Goal: Task Accomplishment & Management: Manage account settings

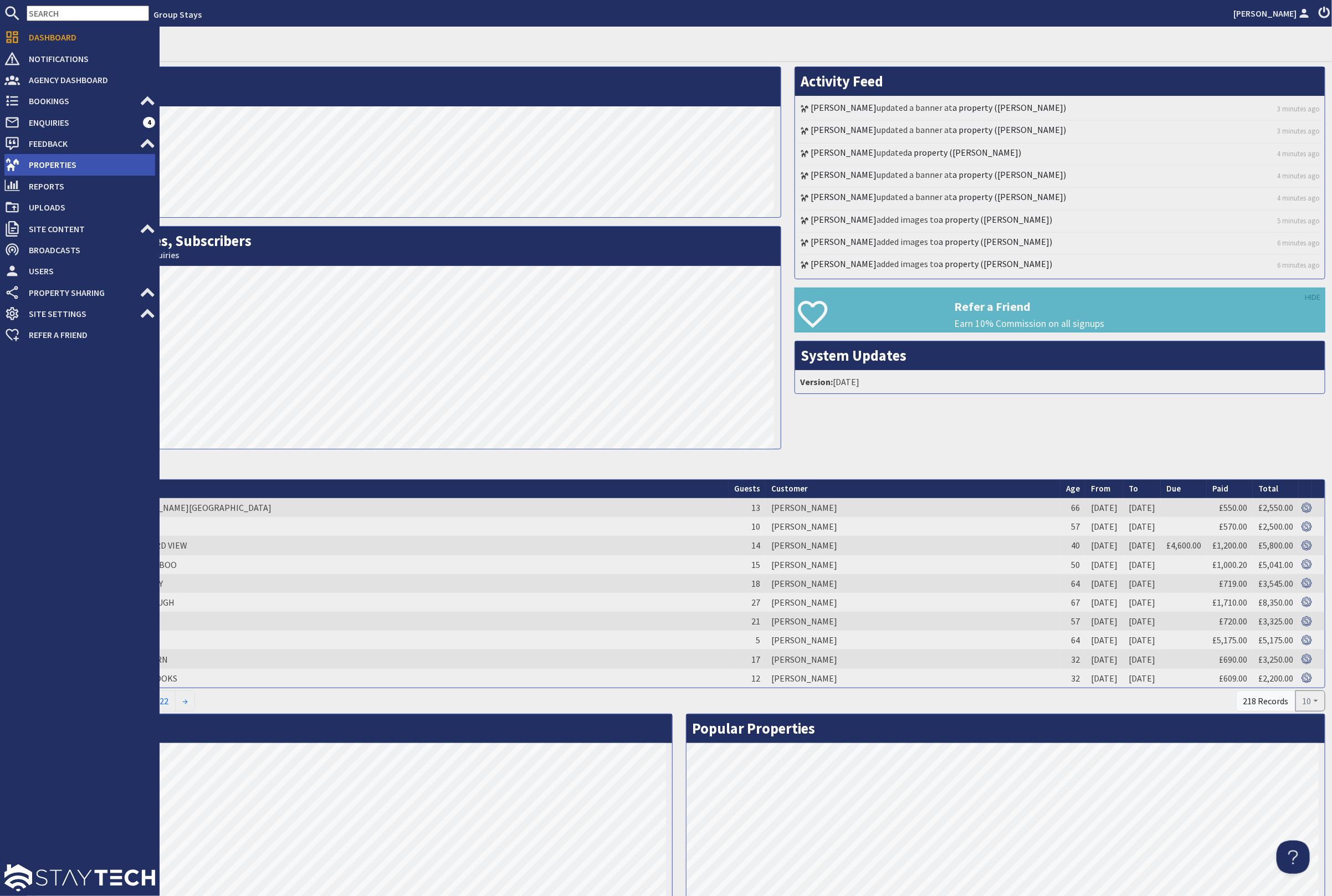
click at [80, 164] on span "Properties" at bounding box center [88, 164] width 135 height 18
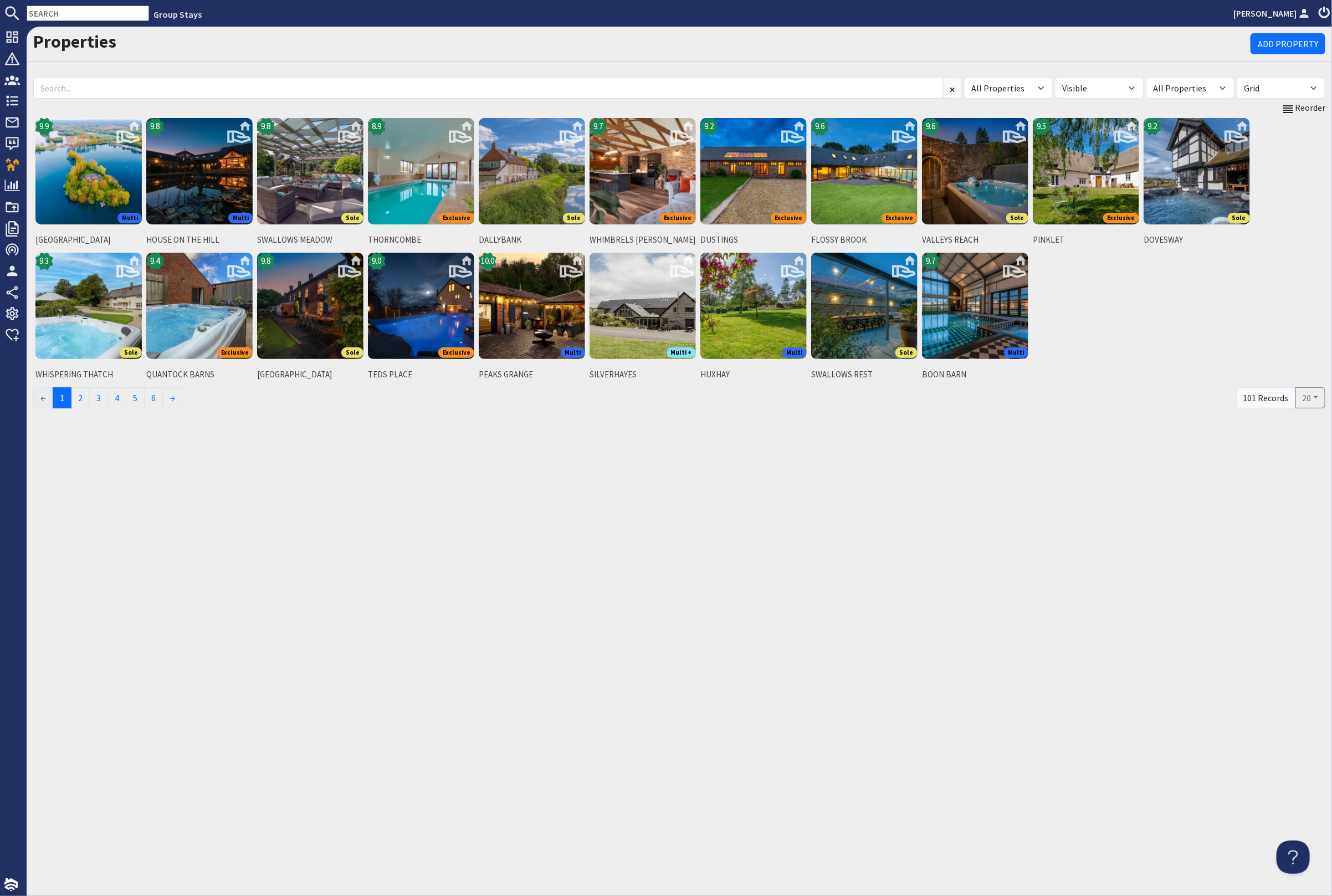
click at [86, 10] on input "text" at bounding box center [88, 13] width 123 height 16
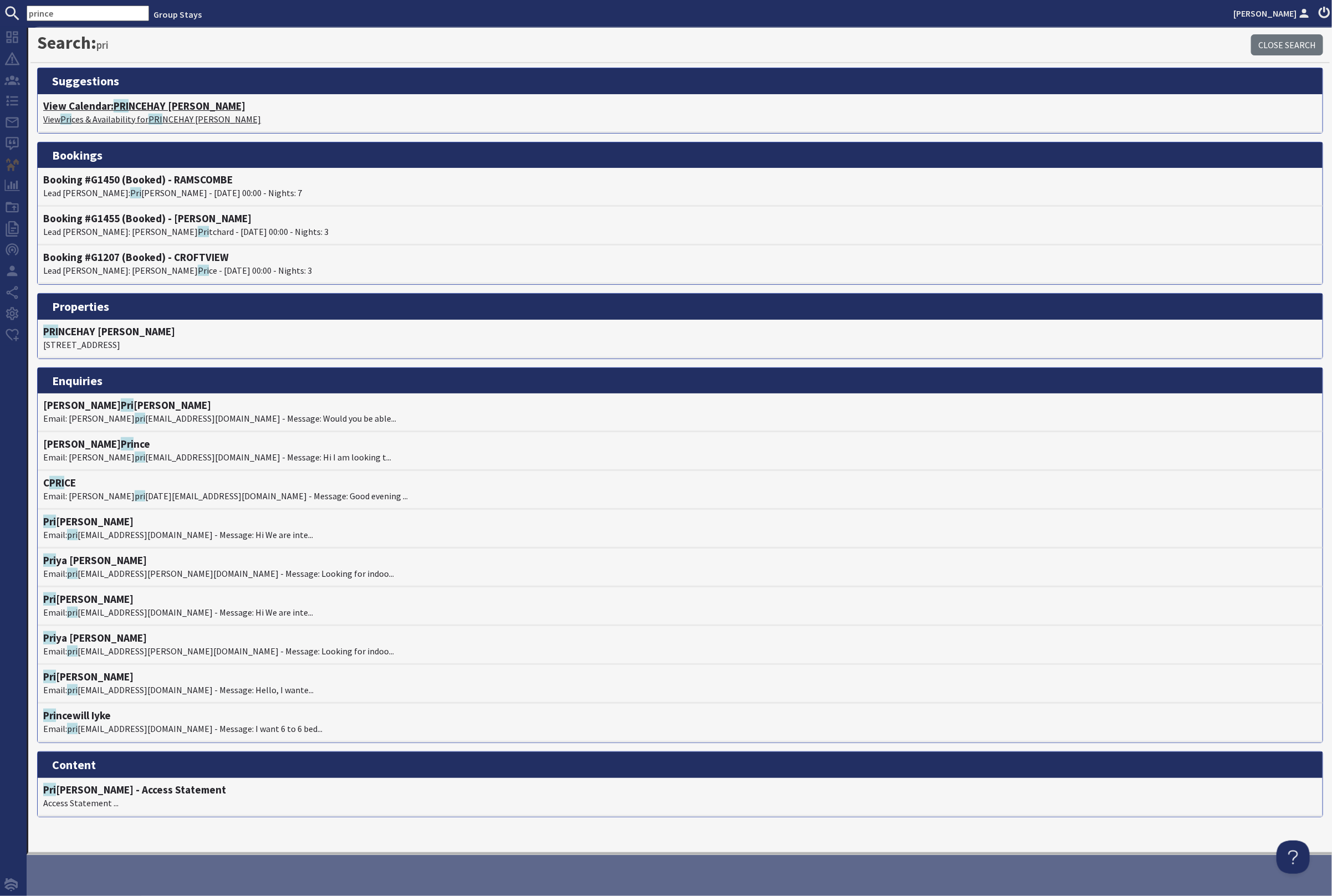
type input "prince"
click at [188, 102] on h4 "View Calendar: PRI NCEHAY BARTON" at bounding box center [680, 106] width 1274 height 13
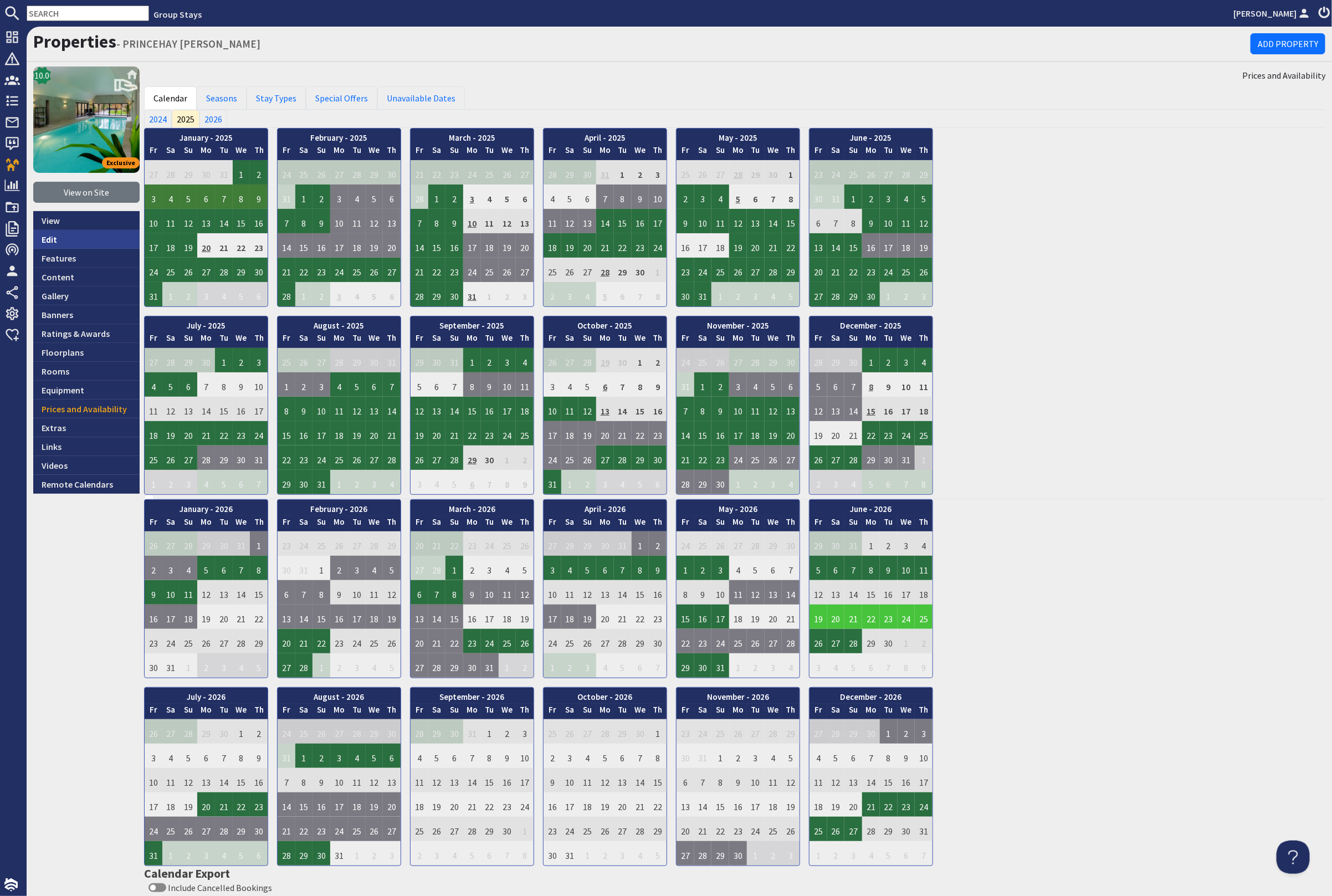
click at [78, 240] on link "Edit" at bounding box center [87, 239] width 107 height 19
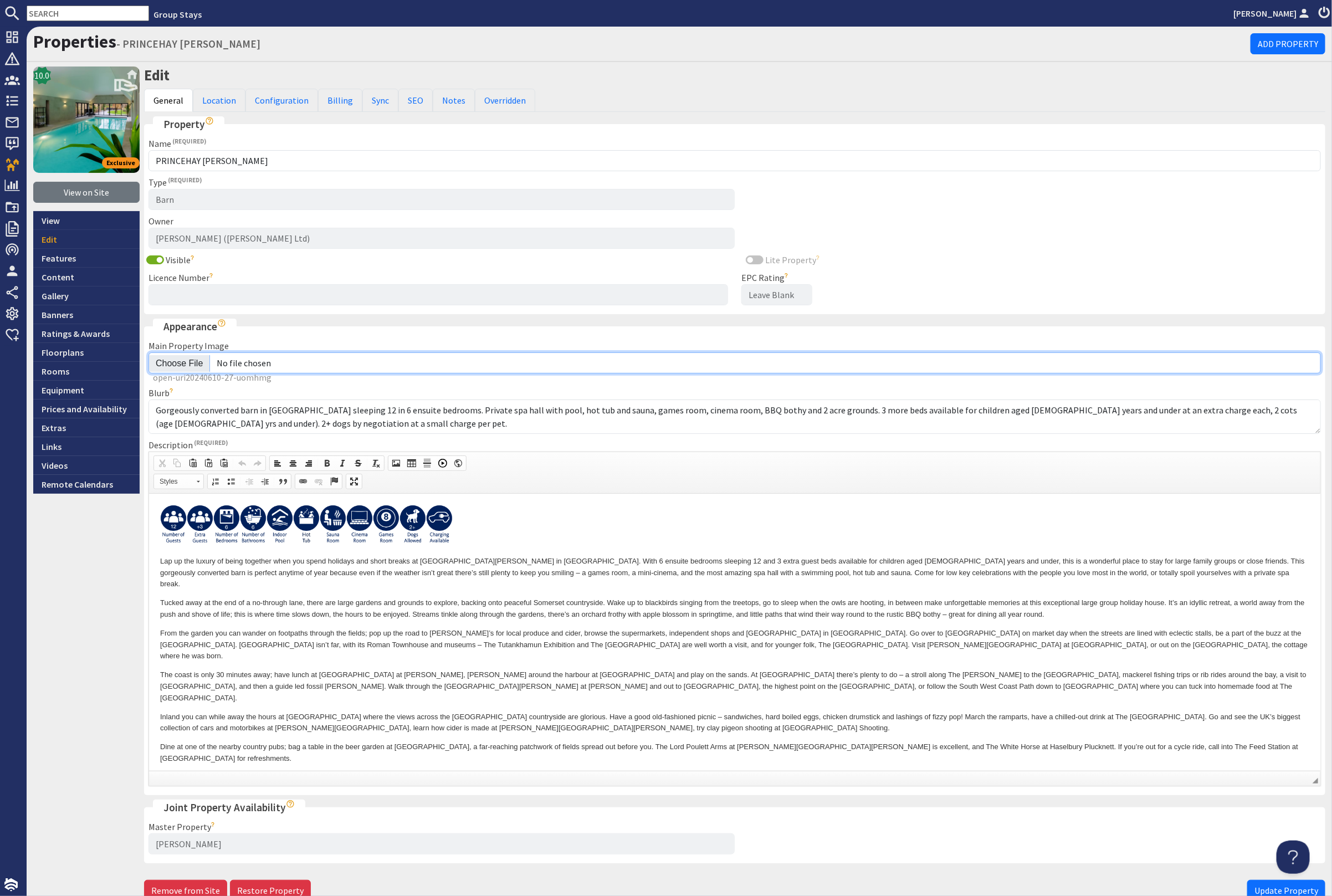
click at [184, 358] on input "Main Property Image" at bounding box center [734, 363] width 1173 height 21
type input "C:\fakepath\kingshay-barton-large-holiday-home-group-accommodation-sleeps16.jpg"
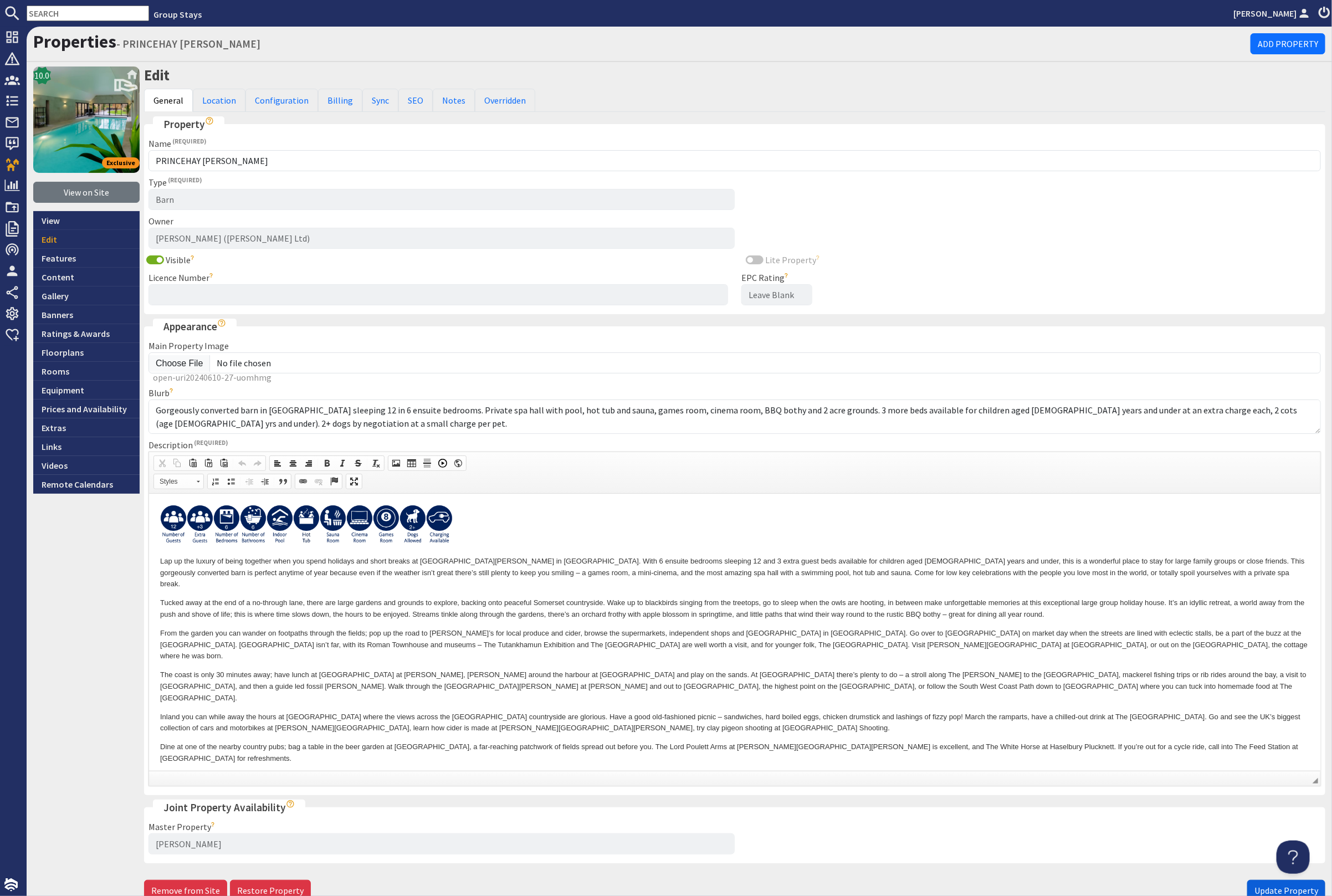
click at [1254, 887] on span "Update Property" at bounding box center [1286, 890] width 63 height 11
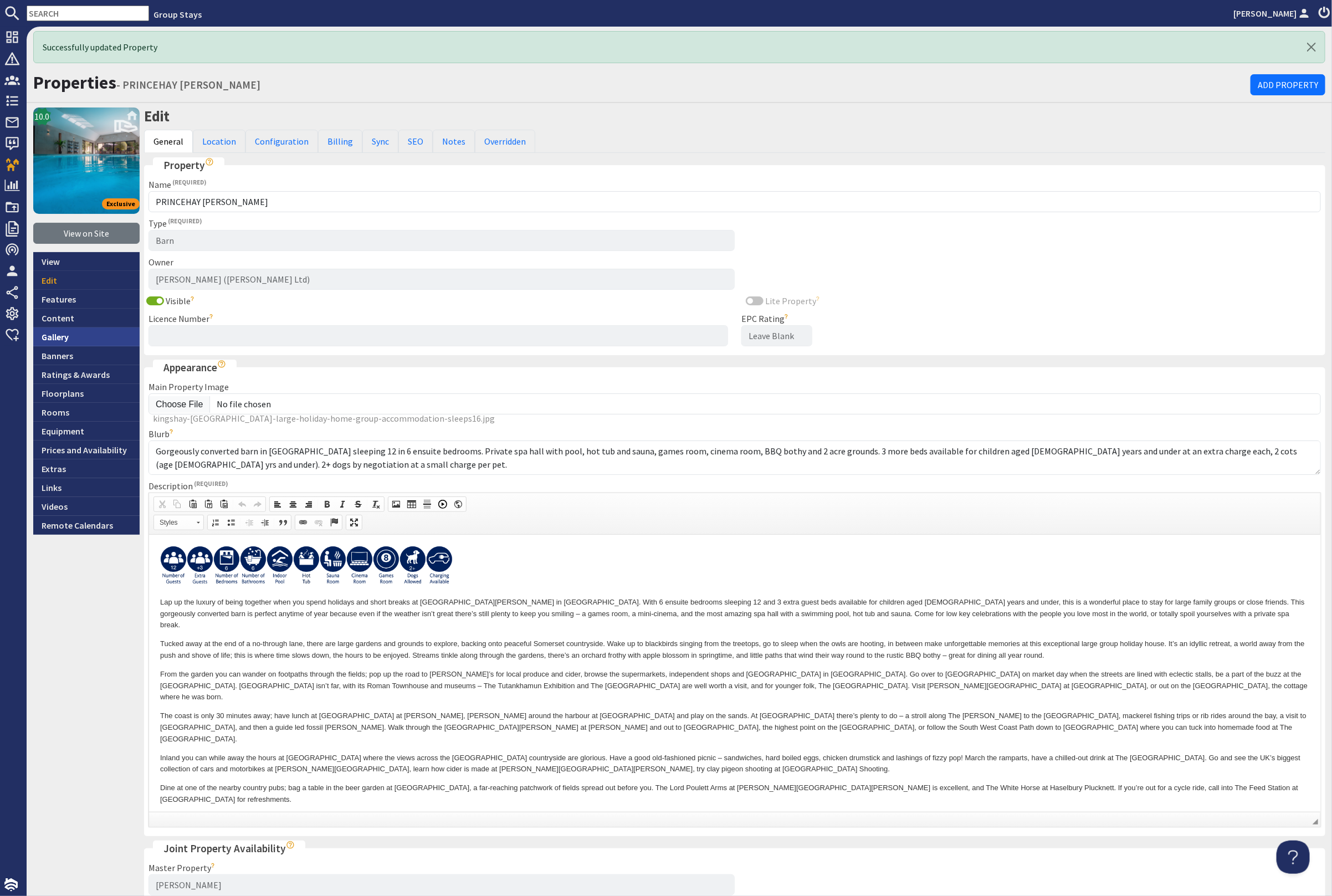
click at [77, 333] on link "Gallery" at bounding box center [87, 337] width 107 height 19
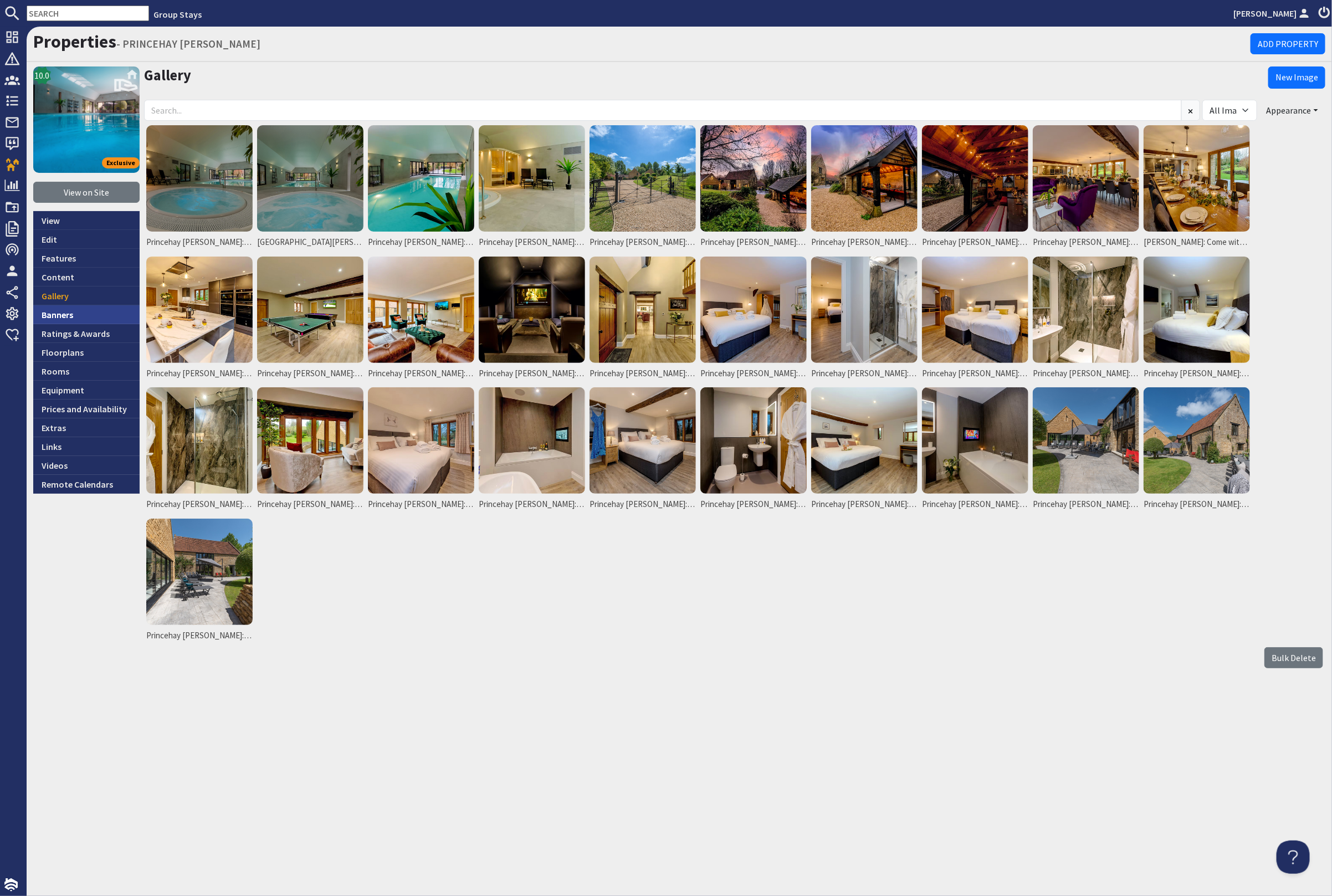
click at [80, 313] on link "Banners" at bounding box center [87, 314] width 107 height 19
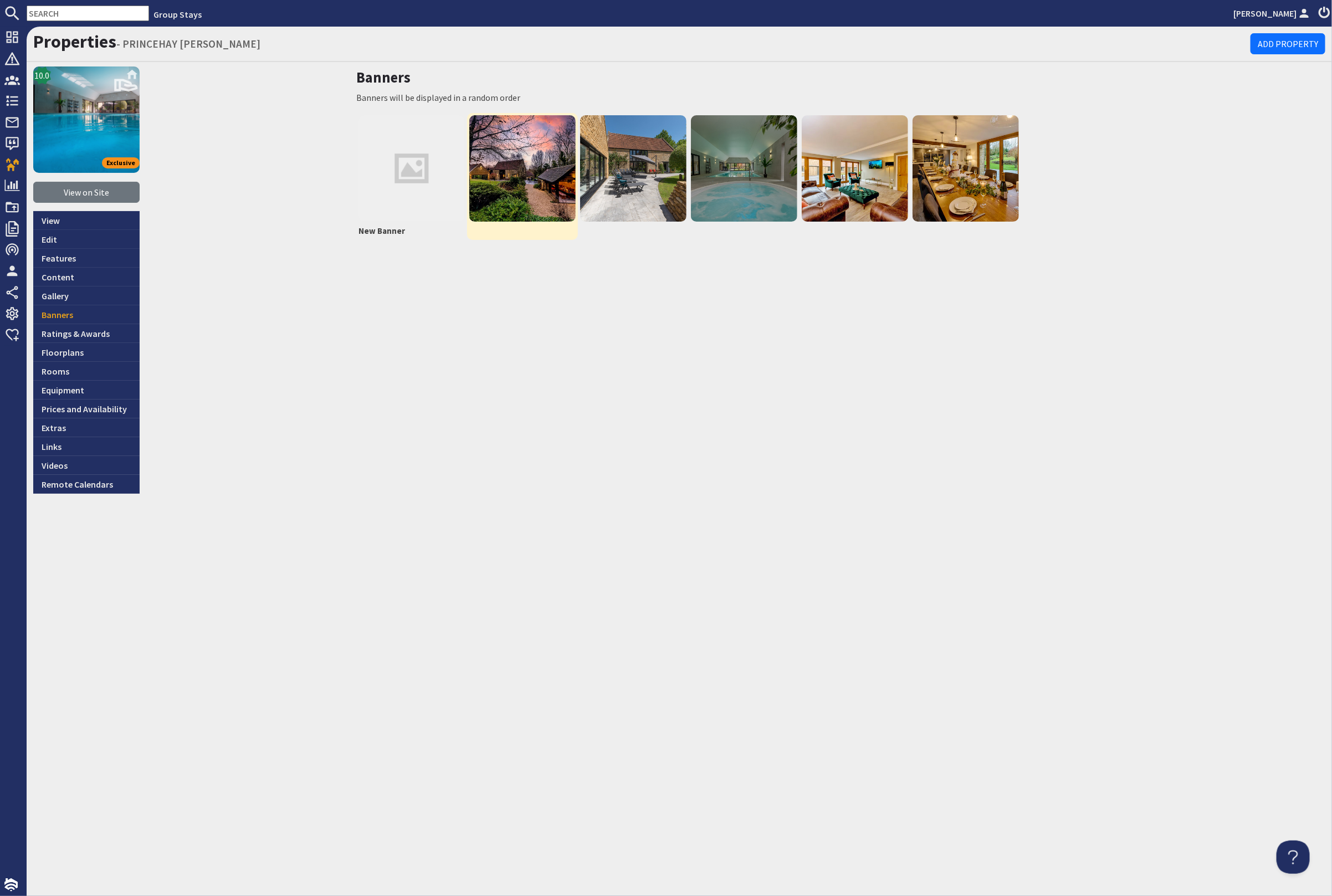
click at [513, 171] on img at bounding box center [523, 168] width 107 height 107
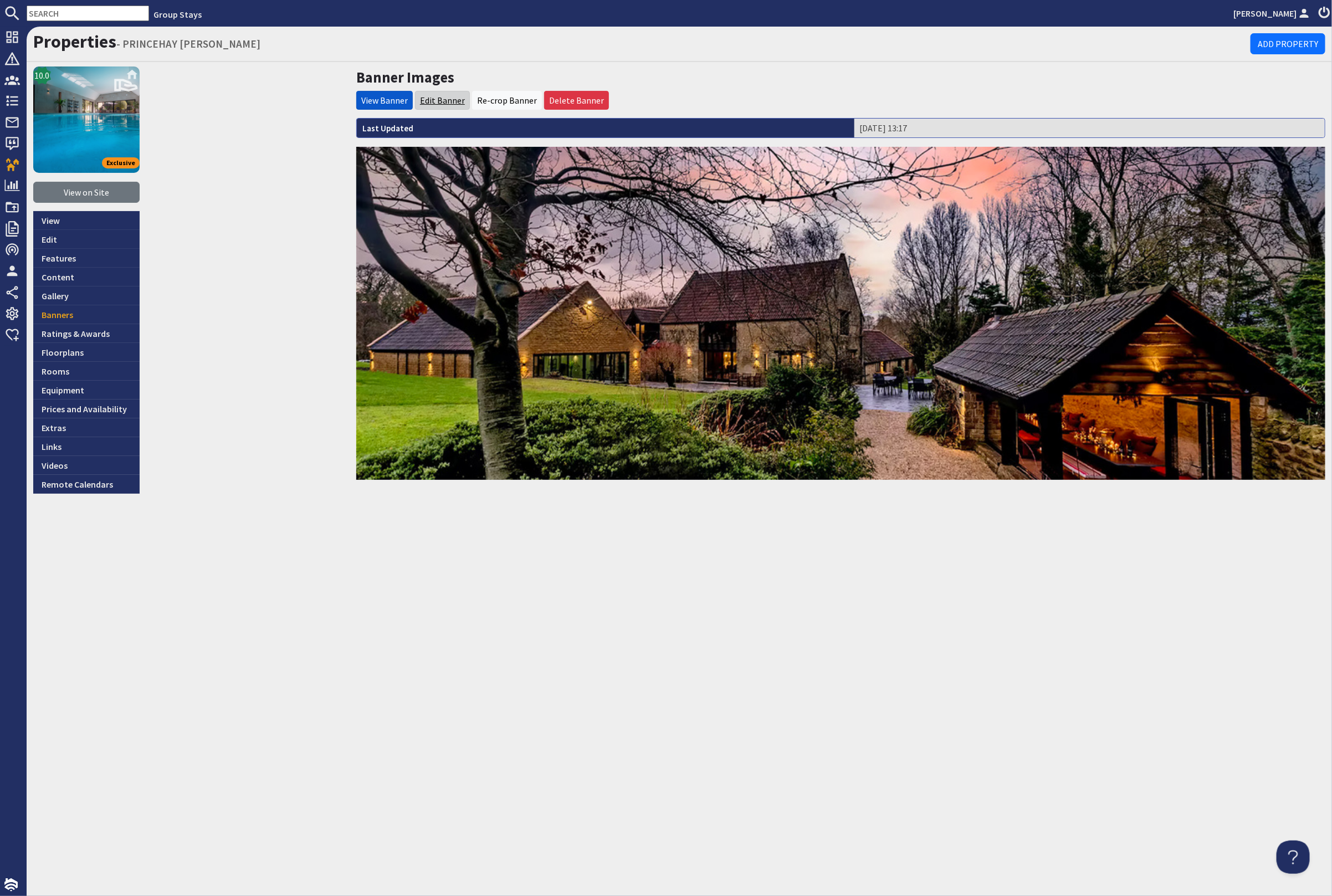
click at [445, 99] on link "Edit Banner" at bounding box center [443, 100] width 45 height 11
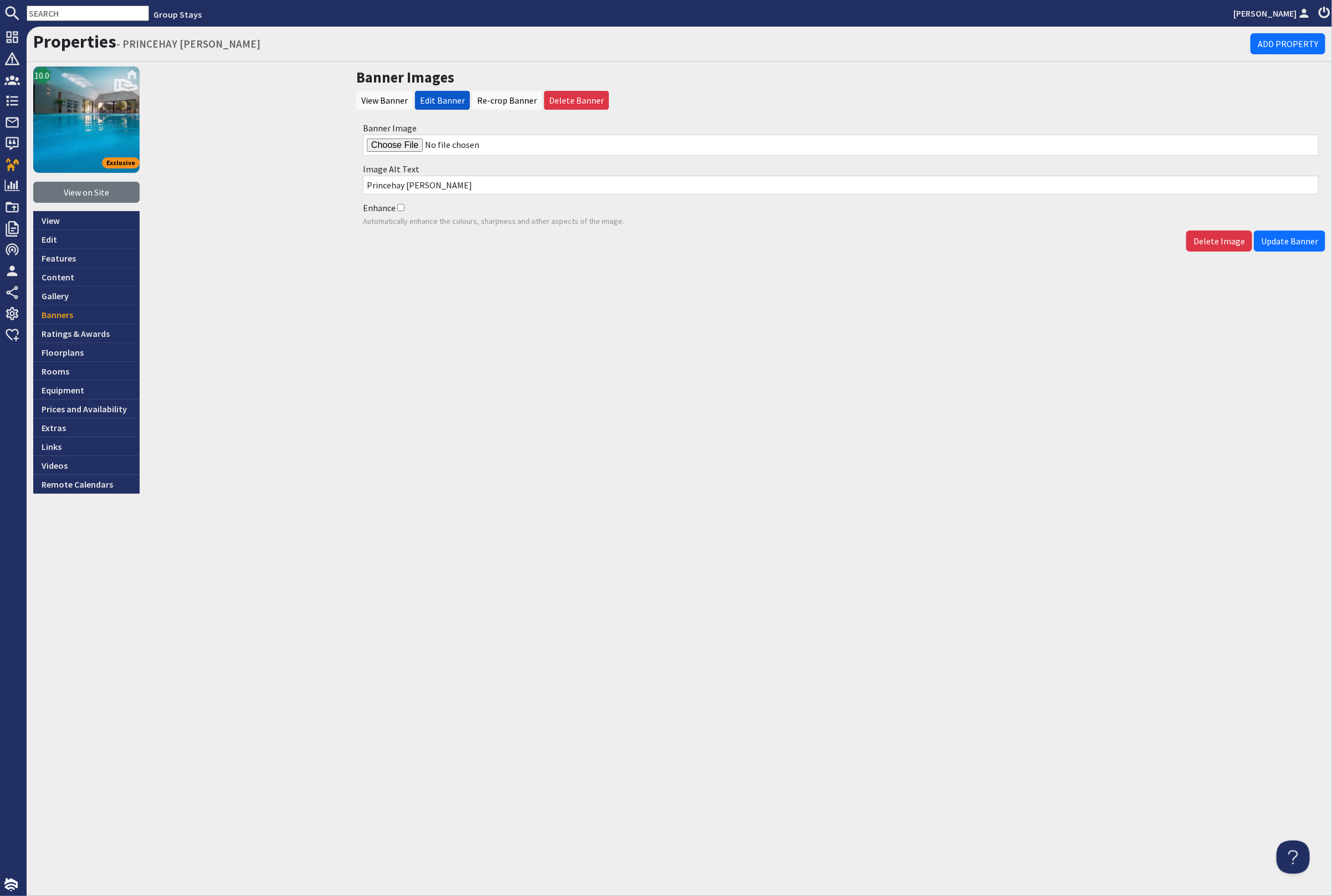
click at [408, 142] on input "Banner Image" at bounding box center [840, 145] width 956 height 21
type input "C:\fakepath\kingshay-barton-large-holiday-home-group-accommodation-sleeps12.jpg"
click at [1281, 238] on span "Update Banner" at bounding box center [1289, 241] width 57 height 11
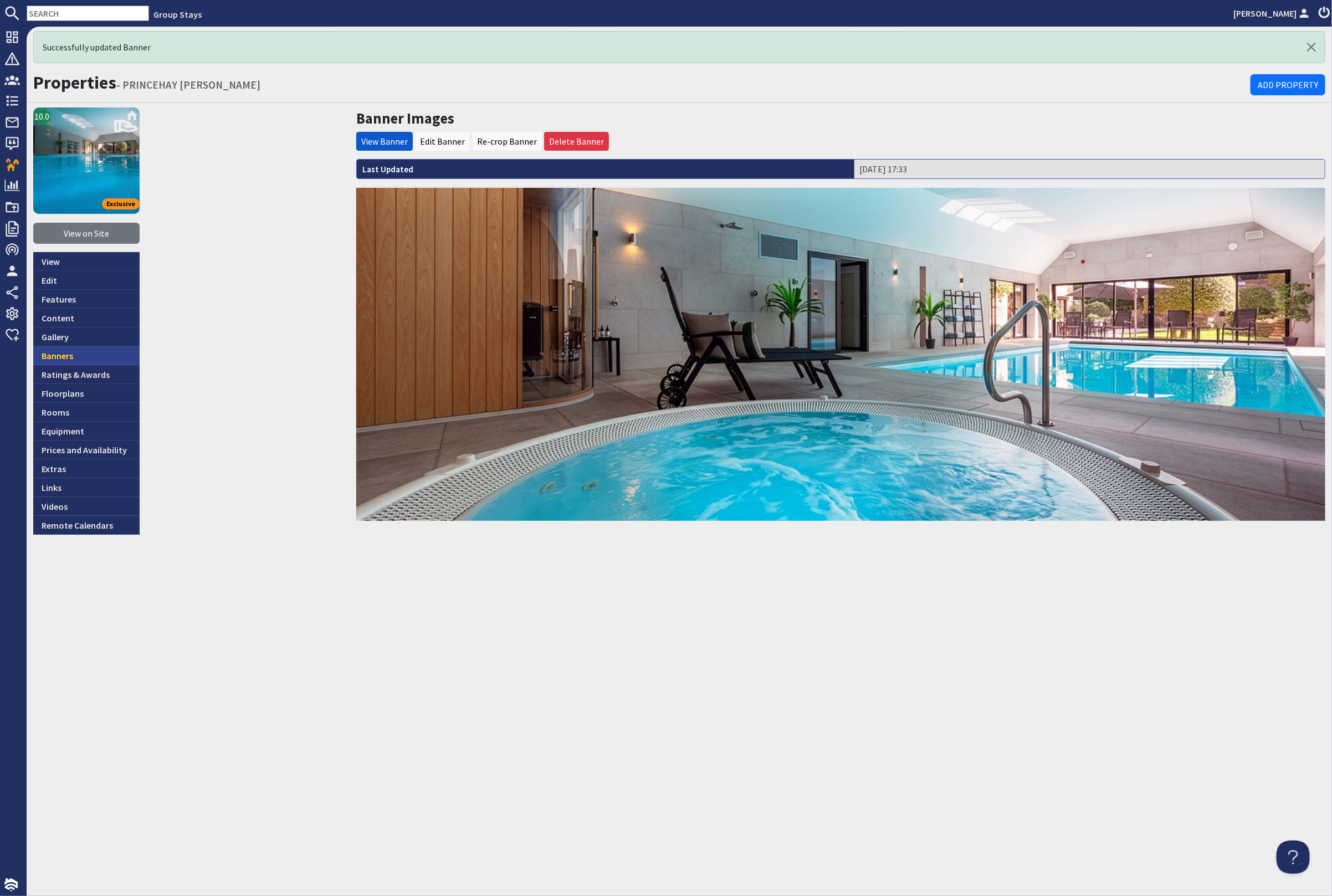
click at [64, 352] on link "Banners" at bounding box center [87, 356] width 107 height 19
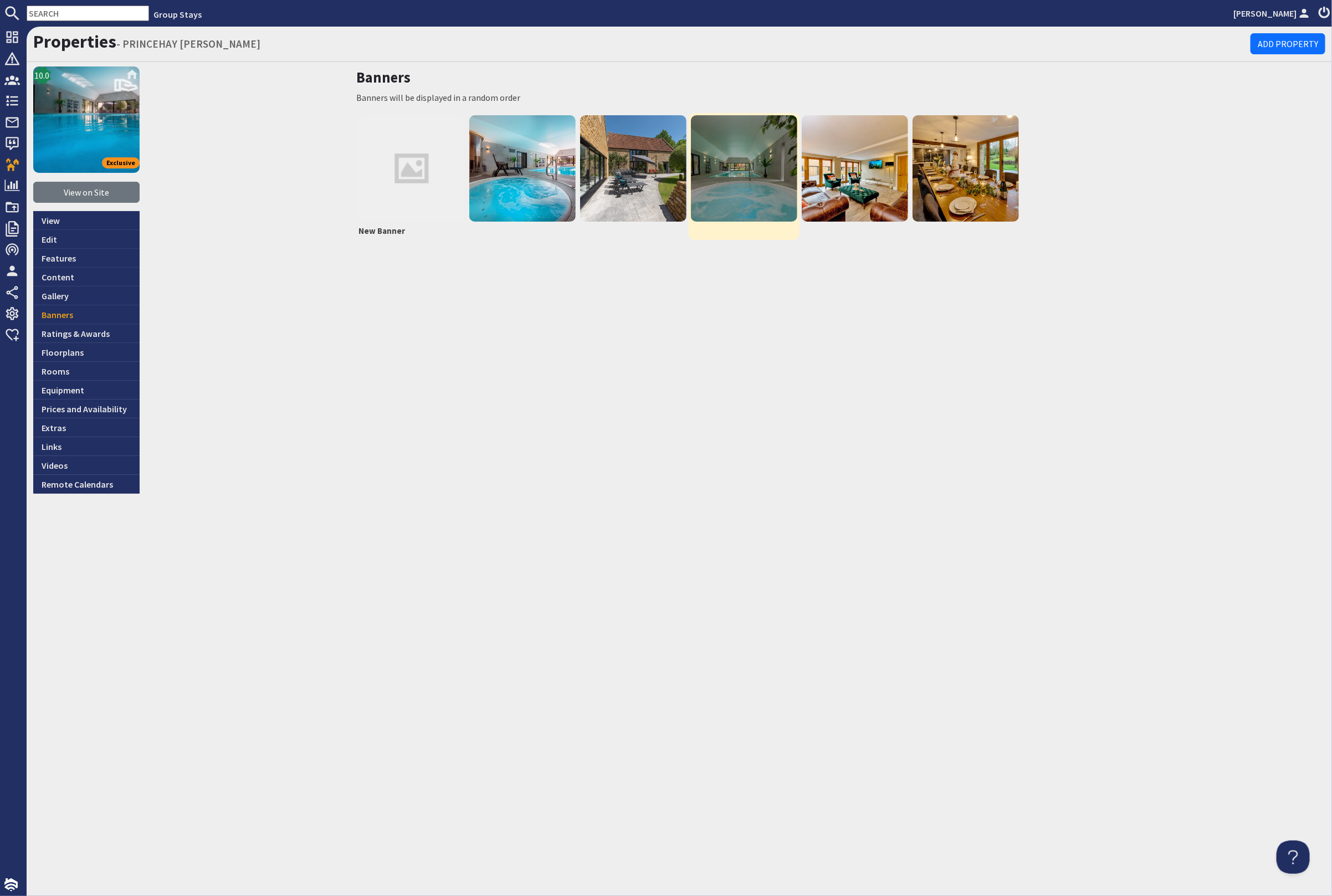
click at [769, 163] on img at bounding box center [744, 168] width 107 height 107
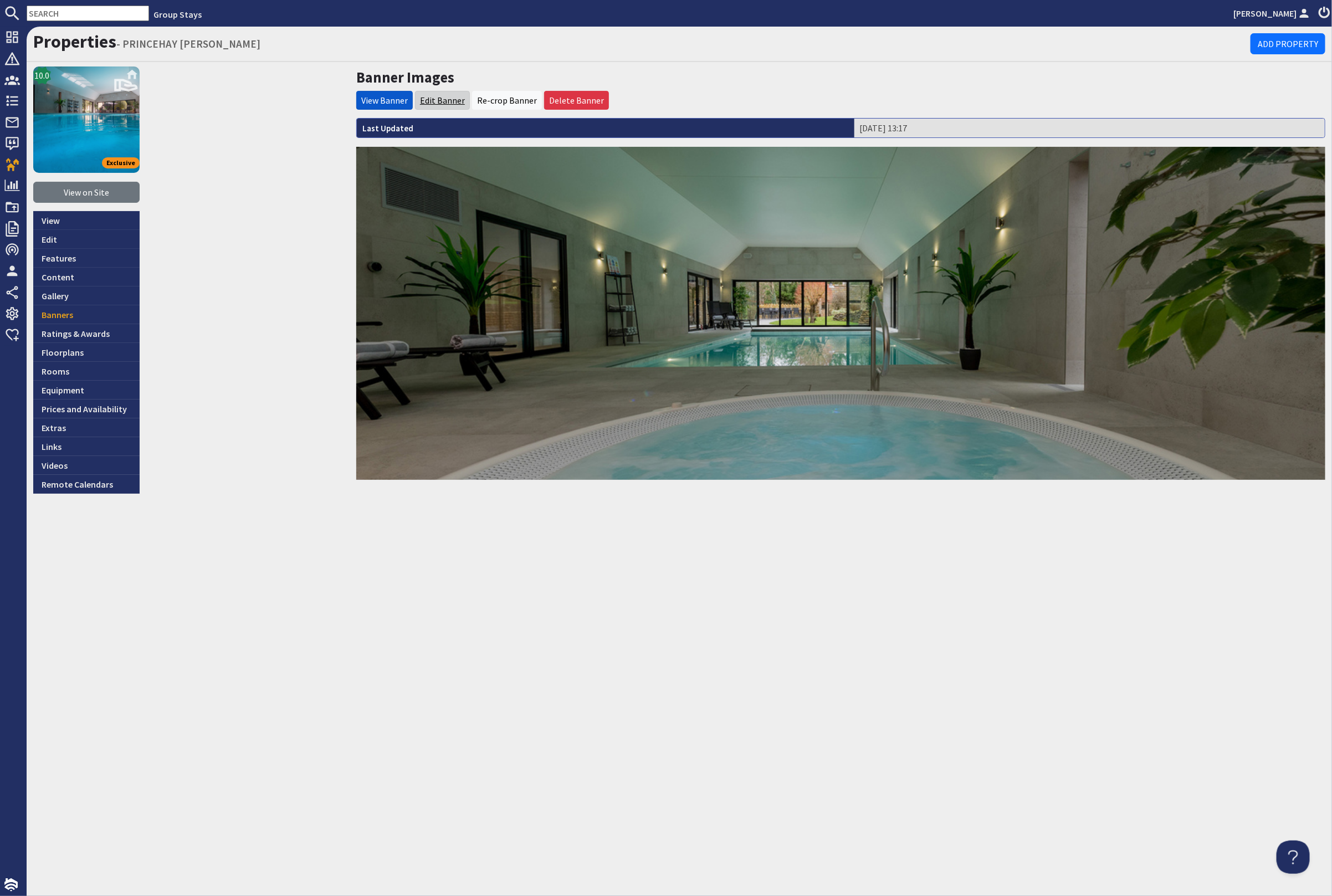
click at [453, 97] on link "Edit Banner" at bounding box center [443, 100] width 45 height 11
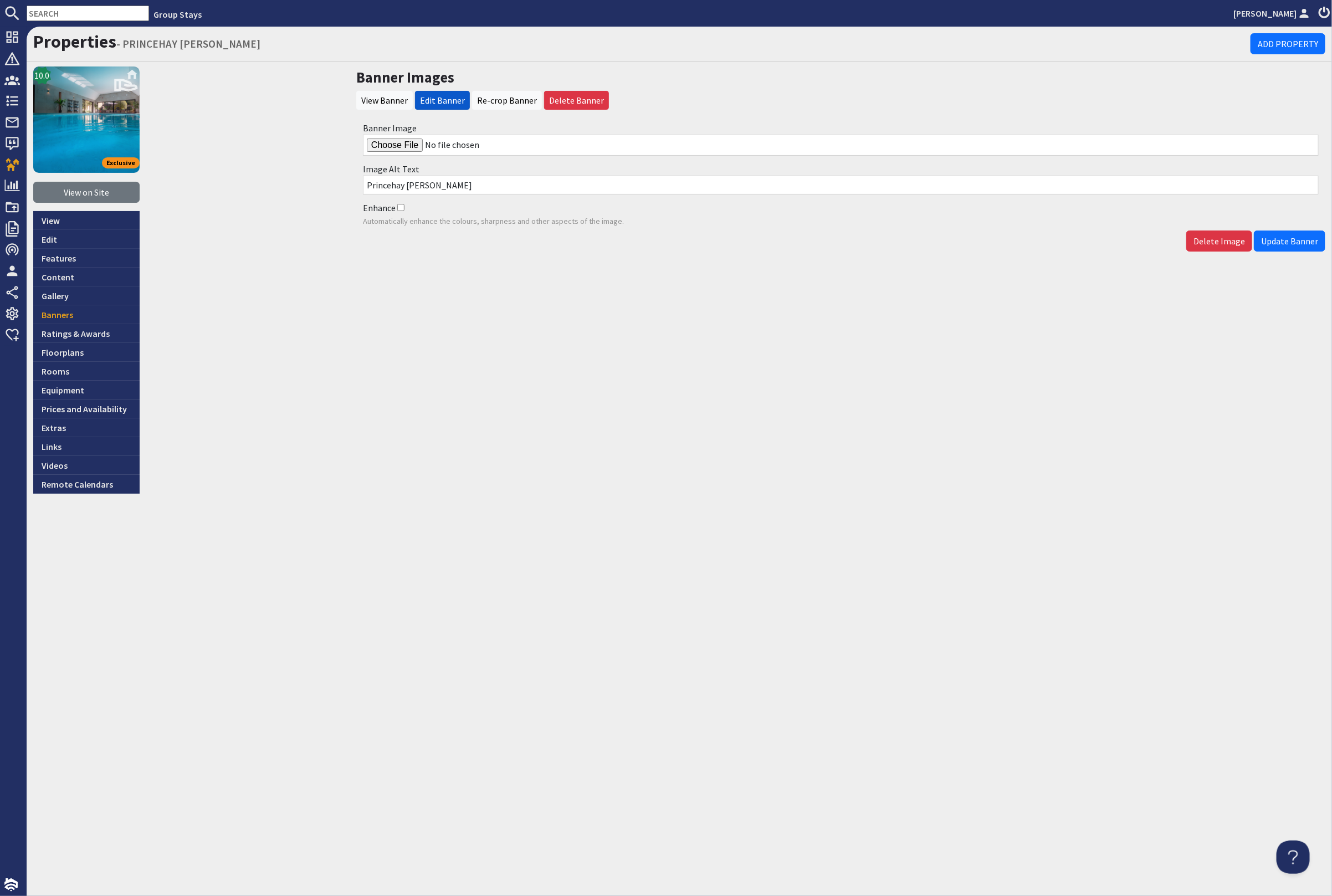
click at [389, 143] on input "Banner Image" at bounding box center [840, 145] width 956 height 21
type input "C:\fakepath\kingshay-barton-large-holiday-home-group-accommodation-sleeps17.jpg"
click at [1274, 236] on span "Update Banner" at bounding box center [1289, 241] width 57 height 11
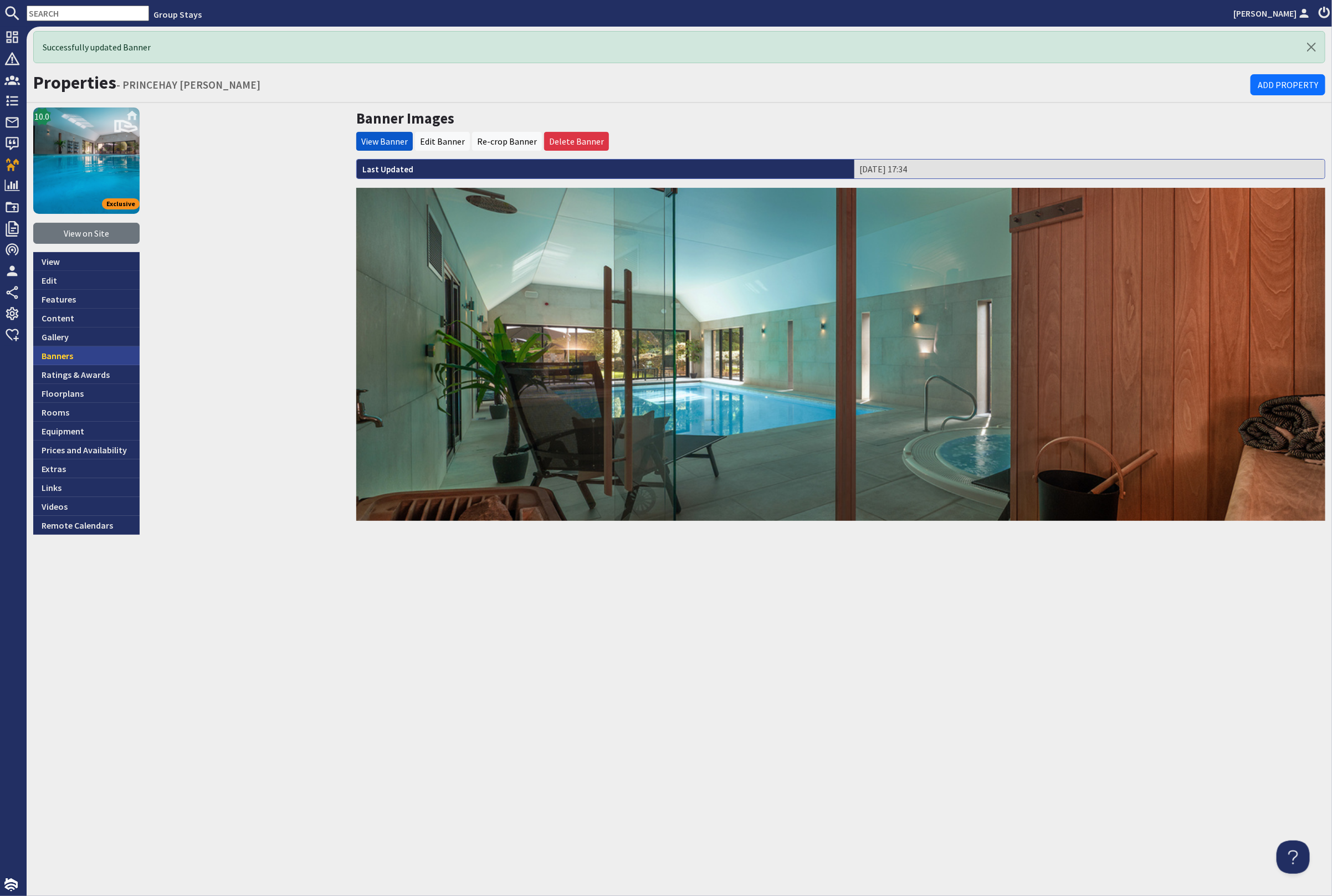
click at [65, 351] on link "Banners" at bounding box center [87, 356] width 107 height 19
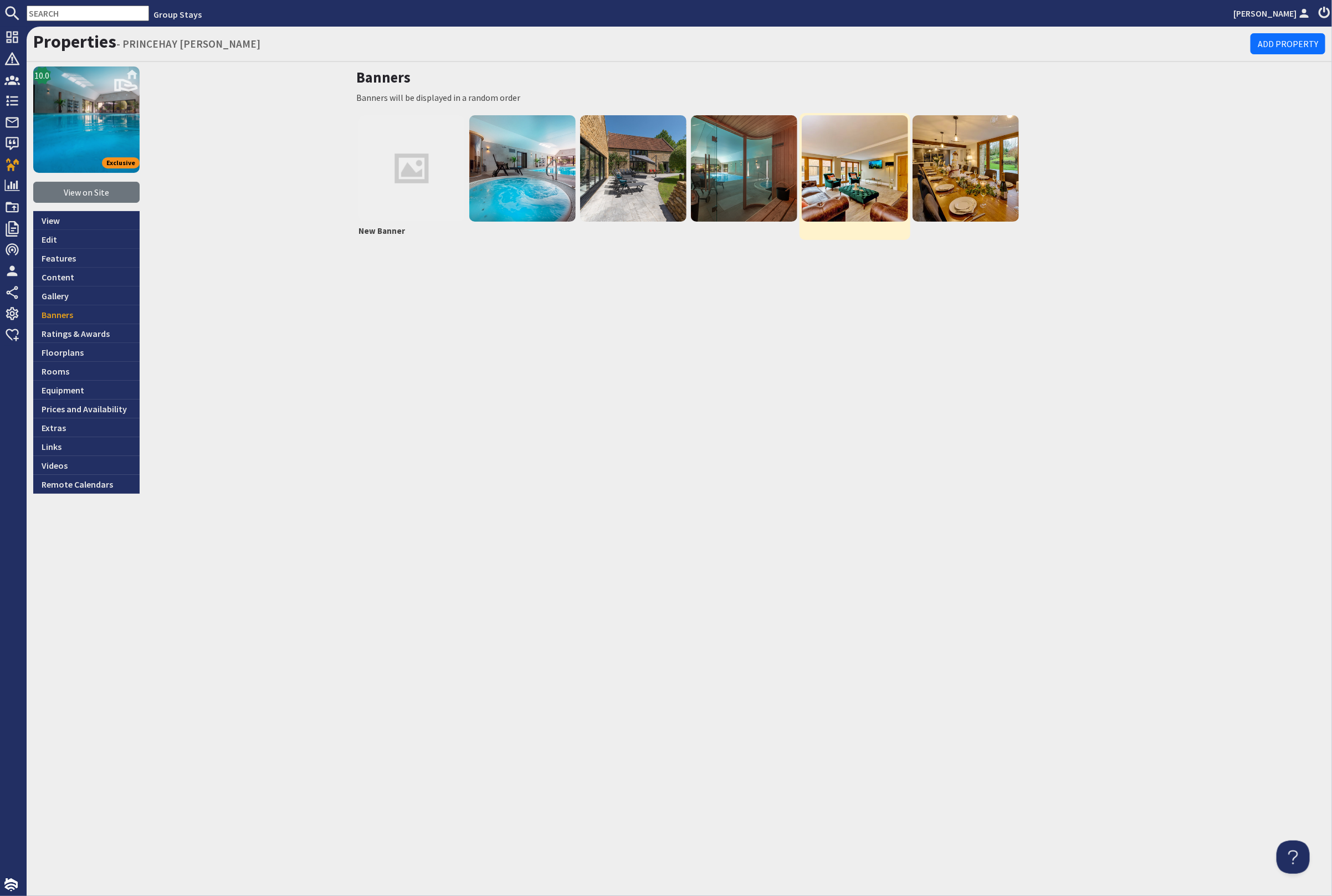
click at [882, 191] on img at bounding box center [855, 168] width 107 height 107
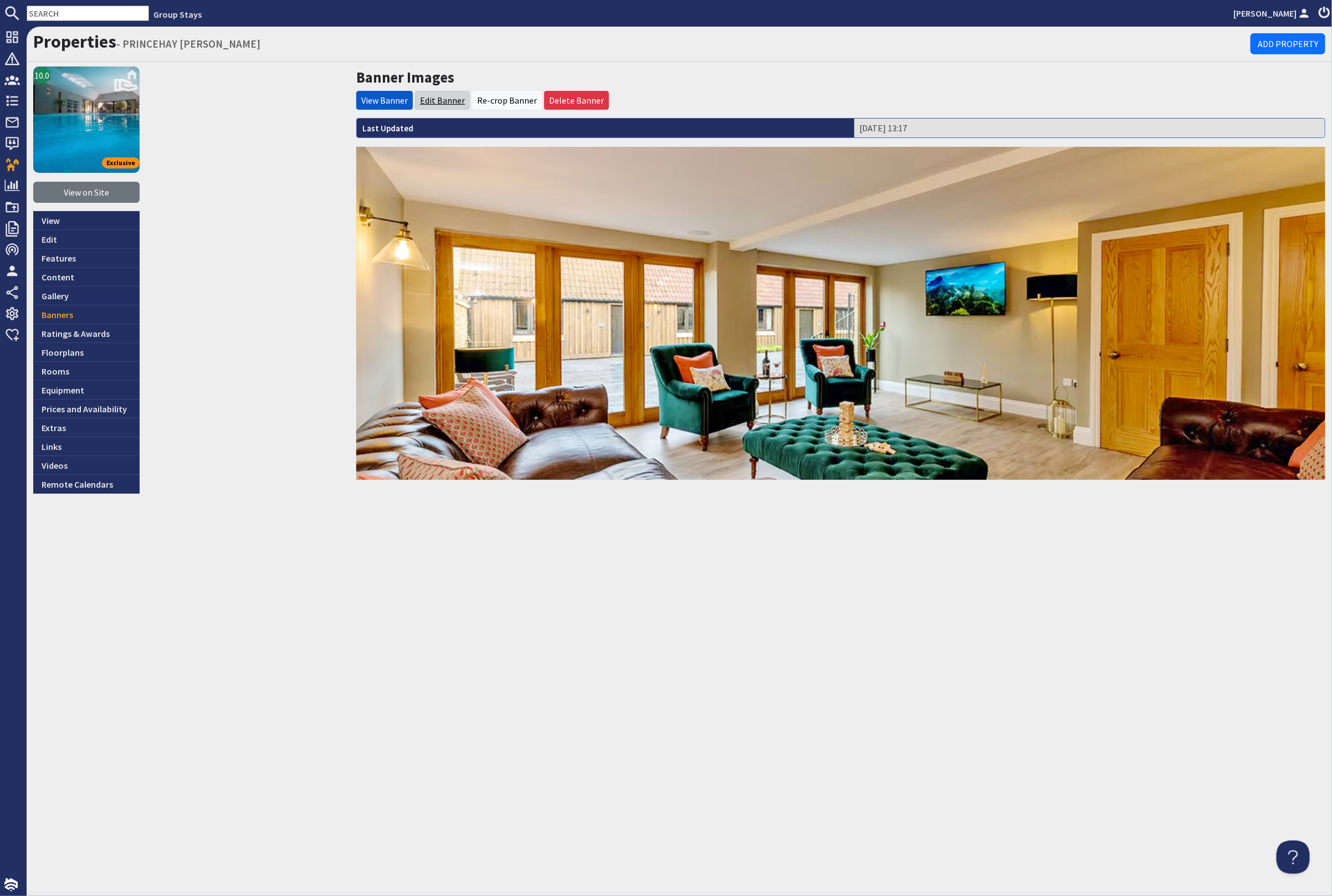
click at [443, 98] on link "Edit Banner" at bounding box center [443, 100] width 45 height 11
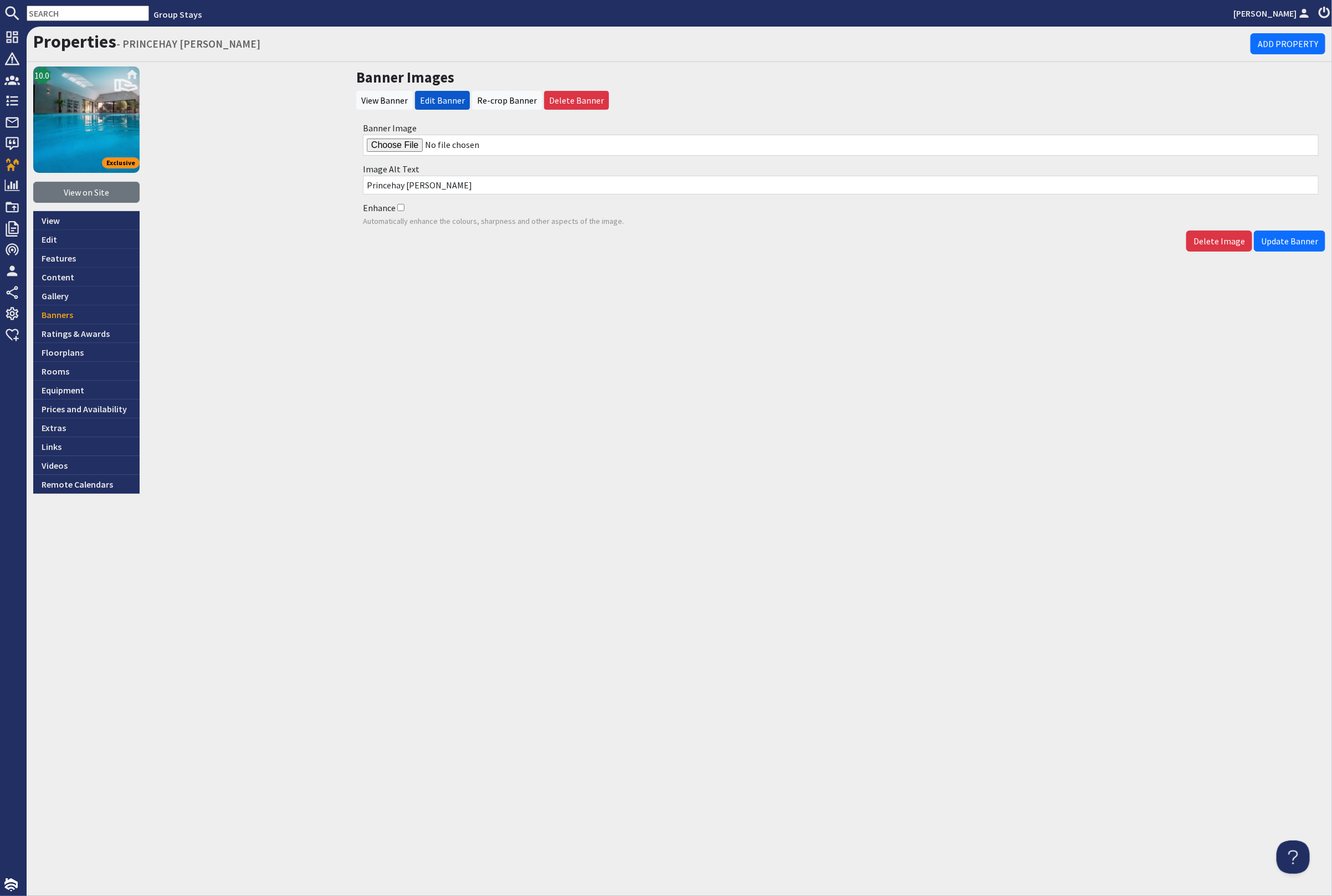
click at [408, 145] on input "Banner Image" at bounding box center [840, 145] width 956 height 21
type input "C:\fakepath\kingshay-barton-large-holiday-home-group-accommodation-sleeps-17.jpg"
click at [1269, 240] on span "Update Banner" at bounding box center [1289, 241] width 57 height 11
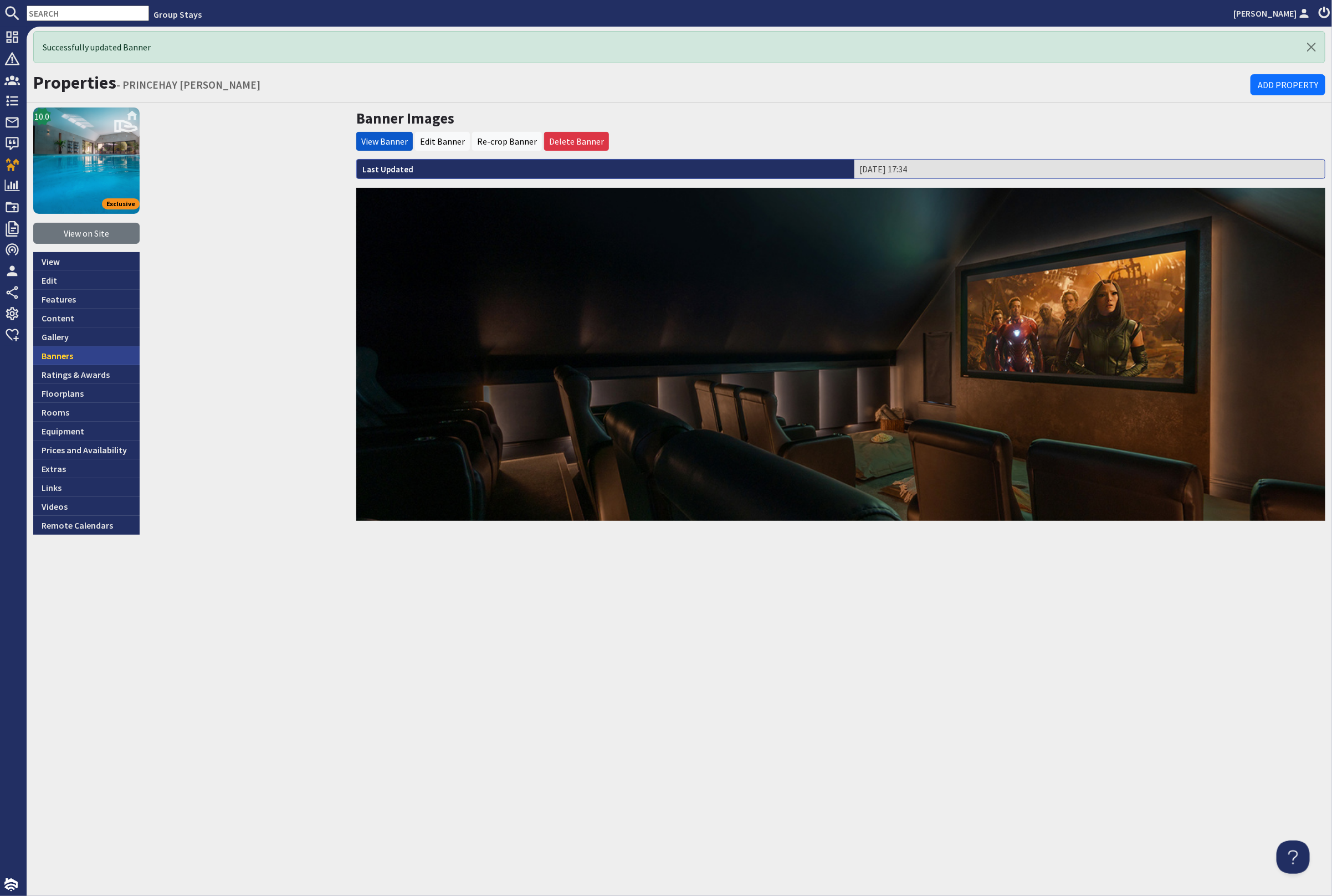
click at [92, 352] on link "Banners" at bounding box center [87, 356] width 107 height 19
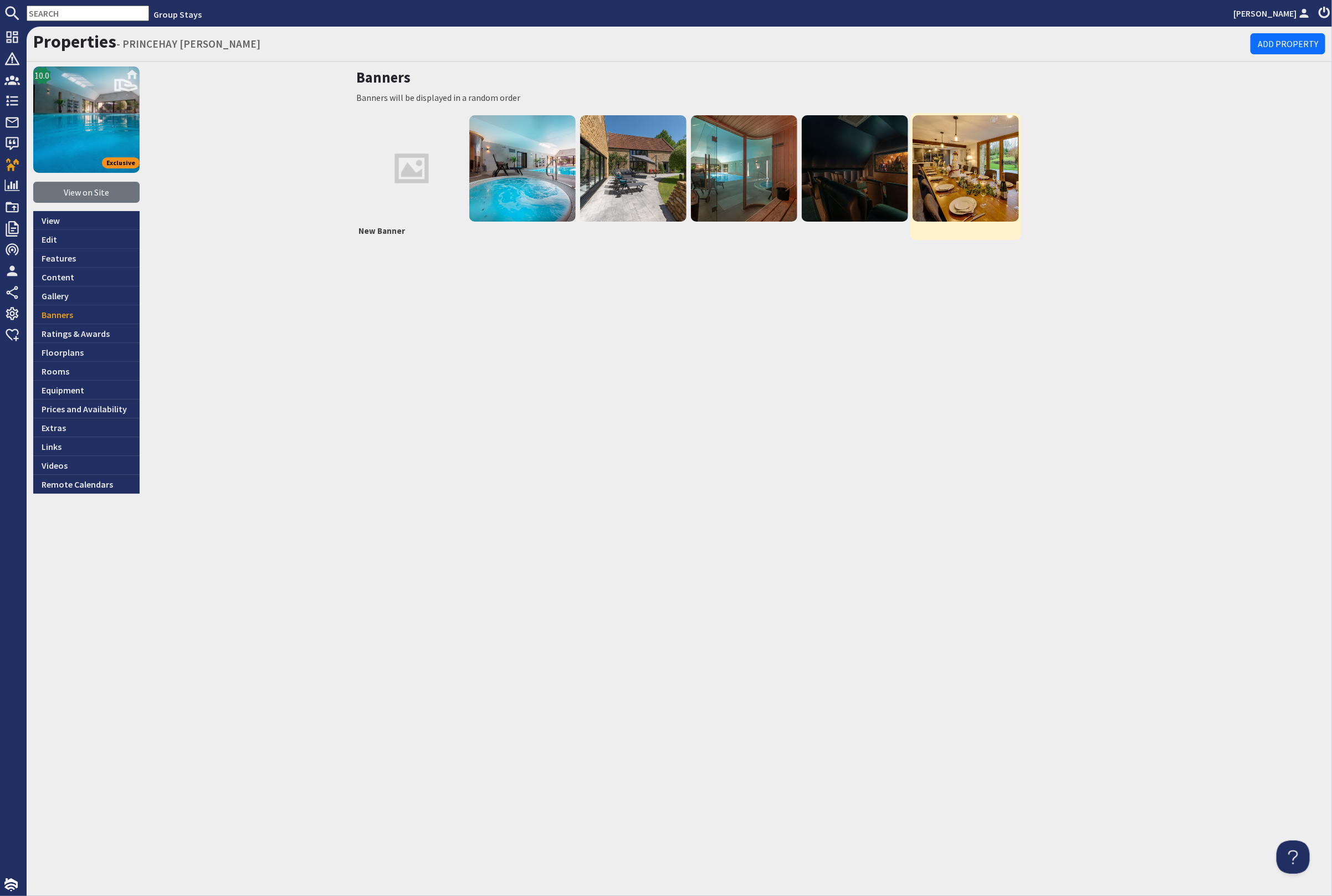
click at [957, 187] on img at bounding box center [966, 168] width 107 height 107
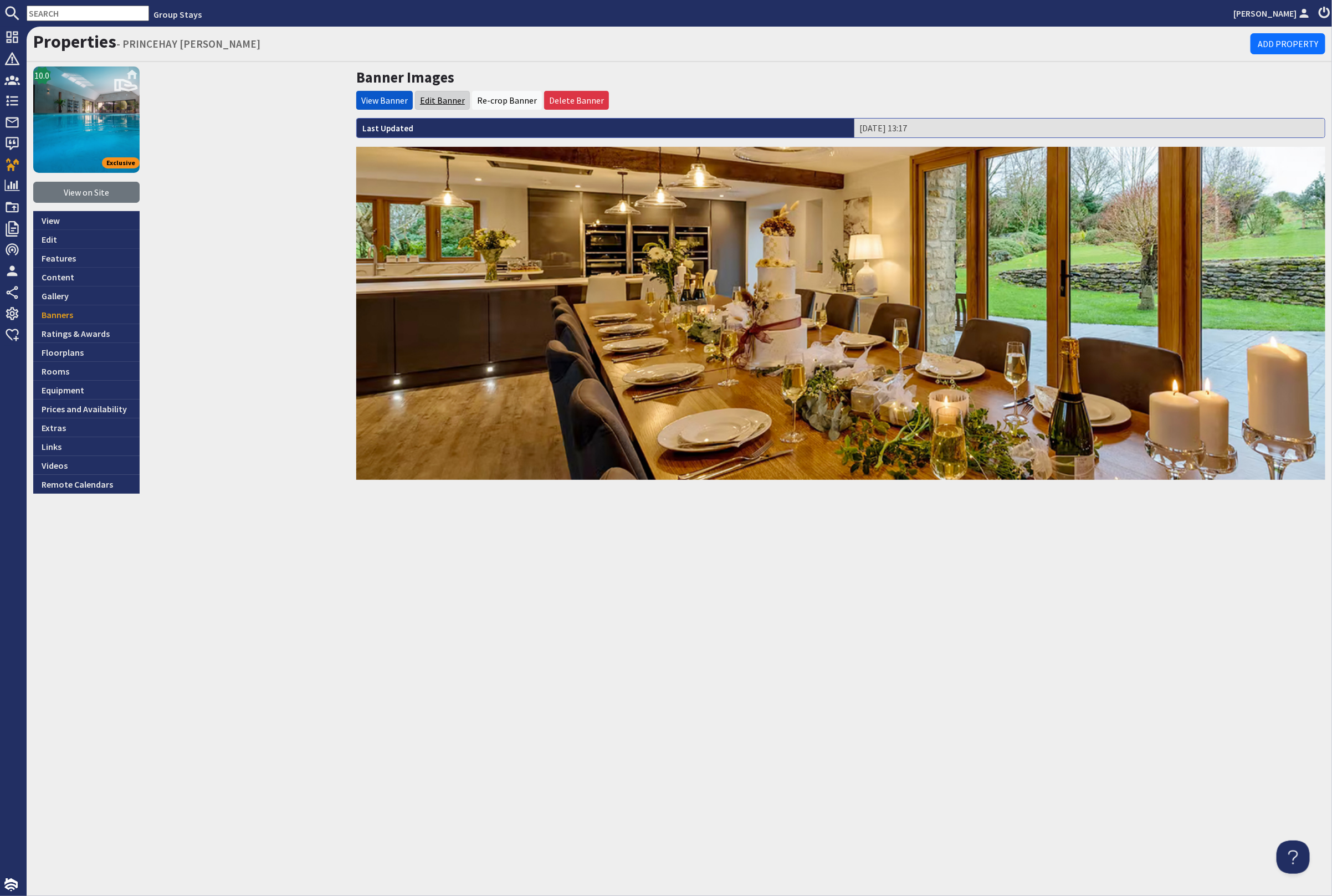
click at [436, 100] on link "Edit Banner" at bounding box center [443, 100] width 45 height 11
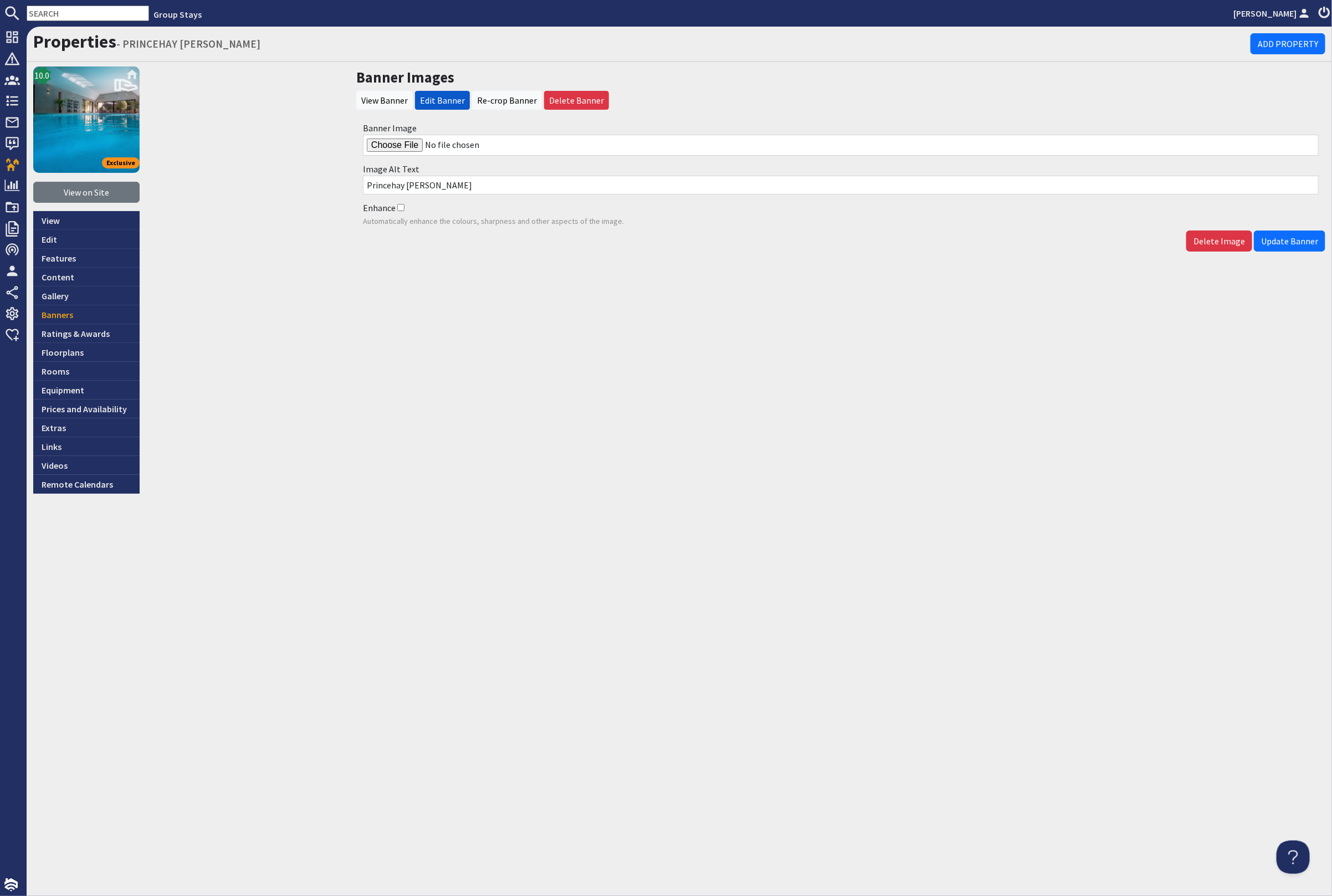
click at [389, 141] on input "Banner Image" at bounding box center [840, 145] width 956 height 21
type input "C:\fakepath\kingshay-barton-large-holiday-home-group-accommodation-sleeps-15.jpg"
click at [1302, 238] on span "Update Banner" at bounding box center [1289, 241] width 57 height 11
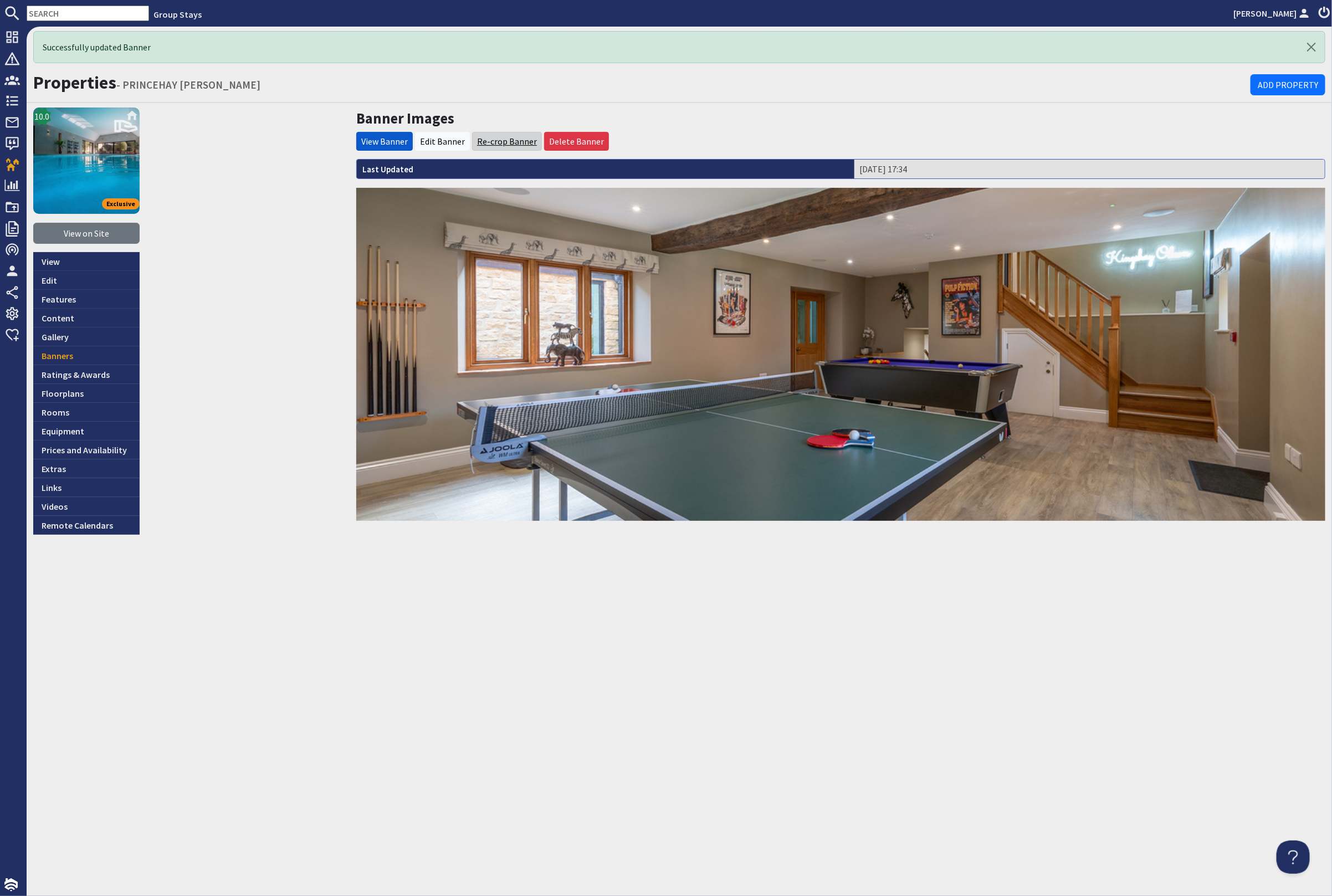
click at [492, 143] on link "Re-crop Banner" at bounding box center [507, 141] width 60 height 11
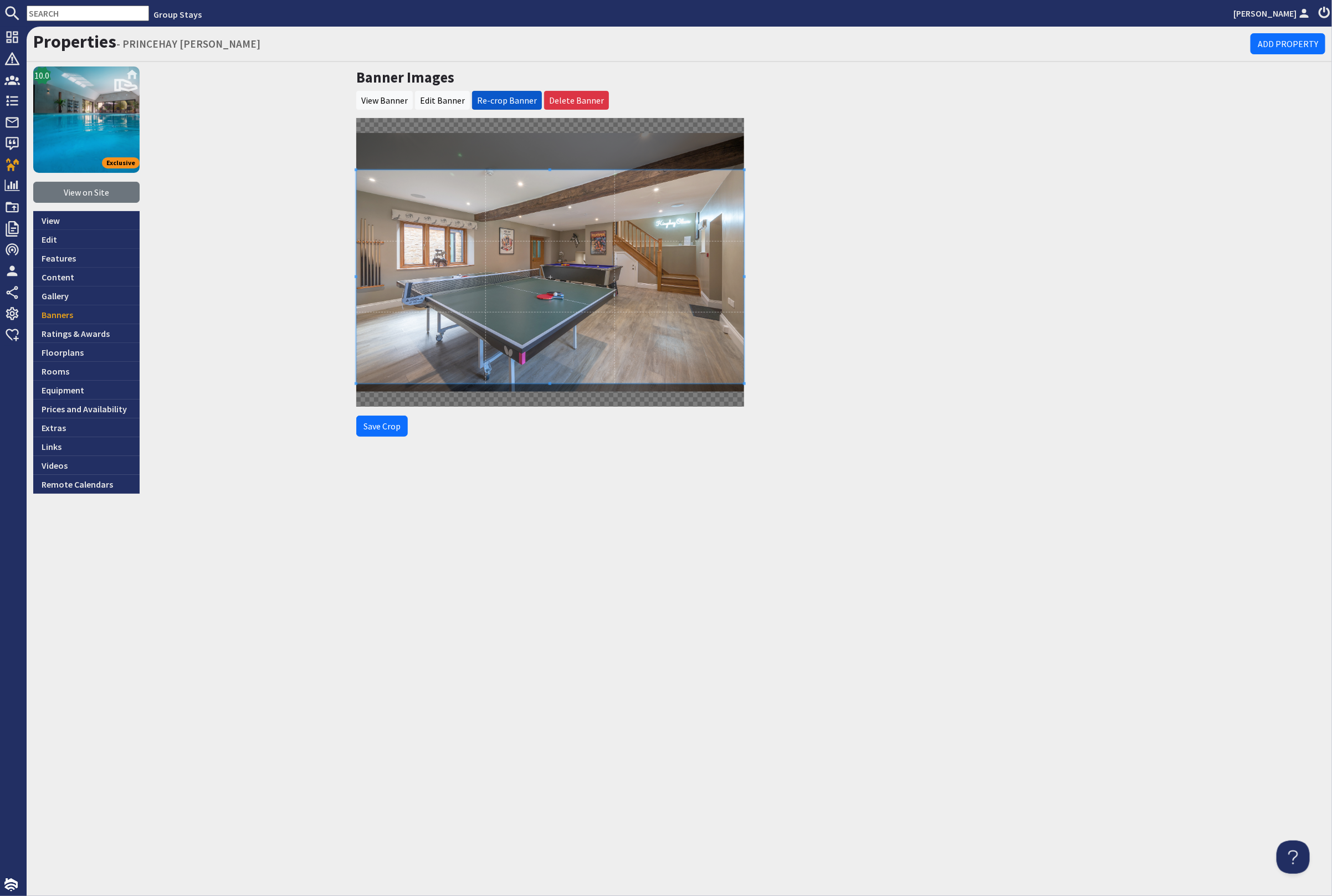
click at [504, 243] on span at bounding box center [550, 277] width 388 height 213
click at [391, 431] on button "Save Crop" at bounding box center [383, 426] width 52 height 21
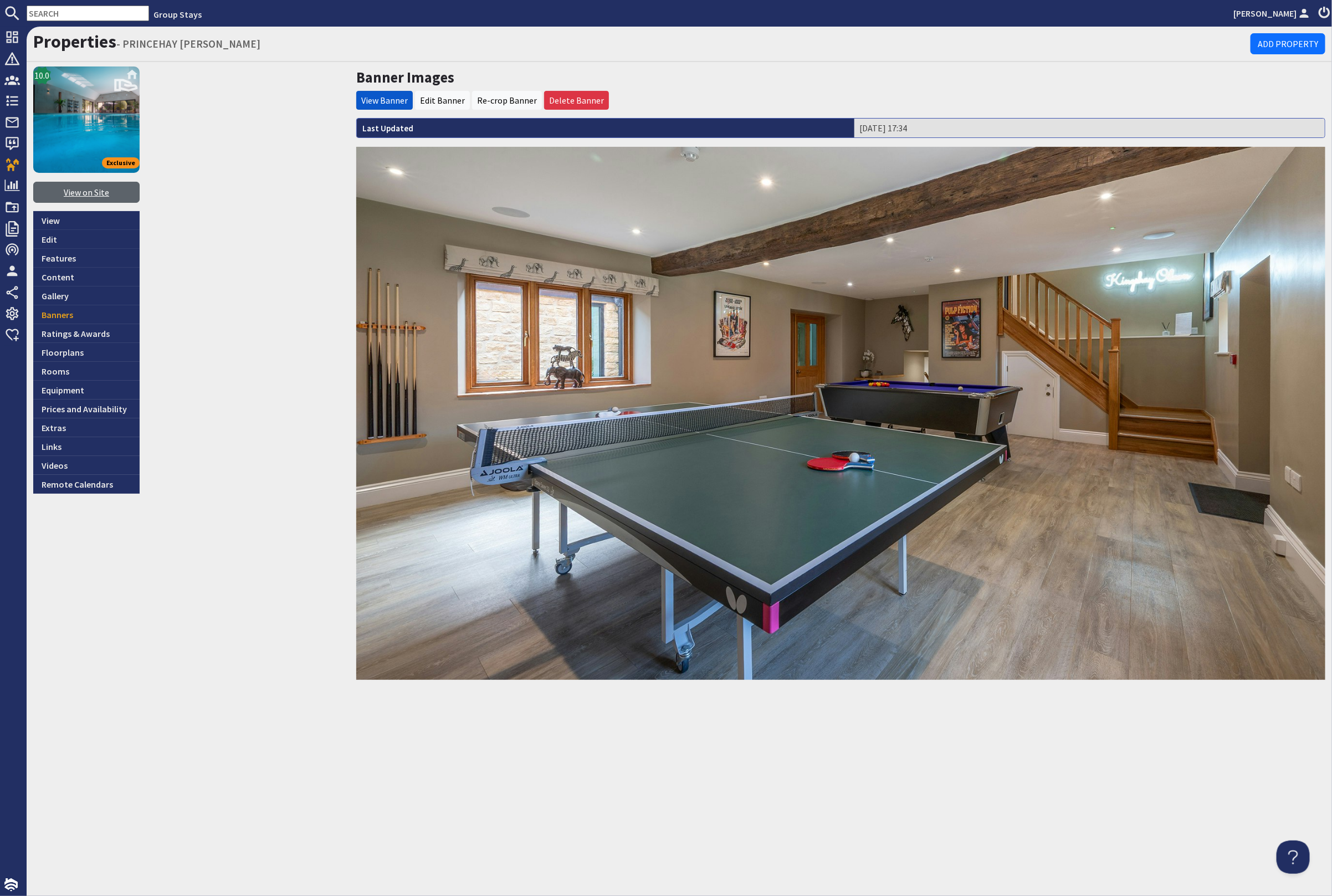
click at [105, 184] on link "View on Site" at bounding box center [87, 192] width 107 height 21
click at [83, 312] on link "Banners" at bounding box center [87, 314] width 107 height 19
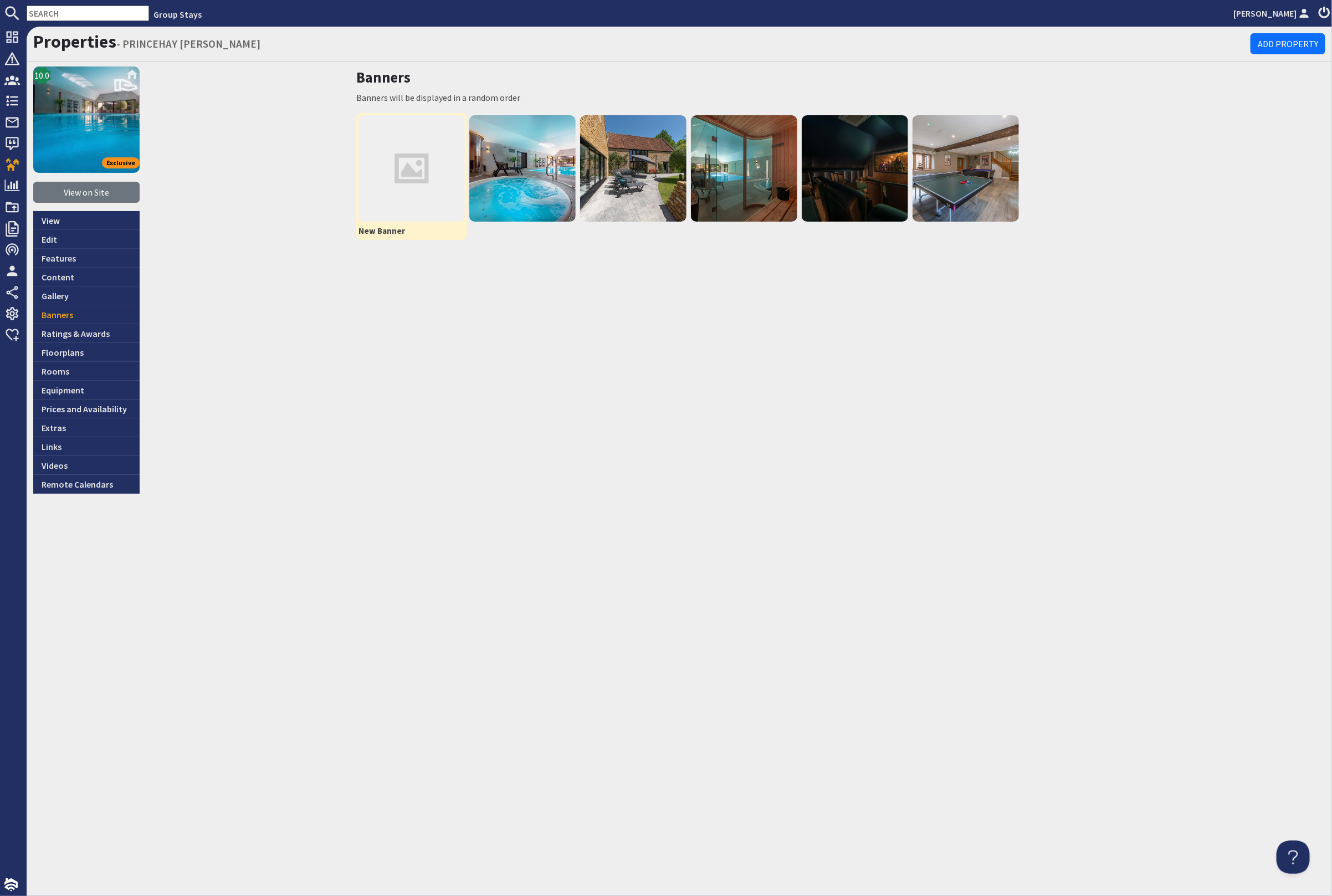
click at [426, 163] on img at bounding box center [412, 168] width 107 height 107
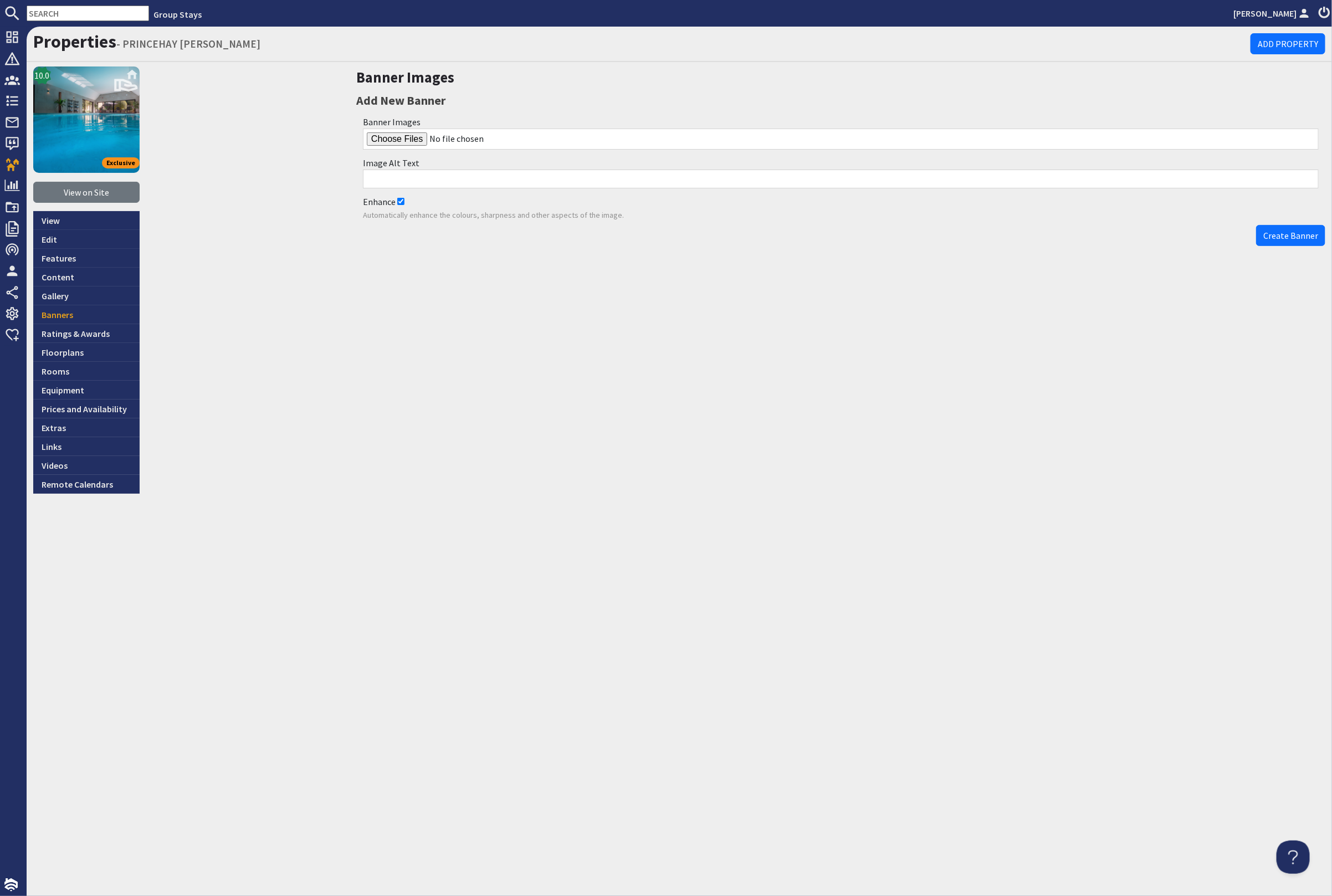
click at [404, 200] on div "Enhance Automatically enhance the colours, sharpness and other aspects of the i…" at bounding box center [841, 208] width 969 height 33
click at [398, 202] on input "Enhance" at bounding box center [401, 201] width 8 height 8
checkbox input "false"
click at [409, 138] on input "file" at bounding box center [840, 138] width 956 height 21
type input "C:\fakepath\kingshay-barton-large-holiday-home-group-accommodation-sleeps16.jpg"
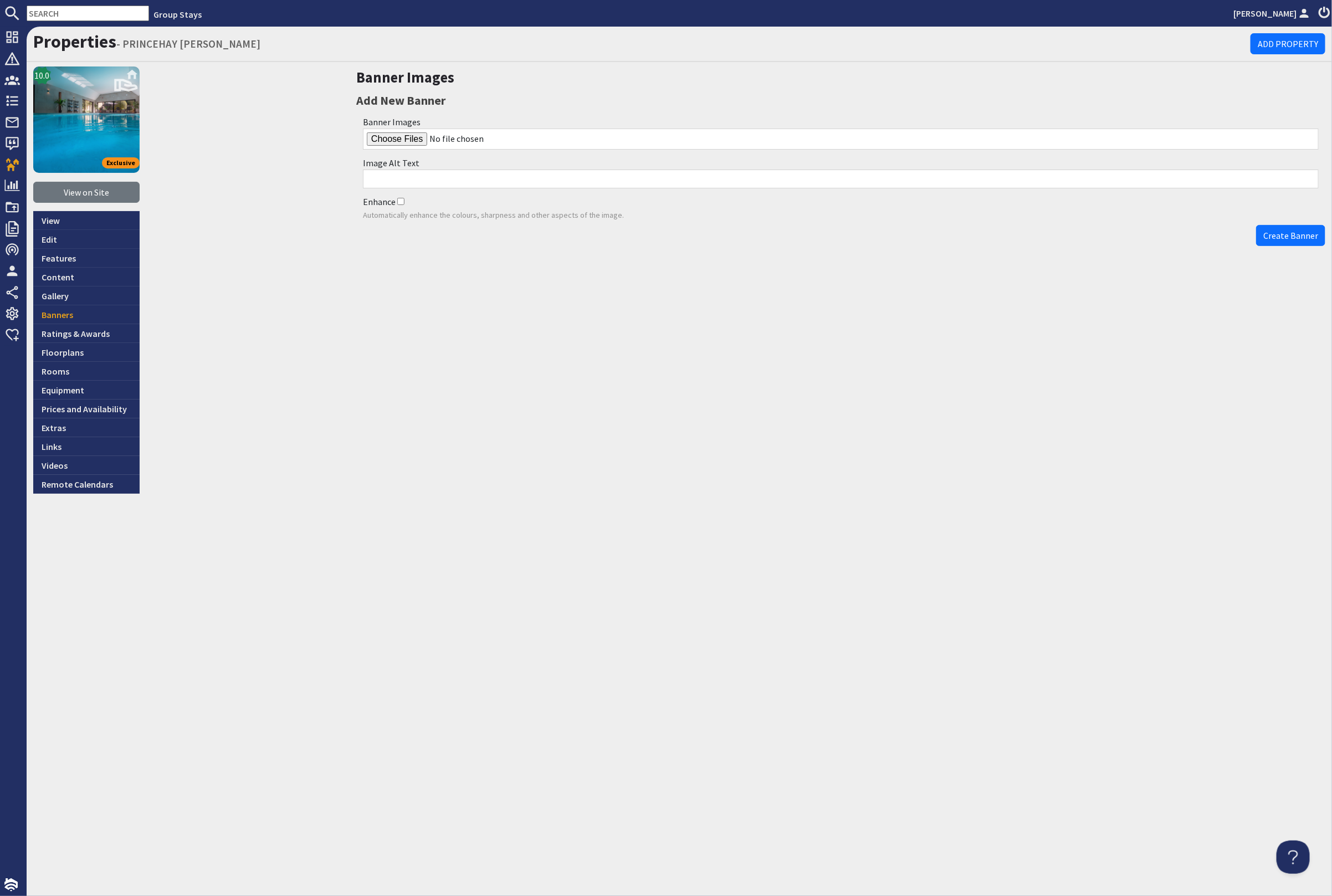
click at [1295, 232] on span "Create Banner" at bounding box center [1291, 235] width 55 height 11
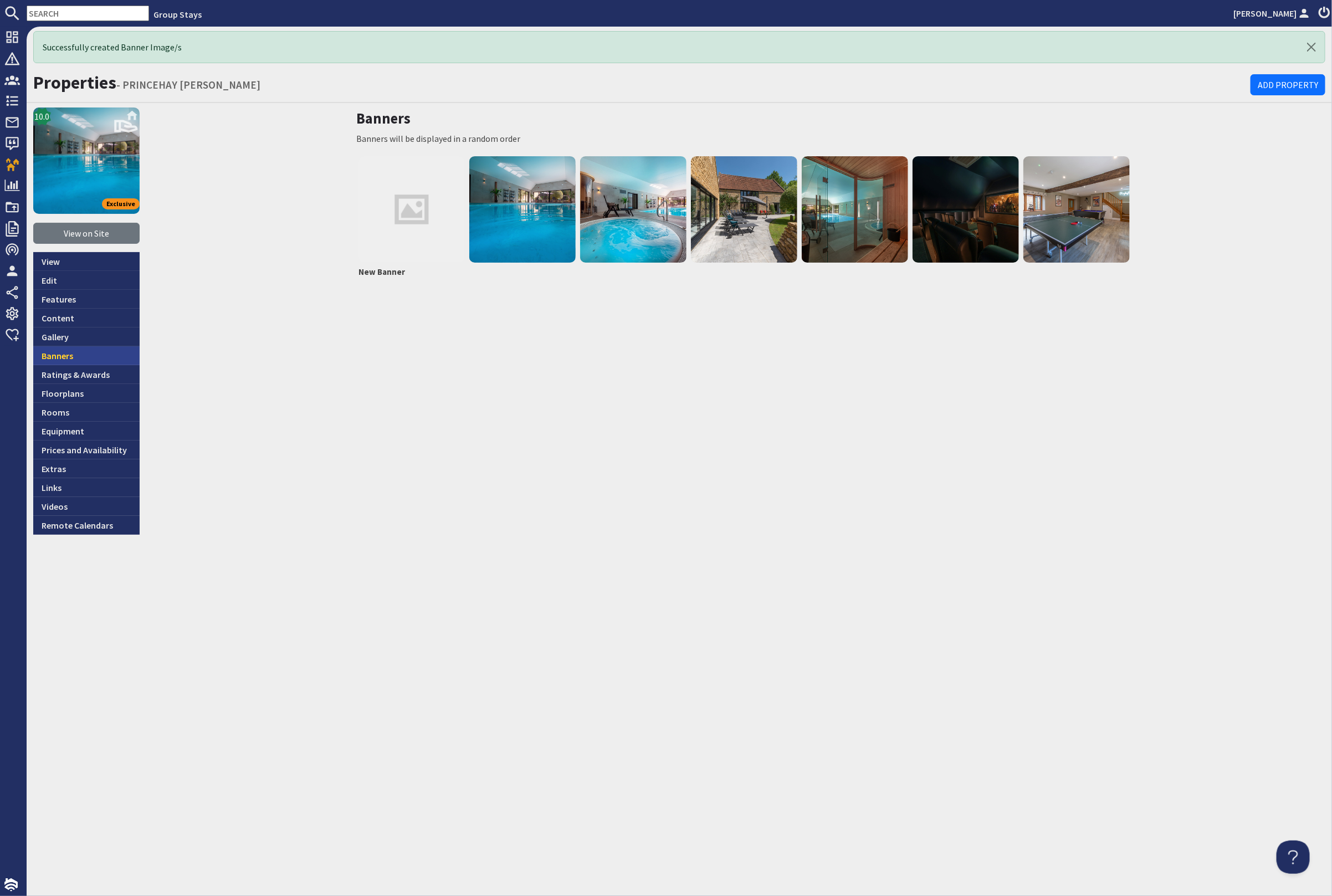
click at [59, 355] on link "Banners" at bounding box center [87, 356] width 107 height 19
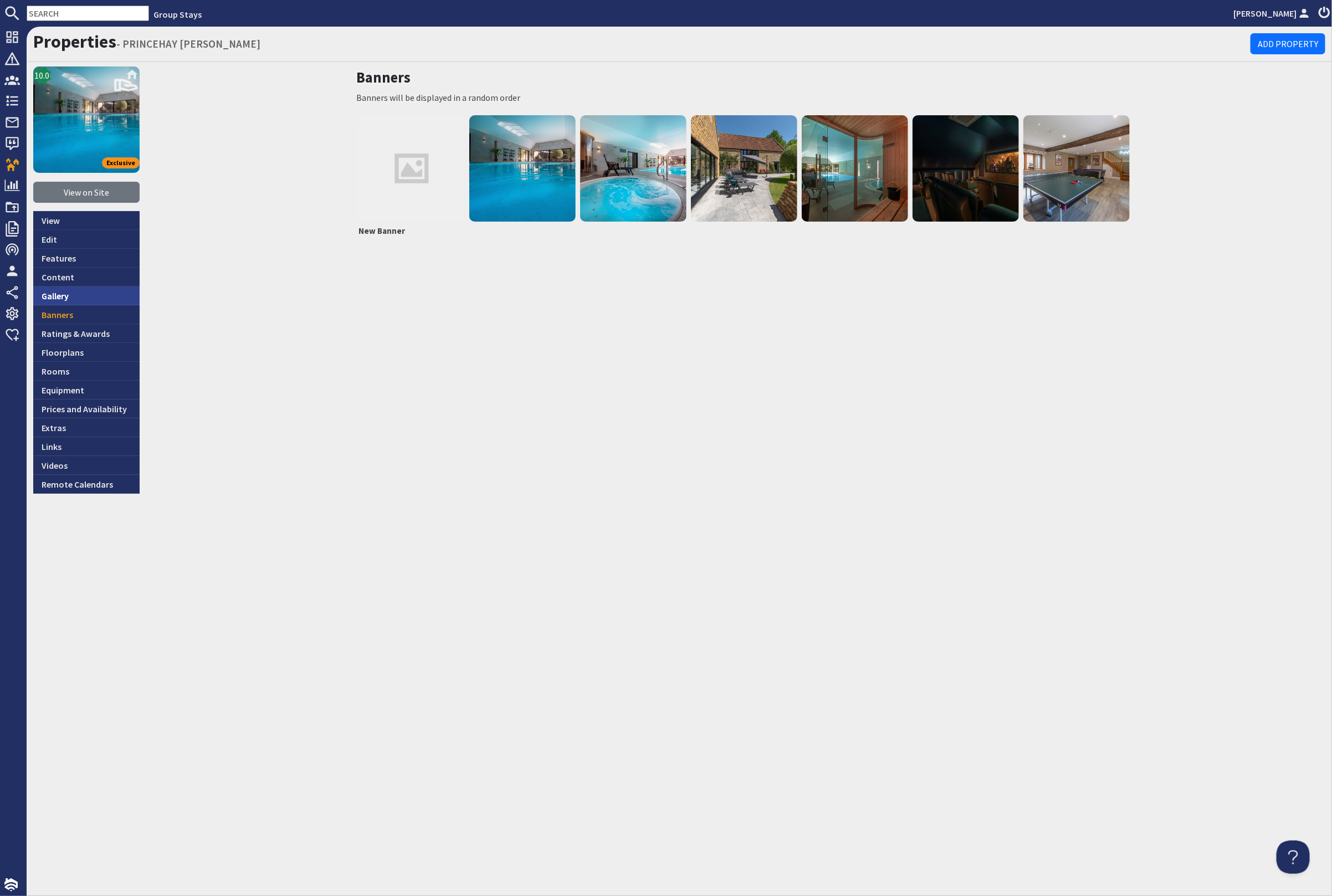
click at [93, 292] on link "Gallery" at bounding box center [87, 296] width 107 height 19
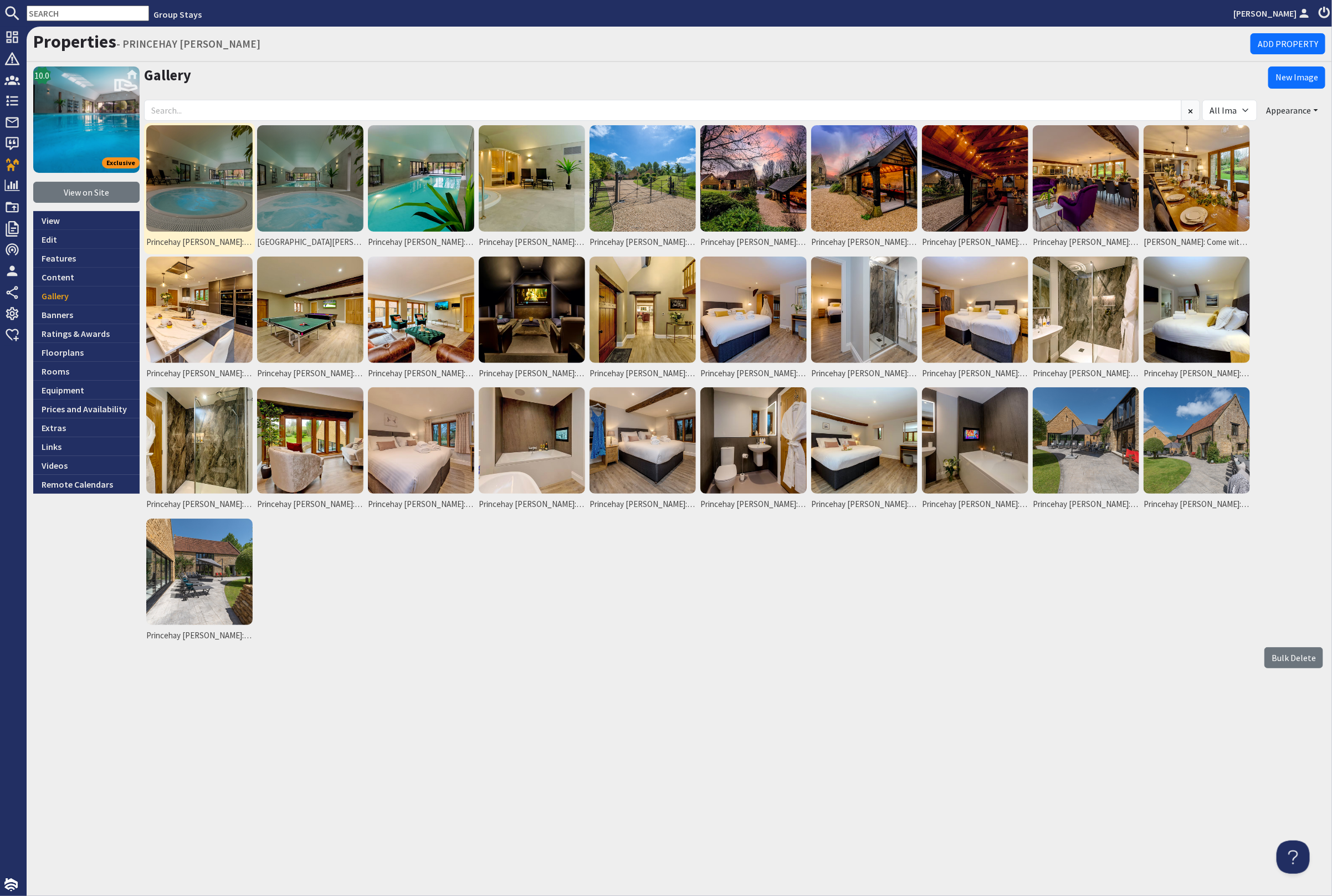
click at [183, 196] on img at bounding box center [200, 178] width 107 height 107
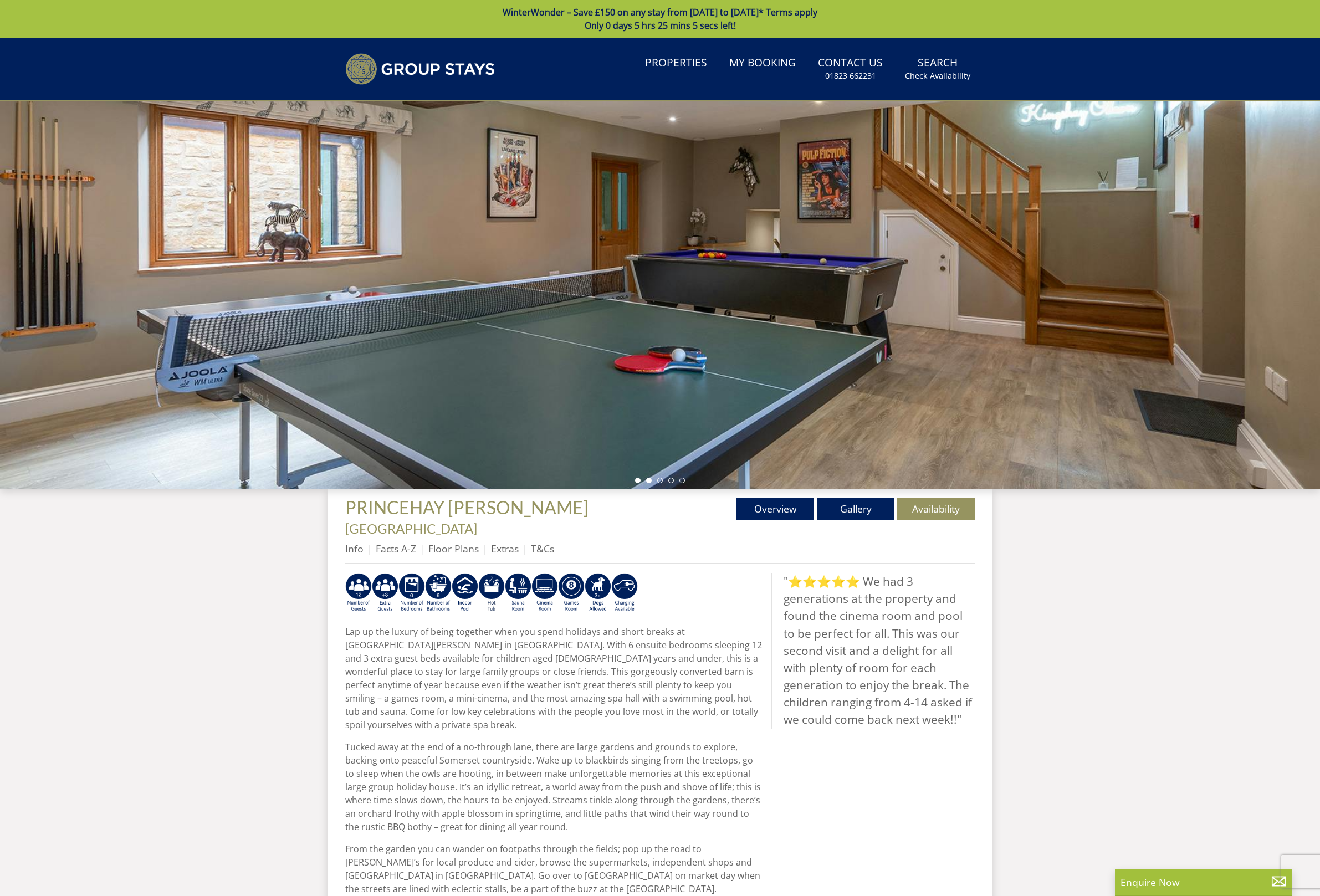
click at [648, 480] on li at bounding box center [648, 480] width 6 height 6
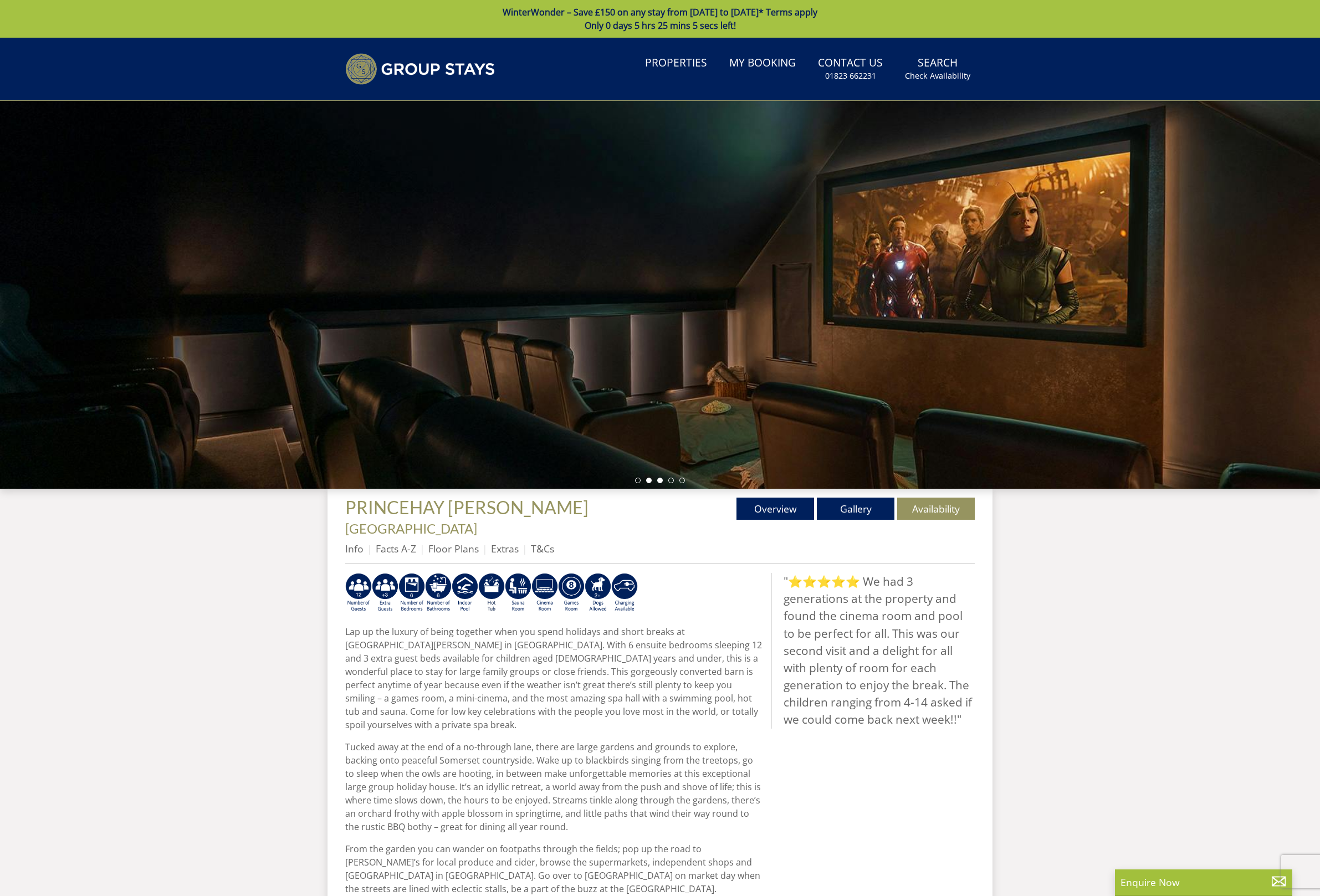
click at [661, 480] on li at bounding box center [660, 480] width 6 height 6
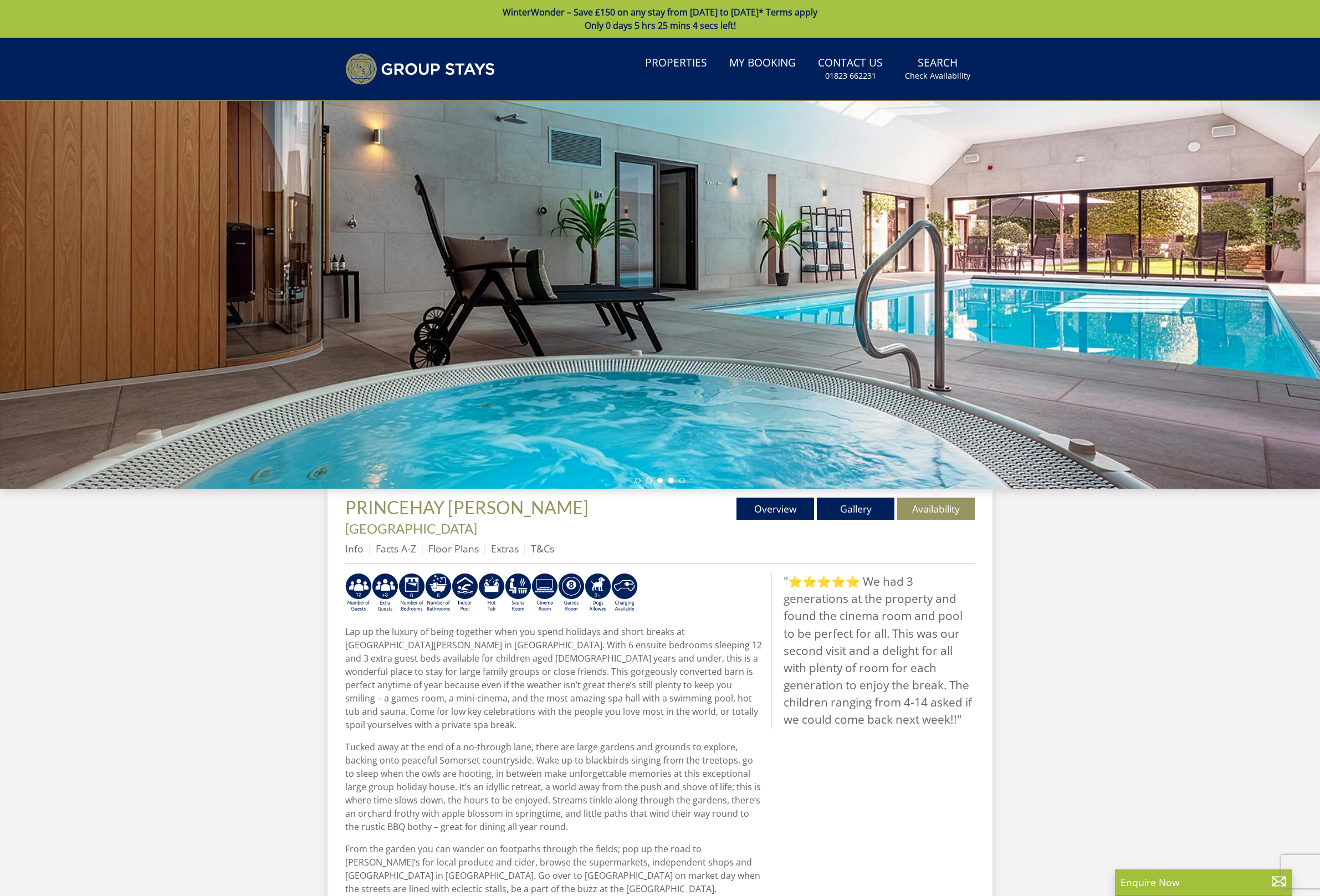
click at [671, 480] on li at bounding box center [671, 480] width 6 height 6
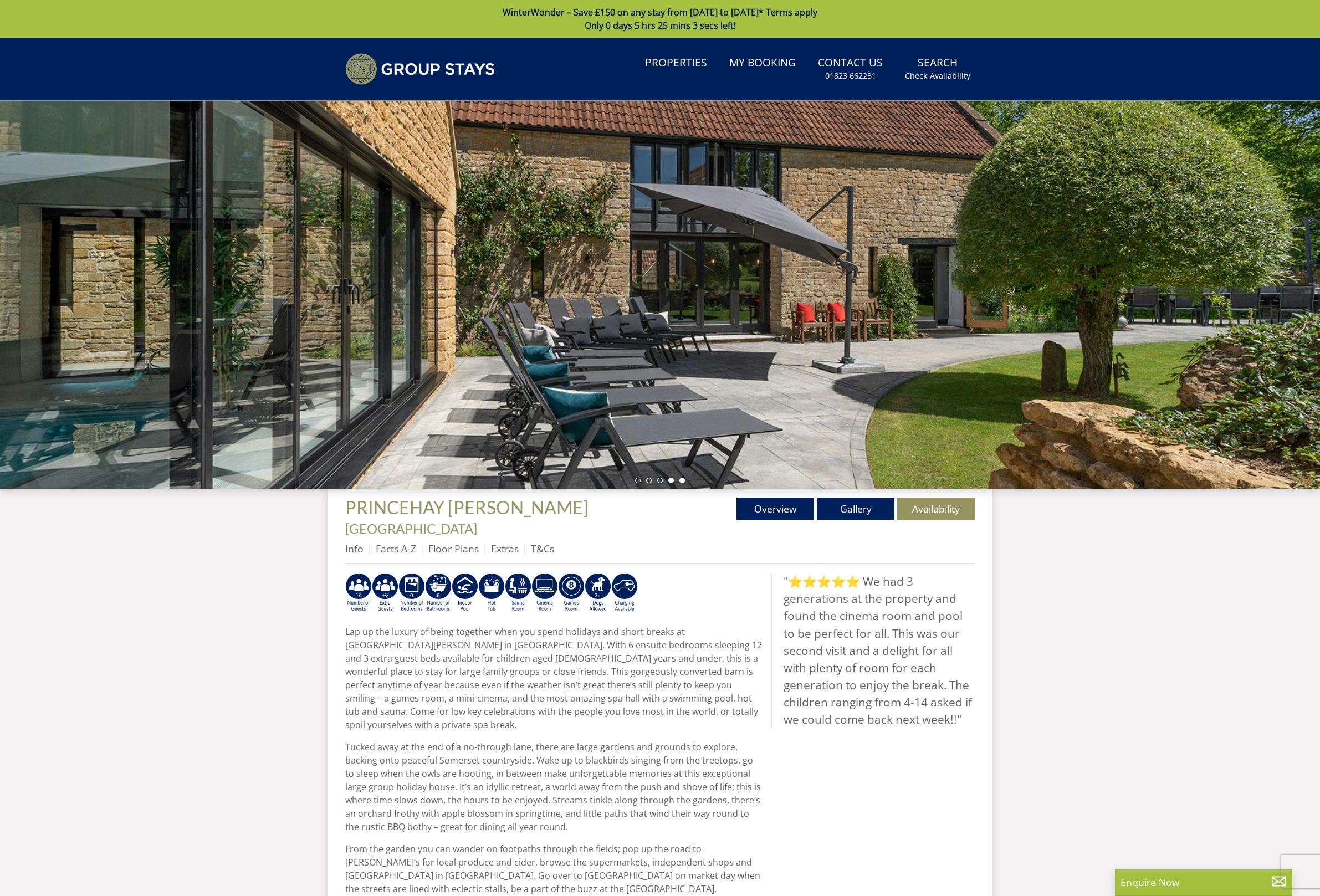
click at [680, 480] on li at bounding box center [682, 480] width 6 height 6
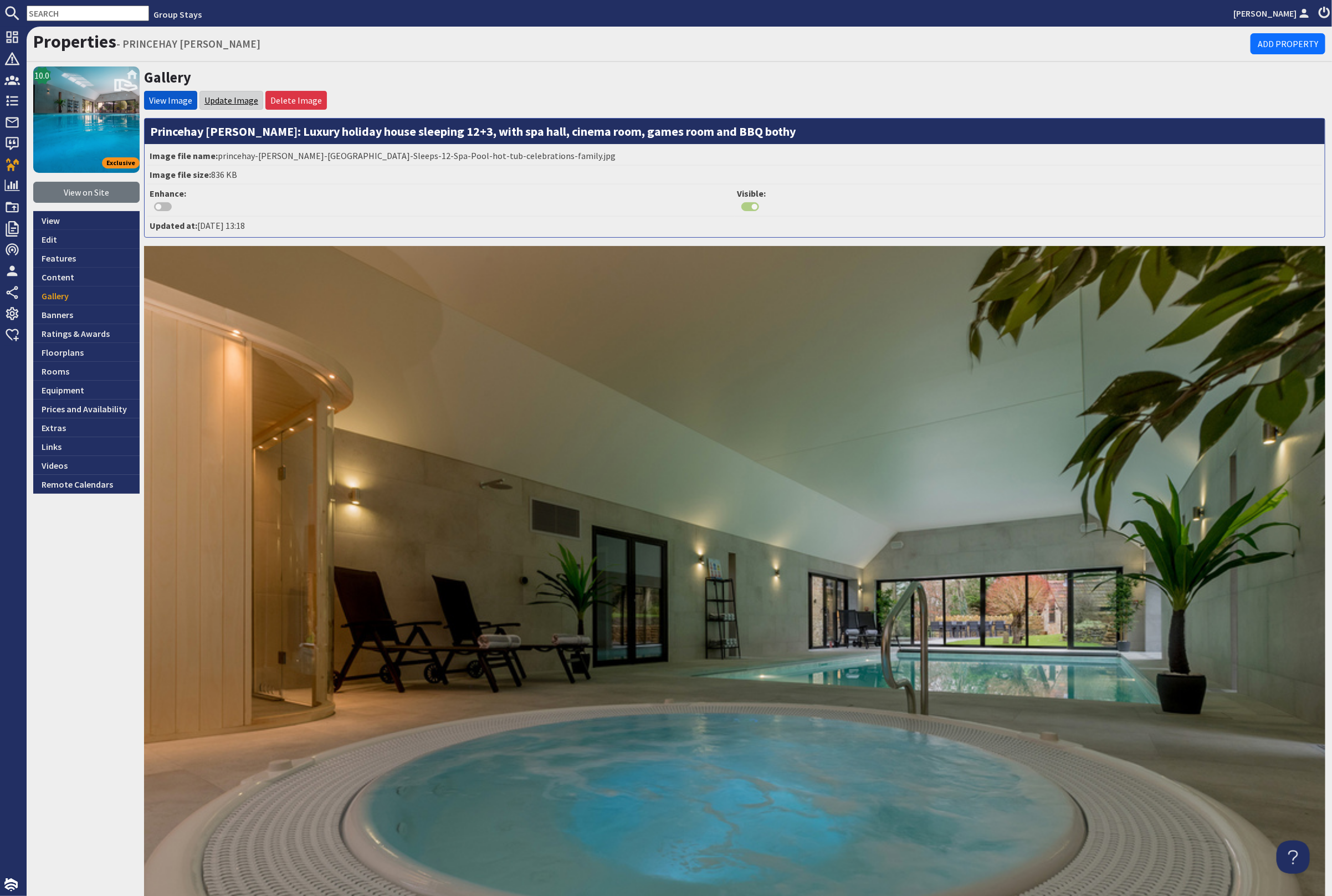
click at [233, 100] on link "Update Image" at bounding box center [231, 100] width 53 height 11
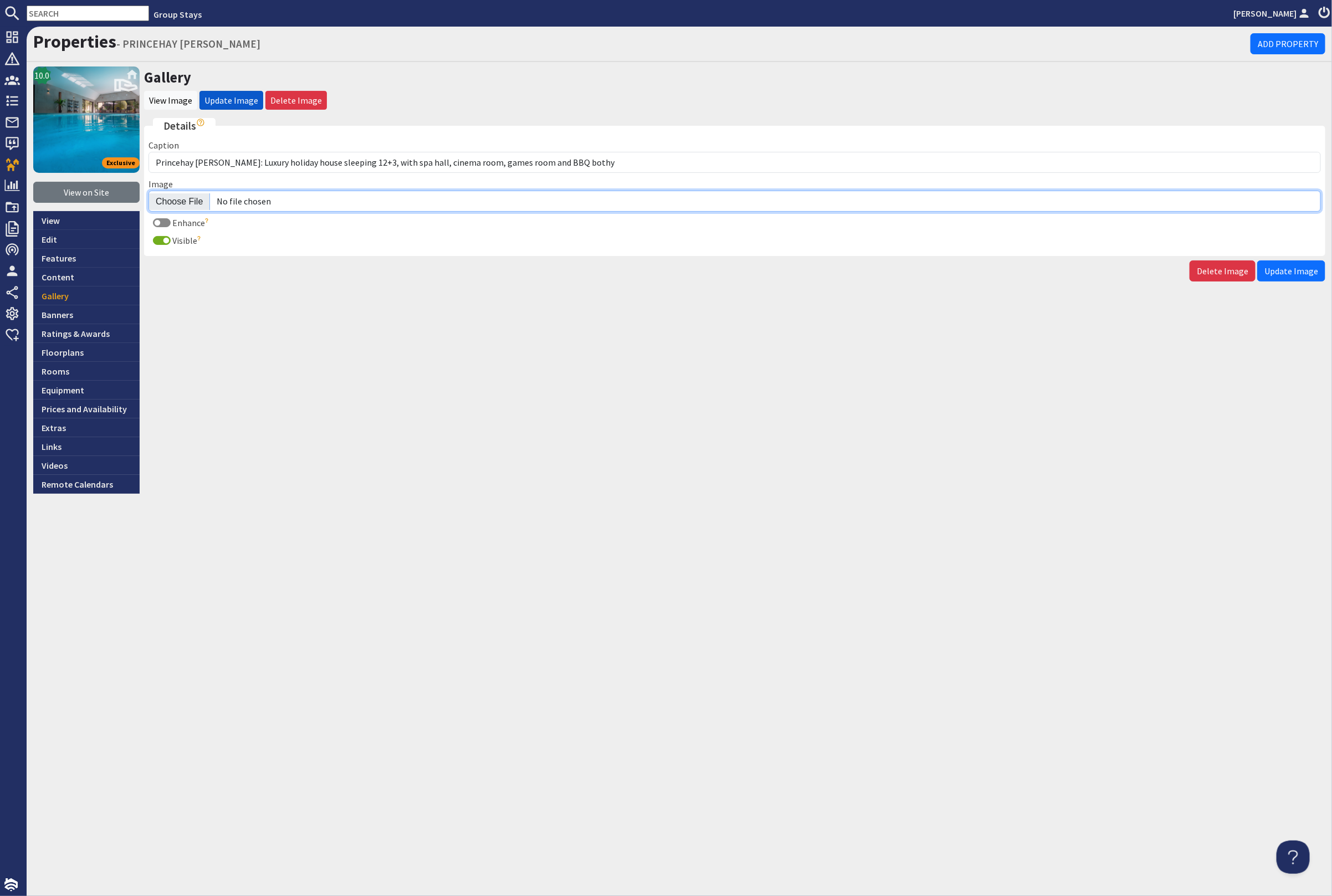
click at [178, 198] on input "Image" at bounding box center [734, 201] width 1173 height 21
type input "C:\fakepath\kingshay-barton-large-holiday-home-group-accommodation-sleeps16.jpg"
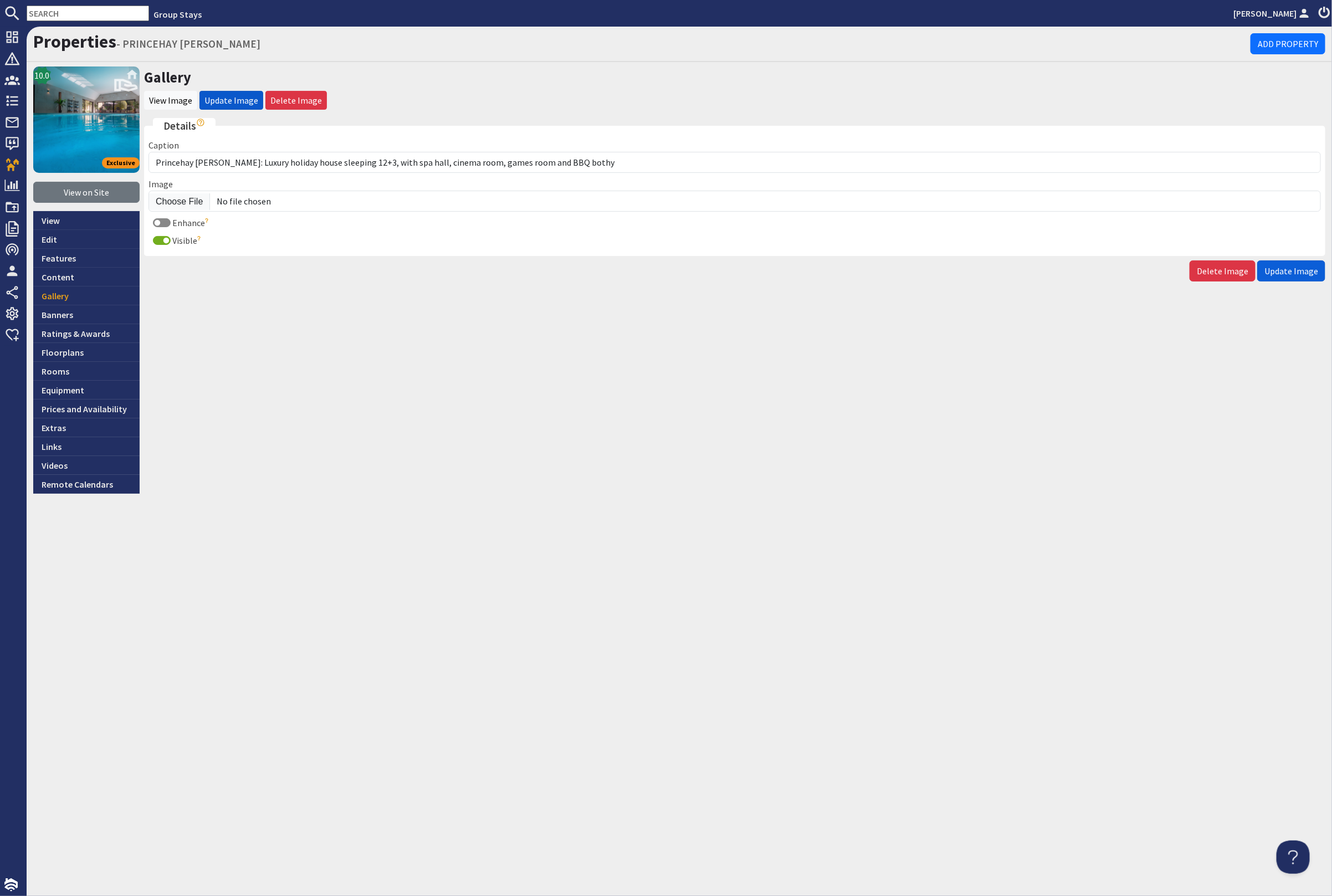
click at [1294, 265] on span "Update Image" at bounding box center [1291, 270] width 53 height 11
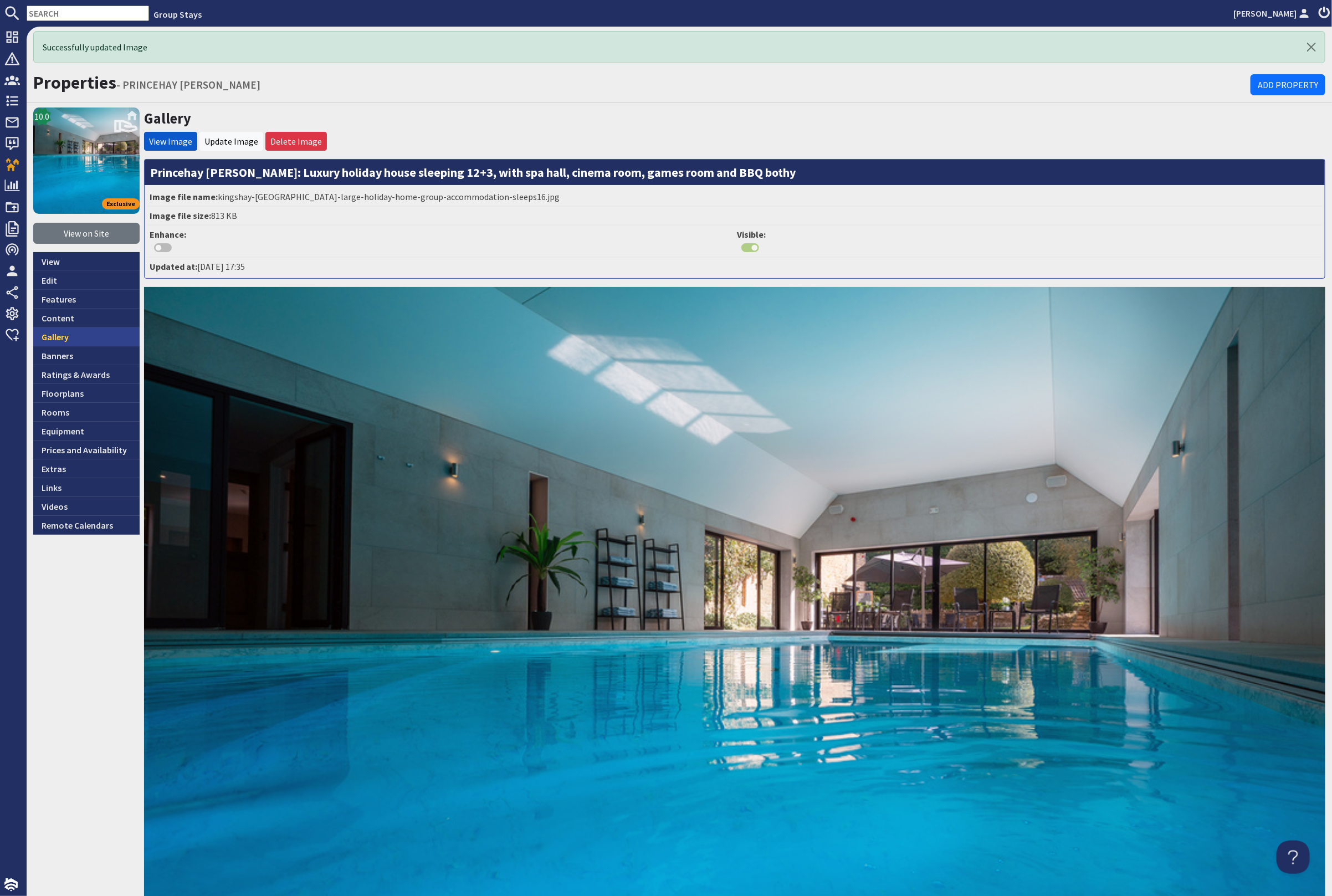
click at [64, 330] on link "Gallery" at bounding box center [87, 337] width 107 height 19
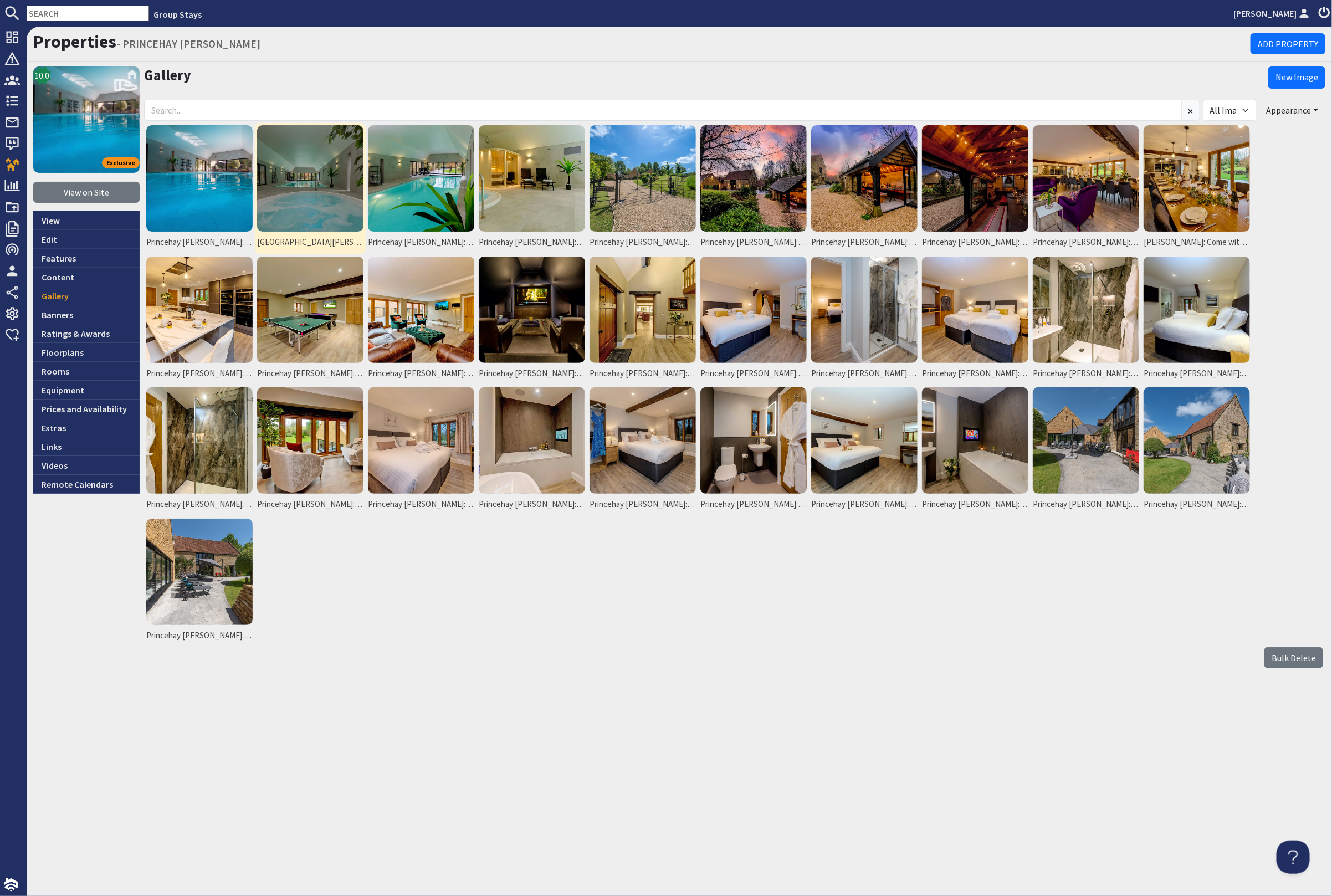
click at [324, 173] on img at bounding box center [311, 178] width 107 height 107
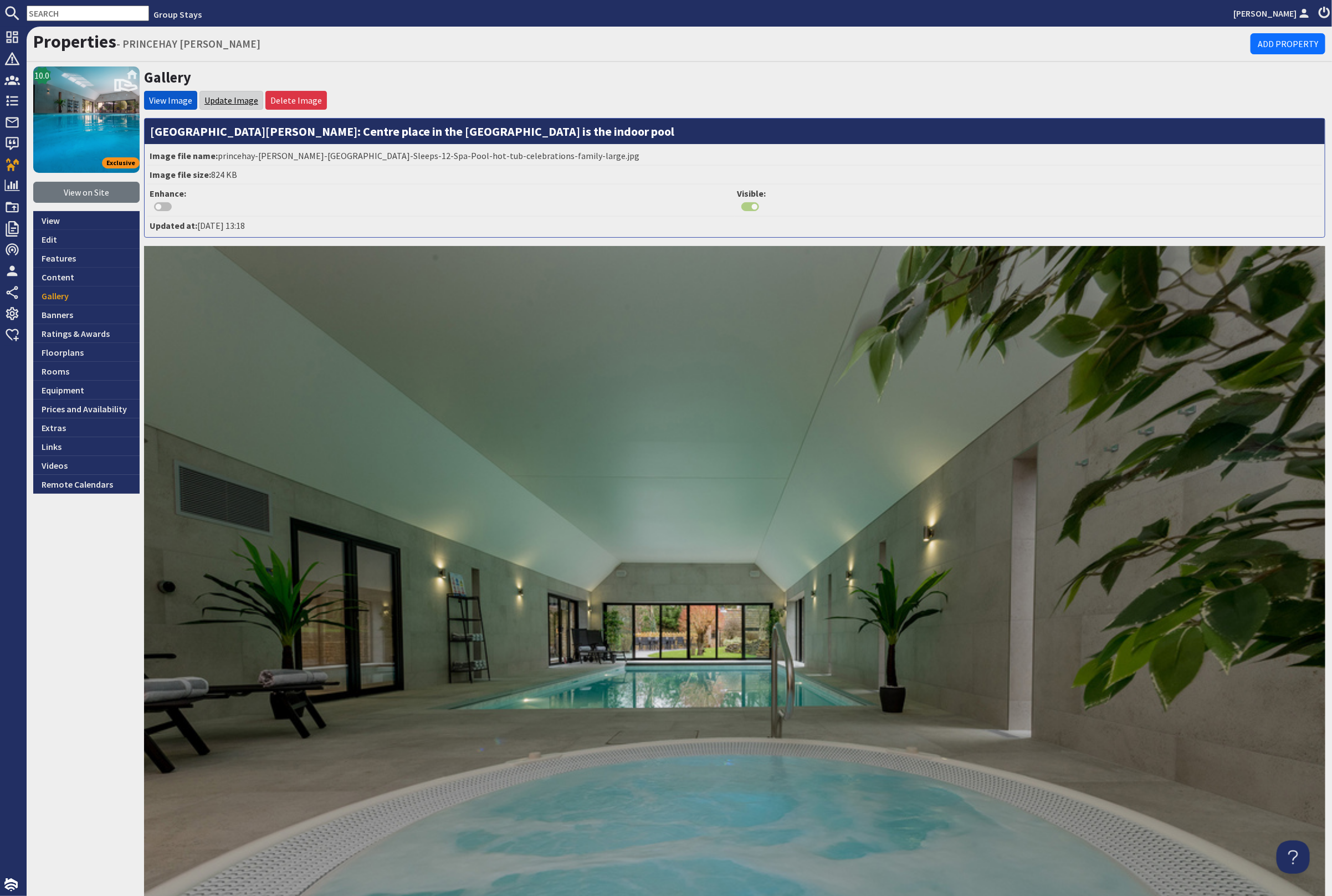
click at [228, 96] on link "Update Image" at bounding box center [231, 100] width 53 height 11
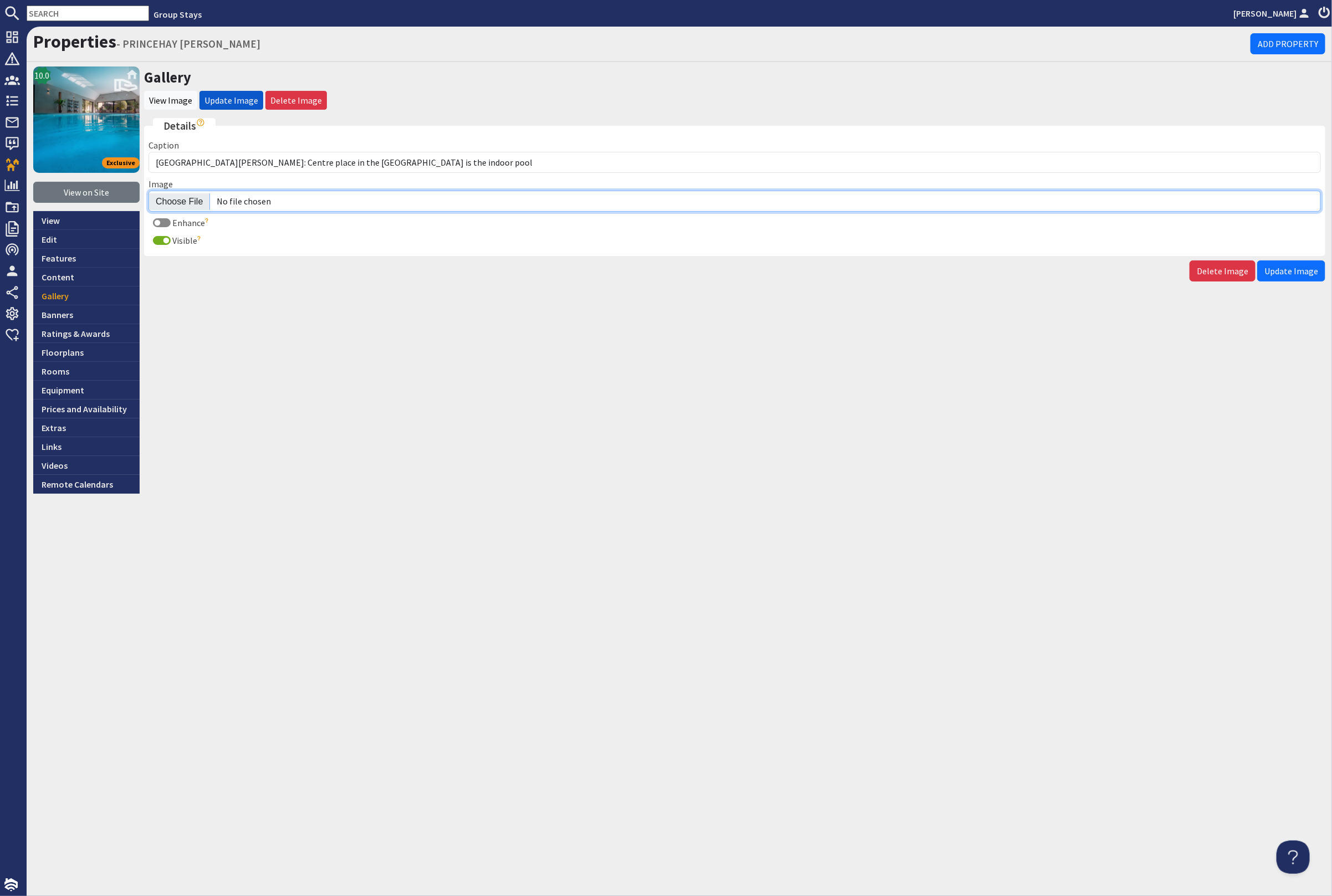
click at [186, 202] on input "Image" at bounding box center [734, 201] width 1173 height 21
type input "C:\fakepath\kingshay-barton-large-holiday-home-group-accommodation-sleeps17.jpg"
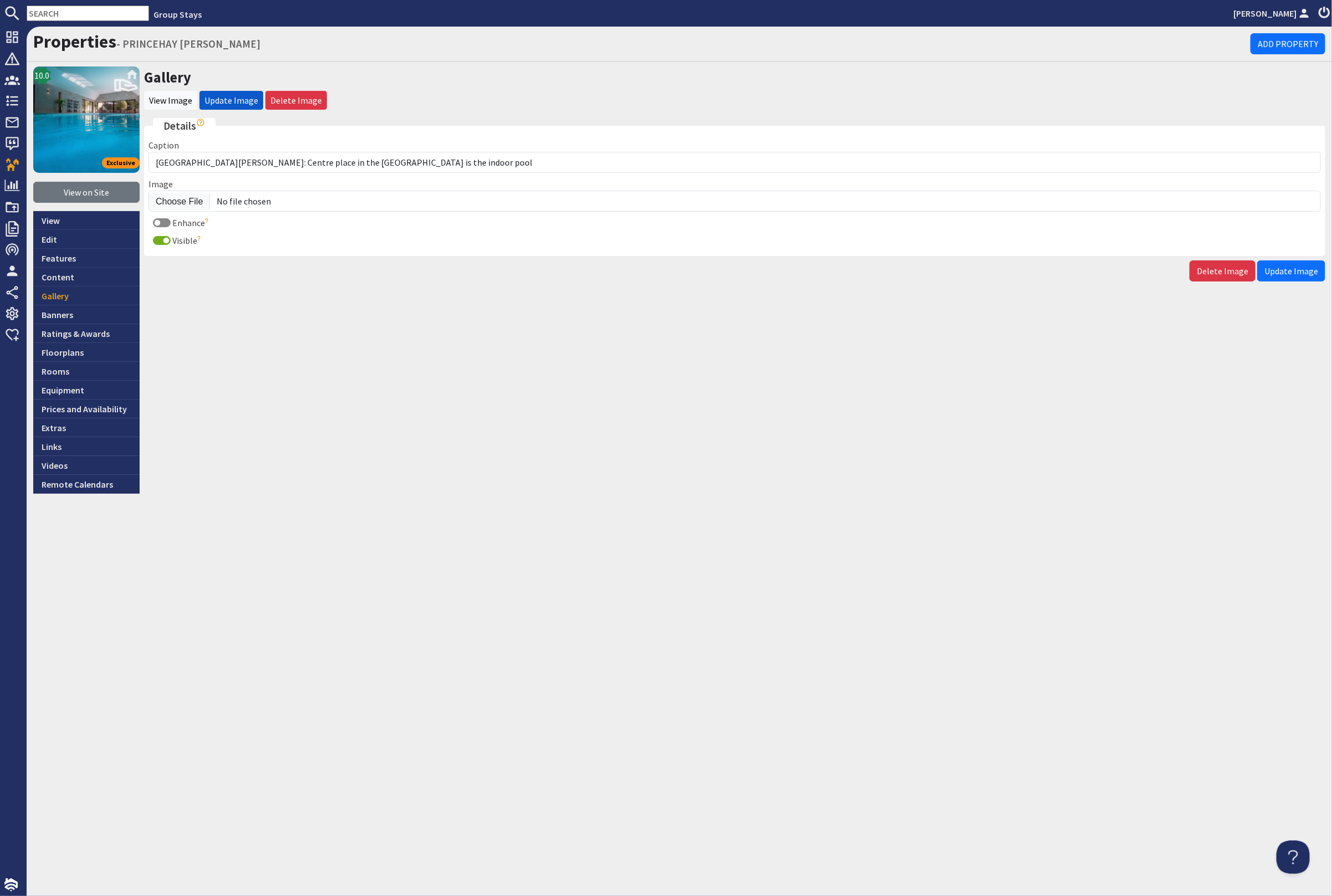
click at [1286, 265] on span "Update Image" at bounding box center [1291, 270] width 53 height 11
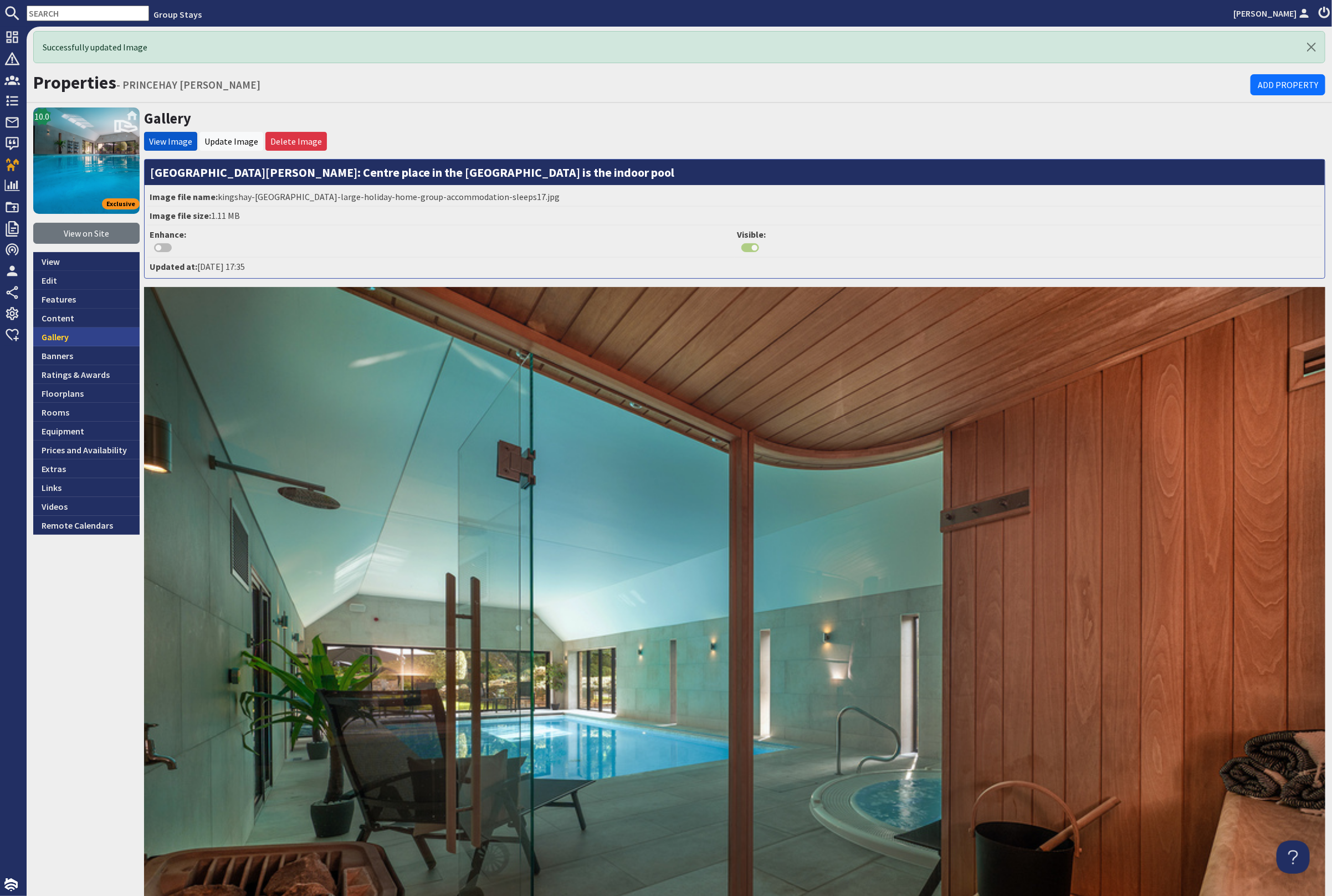
click at [58, 337] on link "Gallery" at bounding box center [87, 337] width 107 height 19
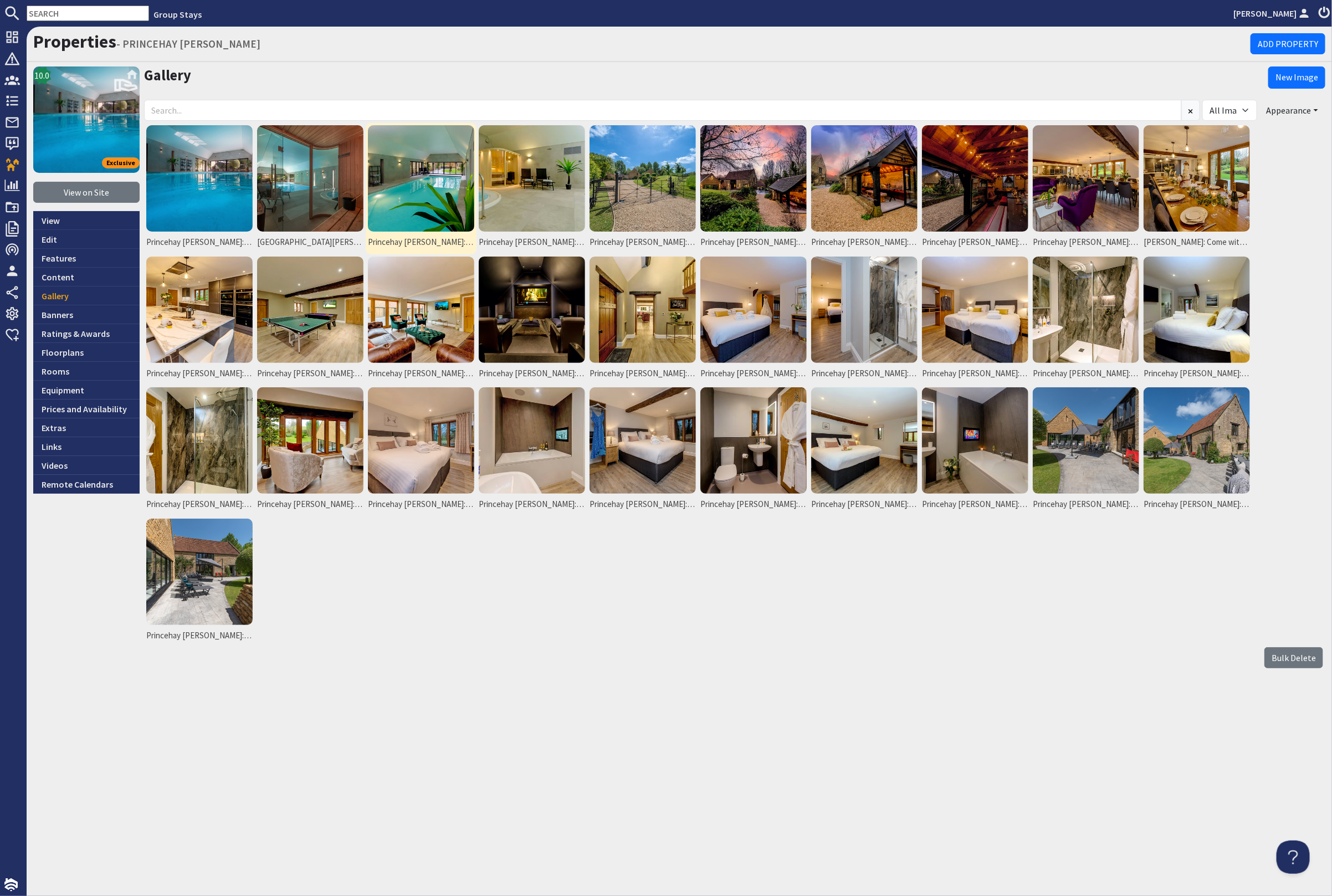
click at [426, 180] on img at bounding box center [421, 178] width 107 height 107
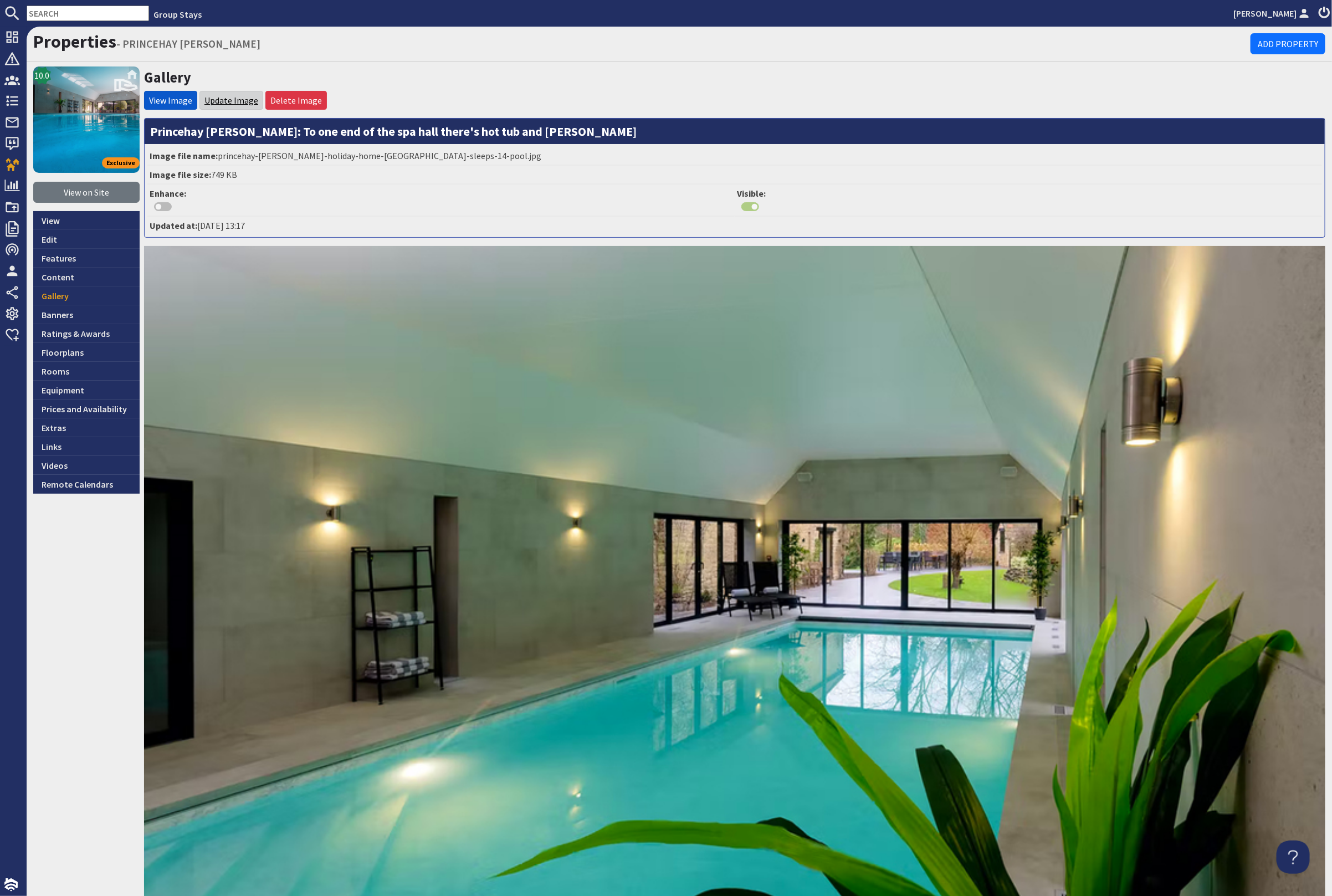
click at [230, 99] on link "Update Image" at bounding box center [231, 100] width 53 height 11
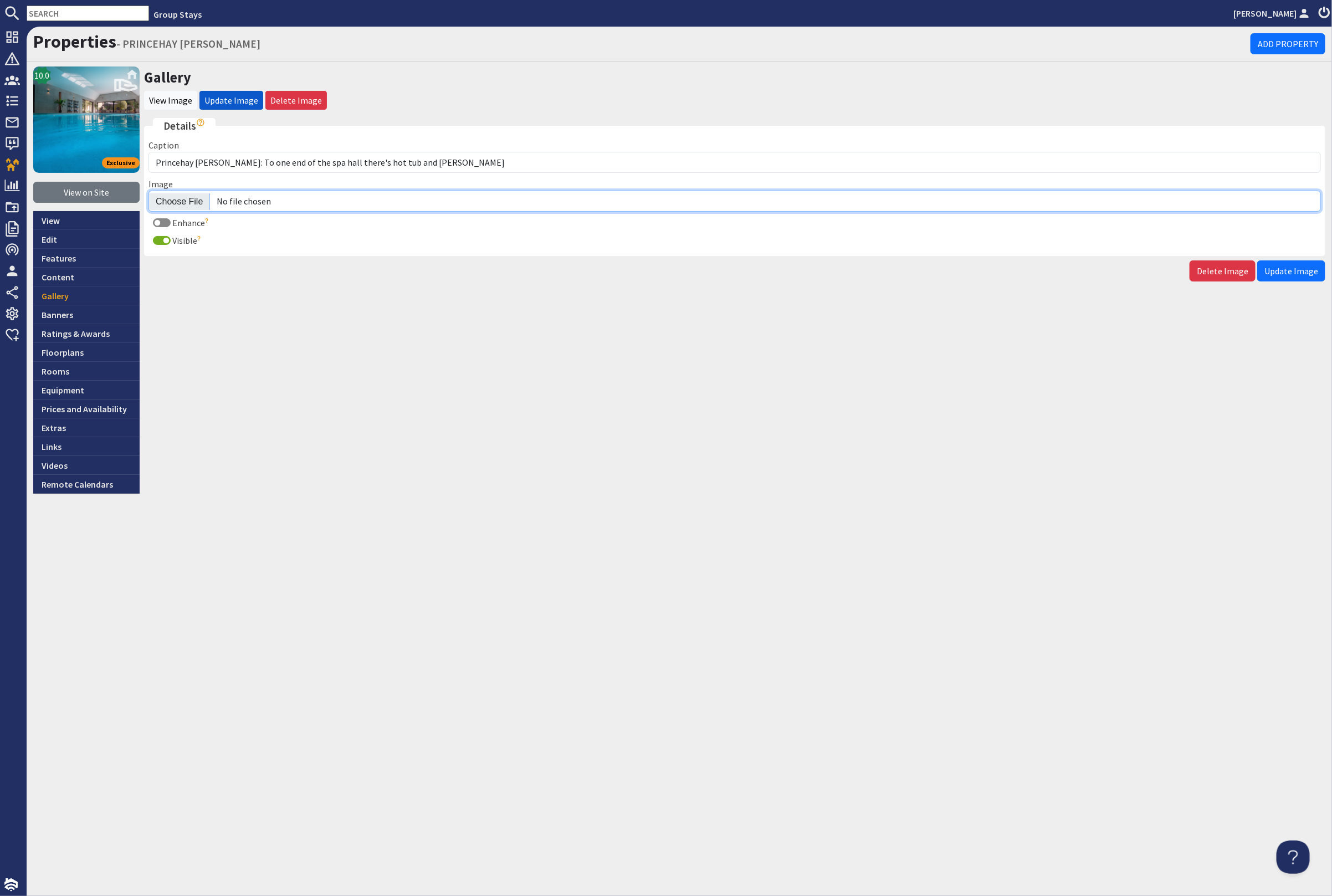
click at [183, 197] on input "Image" at bounding box center [734, 201] width 1173 height 21
type input "C:\fakepath\kingshay-barton-large-holiday-home-group-accommodation-sleeps12.jpg"
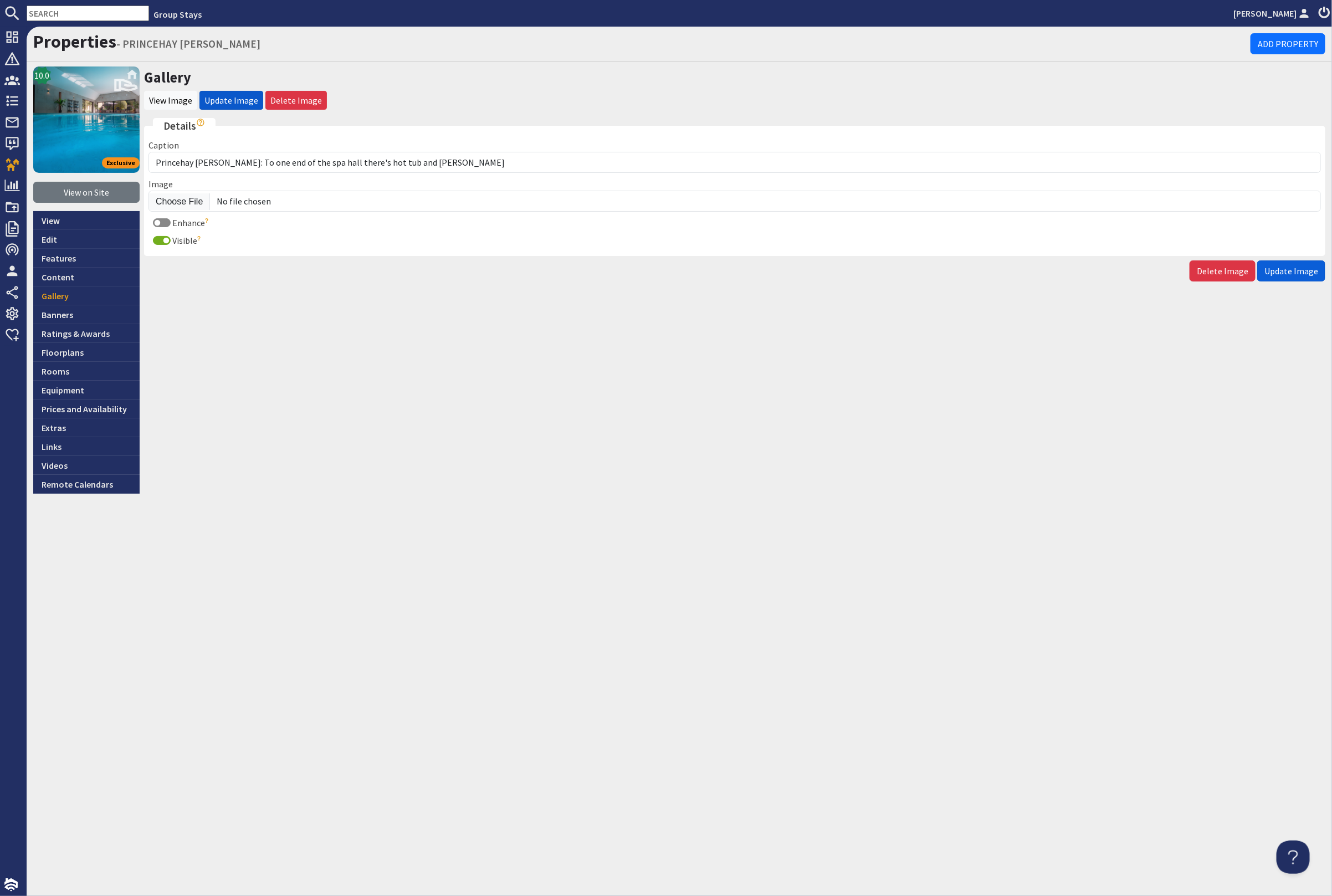
click at [1294, 268] on span "Update Image" at bounding box center [1291, 270] width 53 height 11
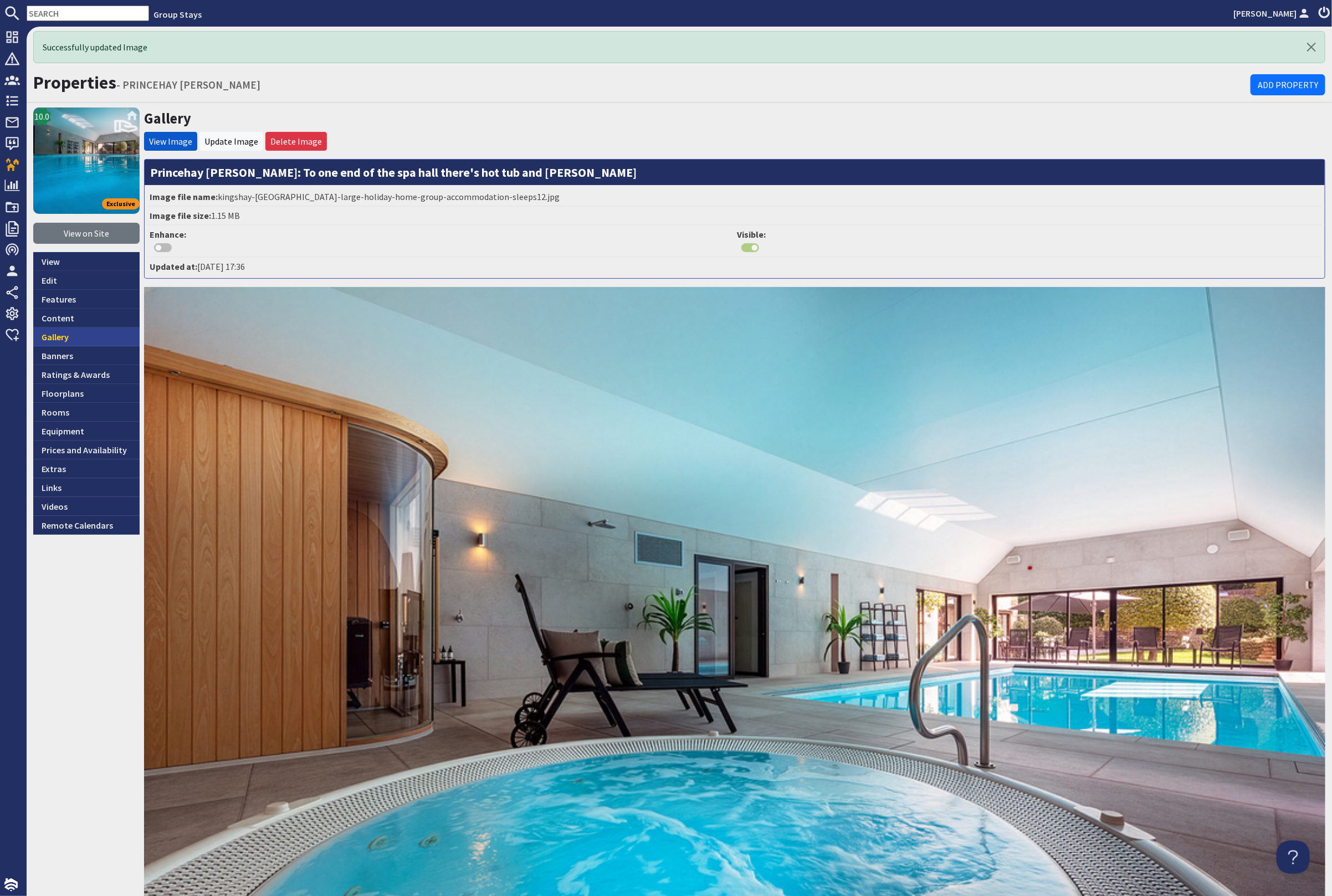
click at [74, 333] on link "Gallery" at bounding box center [87, 337] width 107 height 19
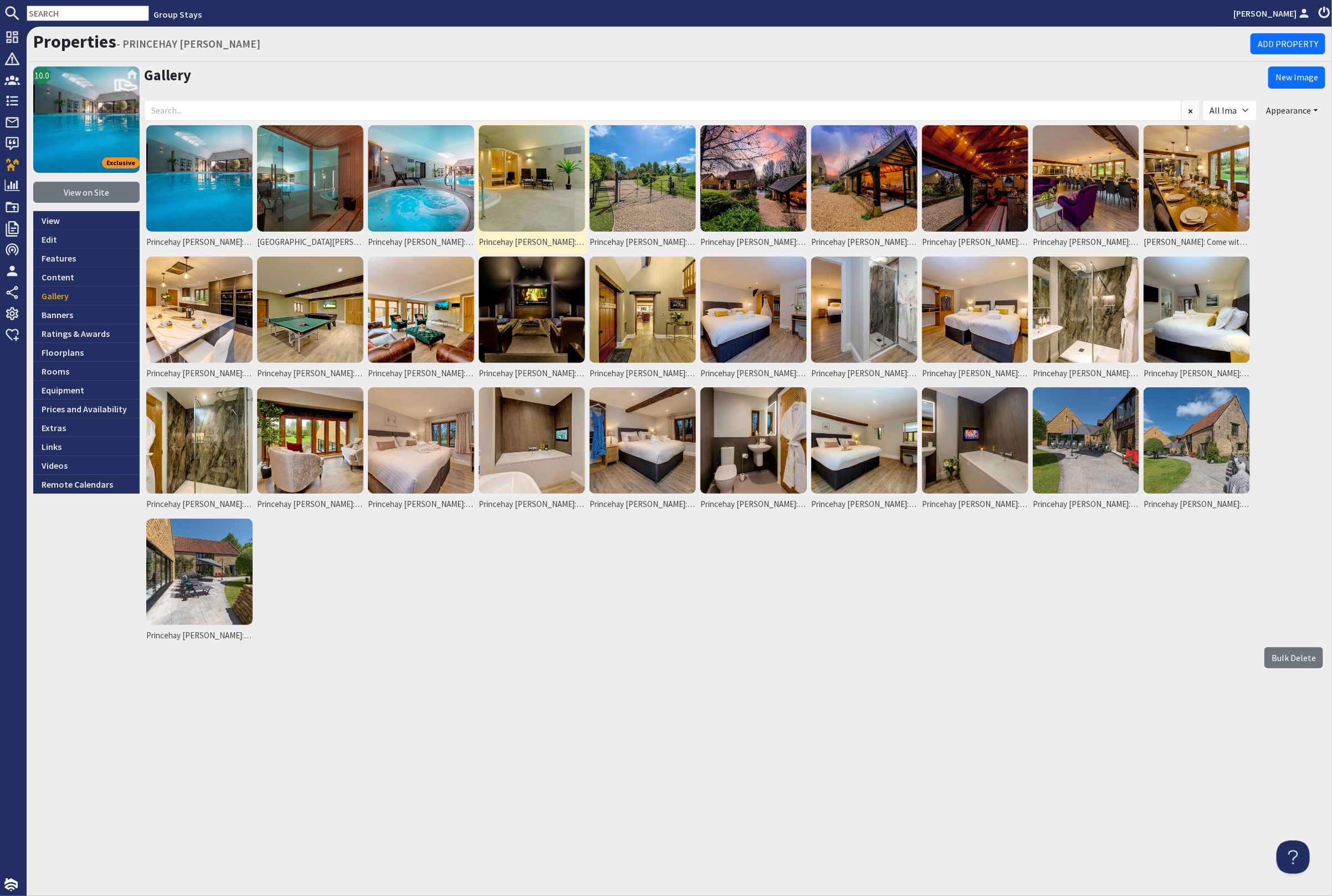
click at [510, 191] on img at bounding box center [532, 178] width 107 height 107
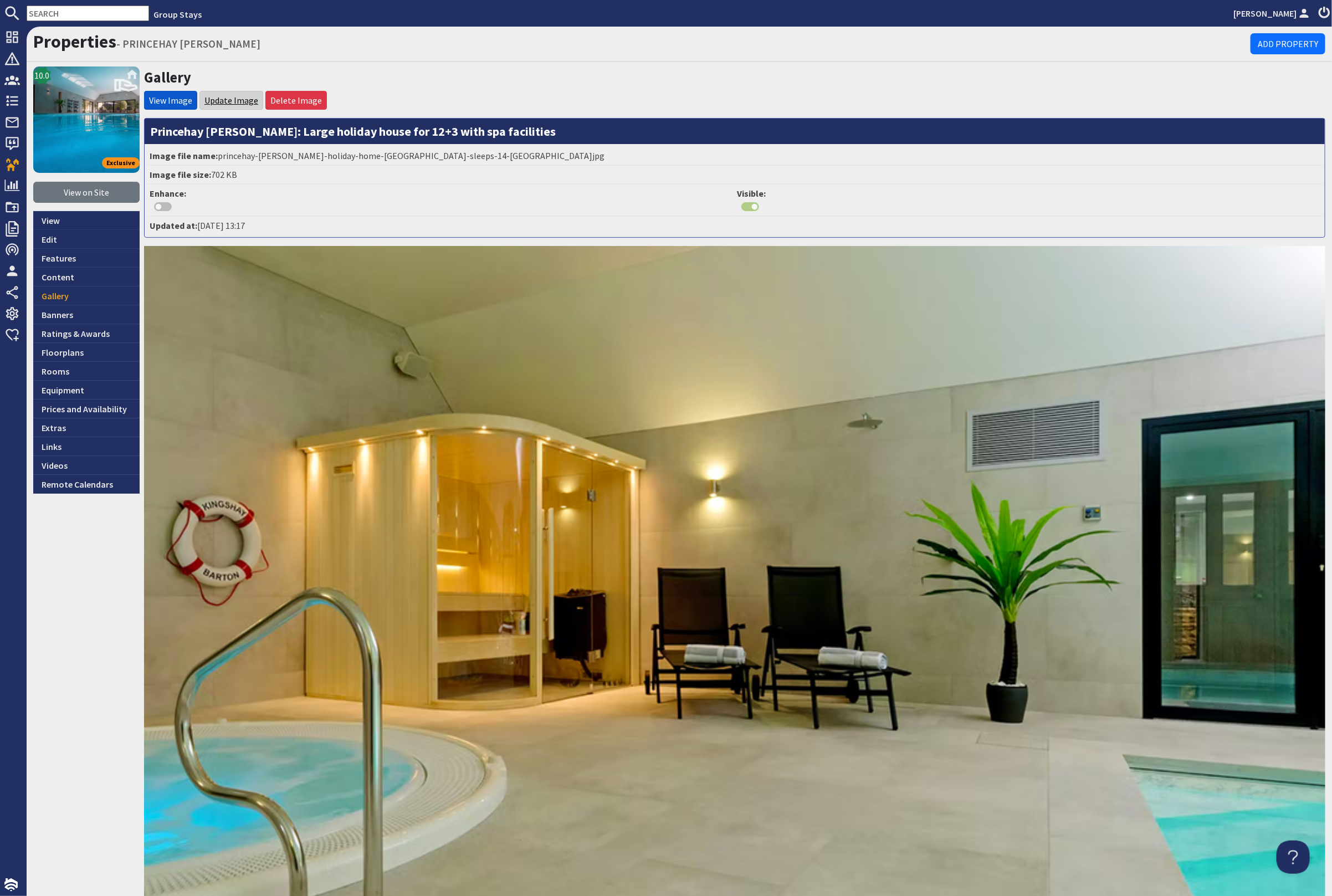
click at [230, 100] on link "Update Image" at bounding box center [231, 100] width 53 height 11
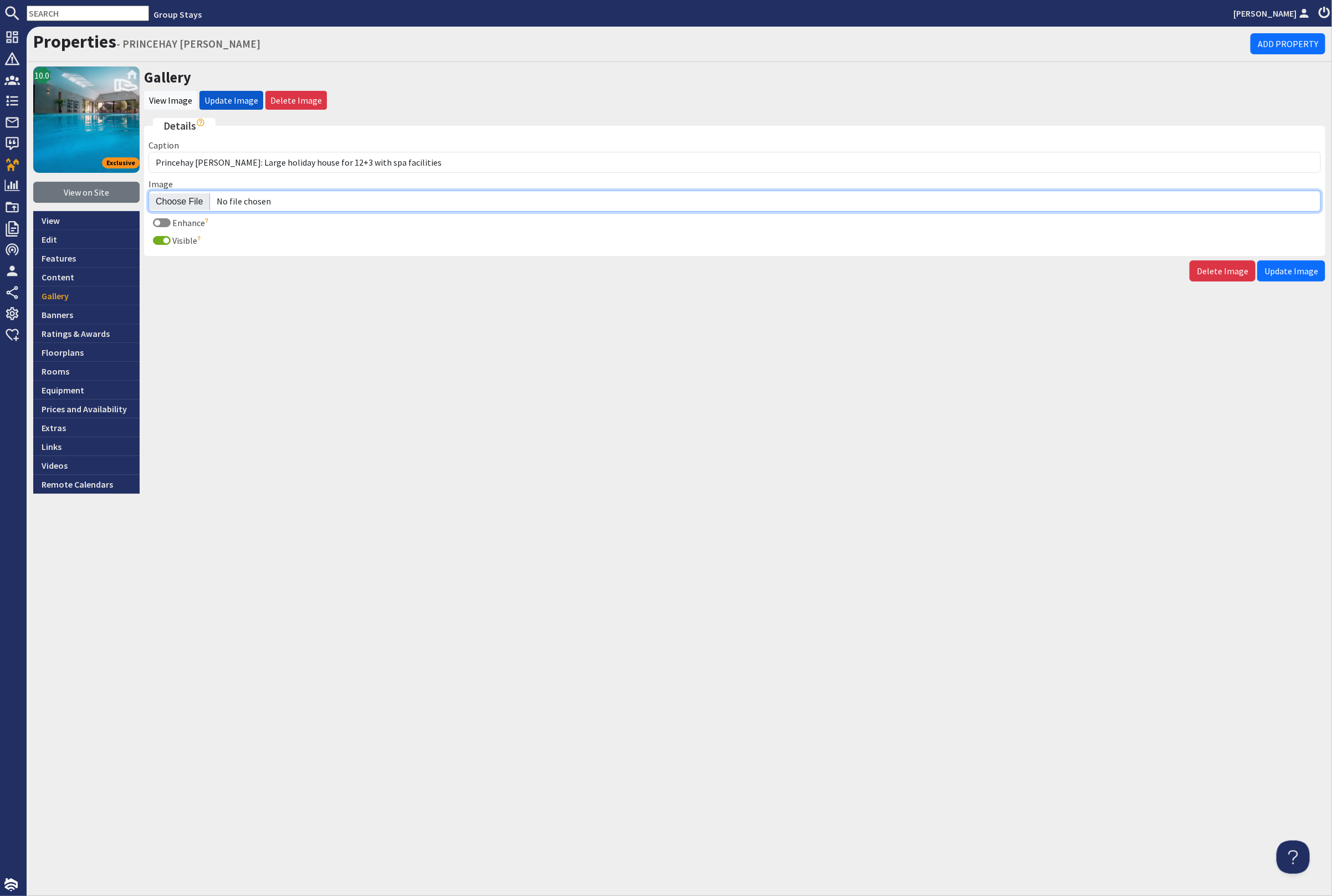
click at [180, 201] on input "Image" at bounding box center [734, 201] width 1173 height 21
type input "C:\fakepath\kingshay-barton-large-holiday-home-group-accommodation-sleeps-13.jpg"
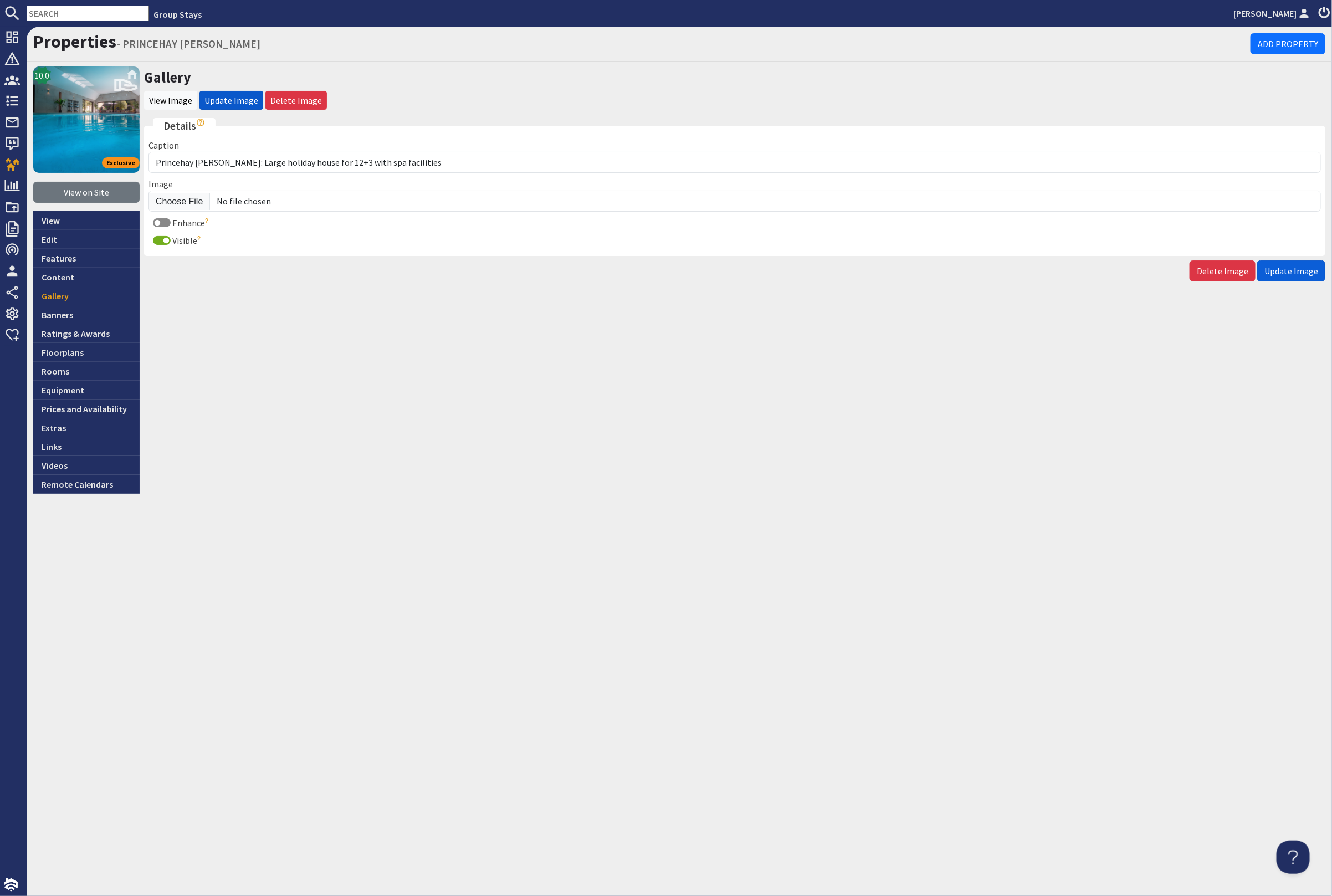
click at [1312, 265] on span "Update Image" at bounding box center [1291, 270] width 53 height 11
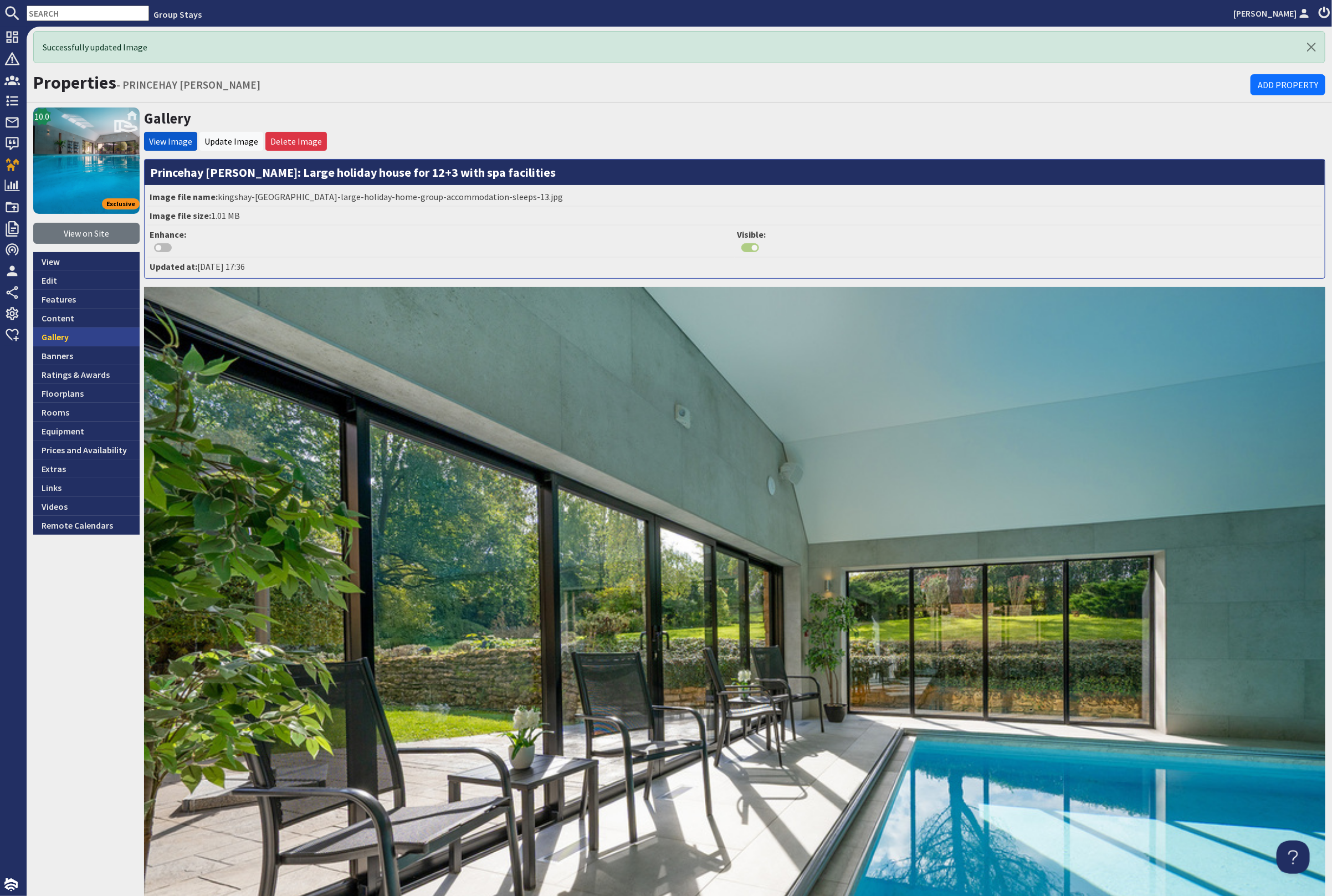
click at [100, 334] on link "Gallery" at bounding box center [87, 337] width 107 height 19
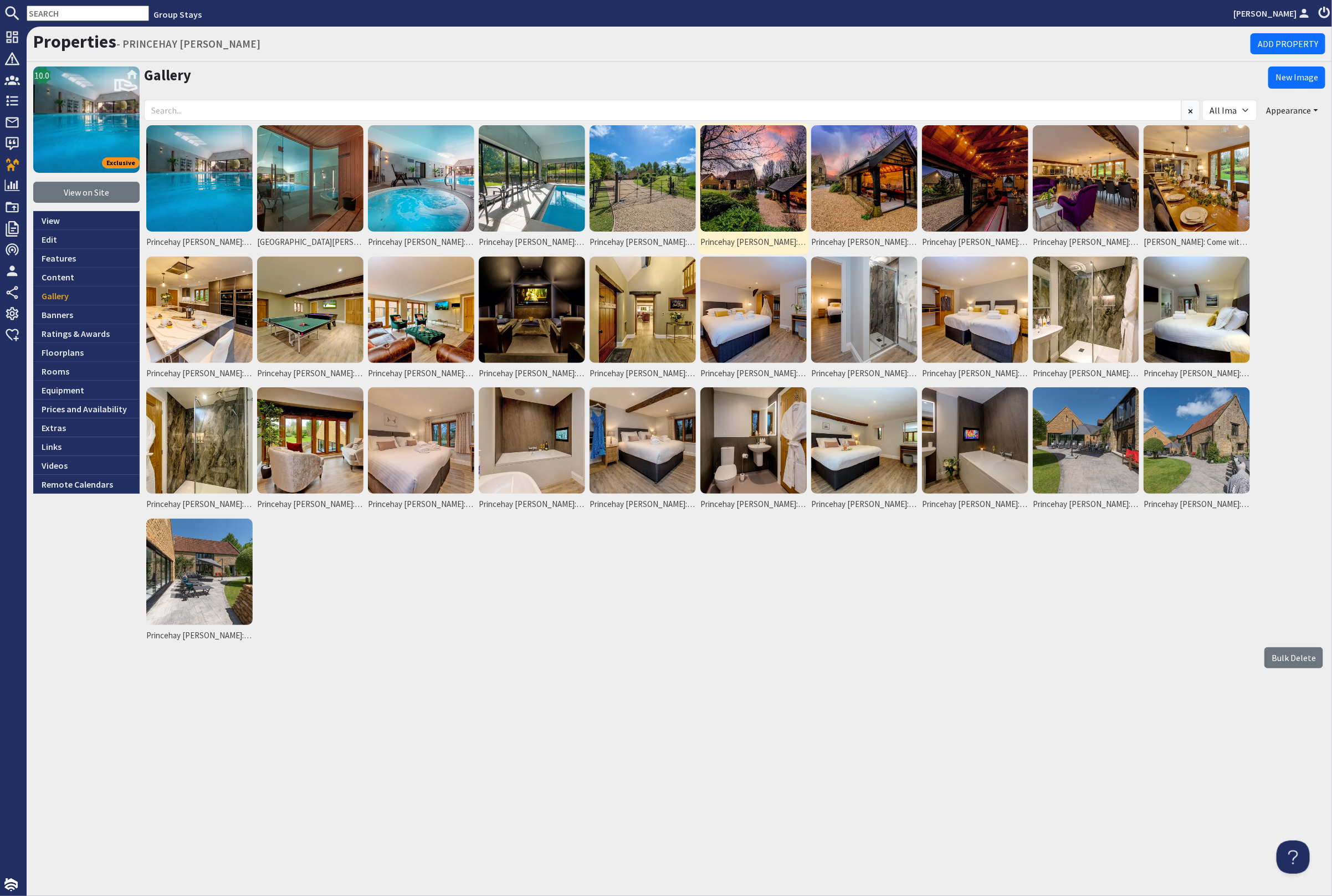
click at [736, 188] on img at bounding box center [754, 178] width 107 height 107
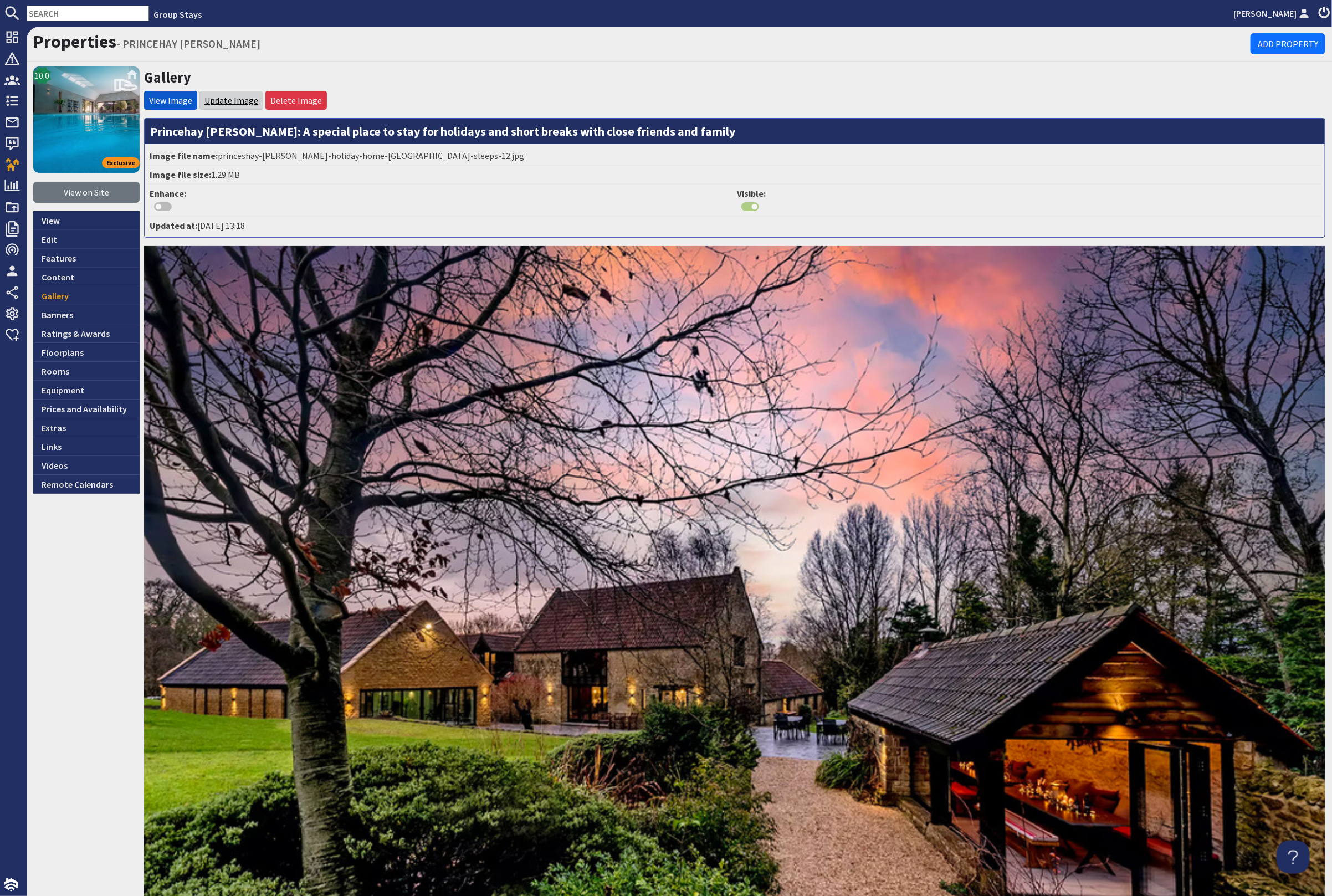
click at [218, 100] on link "Update Image" at bounding box center [231, 100] width 53 height 11
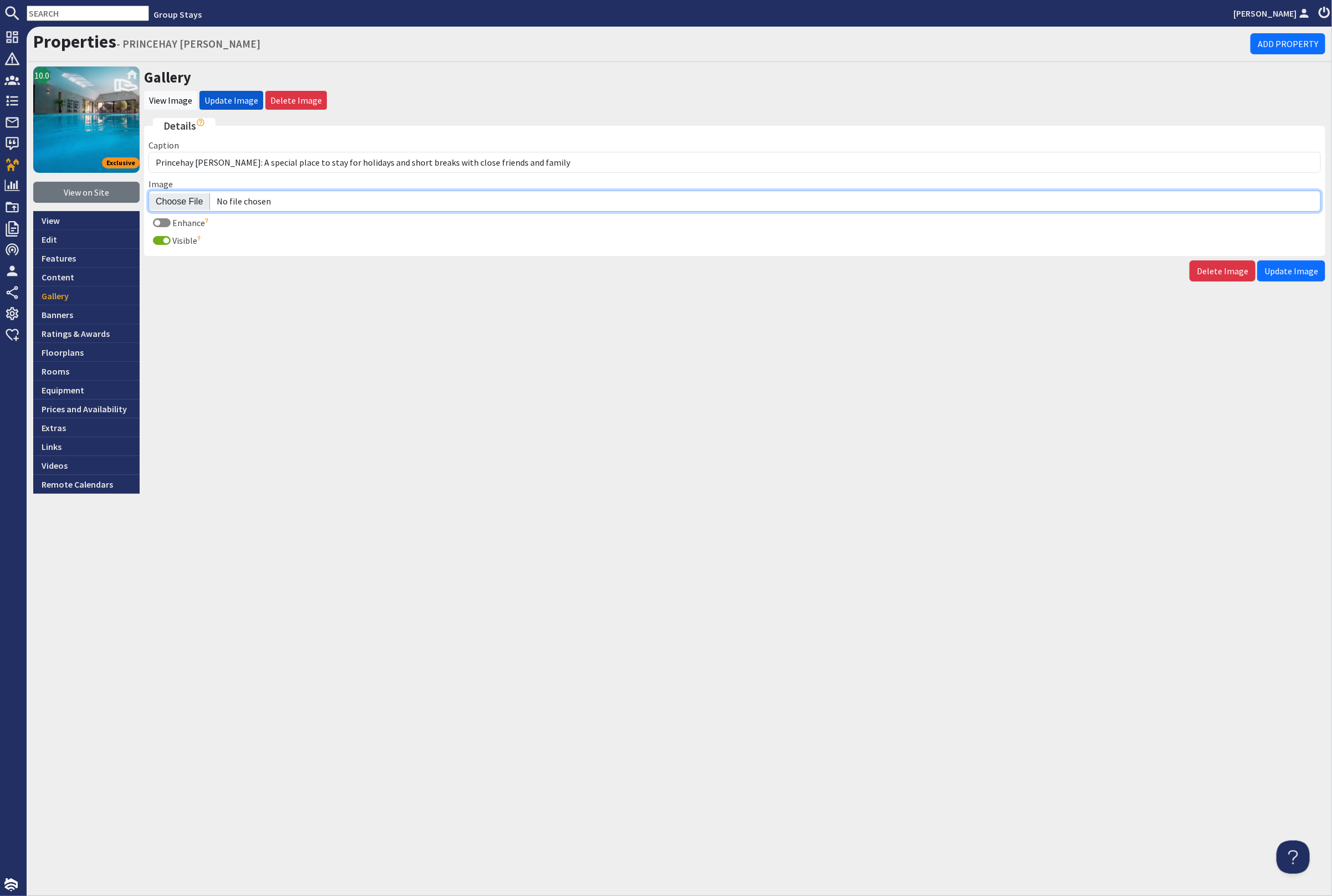
click at [170, 196] on input "Image" at bounding box center [734, 201] width 1173 height 21
type input "C:\fakepath\kingshay-[PERSON_NAME]-large-home-group-accommodation-sleeping-13.j…"
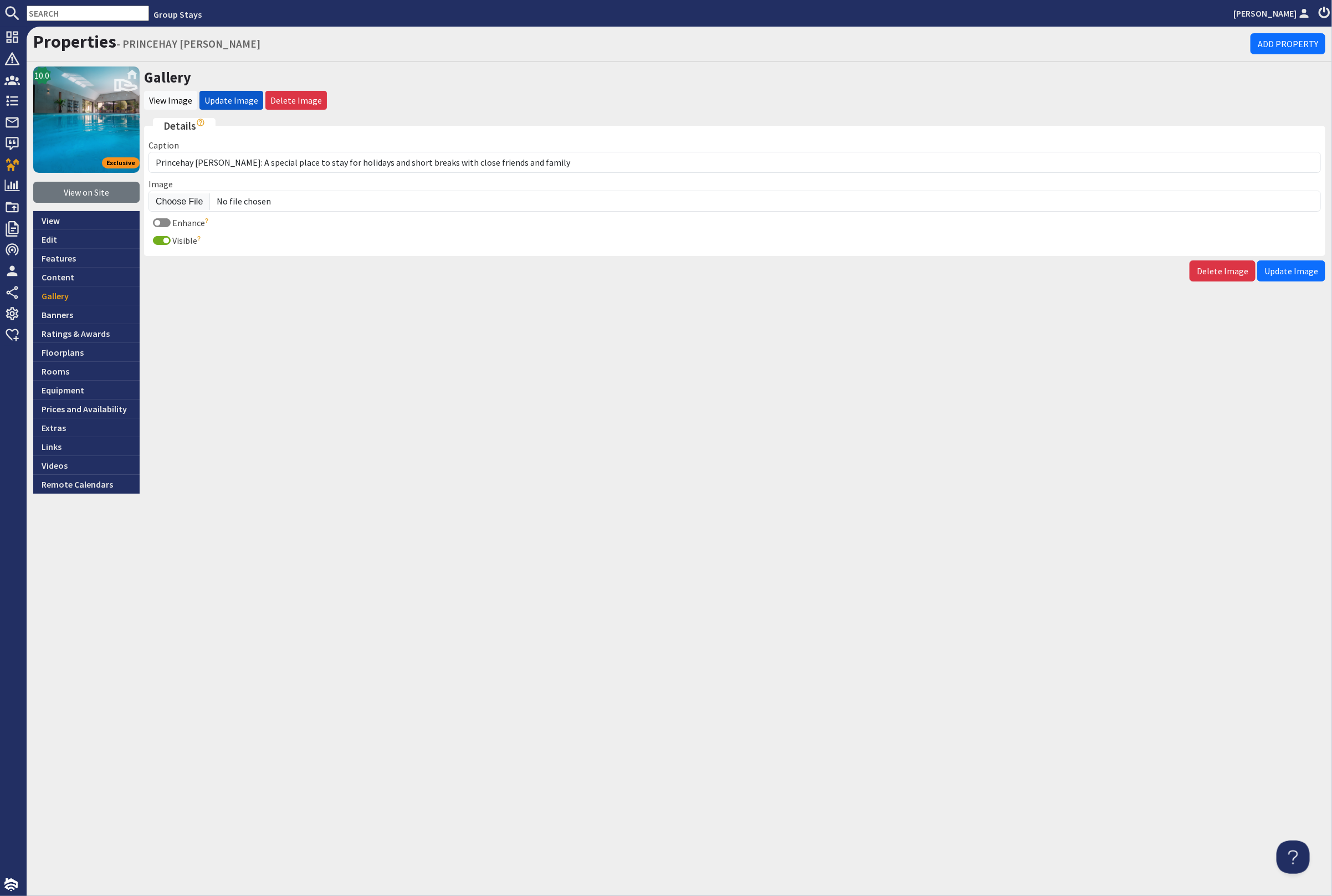
click at [1269, 263] on button "Update Image" at bounding box center [1292, 270] width 68 height 21
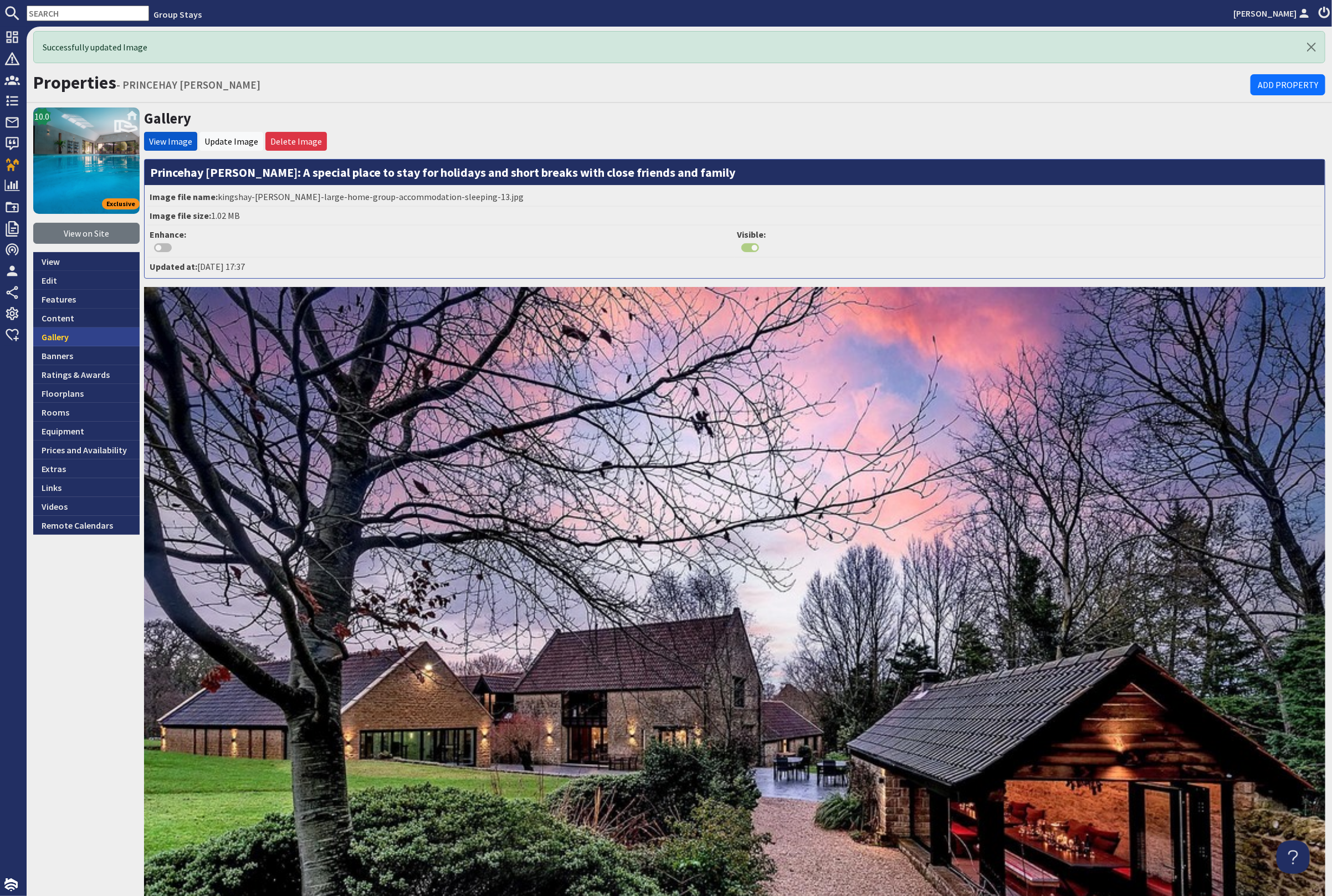
click at [69, 337] on link "Gallery" at bounding box center [87, 337] width 107 height 19
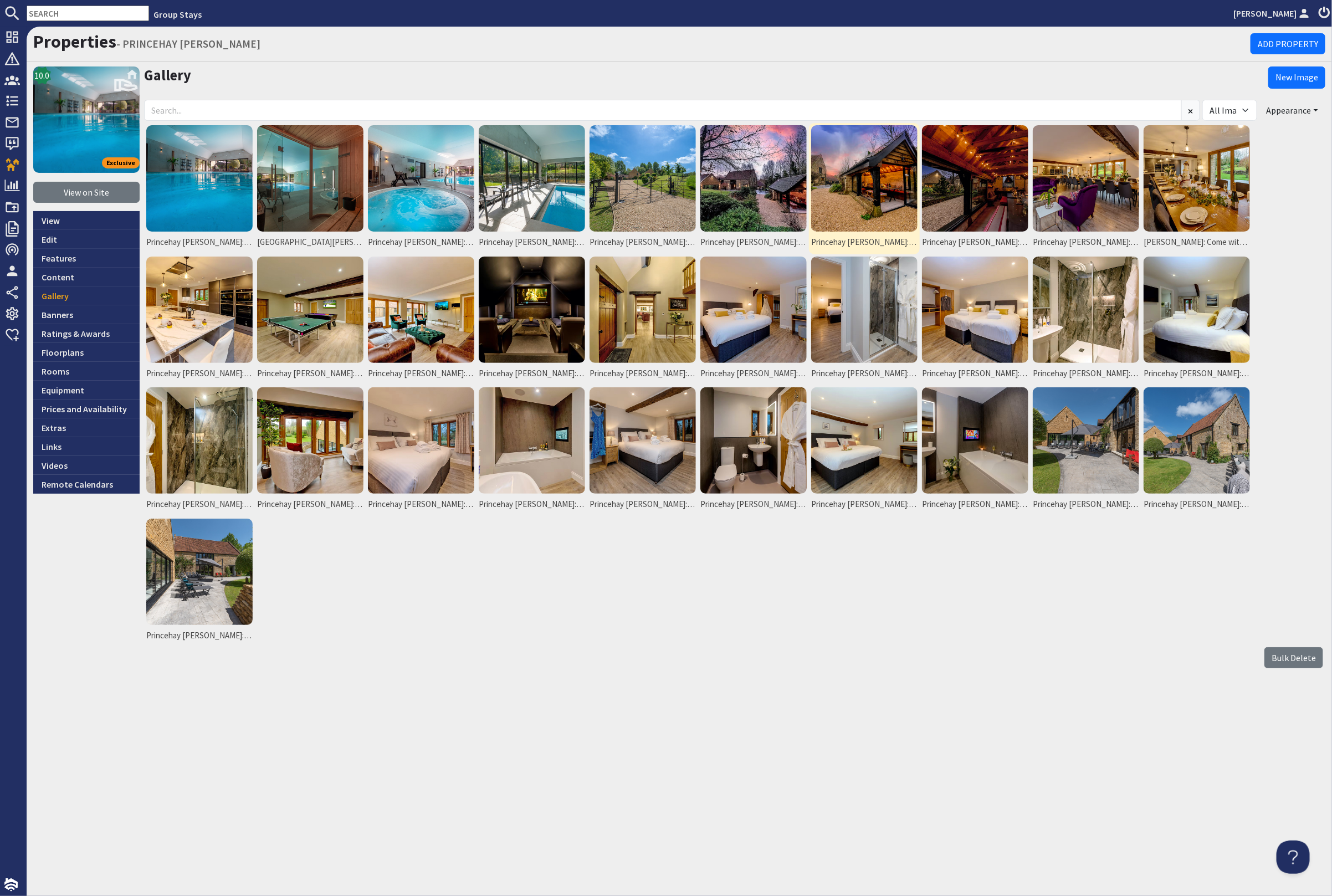
click at [878, 168] on img at bounding box center [864, 178] width 107 height 107
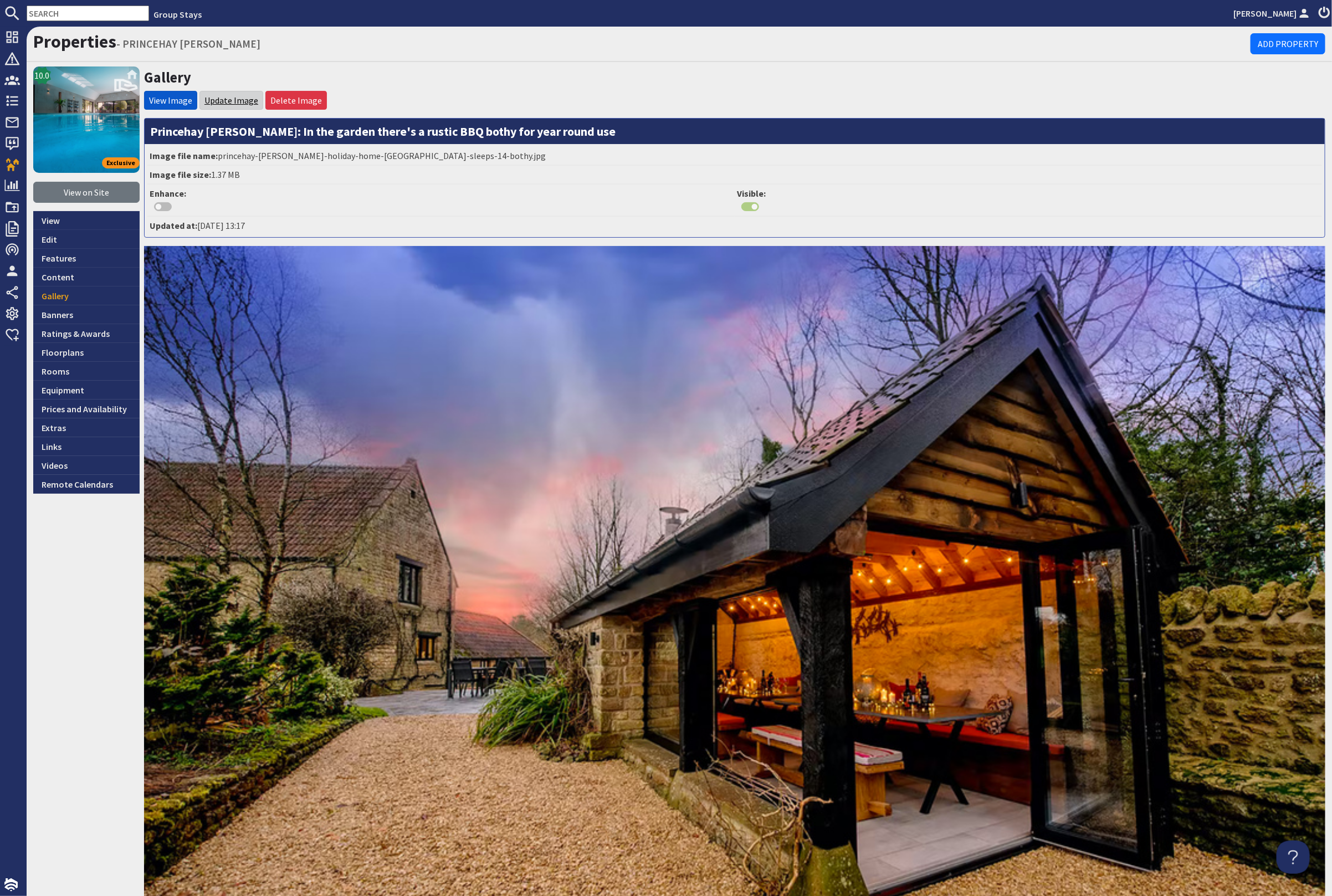
click at [222, 101] on link "Update Image" at bounding box center [231, 100] width 53 height 11
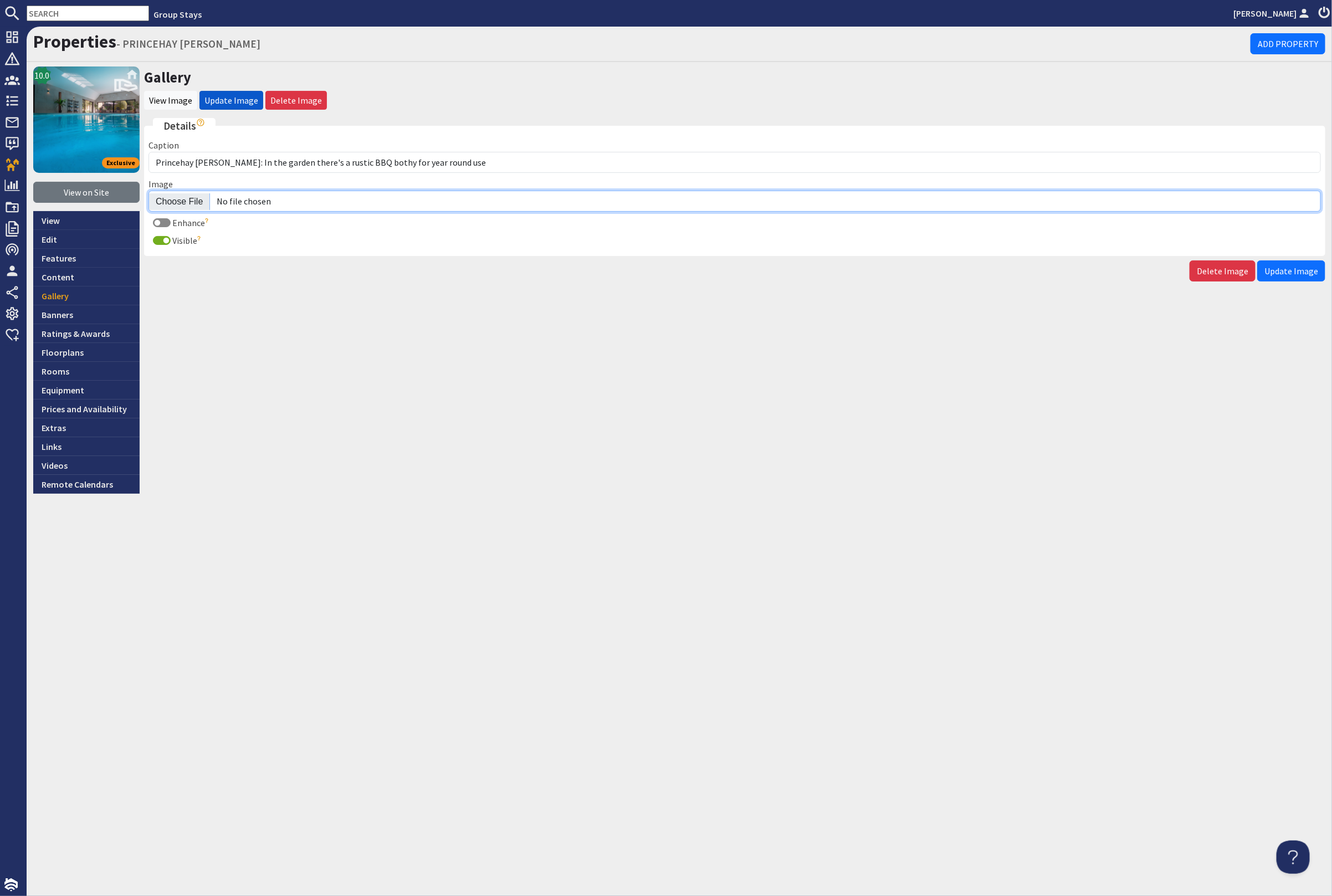
click at [190, 206] on input "Image" at bounding box center [734, 201] width 1173 height 21
type input "C:\fakepath\kingshay-[PERSON_NAME]-large-home-group-accommodation-sleeping-14.j…"
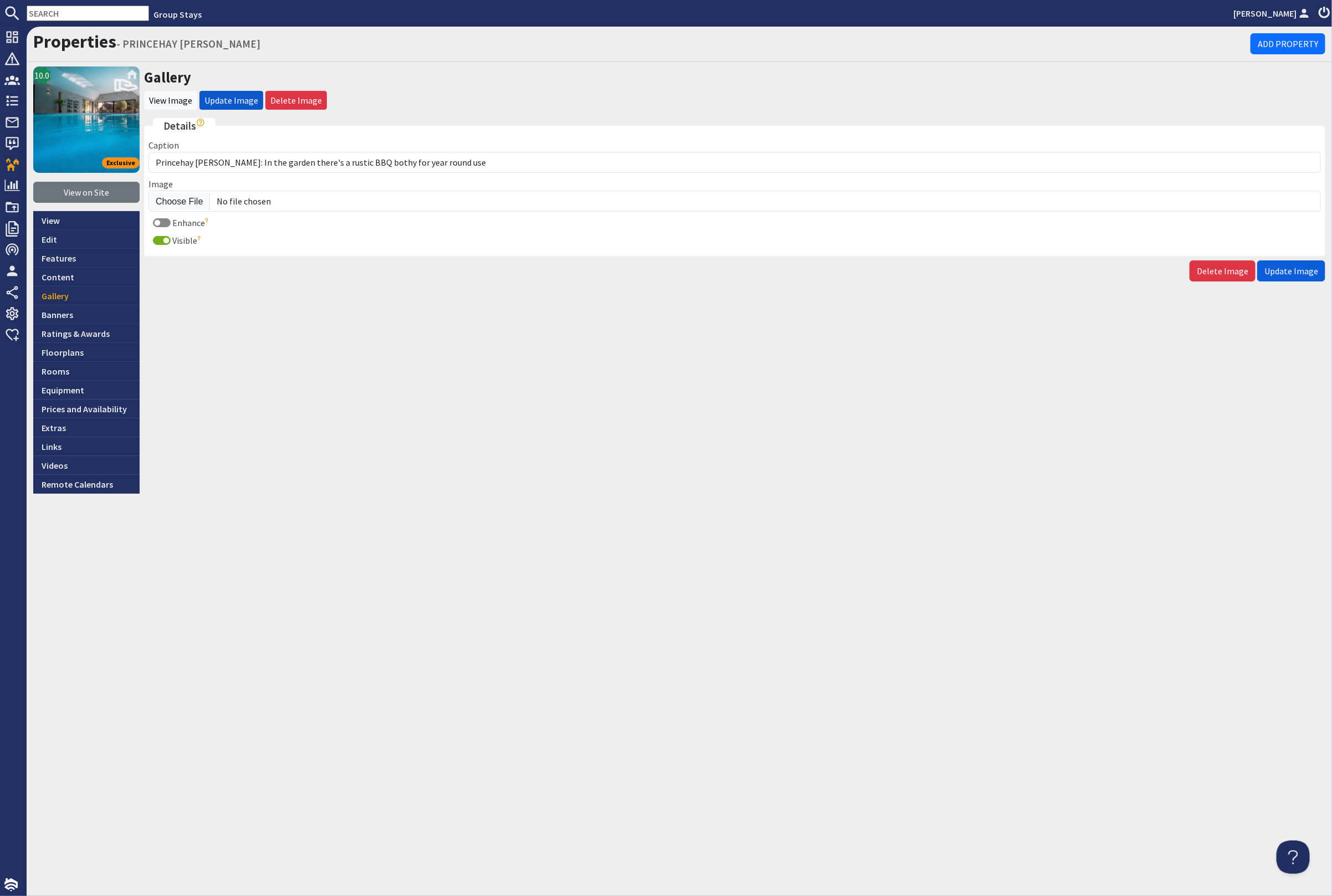
click at [1292, 273] on span "Update Image" at bounding box center [1291, 270] width 53 height 11
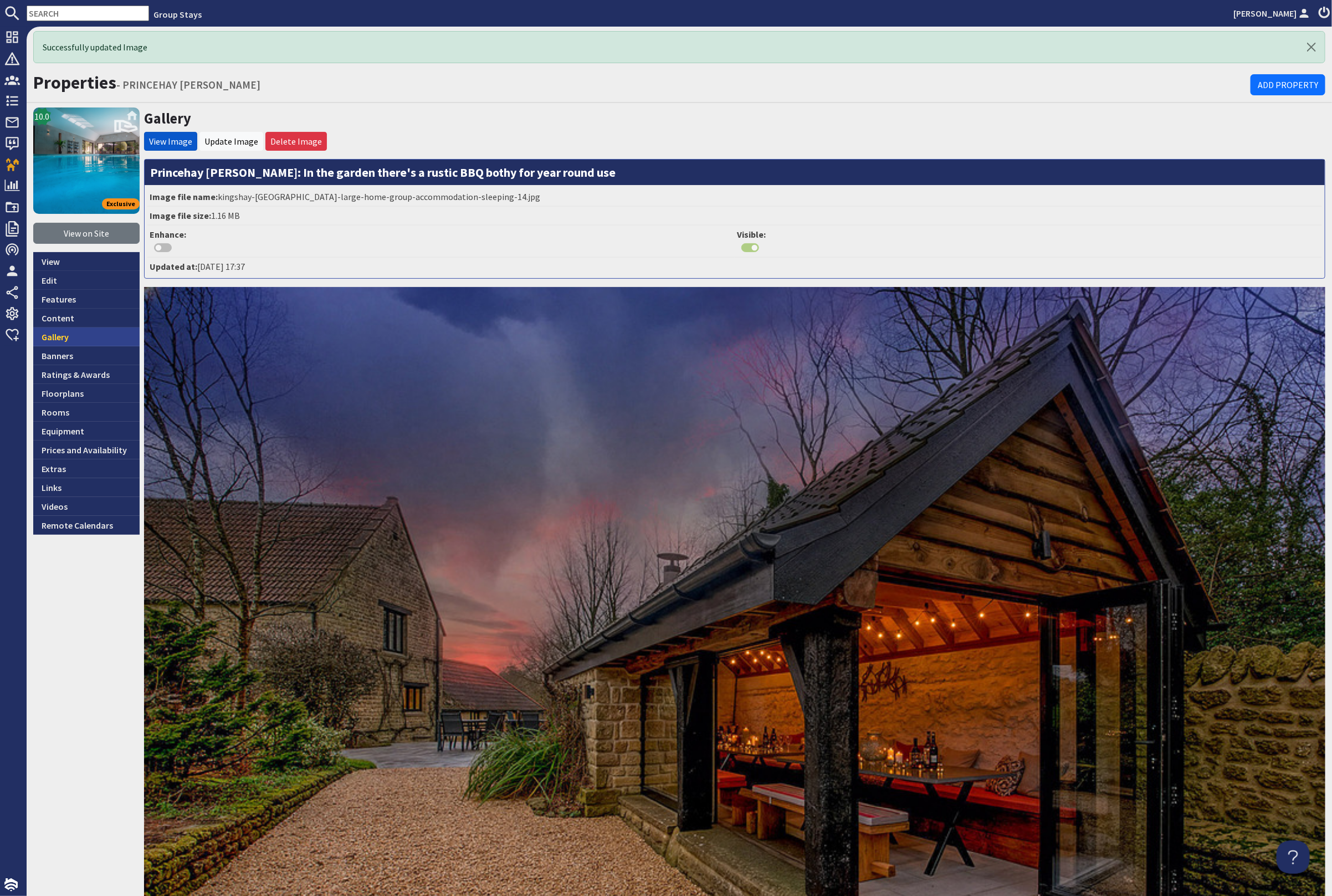
click at [78, 333] on link "Gallery" at bounding box center [87, 337] width 107 height 19
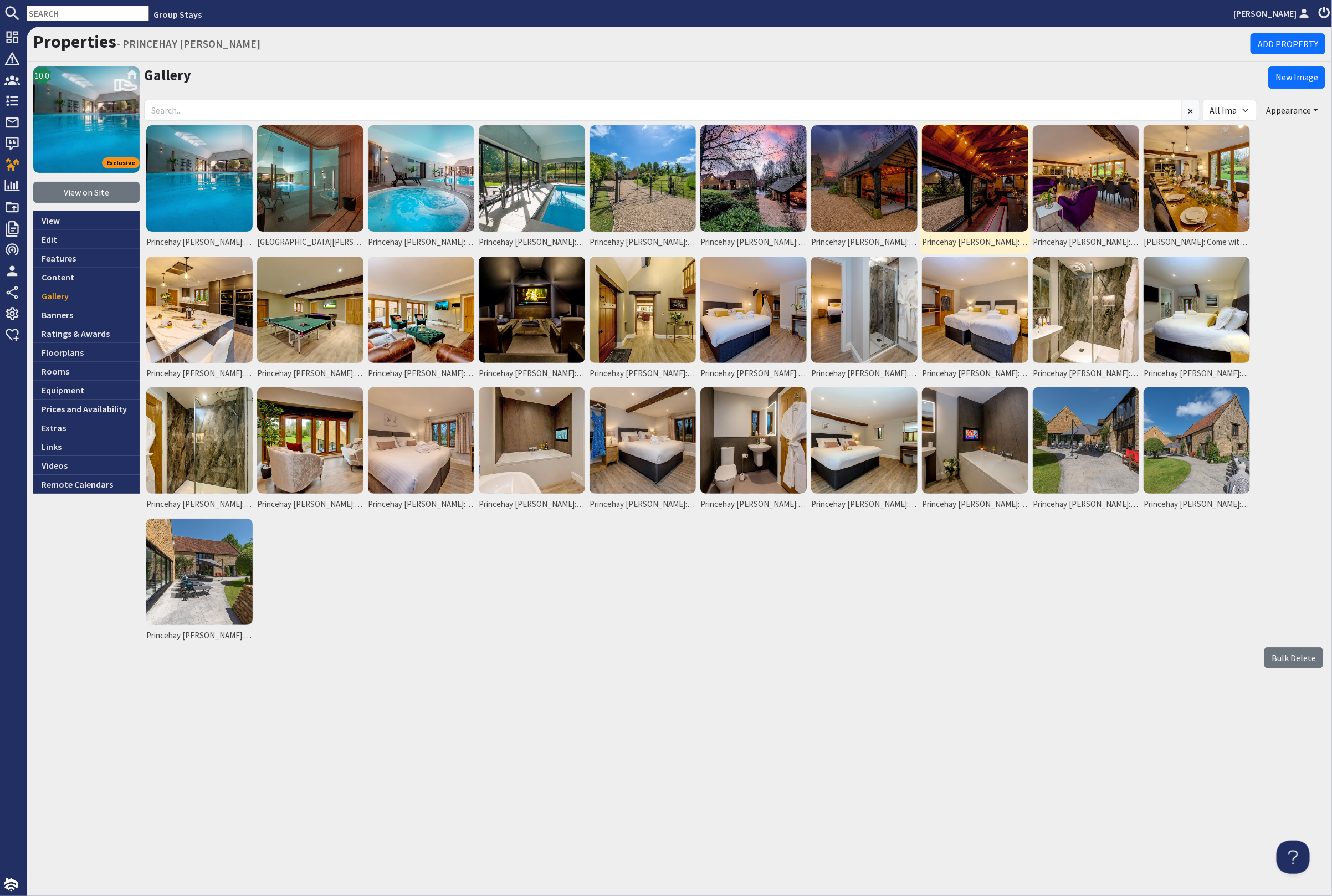
click at [960, 198] on img at bounding box center [975, 178] width 107 height 107
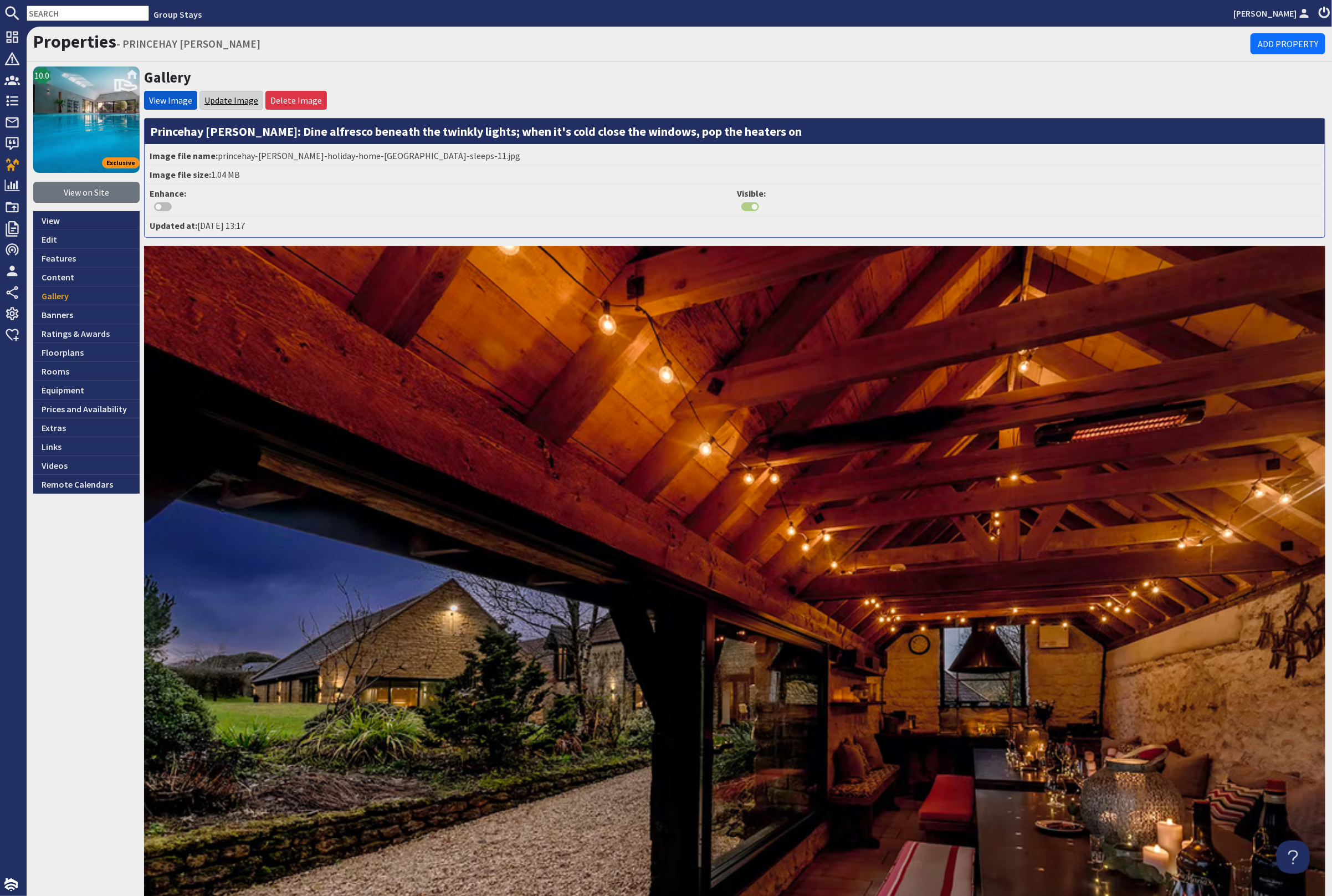
click at [218, 99] on link "Update Image" at bounding box center [231, 100] width 53 height 11
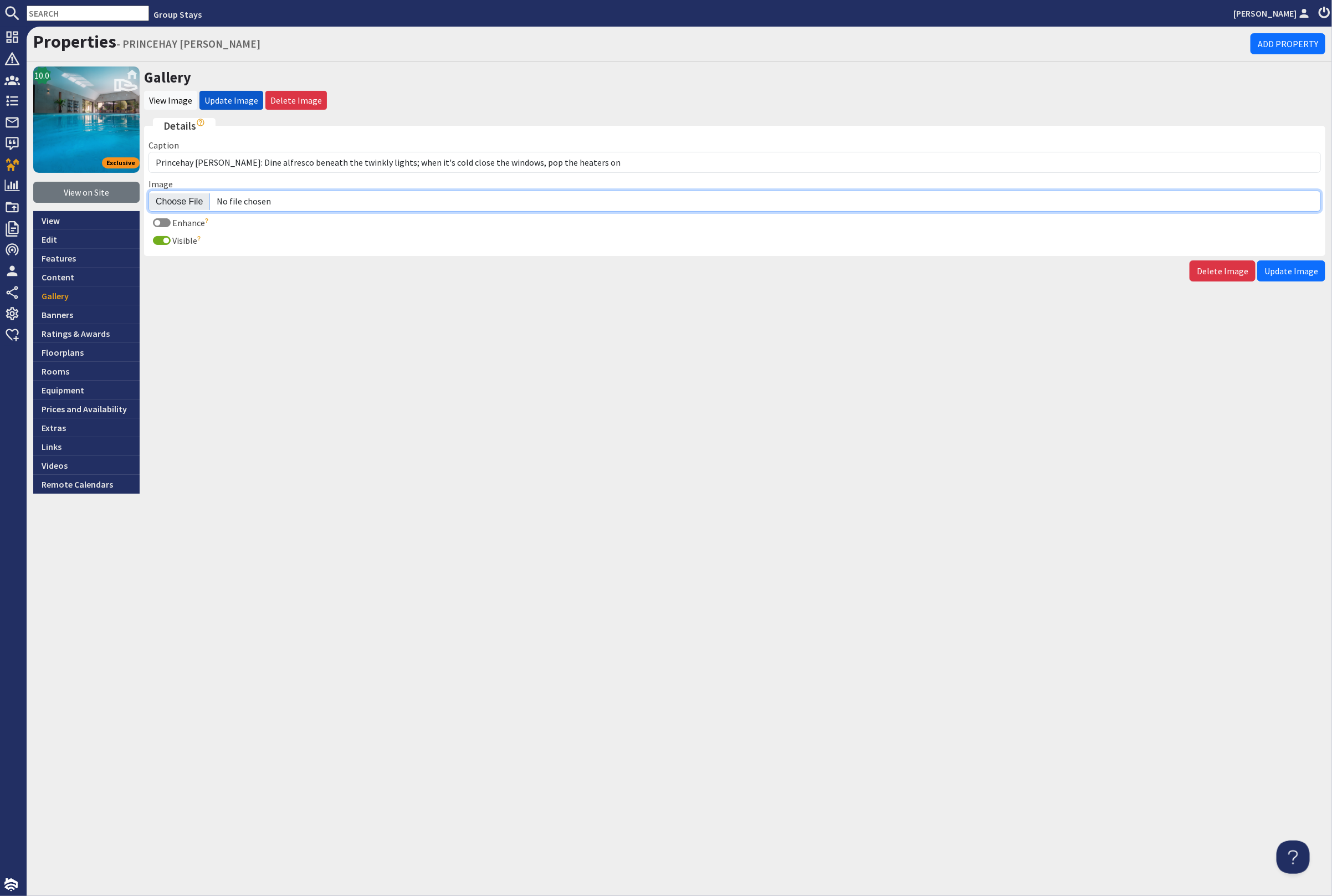
click at [183, 203] on input "Image" at bounding box center [734, 201] width 1173 height 21
type input "C:\fakepath\kingshay-barton-large-home-group-accommodation-sleeping-15.jpg"
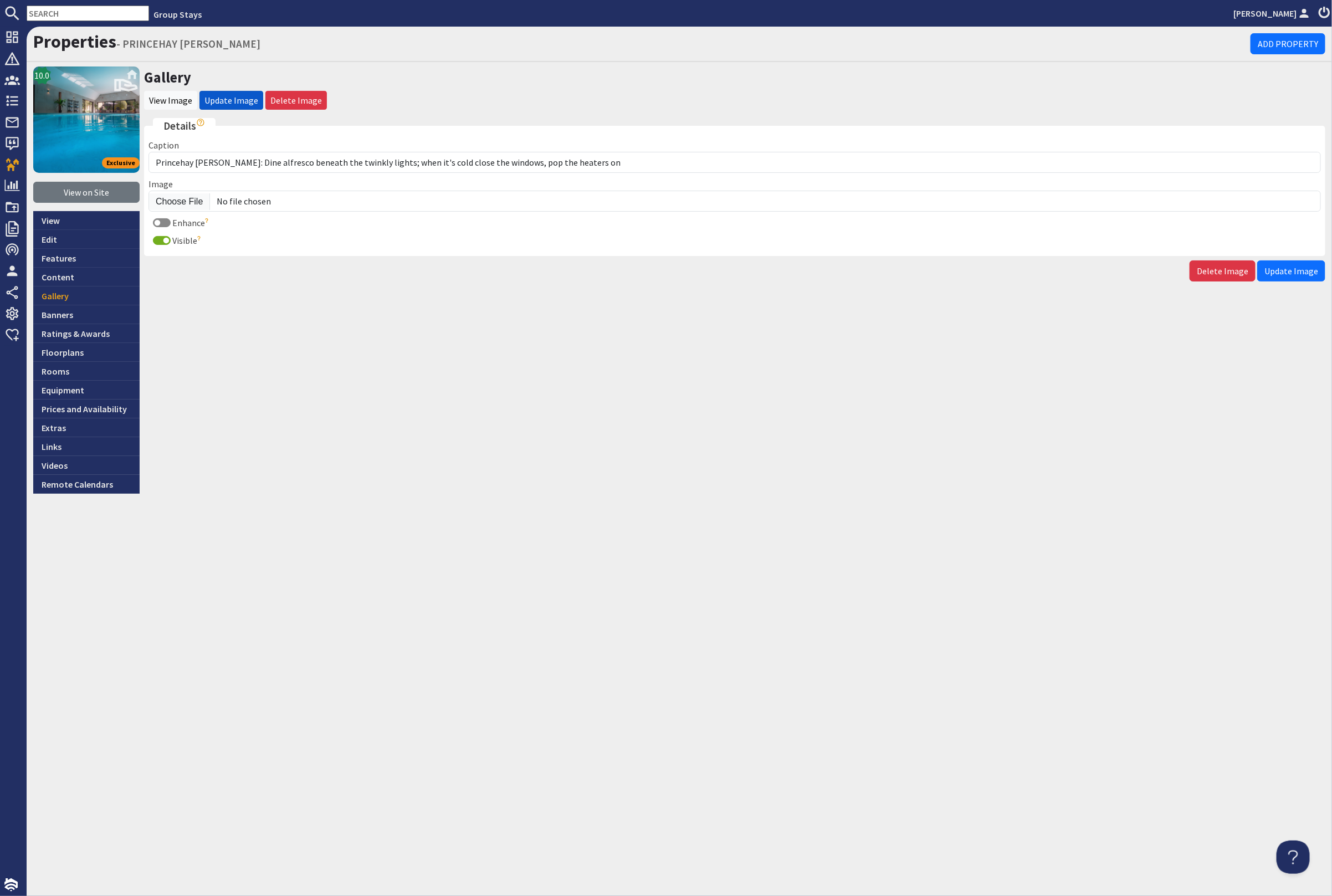
drag, startPoint x: 1274, startPoint y: 270, endPoint x: 1274, endPoint y: 278, distance: 8.0
click at [1274, 270] on span "Update Image" at bounding box center [1291, 270] width 53 height 11
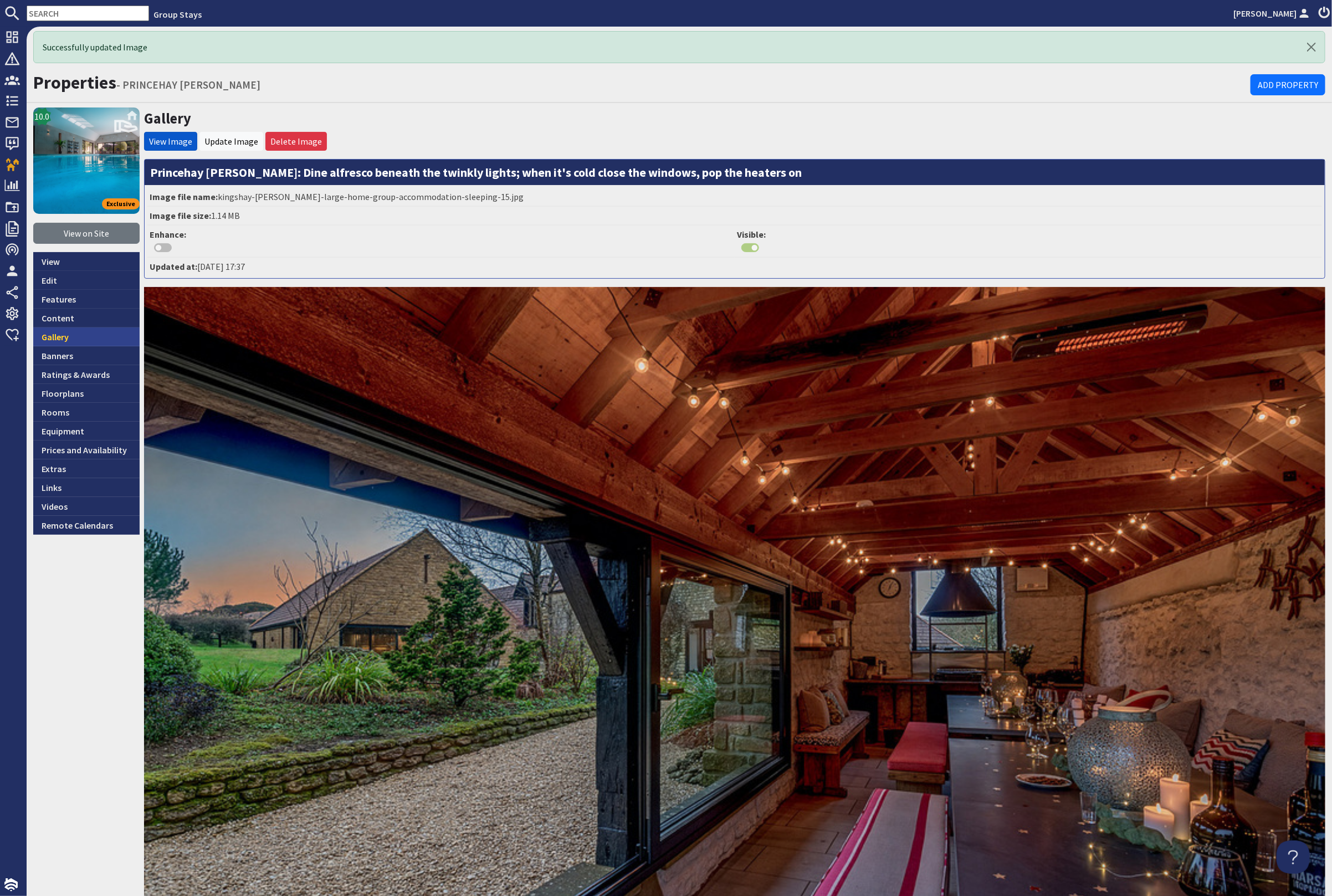
click at [78, 337] on link "Gallery" at bounding box center [87, 337] width 107 height 19
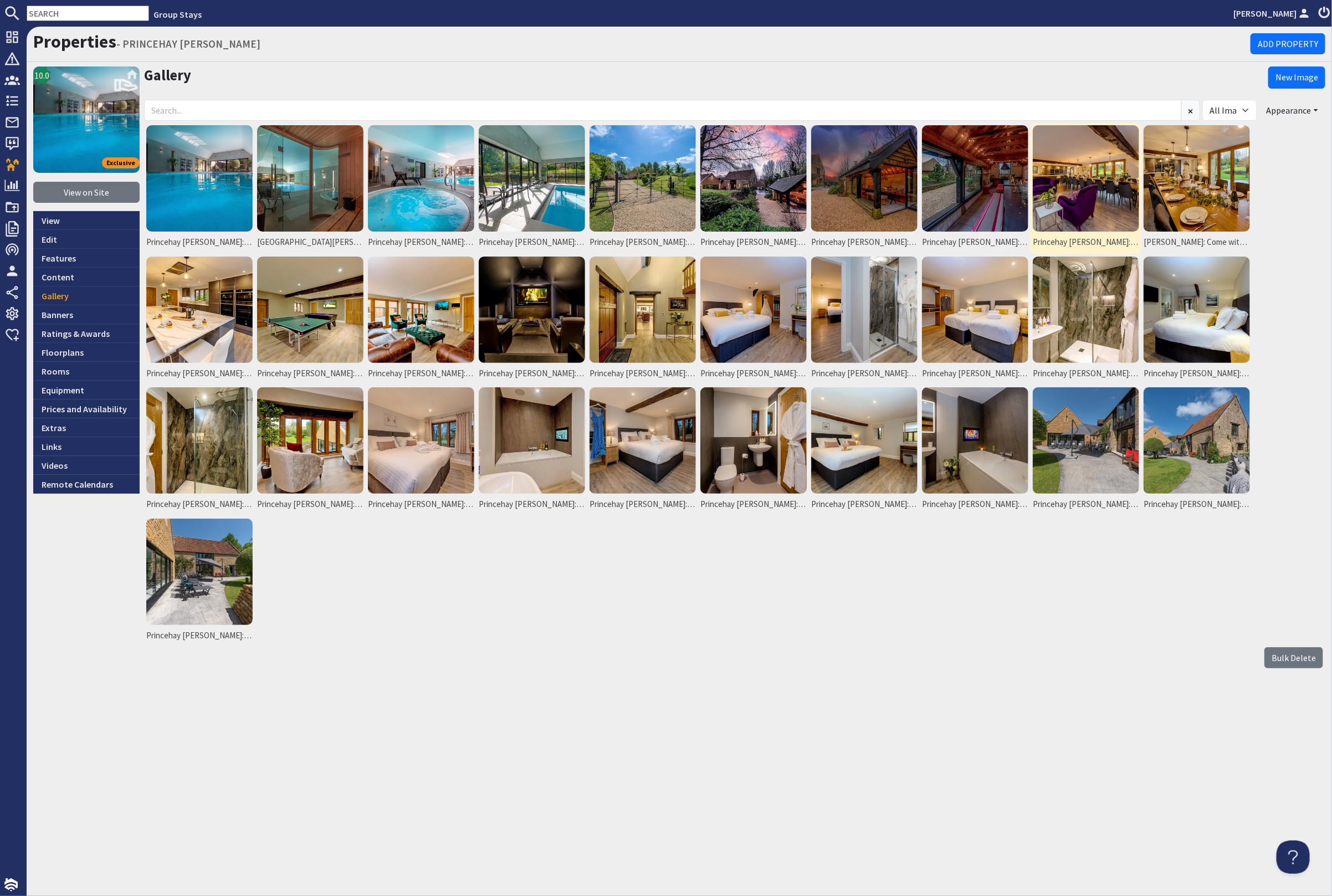
click at [1090, 178] on img at bounding box center [1086, 178] width 107 height 107
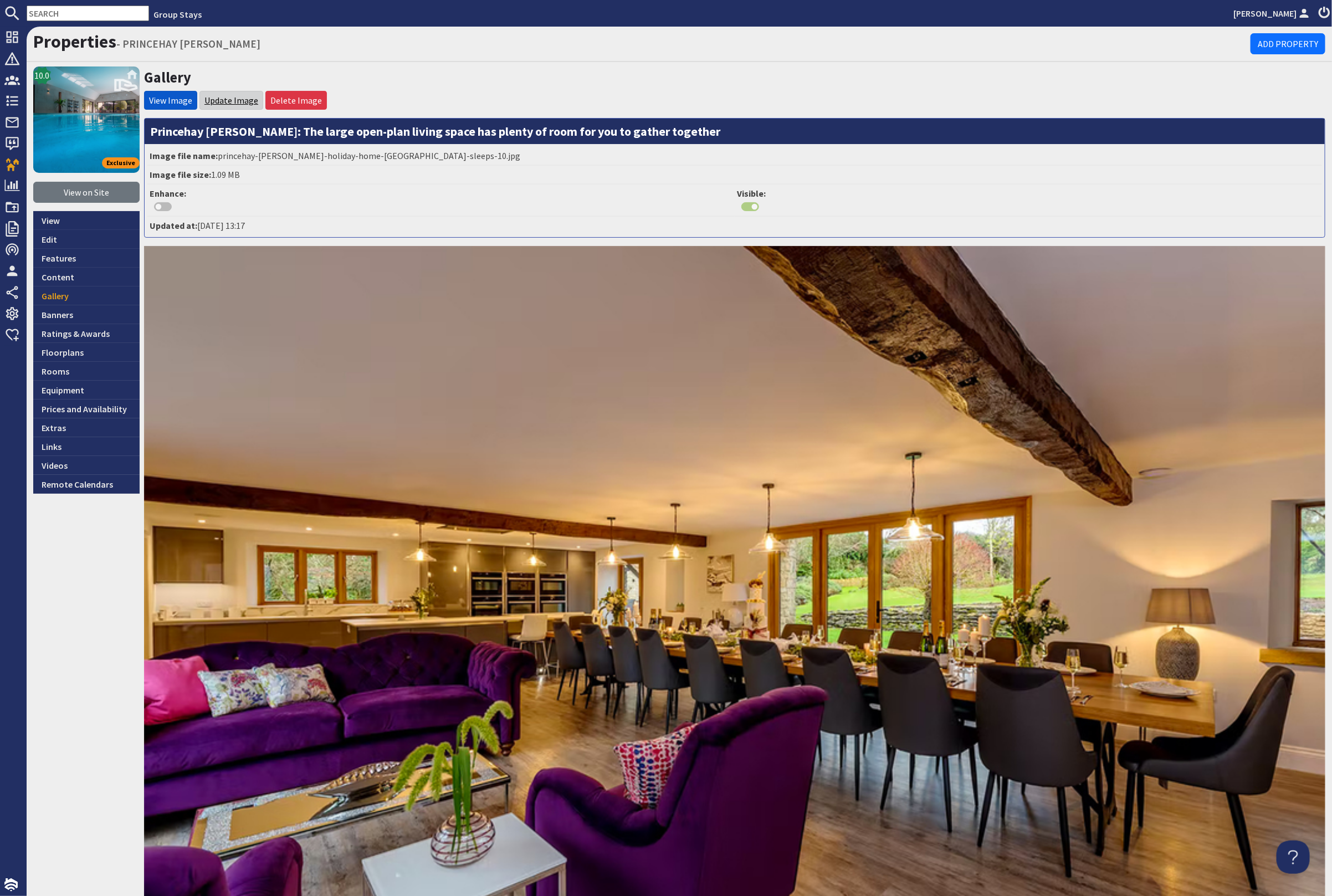
click at [238, 98] on link "Update Image" at bounding box center [231, 100] width 53 height 11
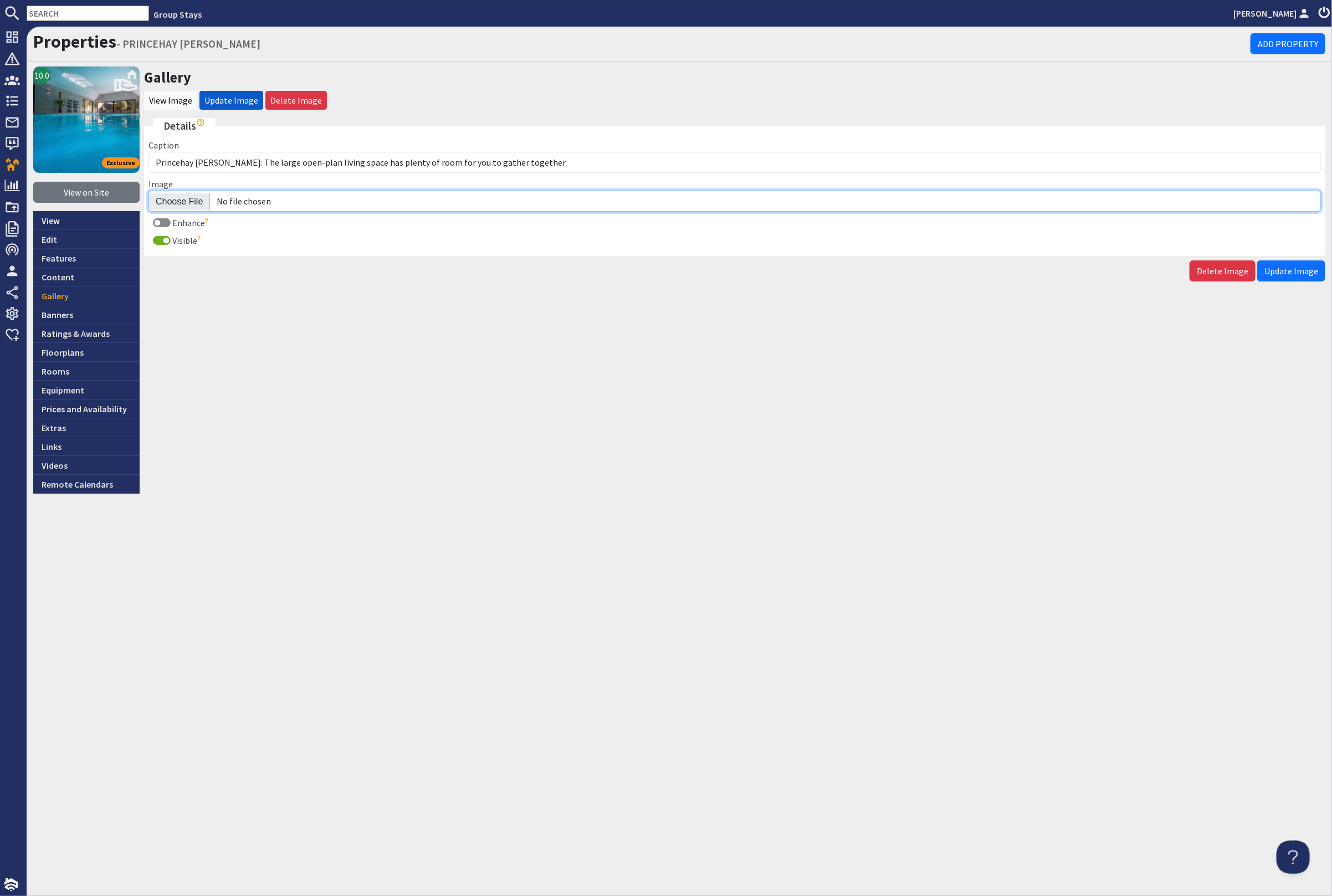
click at [184, 198] on input "Image" at bounding box center [734, 201] width 1173 height 21
type input "C:\fakepath\kingshay-barton-large-holiday-home-group-accommodation-sleeps18.jpg"
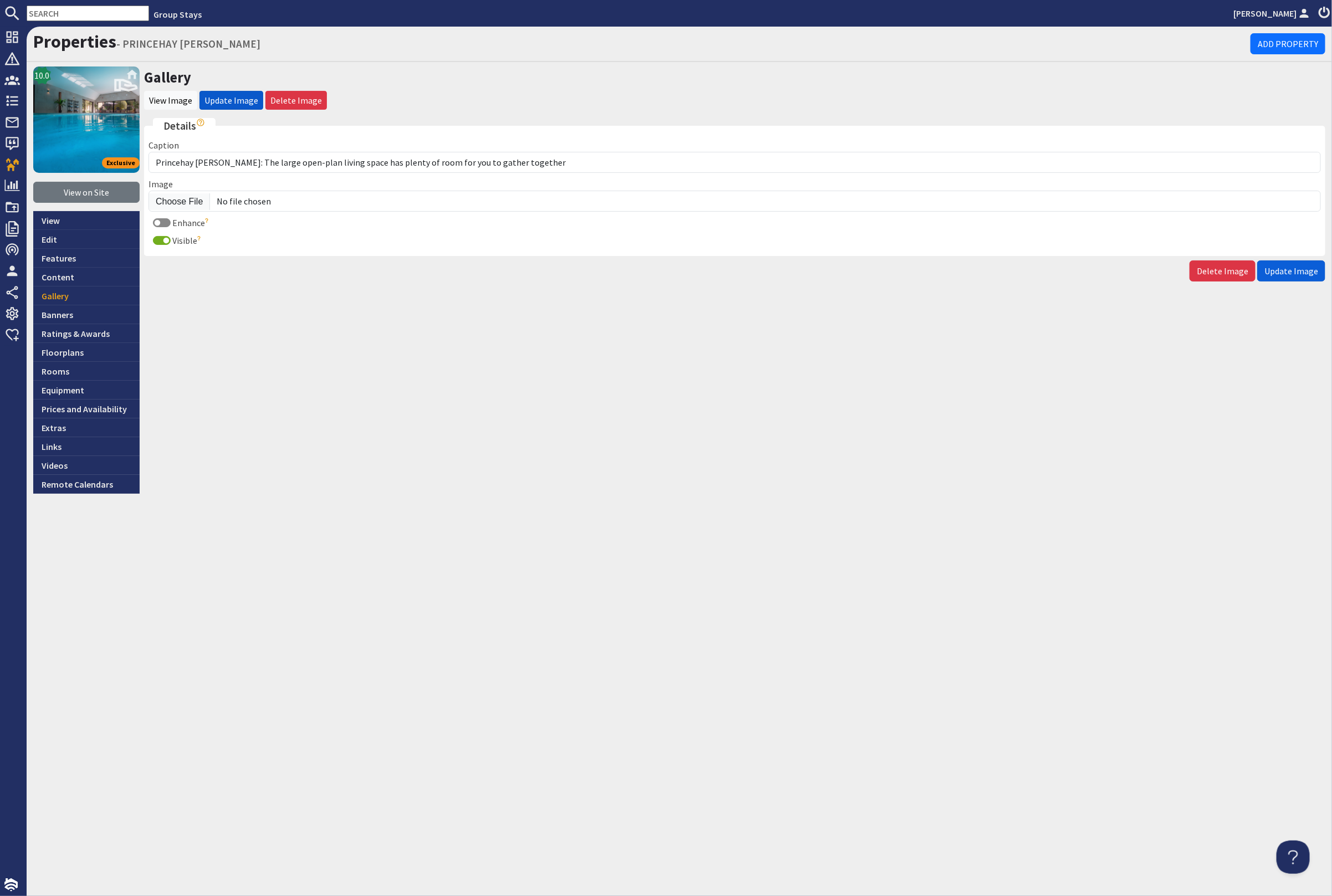
click at [1294, 272] on span "Update Image" at bounding box center [1291, 270] width 53 height 11
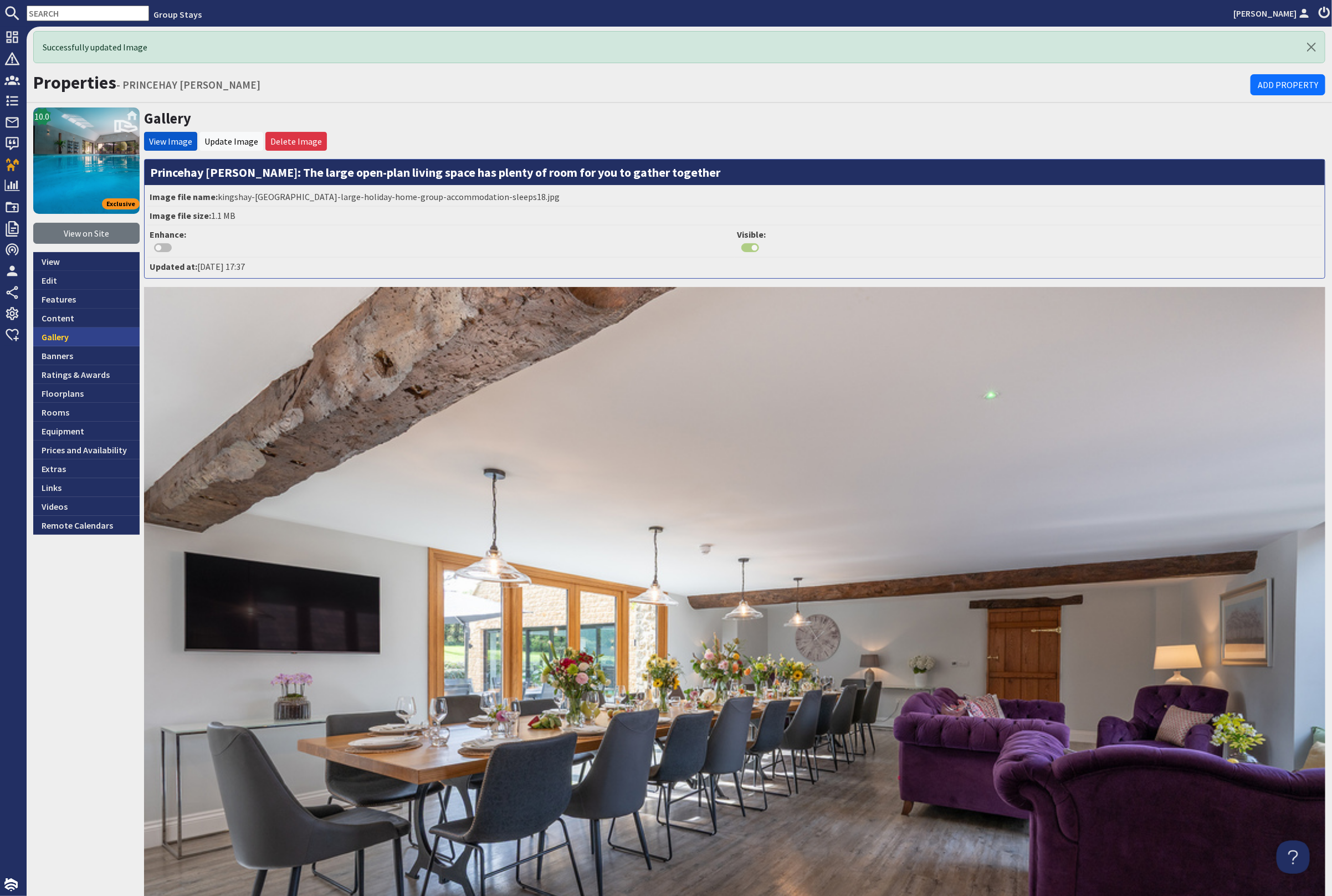
click at [92, 334] on link "Gallery" at bounding box center [87, 337] width 107 height 19
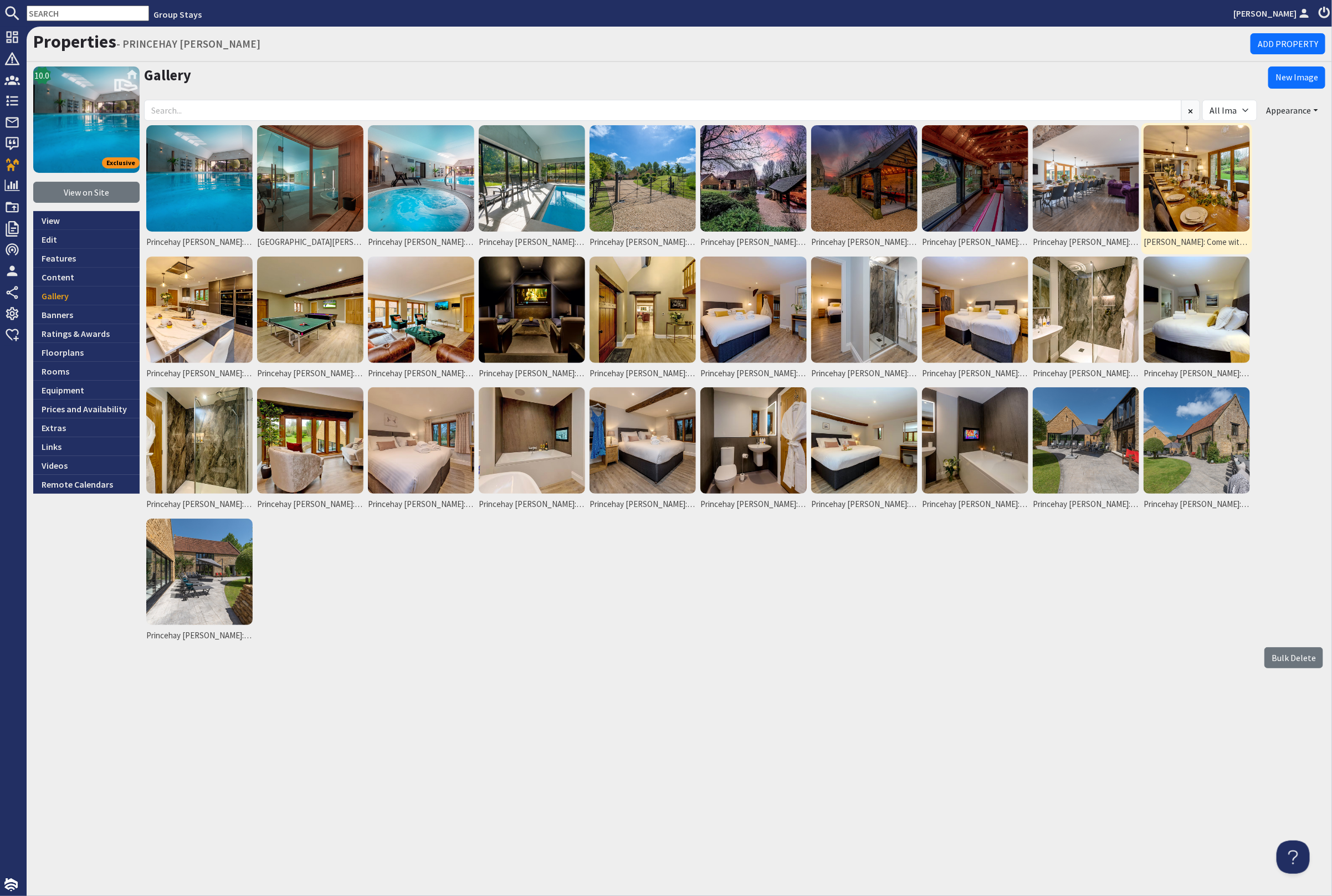
click at [1179, 188] on img at bounding box center [1197, 178] width 107 height 107
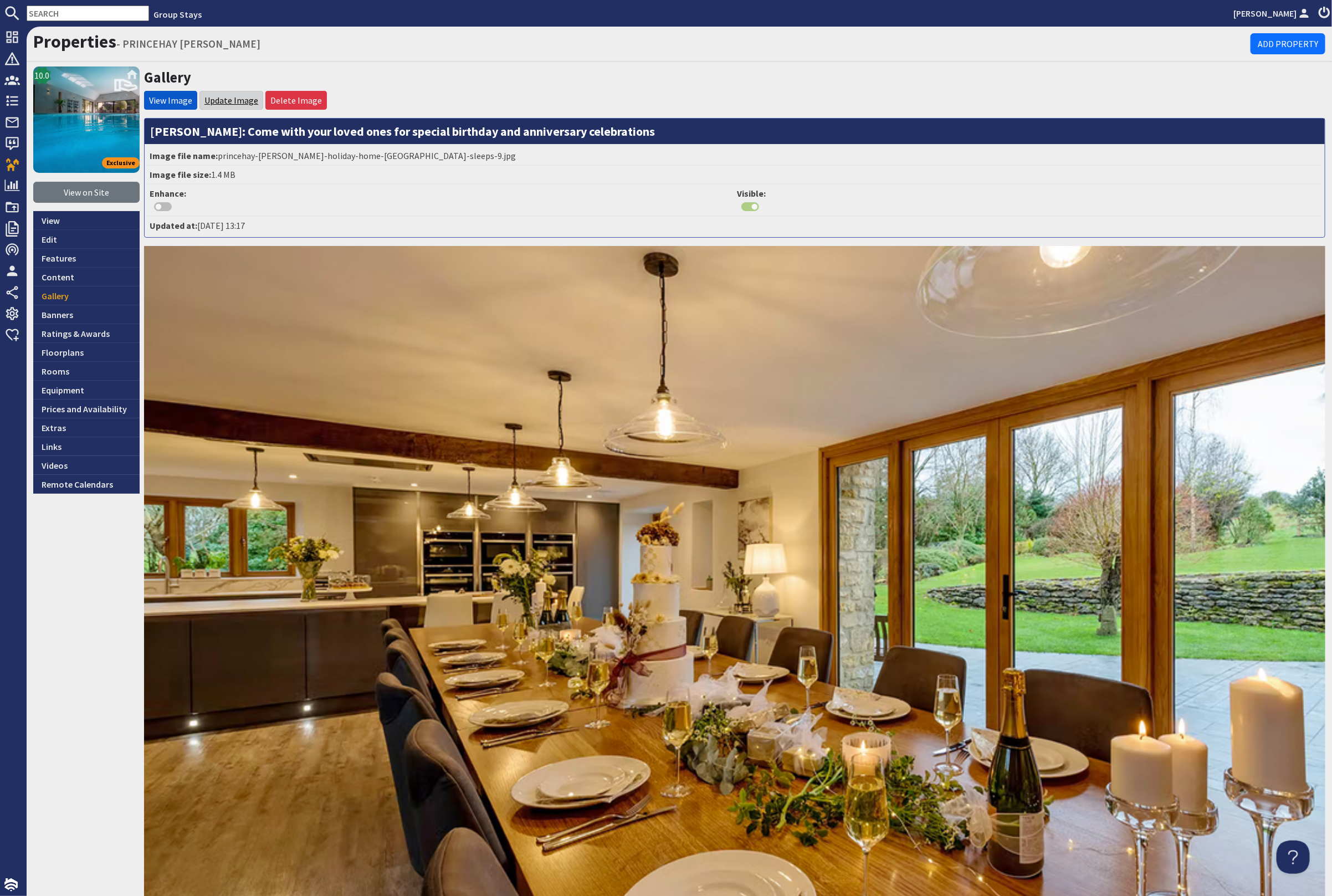
click at [223, 95] on link "Update Image" at bounding box center [231, 100] width 53 height 11
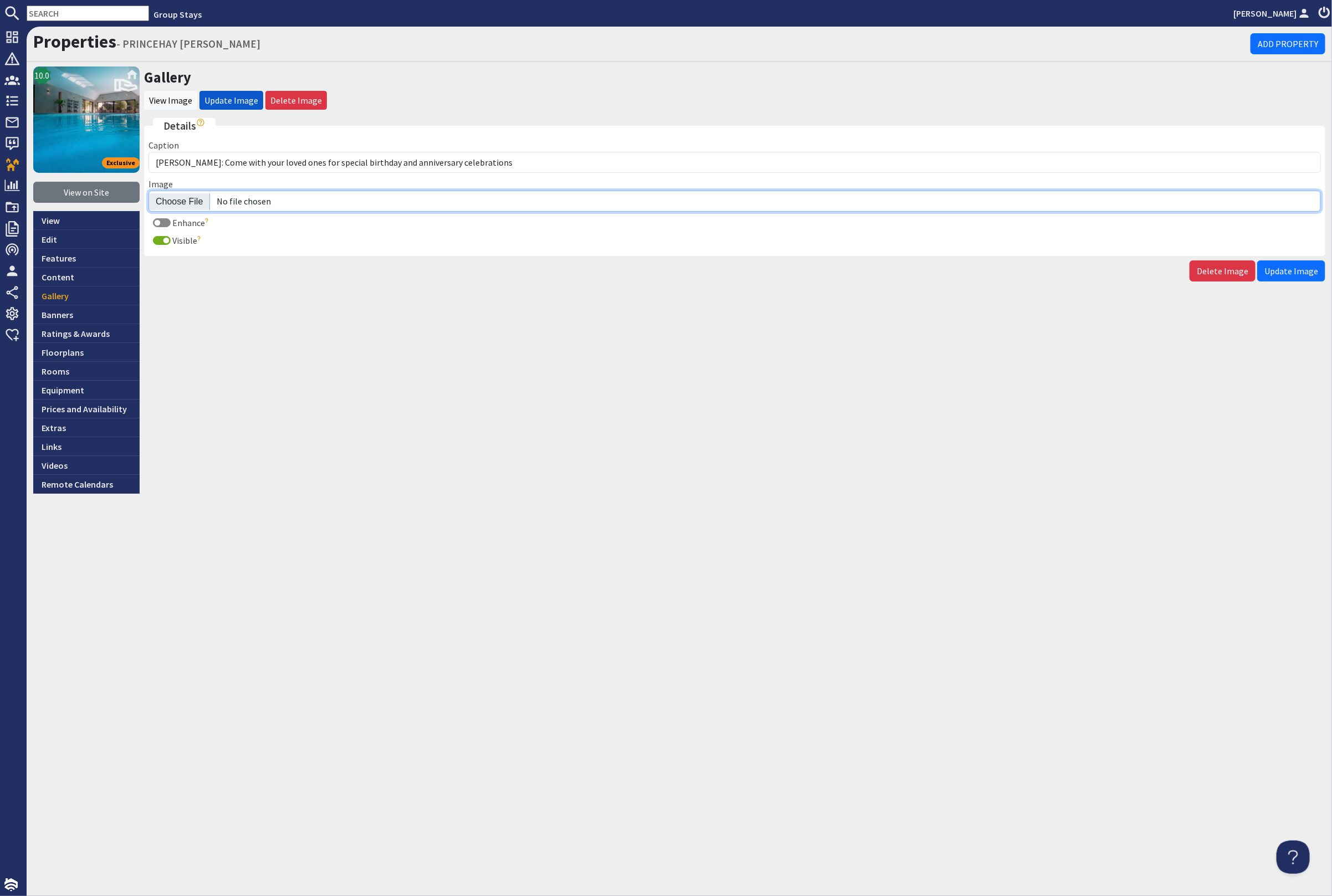
click at [182, 198] on input "Image" at bounding box center [734, 201] width 1173 height 21
type input "C:\fakepath\kingshay-barton-large-holiday-home-group-accommodation-sleeps19.jpg"
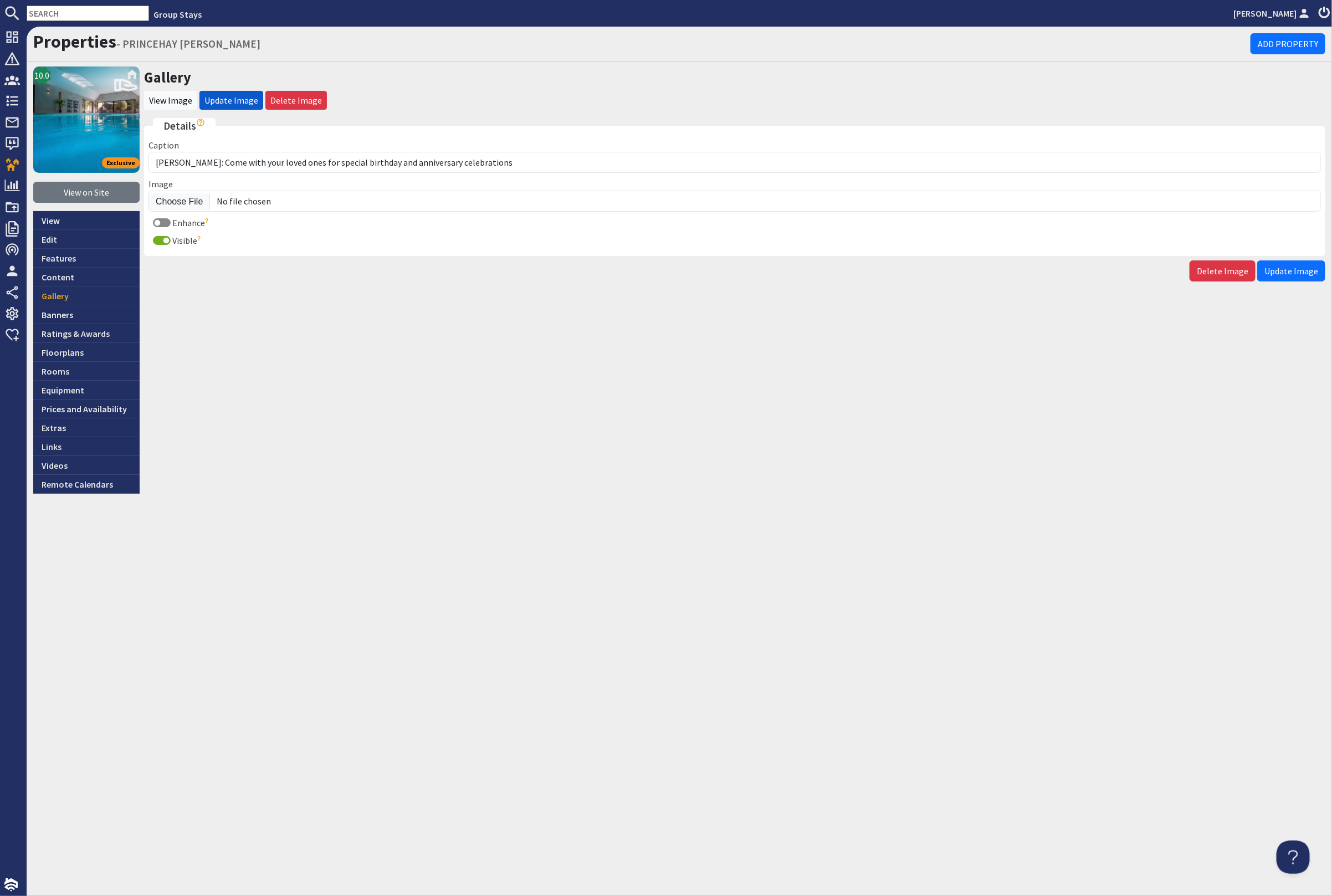
click at [1304, 262] on button "Update Image" at bounding box center [1292, 270] width 68 height 21
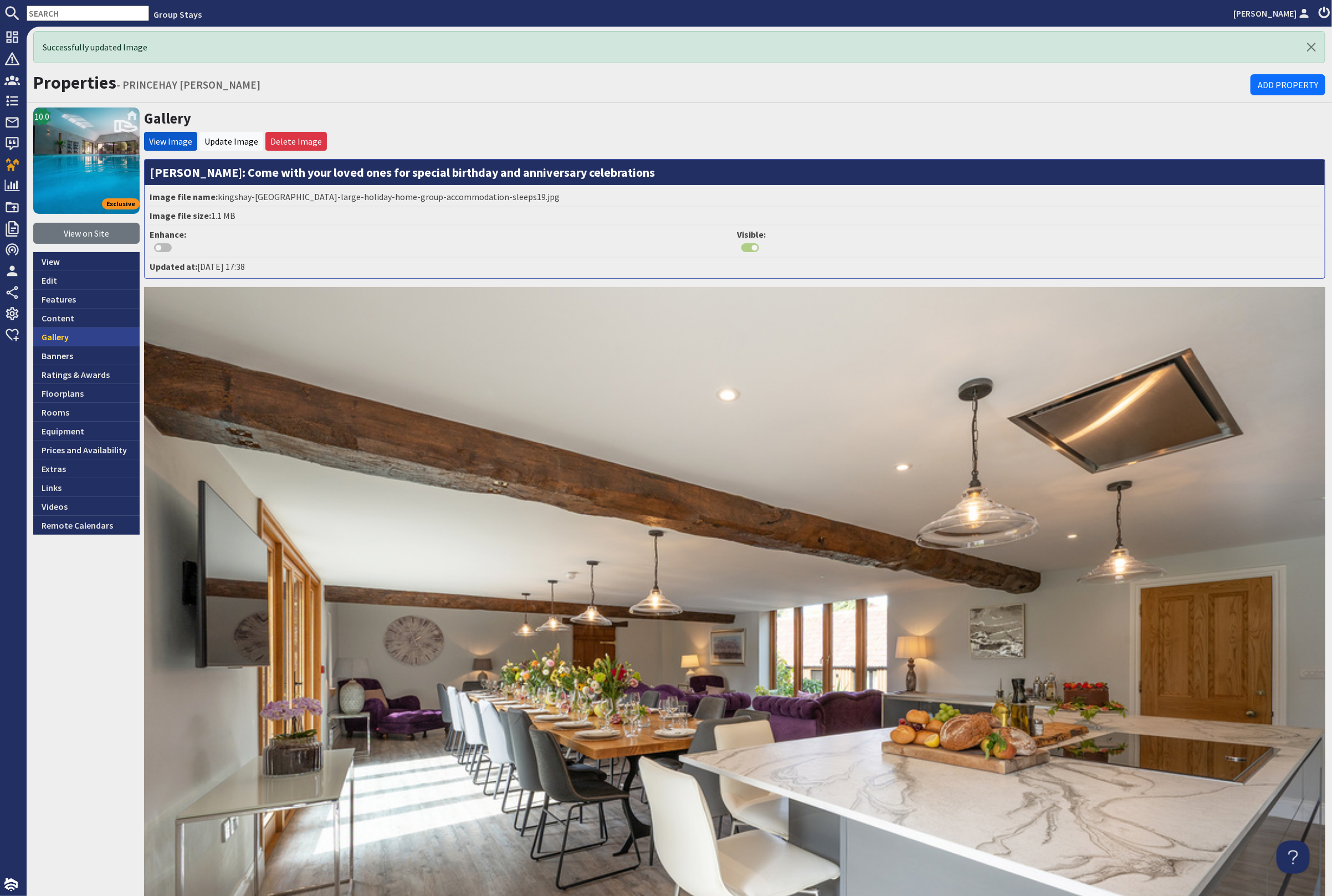
click at [76, 328] on link "Gallery" at bounding box center [87, 337] width 107 height 19
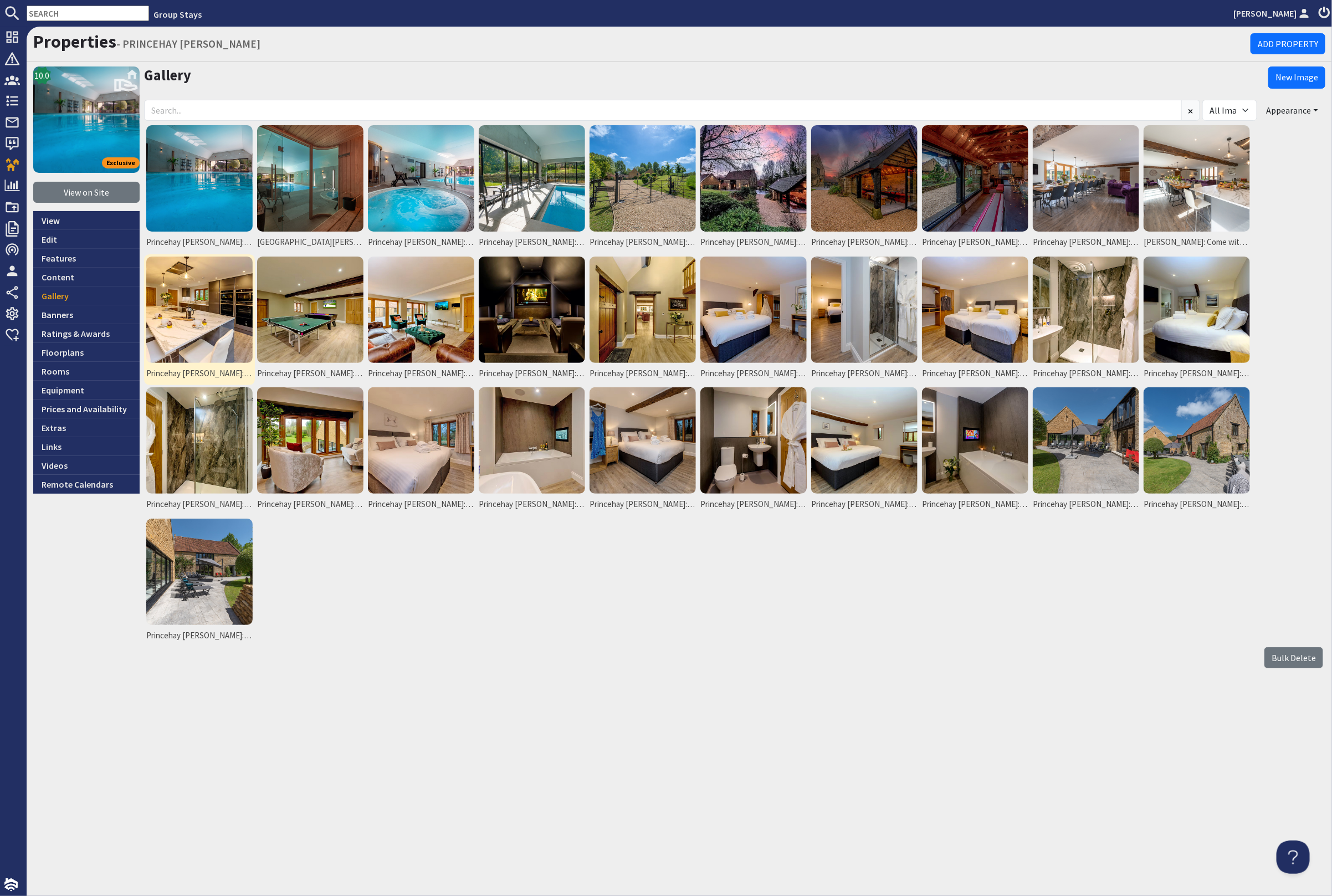
click at [183, 313] on img at bounding box center [200, 310] width 107 height 107
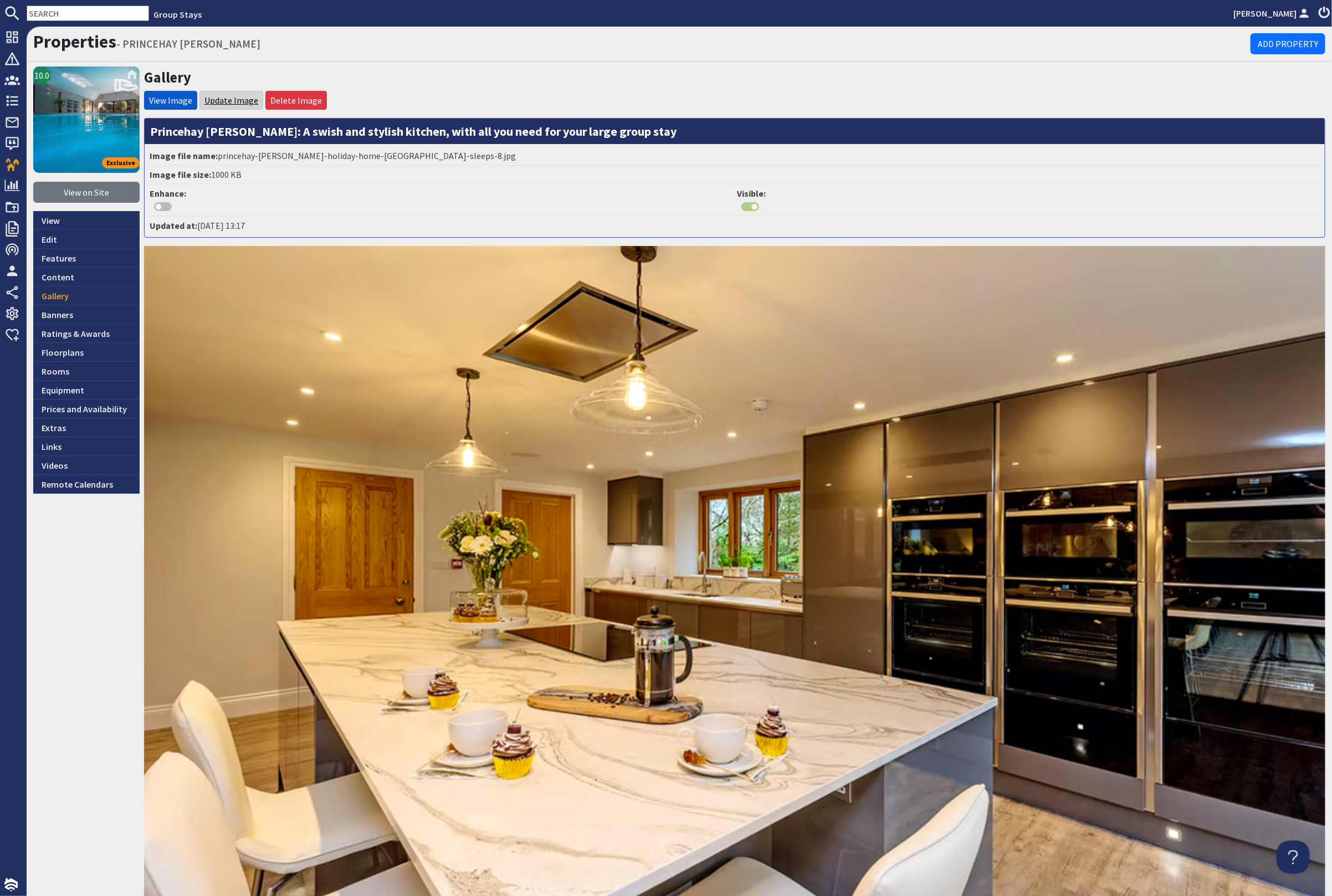
click at [228, 97] on link "Update Image" at bounding box center [231, 100] width 53 height 11
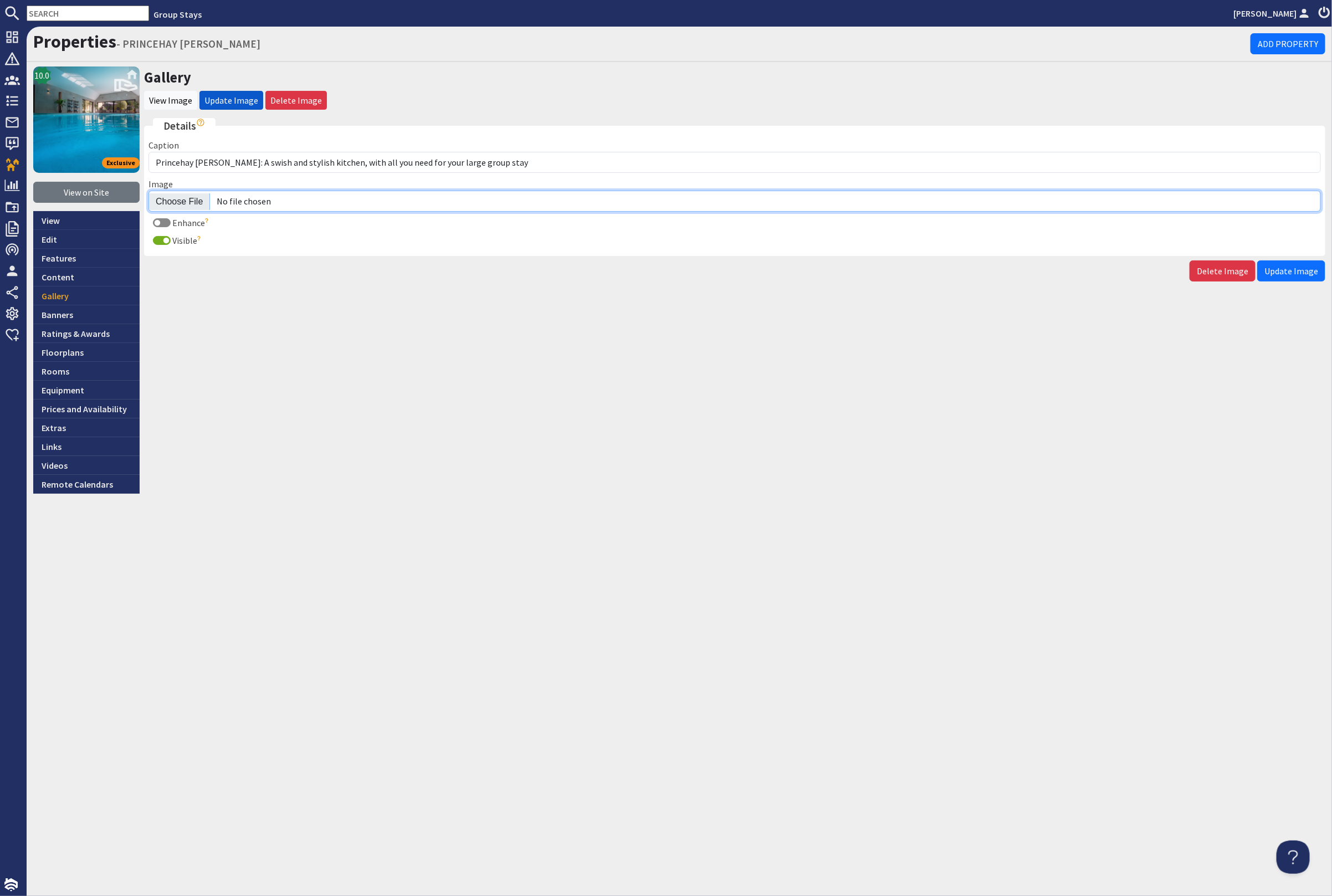
click at [183, 198] on input "Image" at bounding box center [734, 201] width 1173 height 21
type input "C:\fakepath\kingshay-[PERSON_NAME]-large-holiday-home-group-accommodation-sleep…"
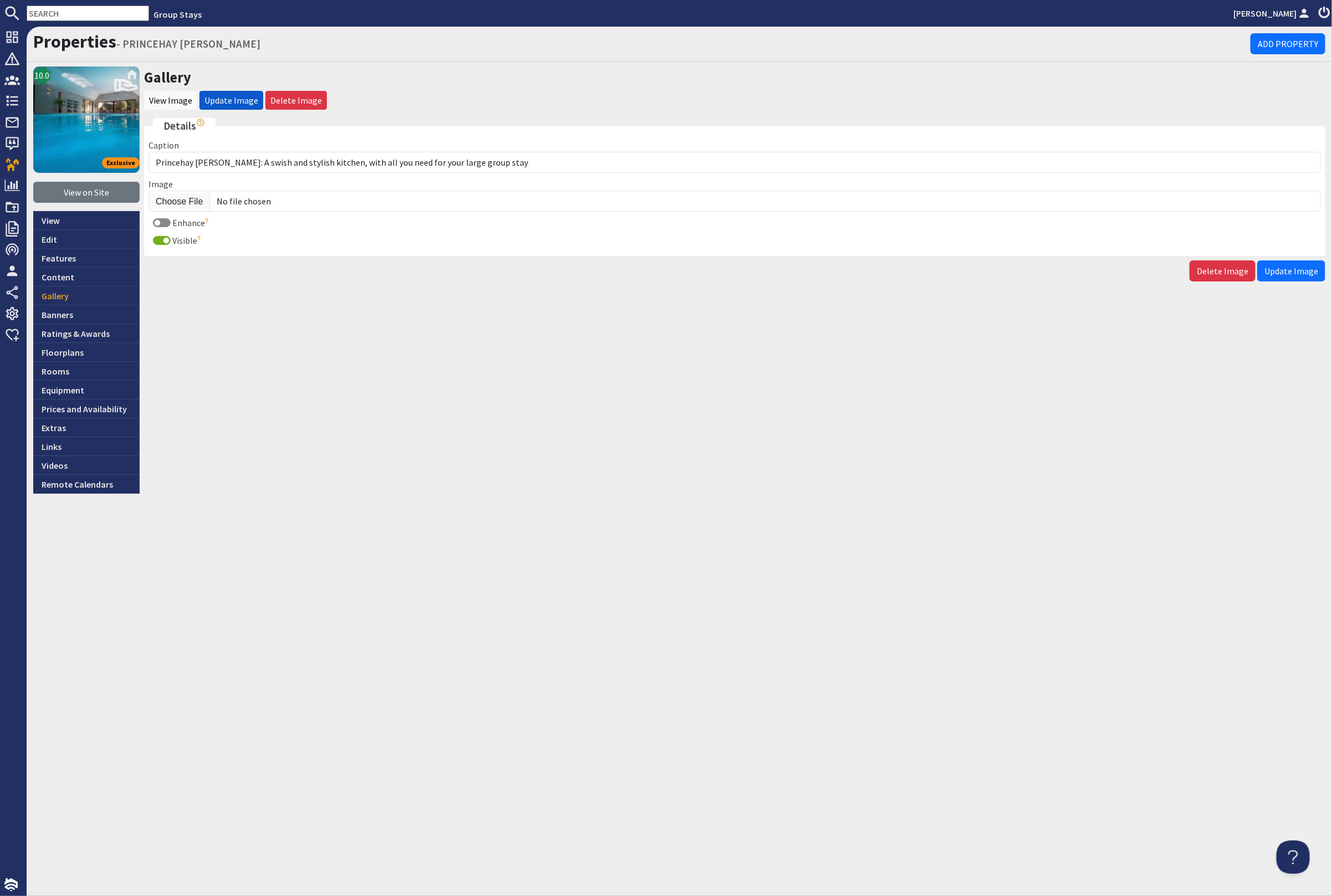
click at [1303, 271] on span "Update Image" at bounding box center [1291, 270] width 53 height 11
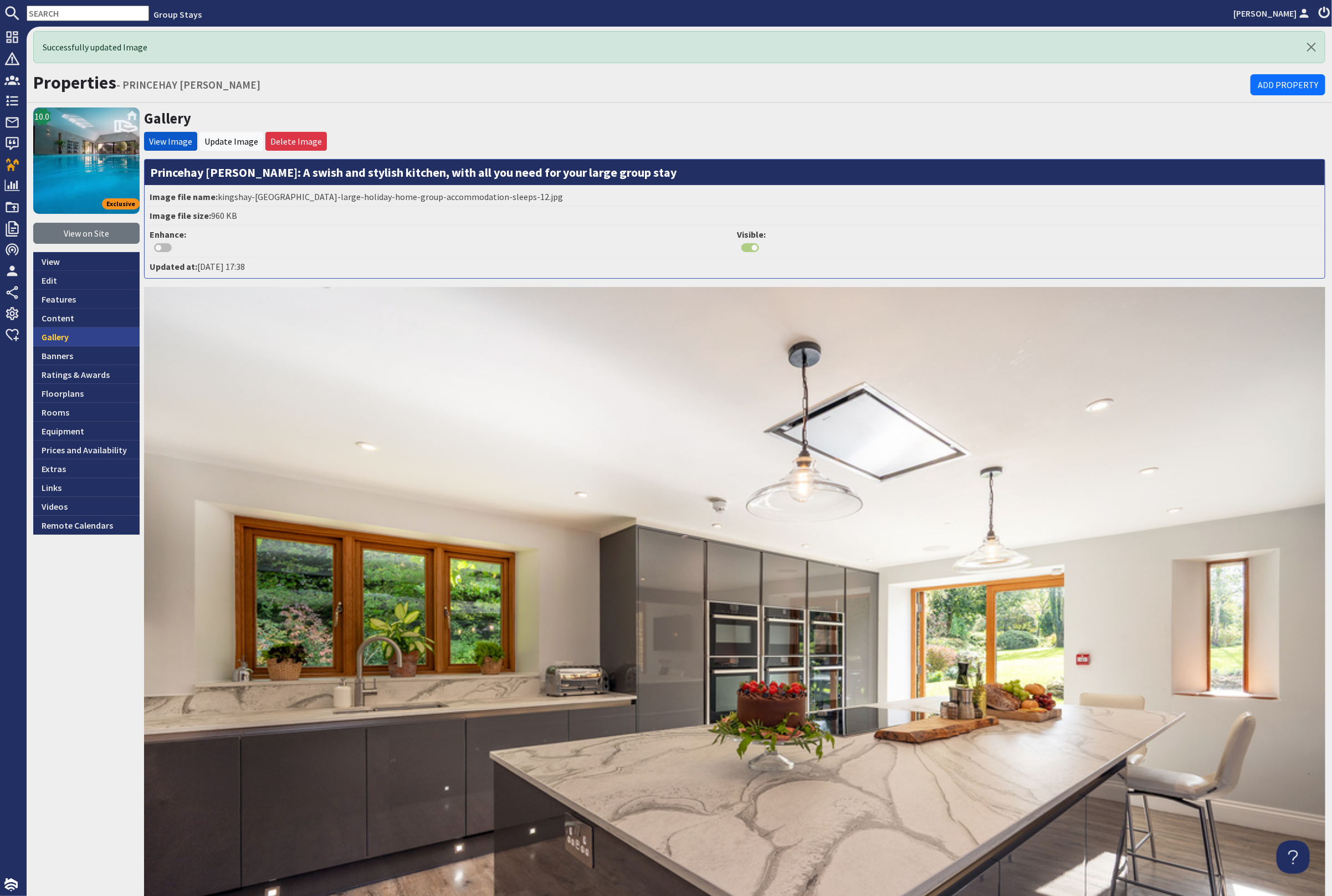
drag, startPoint x: 73, startPoint y: 335, endPoint x: 83, endPoint y: 333, distance: 10.2
click at [73, 334] on link "Gallery" at bounding box center [87, 337] width 107 height 19
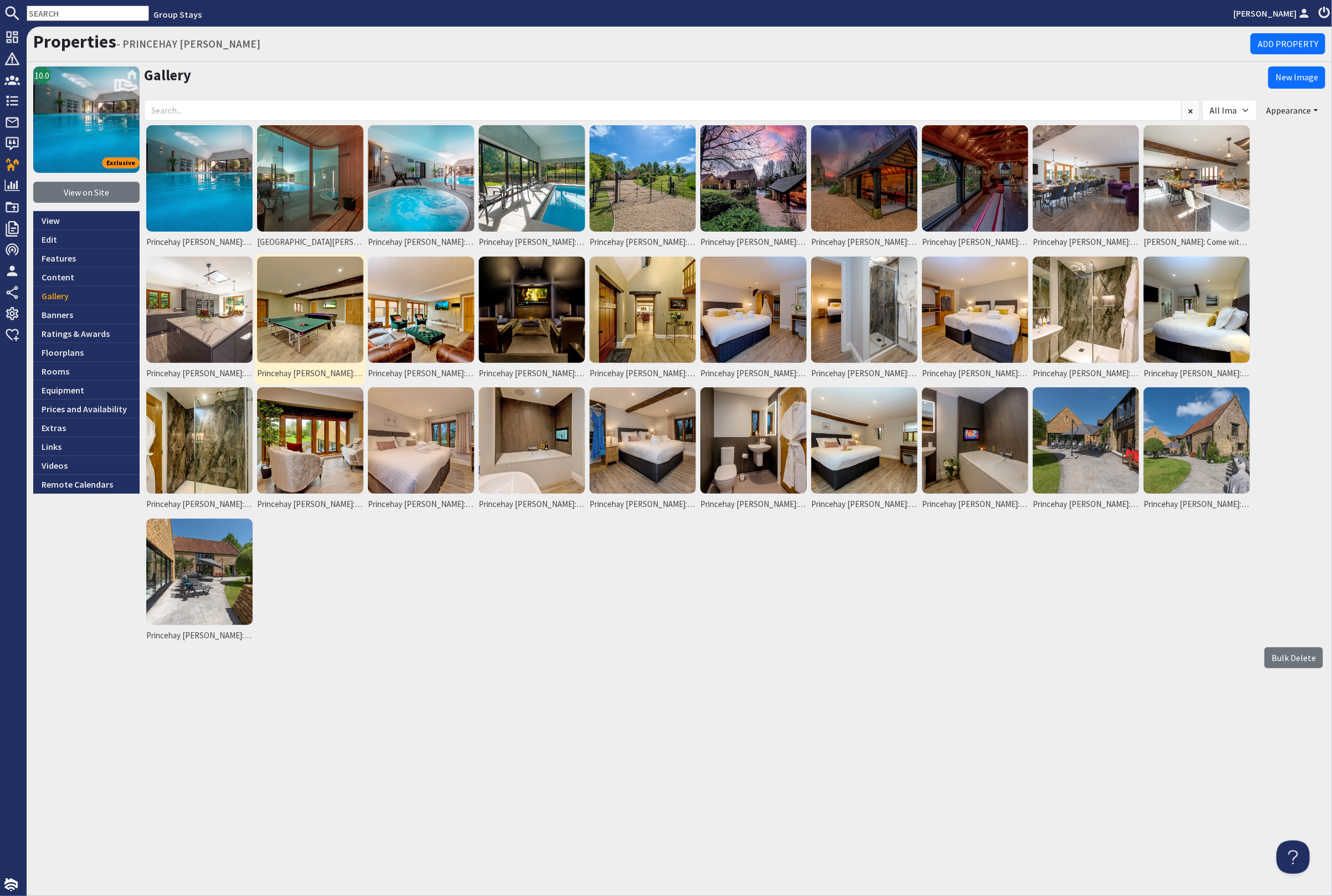
click at [303, 317] on img at bounding box center [311, 310] width 107 height 107
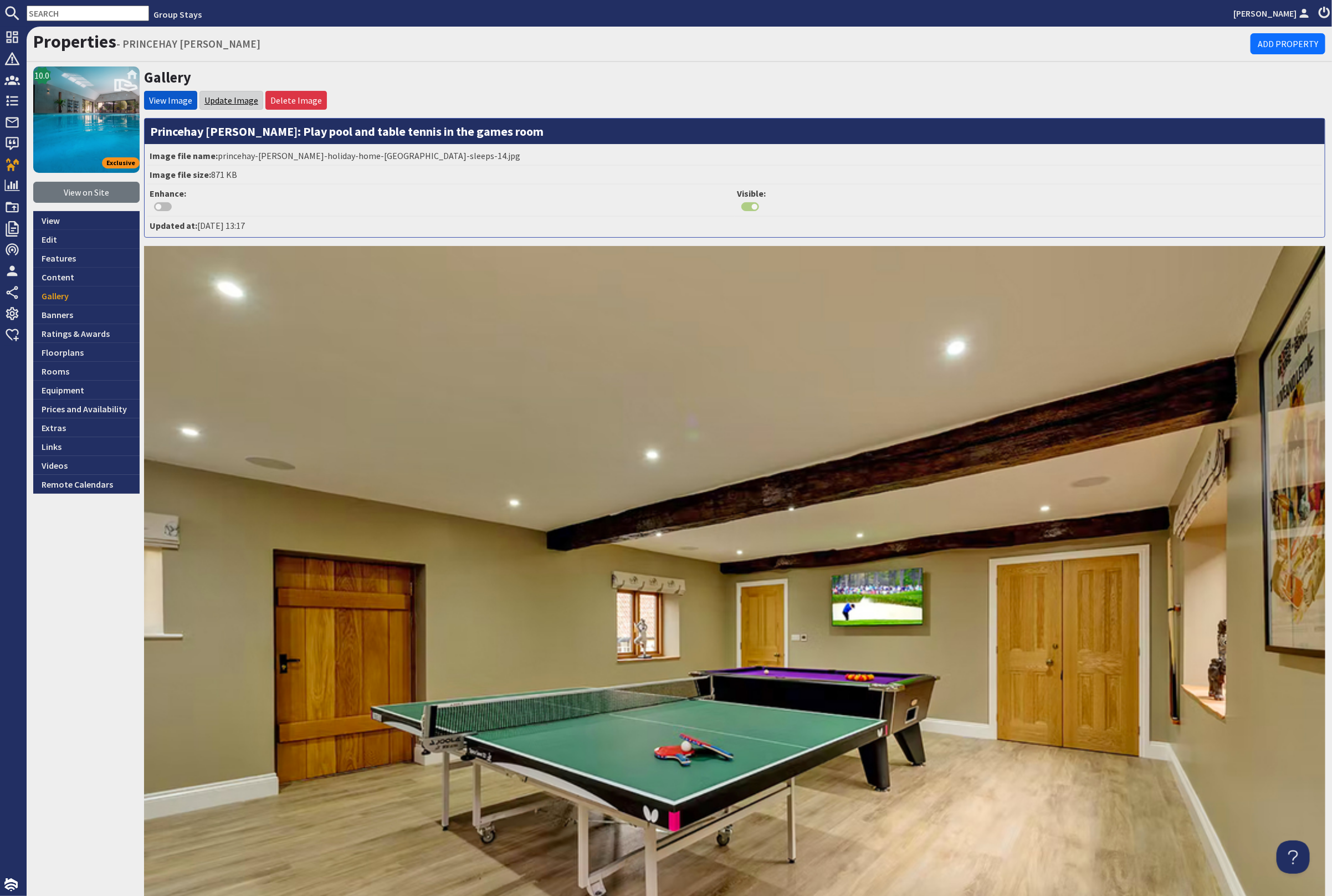
click at [222, 98] on link "Update Image" at bounding box center [231, 100] width 53 height 11
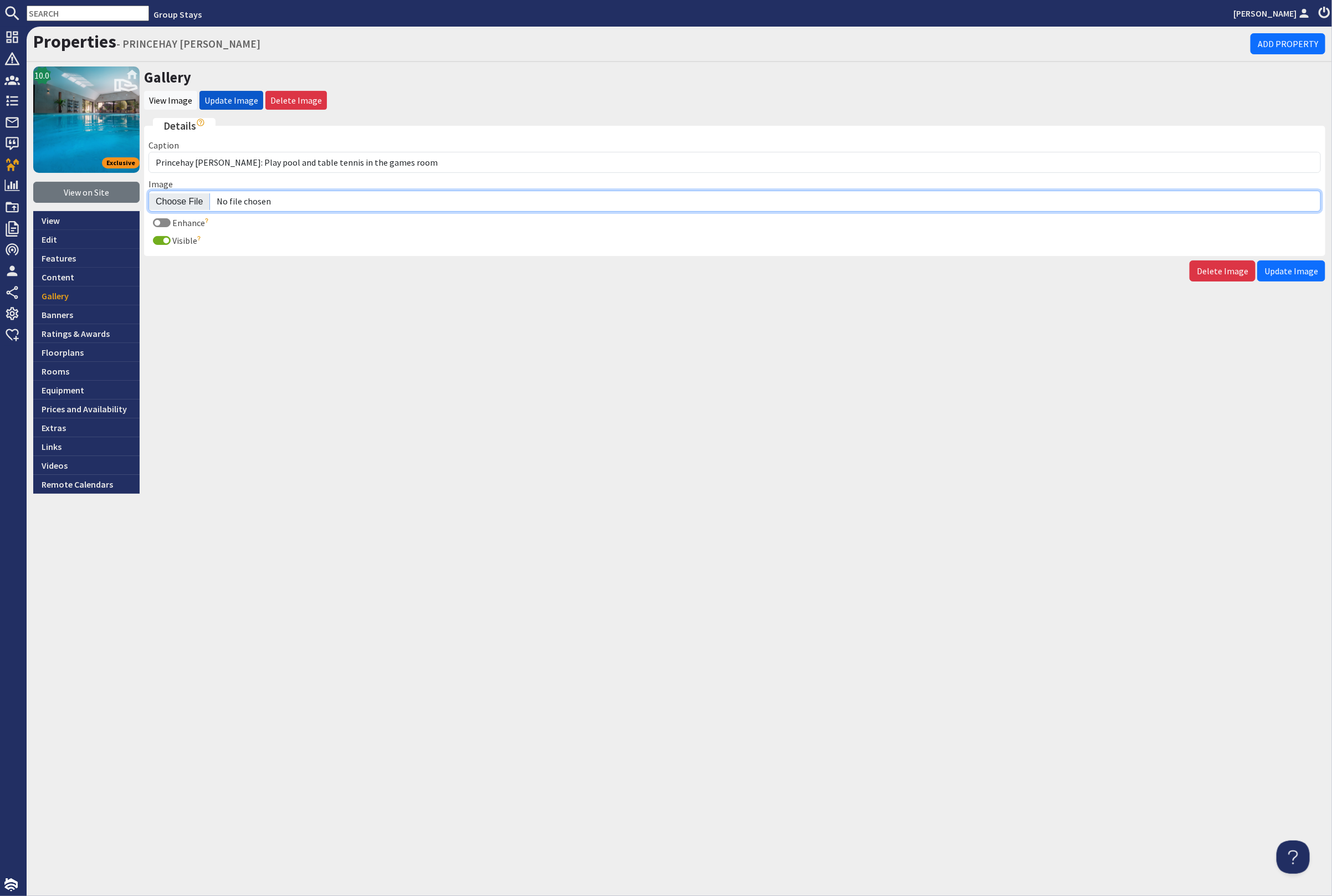
click at [164, 198] on input "Image" at bounding box center [734, 201] width 1173 height 21
click at [171, 199] on input "Image" at bounding box center [734, 201] width 1173 height 21
type input "C:\fakepath\kingshay-[PERSON_NAME]-large-holiday-home-group-accommodation-sleep…"
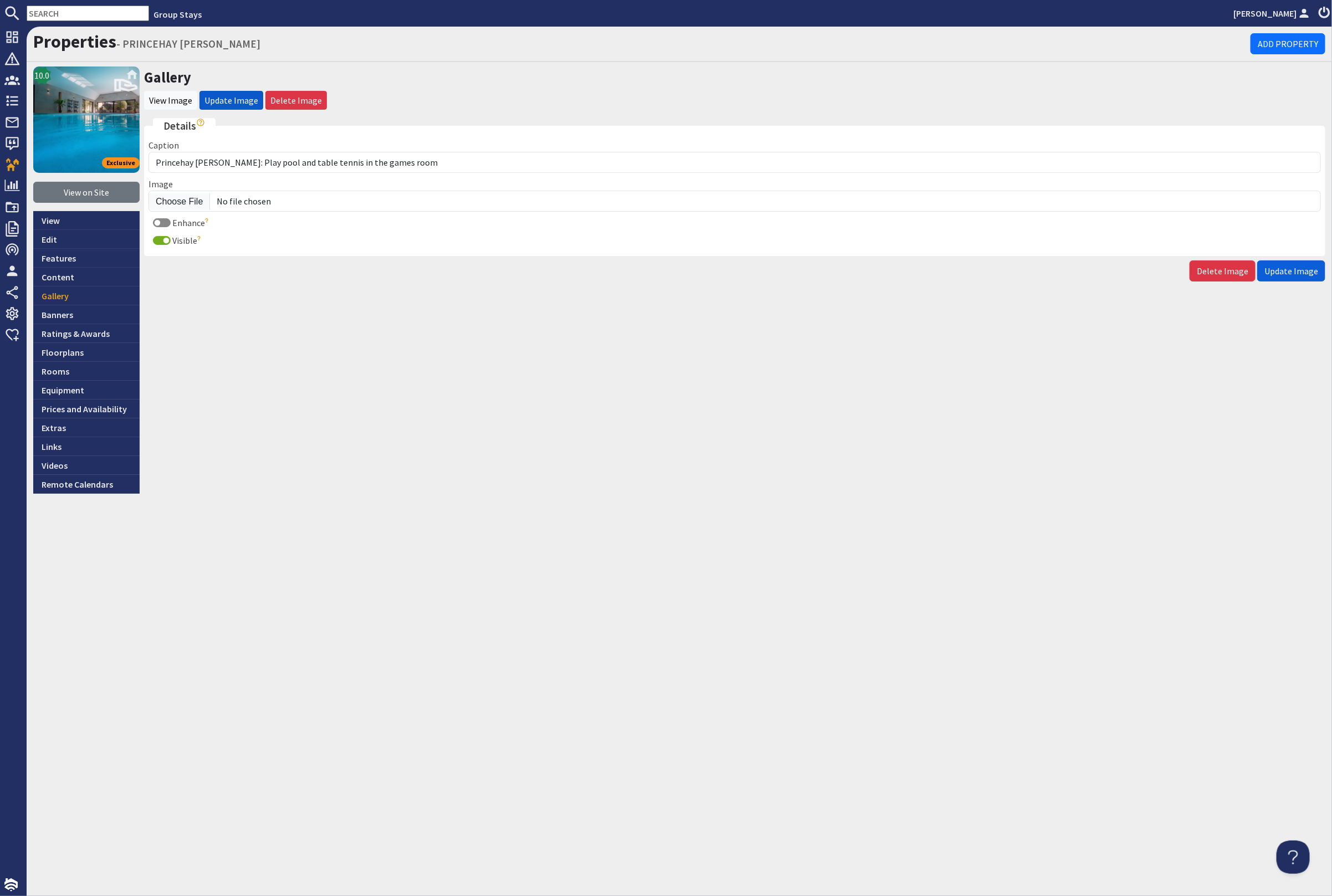
click at [1301, 267] on span "Update Image" at bounding box center [1291, 270] width 53 height 11
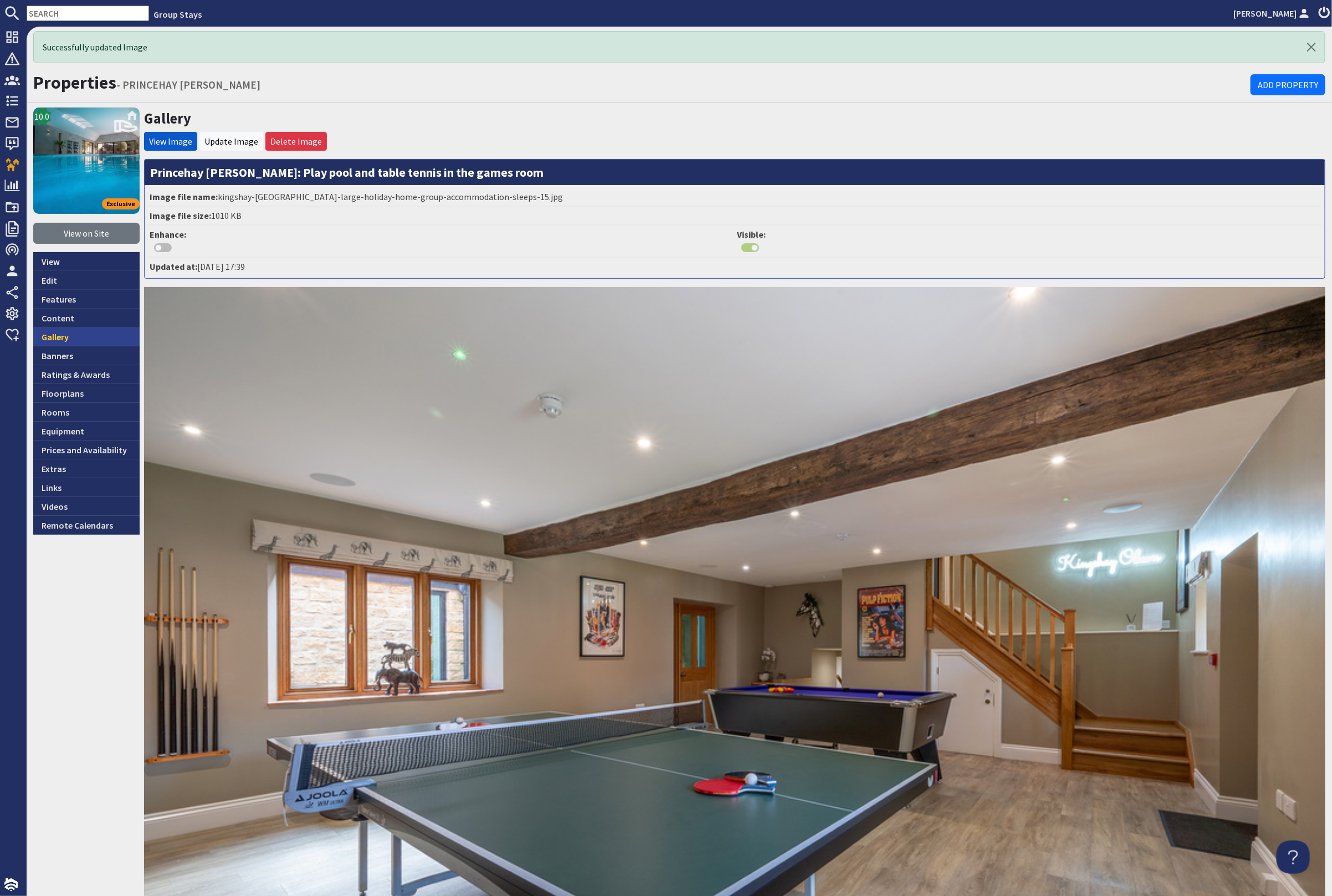
click at [70, 333] on link "Gallery" at bounding box center [87, 337] width 107 height 19
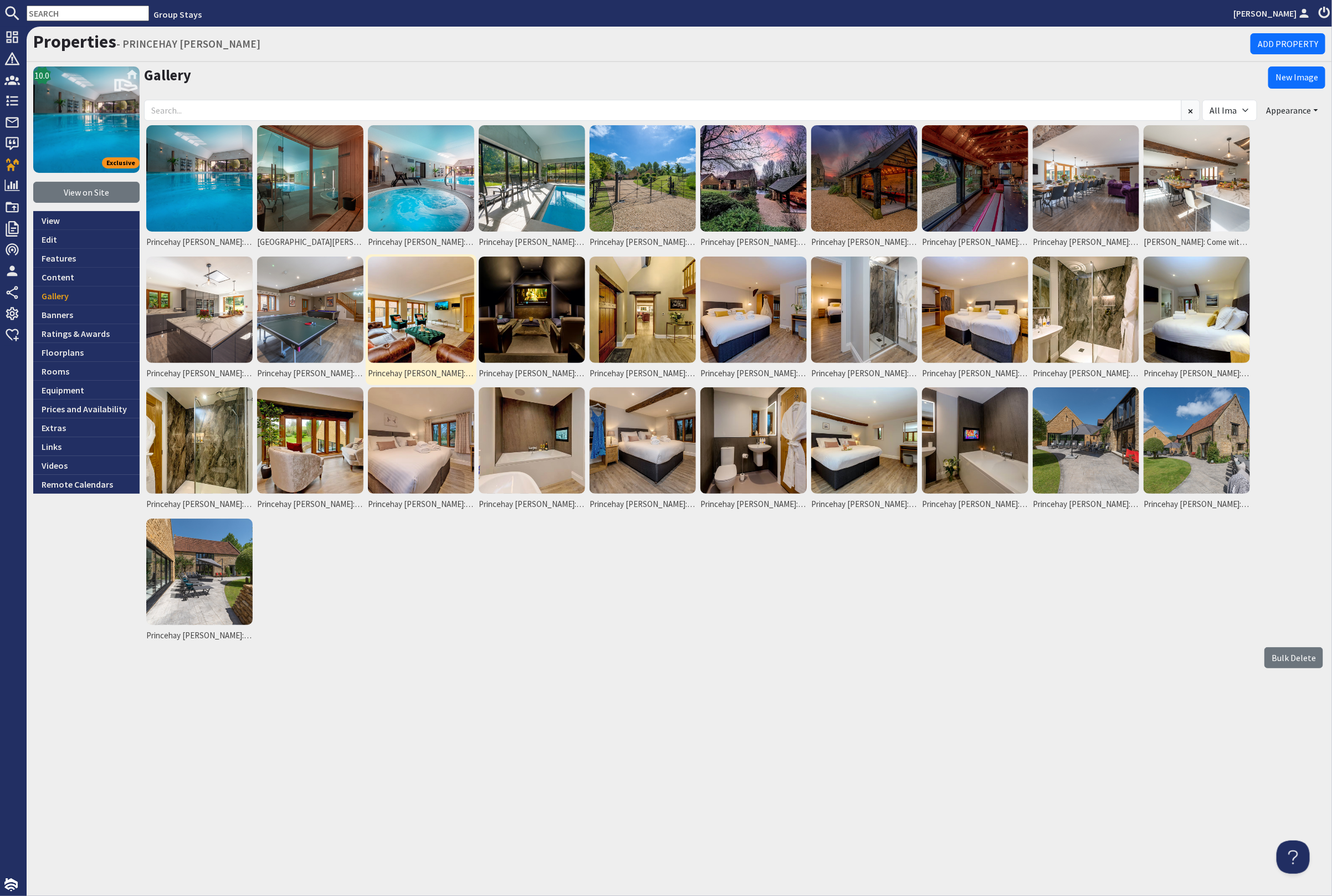
click at [441, 303] on img at bounding box center [421, 310] width 107 height 107
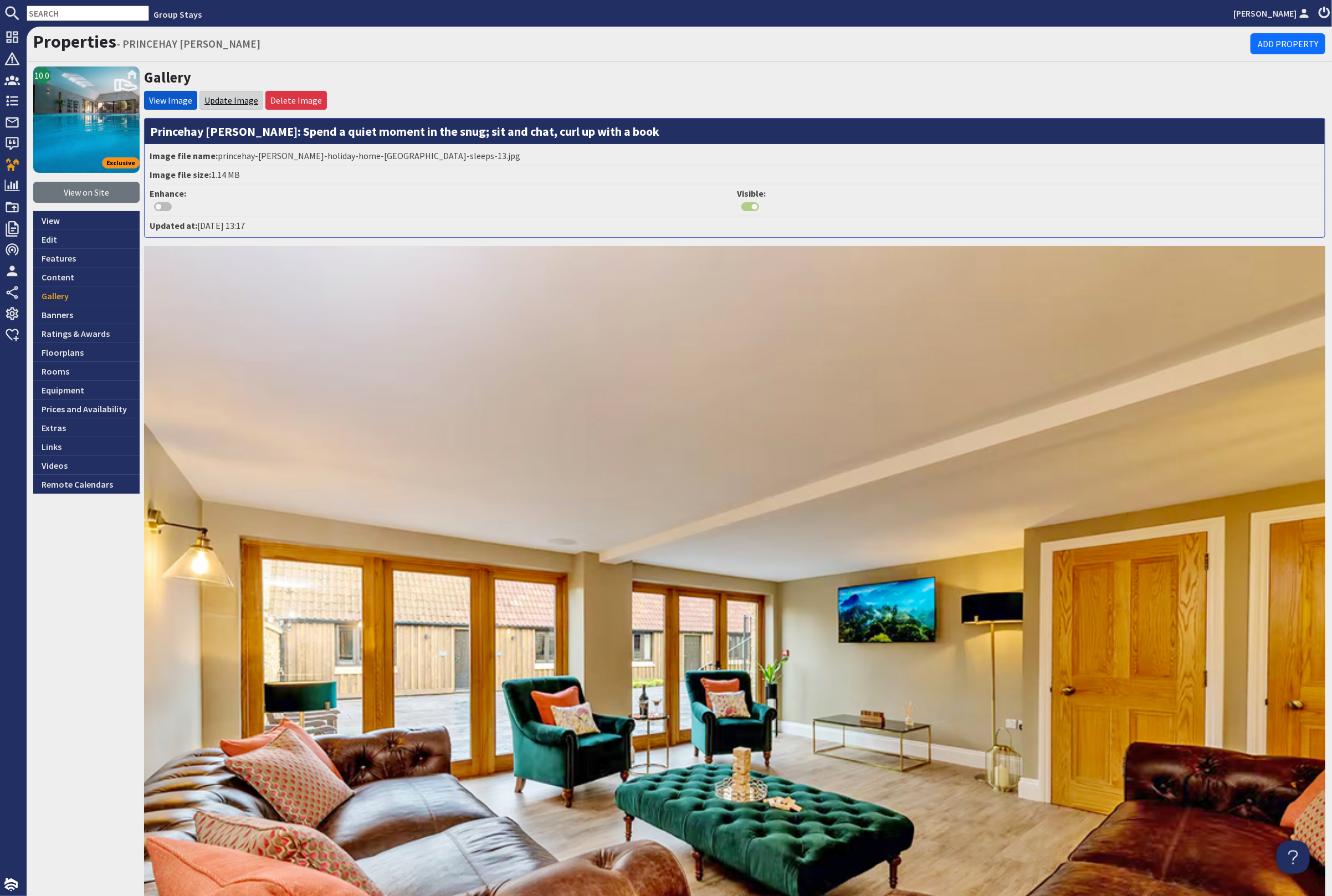
click at [228, 102] on link "Update Image" at bounding box center [231, 100] width 53 height 11
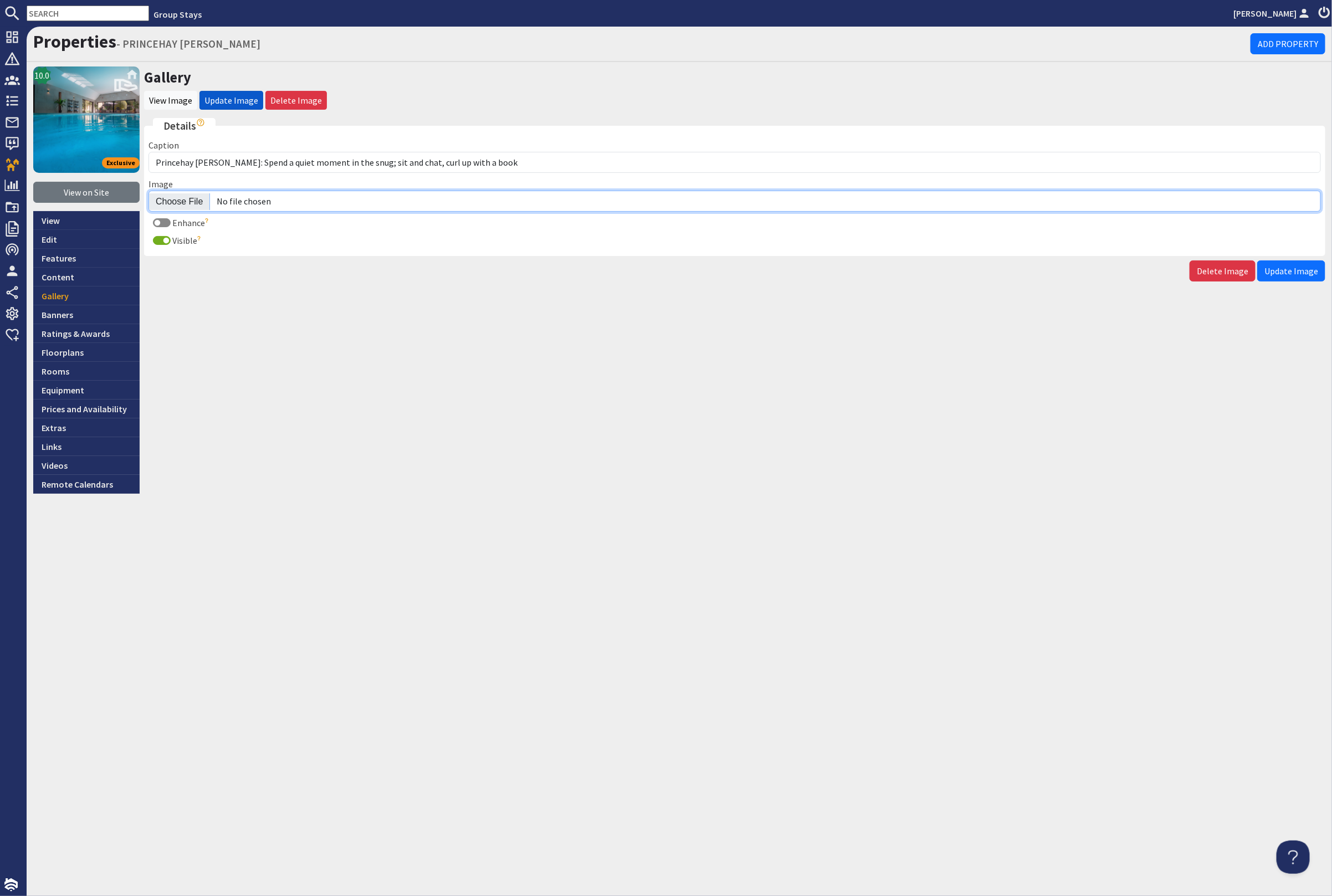
click at [160, 199] on input "Image" at bounding box center [734, 201] width 1173 height 21
type input "C:\fakepath\kingshay-barton-large-holiday-home-group-accommodation-sleeps-16.jpg"
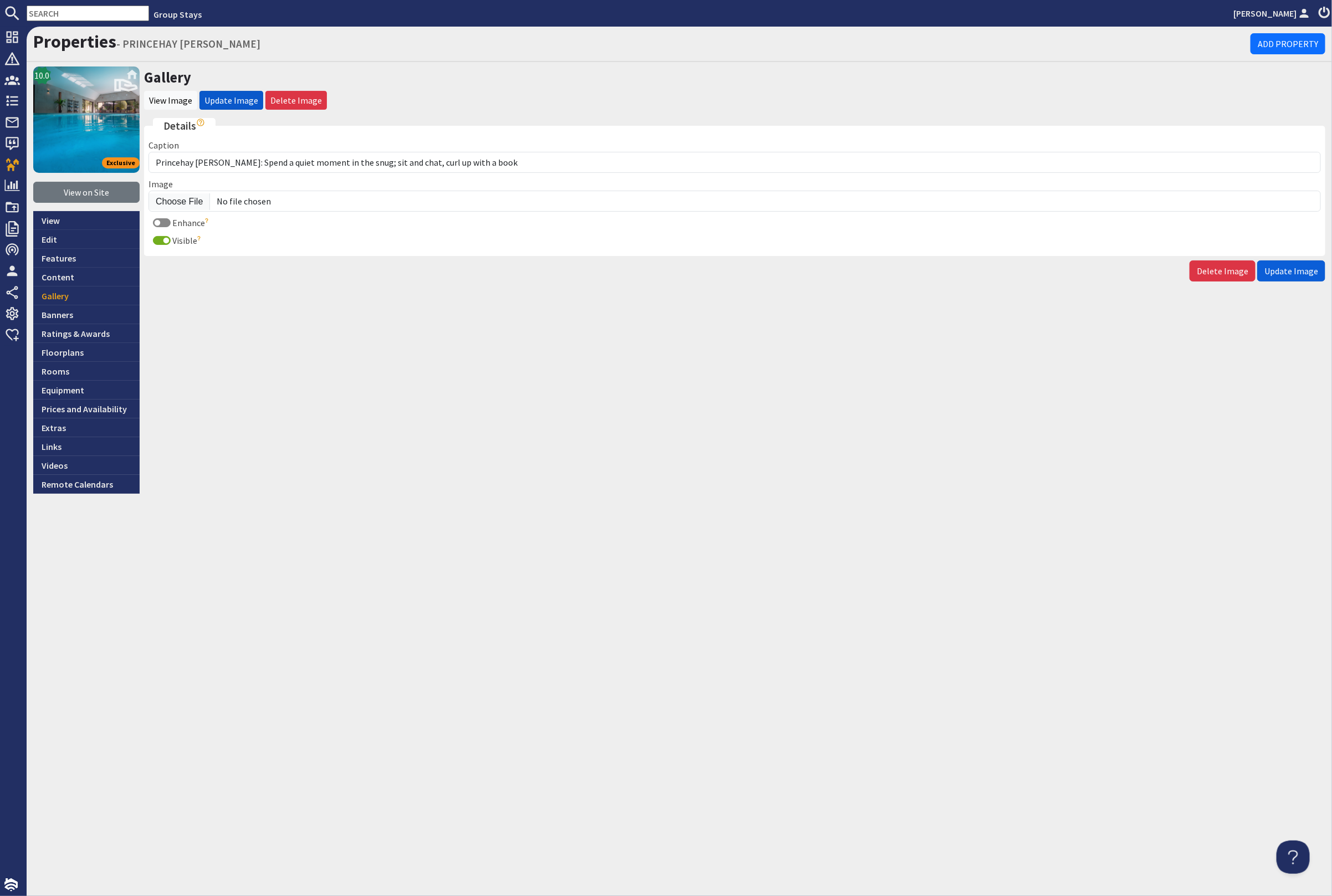
click at [1285, 273] on span "Update Image" at bounding box center [1291, 270] width 53 height 11
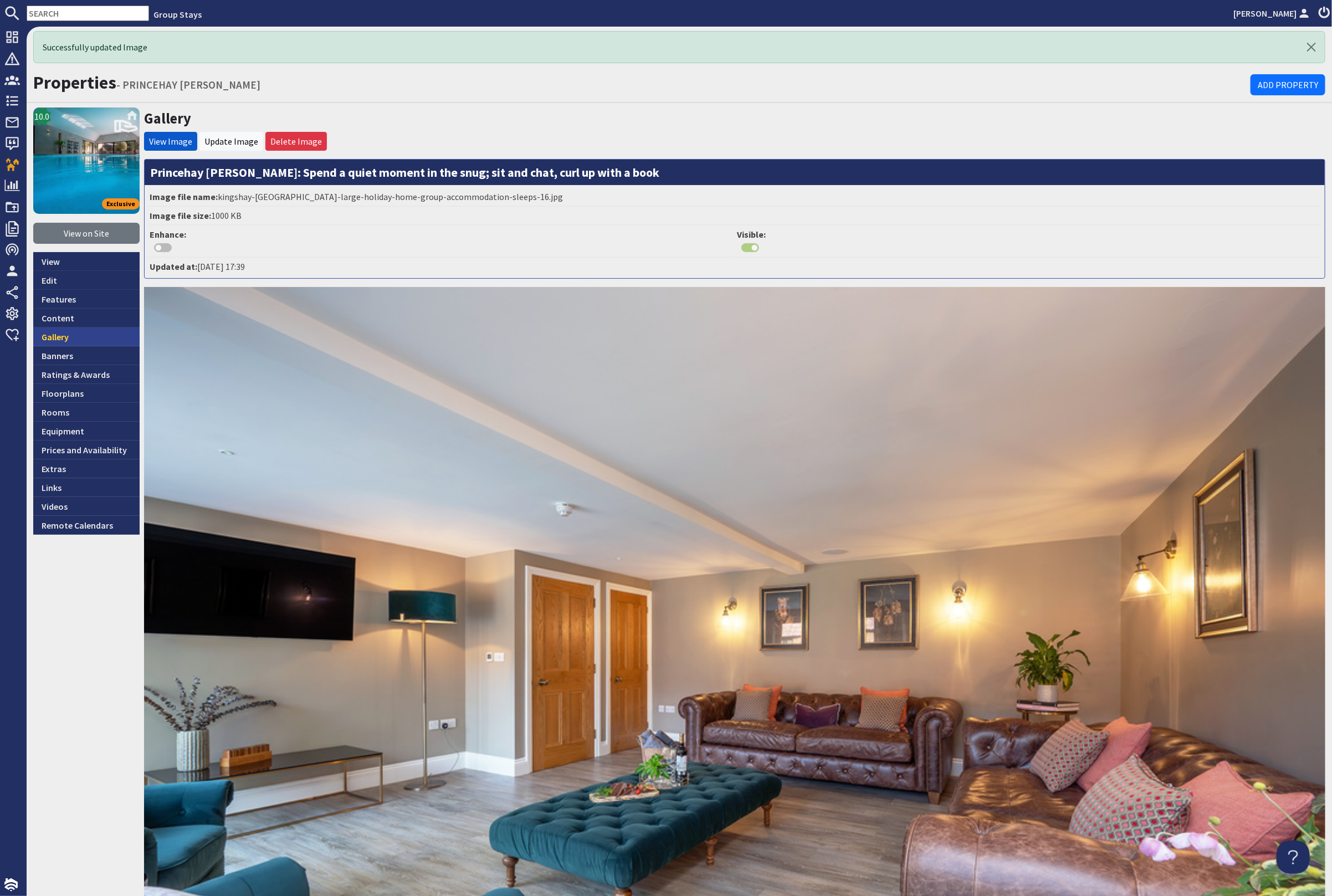
click at [94, 328] on link "Gallery" at bounding box center [87, 337] width 107 height 19
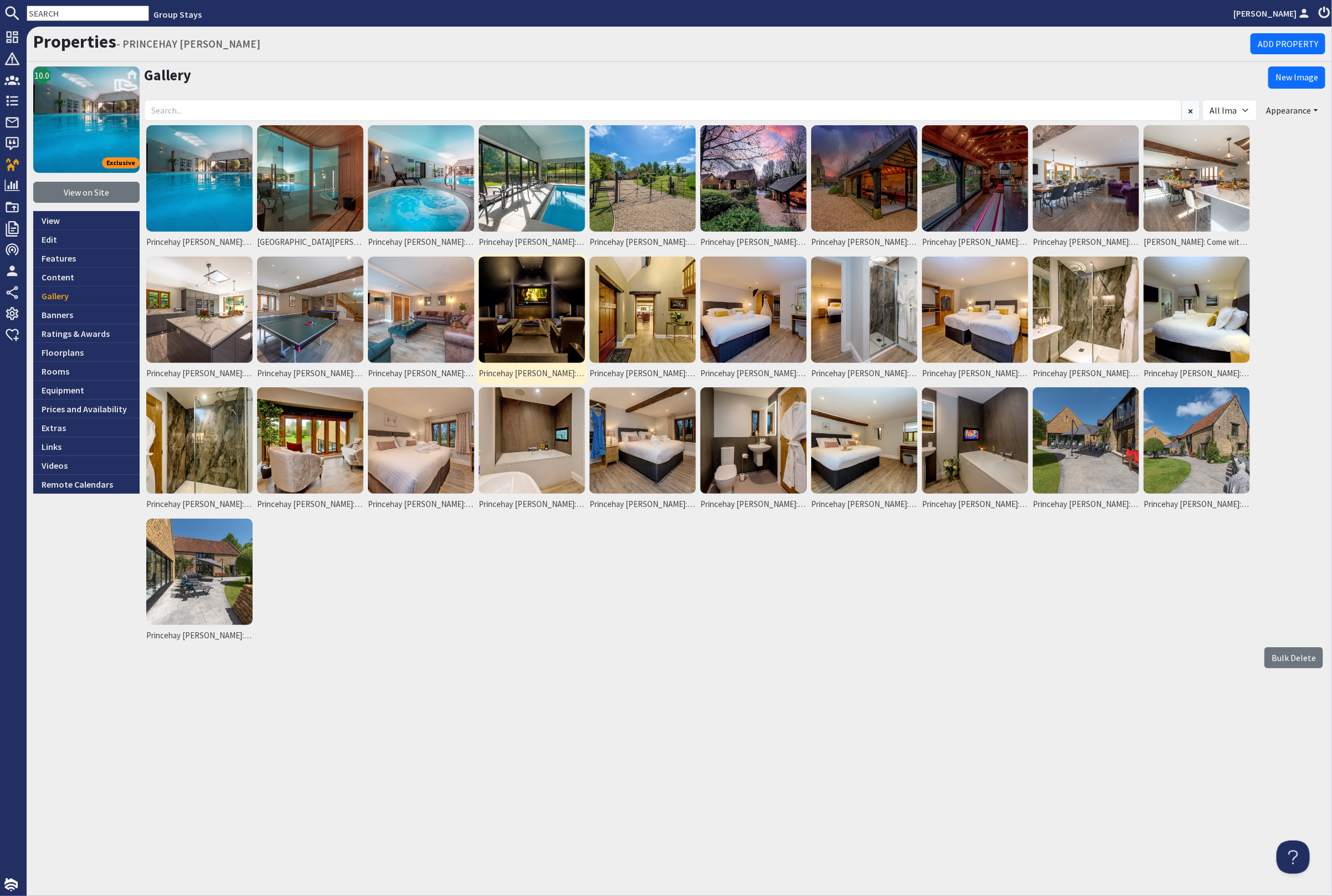
click at [555, 332] on img at bounding box center [532, 310] width 107 height 107
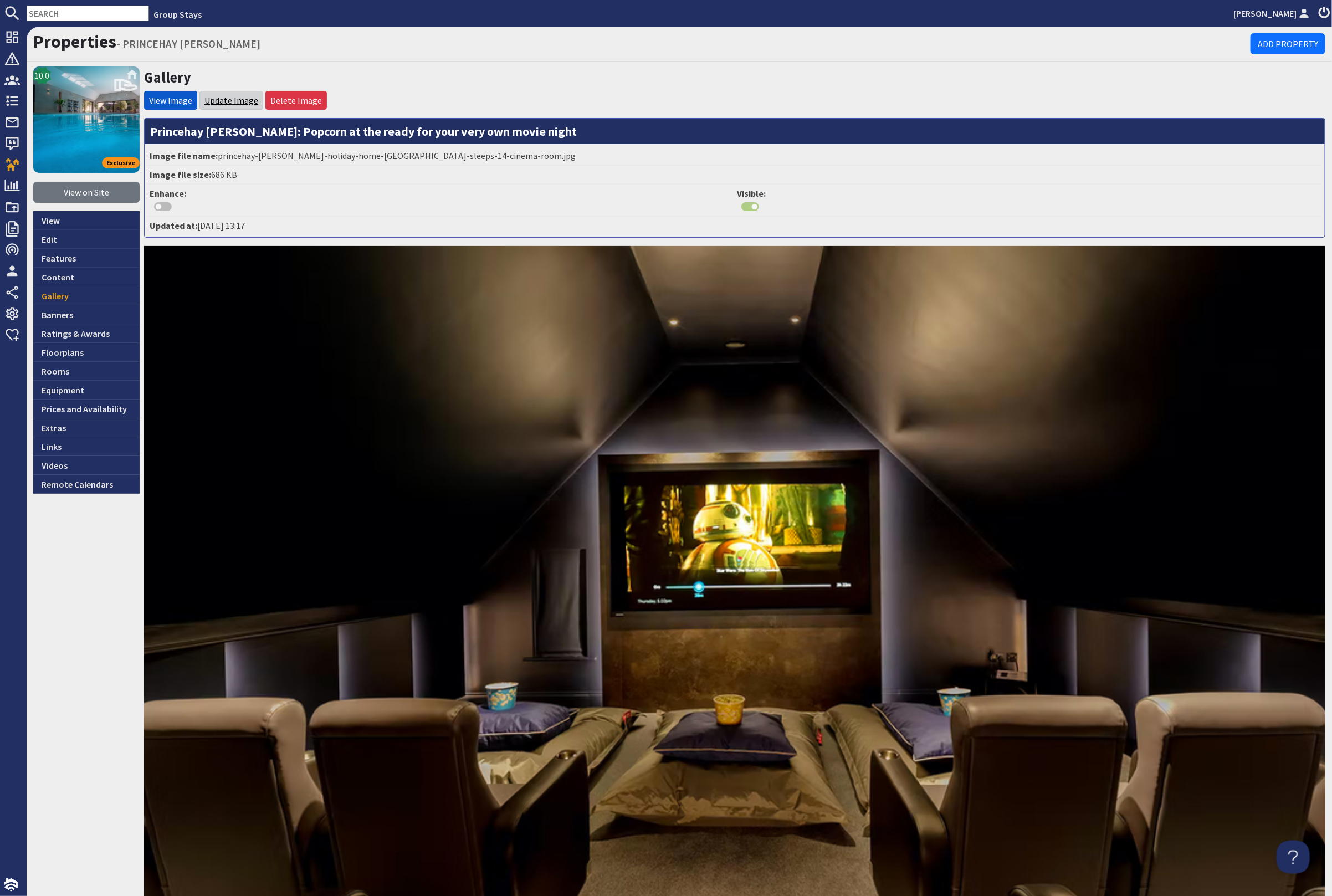
click at [222, 100] on link "Update Image" at bounding box center [231, 100] width 53 height 11
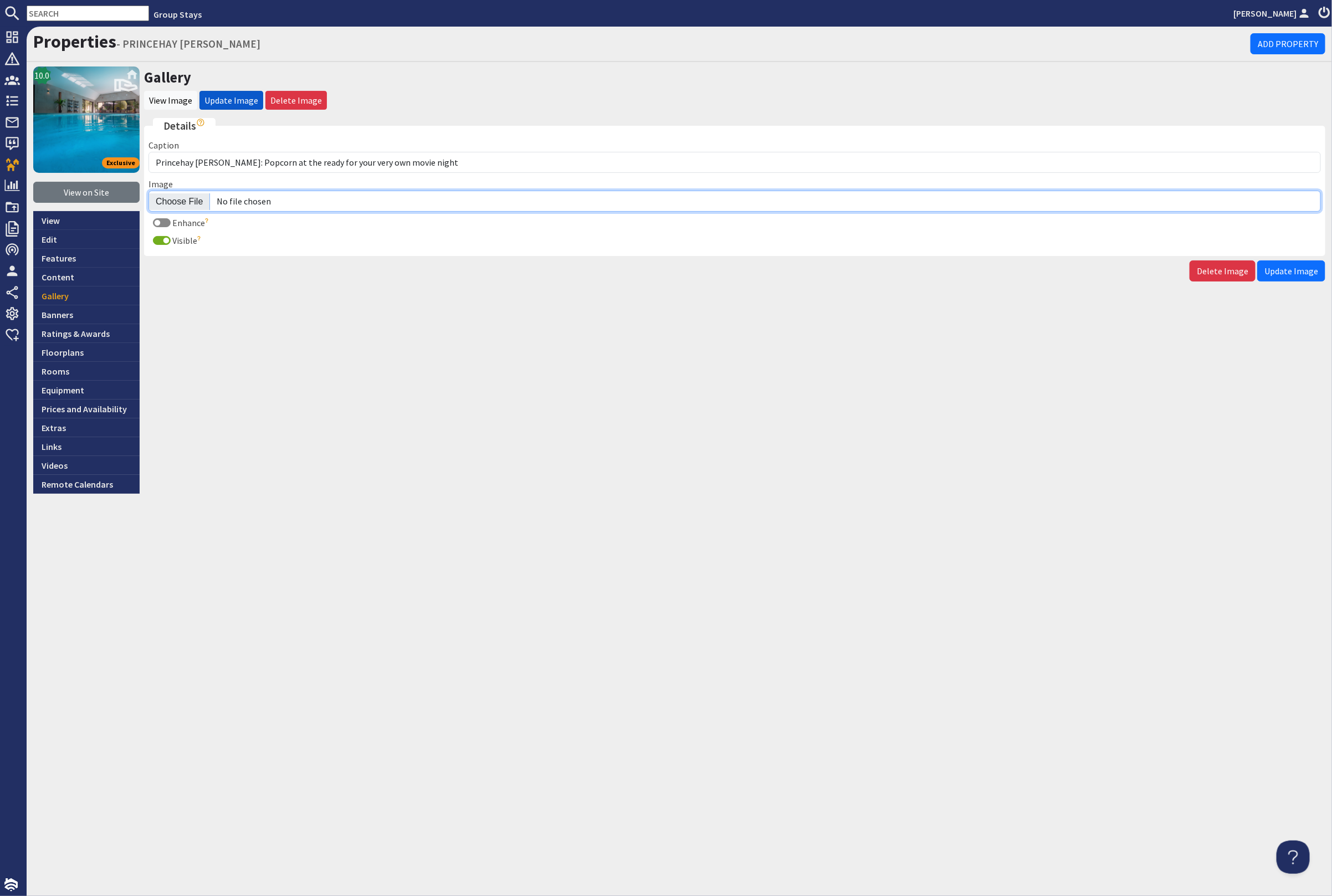
click at [181, 203] on input "Image" at bounding box center [734, 201] width 1173 height 21
type input "C:\fakepath\kingshay-[PERSON_NAME]-large-holiday-home-group-accommodation-sleep…"
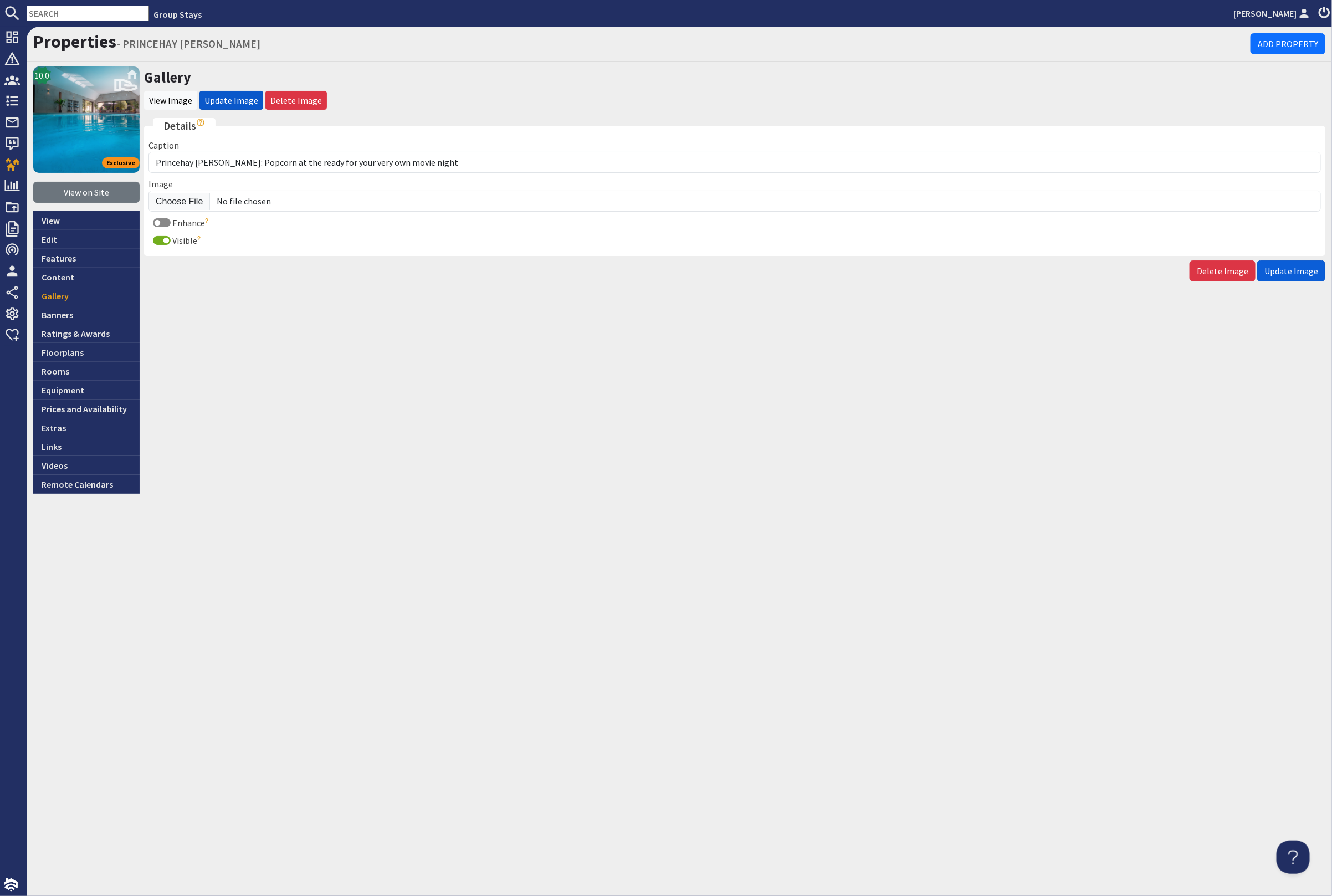
click at [1292, 265] on span "Update Image" at bounding box center [1291, 270] width 53 height 11
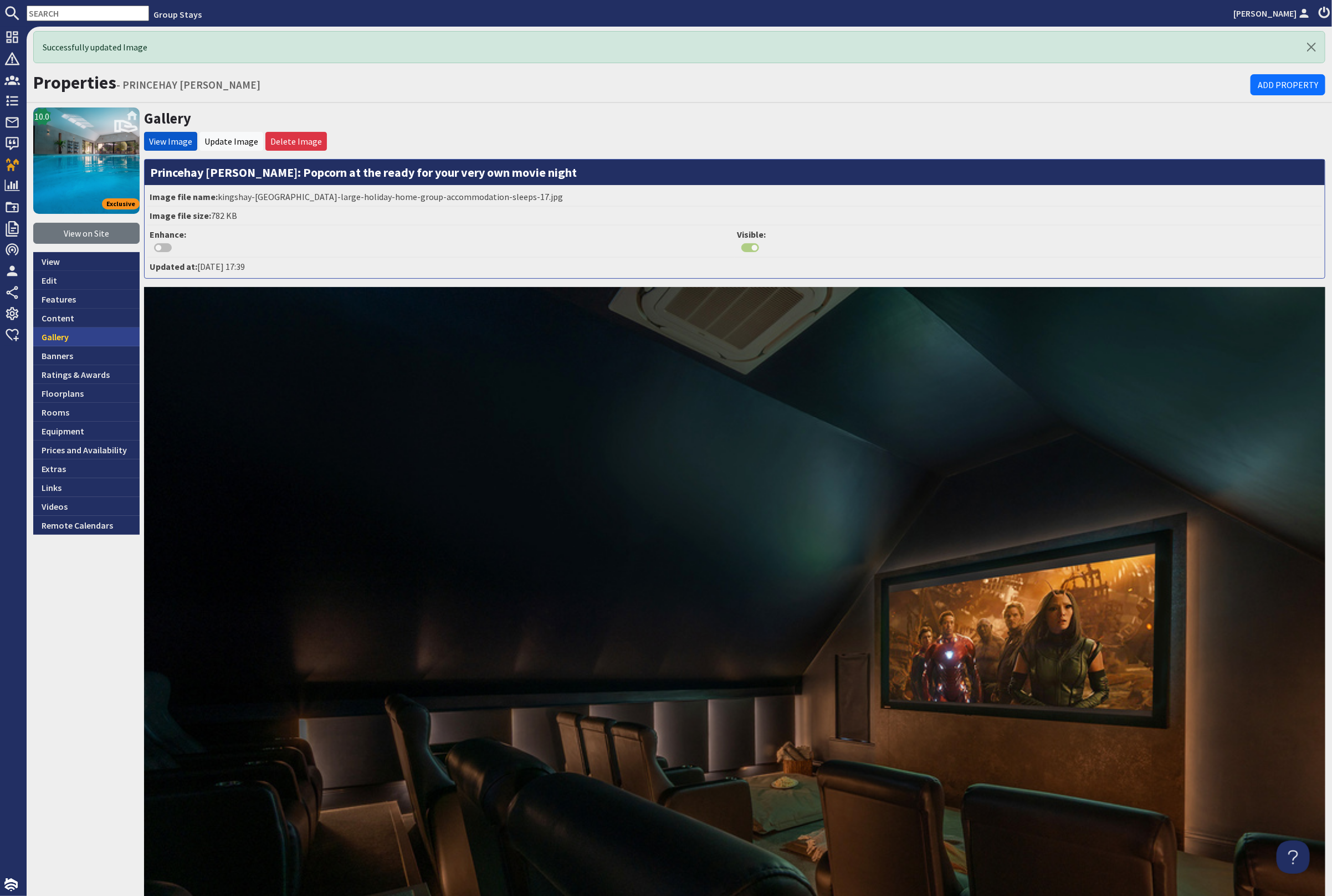
click at [77, 333] on link "Gallery" at bounding box center [87, 337] width 107 height 19
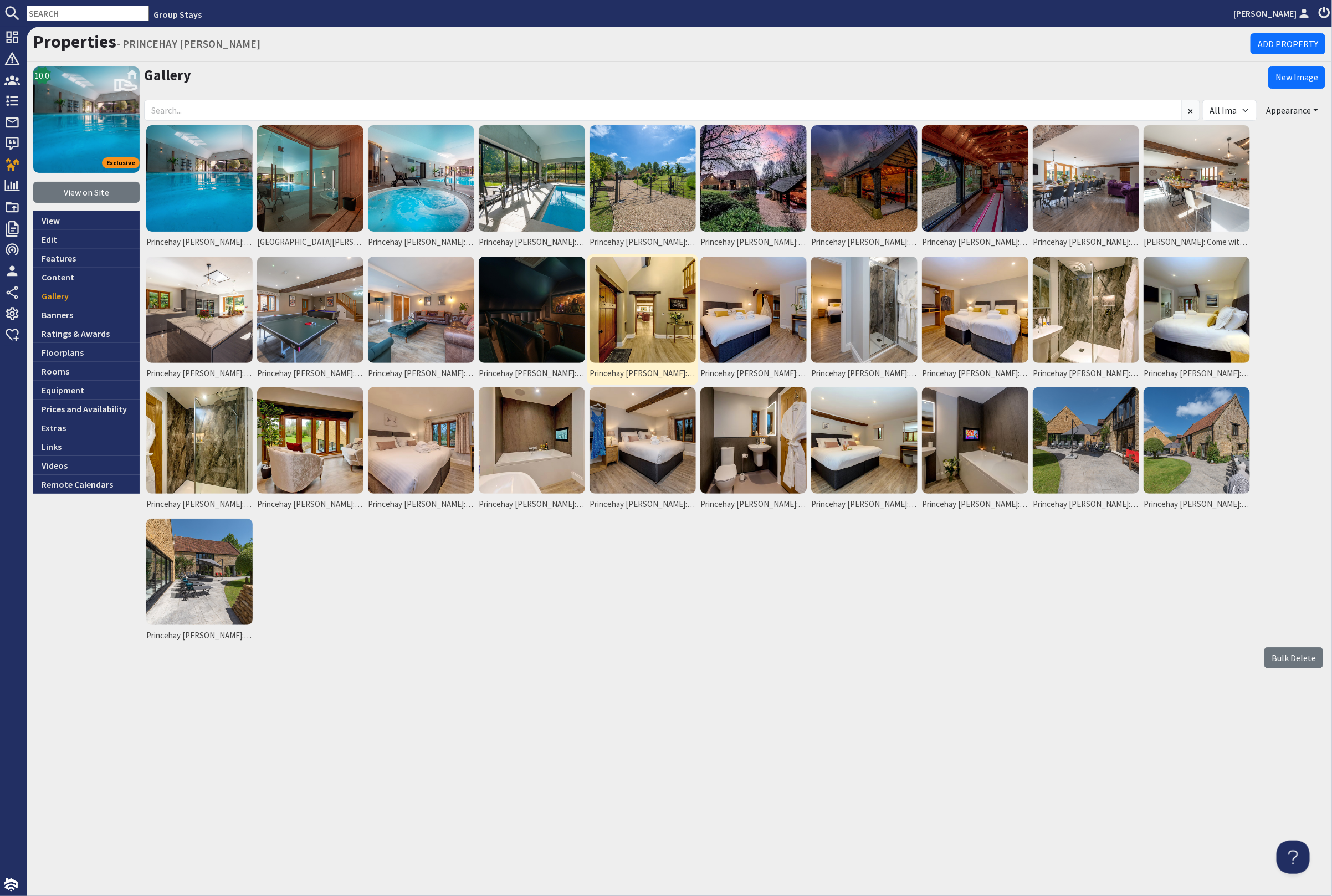
click at [665, 323] on img at bounding box center [643, 310] width 107 height 107
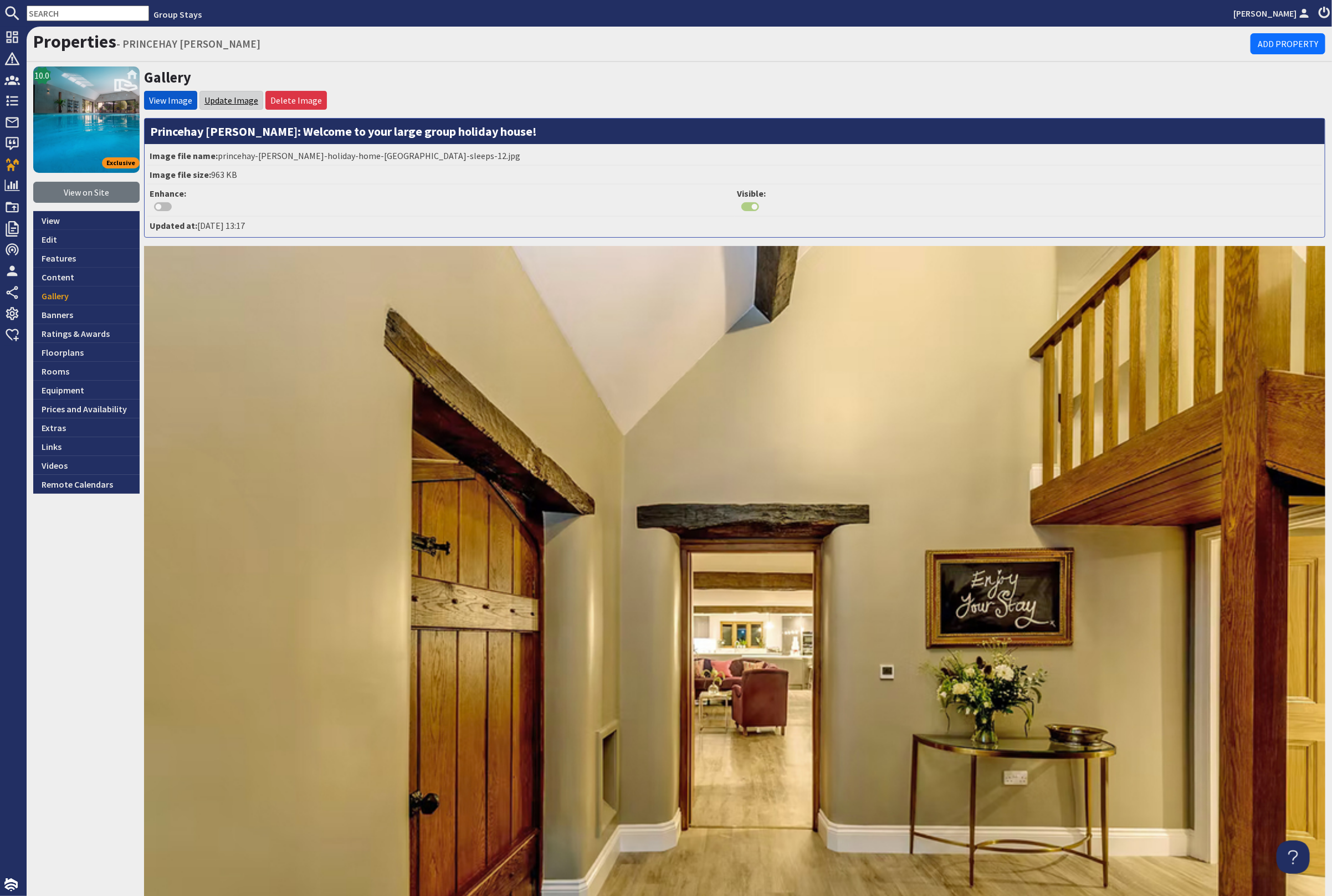
click at [213, 101] on link "Update Image" at bounding box center [231, 100] width 53 height 11
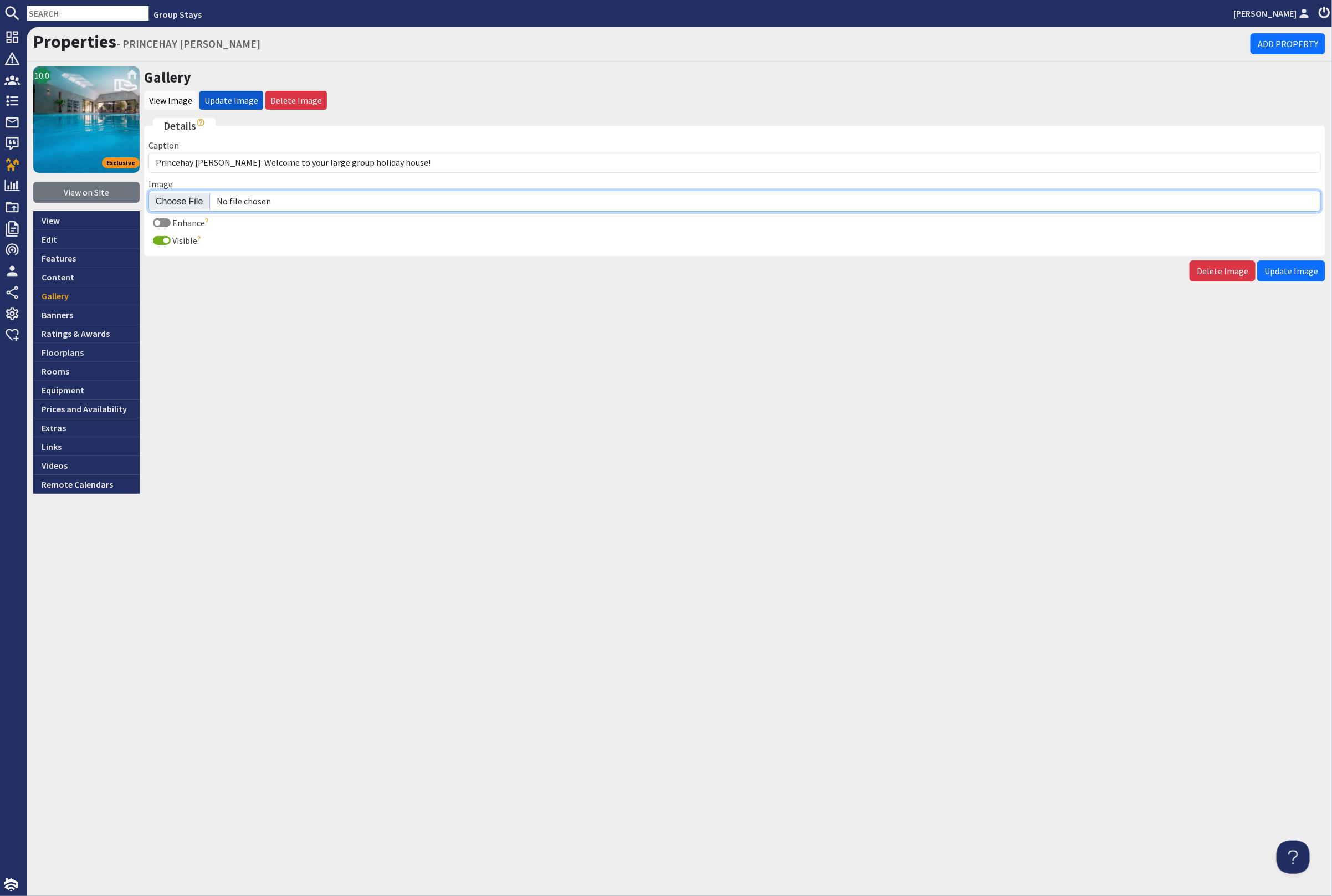
click at [186, 199] on input "Image" at bounding box center [734, 201] width 1173 height 21
type input "C:\fakepath\kingshay-barton-large-holiday-home-group-accommodation-sleeps-18.jpg"
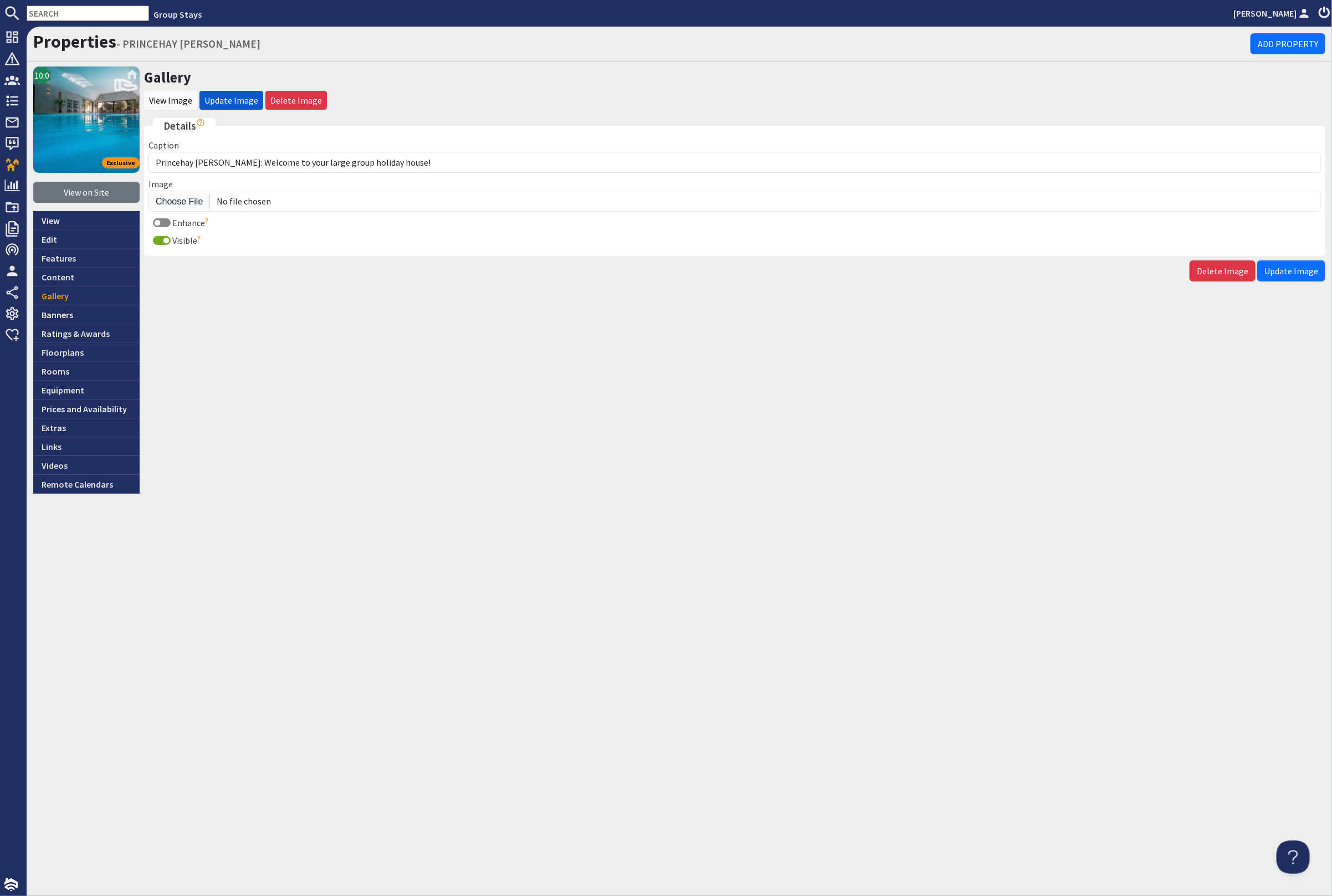
drag, startPoint x: 1295, startPoint y: 252, endPoint x: 1291, endPoint y: 258, distance: 7.2
click at [1294, 252] on fieldset "Details Caption Princehay Barton: Welcome to your large group holiday house! Im…" at bounding box center [735, 188] width 1182 height 138
click at [1291, 265] on span "Update Image" at bounding box center [1291, 270] width 53 height 11
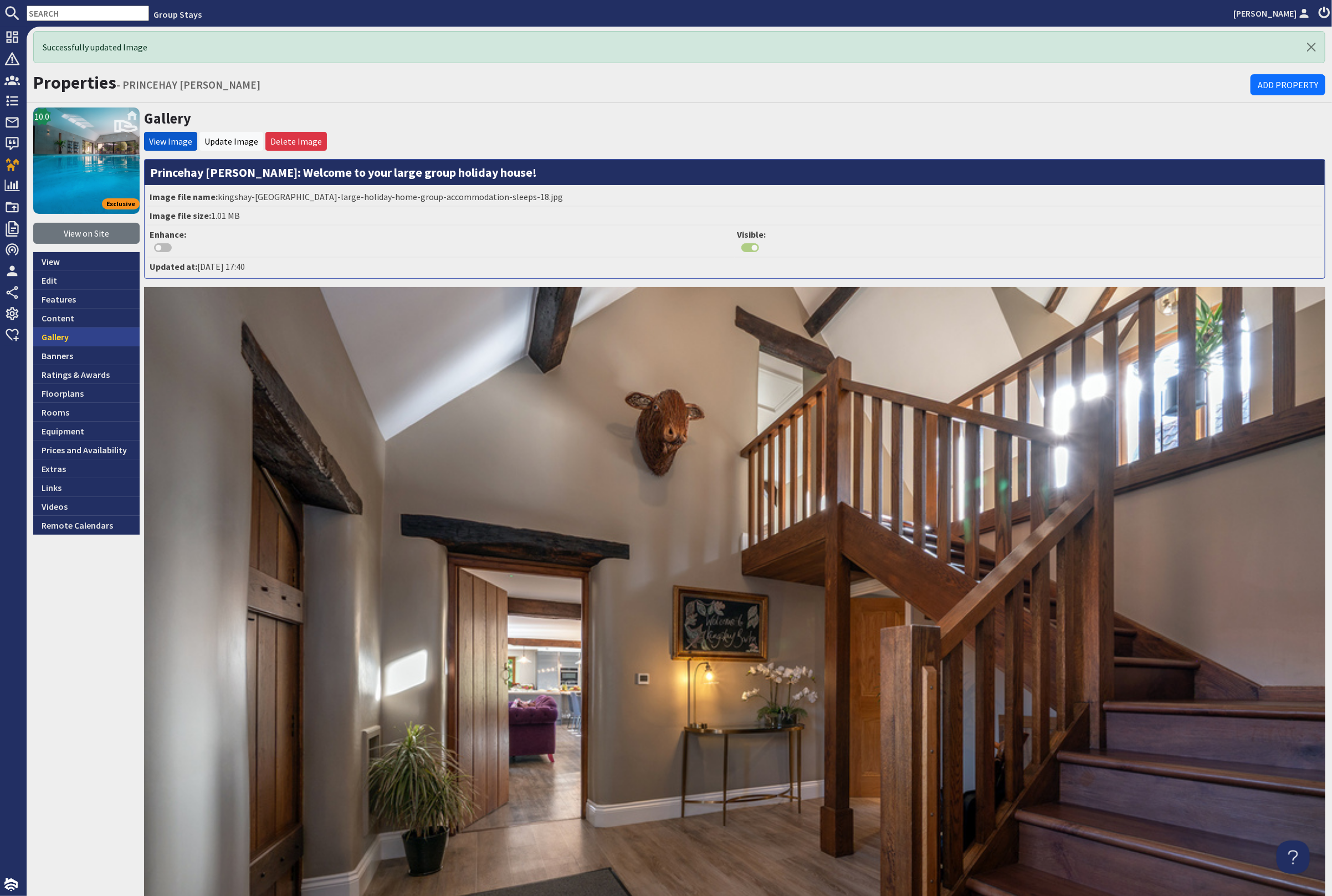
click at [67, 338] on link "Gallery" at bounding box center [87, 337] width 107 height 19
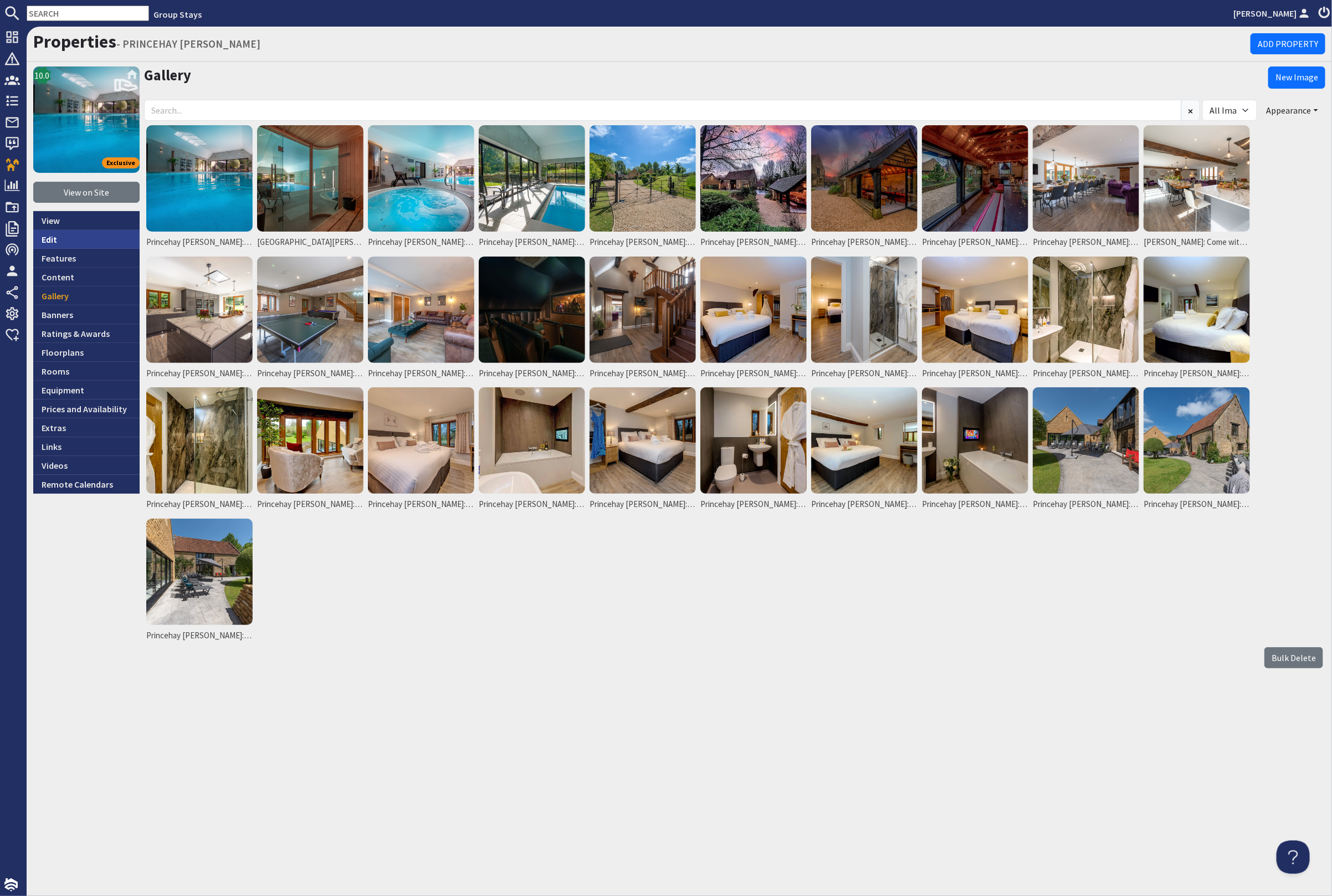
click at [58, 238] on link "Edit" at bounding box center [87, 239] width 107 height 19
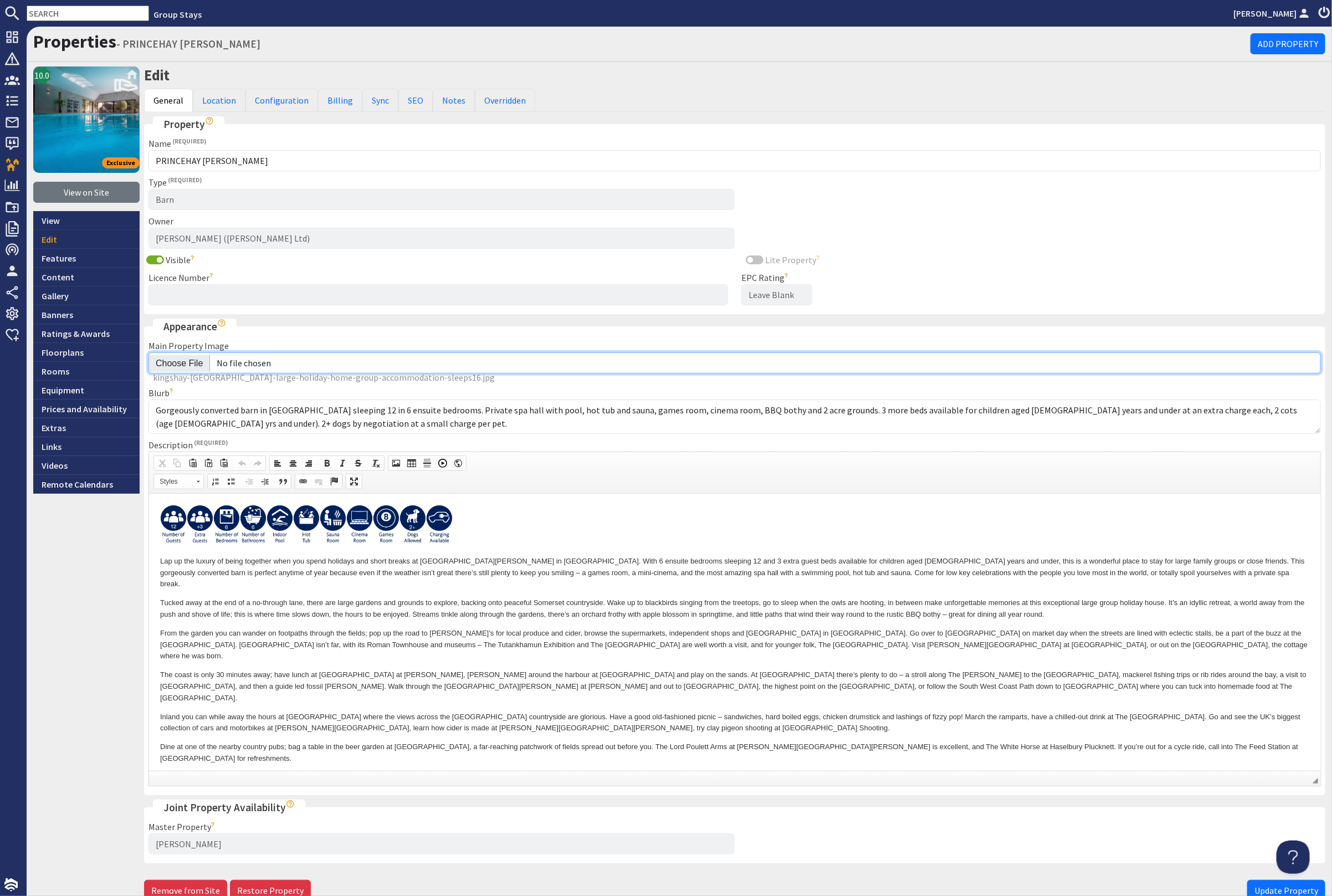
click at [183, 357] on input "Main Property Image" at bounding box center [734, 363] width 1173 height 21
type input "C:\fakepath\princehay-barton-large-holiday-home-group-accommodation-sleeps16.jpg"
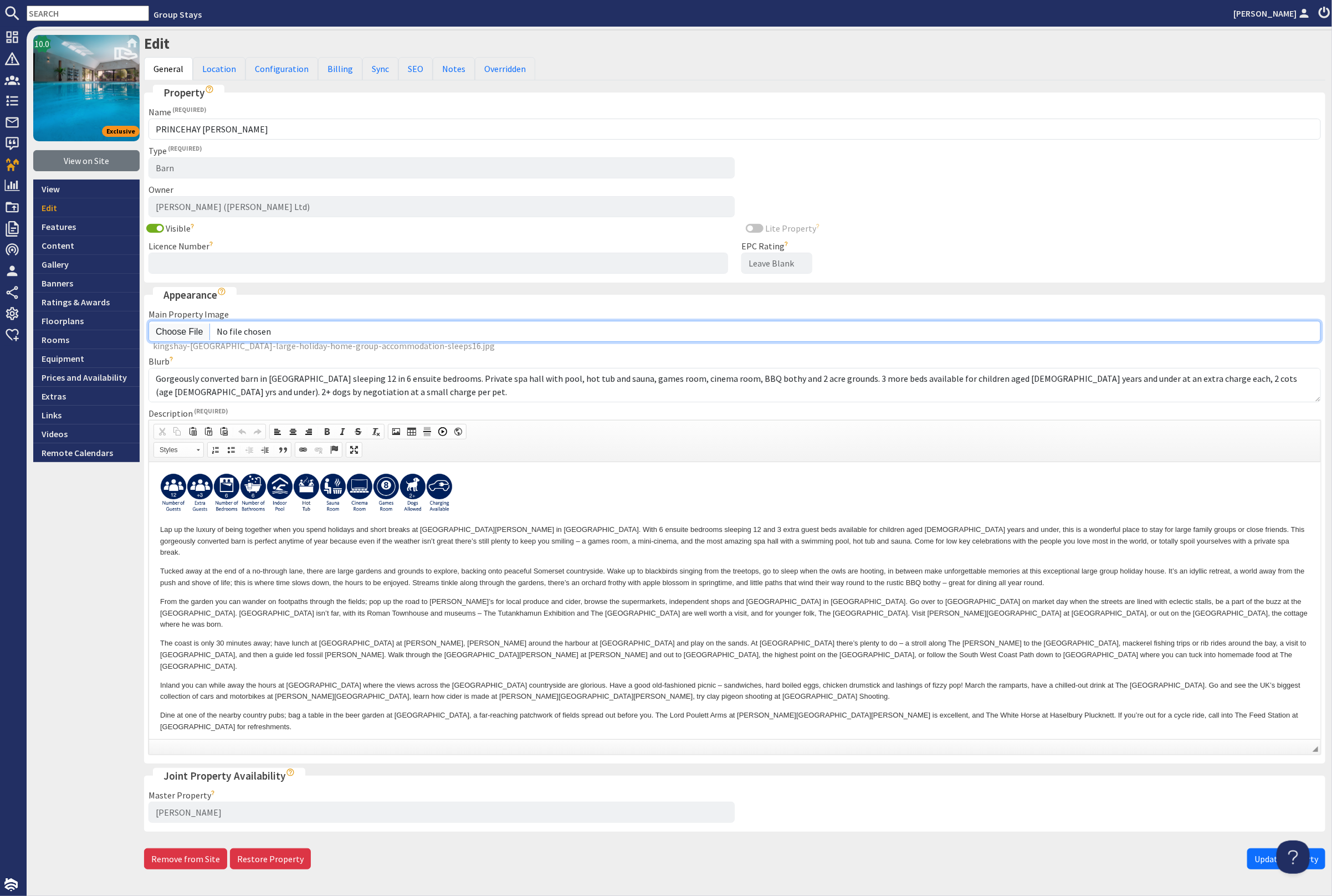
scroll to position [62, 0]
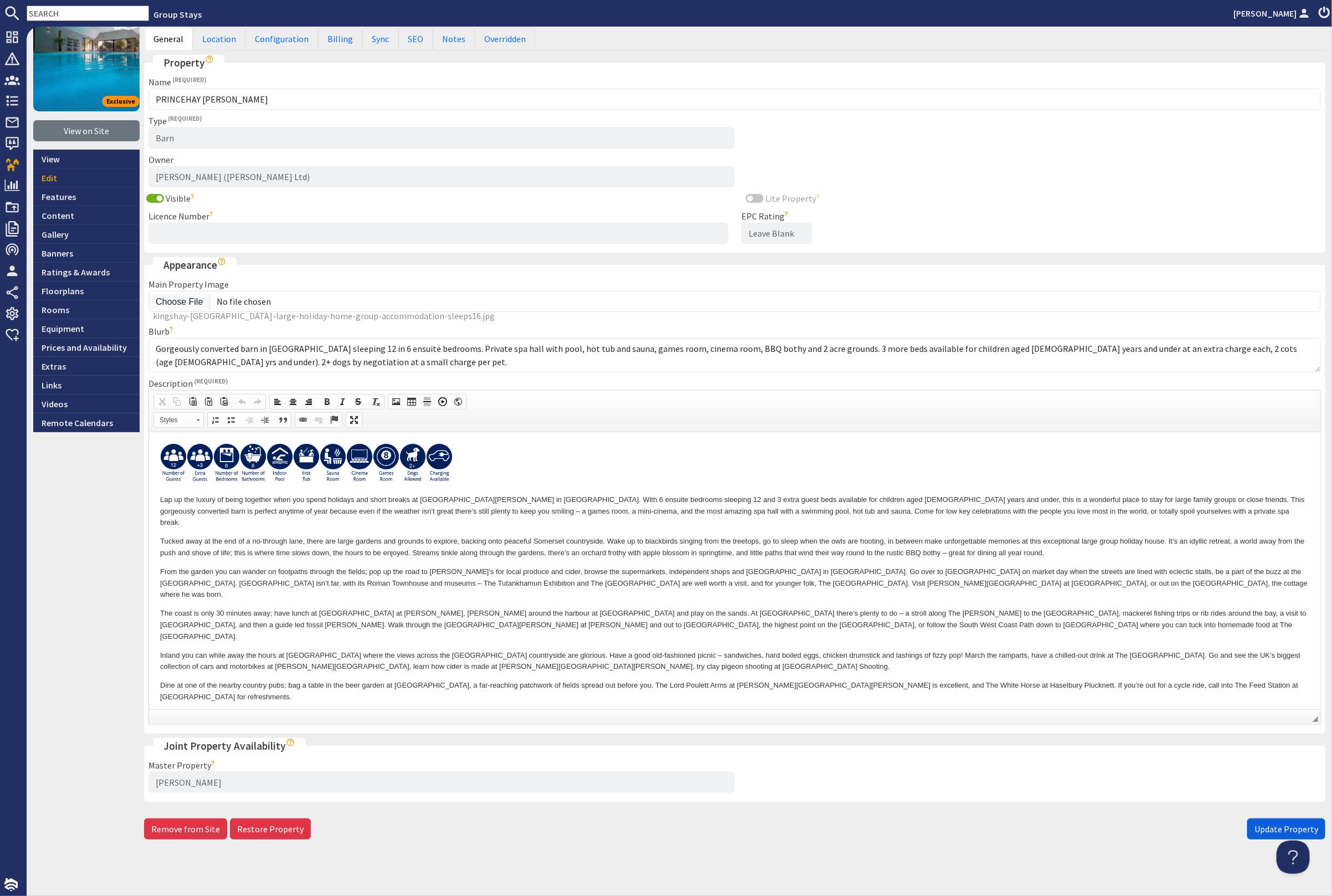
click at [1284, 823] on span "Update Property" at bounding box center [1286, 828] width 63 height 11
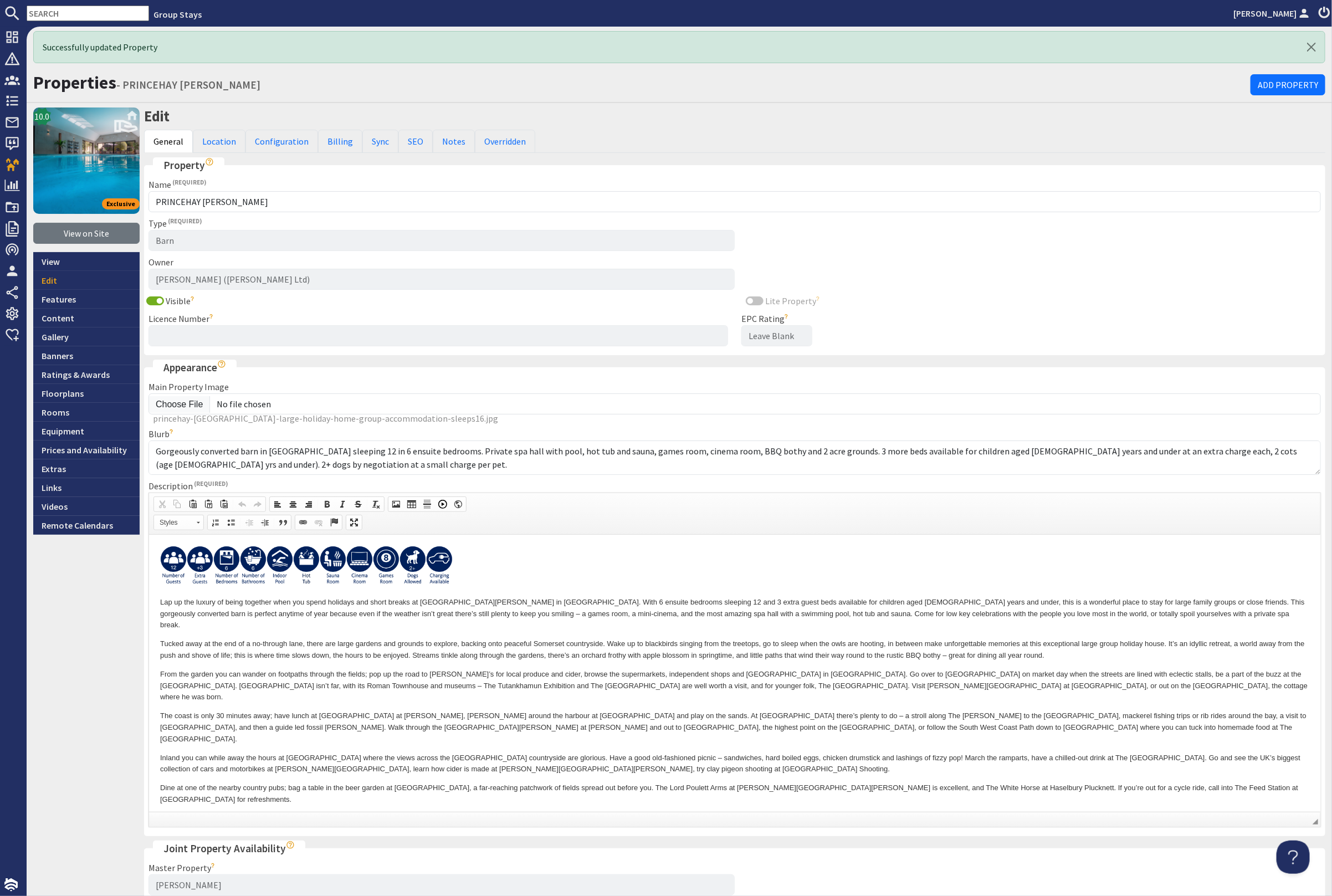
scroll to position [0, 0]
click at [92, 349] on link "Banners" at bounding box center [87, 356] width 107 height 19
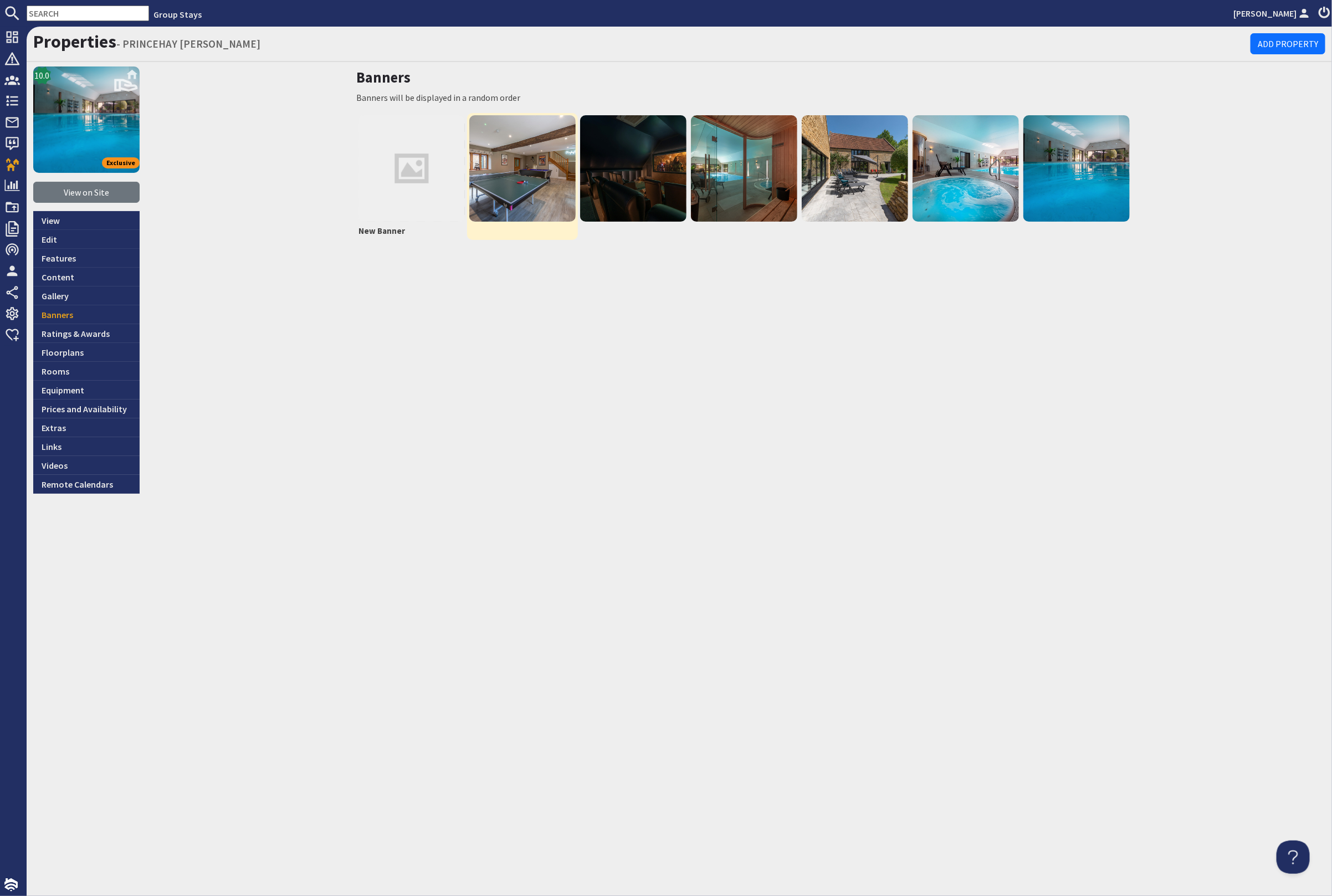
click at [533, 168] on img at bounding box center [523, 168] width 107 height 107
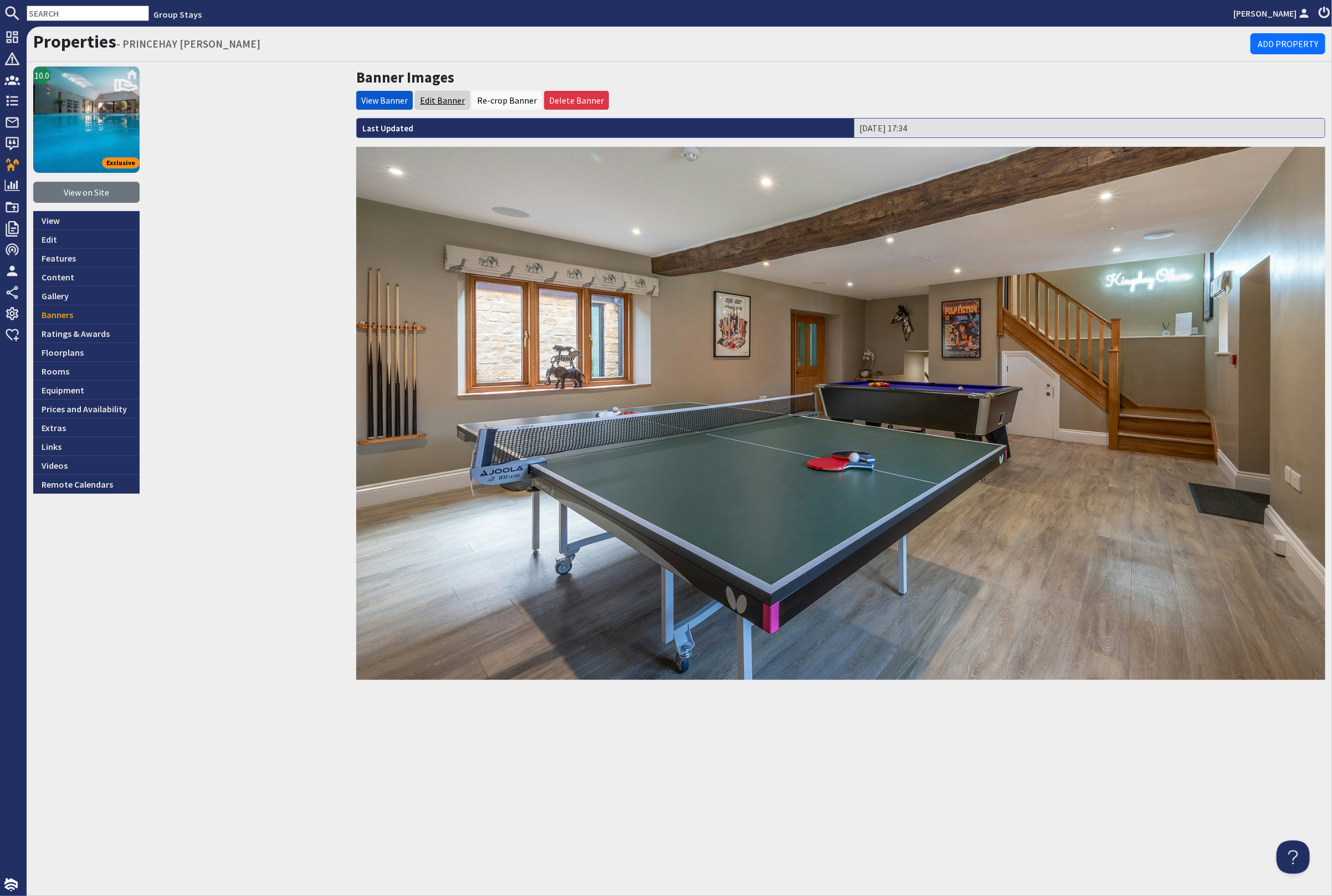
click at [443, 100] on link "Edit Banner" at bounding box center [443, 100] width 45 height 11
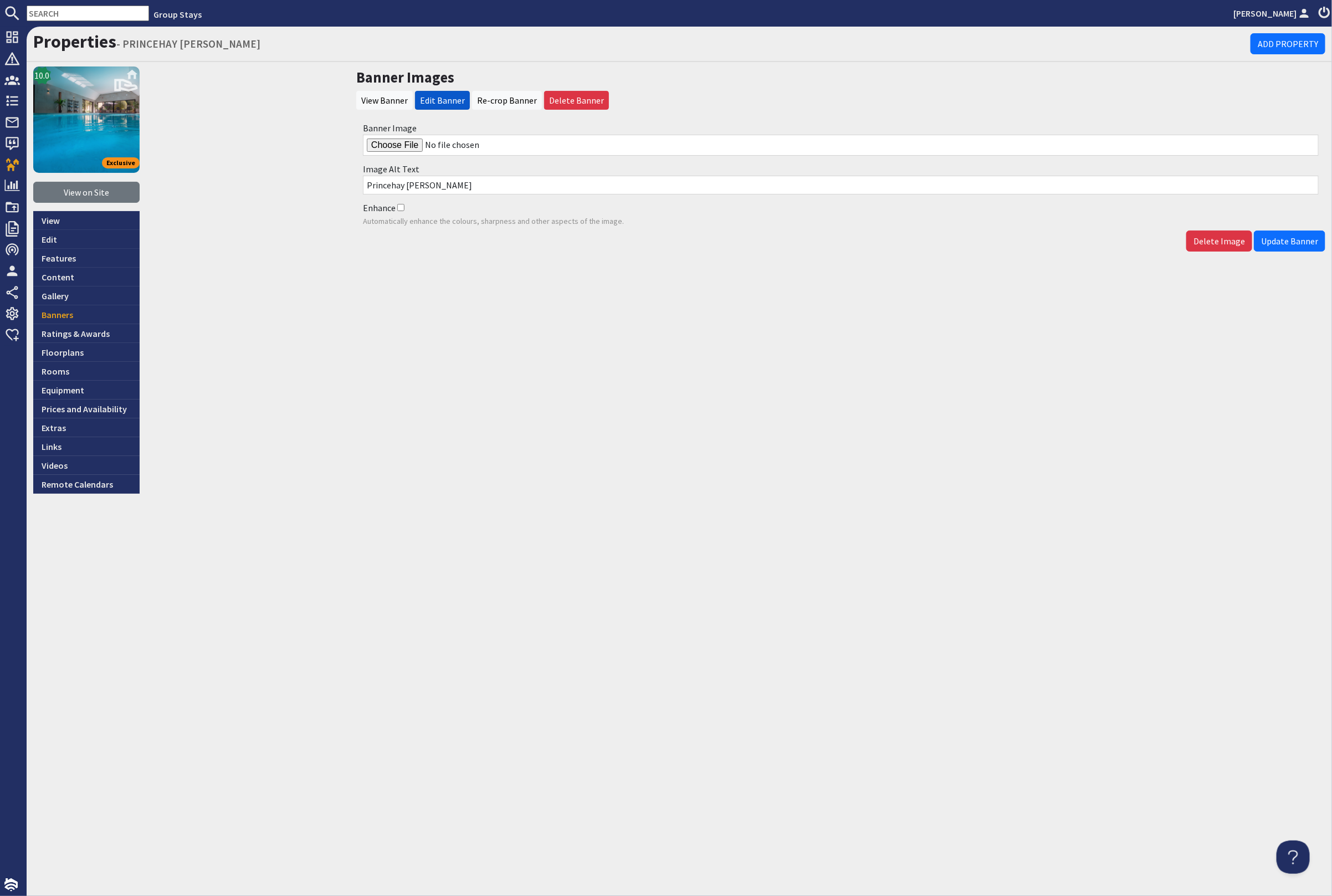
click at [406, 143] on input "Banner Image" at bounding box center [840, 145] width 956 height 21
type input "C:\fakepath\princehay-barton-large-holiday-home-group-accommodation-sleeps-15.j…"
click at [1290, 243] on span "Update Banner" at bounding box center [1289, 241] width 57 height 11
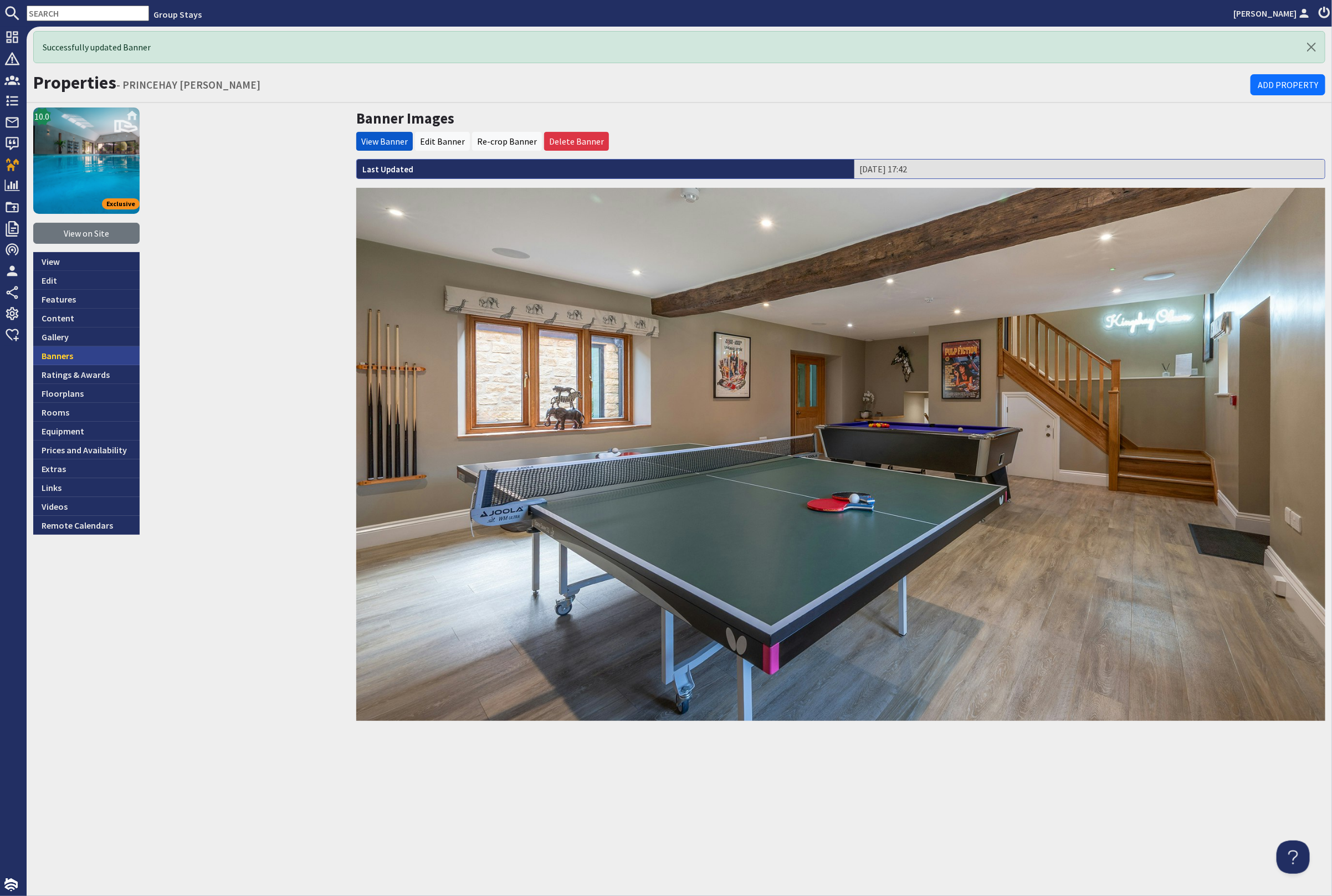
click at [103, 353] on link "Banners" at bounding box center [87, 356] width 107 height 19
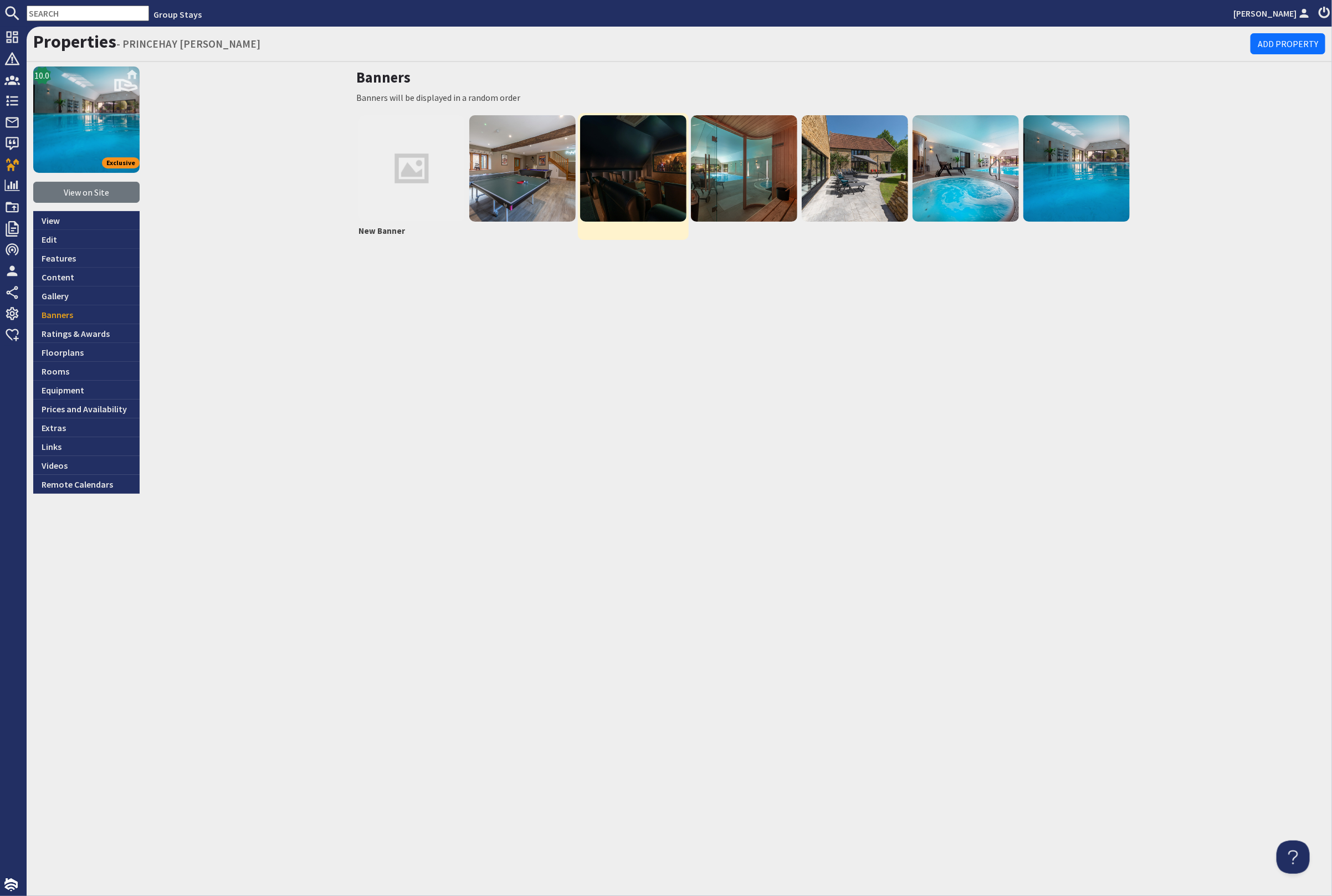
click at [669, 199] on img at bounding box center [633, 168] width 107 height 107
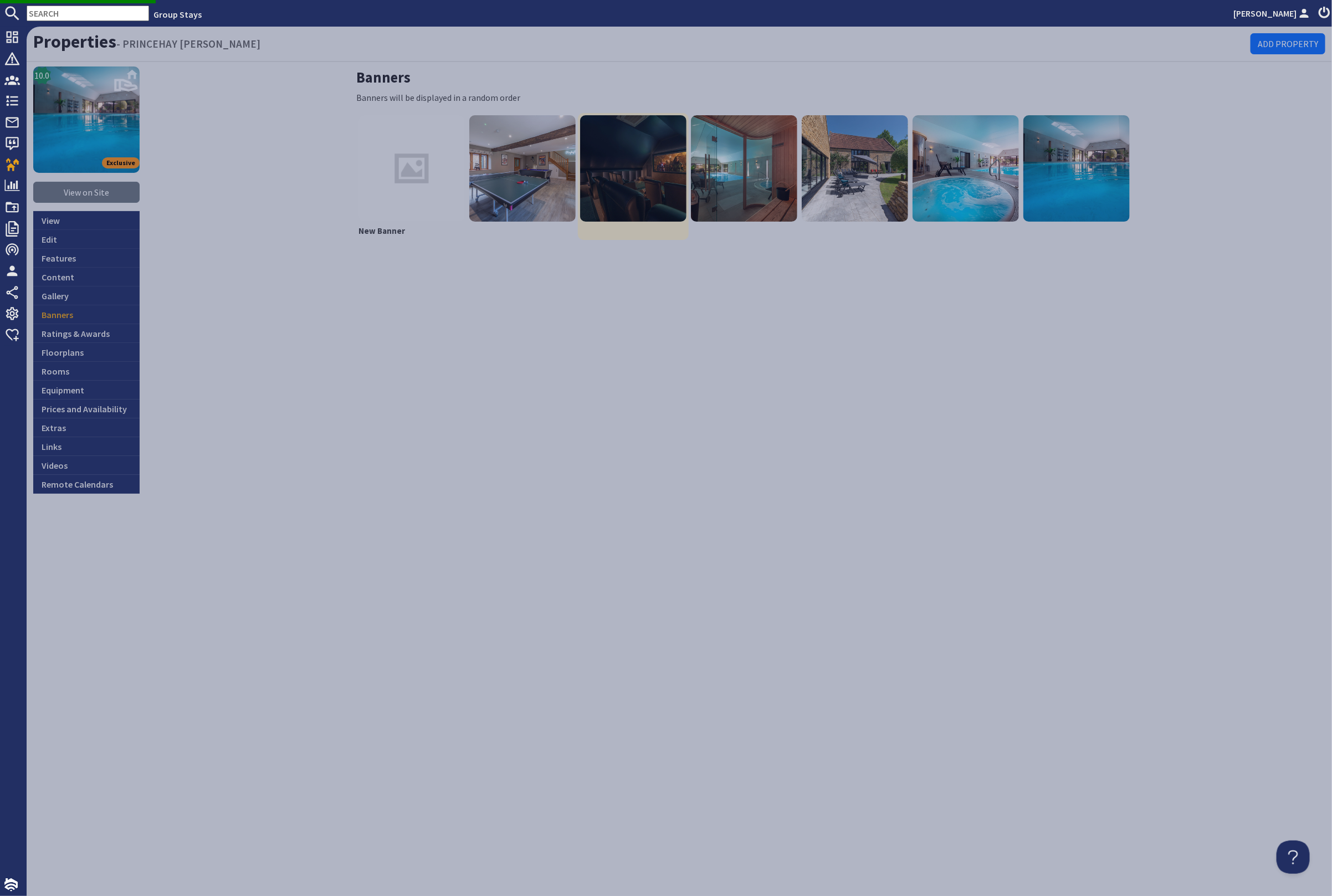
click at [628, 163] on img at bounding box center [633, 168] width 107 height 107
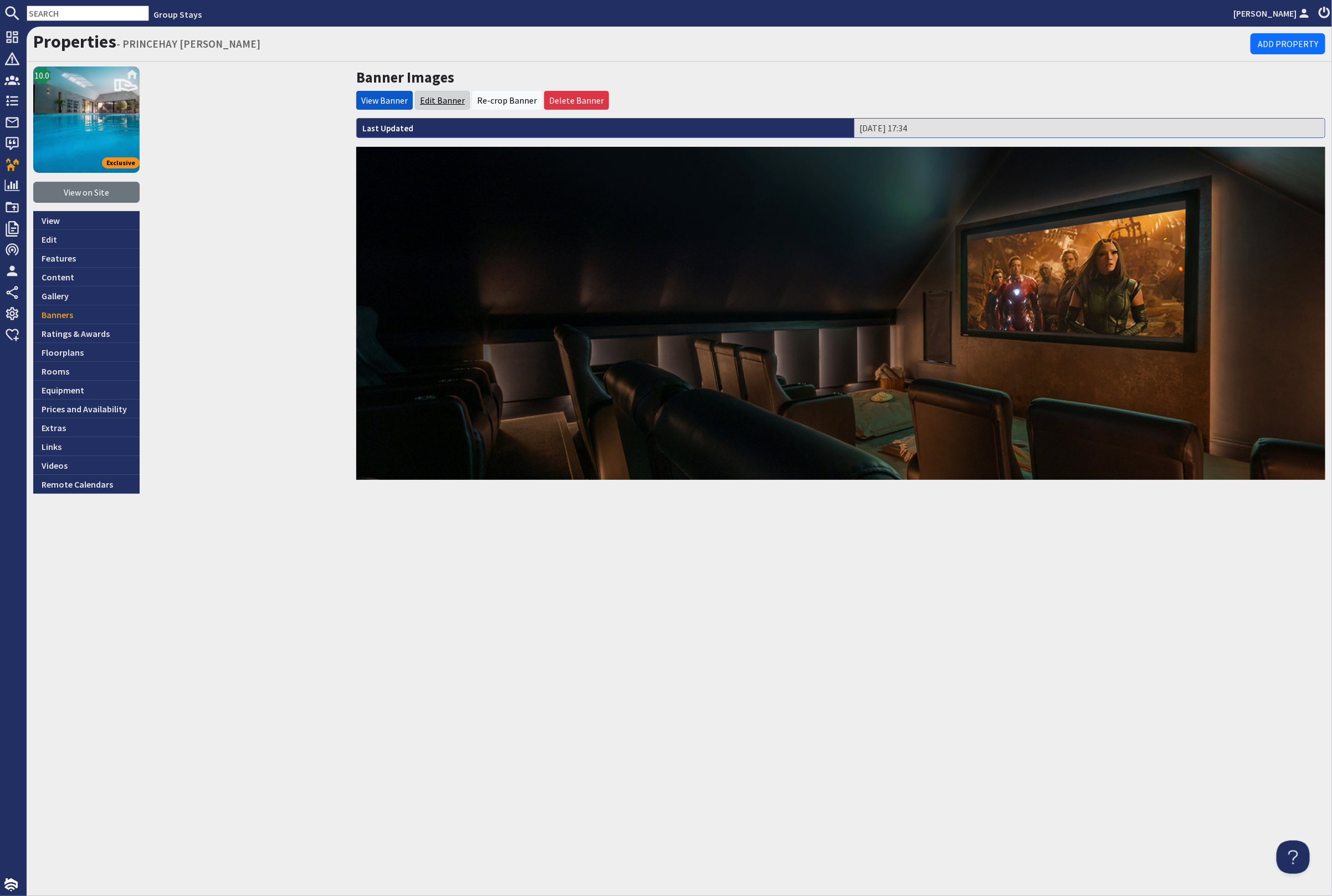
click at [449, 102] on link "Edit Banner" at bounding box center [443, 100] width 45 height 11
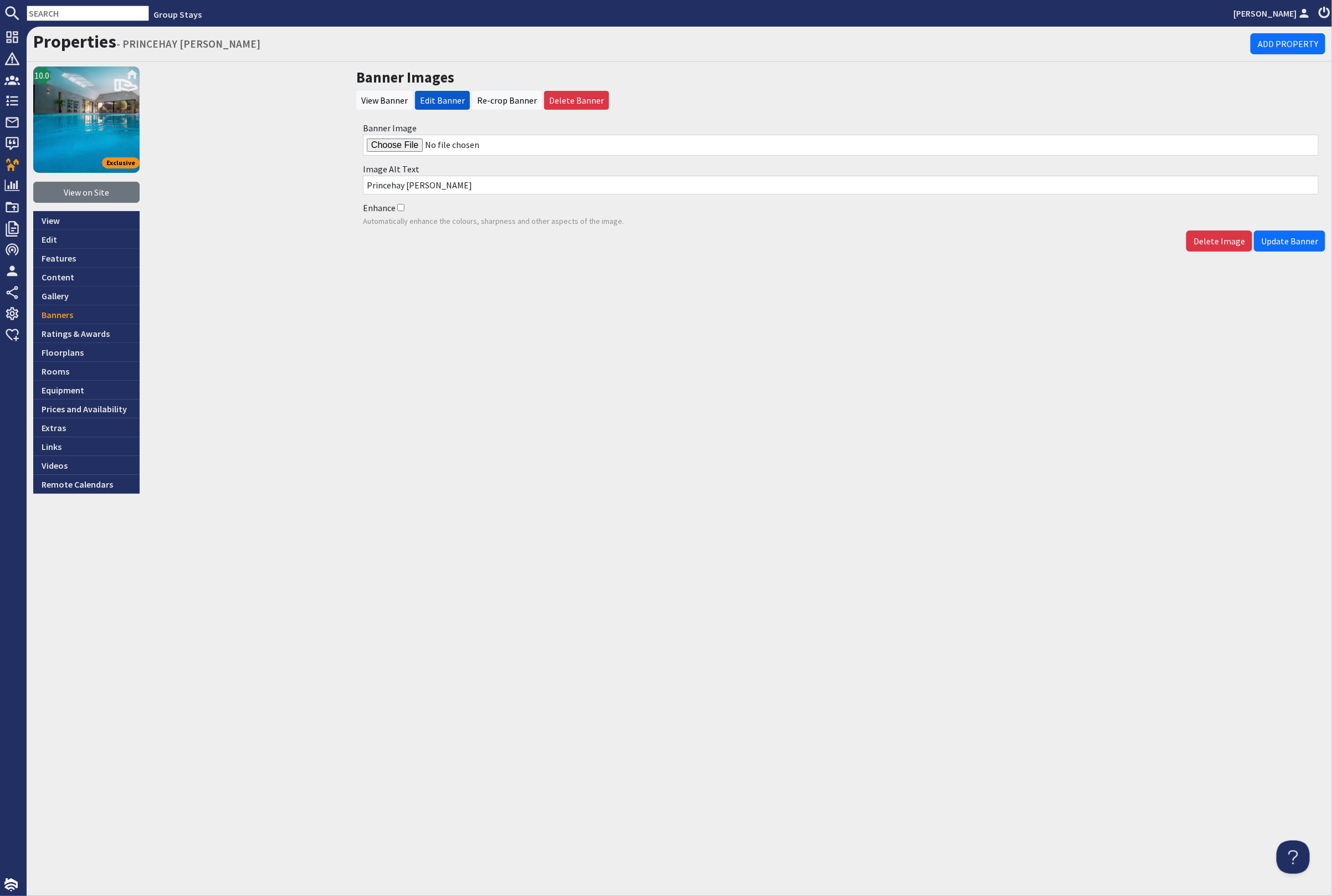
click at [410, 144] on input "Banner Image" at bounding box center [840, 145] width 956 height 21
type input "C:\fakepath\princehay-barton-large-holiday-home-group-accommodation-sleeps-17.j…"
click at [1292, 239] on span "Update Banner" at bounding box center [1289, 241] width 57 height 11
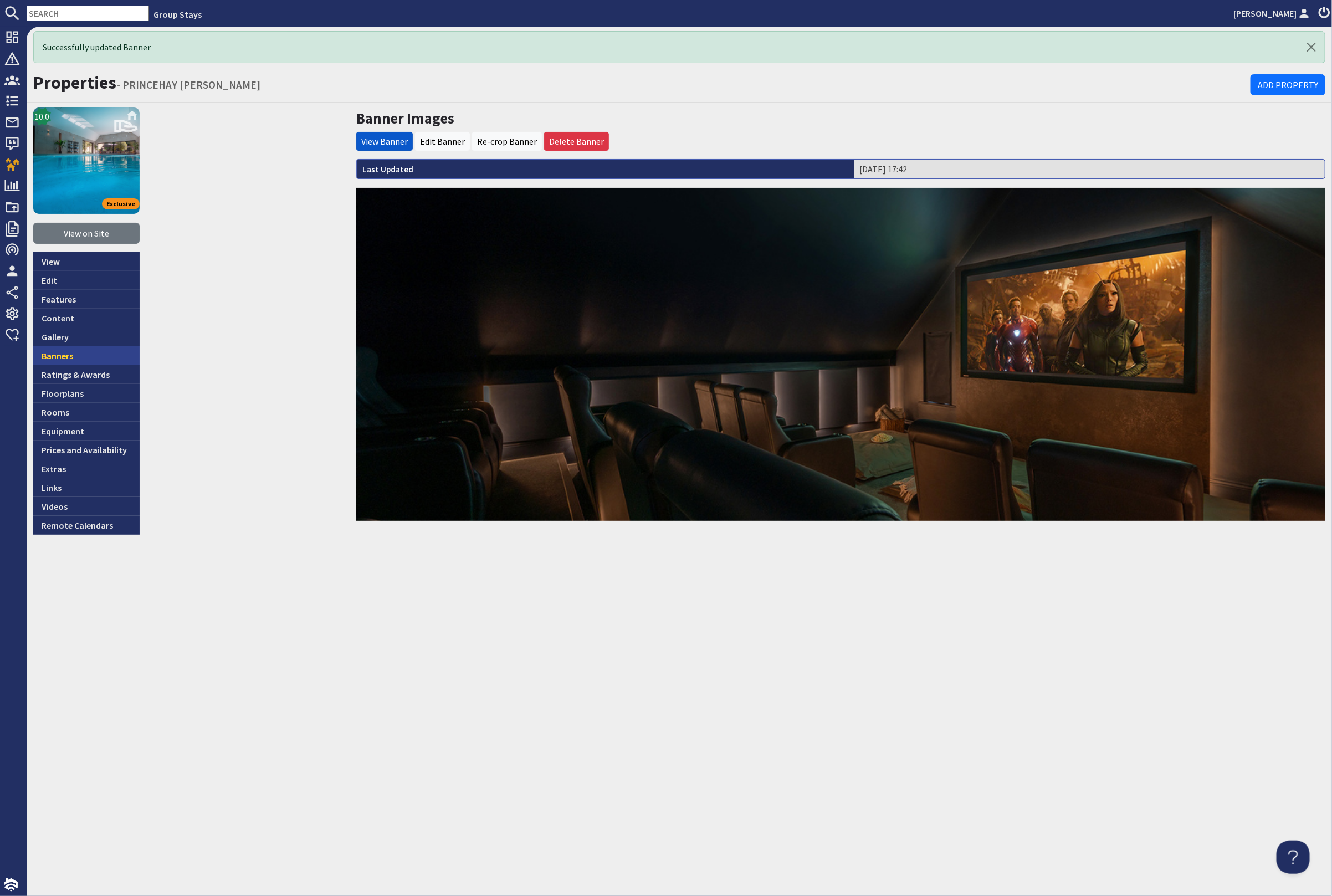
click at [91, 350] on link "Banners" at bounding box center [87, 356] width 107 height 19
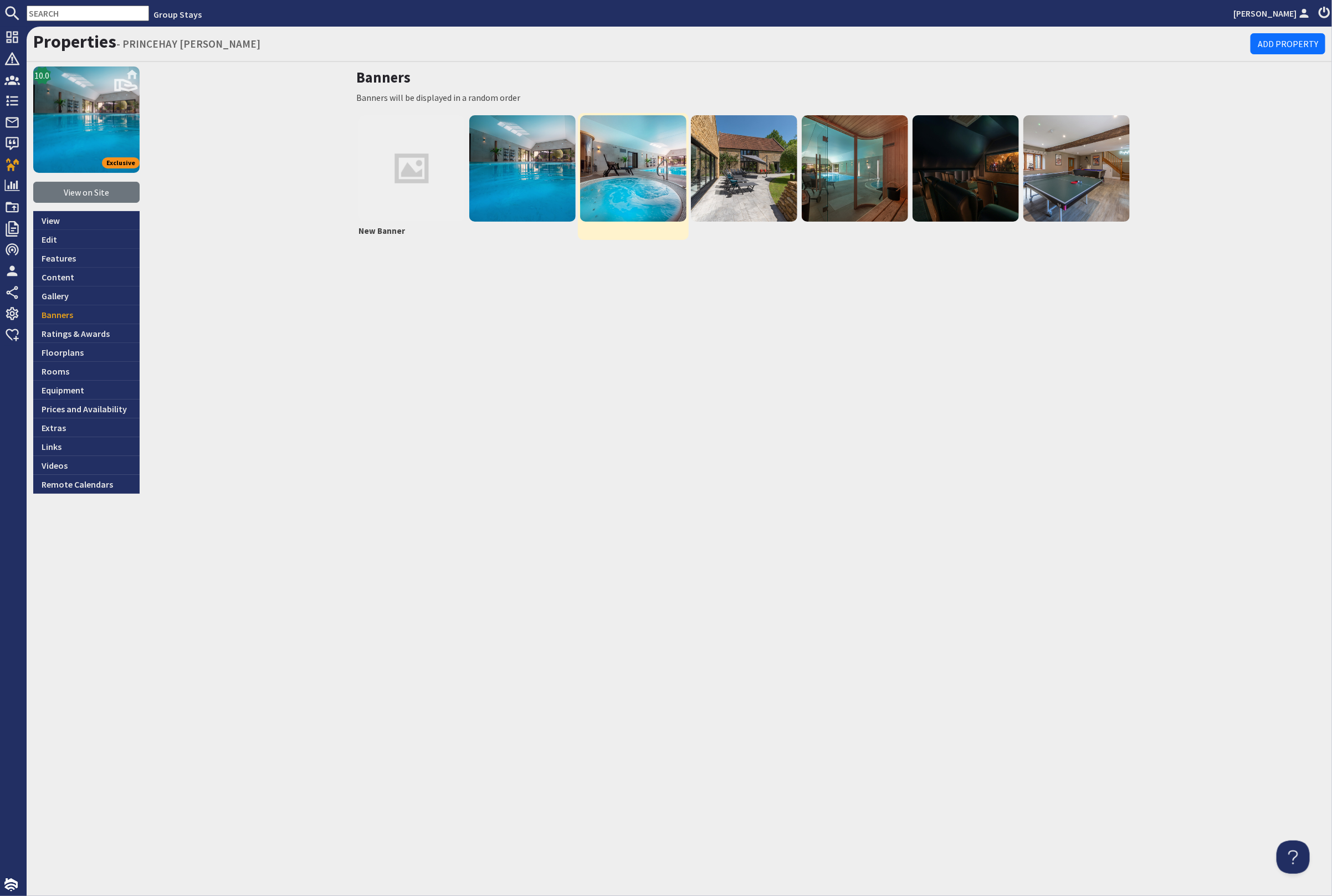
click at [653, 179] on img at bounding box center [633, 168] width 107 height 107
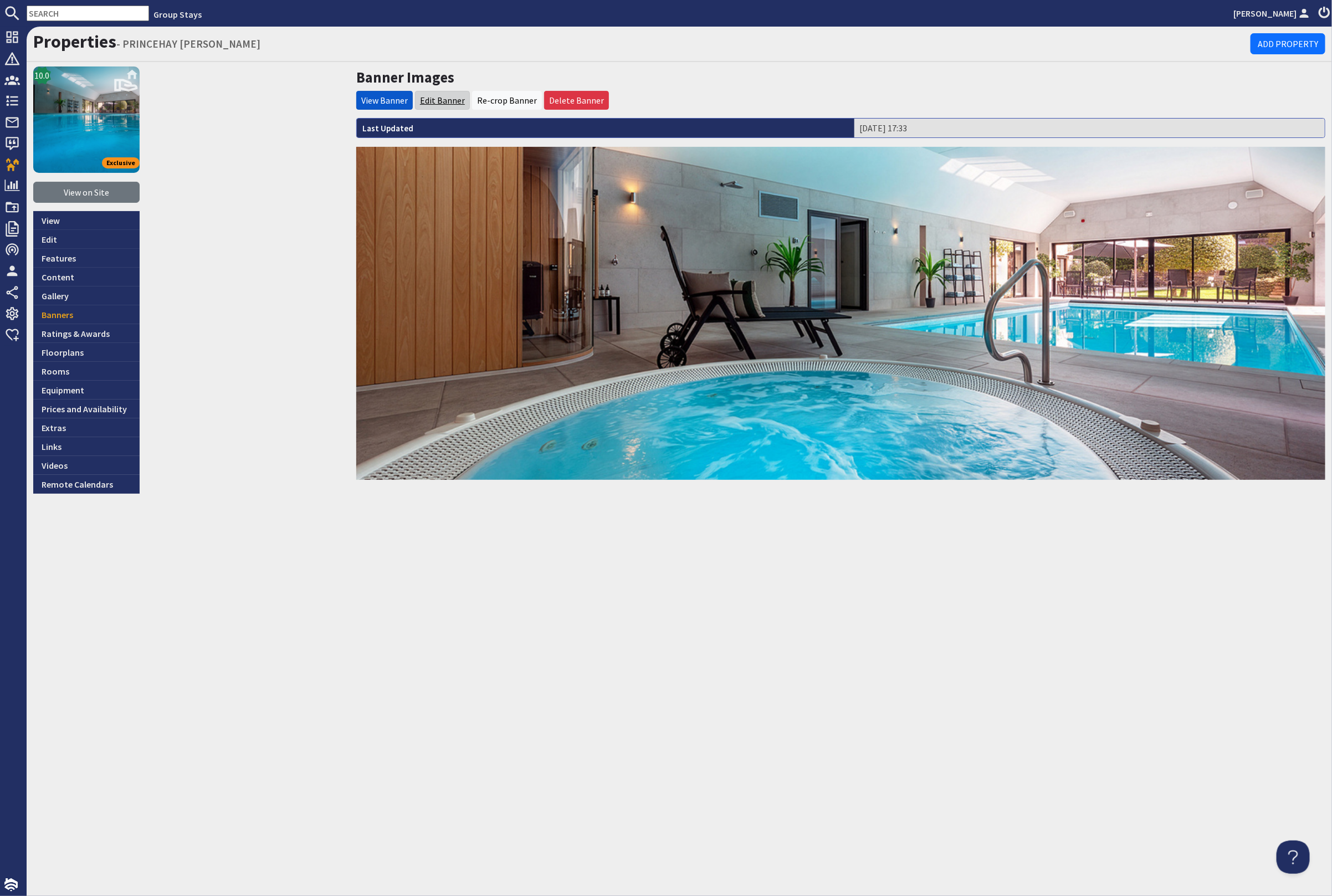
click at [443, 100] on link "Edit Banner" at bounding box center [443, 100] width 45 height 11
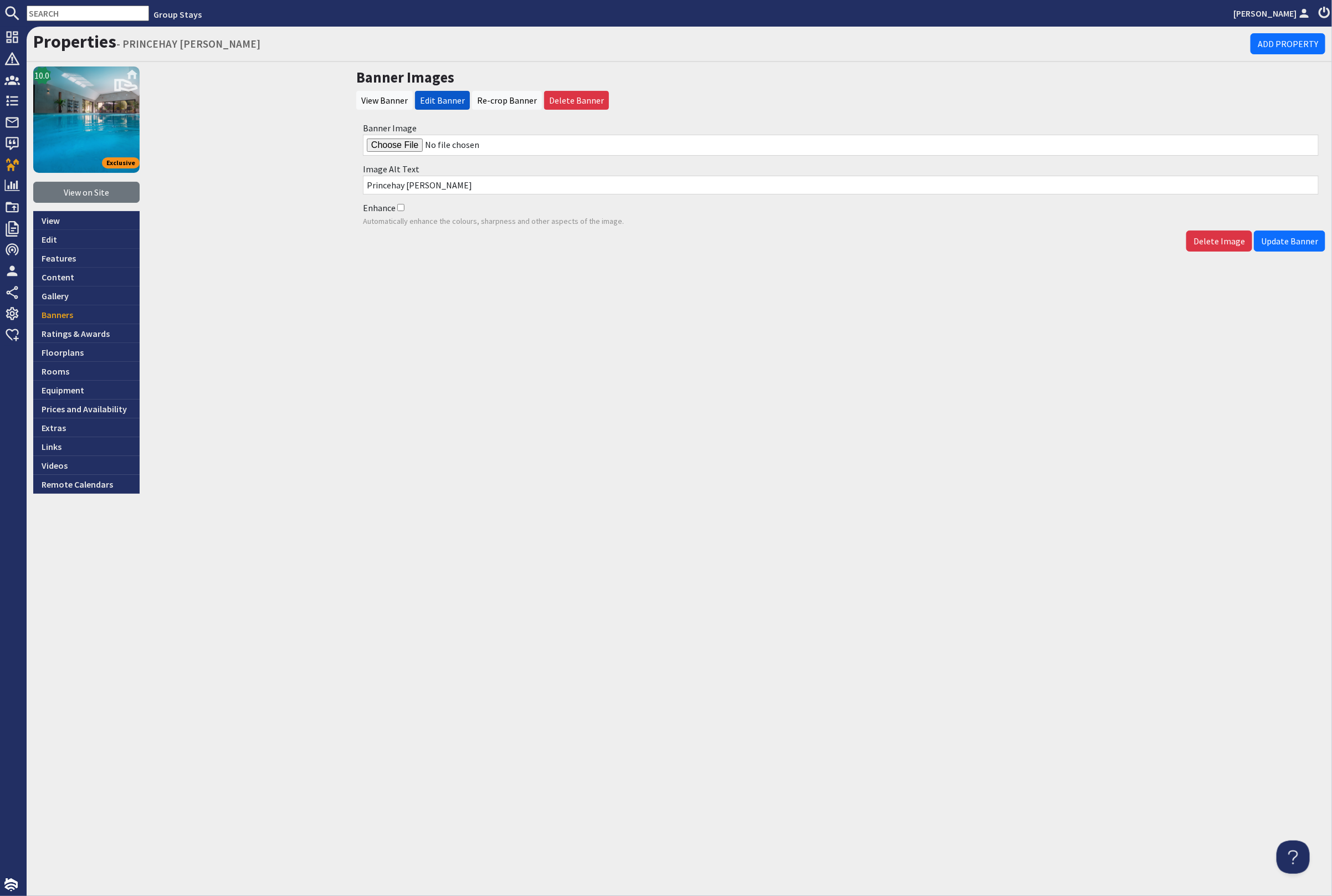
click at [409, 143] on input "Banner Image" at bounding box center [840, 145] width 956 height 21
type input "C:\fakepath\princehay-barton-large-holiday-home-group-accommodation-sleeps12.jpg"
click at [1289, 238] on span "Update Banner" at bounding box center [1289, 241] width 57 height 11
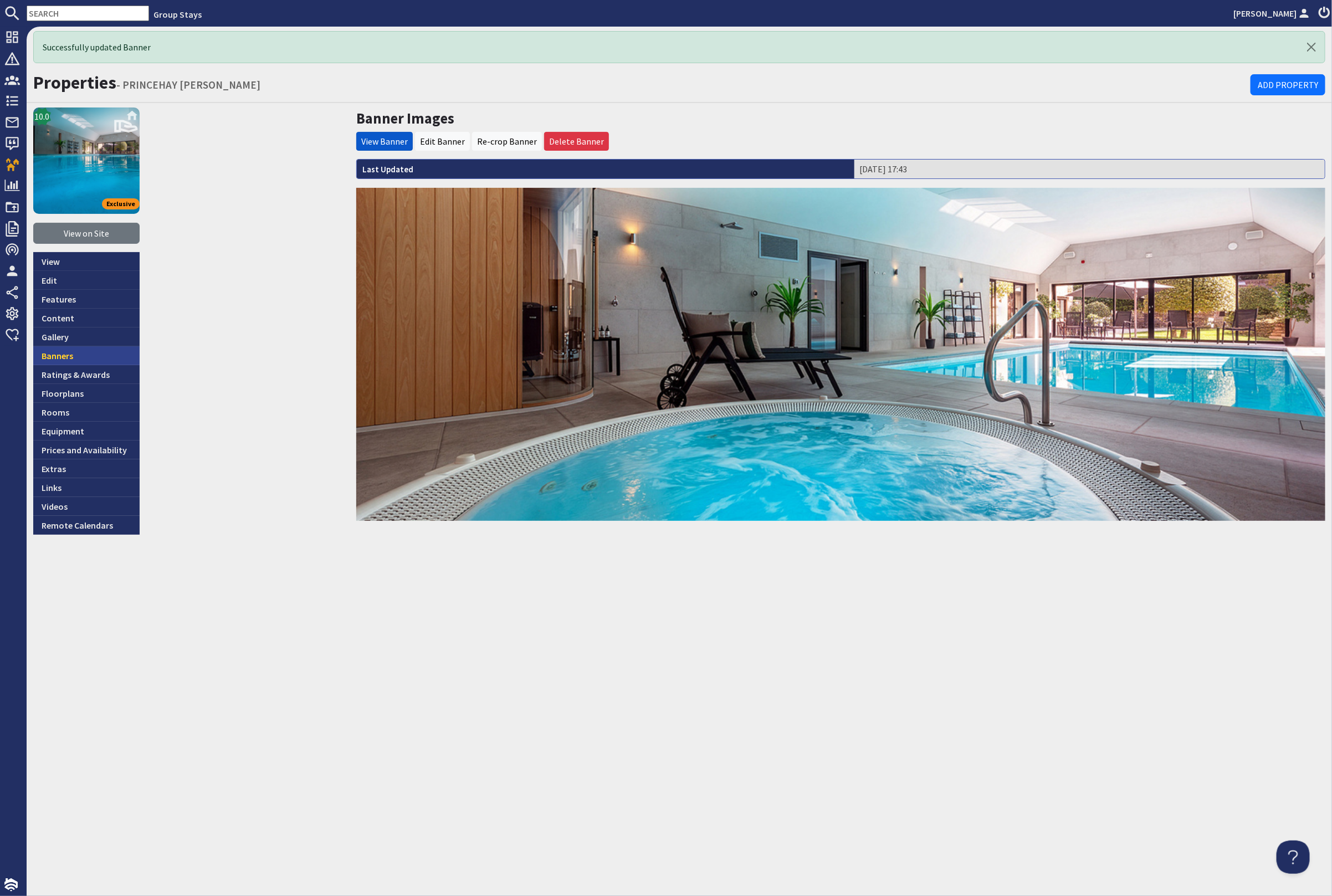
click at [50, 347] on link "Banners" at bounding box center [87, 356] width 107 height 19
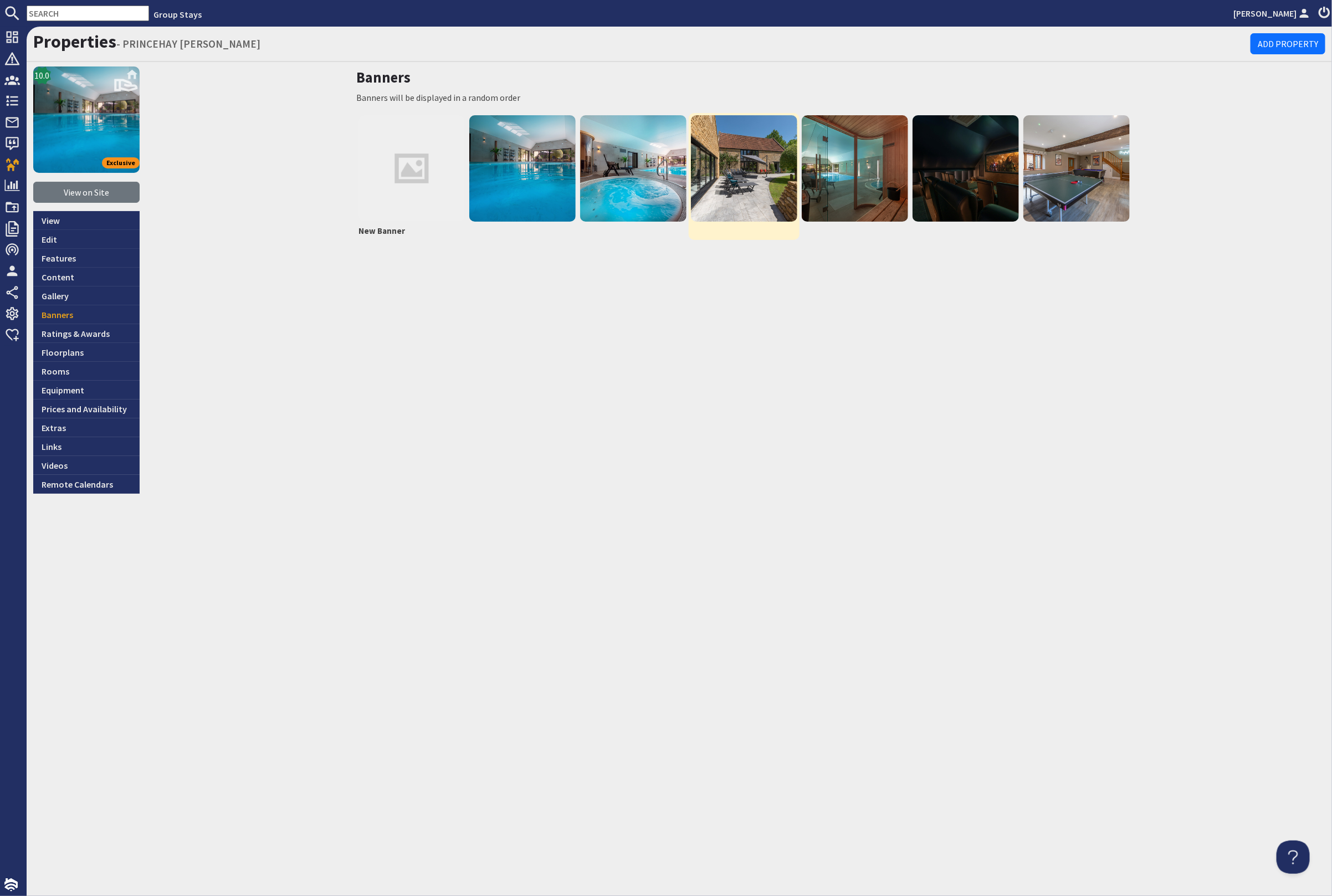
click at [768, 178] on img at bounding box center [744, 168] width 107 height 107
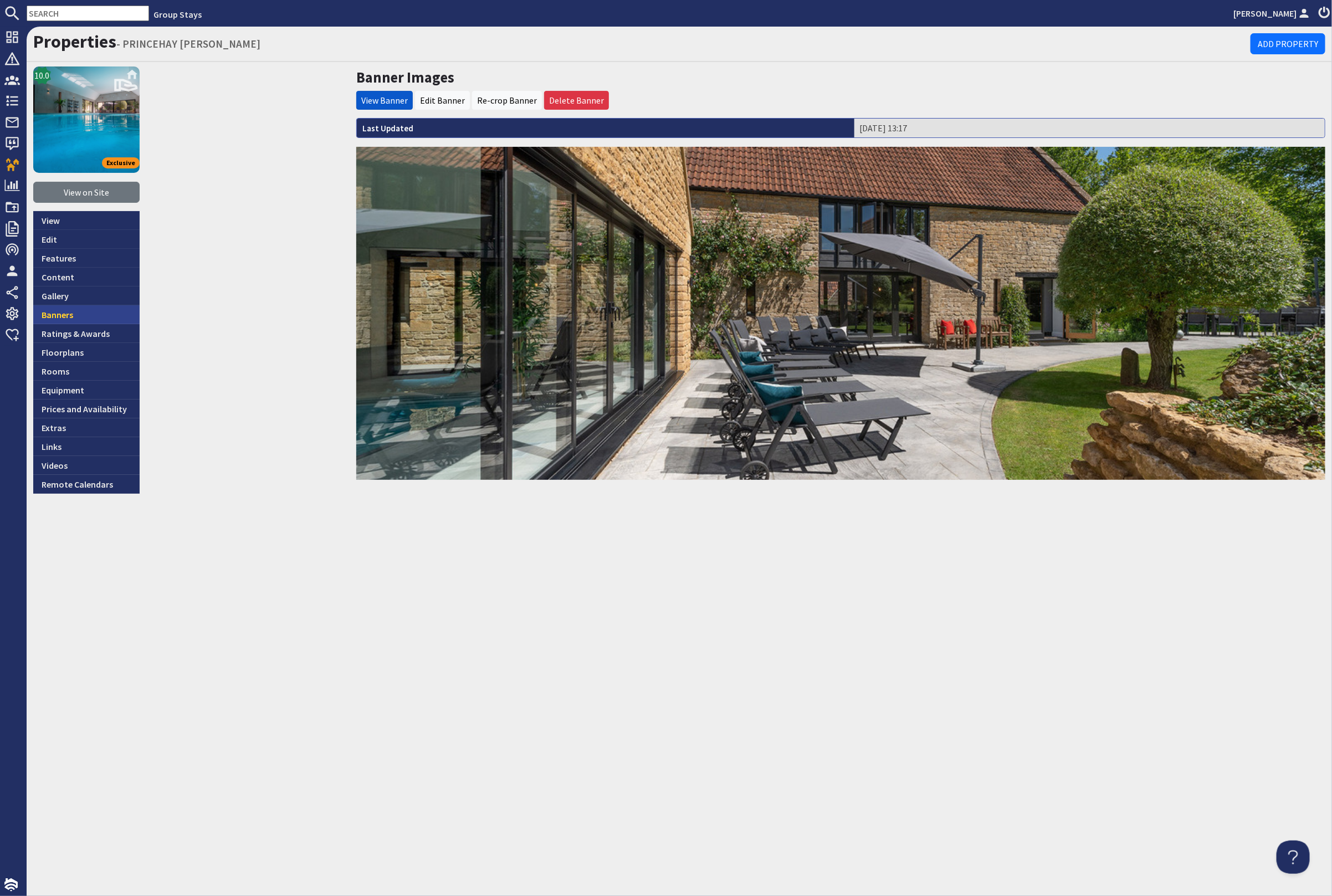
click at [69, 305] on link "Banners" at bounding box center [87, 314] width 107 height 19
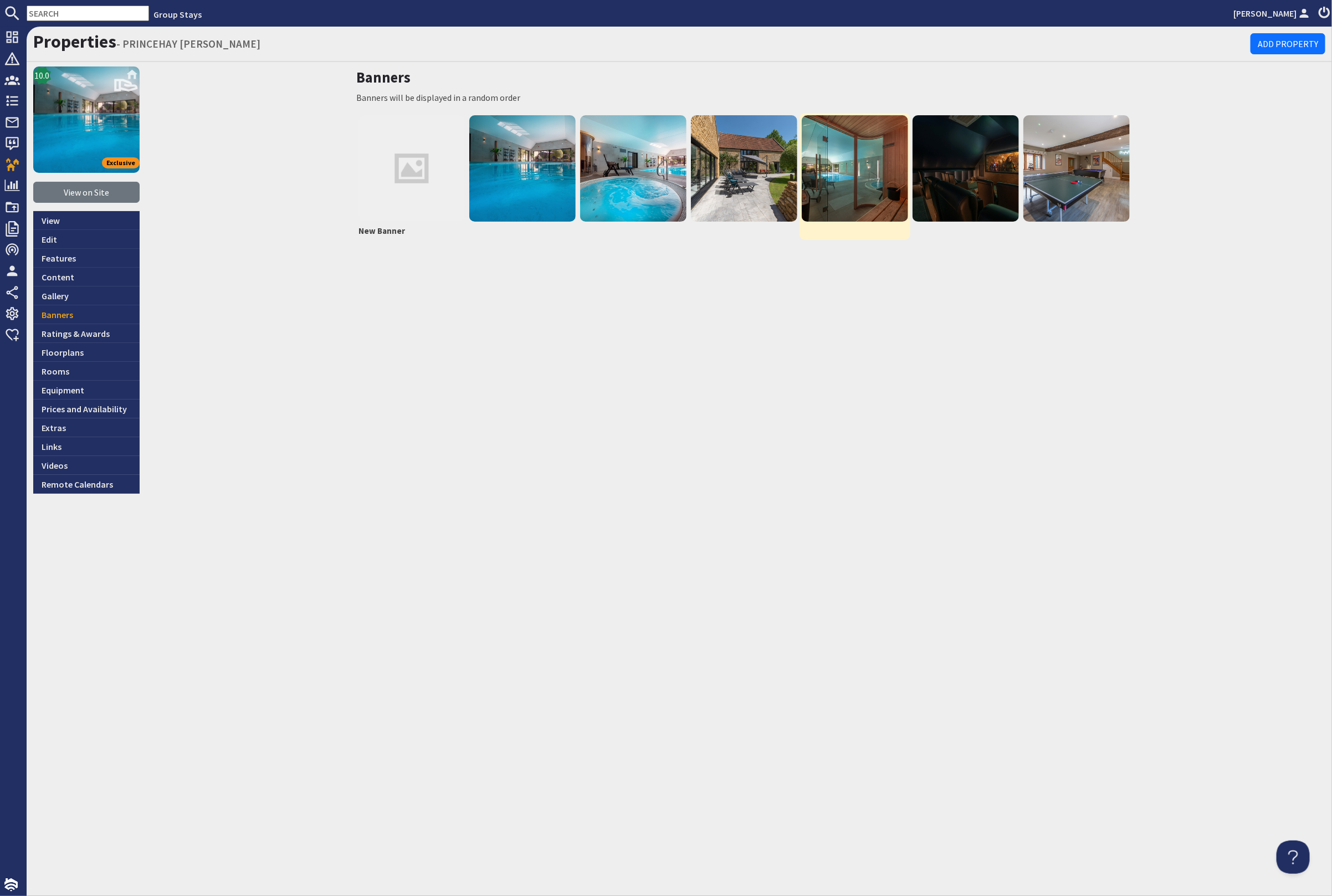
click at [869, 123] on img at bounding box center [855, 168] width 107 height 107
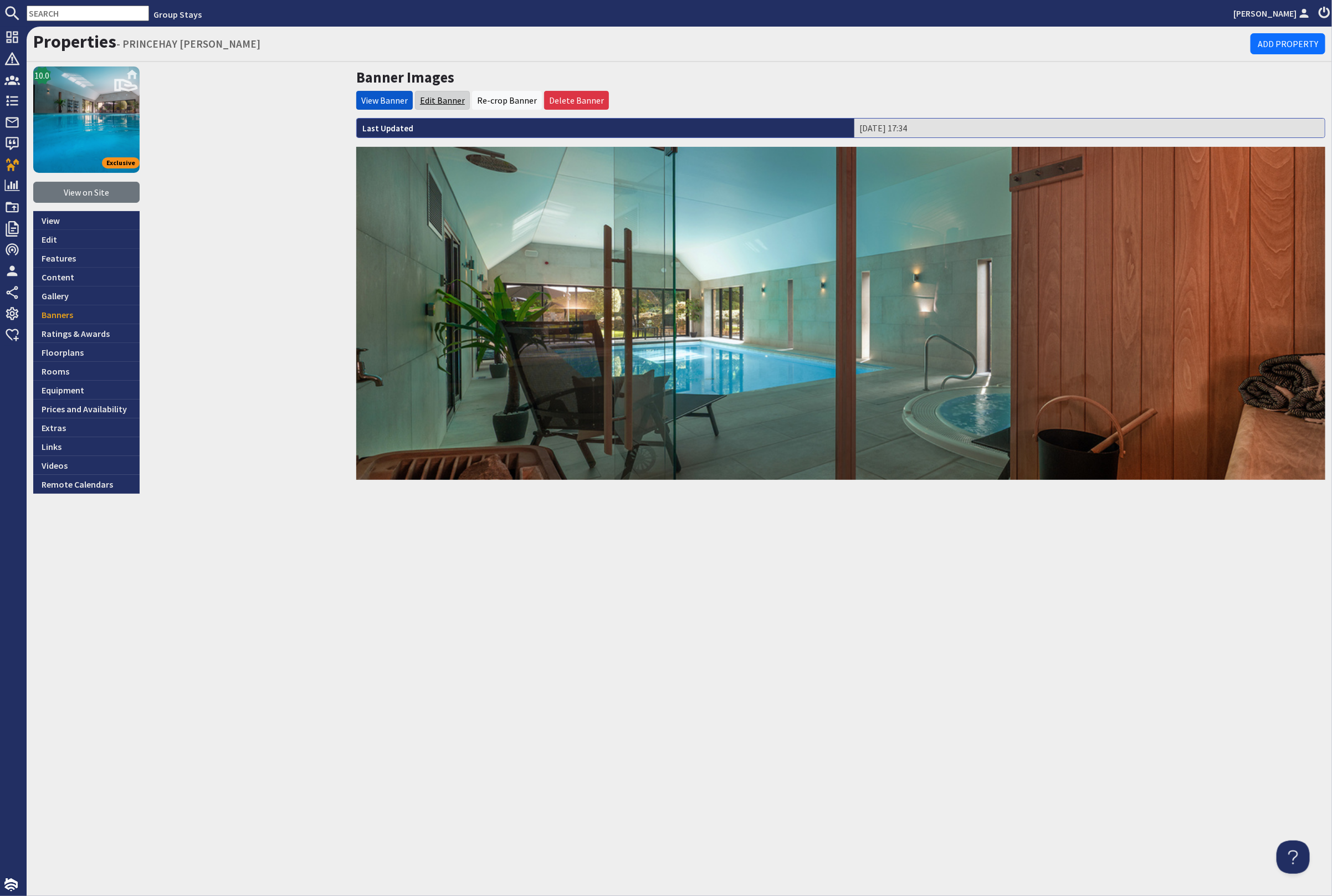
click at [425, 95] on link "Edit Banner" at bounding box center [443, 100] width 45 height 11
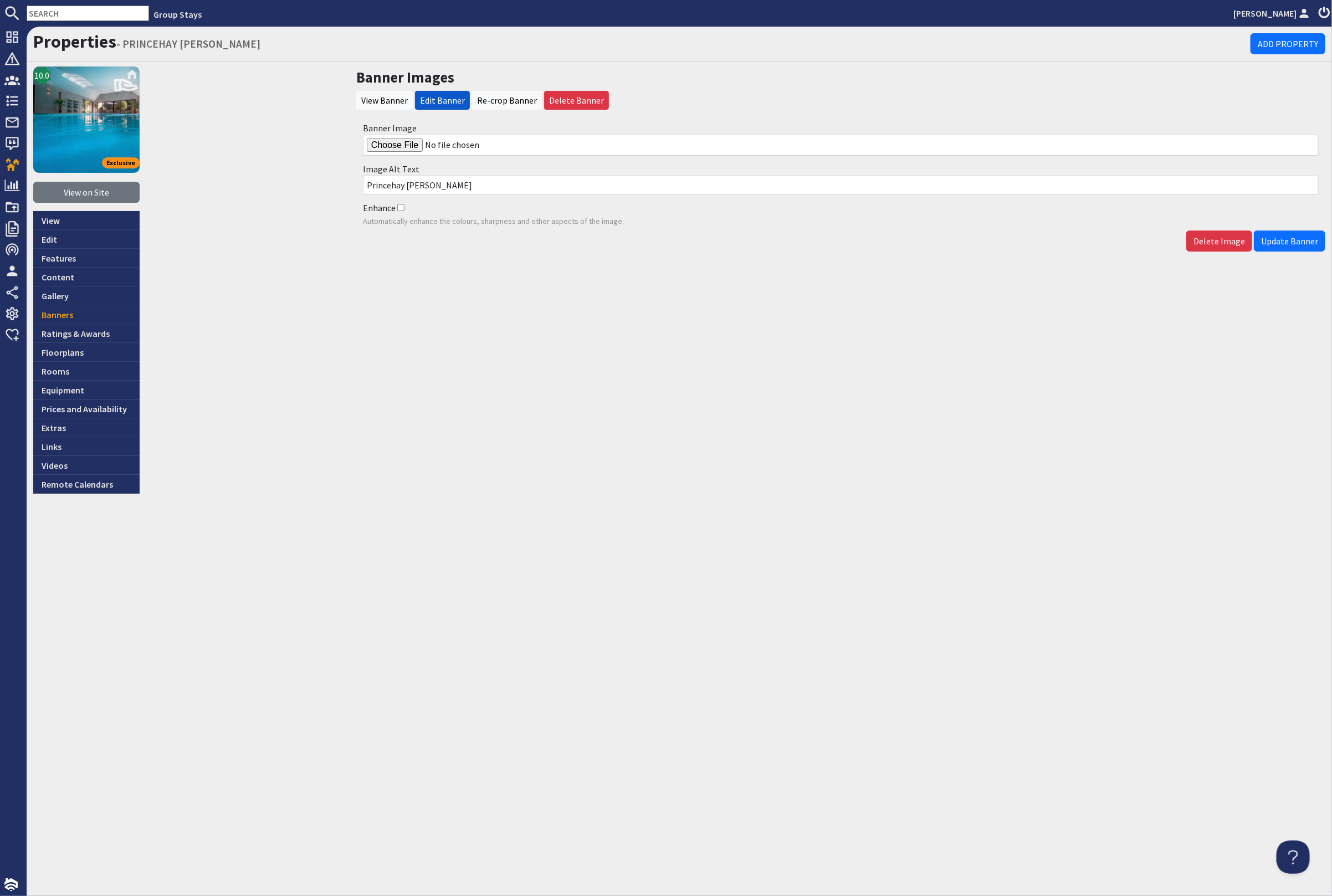
click at [405, 144] on input "Banner Image" at bounding box center [840, 145] width 956 height 21
type input "C:\fakepath\princehay-barton-large-holiday-home-group-accommodation-sleeps17.jpg"
click at [1274, 243] on span "Update Banner" at bounding box center [1289, 241] width 57 height 11
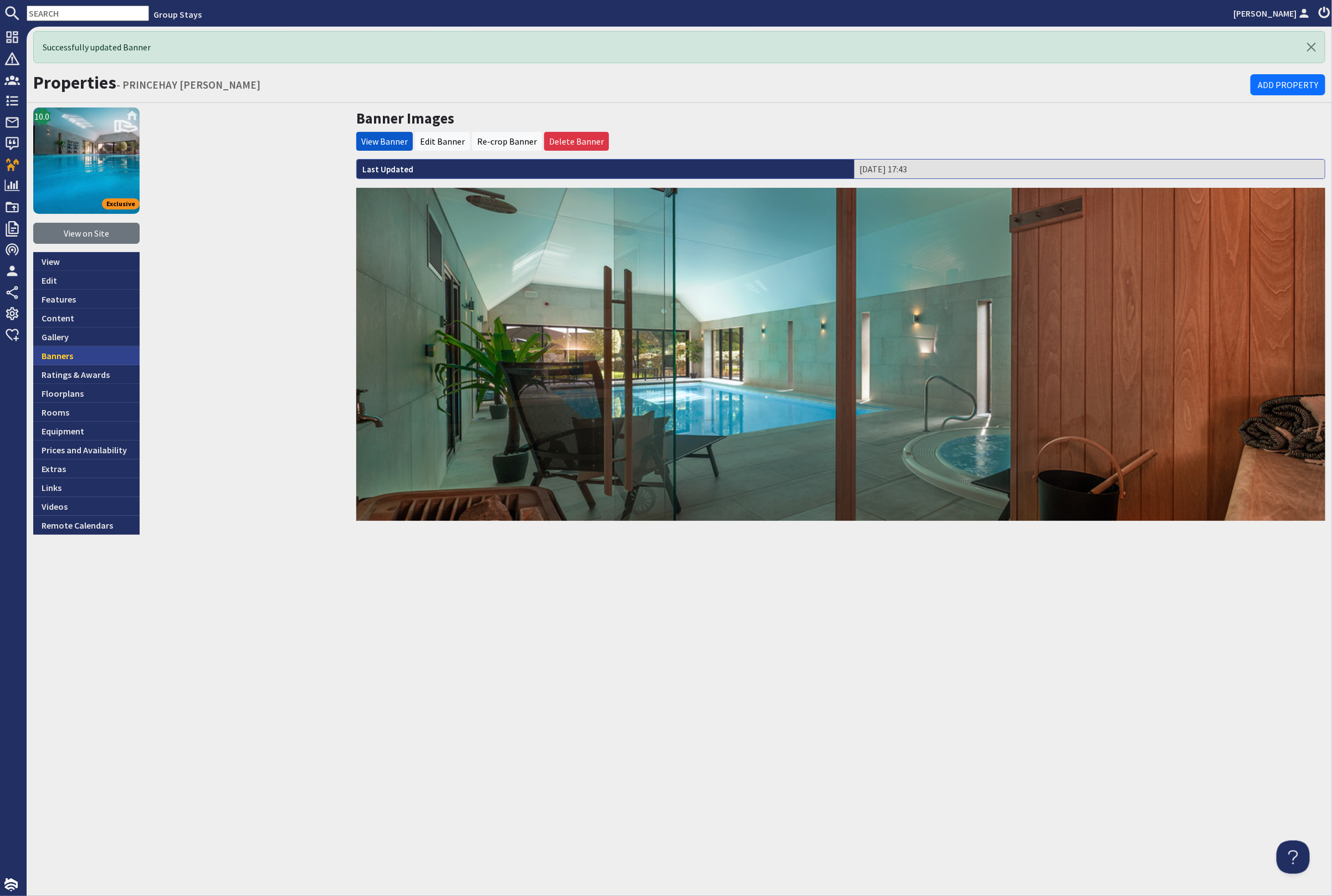
click at [95, 357] on link "Banners" at bounding box center [87, 356] width 107 height 19
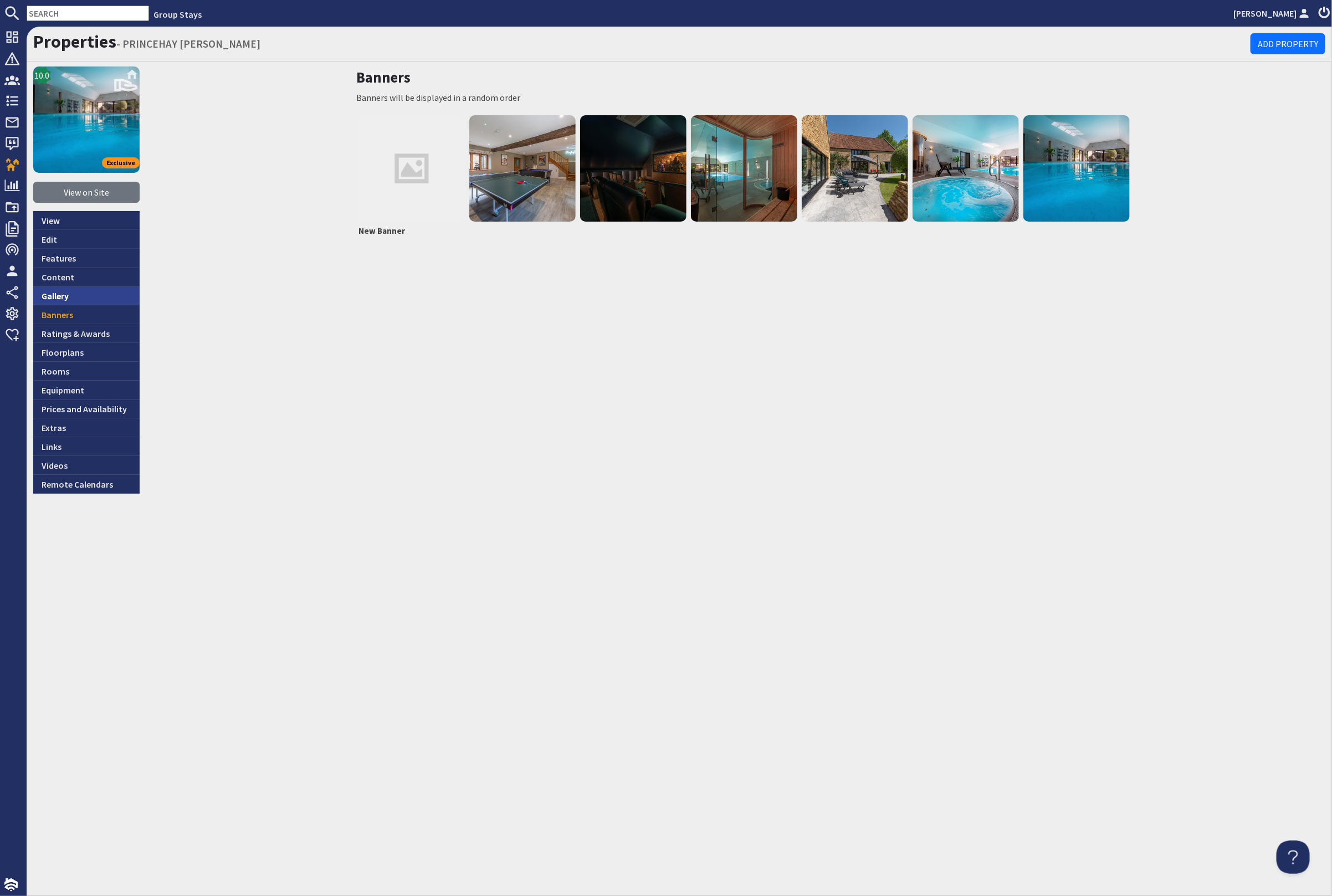
click at [88, 290] on link "Gallery" at bounding box center [87, 296] width 107 height 19
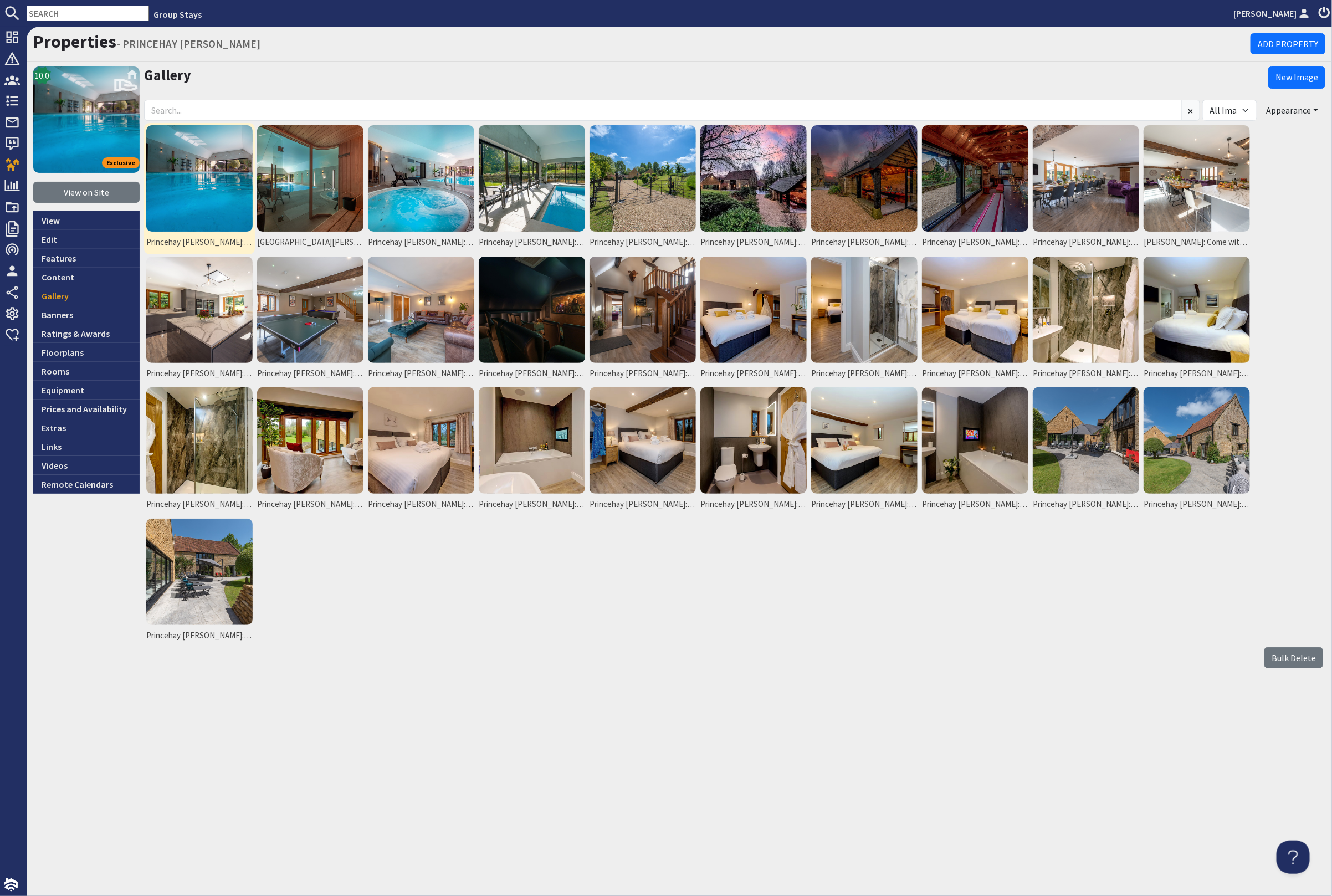
click at [183, 191] on img at bounding box center [200, 178] width 107 height 107
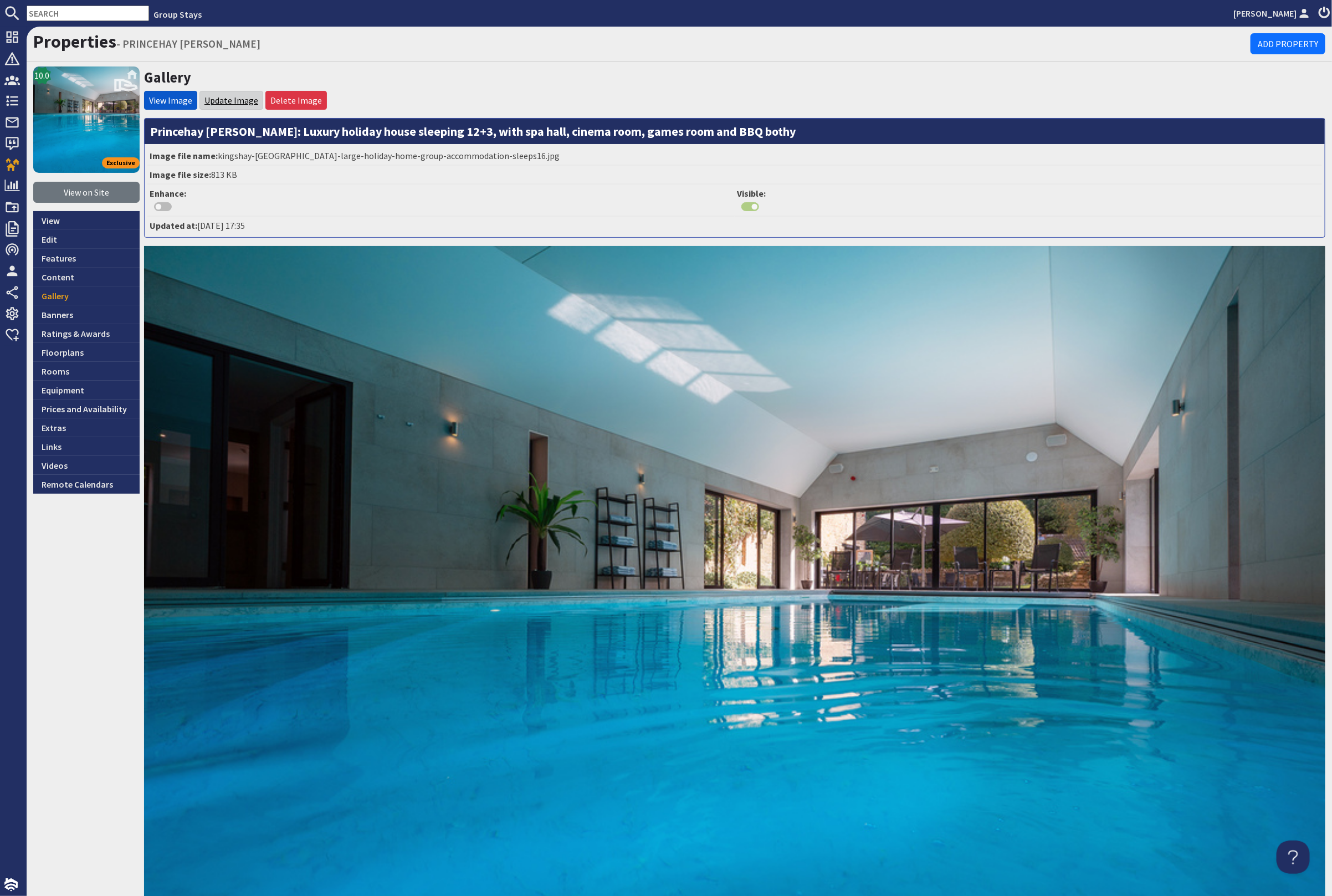
click at [233, 98] on link "Update Image" at bounding box center [231, 100] width 53 height 11
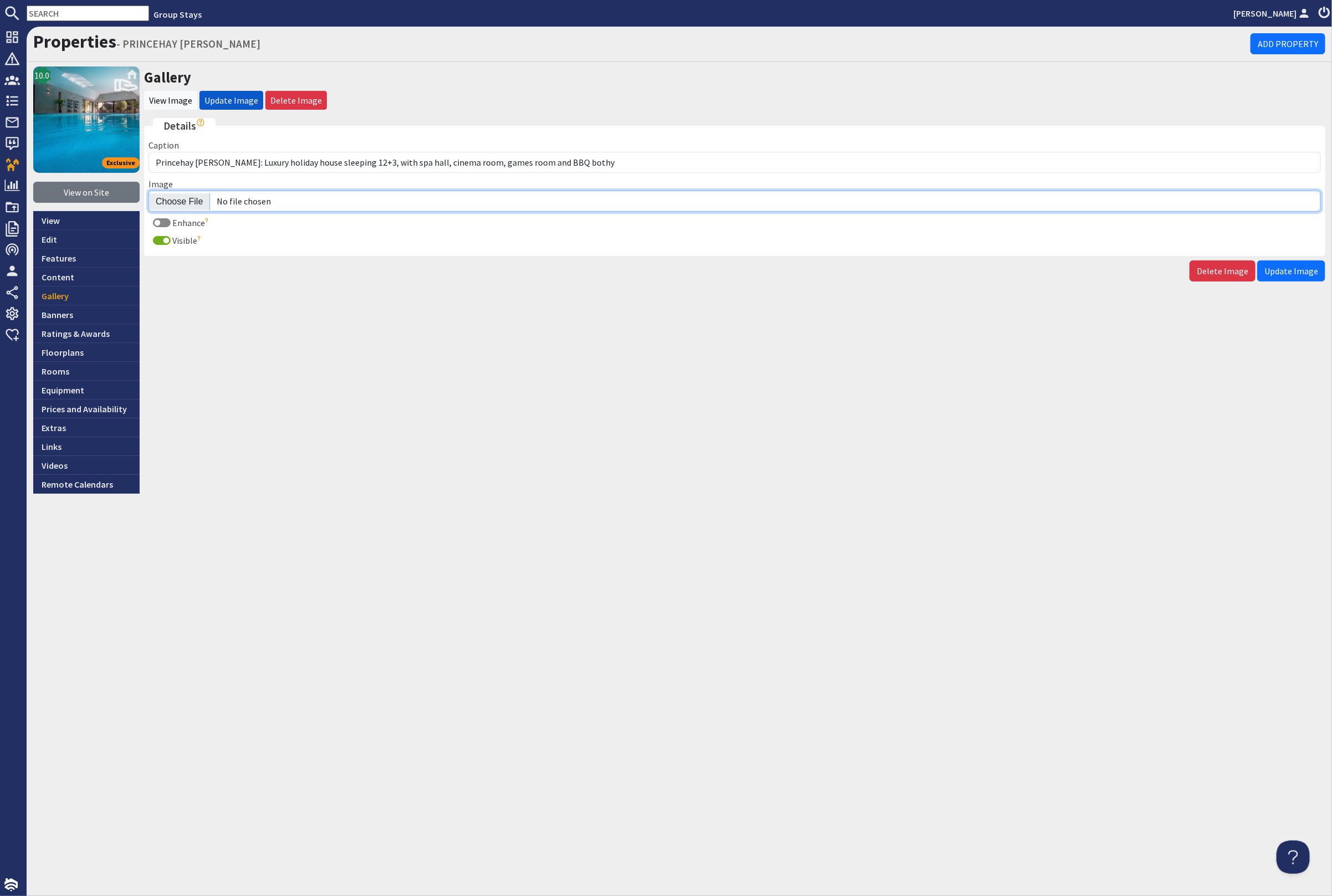
click at [172, 199] on input "Image" at bounding box center [734, 201] width 1173 height 21
type input "C:\fakepath\princehay-barton-large-holiday-home-group-accommodation-sleeps16.jpg"
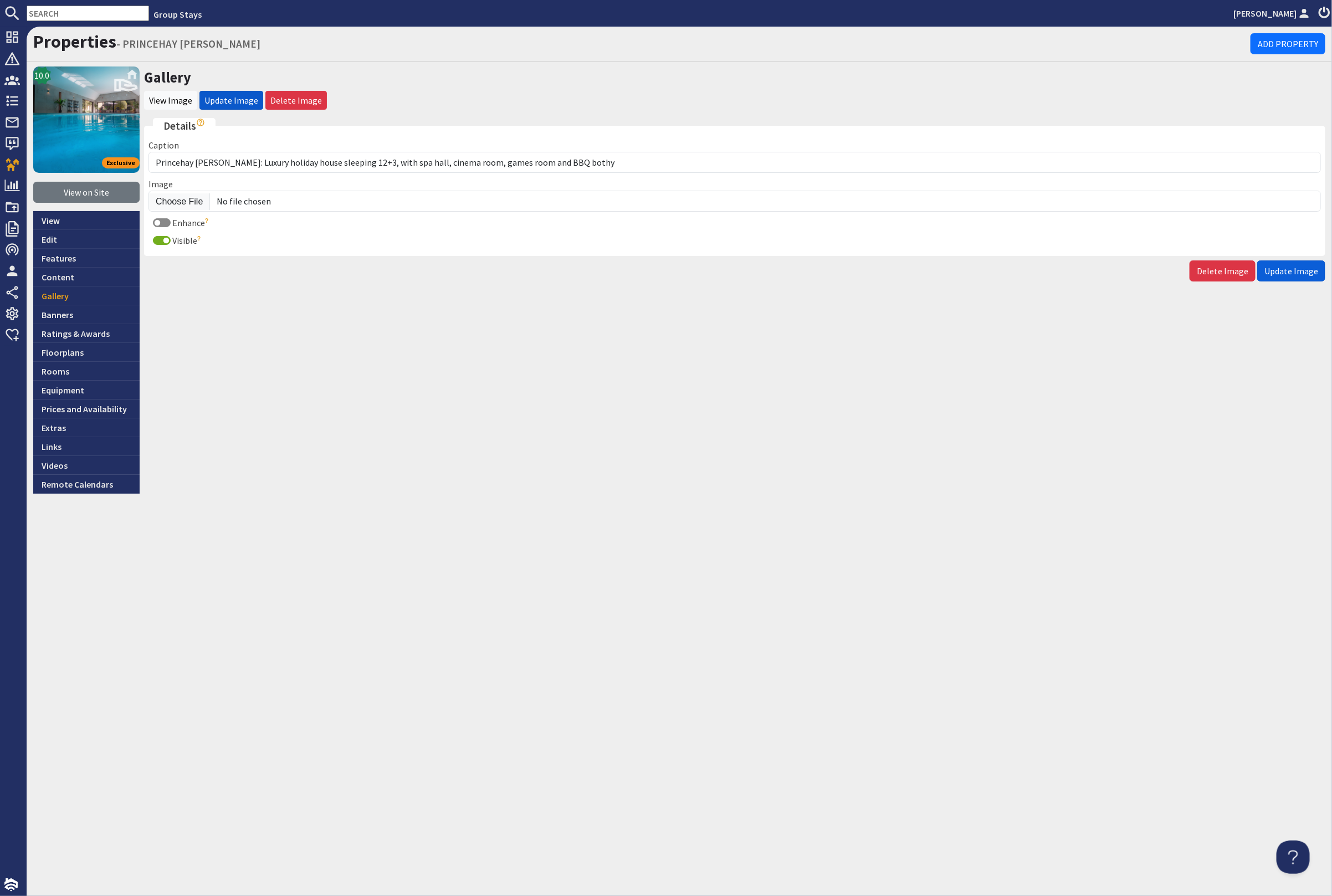
click at [1305, 273] on span "Update Image" at bounding box center [1291, 270] width 53 height 11
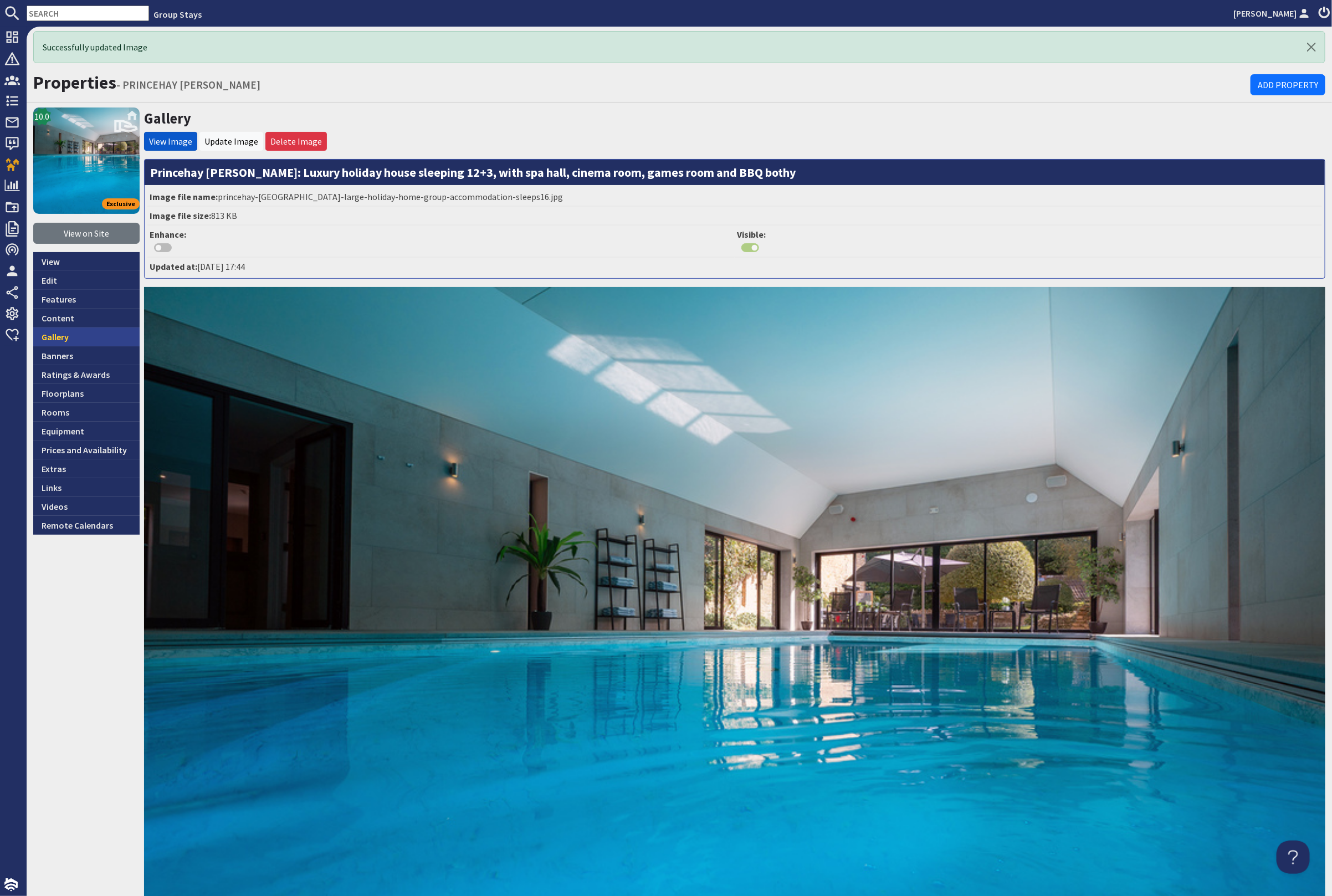
click at [93, 336] on link "Gallery" at bounding box center [87, 337] width 107 height 19
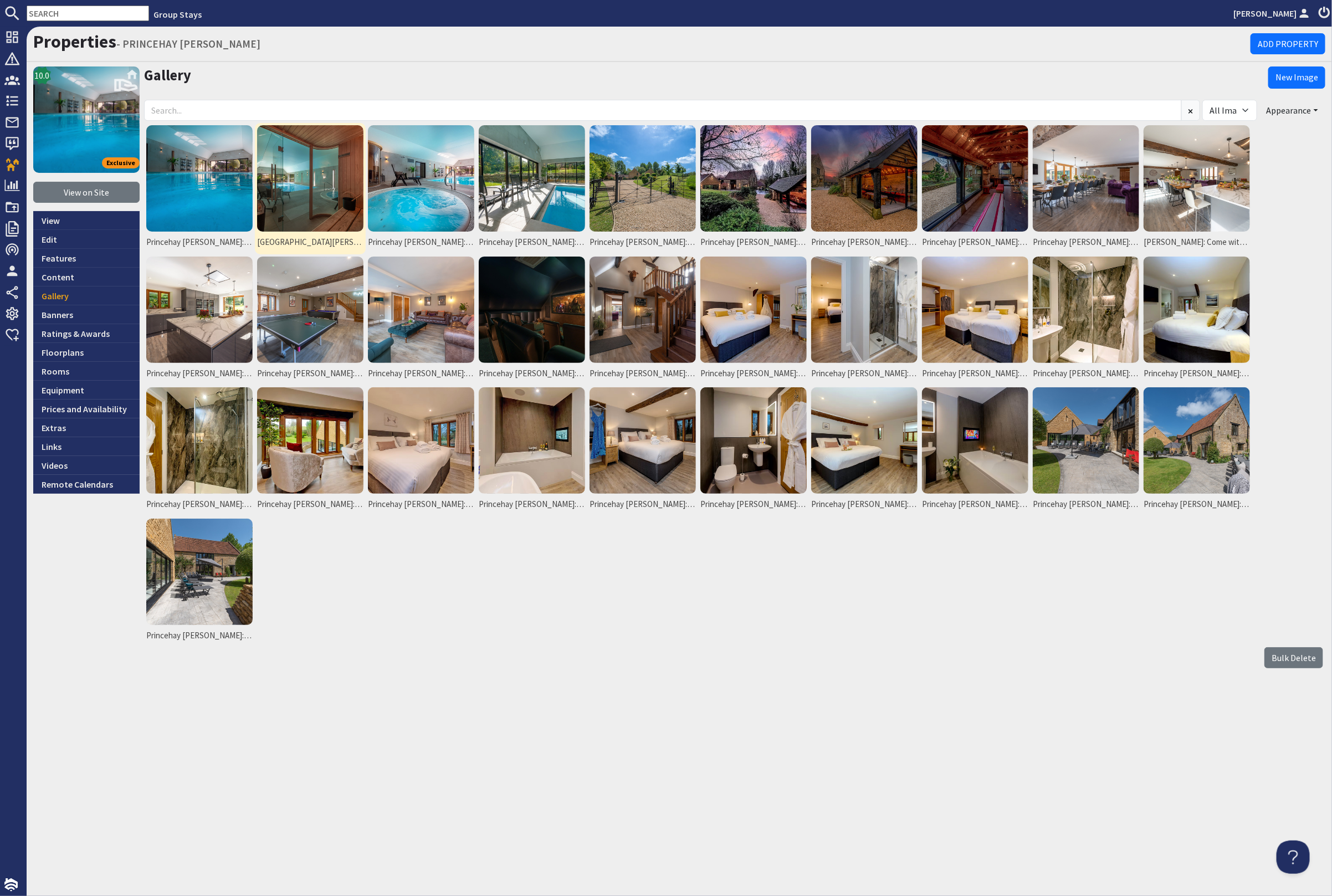
click at [303, 162] on img at bounding box center [311, 178] width 107 height 107
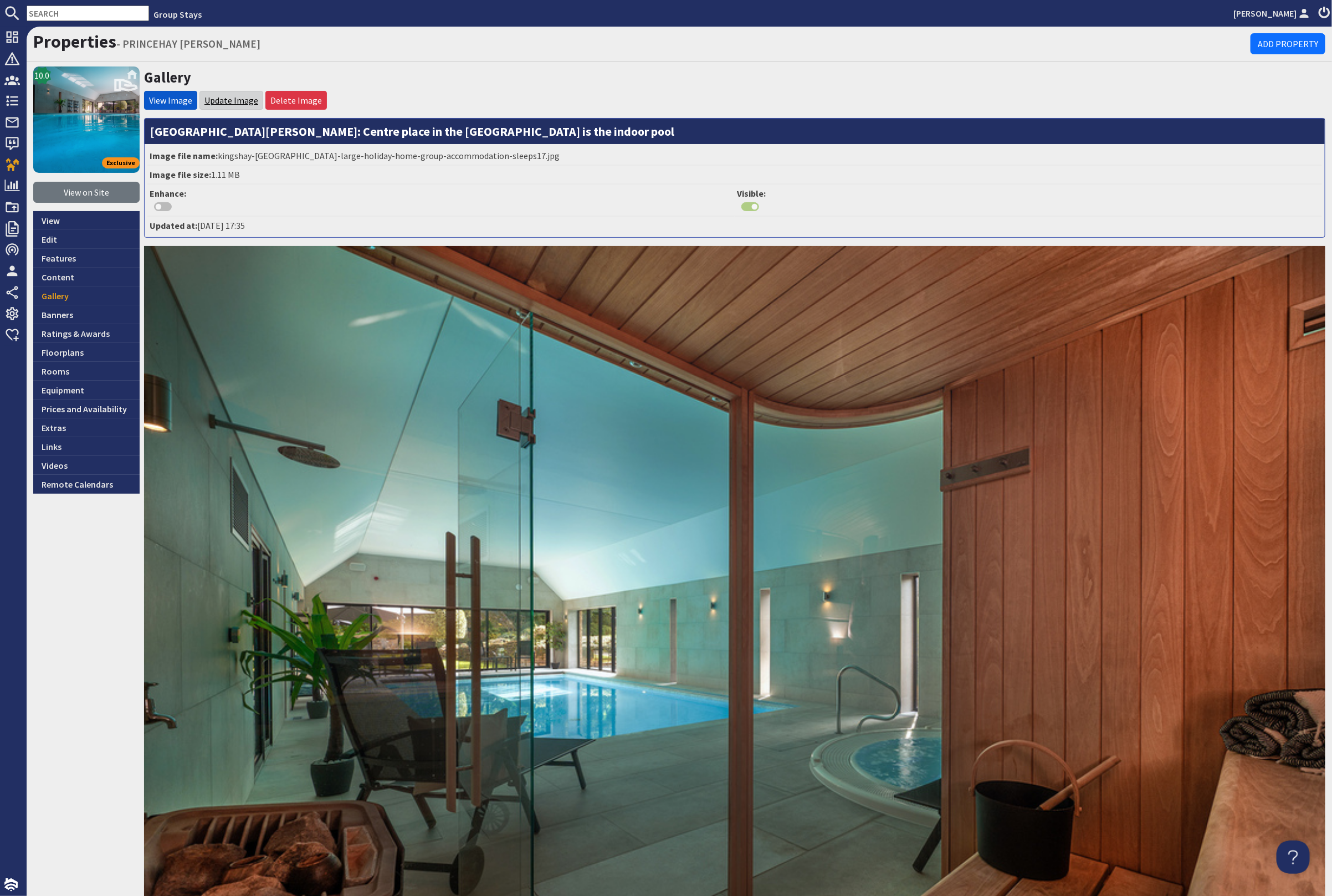
click at [241, 96] on link "Update Image" at bounding box center [231, 100] width 53 height 11
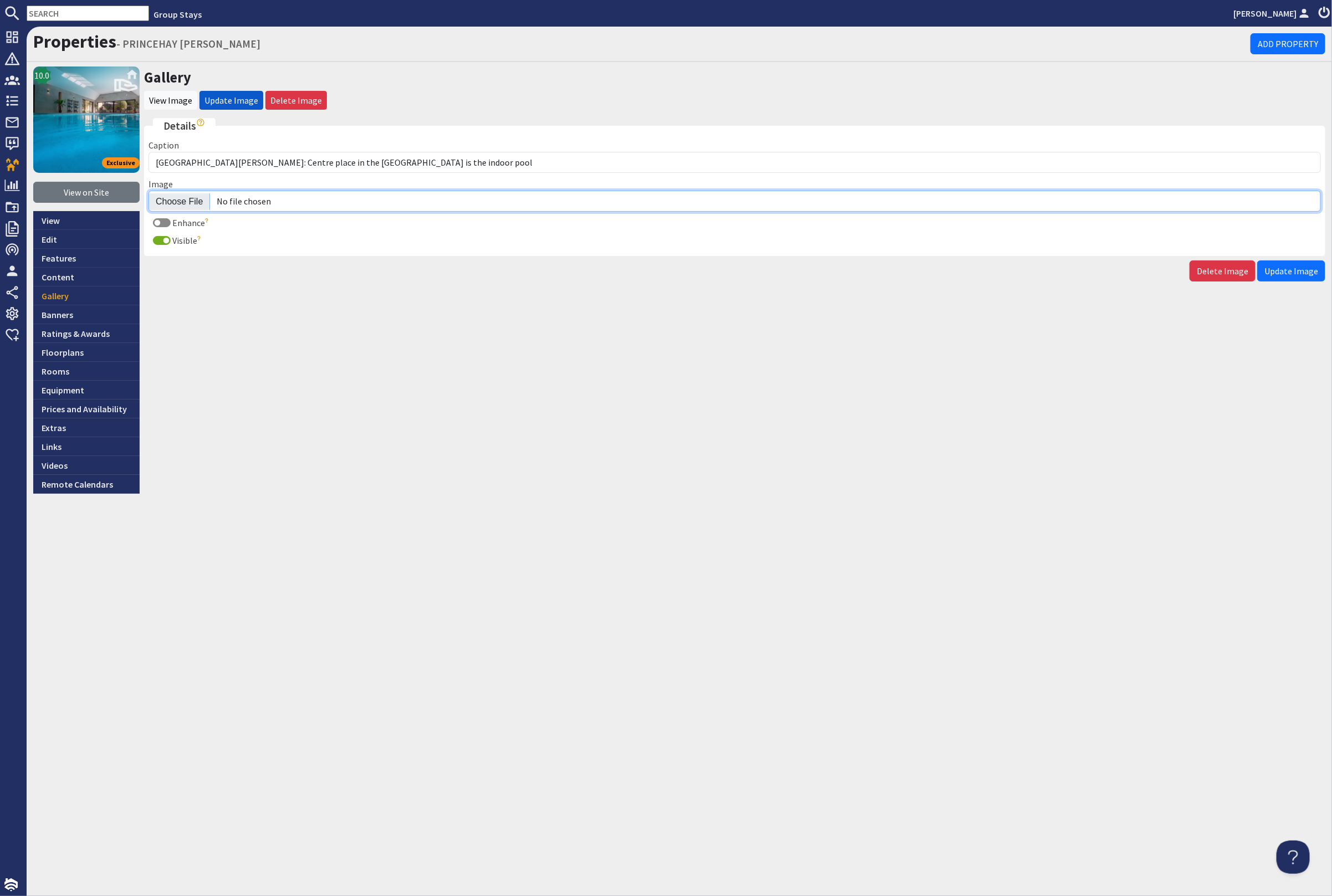
click at [187, 199] on input "Image" at bounding box center [734, 201] width 1173 height 21
type input "C:\fakepath\princehay-[PERSON_NAME]-large-holiday-home-group-accommodation-slee…"
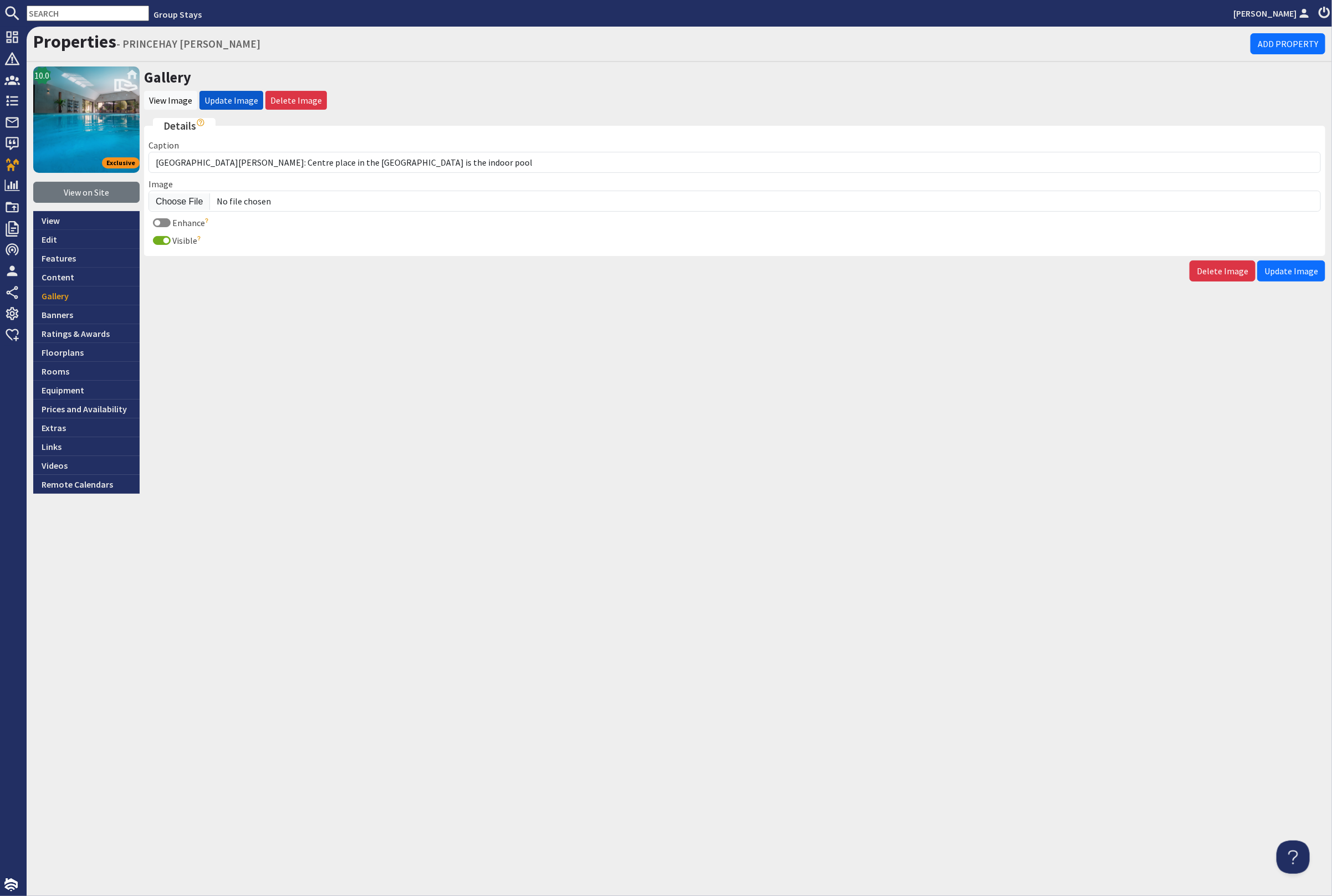
click at [1304, 258] on form "Details Caption [GEOGRAPHIC_DATA][PERSON_NAME]: Centre place in the [GEOGRAPHIC…" at bounding box center [735, 200] width 1182 height 163
click at [1304, 265] on span "Update Image" at bounding box center [1291, 270] width 53 height 11
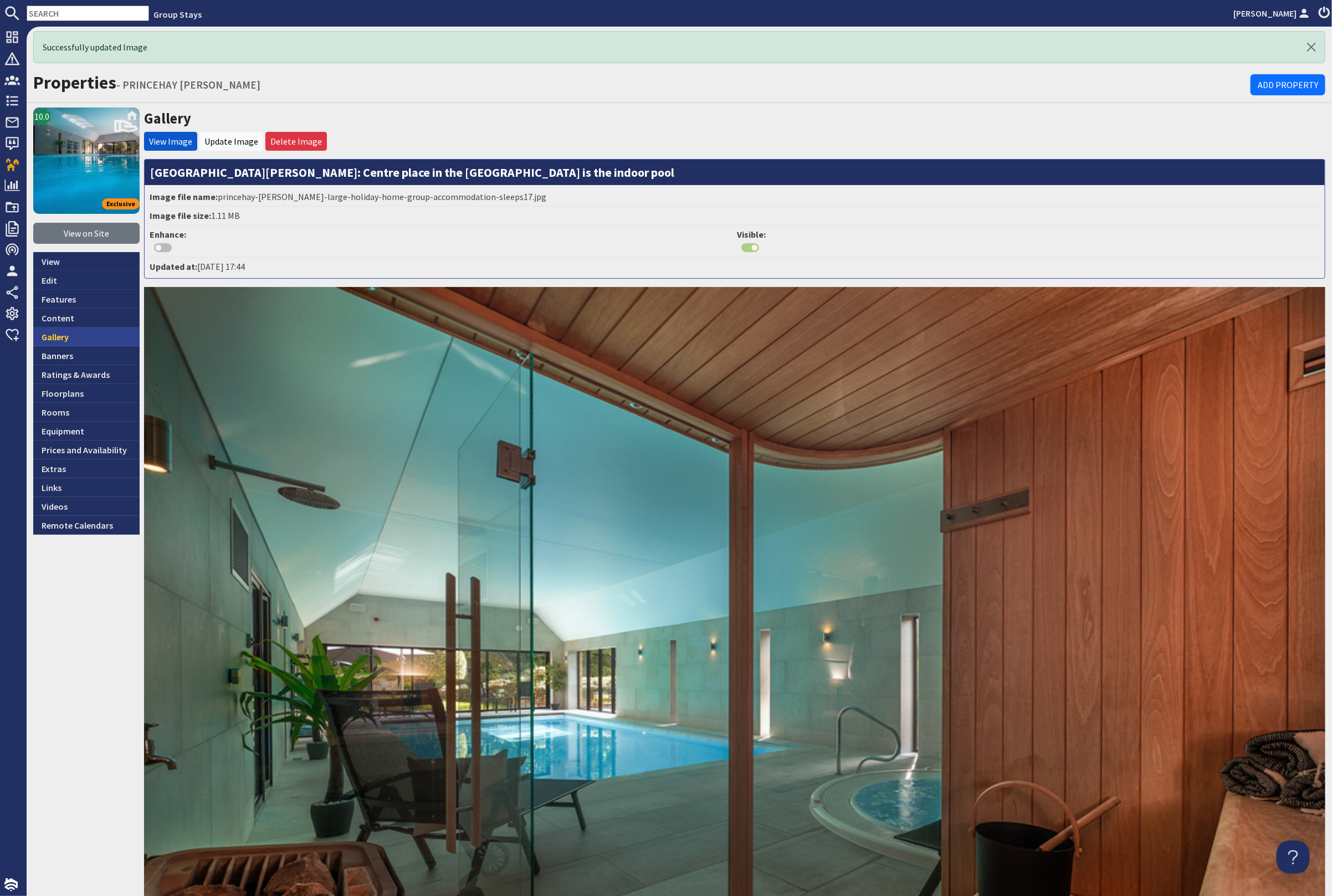
click at [83, 334] on link "Gallery" at bounding box center [87, 337] width 107 height 19
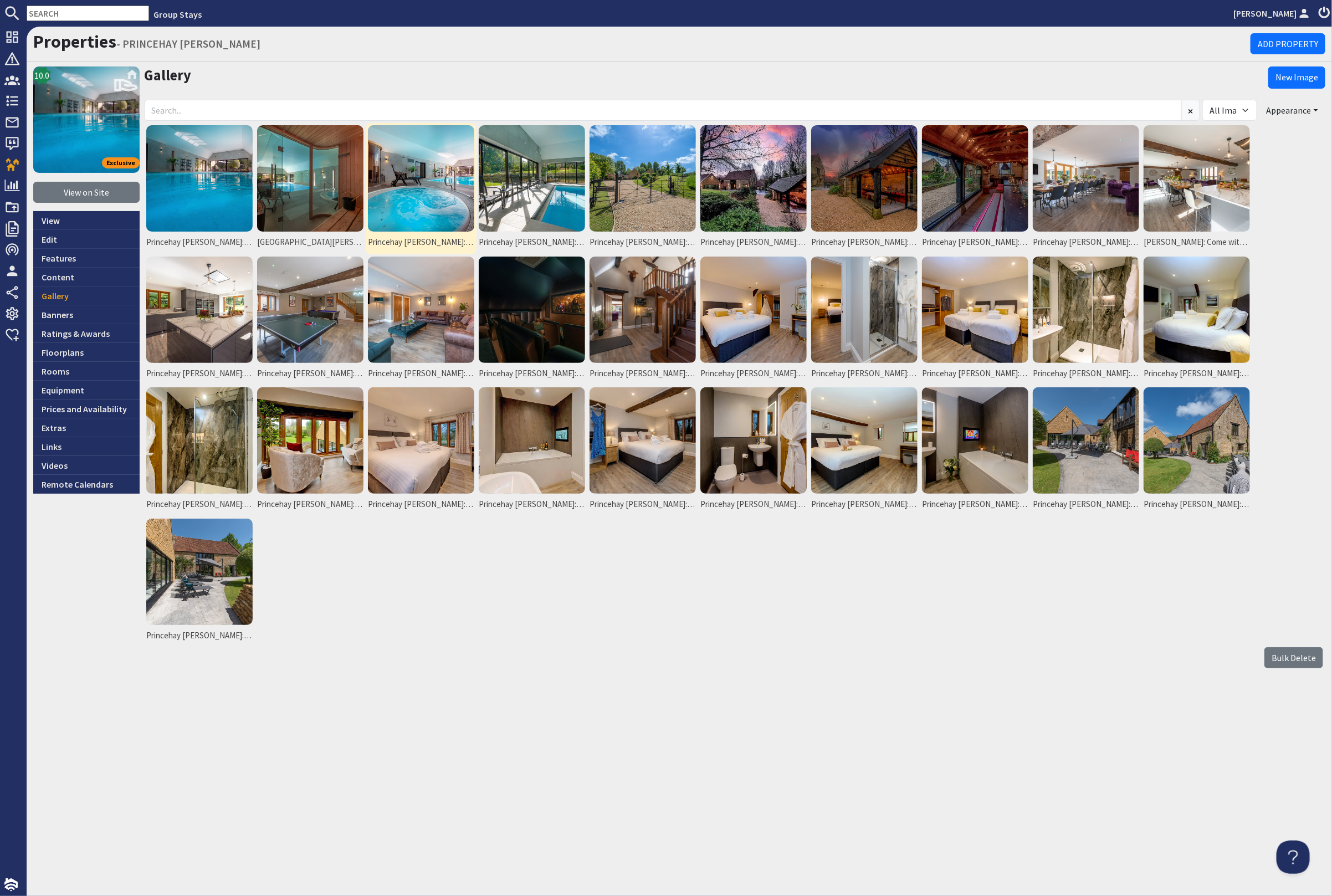
click at [438, 176] on img at bounding box center [421, 178] width 107 height 107
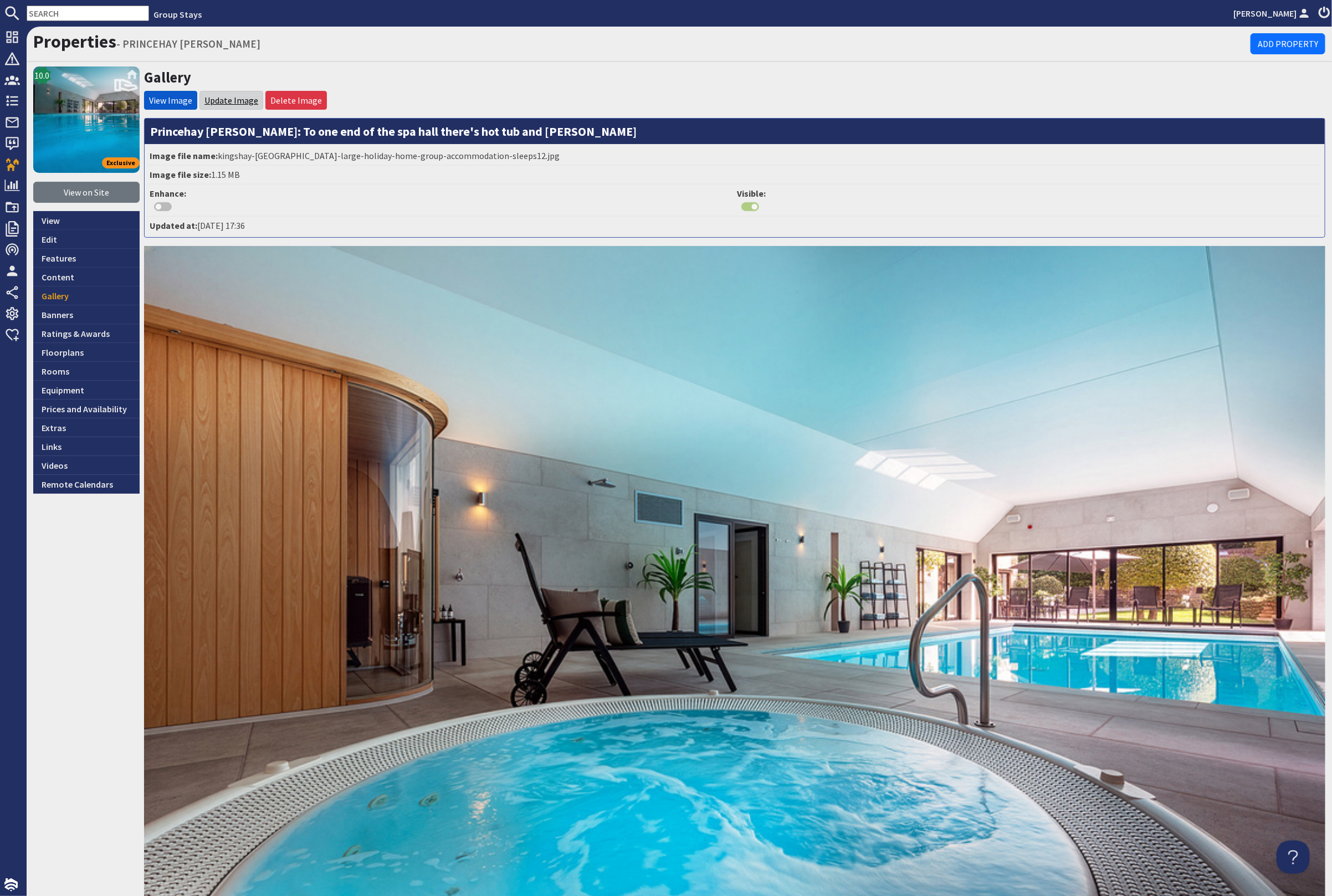
click at [209, 97] on link "Update Image" at bounding box center [231, 100] width 53 height 11
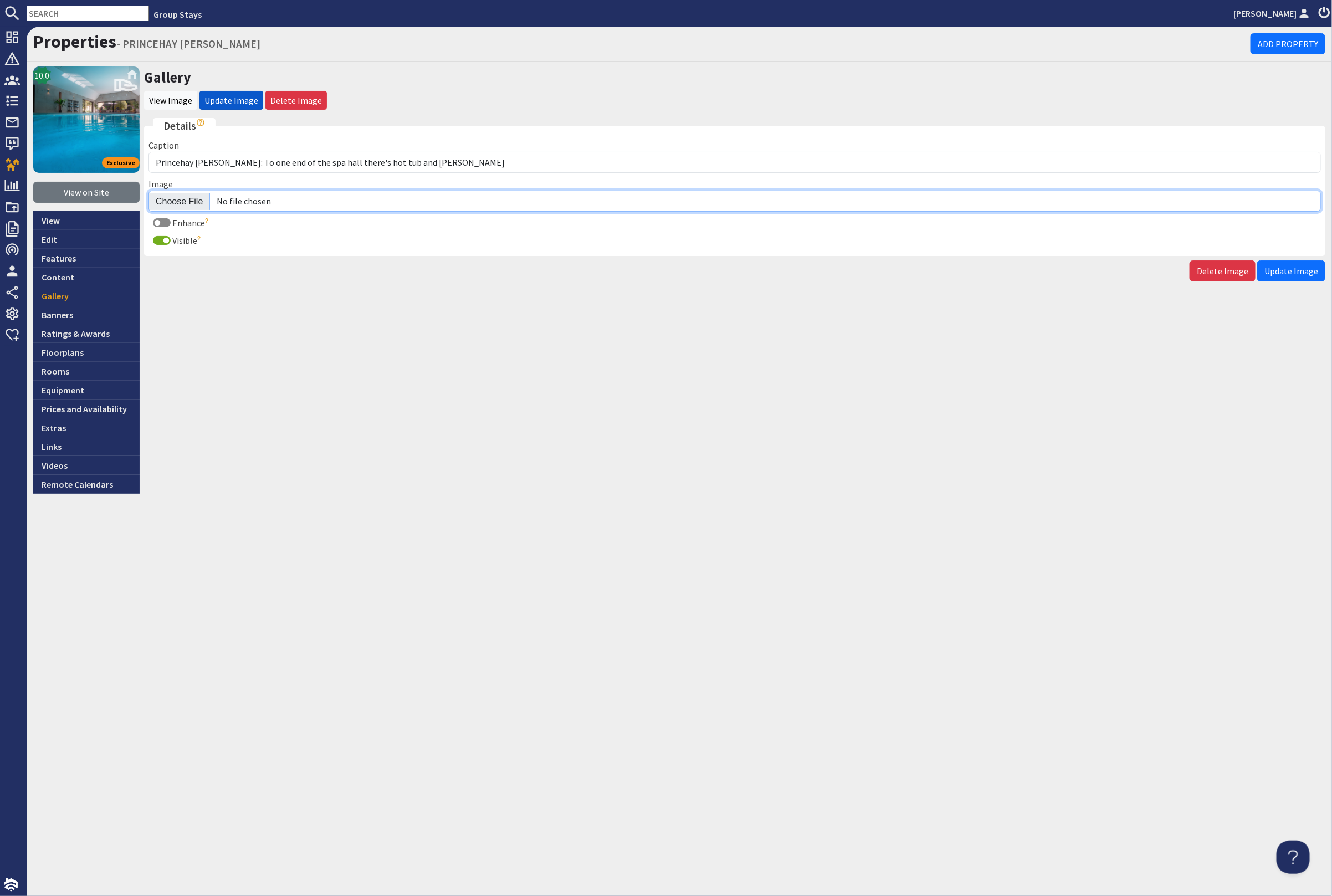
click at [174, 199] on input "Image" at bounding box center [734, 201] width 1173 height 21
type input "C:\fakepath\princehay-[PERSON_NAME]-large-holiday-home-group-accommodation-slee…"
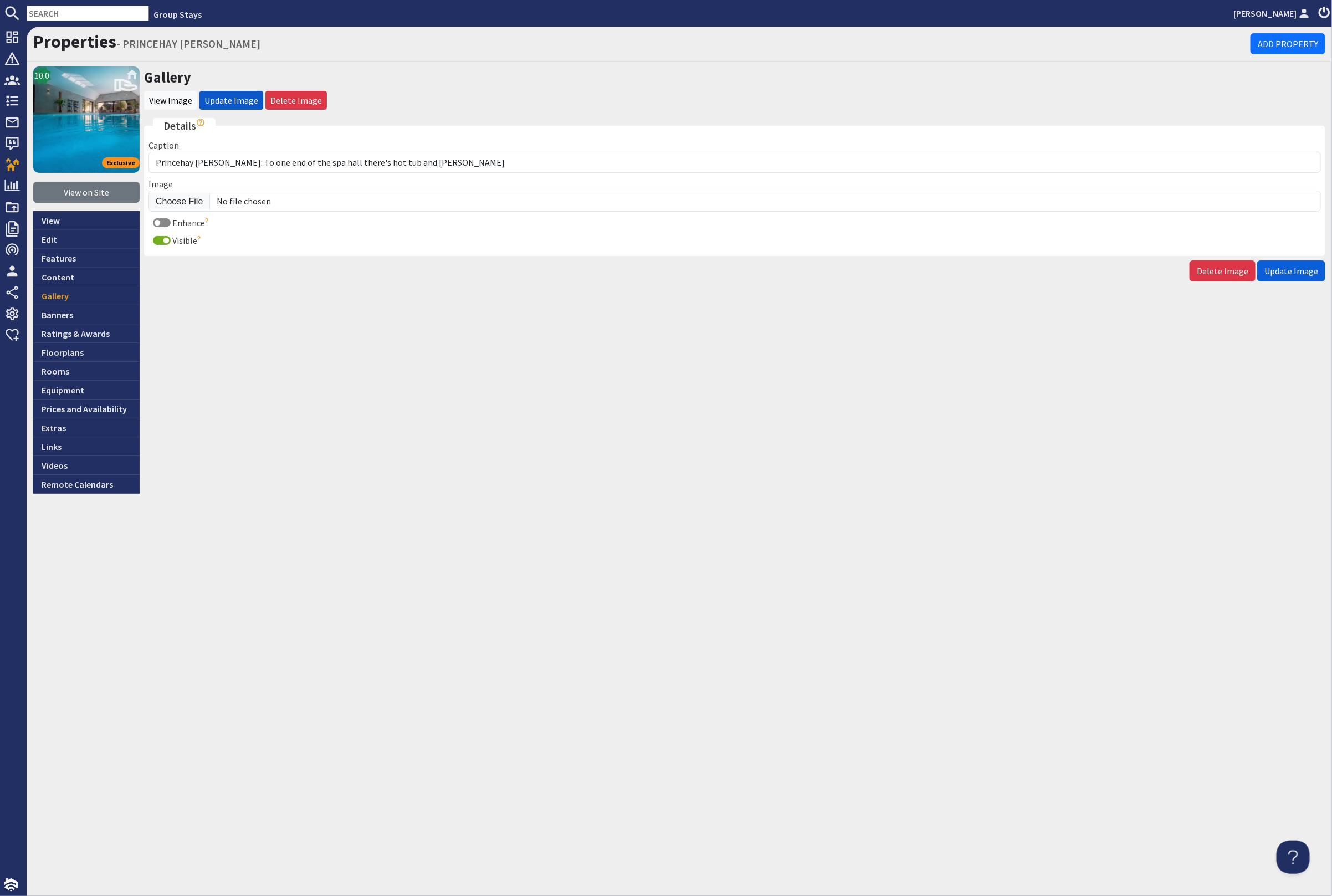
click at [1289, 262] on button "Update Image" at bounding box center [1292, 270] width 68 height 21
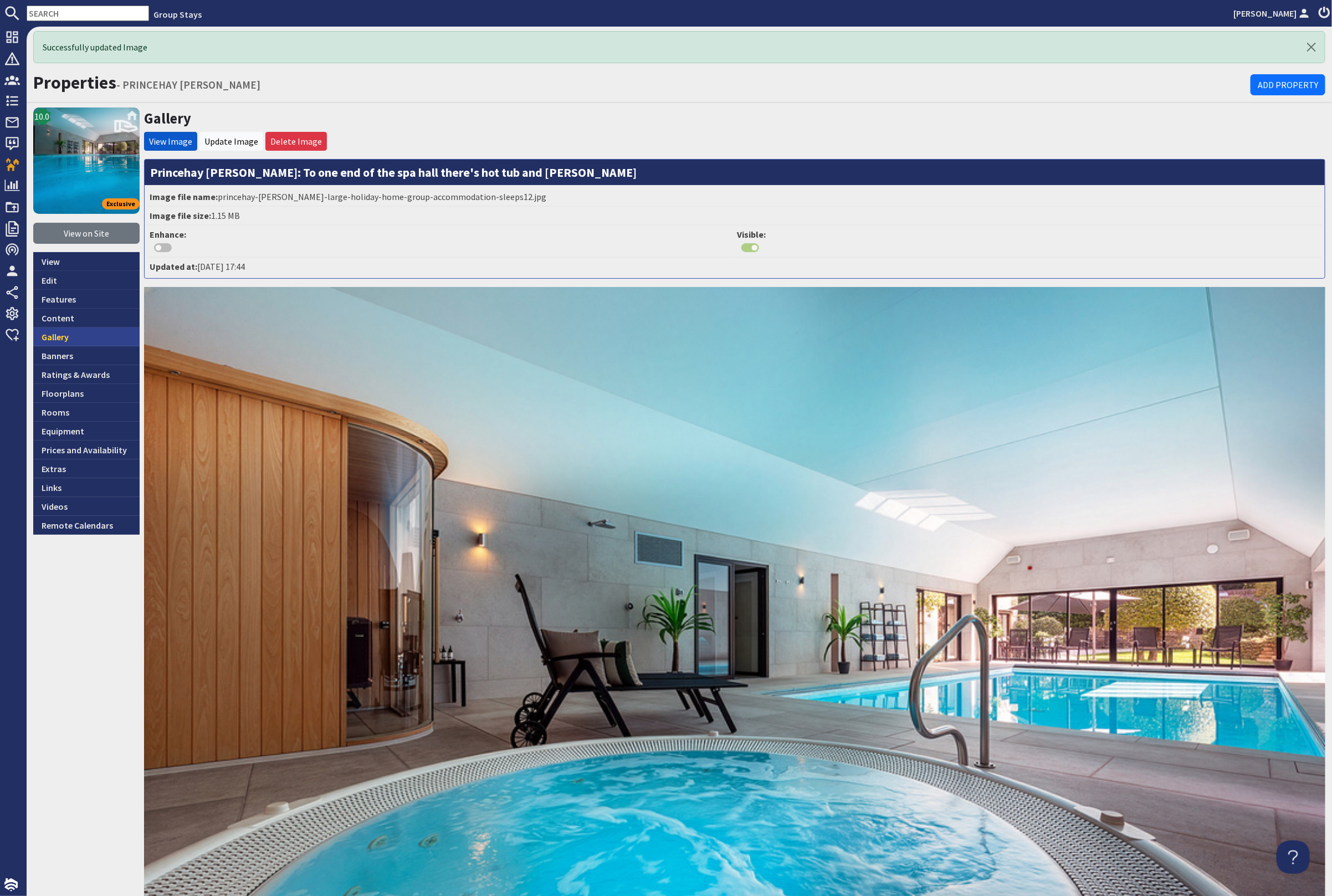
click at [108, 333] on link "Gallery" at bounding box center [87, 337] width 107 height 19
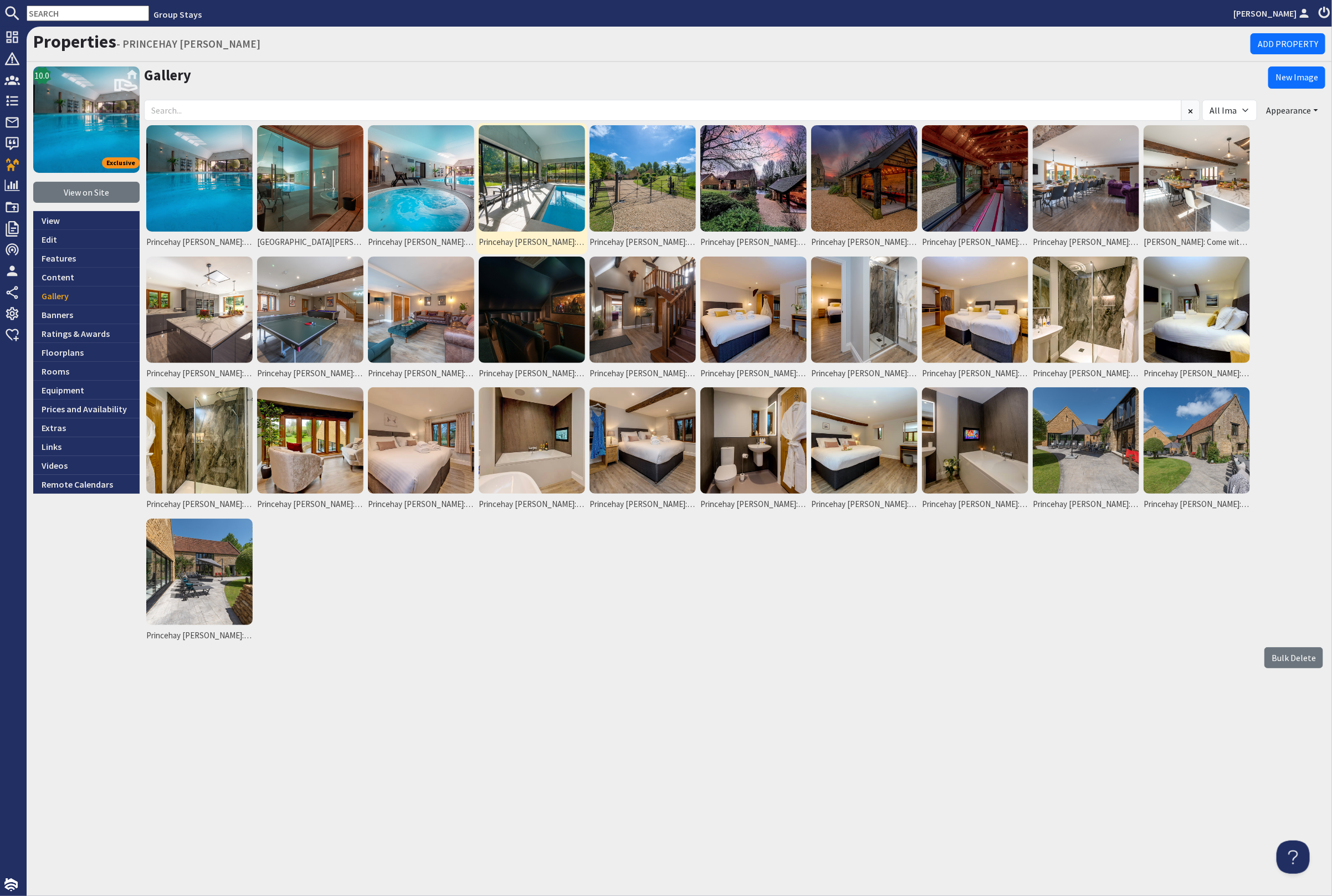
click at [538, 199] on img at bounding box center [532, 178] width 107 height 107
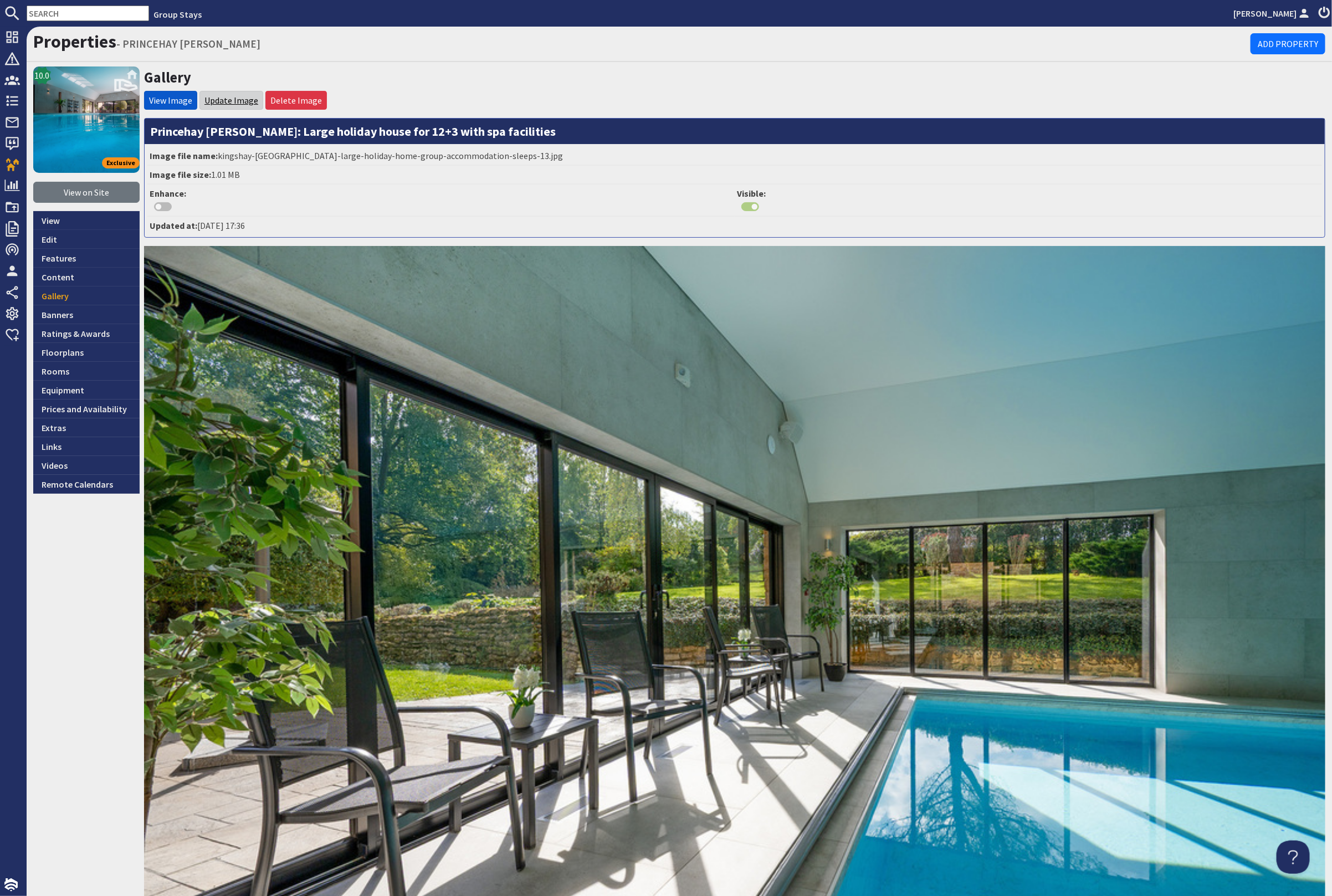
click at [221, 99] on link "Update Image" at bounding box center [231, 100] width 53 height 11
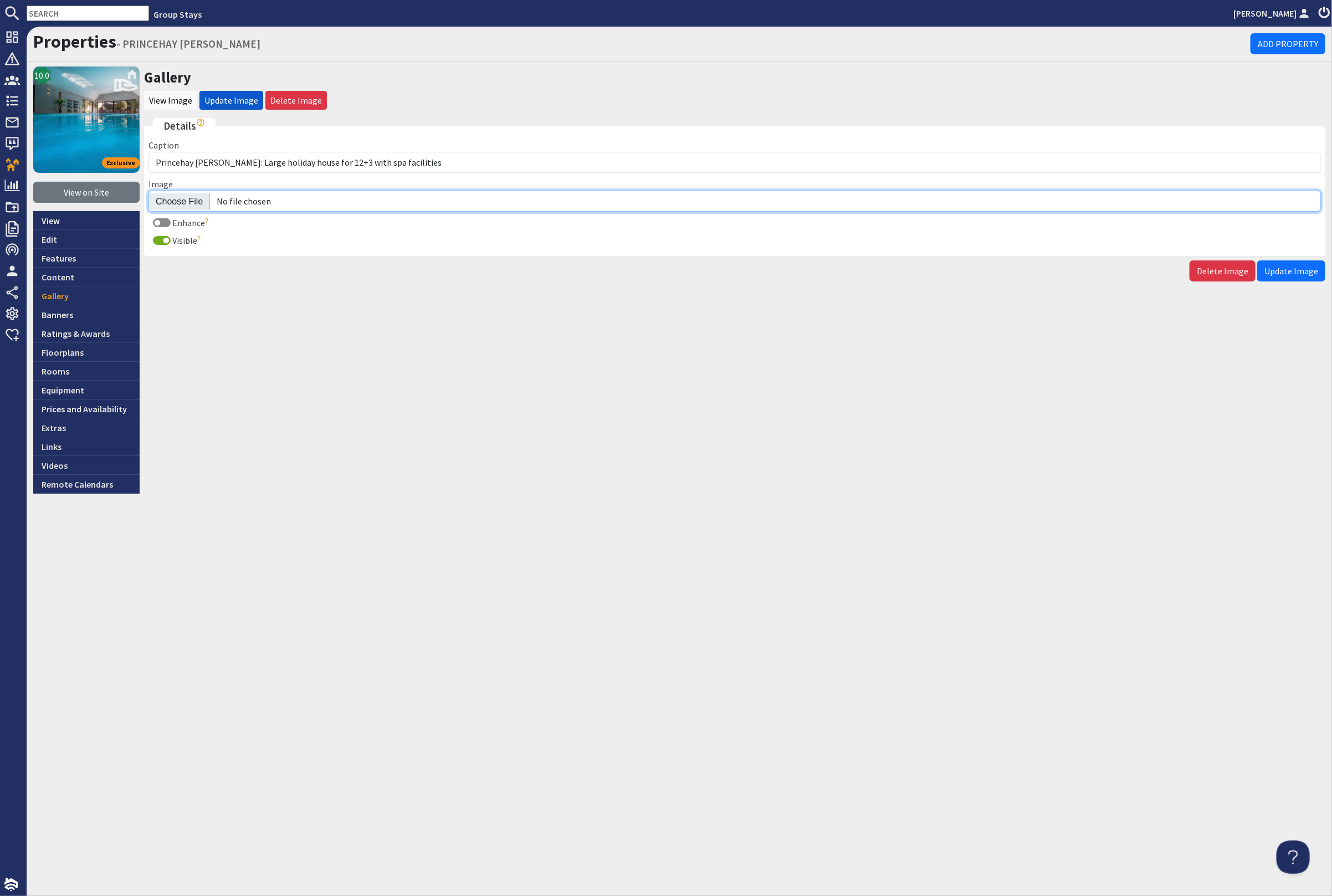
click at [173, 198] on input "Image" at bounding box center [734, 201] width 1173 height 21
type input "C:\fakepath\princehay-barton-large-holiday-home-group-accommodation-sleeps-13.j…"
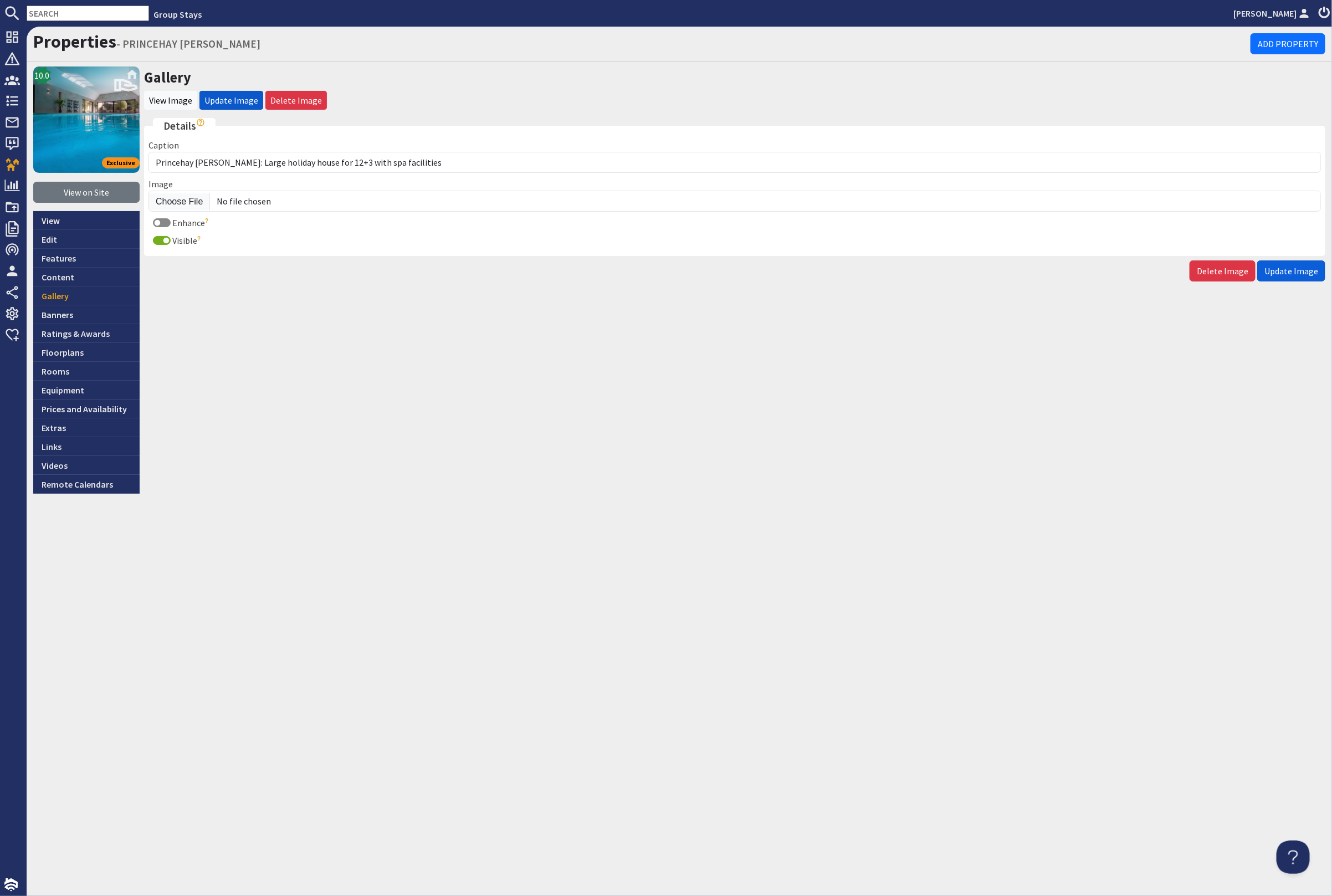
click at [1297, 268] on span "Update Image" at bounding box center [1291, 270] width 53 height 11
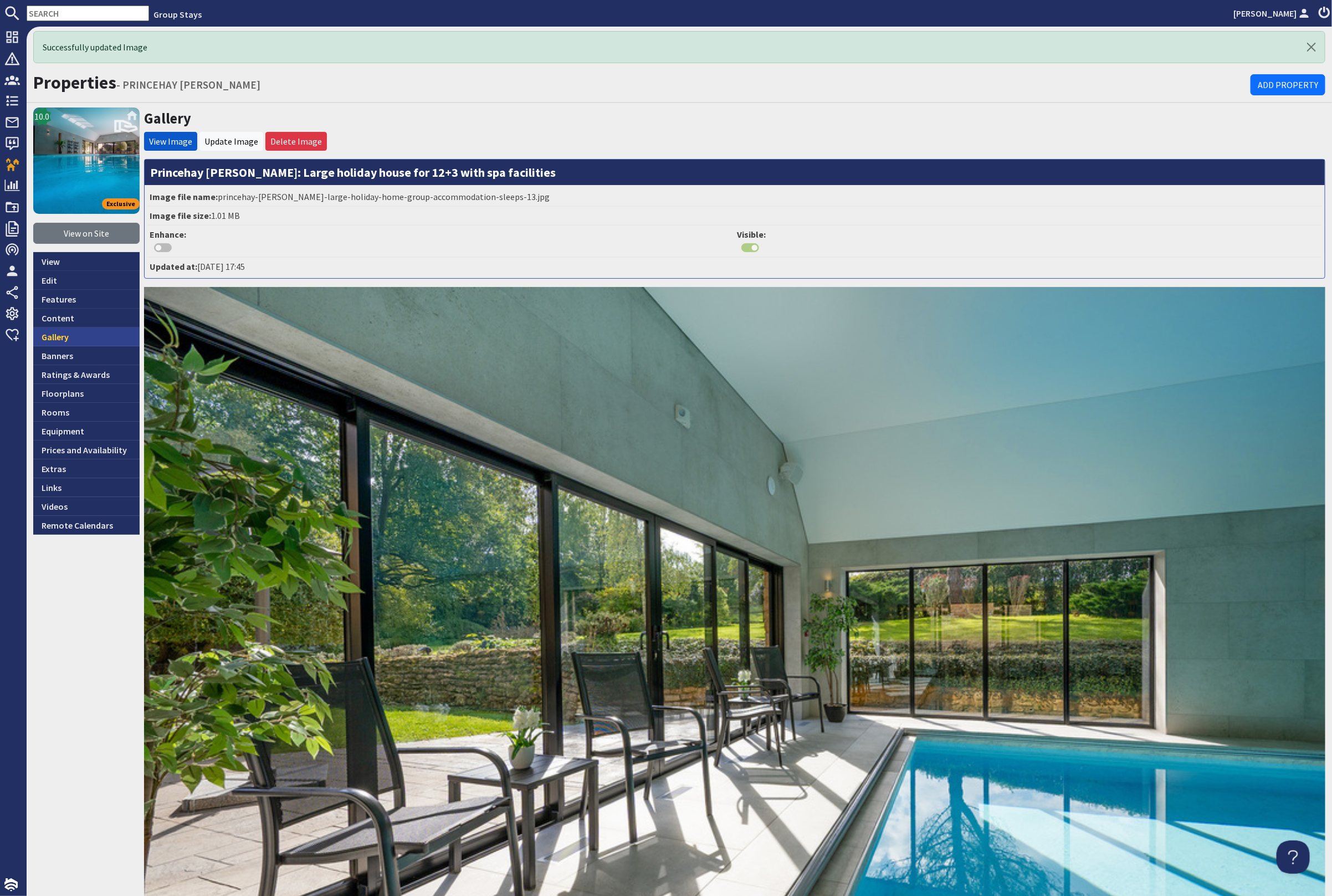
click at [88, 333] on link "Gallery" at bounding box center [87, 337] width 107 height 19
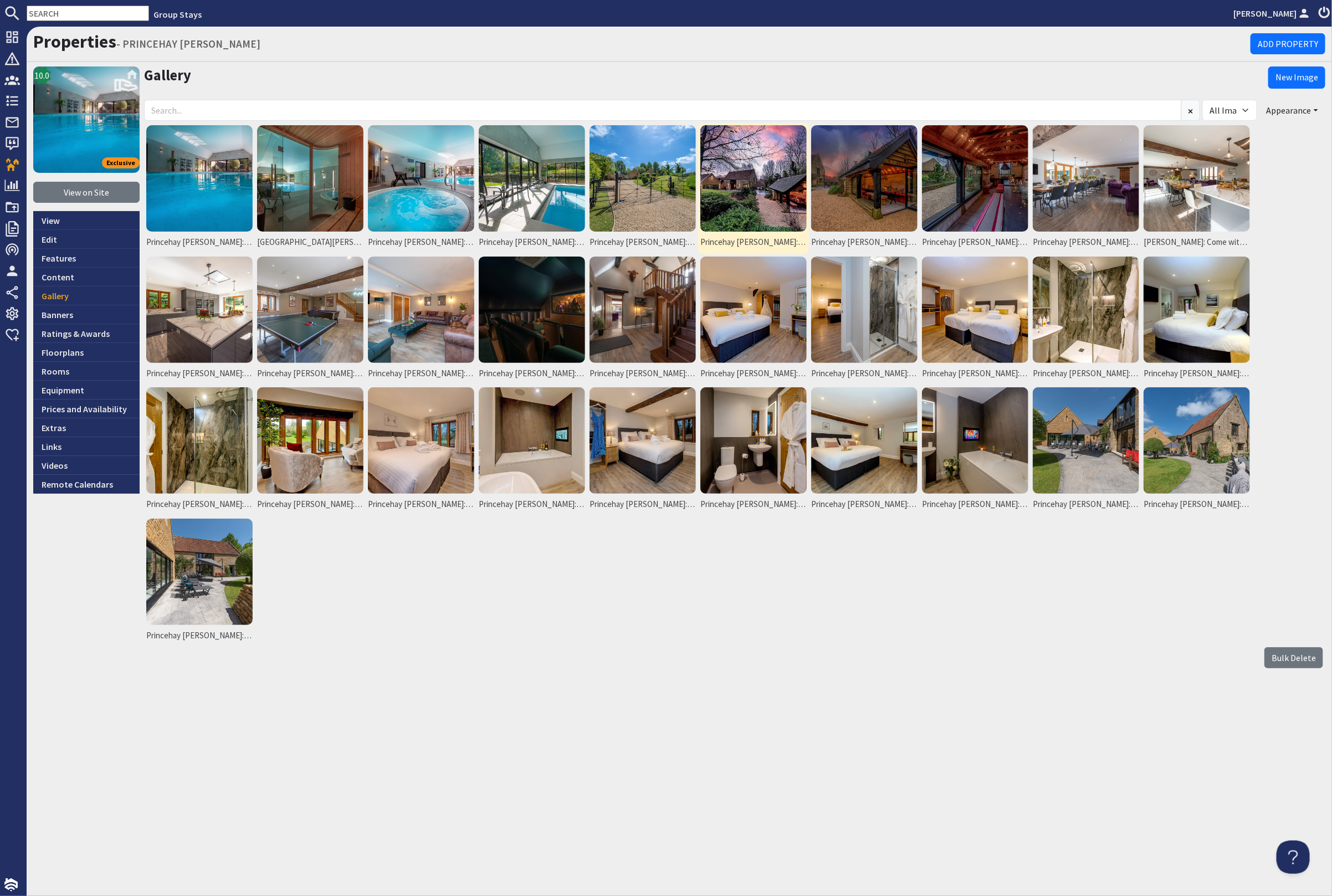
click at [724, 183] on img at bounding box center [754, 178] width 107 height 107
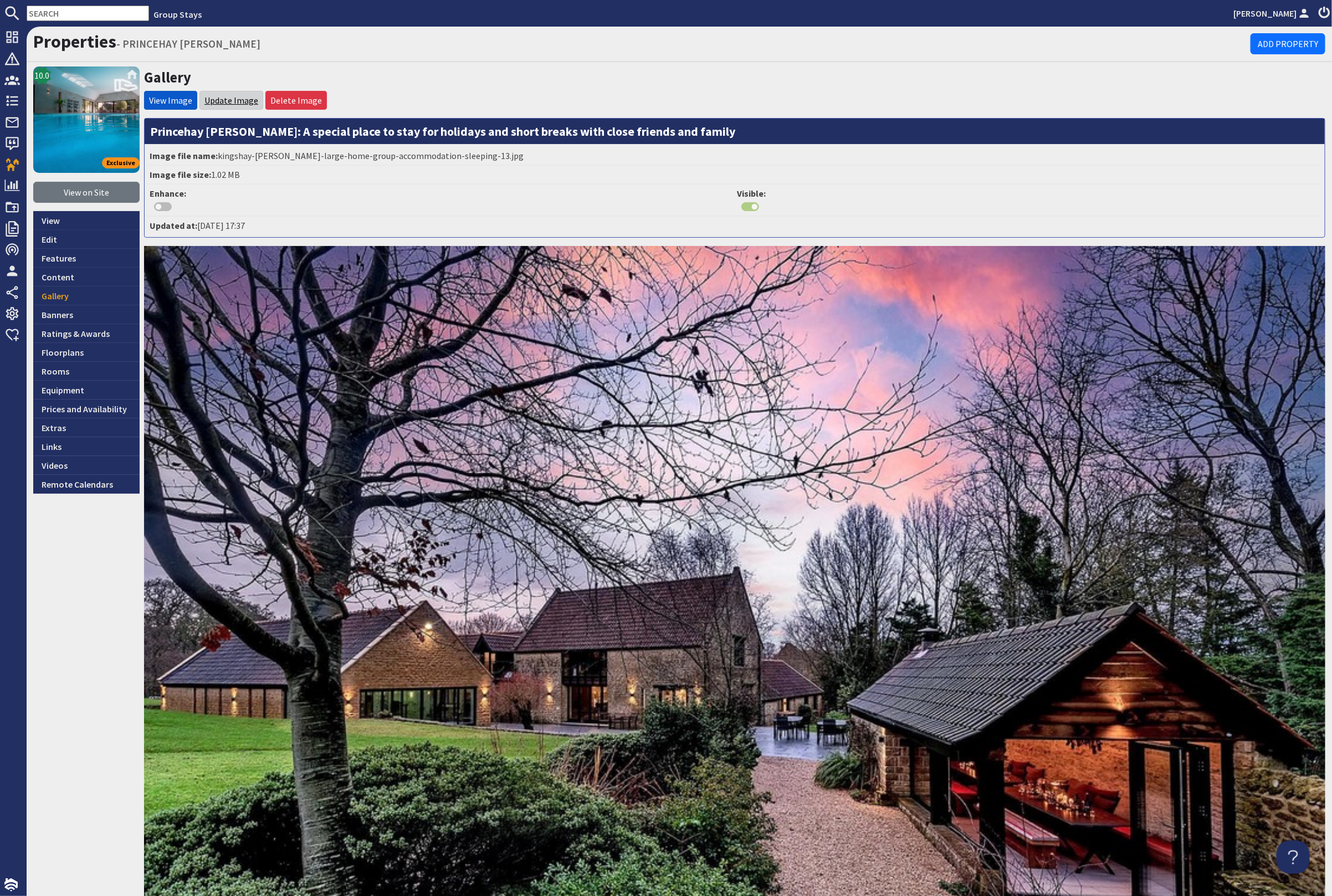
click at [223, 99] on link "Update Image" at bounding box center [231, 100] width 53 height 11
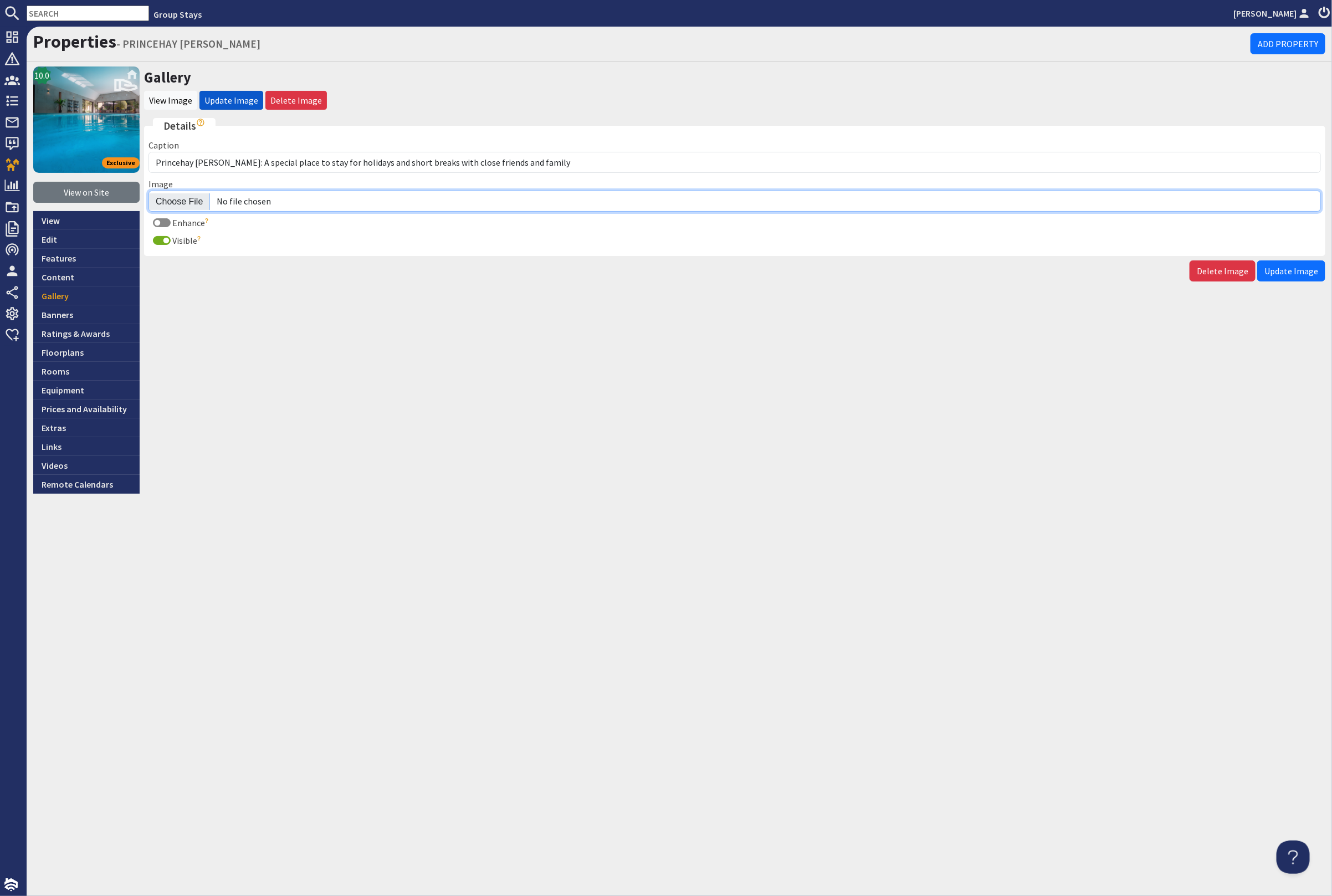
click at [178, 194] on input "Image" at bounding box center [734, 201] width 1173 height 21
type input "C:\fakepath\princehay-barton-large-home-group-accommodation-sleeping-13.jpg"
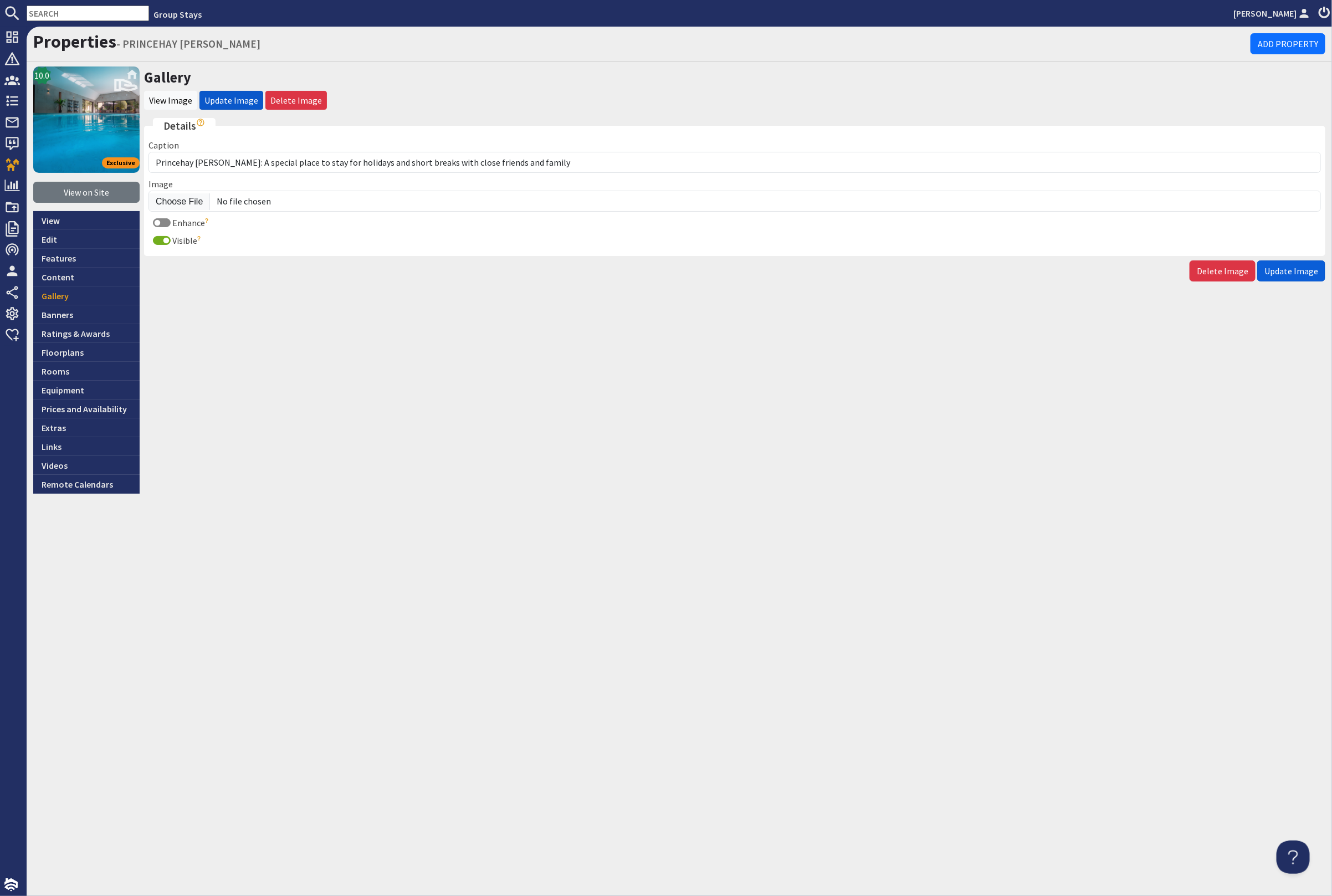
click at [1286, 262] on button "Update Image" at bounding box center [1292, 270] width 68 height 21
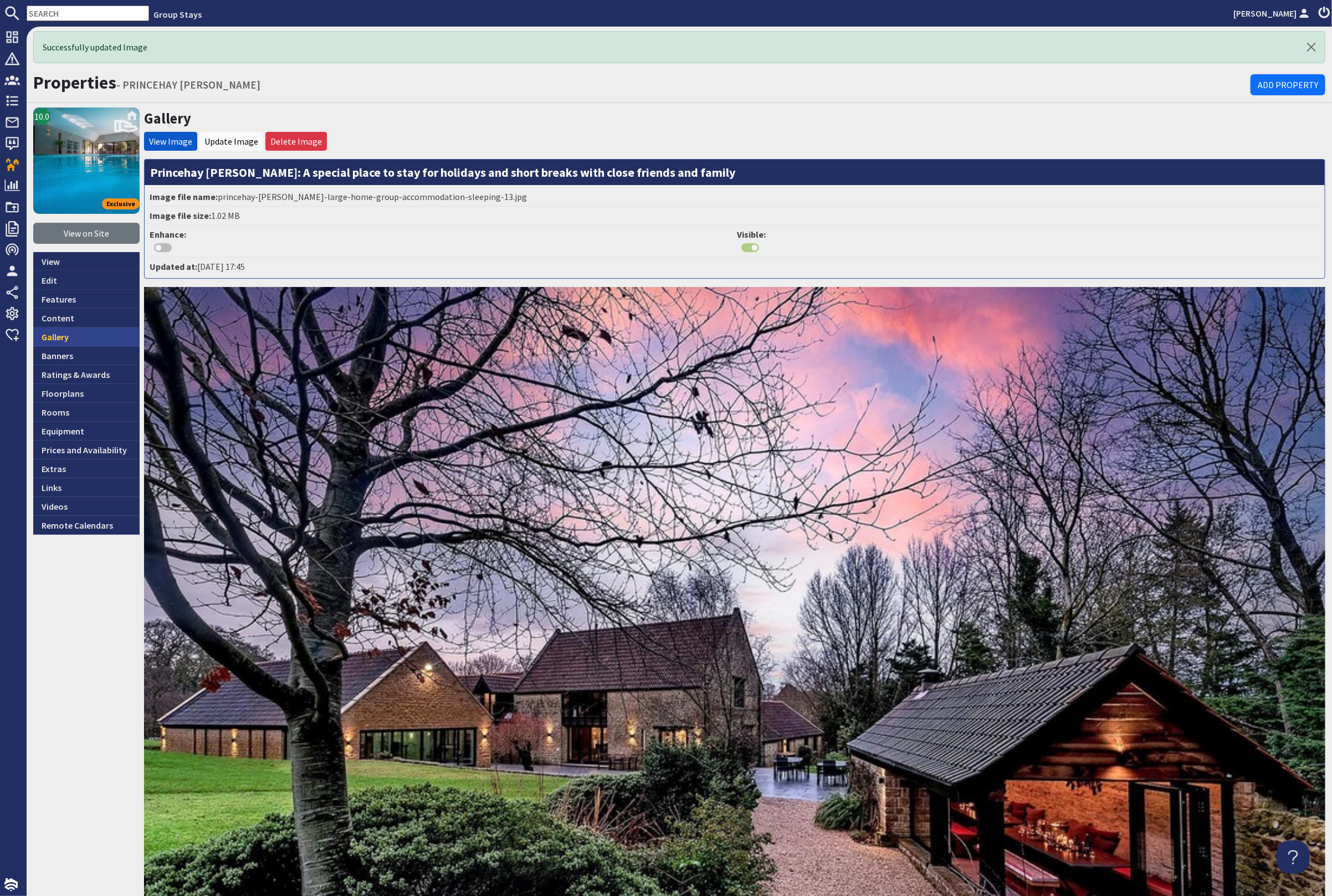
click at [68, 331] on link "Gallery" at bounding box center [87, 337] width 107 height 19
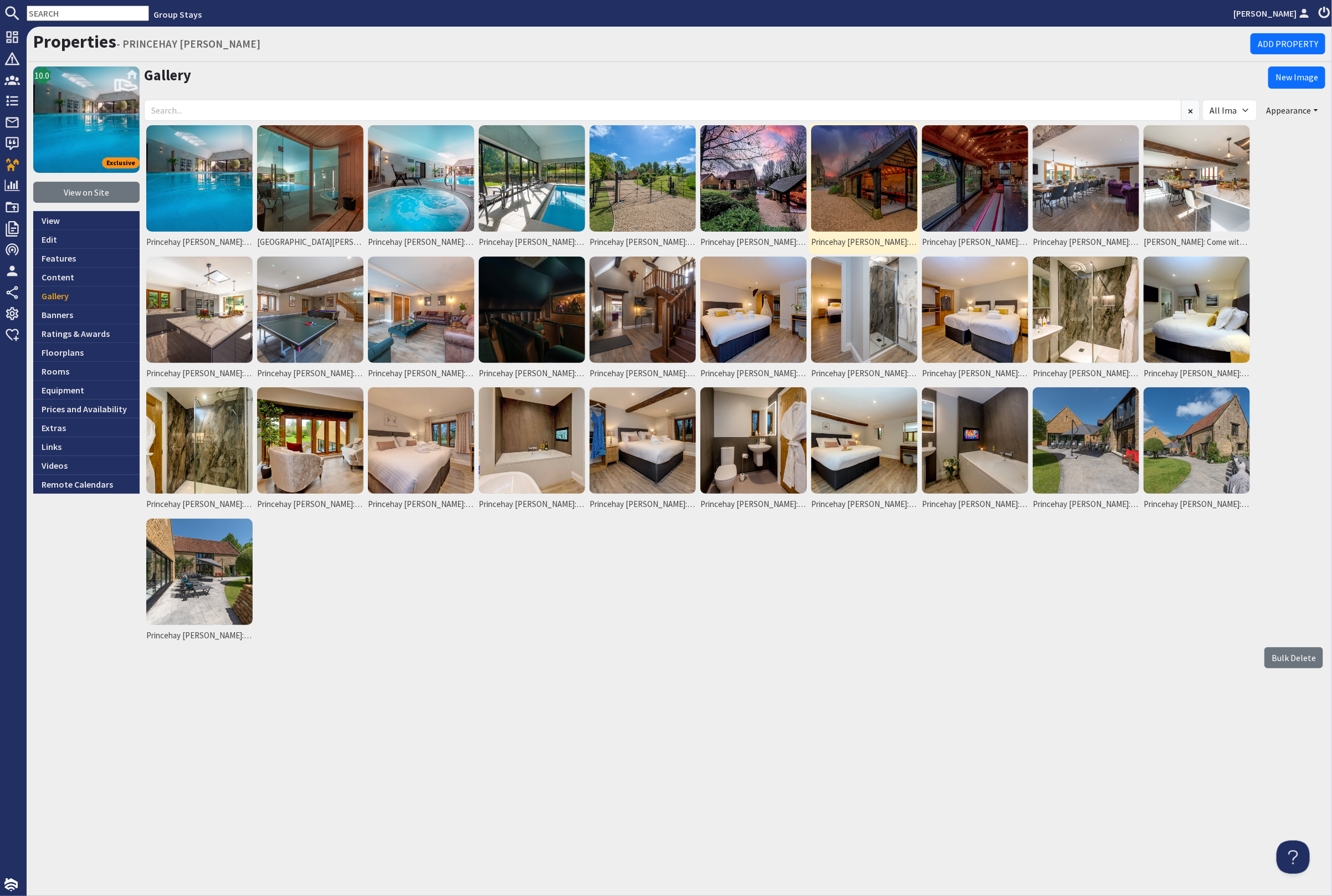
click at [849, 187] on img at bounding box center [864, 178] width 107 height 107
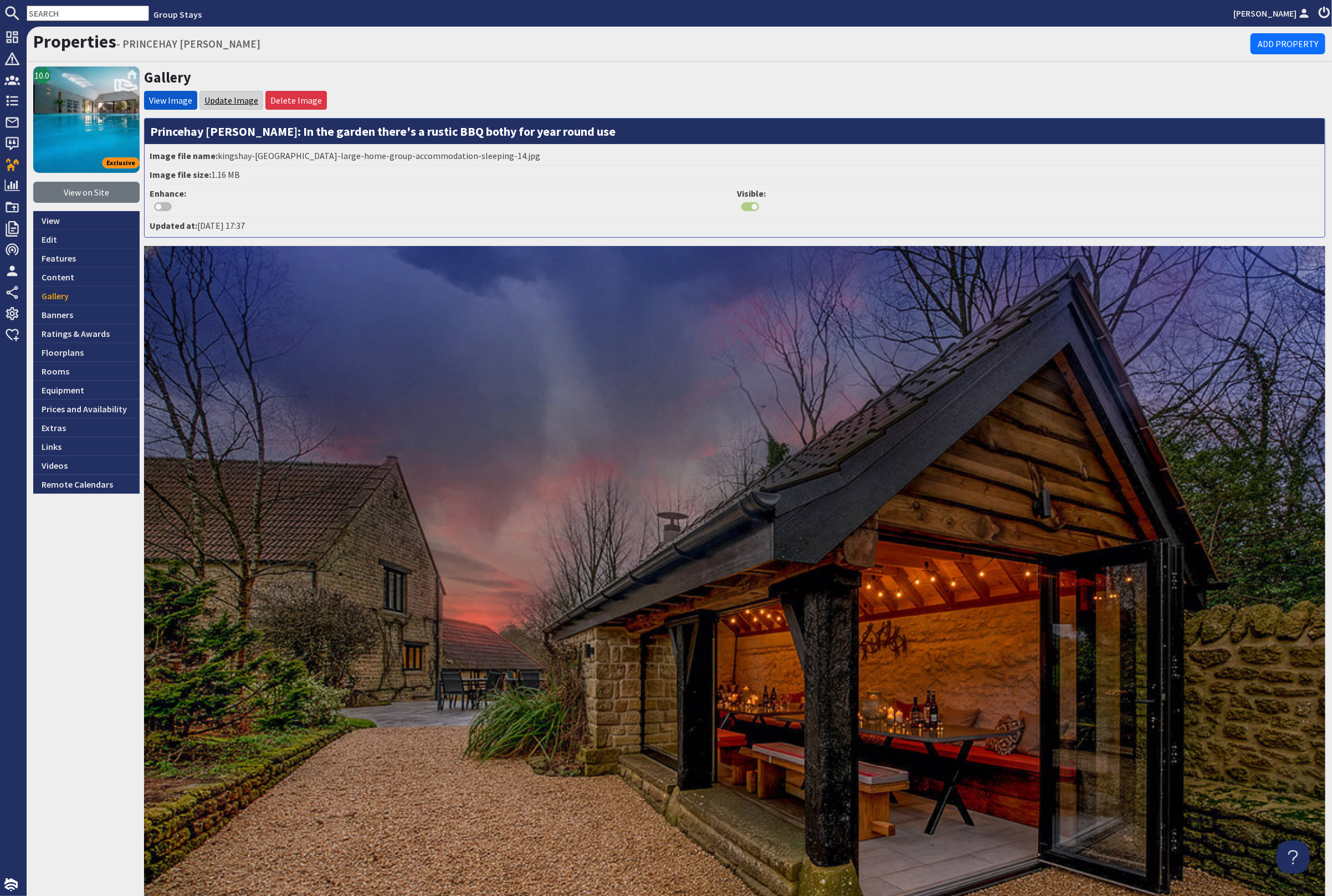
click at [216, 102] on link "Update Image" at bounding box center [231, 100] width 53 height 11
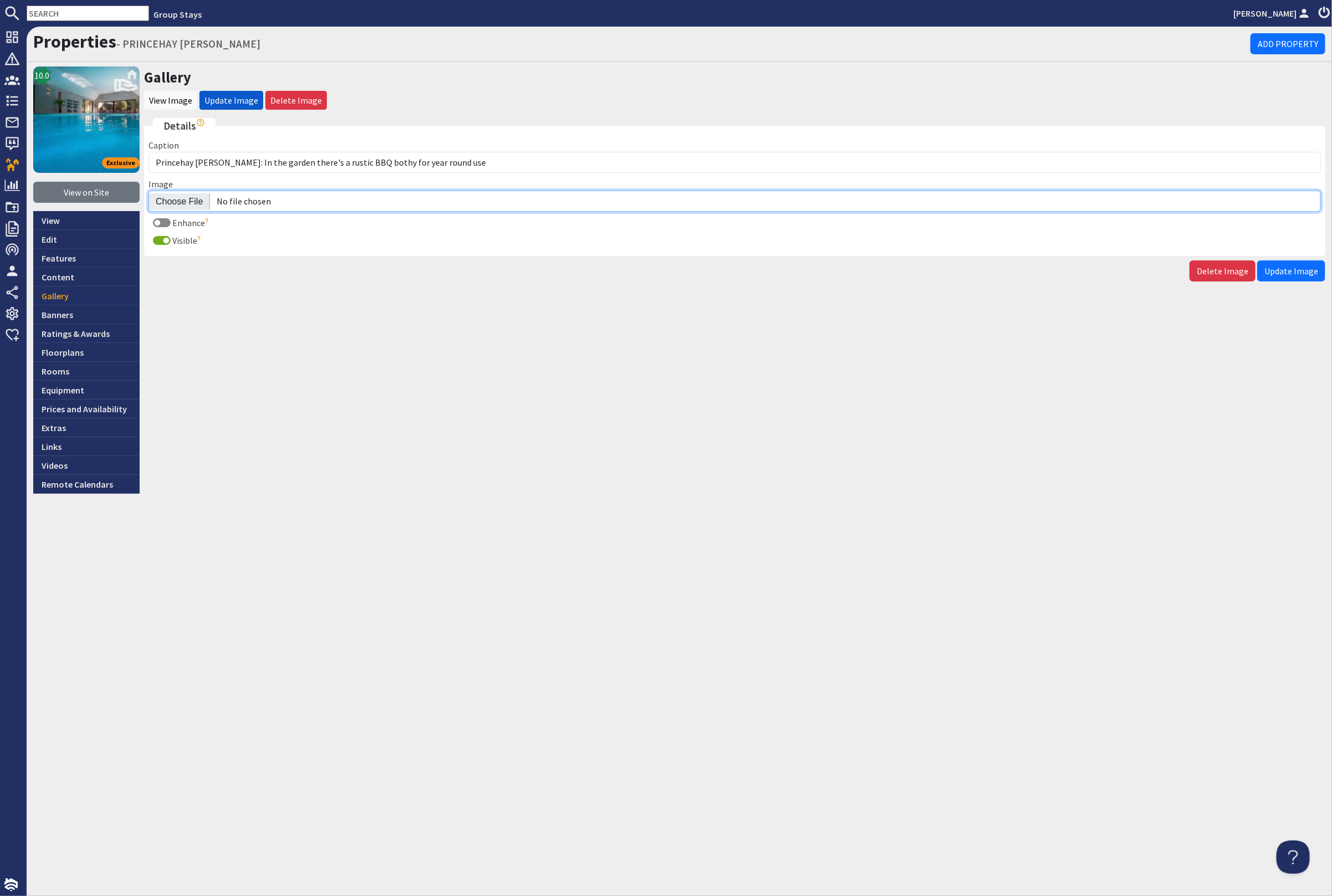
click at [183, 203] on input "Image" at bounding box center [734, 201] width 1173 height 21
type input "C:\fakepath\princehay-barton-large-home-group-accommodation-sleeping-14.jpg"
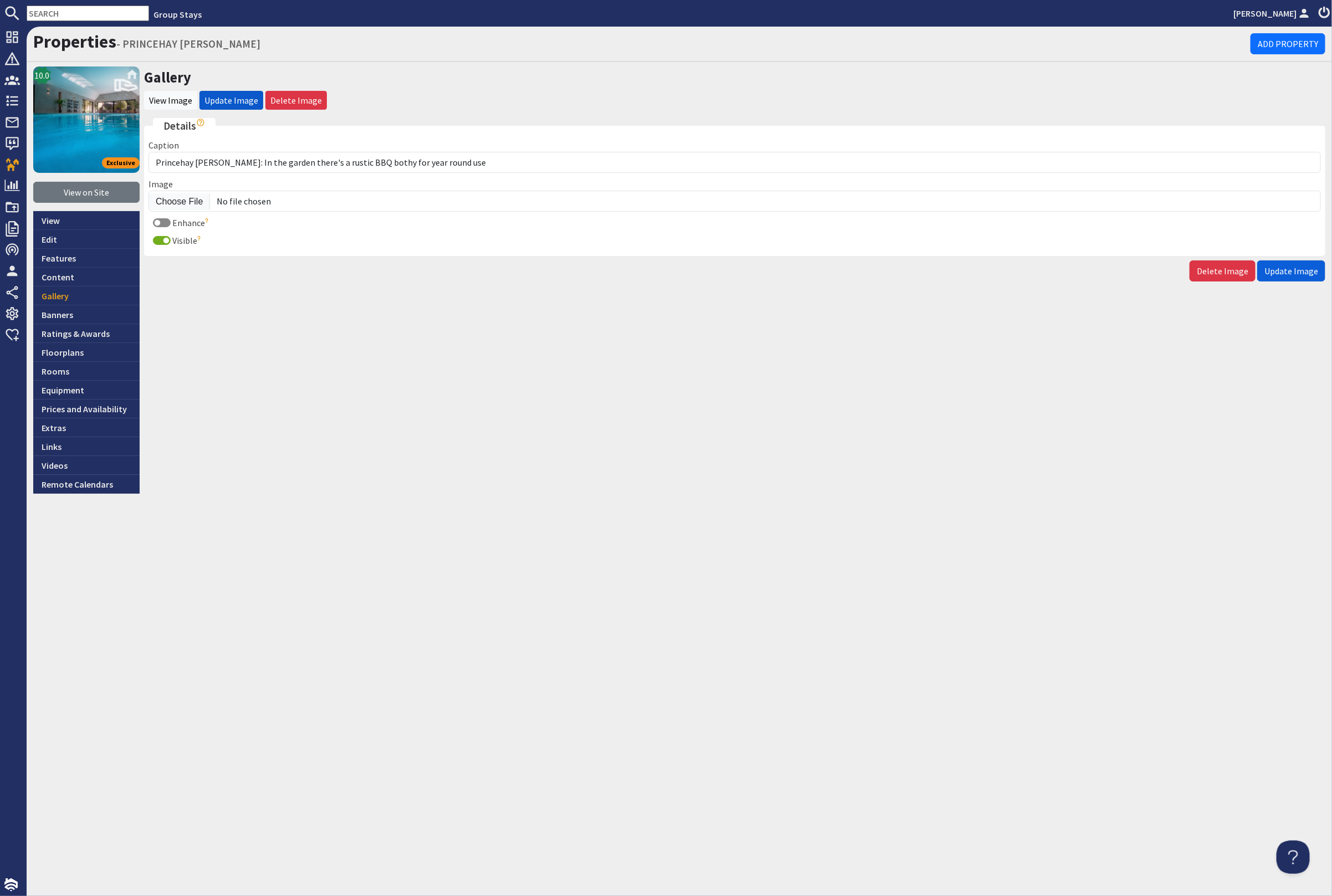
click at [1299, 269] on span "Update Image" at bounding box center [1291, 270] width 53 height 11
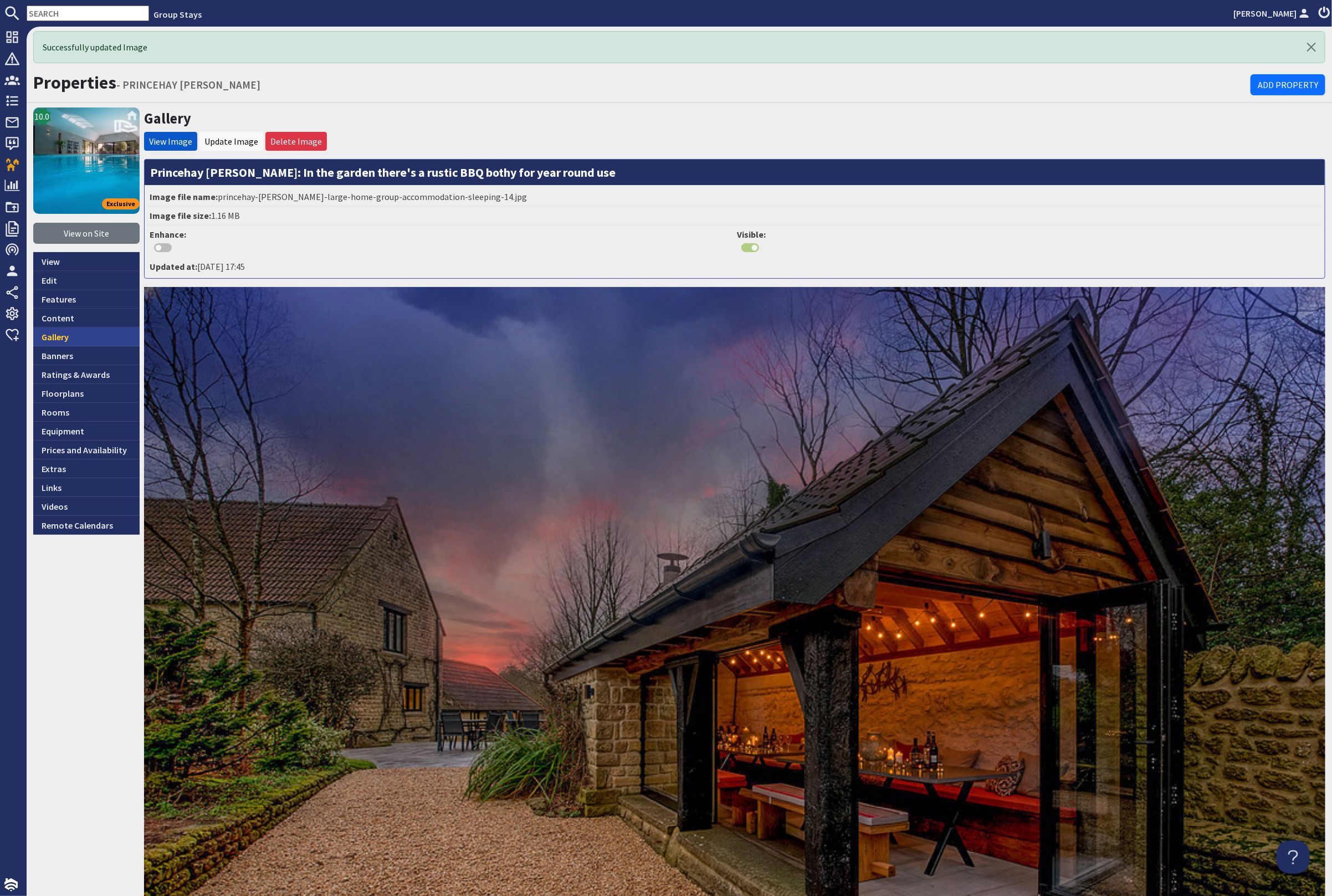
click at [93, 340] on link "Gallery" at bounding box center [87, 337] width 107 height 19
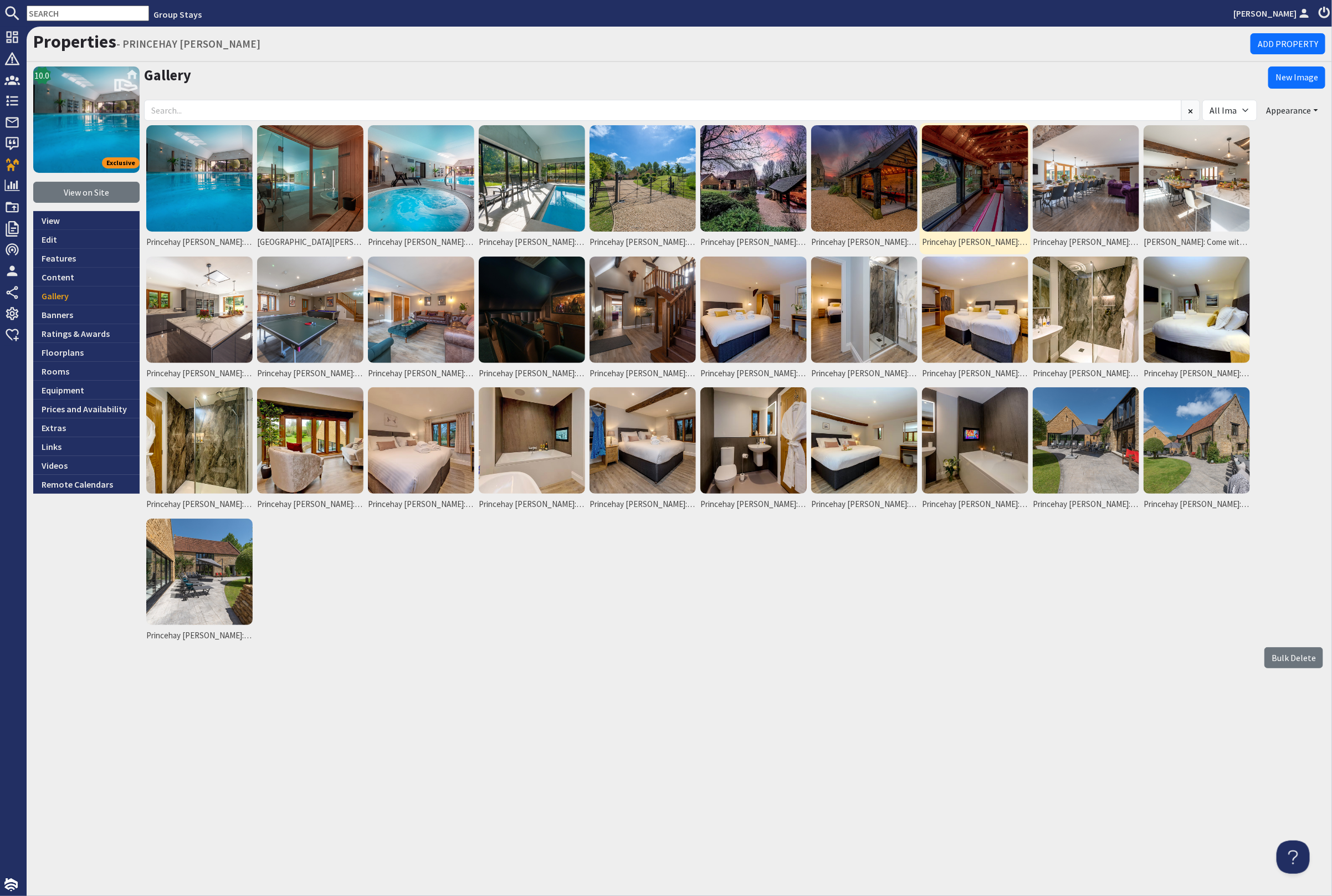
click at [972, 182] on img at bounding box center [975, 178] width 107 height 107
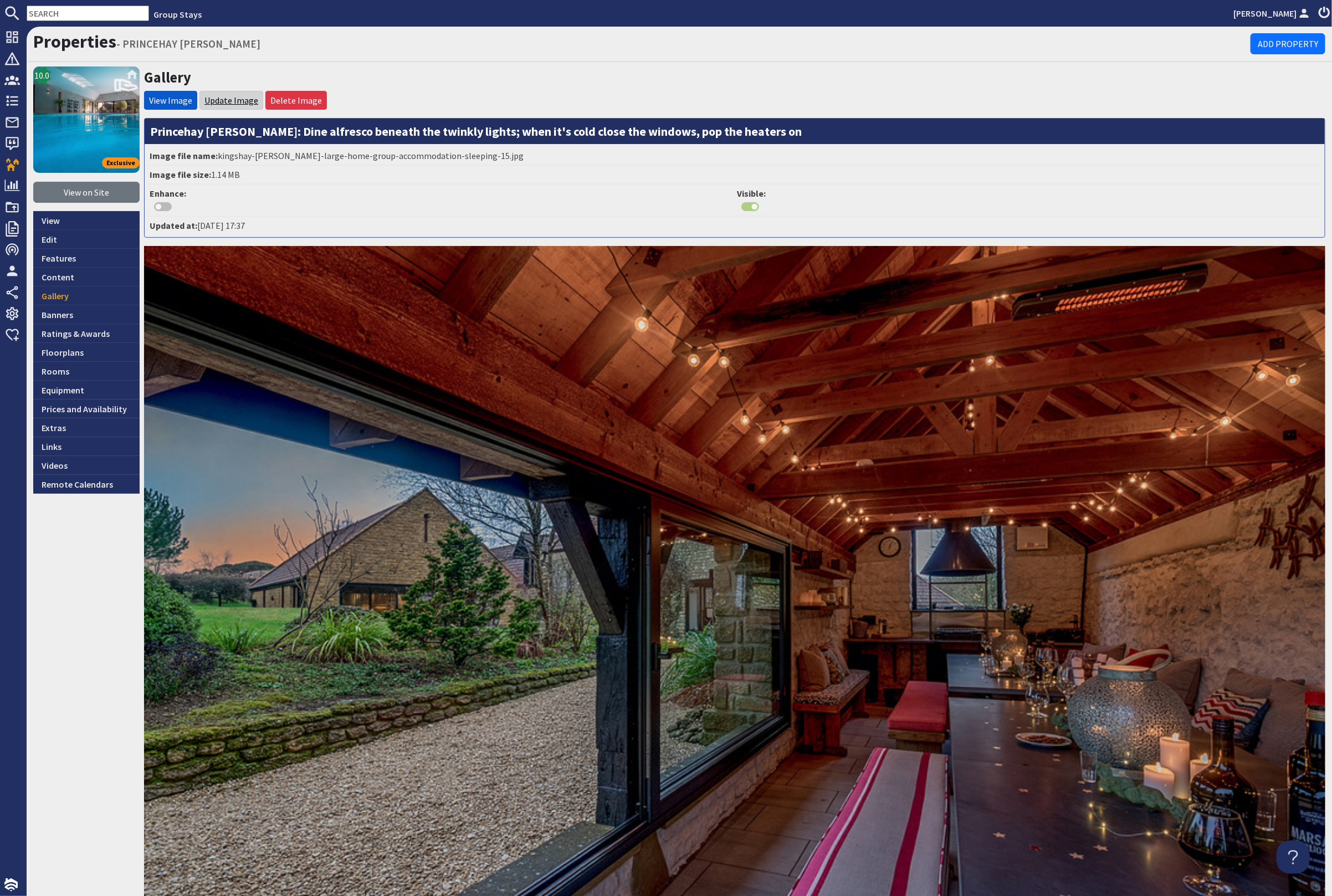
click at [225, 101] on link "Update Image" at bounding box center [231, 100] width 53 height 11
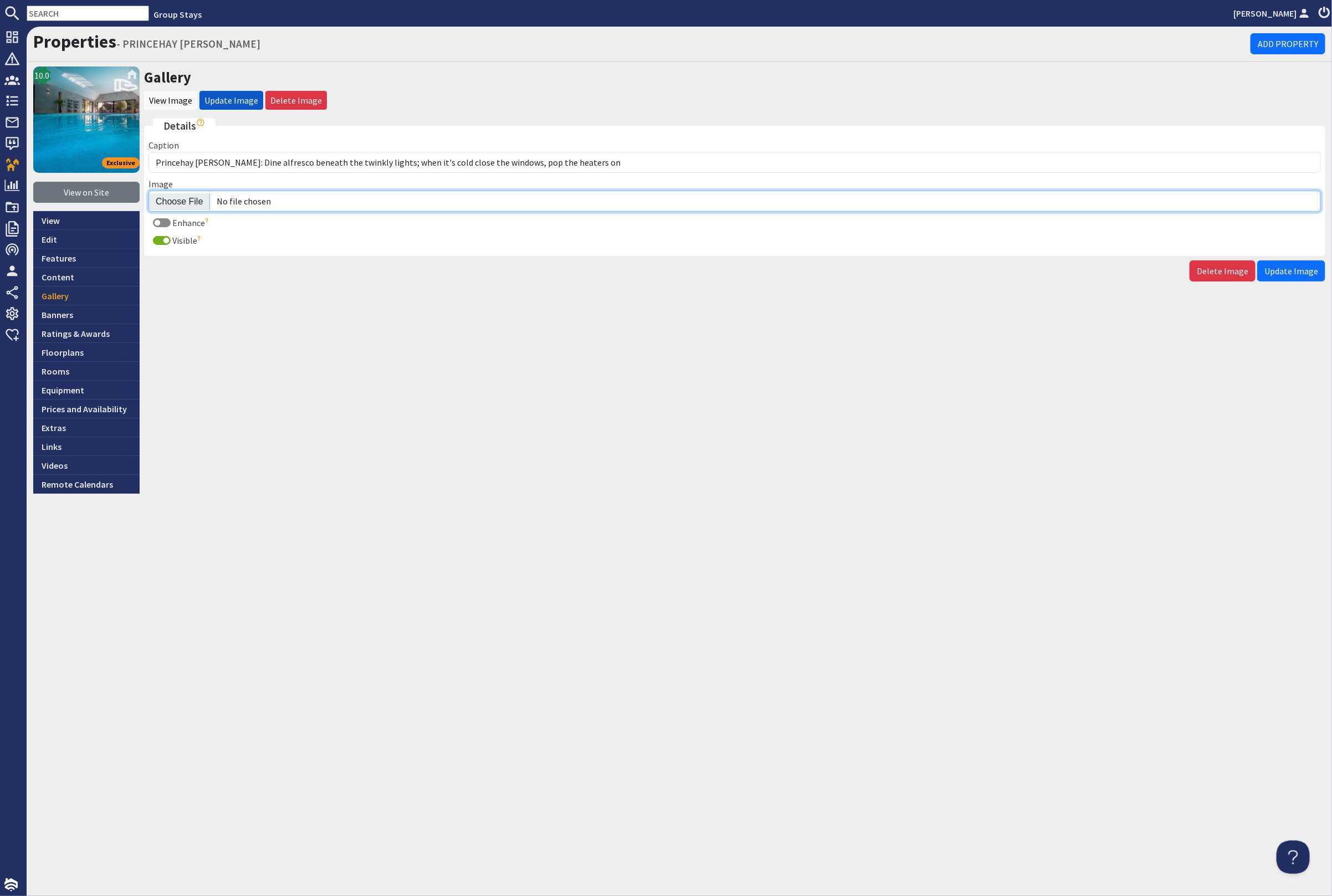
click at [176, 203] on input "Image" at bounding box center [734, 201] width 1173 height 21
type input "C:\fakepath\princehay-barton-large-home-group-accommodation-sleeping-15.jpg"
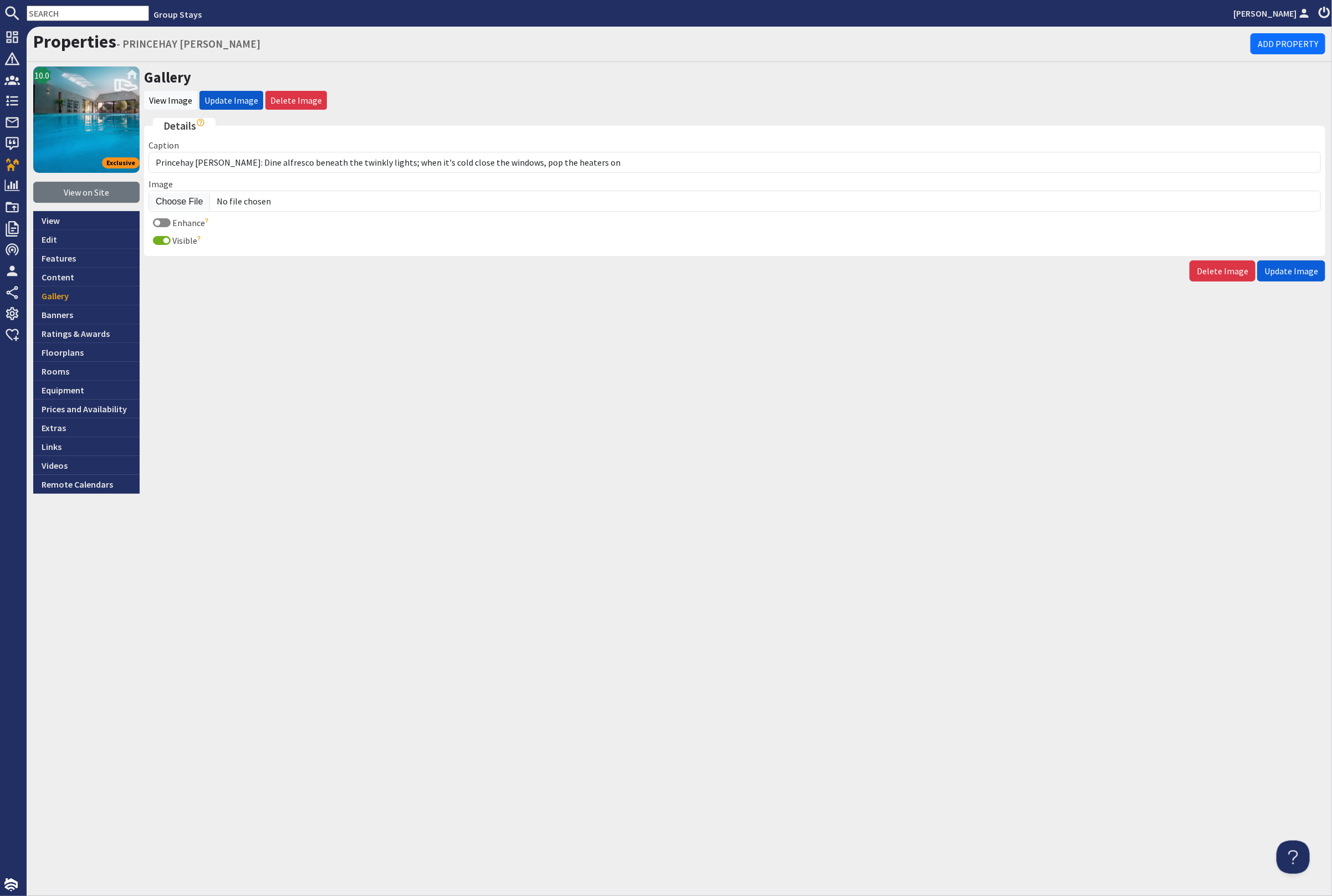
click at [1312, 271] on span "Update Image" at bounding box center [1291, 270] width 53 height 11
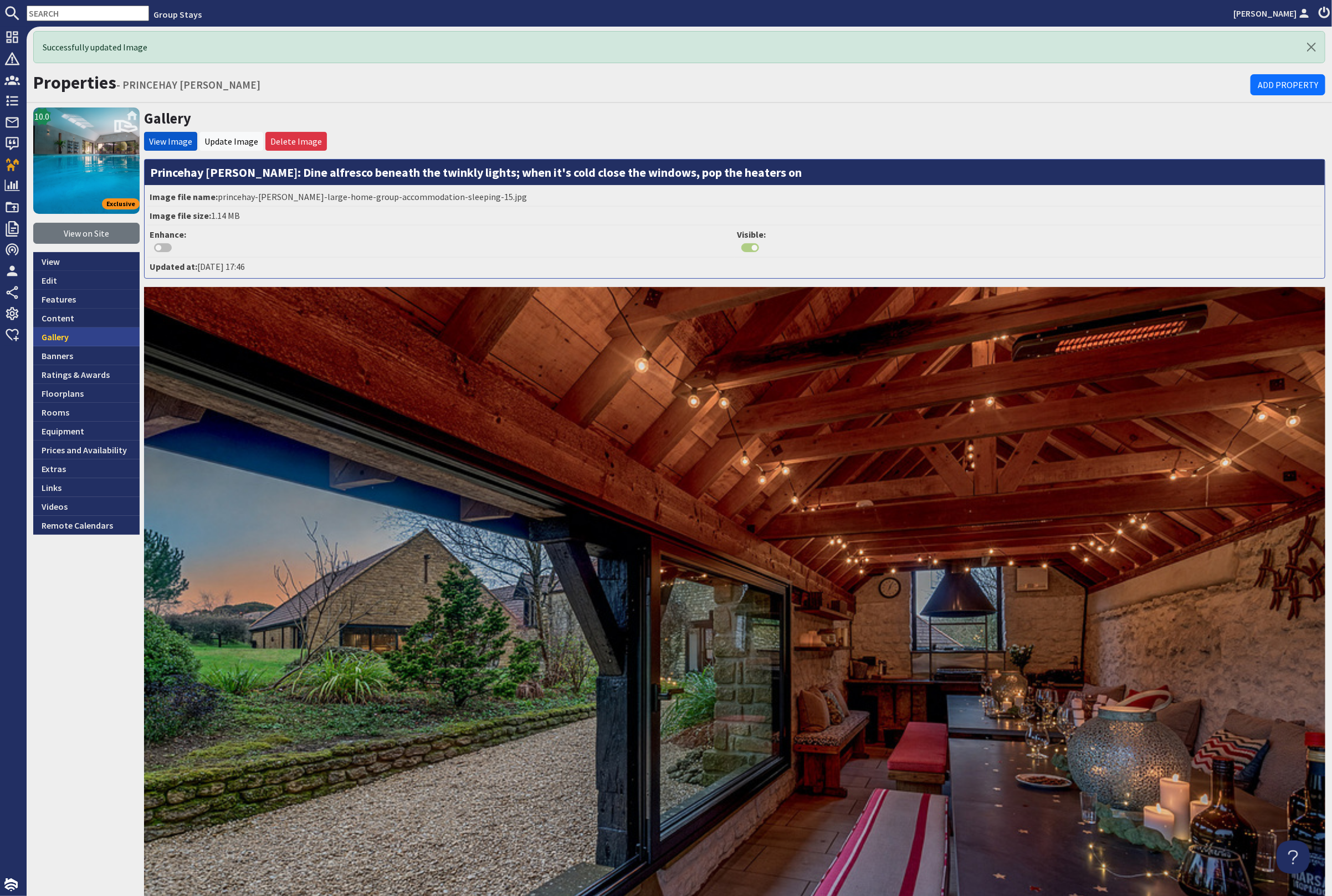
click at [83, 335] on link "Gallery" at bounding box center [87, 337] width 107 height 19
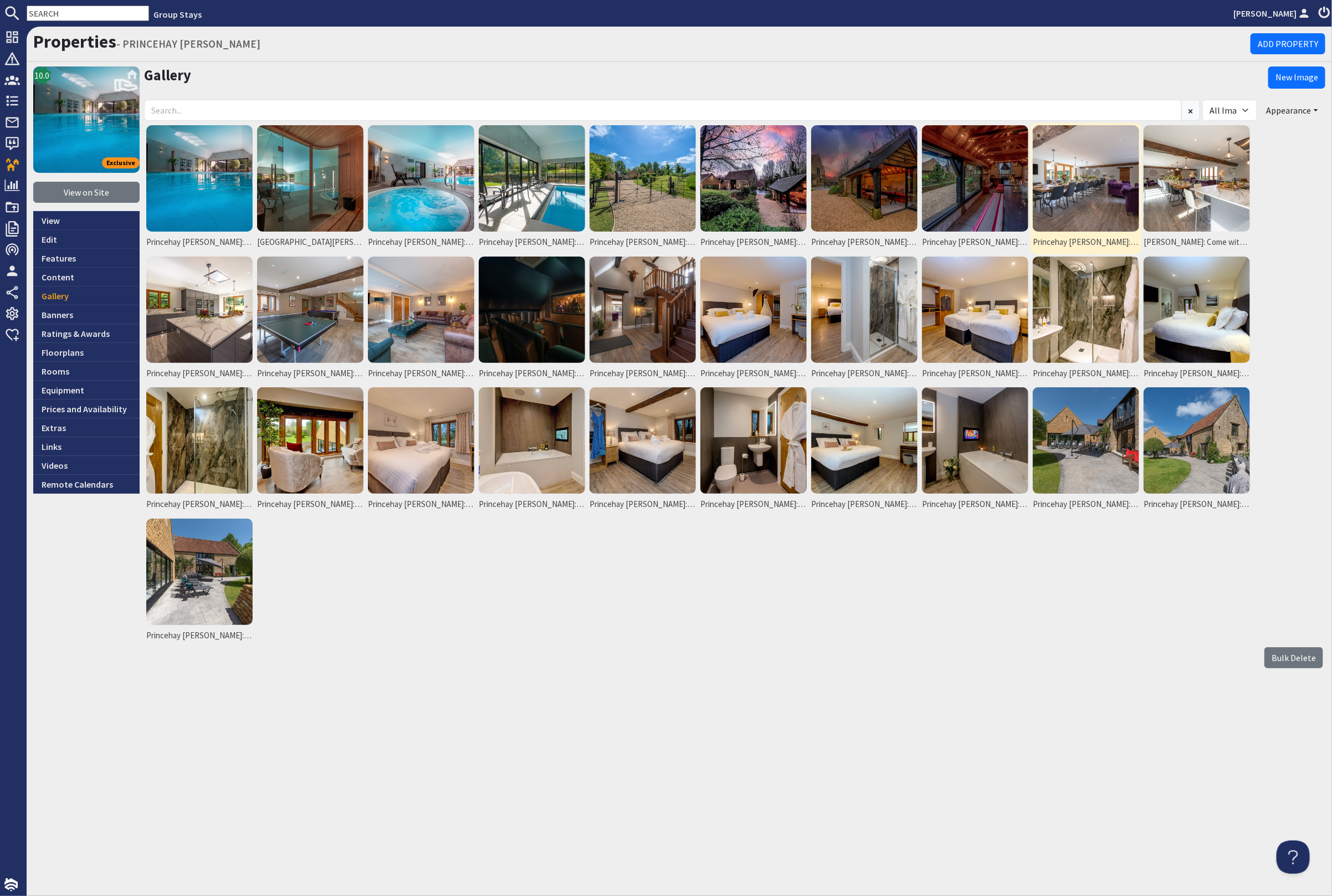
click at [1089, 211] on img at bounding box center [1086, 178] width 107 height 107
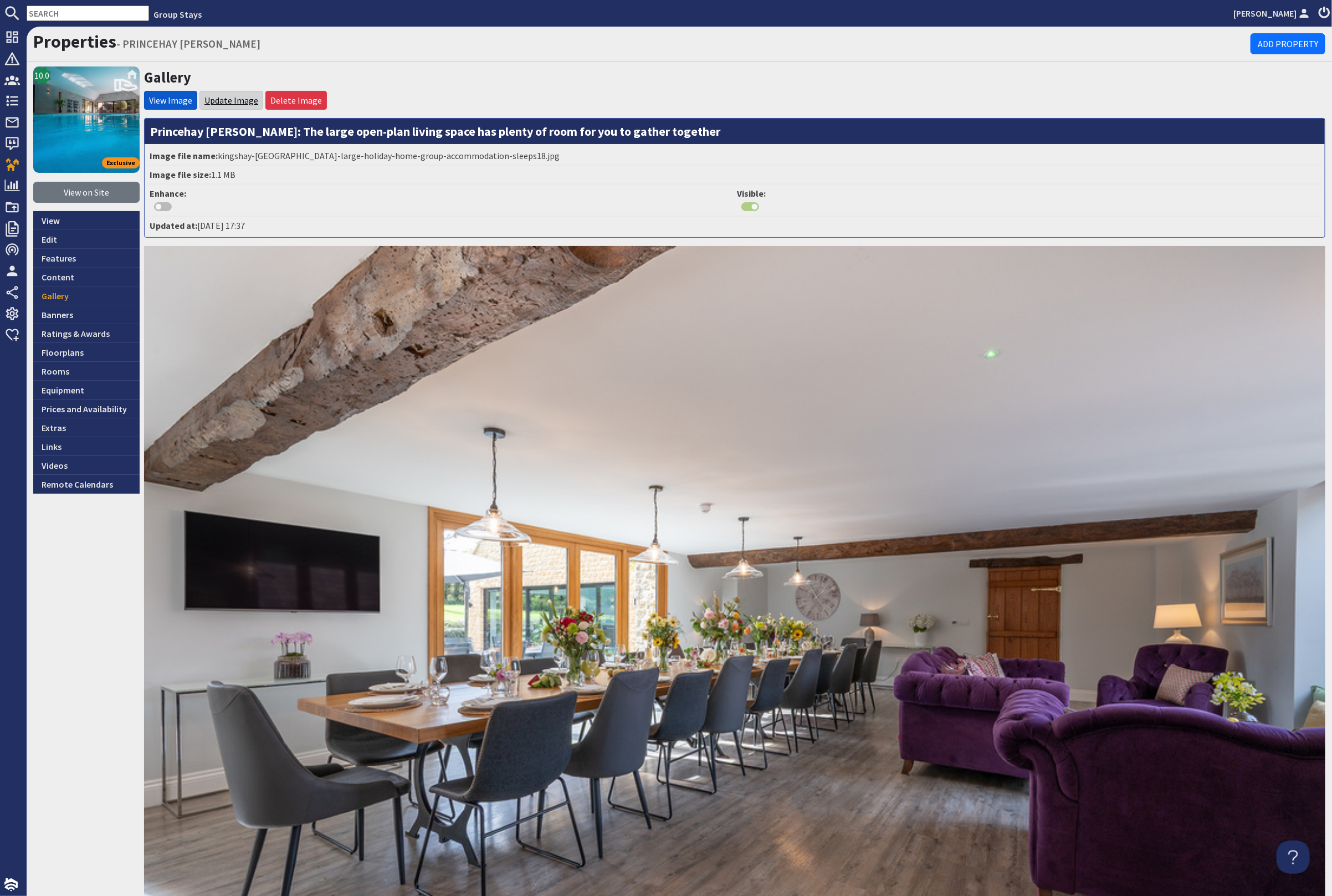
click at [233, 99] on link "Update Image" at bounding box center [231, 100] width 53 height 11
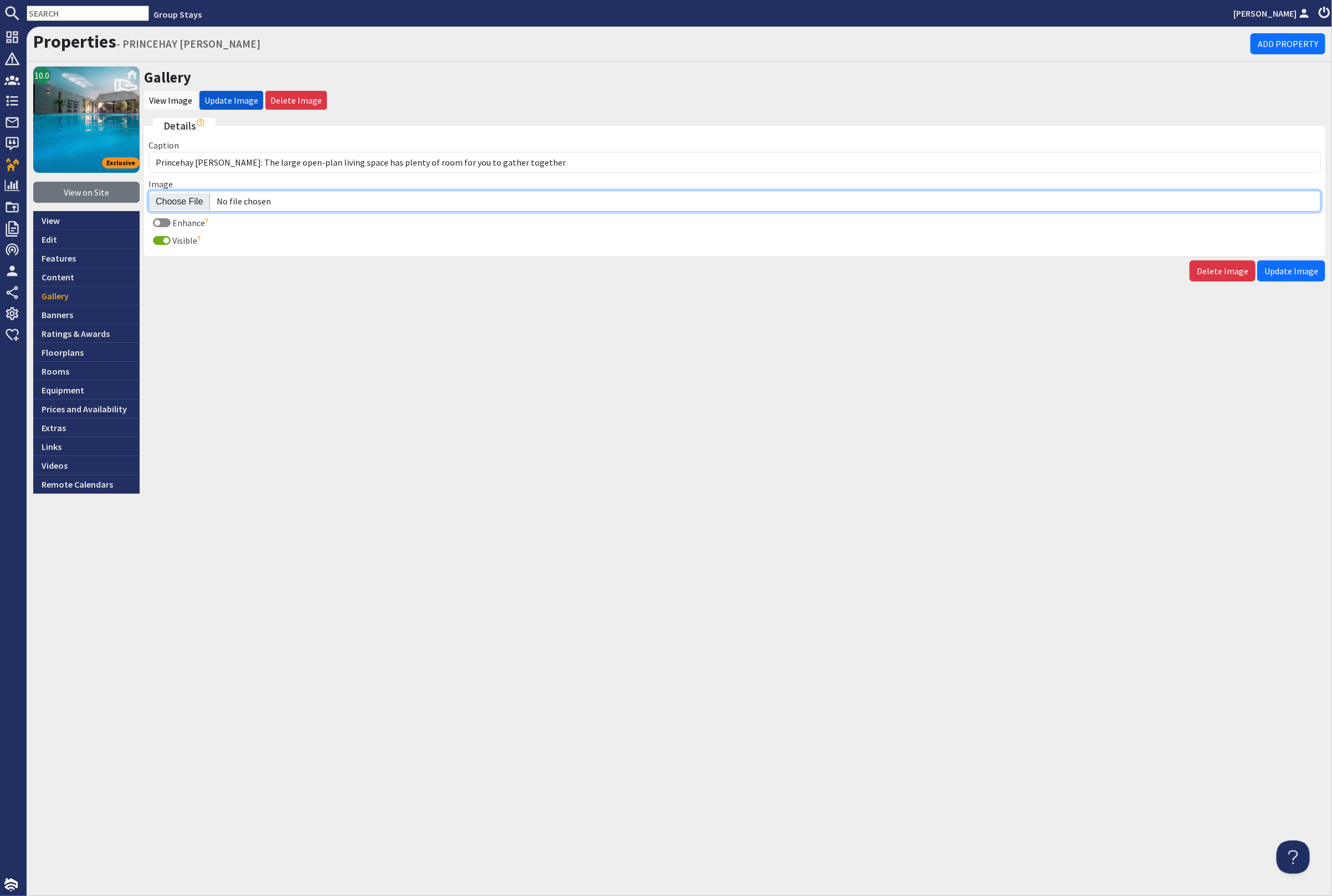
click at [175, 199] on input "Image" at bounding box center [734, 201] width 1173 height 21
type input "C:\fakepath\princehay-barton-large-holiday-home-group-accommodation-sleeps18.jpg"
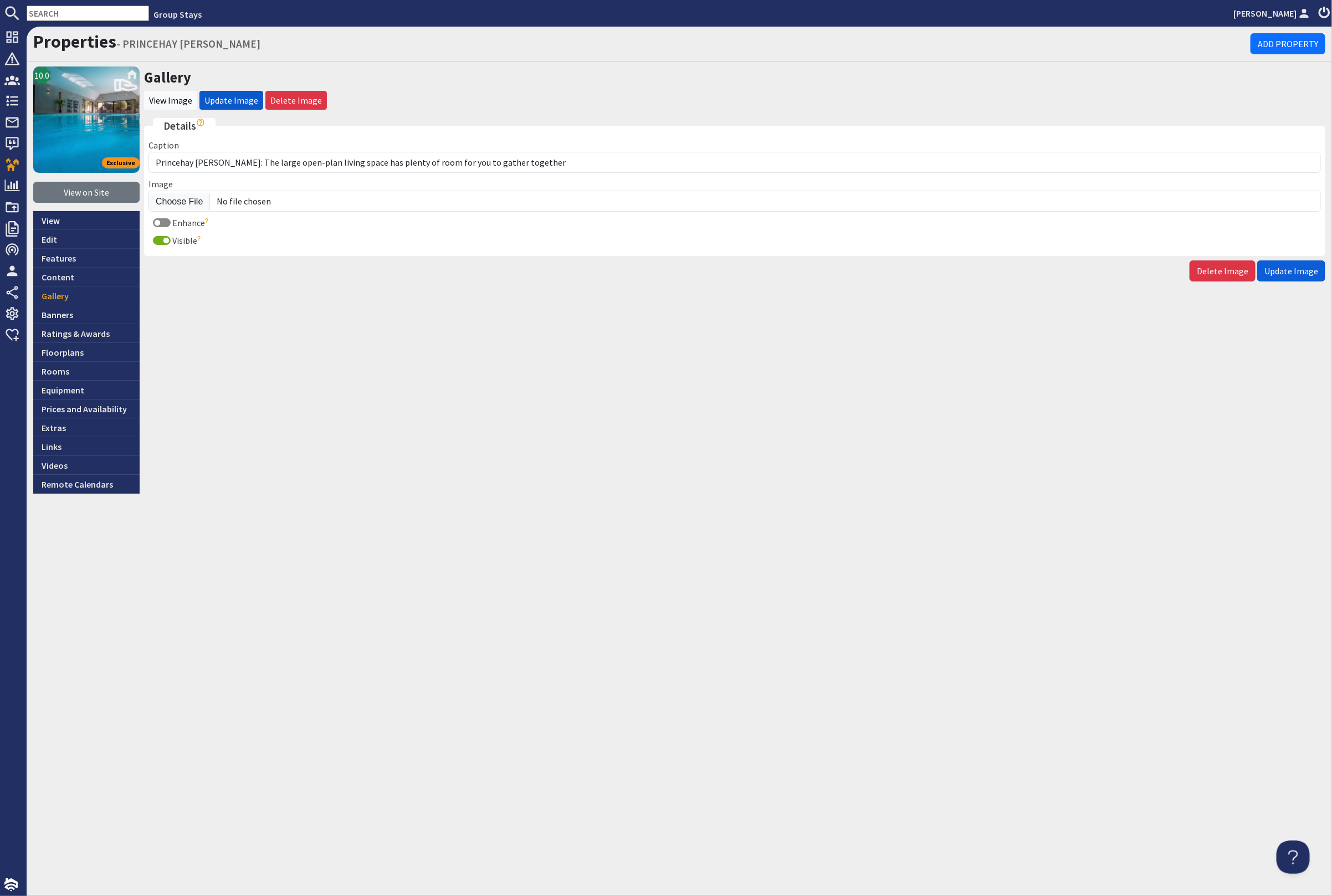
click at [1295, 273] on span "Update Image" at bounding box center [1291, 270] width 53 height 11
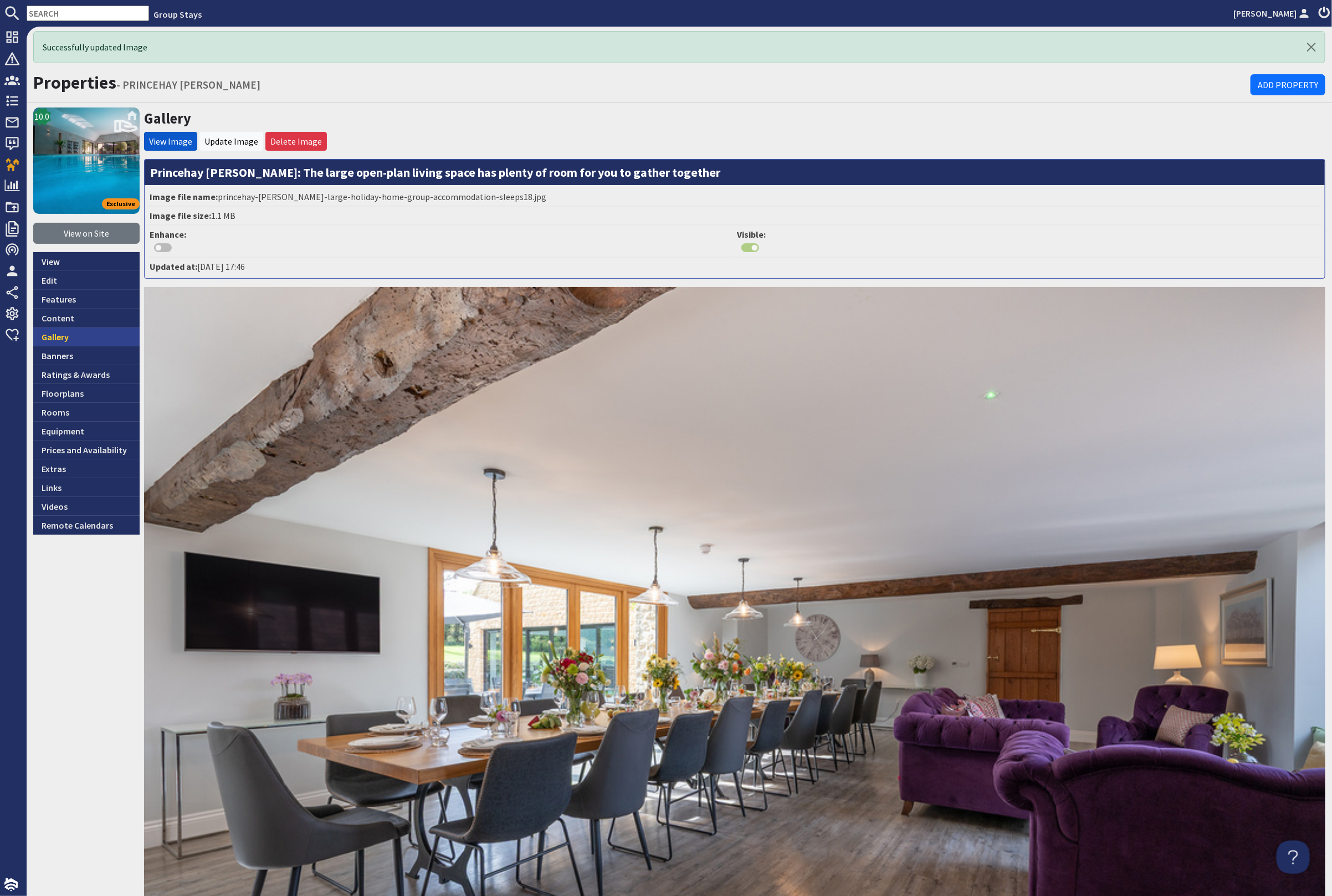
click at [88, 336] on link "Gallery" at bounding box center [87, 337] width 107 height 19
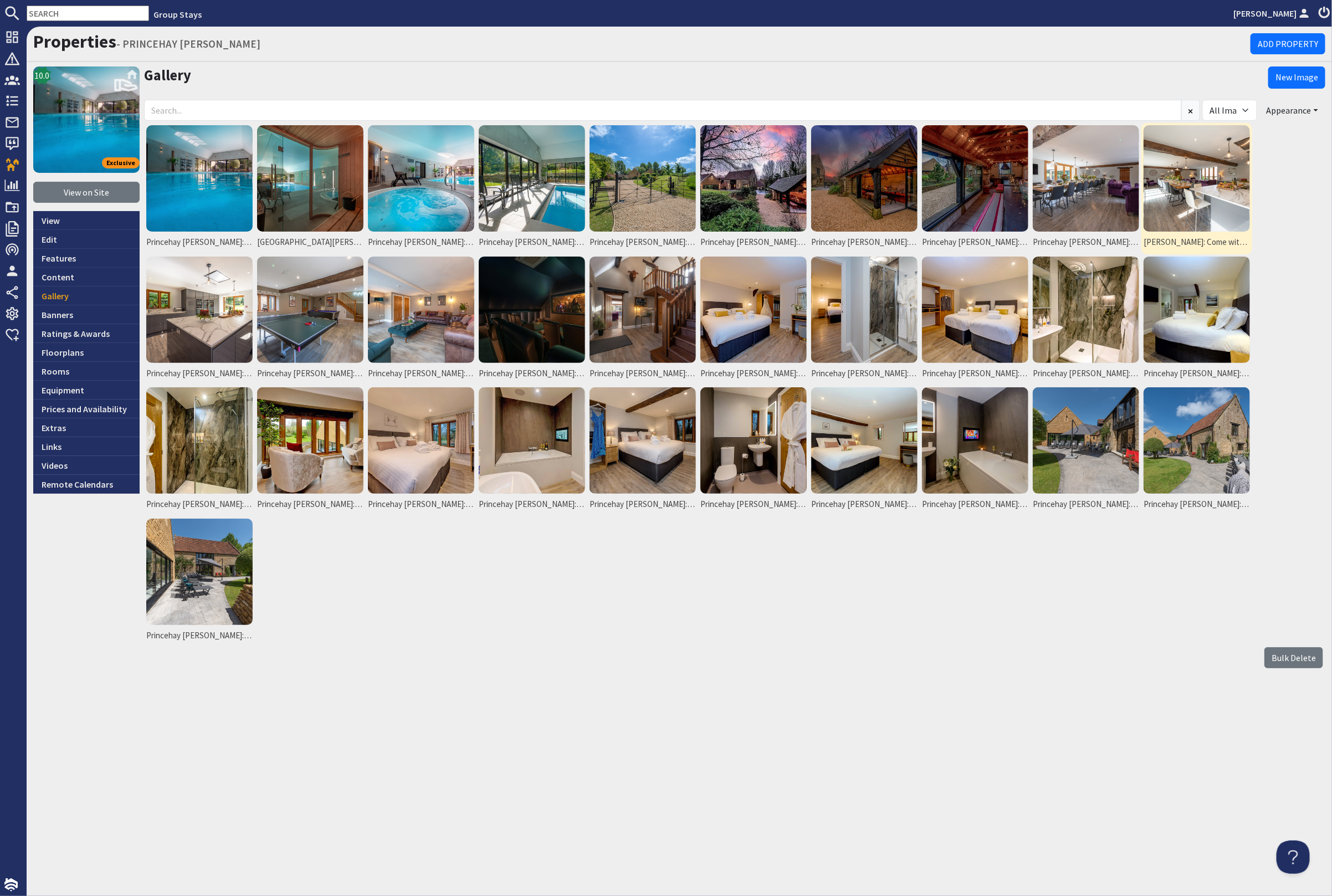
click at [1199, 174] on img at bounding box center [1197, 178] width 107 height 107
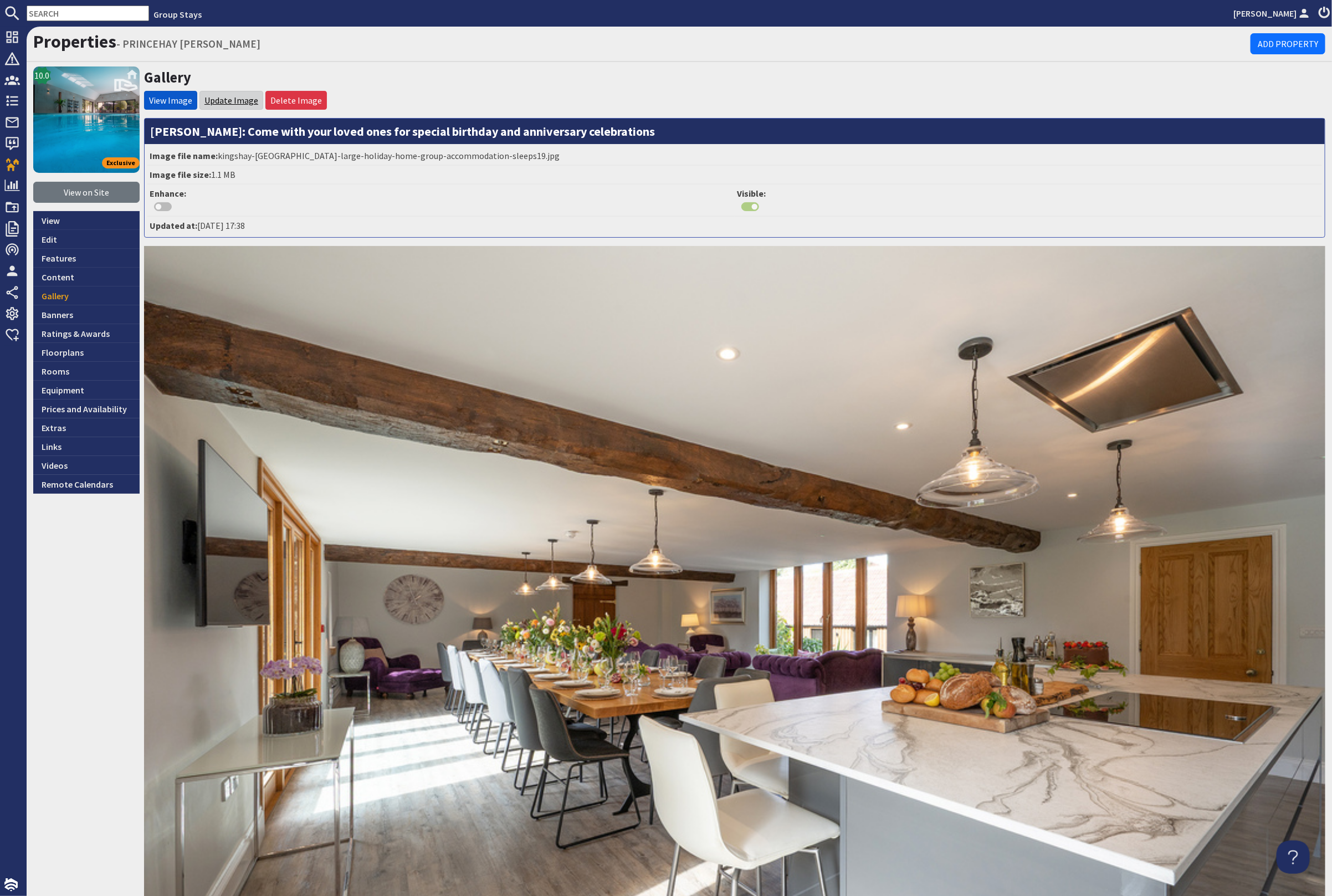
click at [219, 104] on link "Update Image" at bounding box center [231, 100] width 53 height 11
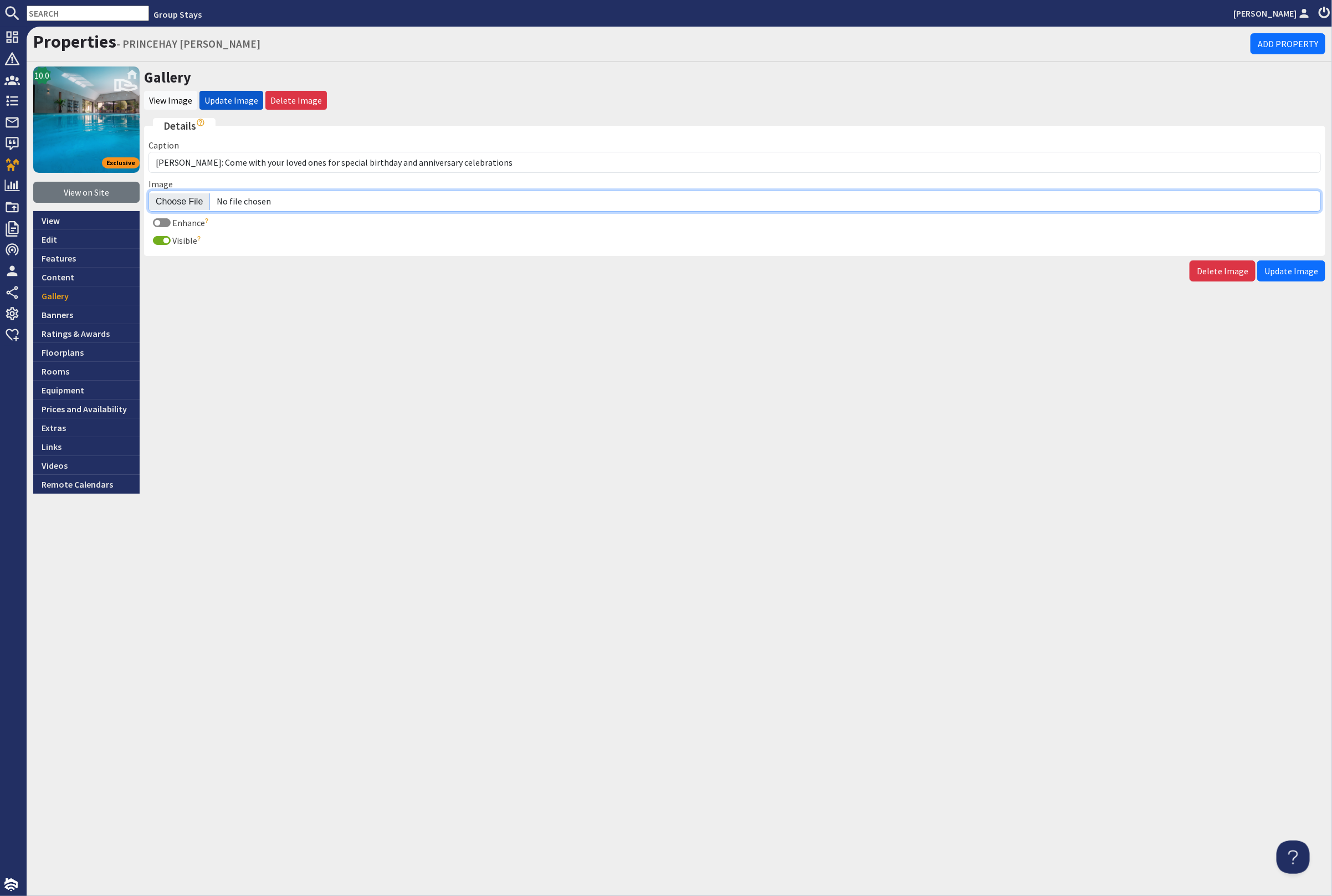
click at [194, 198] on input "Image" at bounding box center [734, 201] width 1173 height 21
type input "C:\fakepath\princehay-[PERSON_NAME]-large-holiday-home-group-accommodation-slee…"
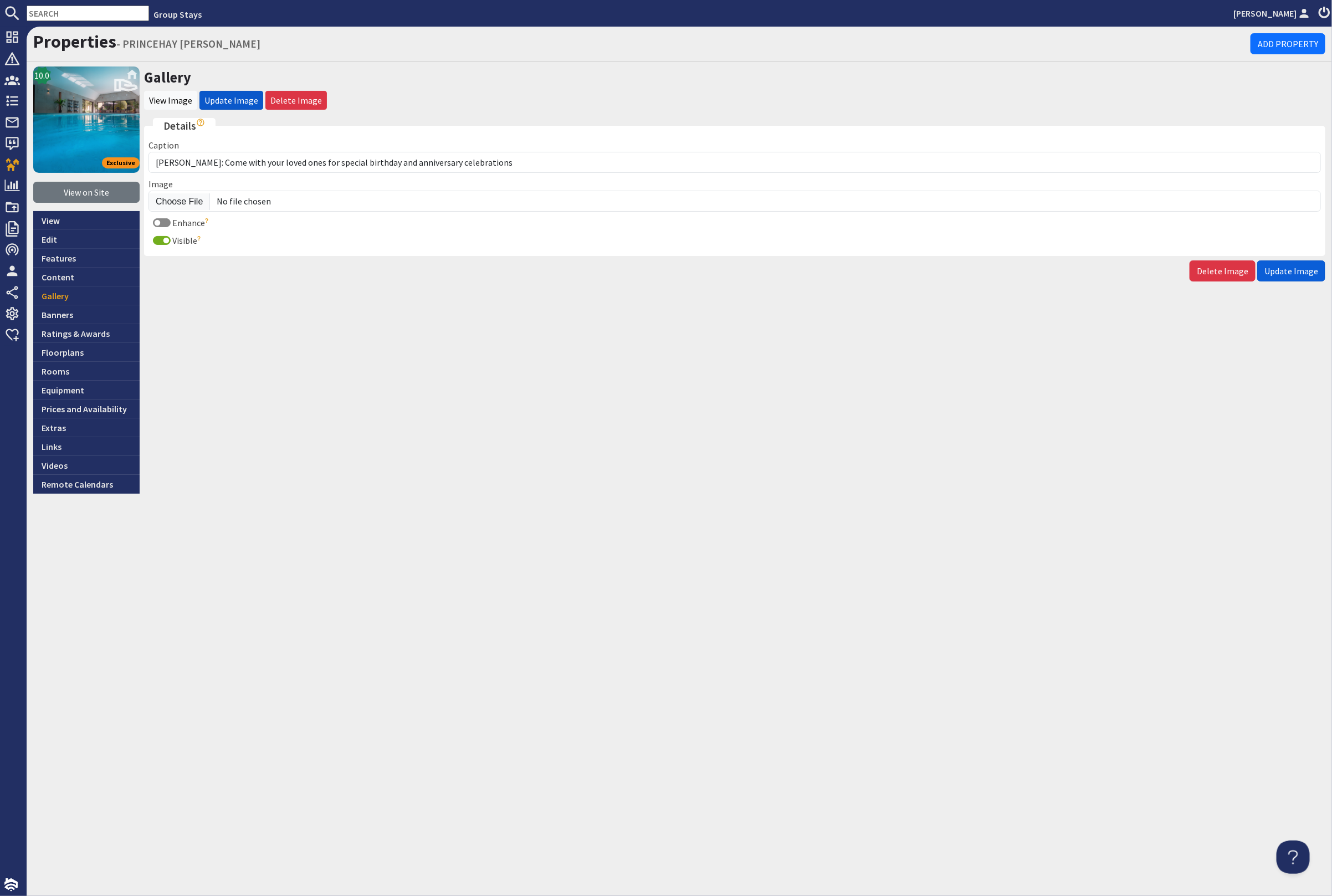
click at [1289, 278] on div "Gallery View Image Update Image Delete Image Details Caption Princehay [PERSON_…" at bounding box center [735, 280] width 1182 height 428
click at [1288, 273] on span "Update Image" at bounding box center [1291, 270] width 53 height 11
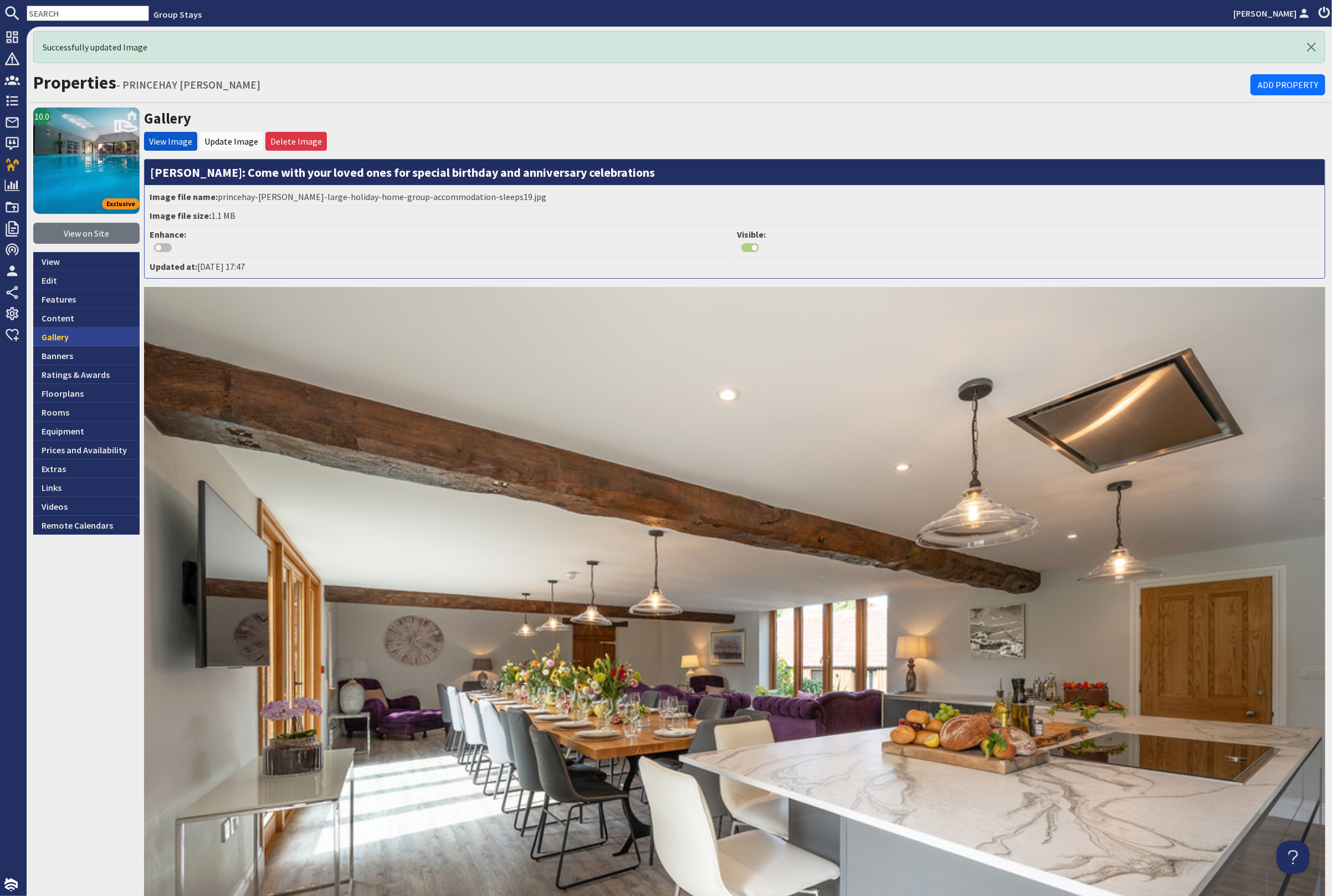
click at [60, 342] on link "Gallery" at bounding box center [87, 337] width 107 height 19
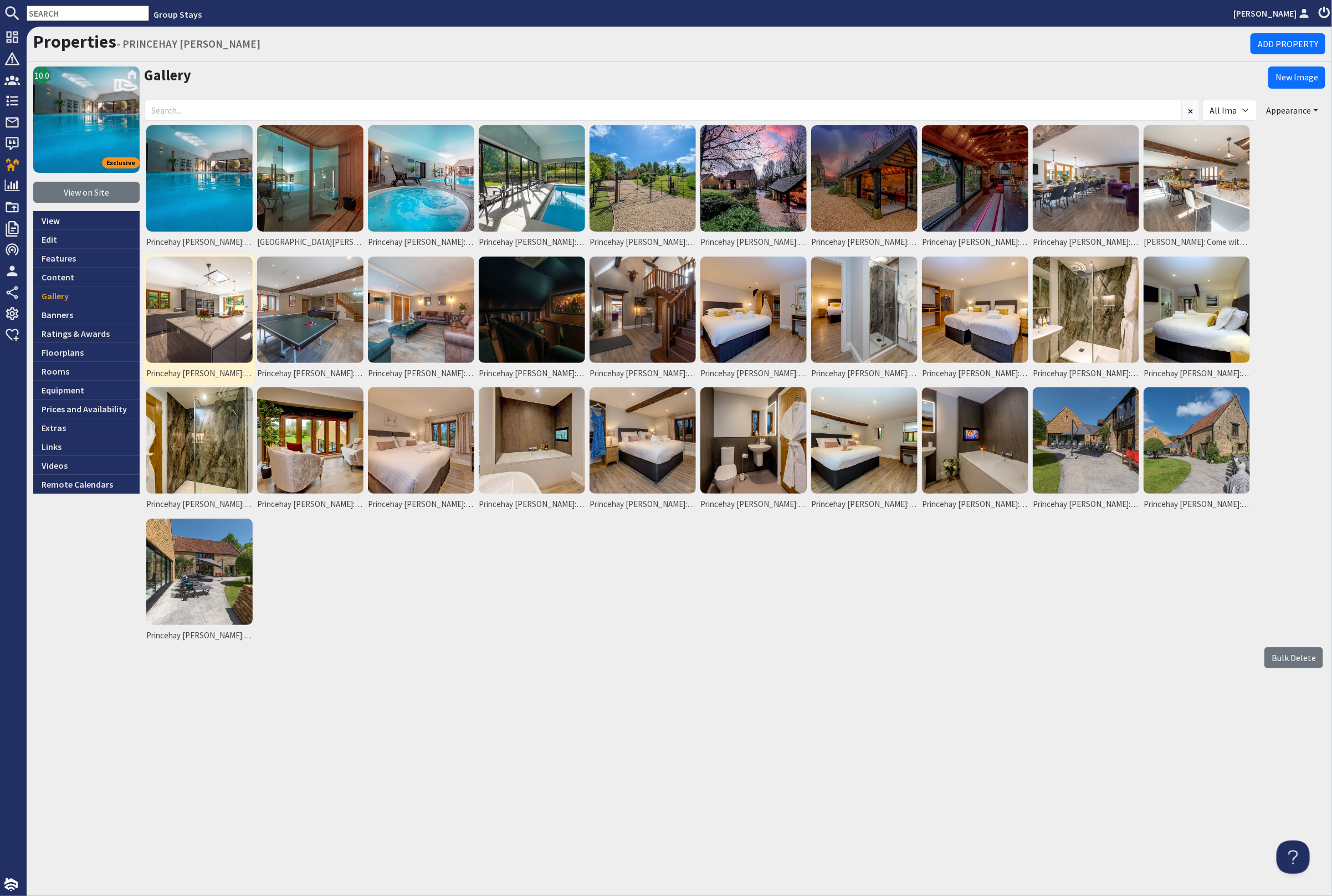
click at [194, 317] on img at bounding box center [200, 310] width 107 height 107
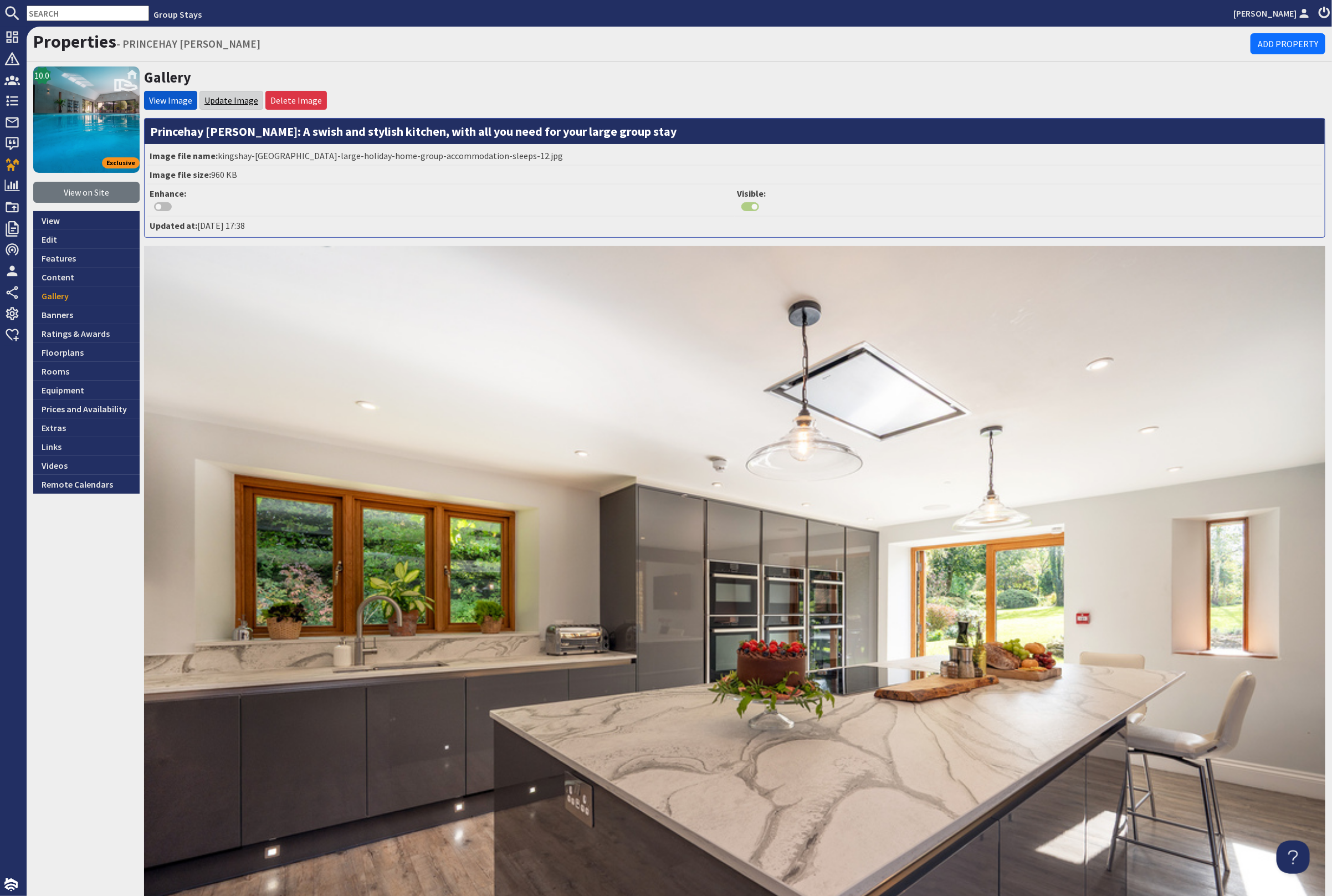
click at [238, 97] on link "Update Image" at bounding box center [231, 100] width 53 height 11
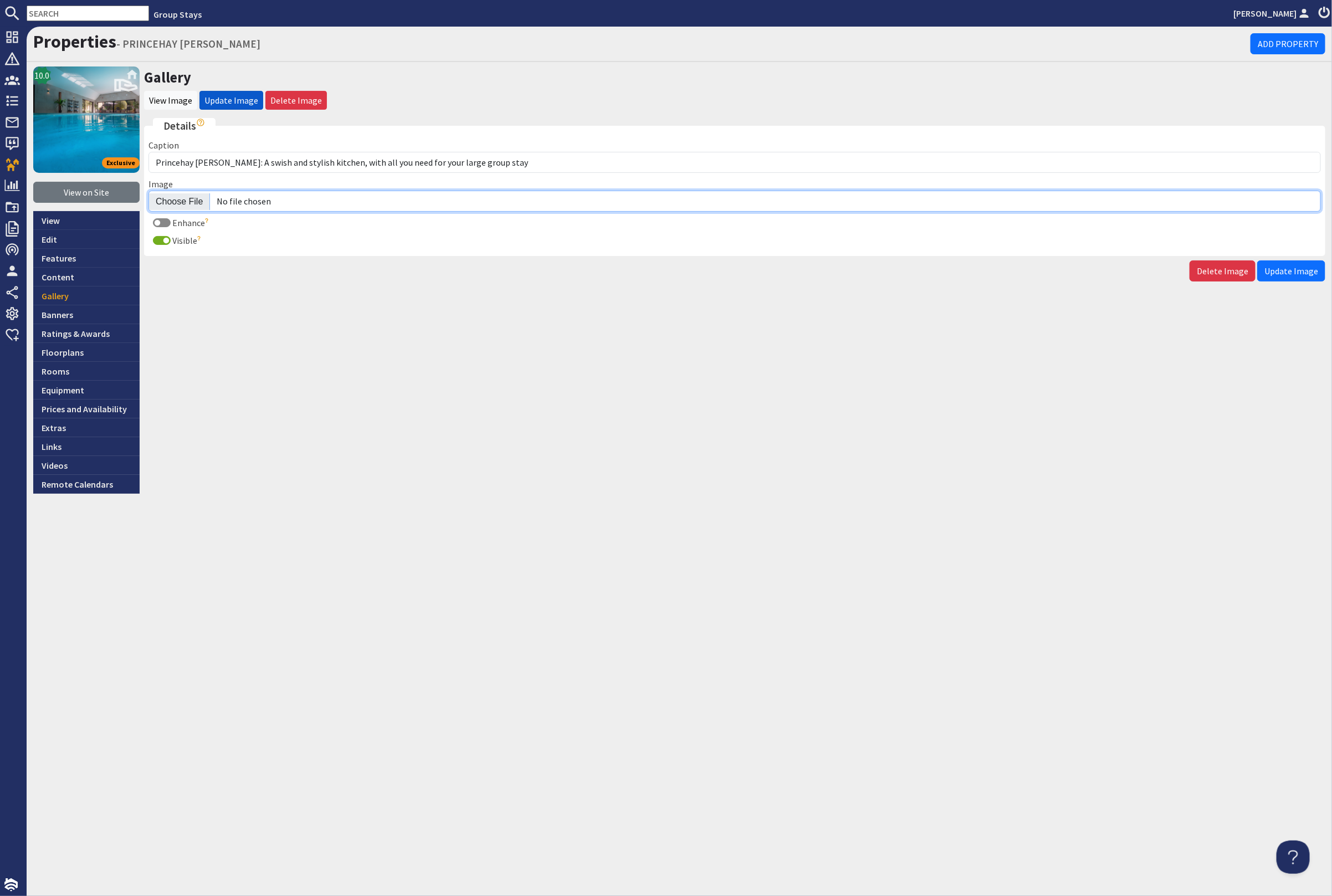
click at [169, 202] on input "Image" at bounding box center [734, 201] width 1173 height 21
type input "C:\fakepath\princehay-barton-large-holiday-home-group-accommodation-sleeps-12.j…"
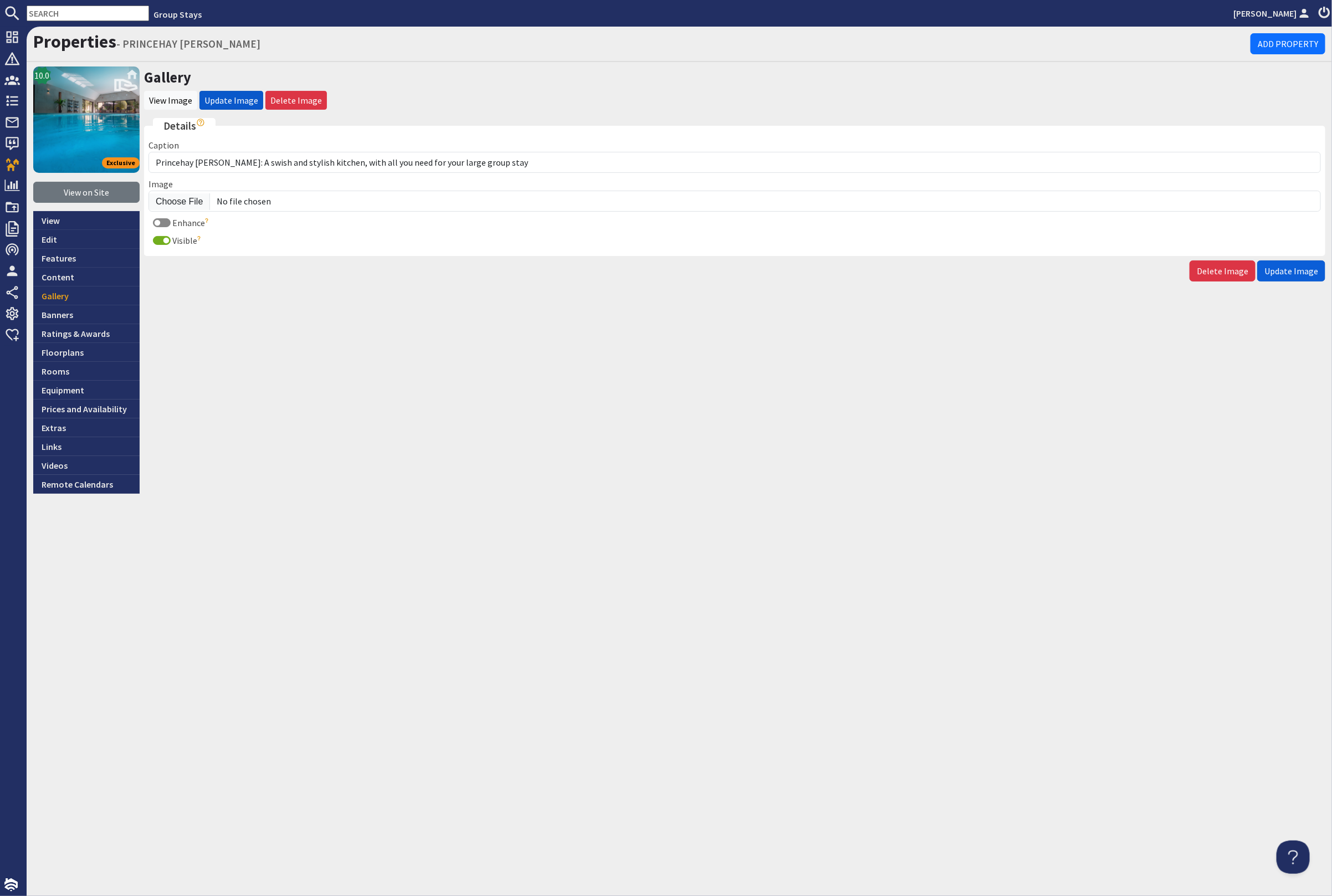
click at [1302, 271] on span "Update Image" at bounding box center [1291, 270] width 53 height 11
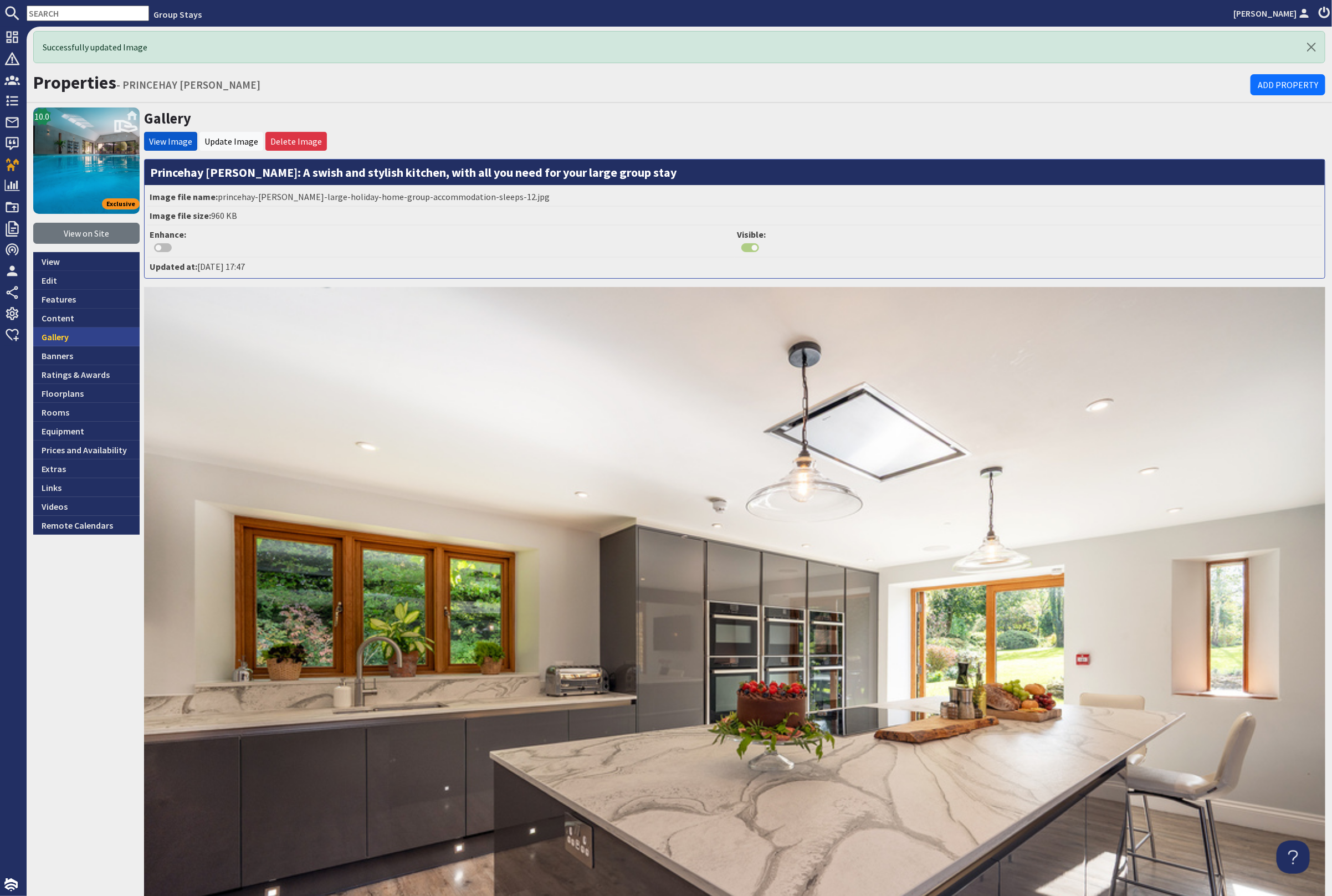
click at [102, 335] on link "Gallery" at bounding box center [87, 337] width 107 height 19
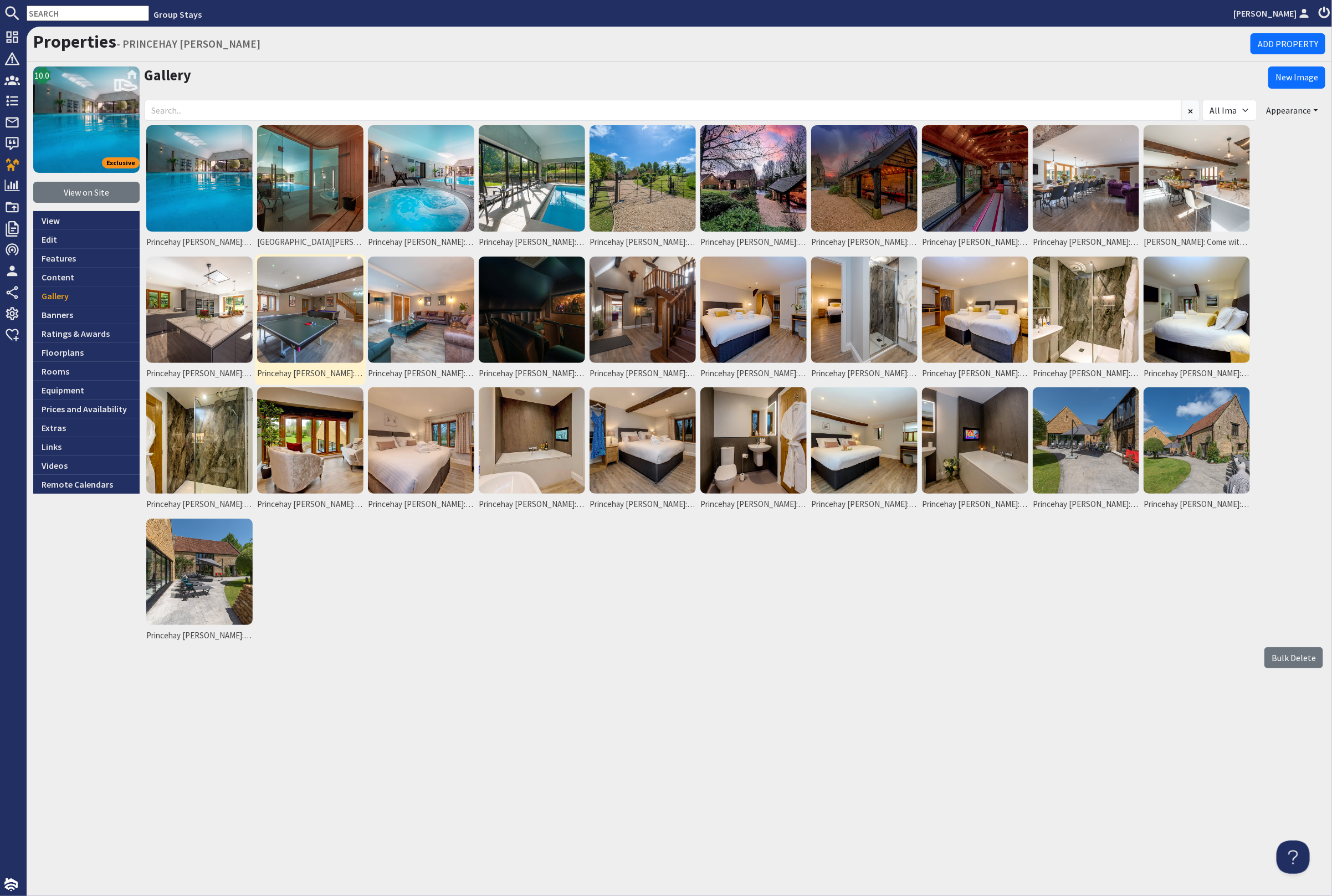
click at [314, 293] on img at bounding box center [311, 310] width 107 height 107
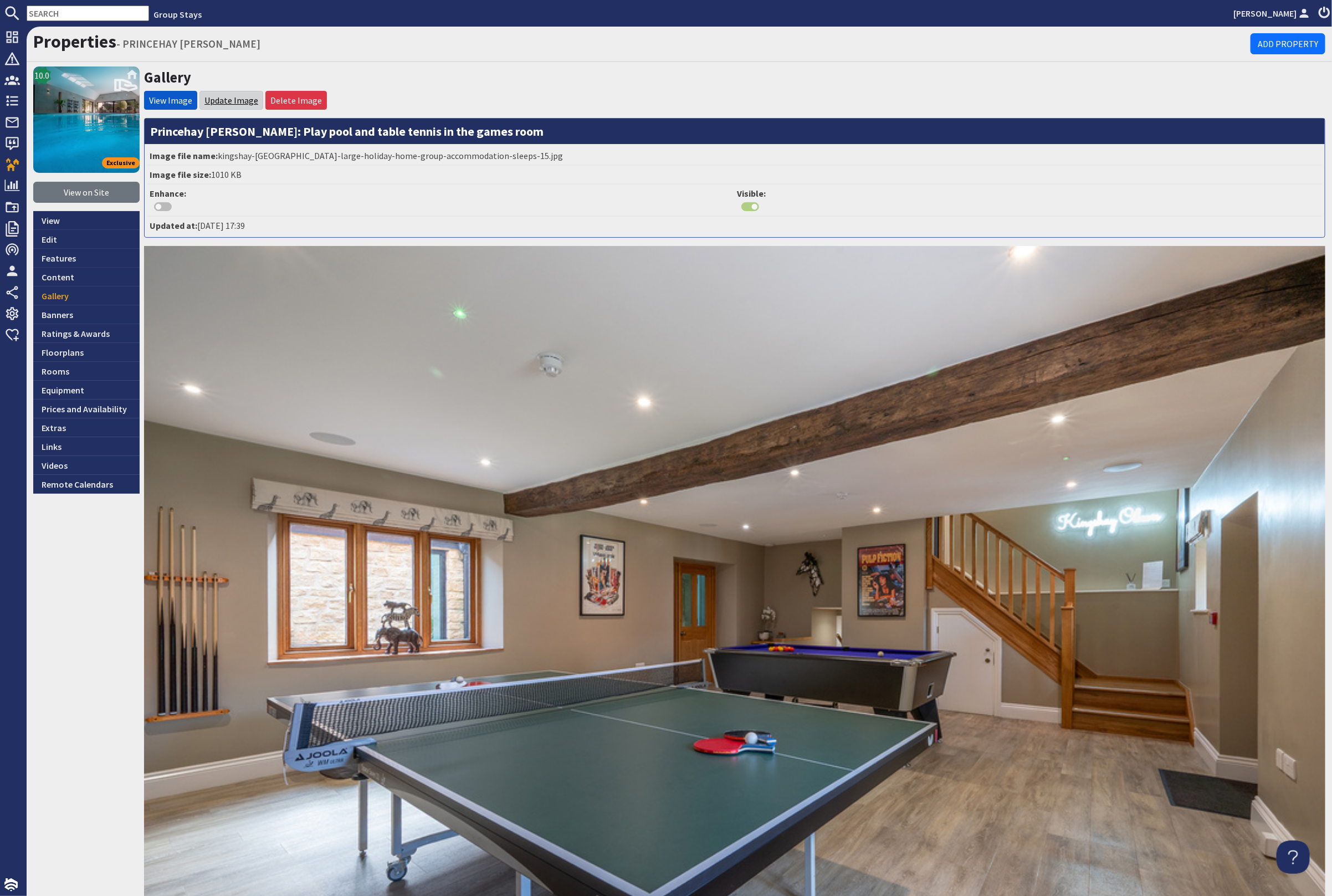
click at [236, 99] on link "Update Image" at bounding box center [231, 100] width 53 height 11
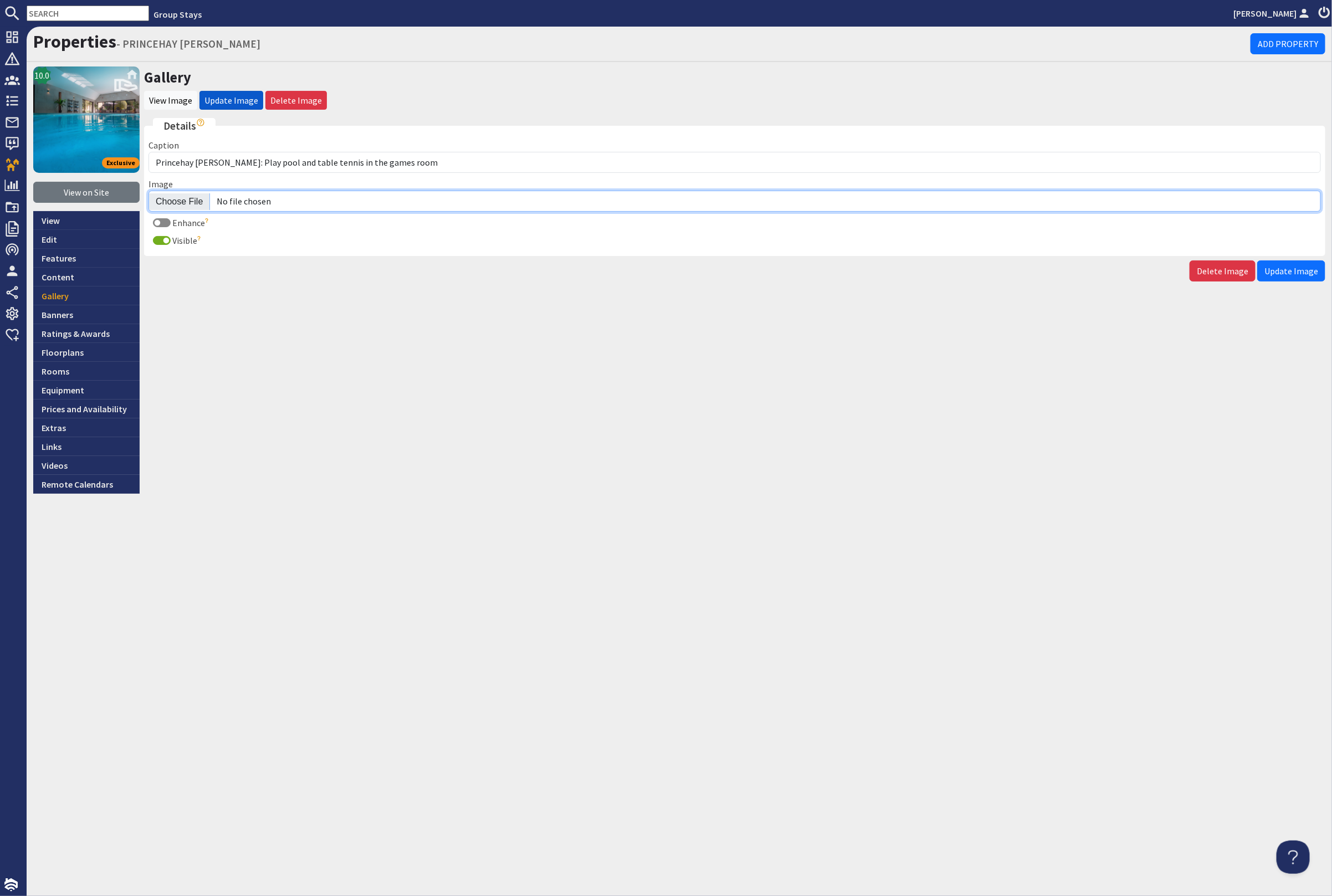
click at [193, 196] on input "Image" at bounding box center [734, 201] width 1173 height 21
type input "C:\fakepath\princehay-[PERSON_NAME]-large-holiday-home-group-accommodation-slee…"
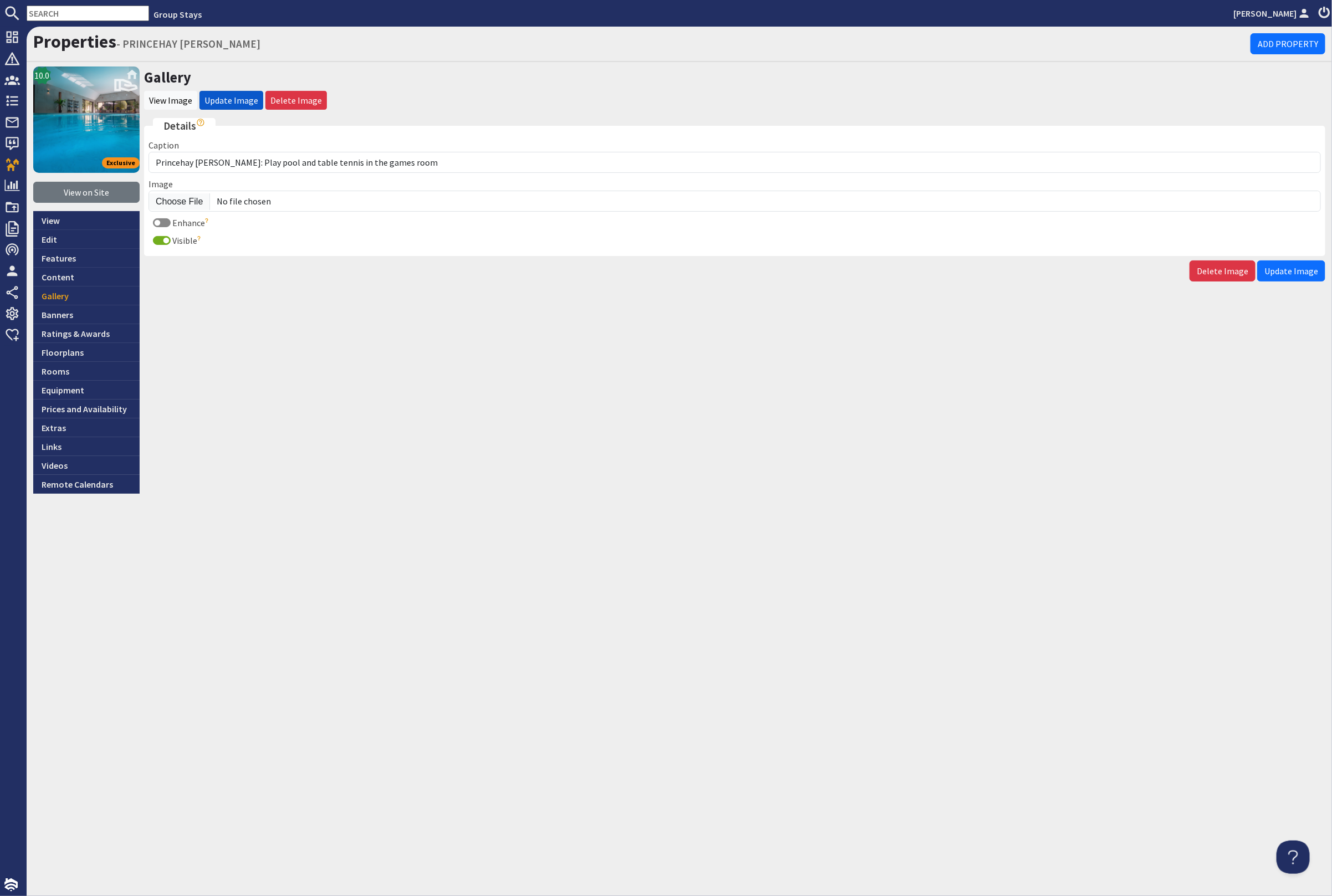
click at [1305, 267] on span "Update Image" at bounding box center [1291, 270] width 53 height 11
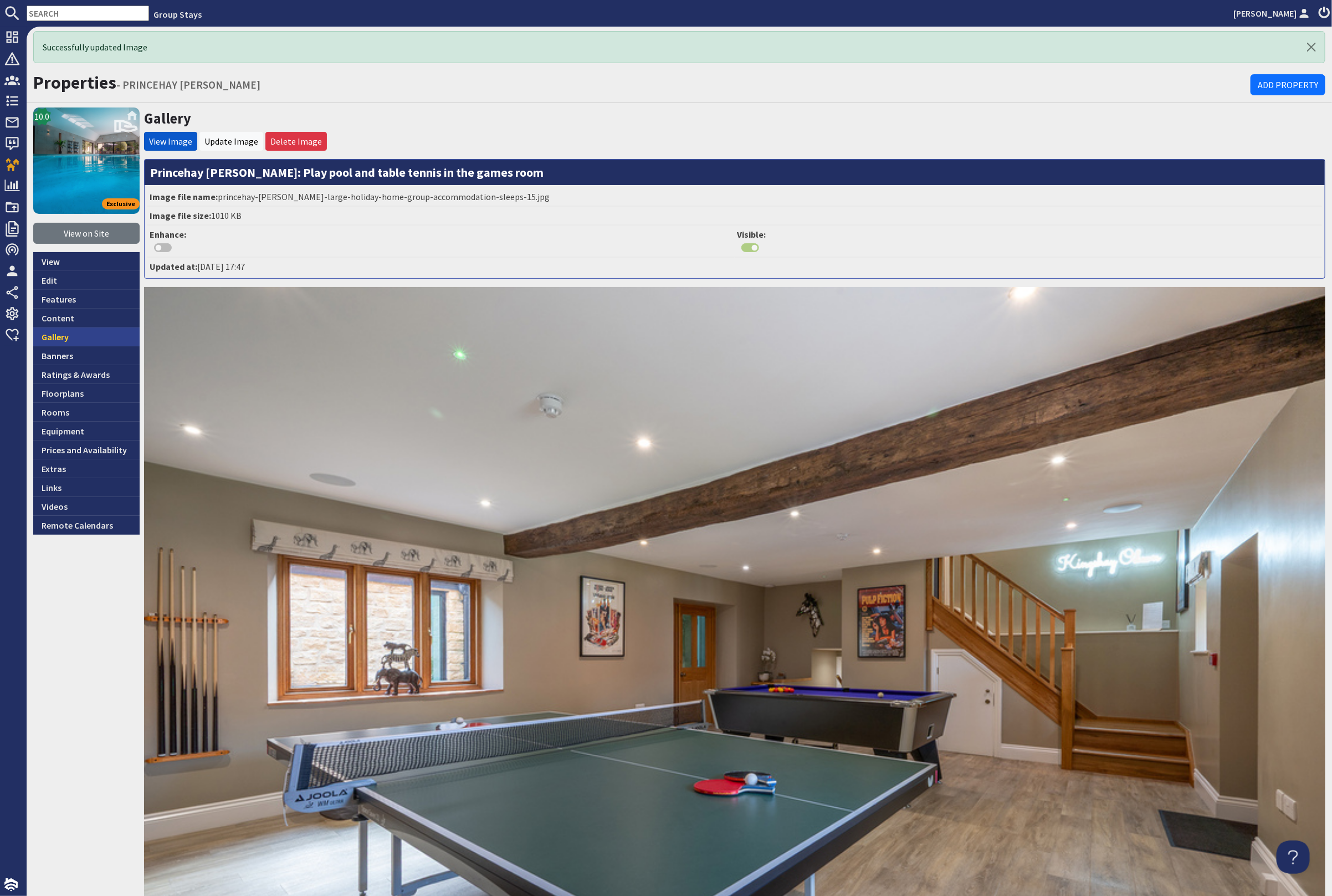
click at [48, 337] on link "Gallery" at bounding box center [87, 337] width 107 height 19
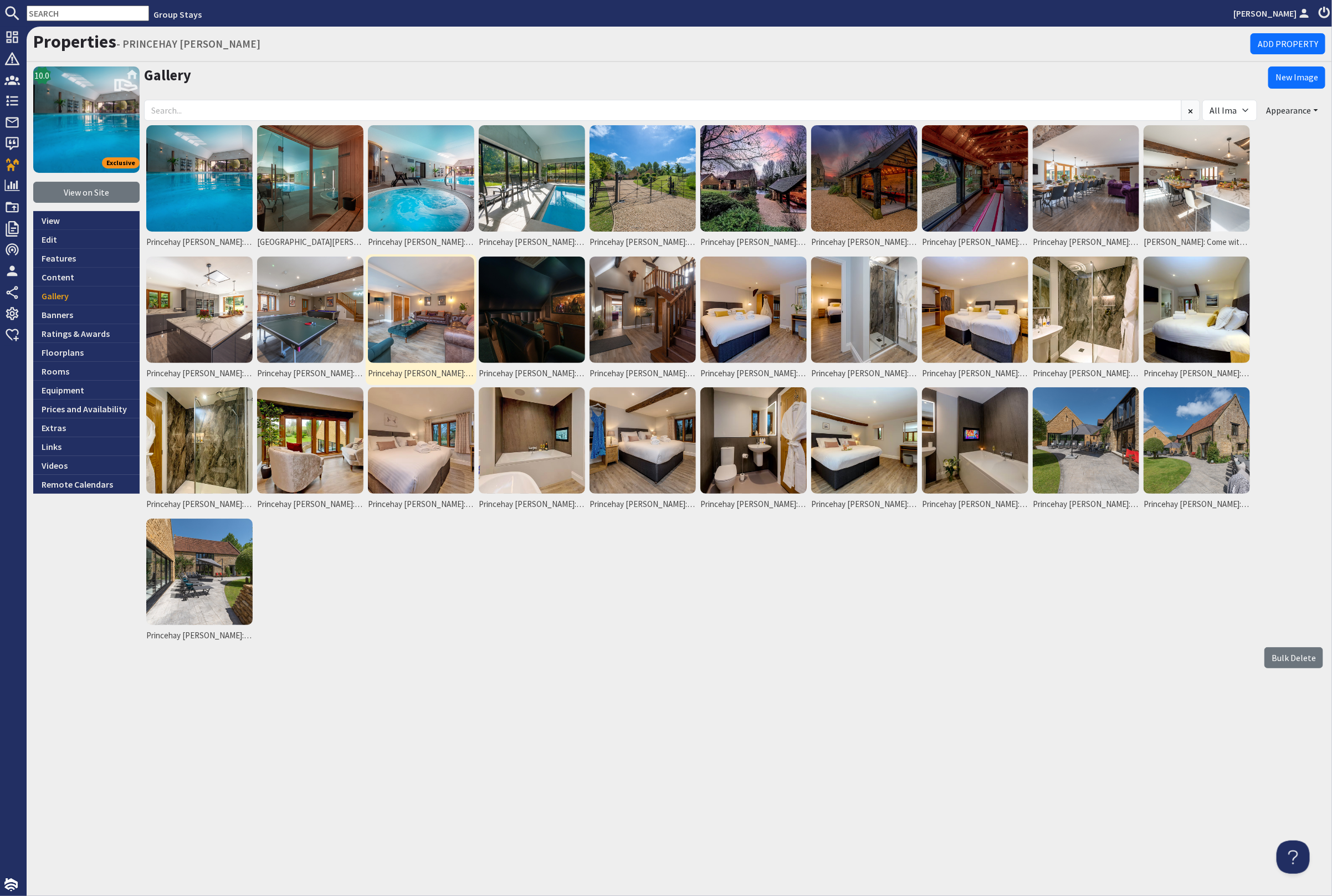
click at [468, 298] on img at bounding box center [421, 310] width 107 height 107
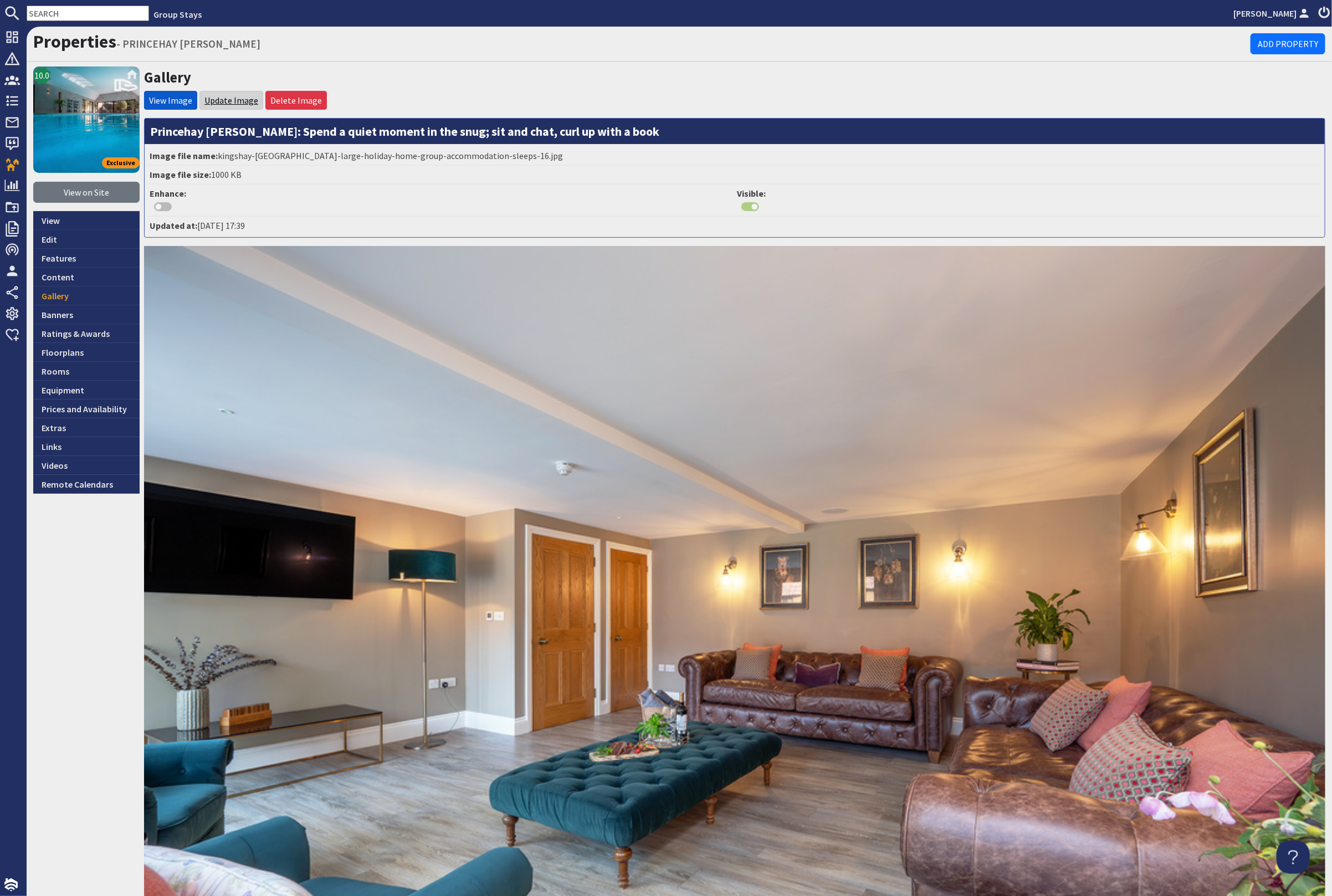
click at [245, 95] on link "Update Image" at bounding box center [231, 100] width 53 height 11
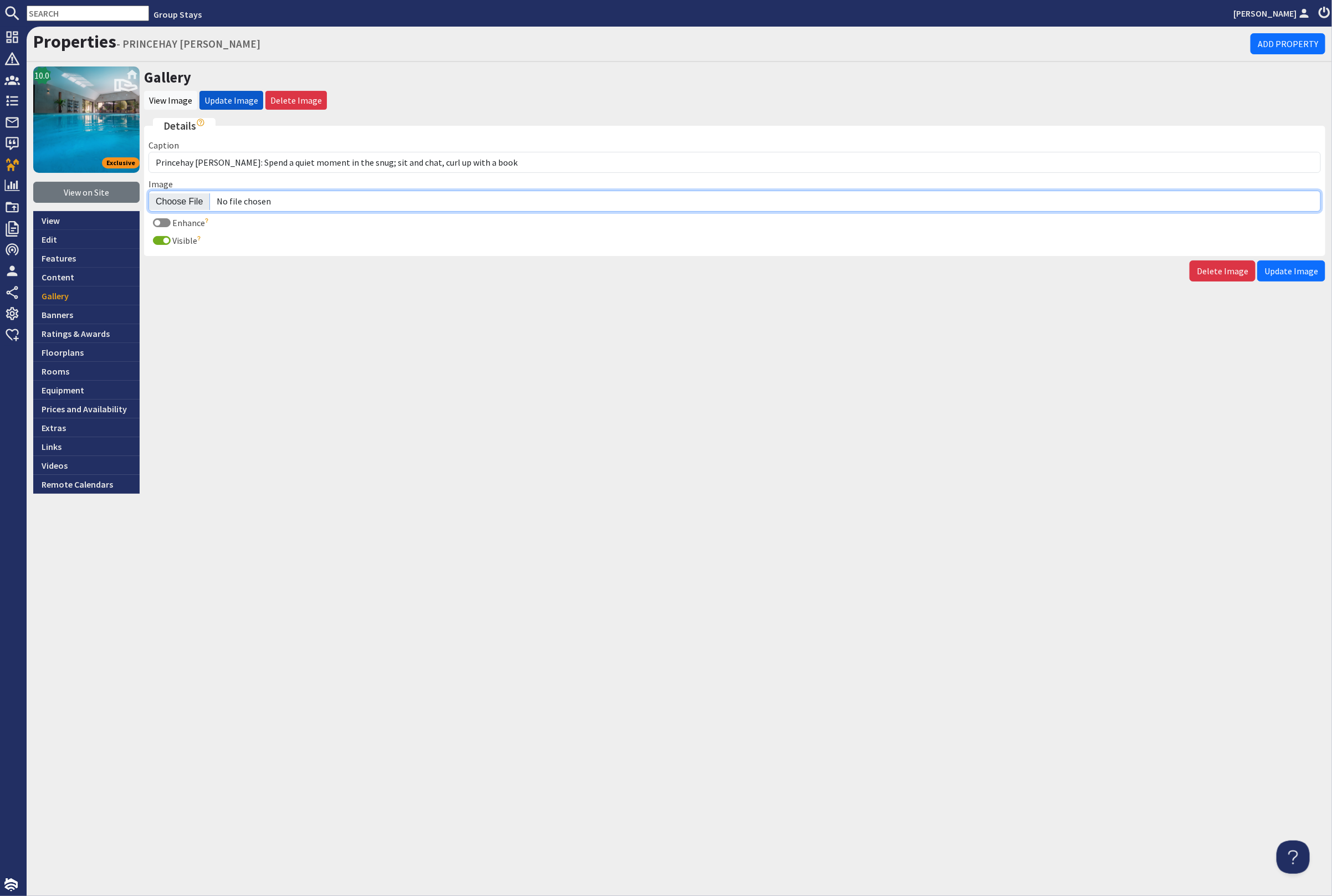
click at [186, 199] on input "Image" at bounding box center [734, 201] width 1173 height 21
type input "C:\fakepath\princehay-barton-large-holiday-home-group-accommodation-sleeps-16.j…"
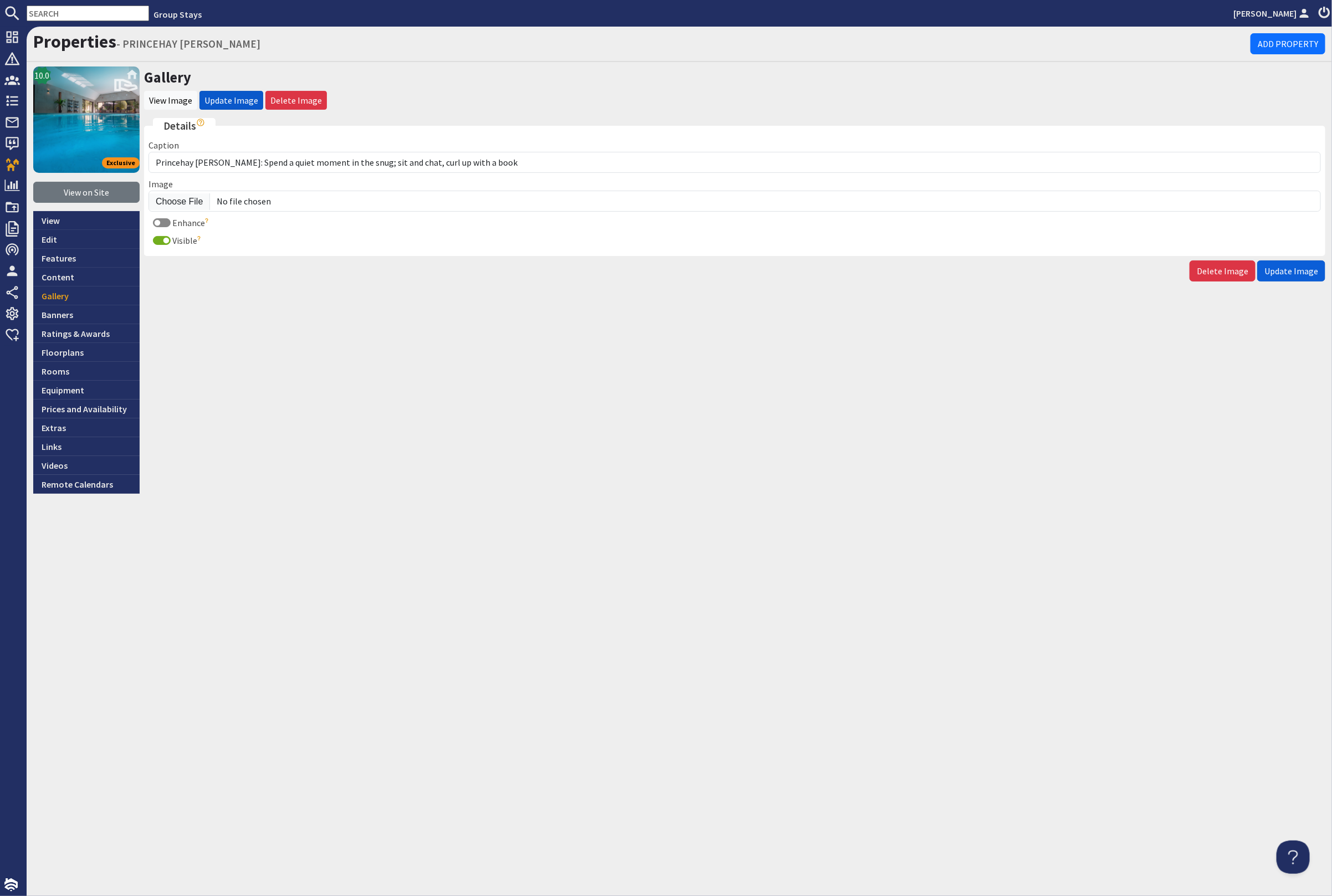
click at [1294, 266] on span "Update Image" at bounding box center [1291, 270] width 53 height 11
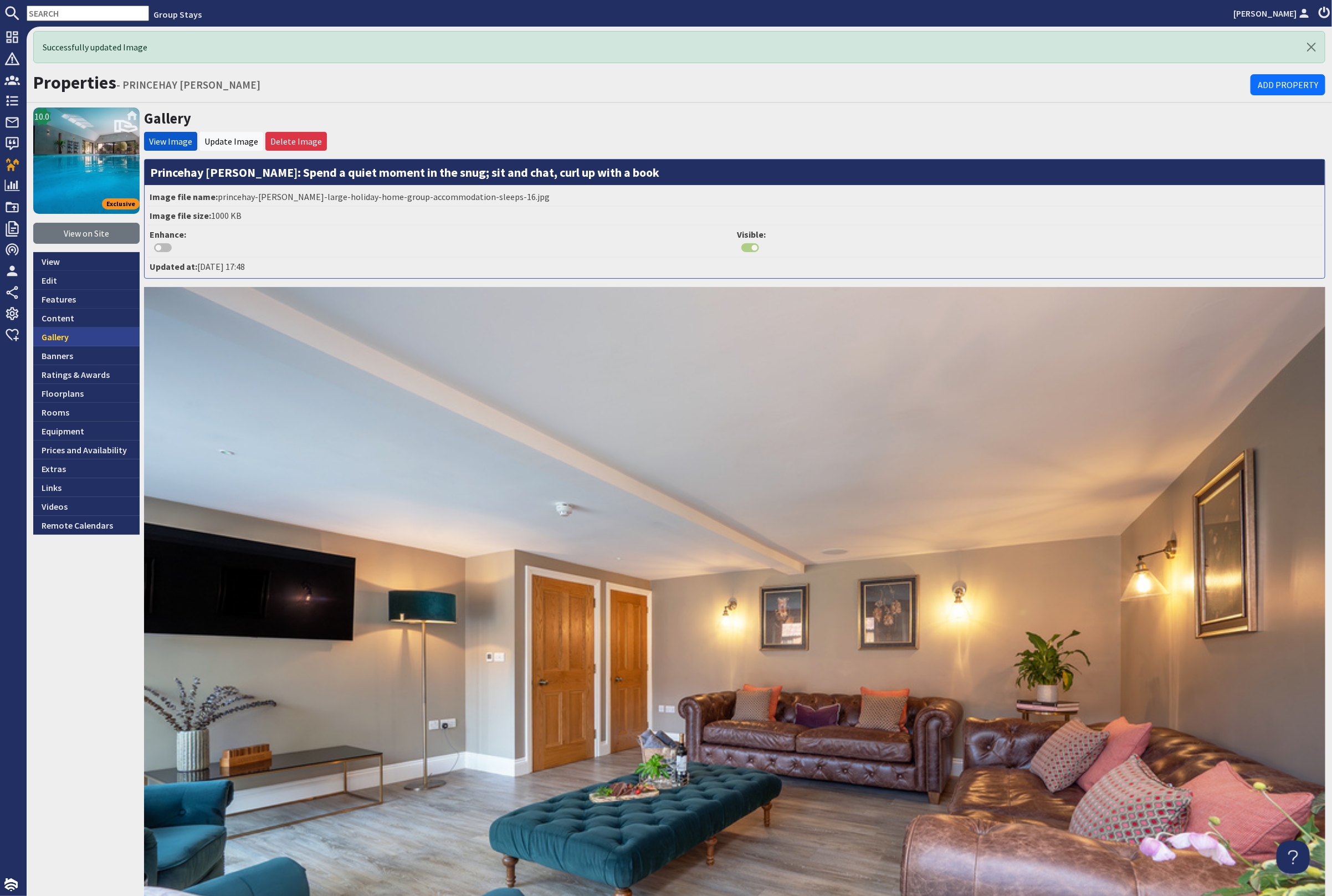
click at [102, 339] on link "Gallery" at bounding box center [87, 337] width 107 height 19
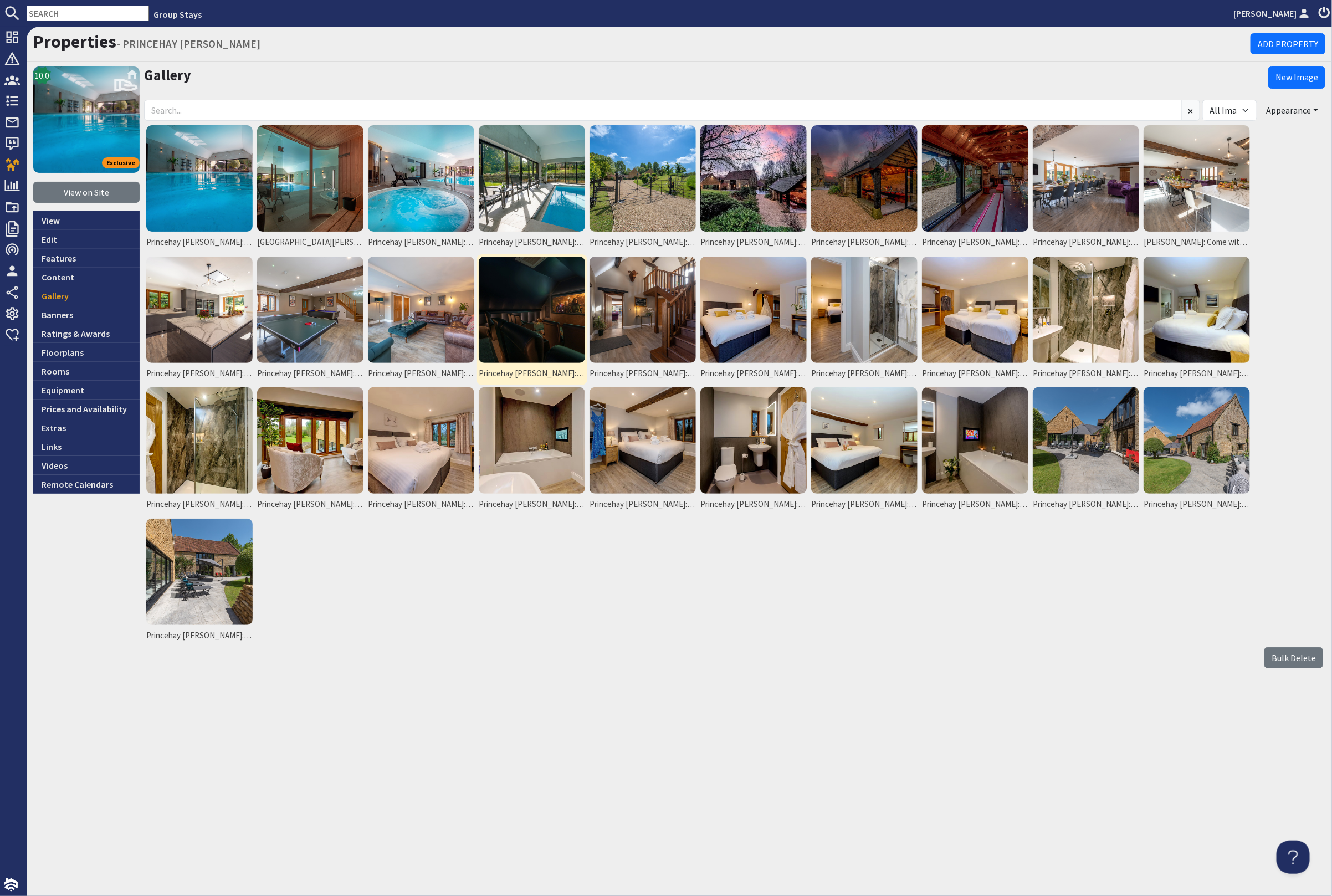
click at [535, 313] on img at bounding box center [532, 310] width 107 height 107
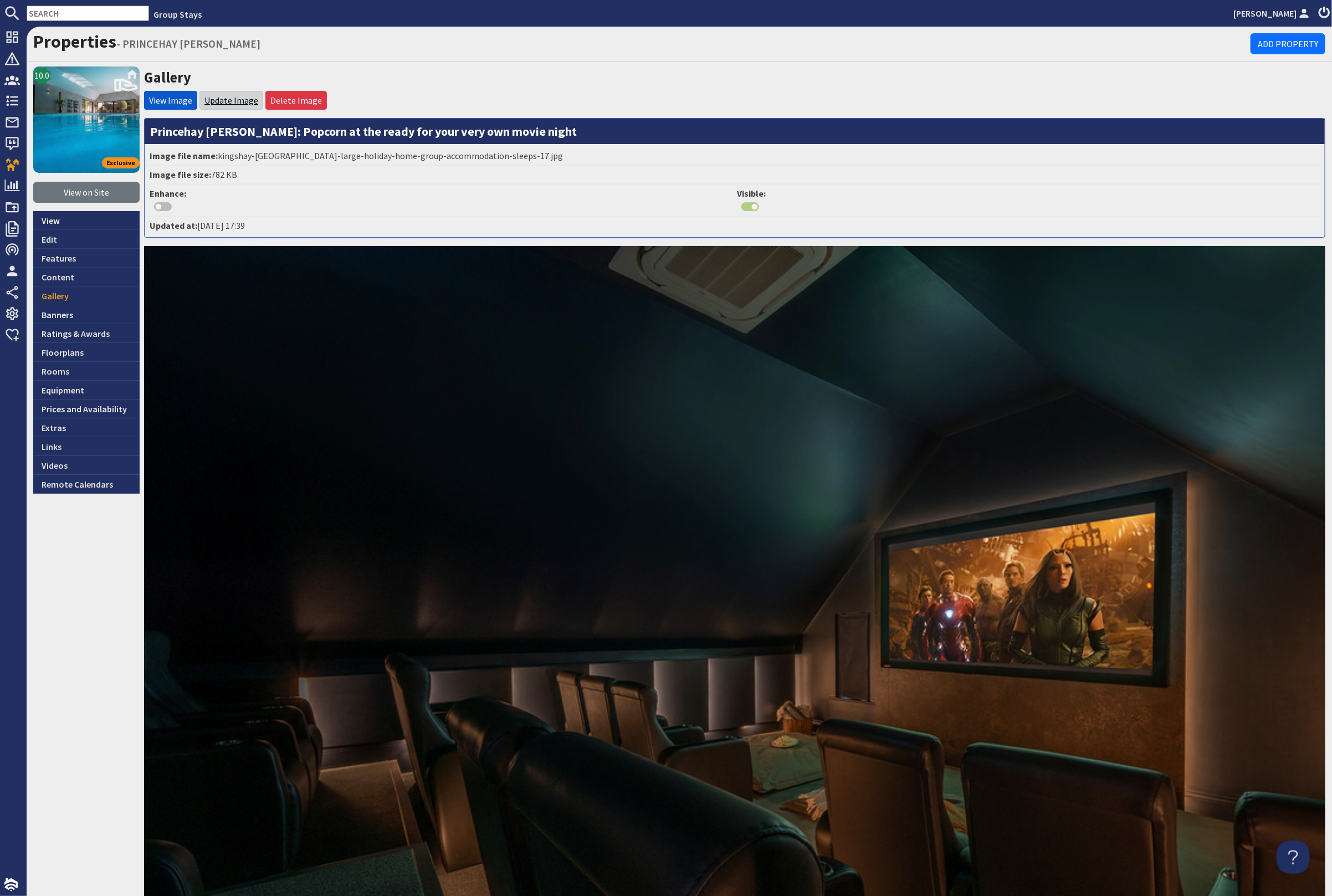
click at [216, 98] on link "Update Image" at bounding box center [231, 100] width 53 height 11
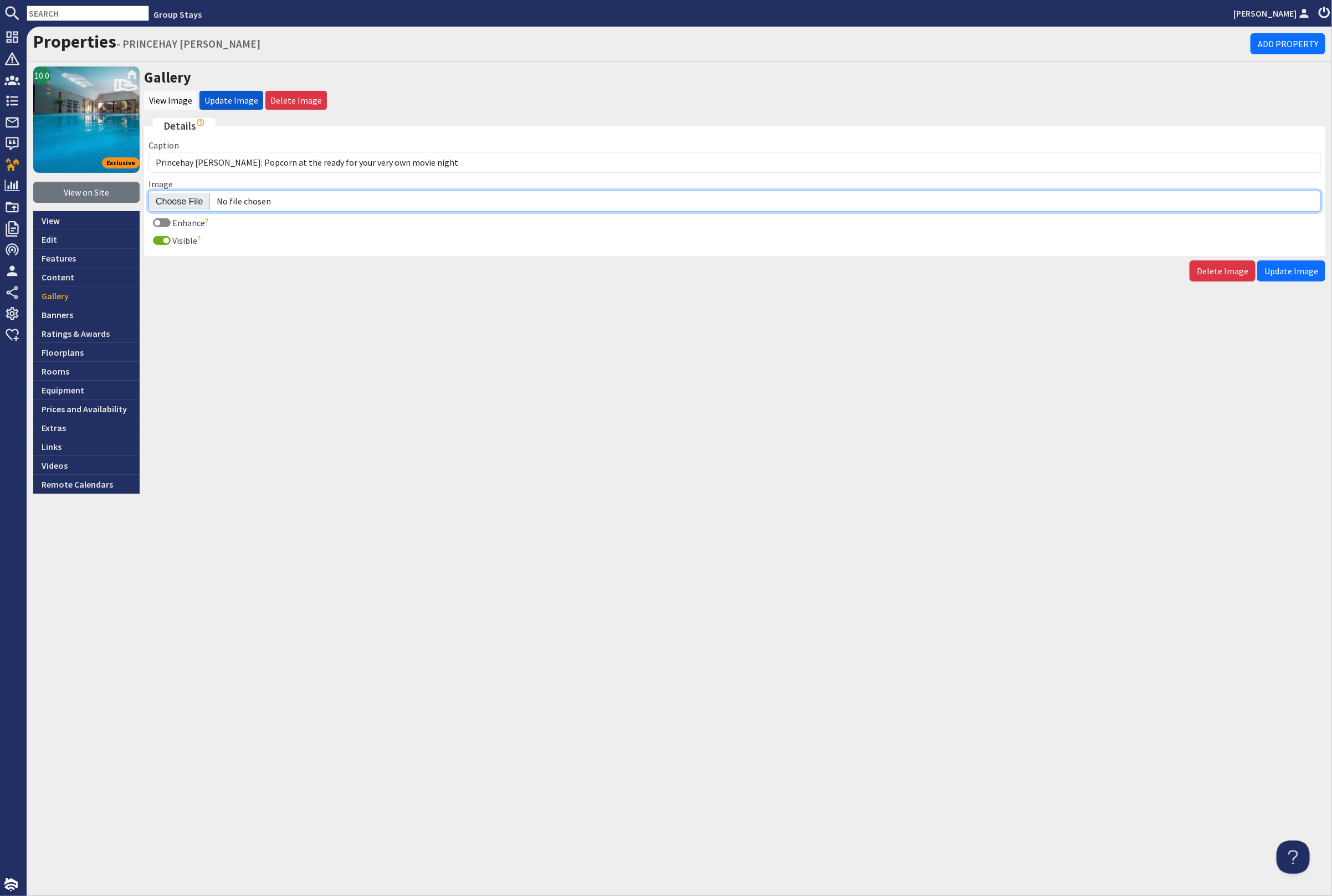
click at [180, 198] on input "Image" at bounding box center [734, 201] width 1173 height 21
type input "C:\fakepath\princehay-barton-large-holiday-home-group-accommodation-sleeps-17.j…"
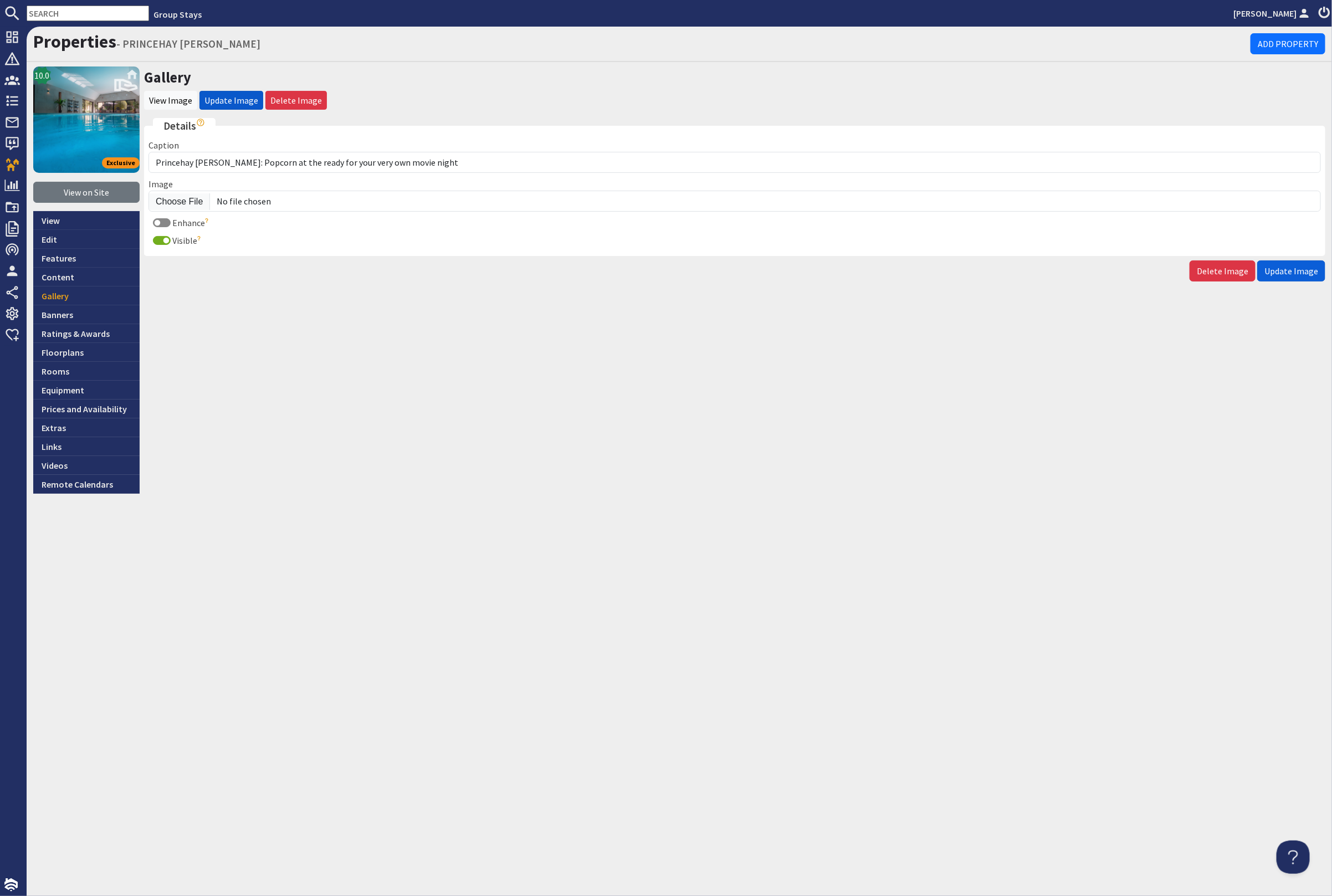
click at [1305, 273] on span "Update Image" at bounding box center [1291, 270] width 53 height 11
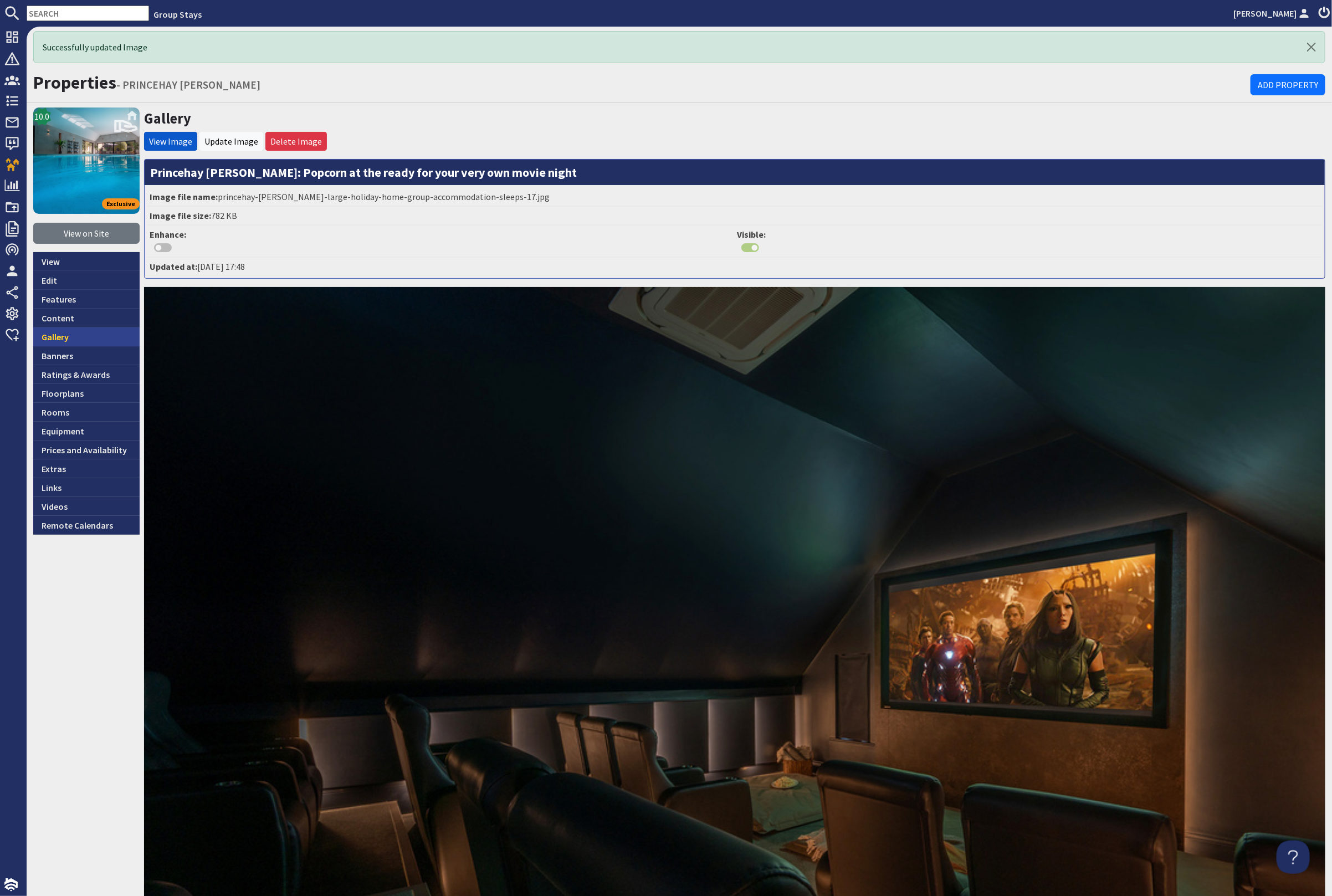
click at [91, 333] on link "Gallery" at bounding box center [87, 337] width 107 height 19
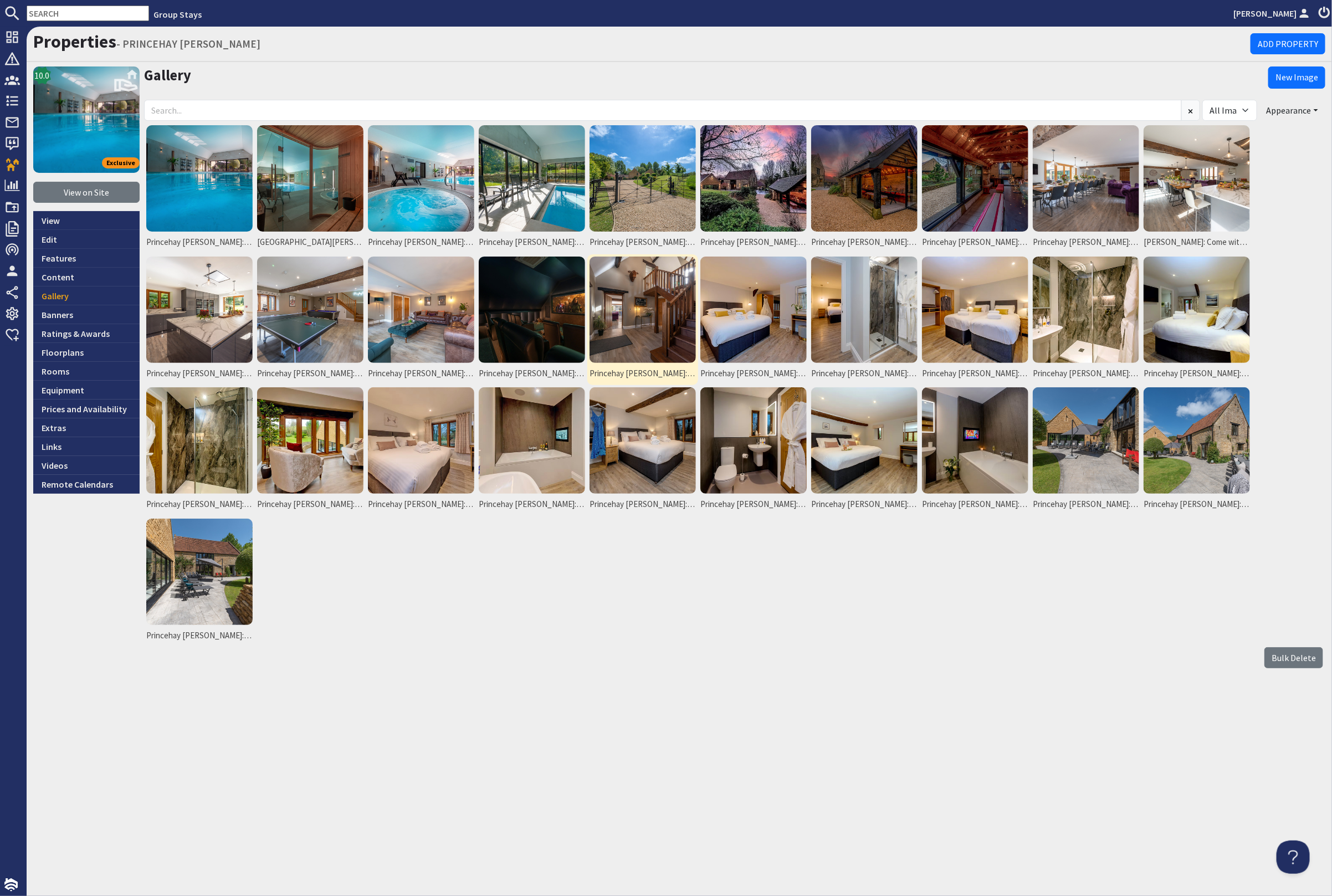
click at [659, 289] on img at bounding box center [643, 310] width 107 height 107
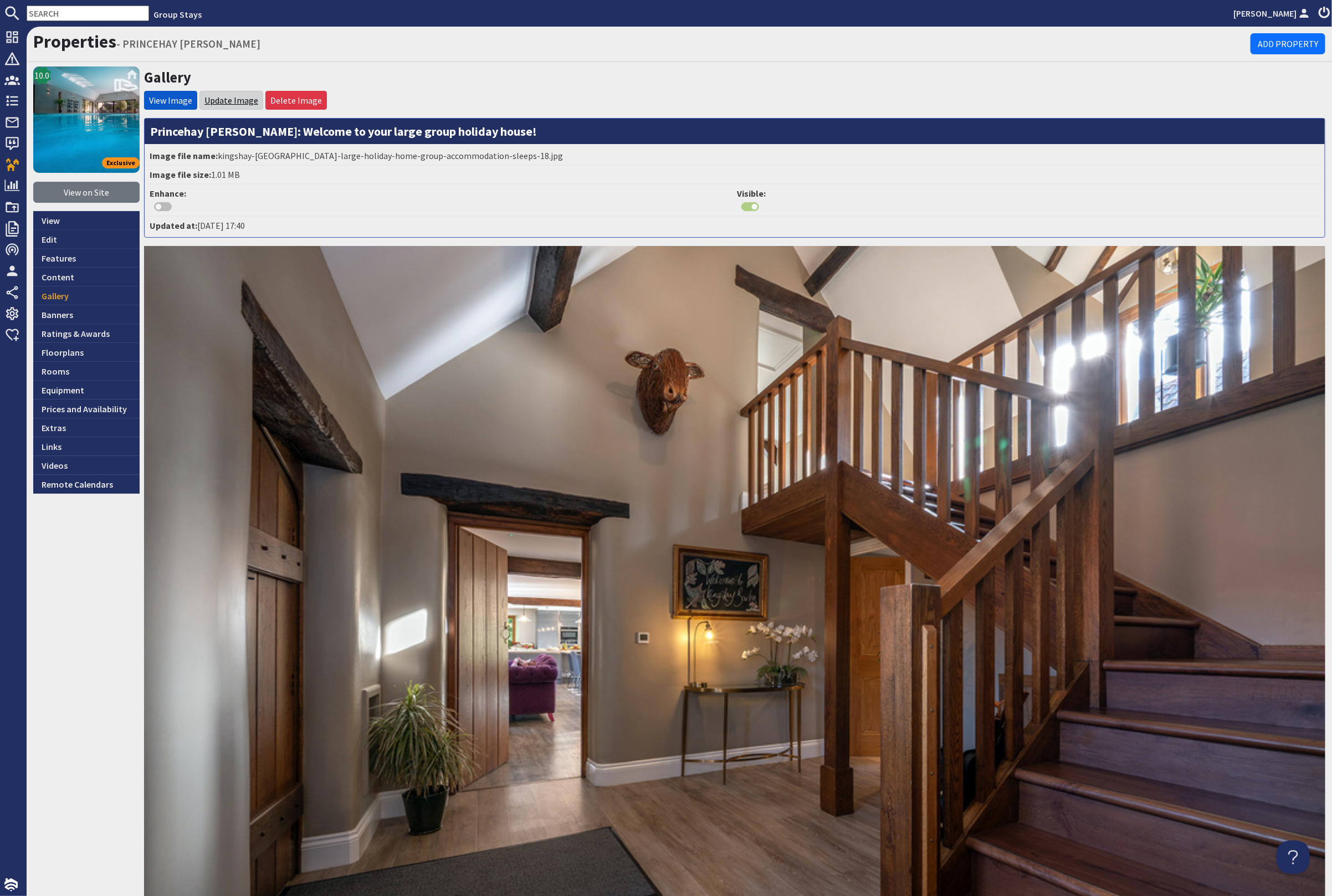
click at [218, 100] on link "Update Image" at bounding box center [231, 100] width 53 height 11
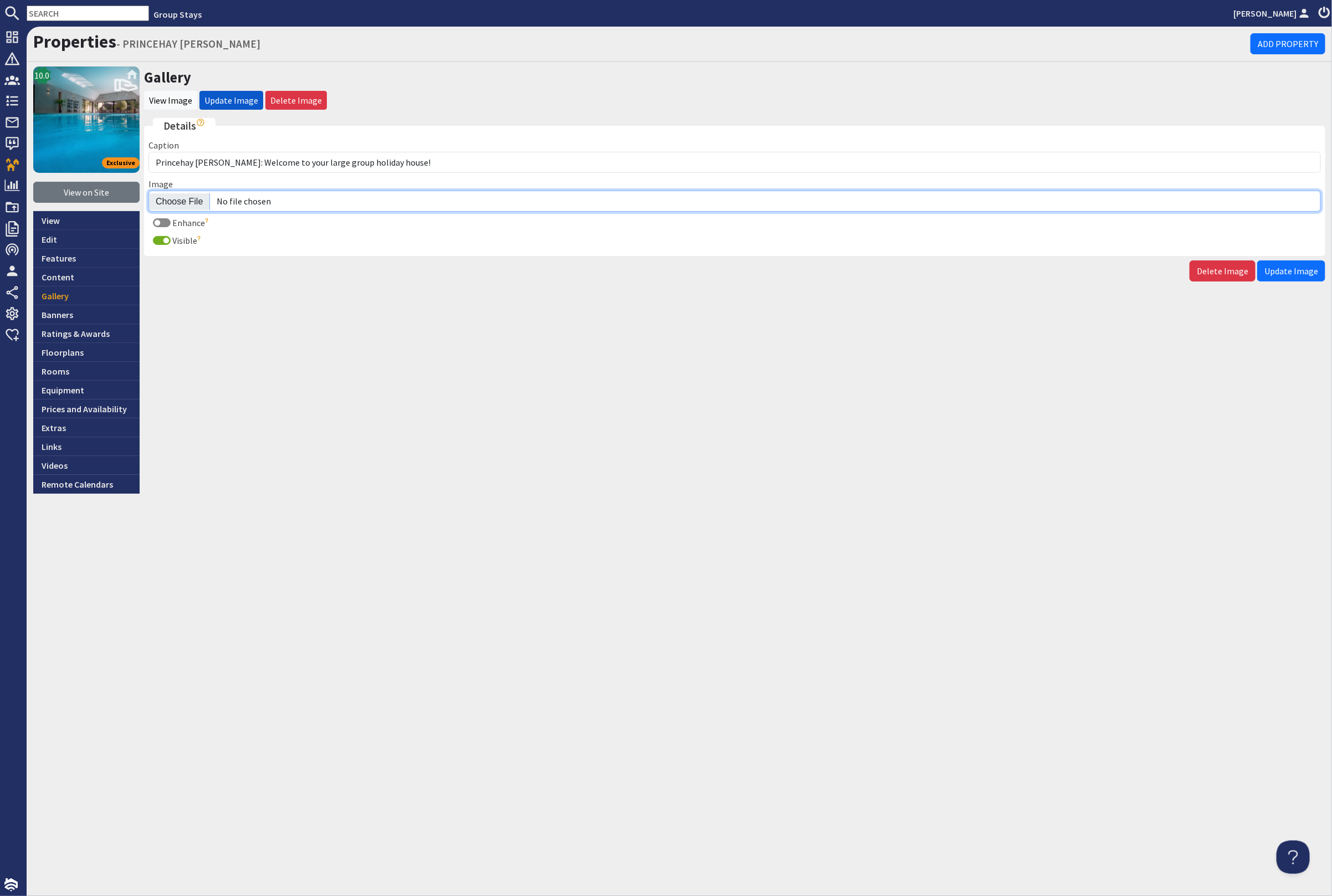
click at [193, 193] on input "Image" at bounding box center [734, 201] width 1173 height 21
type input "C:\fakepath\princehay-[PERSON_NAME]-large-holiday-home-group-accommodation-slee…"
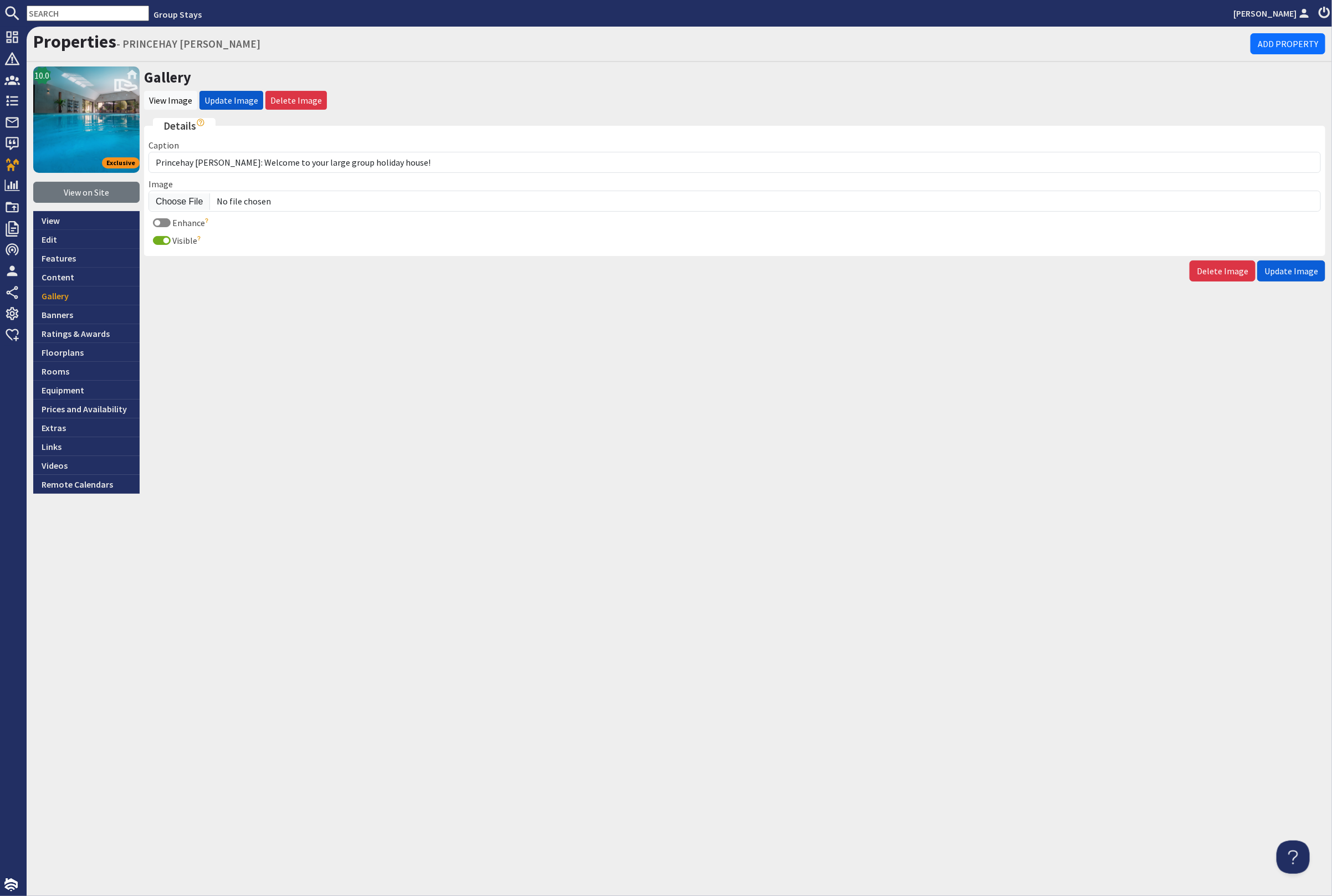
click at [1300, 273] on span "Update Image" at bounding box center [1291, 270] width 53 height 11
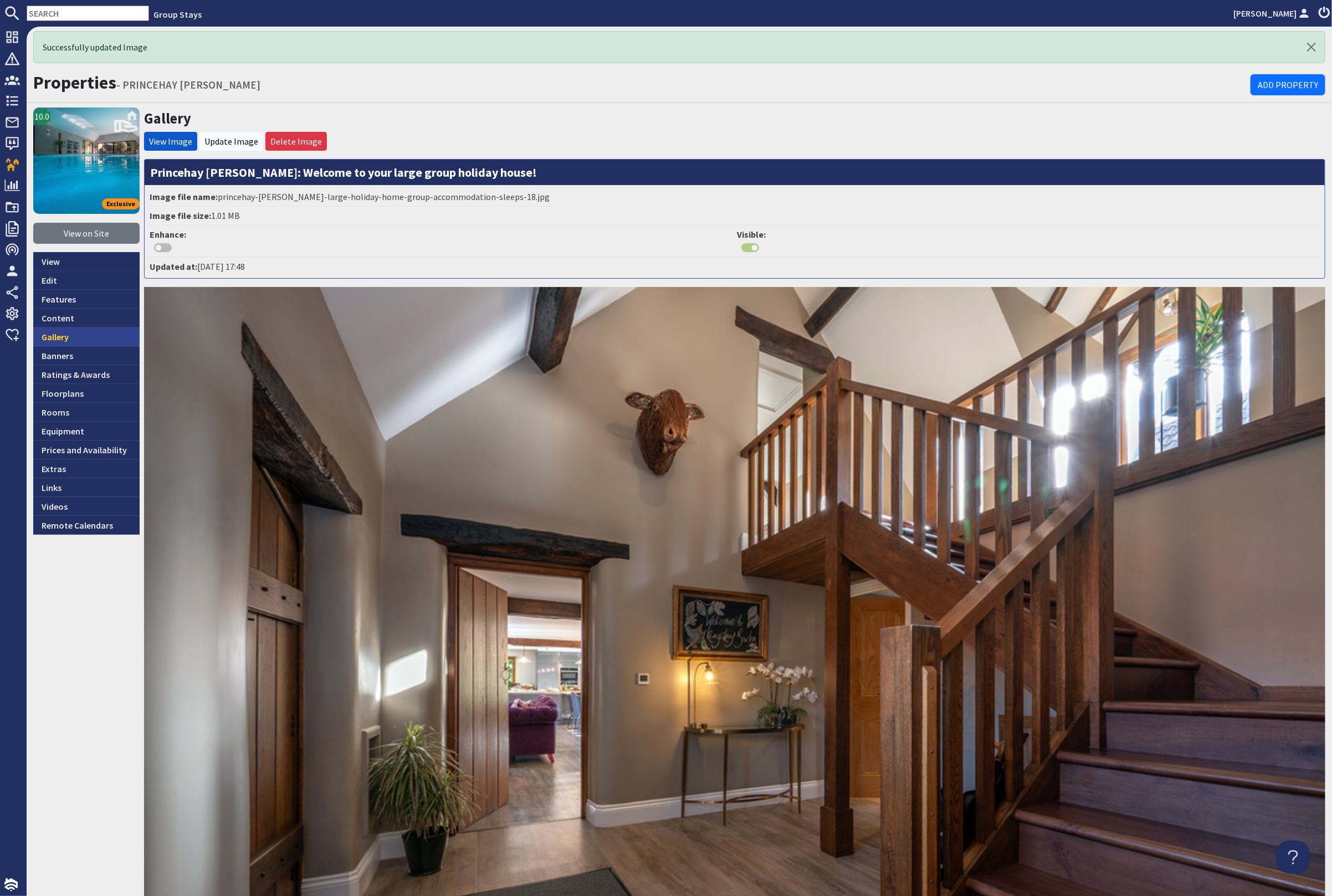
click at [95, 332] on link "Gallery" at bounding box center [87, 337] width 107 height 19
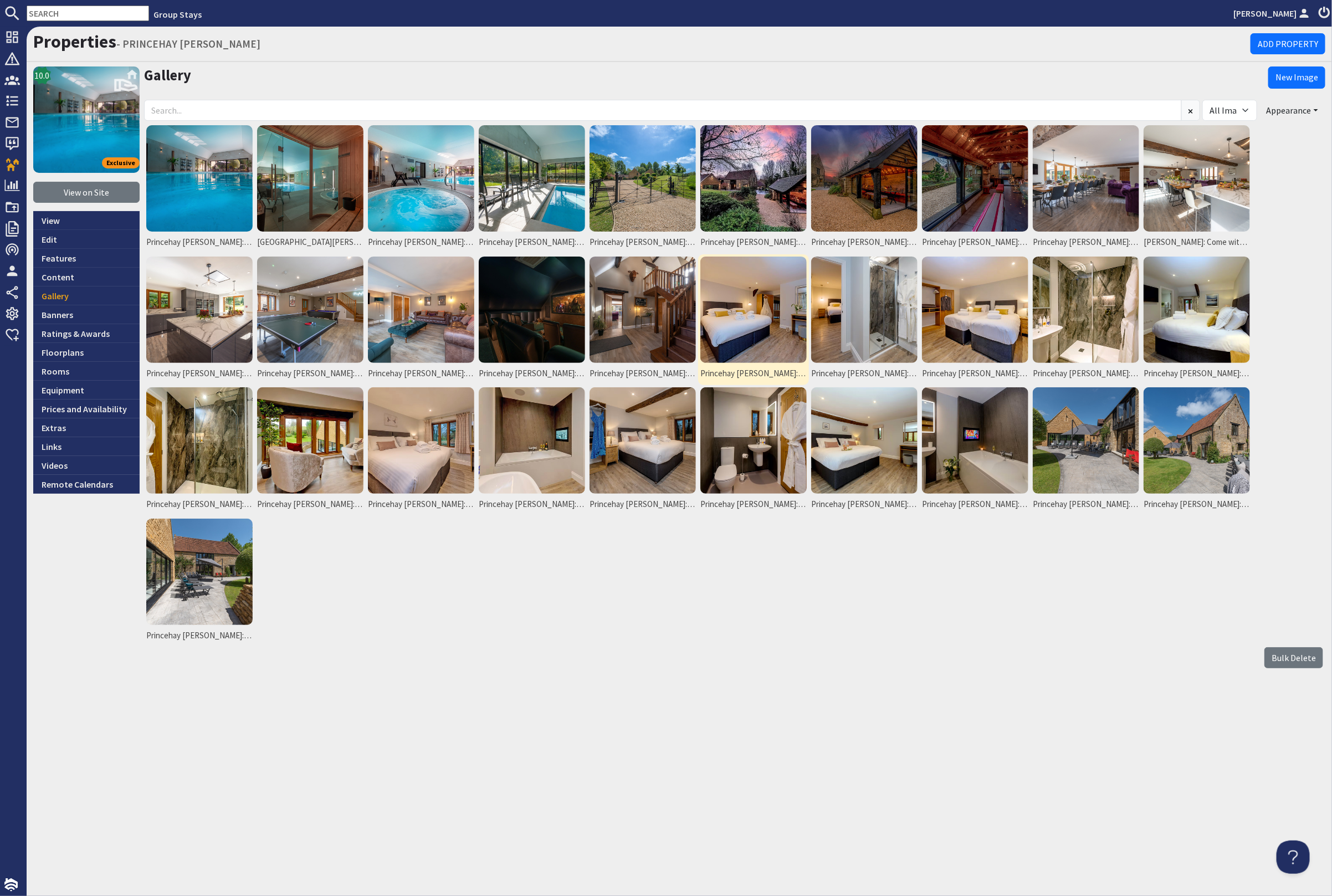
click at [759, 321] on img at bounding box center [754, 310] width 107 height 107
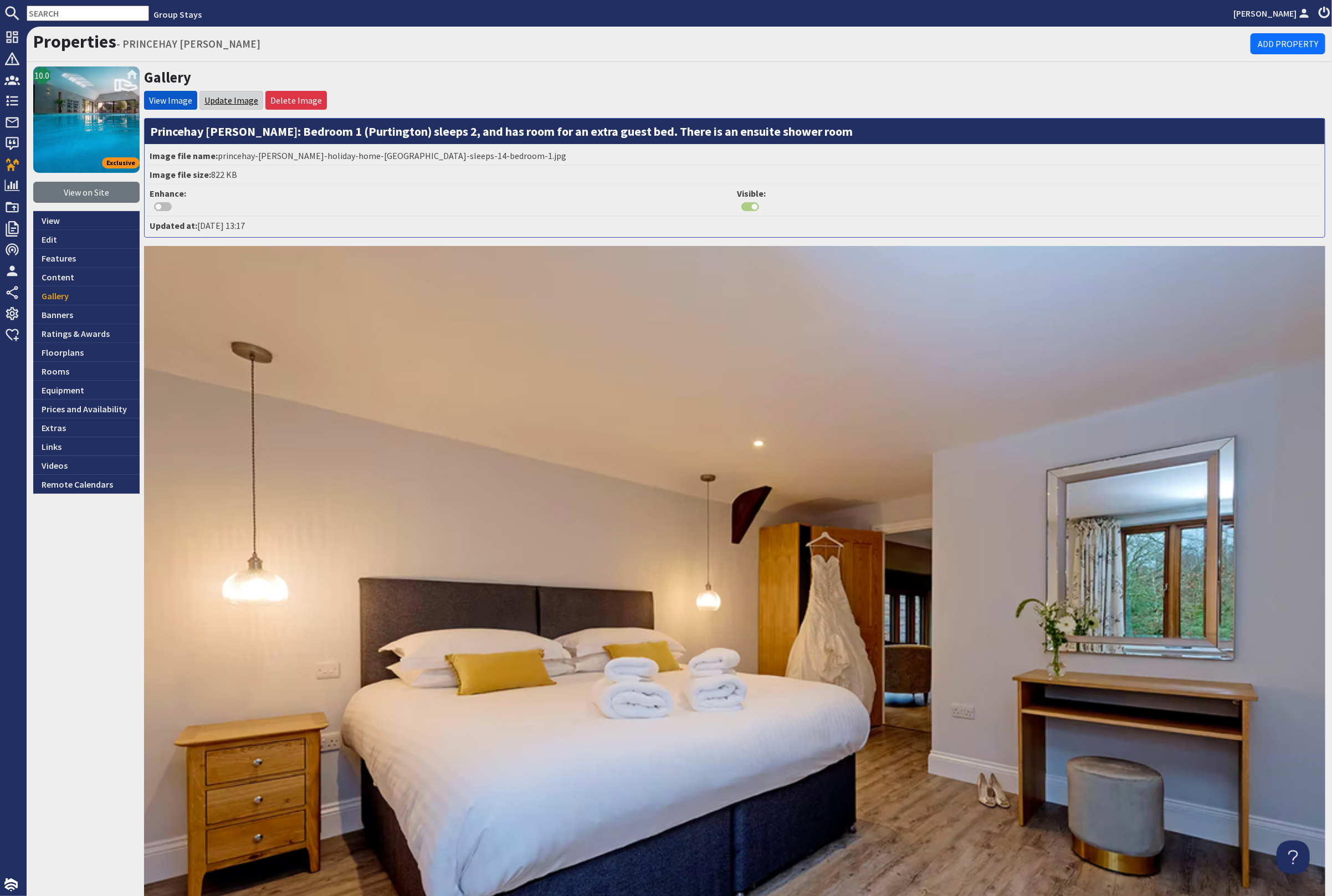
click at [218, 100] on link "Update Image" at bounding box center [231, 100] width 53 height 11
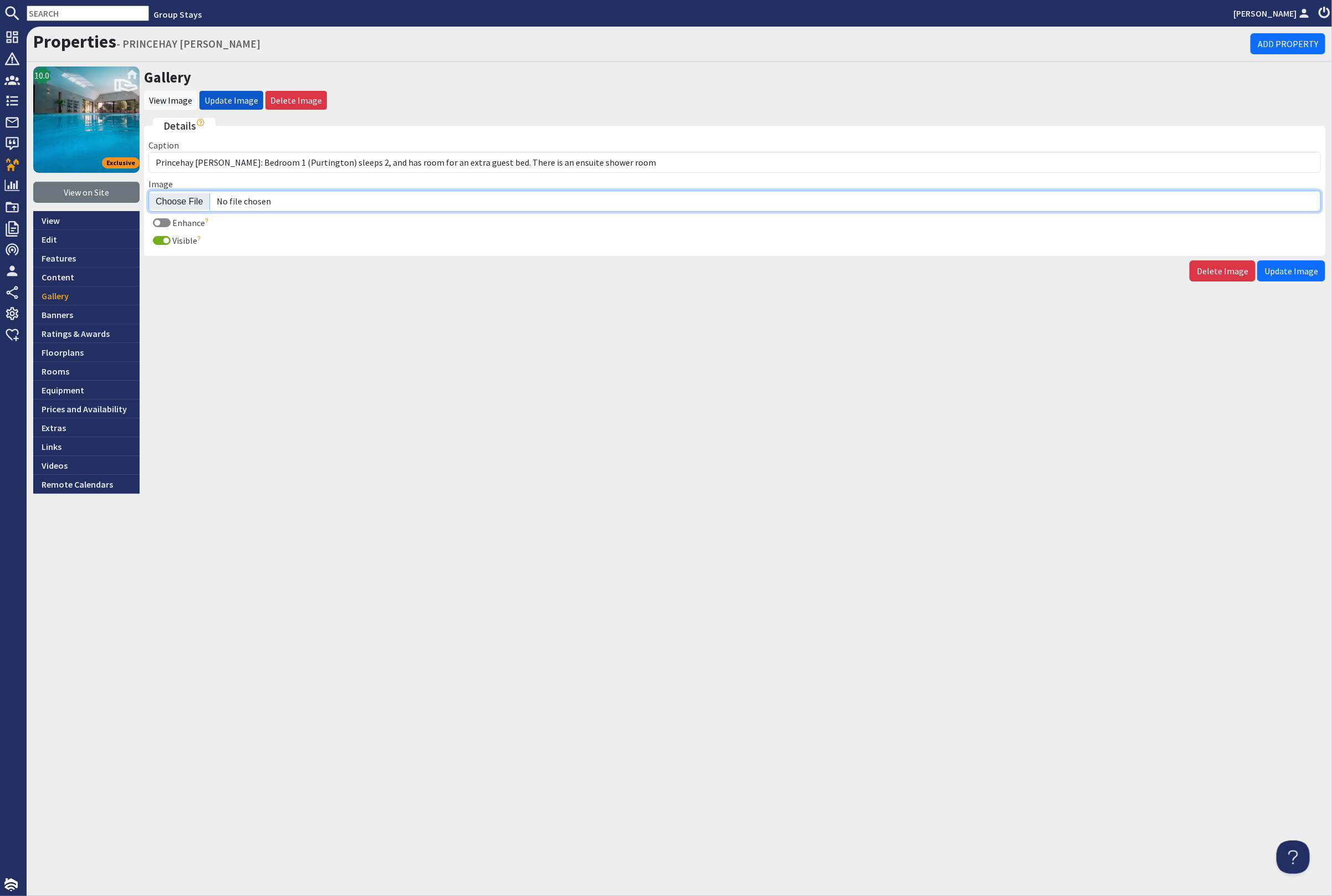
click at [183, 198] on input "Image" at bounding box center [734, 201] width 1173 height 21
type input "C:\fakepath\princehay-barton-large-holiday-home-group-accommodation-sleeps-20.j…"
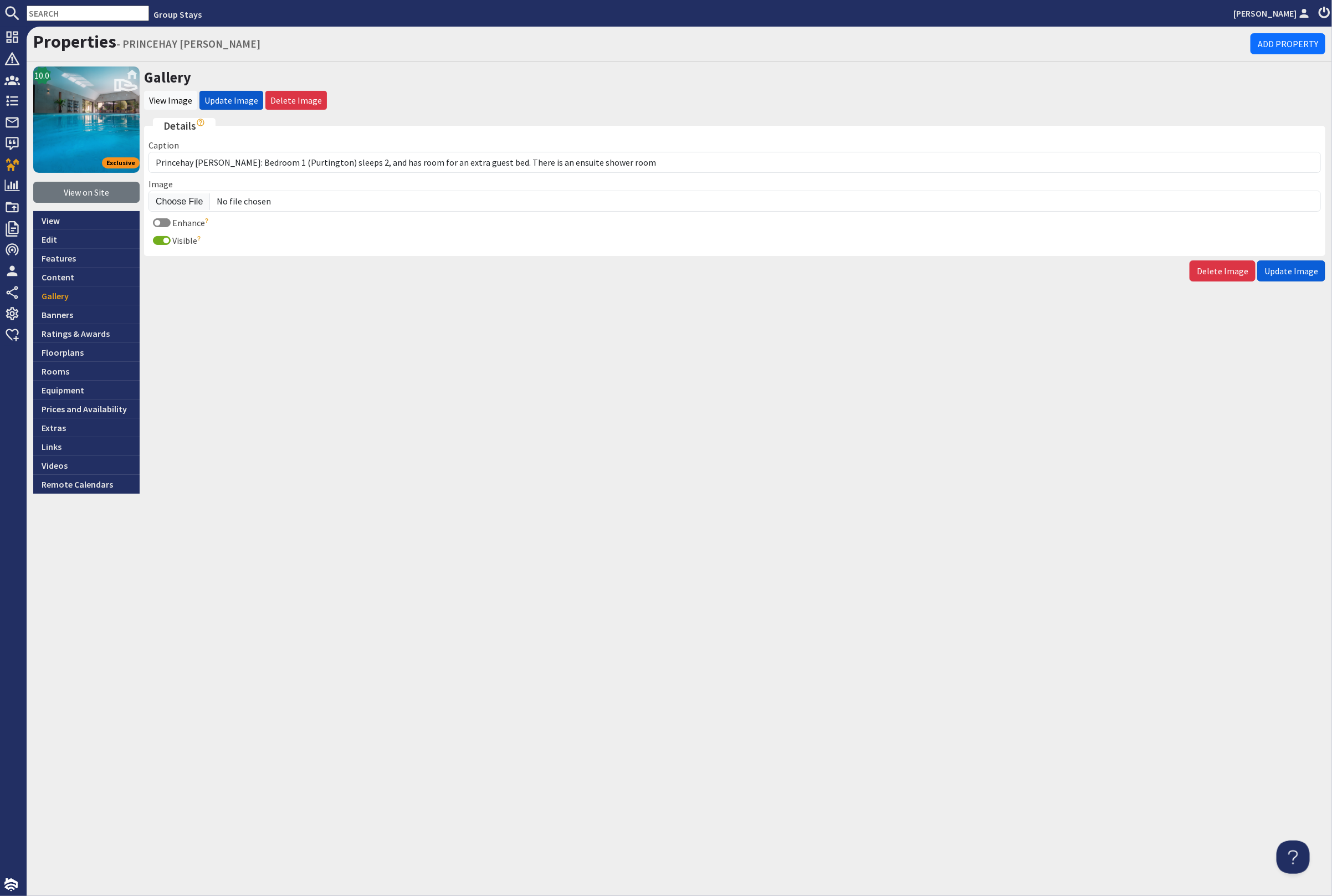
click at [1294, 265] on span "Update Image" at bounding box center [1291, 270] width 53 height 11
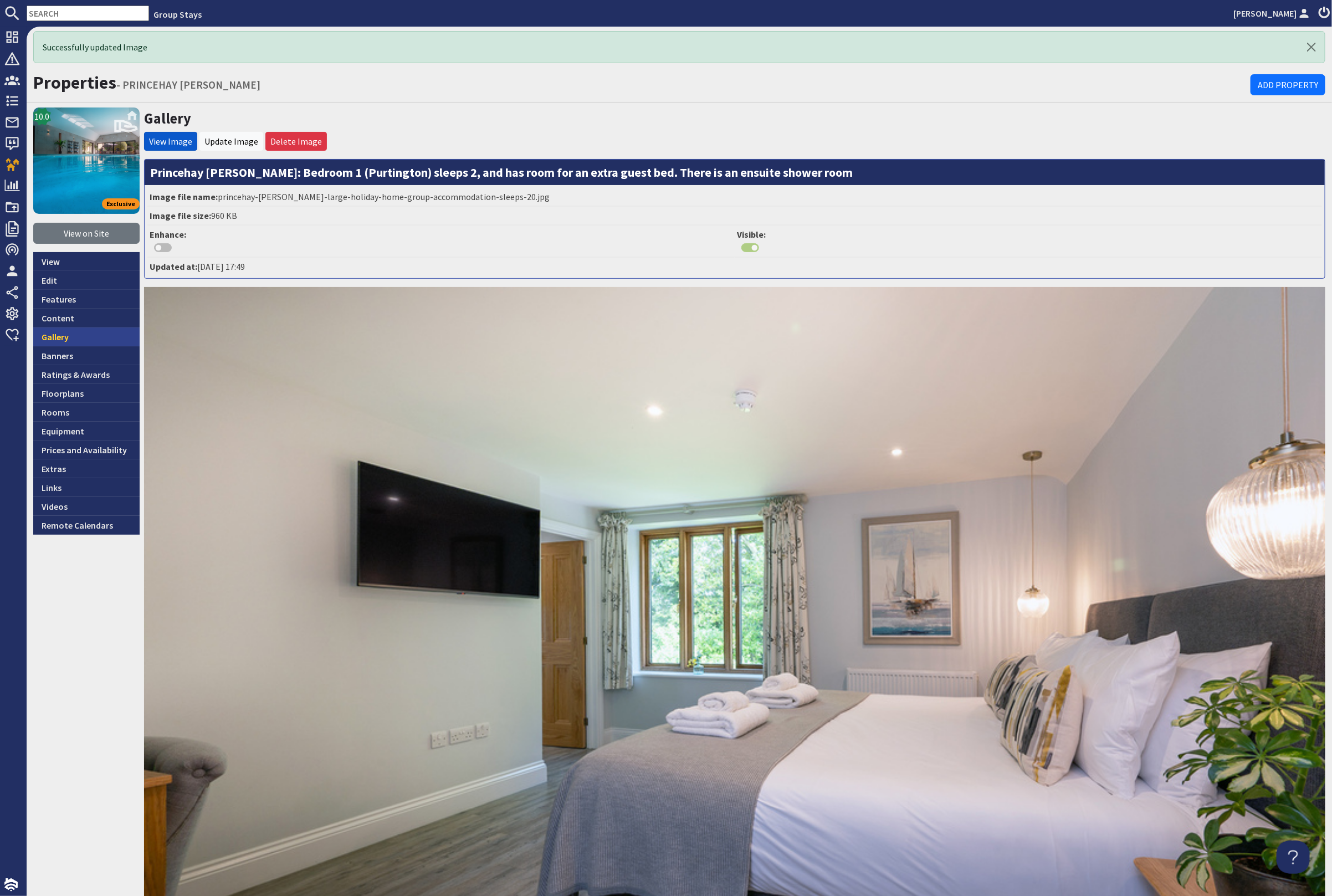
click at [78, 328] on link "Gallery" at bounding box center [87, 337] width 107 height 19
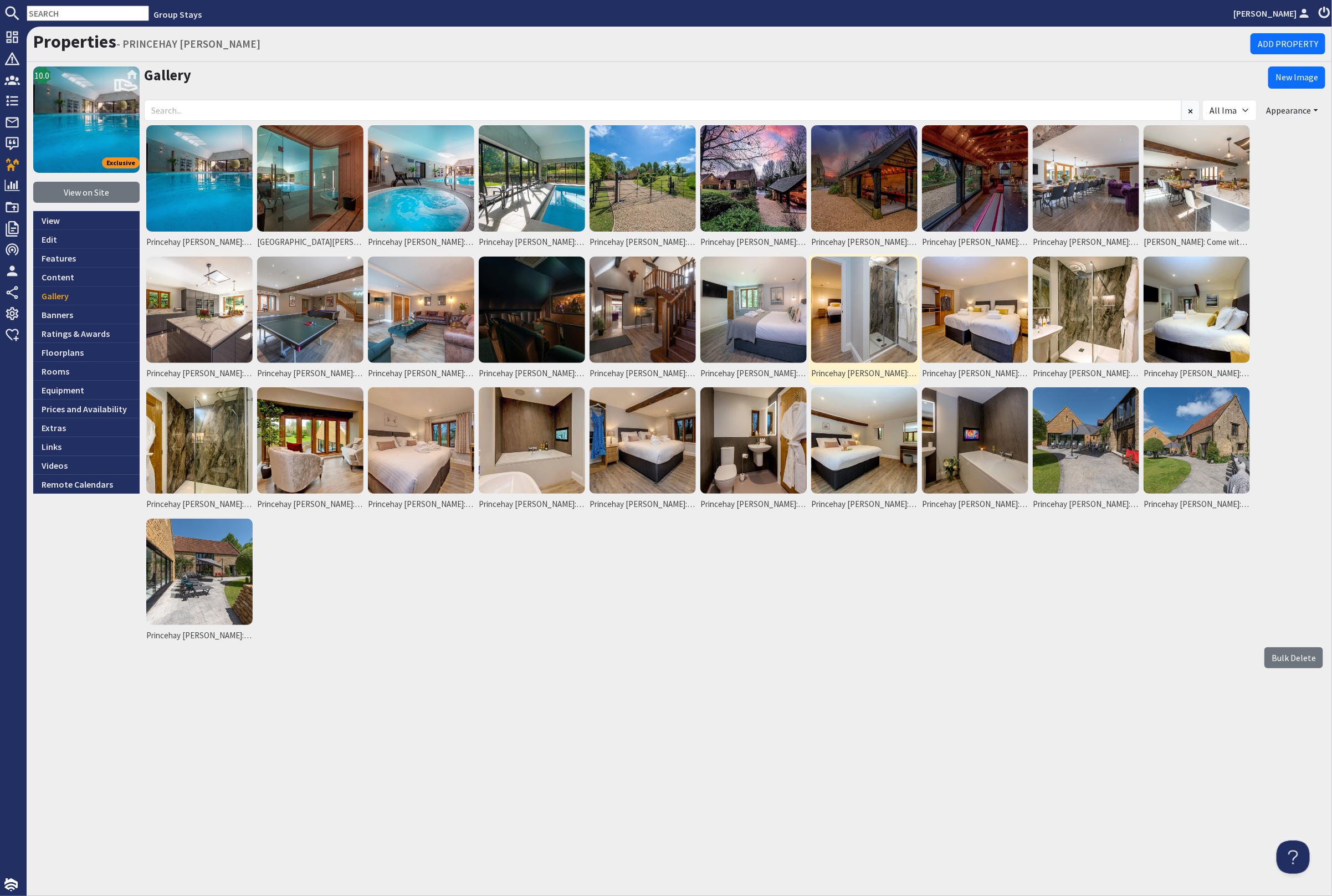
click at [864, 318] on img at bounding box center [864, 310] width 107 height 107
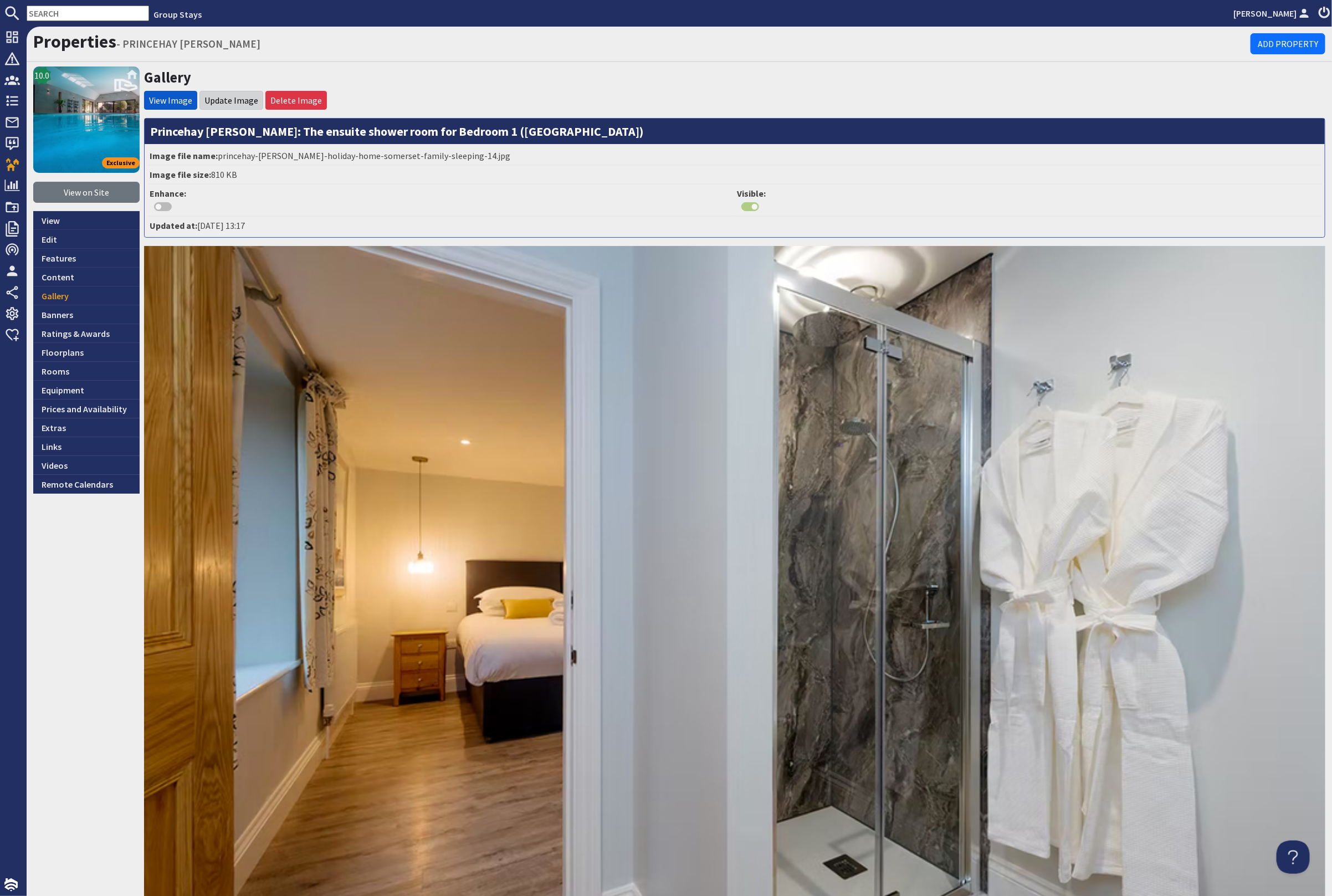
click at [219, 92] on li "Update Image" at bounding box center [231, 100] width 63 height 19
click at [227, 101] on link "Update Image" at bounding box center [231, 100] width 53 height 11
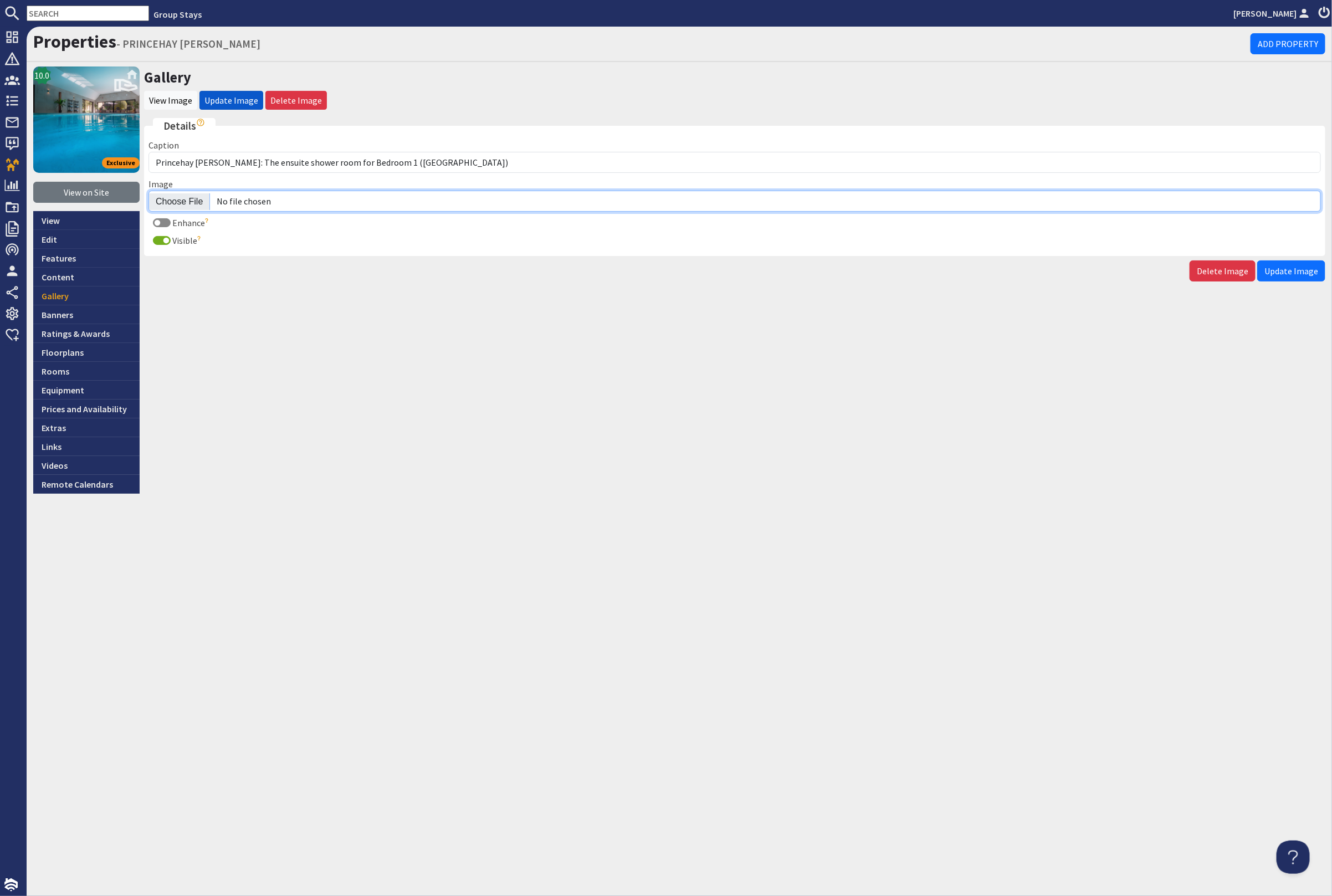
click at [186, 194] on input "Image" at bounding box center [734, 201] width 1173 height 21
type input "C:\fakepath\princehay-[PERSON_NAME]-large-holiday-home-group-accommodation-slee…"
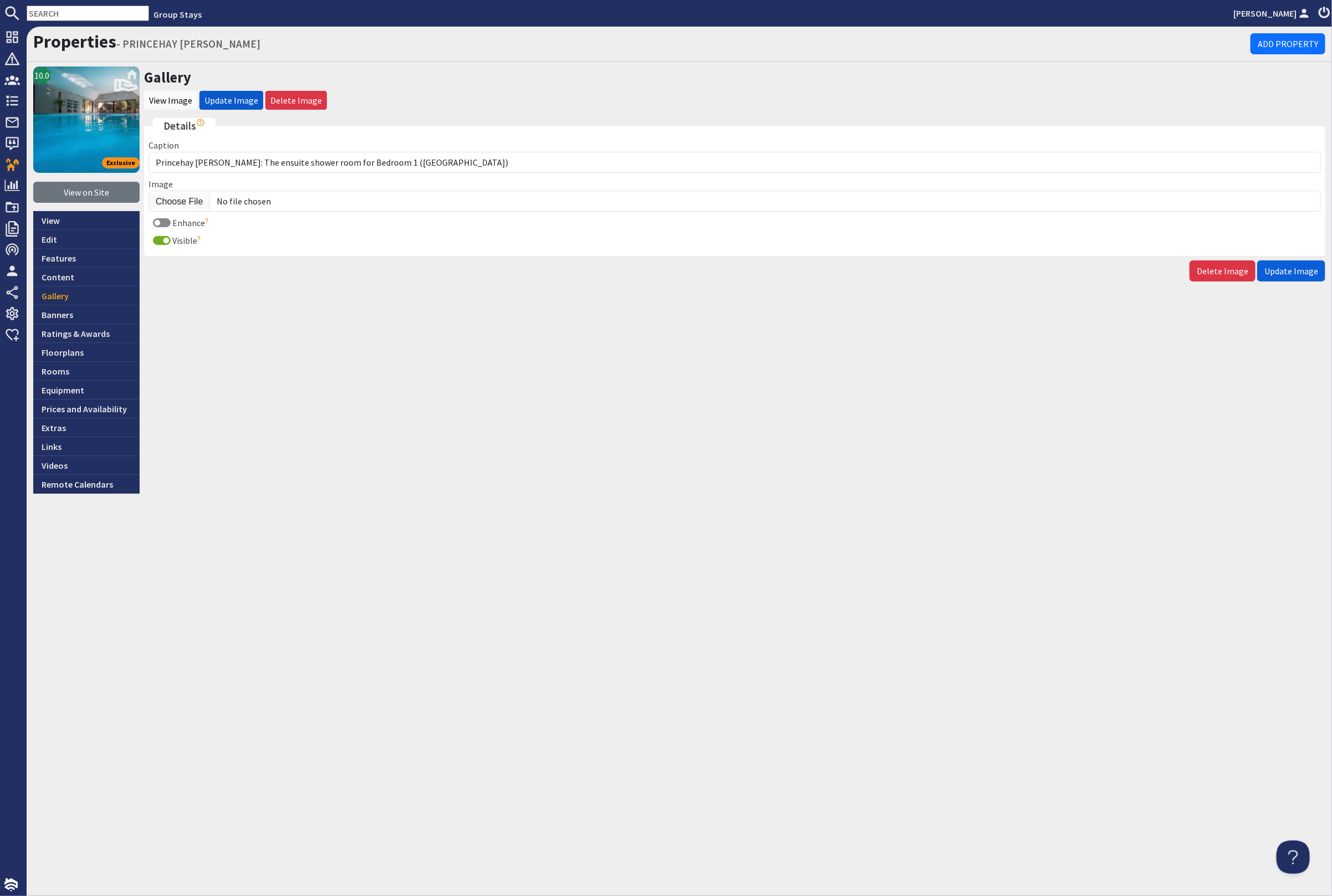
click at [1273, 265] on span "Update Image" at bounding box center [1291, 270] width 53 height 11
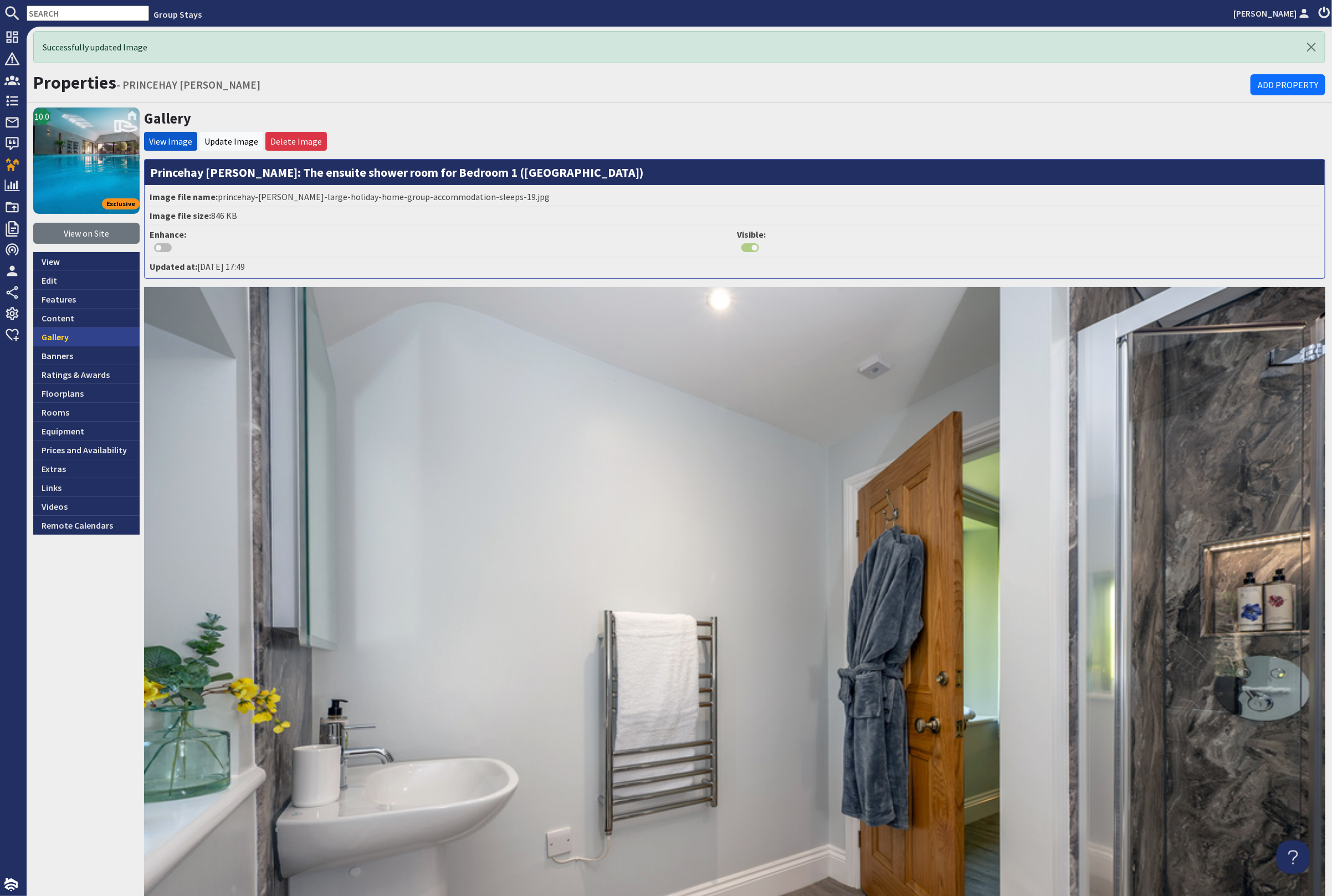
click at [89, 340] on link "Gallery" at bounding box center [87, 337] width 107 height 19
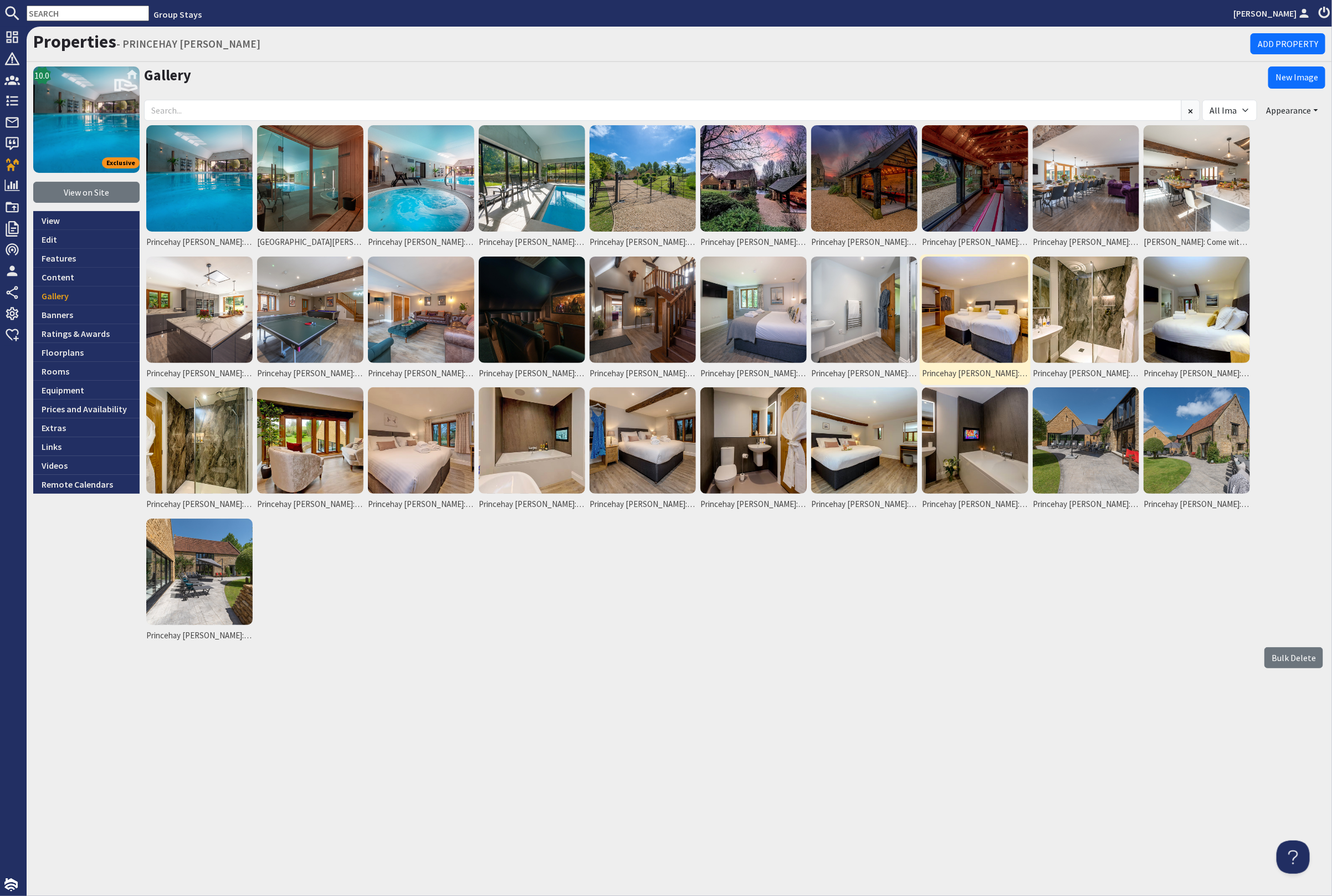
click at [985, 303] on img at bounding box center [975, 310] width 107 height 107
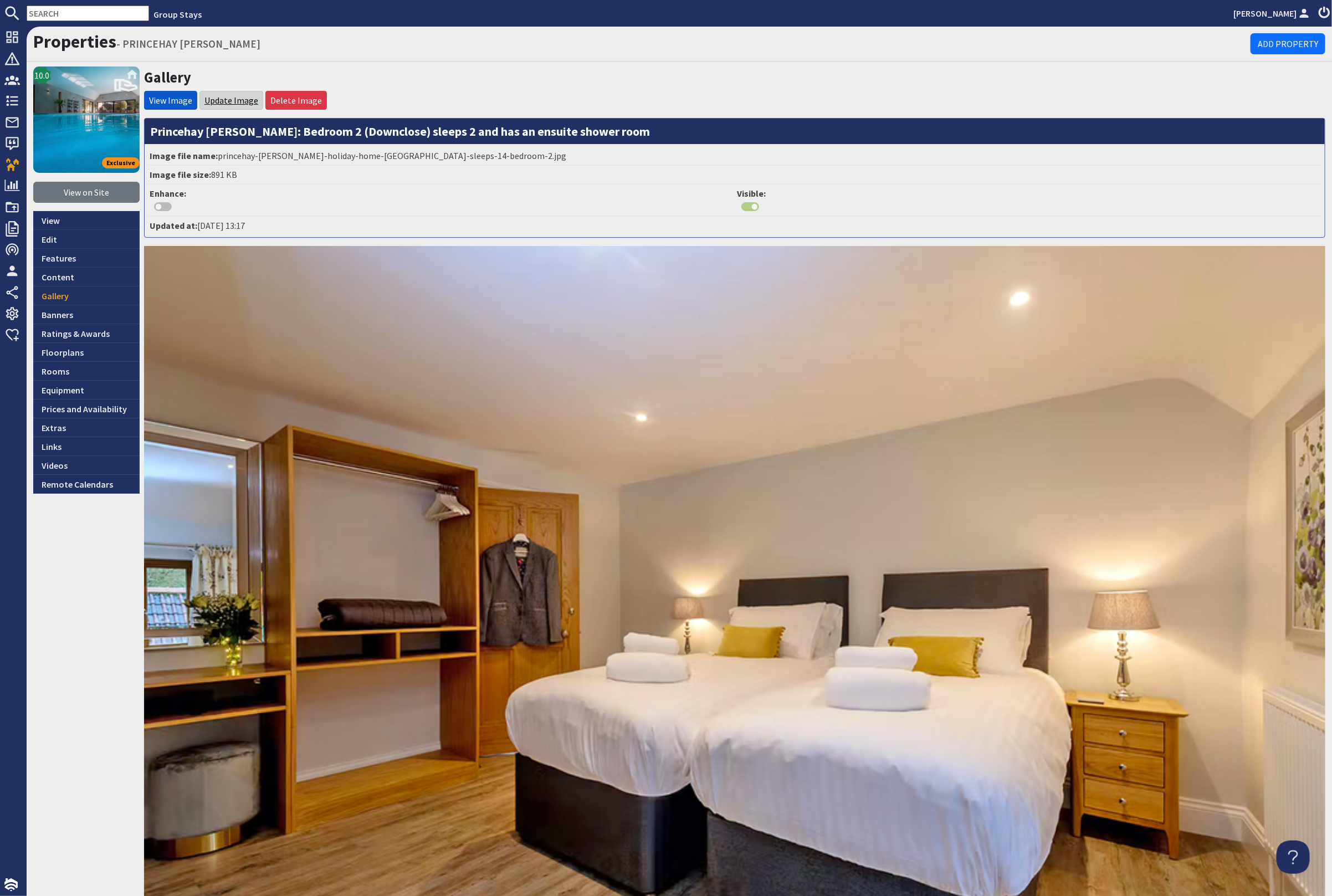
click at [233, 95] on link "Update Image" at bounding box center [231, 100] width 53 height 11
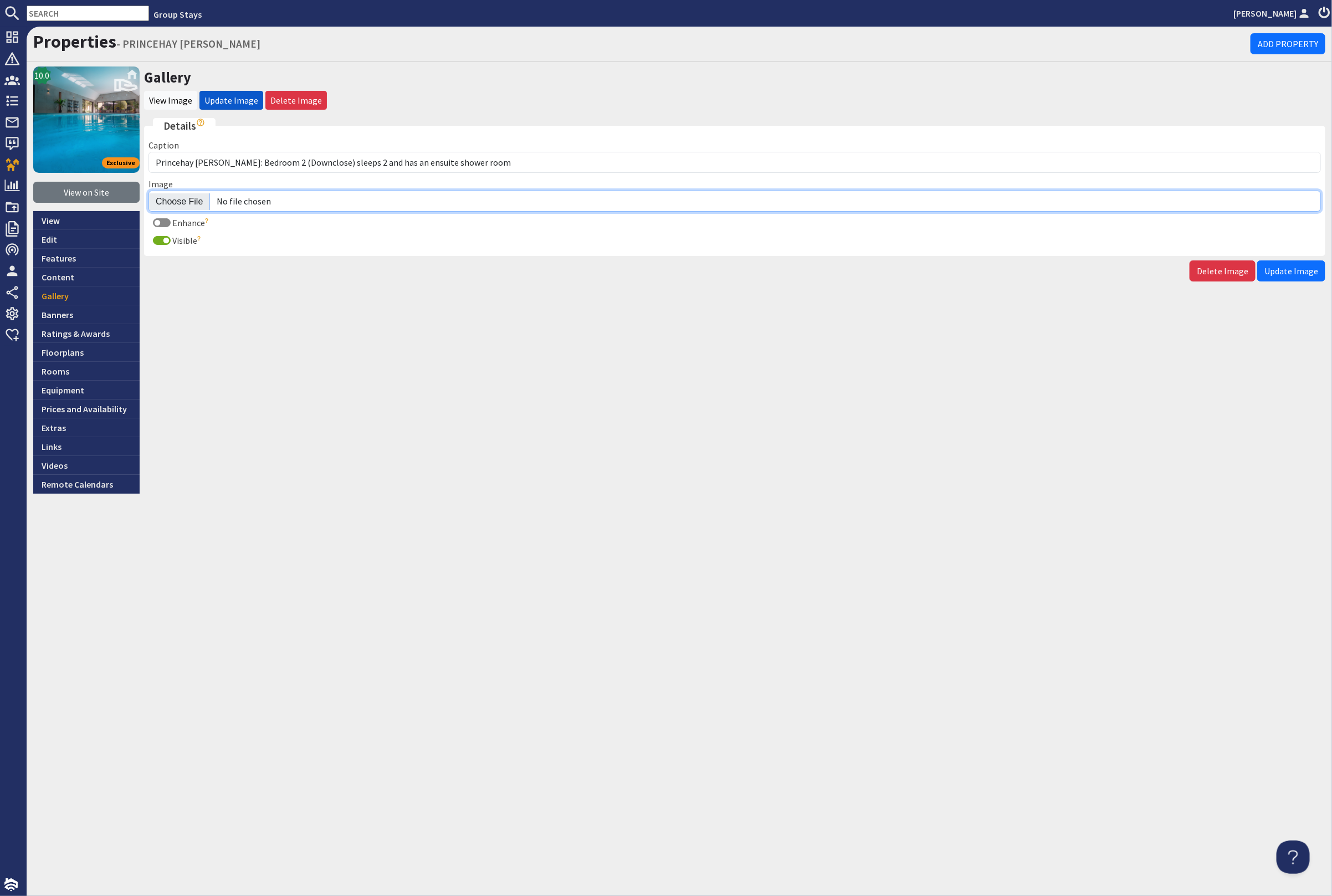
click at [166, 203] on input "Image" at bounding box center [734, 201] width 1173 height 21
type input "C:\fakepath\princehay-[PERSON_NAME]-large-holiday-home-group-accommodation-slee…"
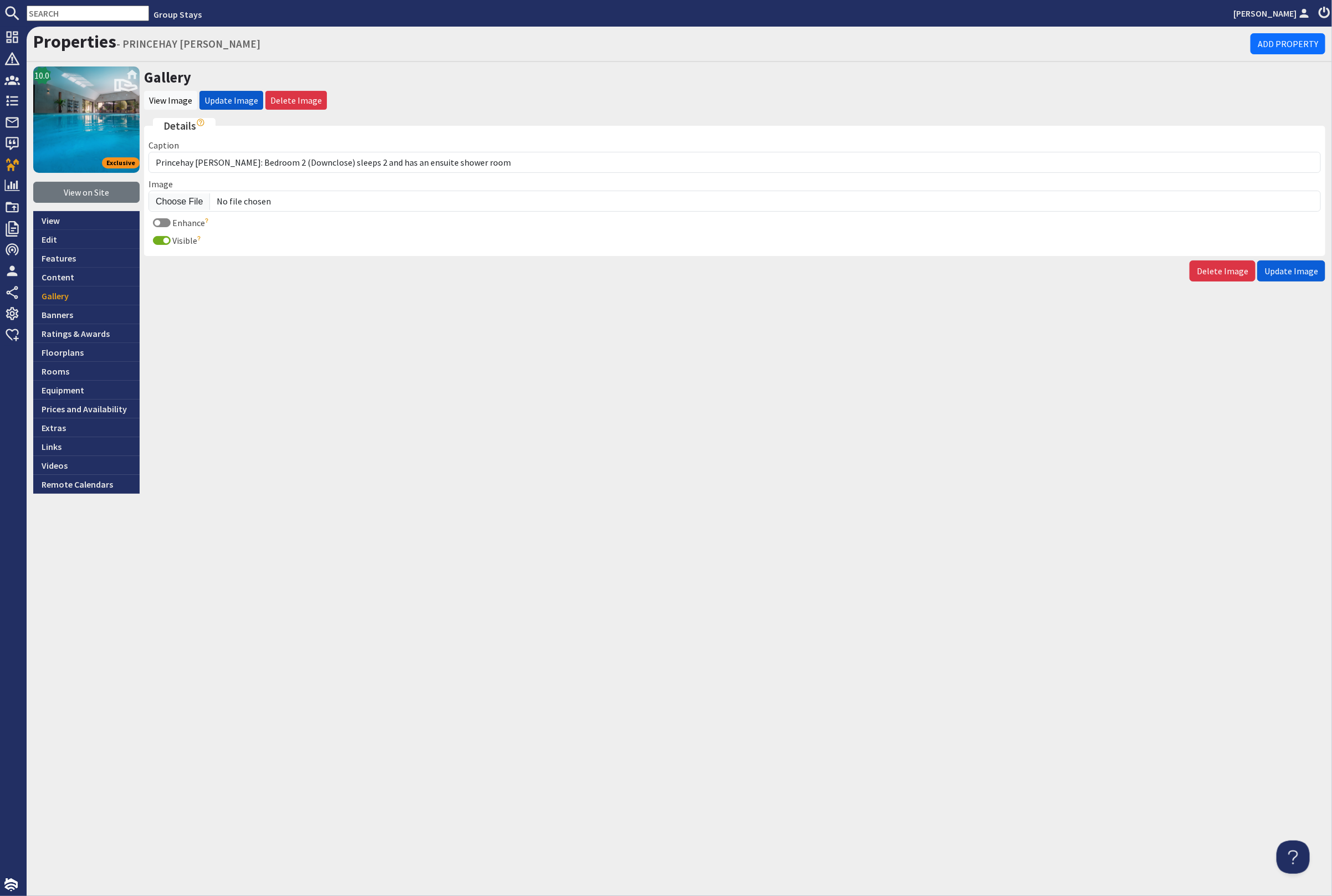
click at [1292, 277] on button "Update Image" at bounding box center [1292, 270] width 68 height 21
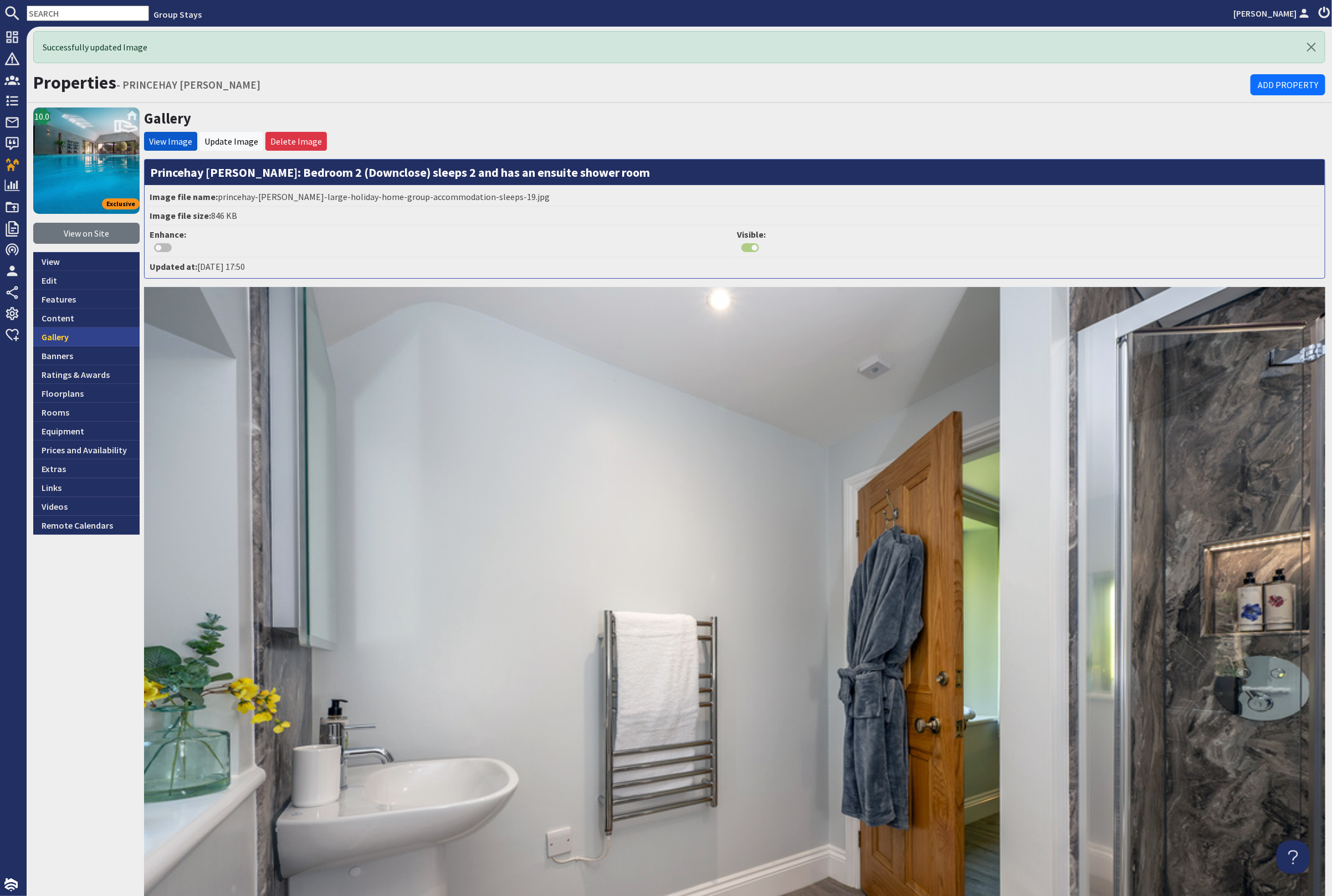
click at [84, 331] on link "Gallery" at bounding box center [87, 337] width 107 height 19
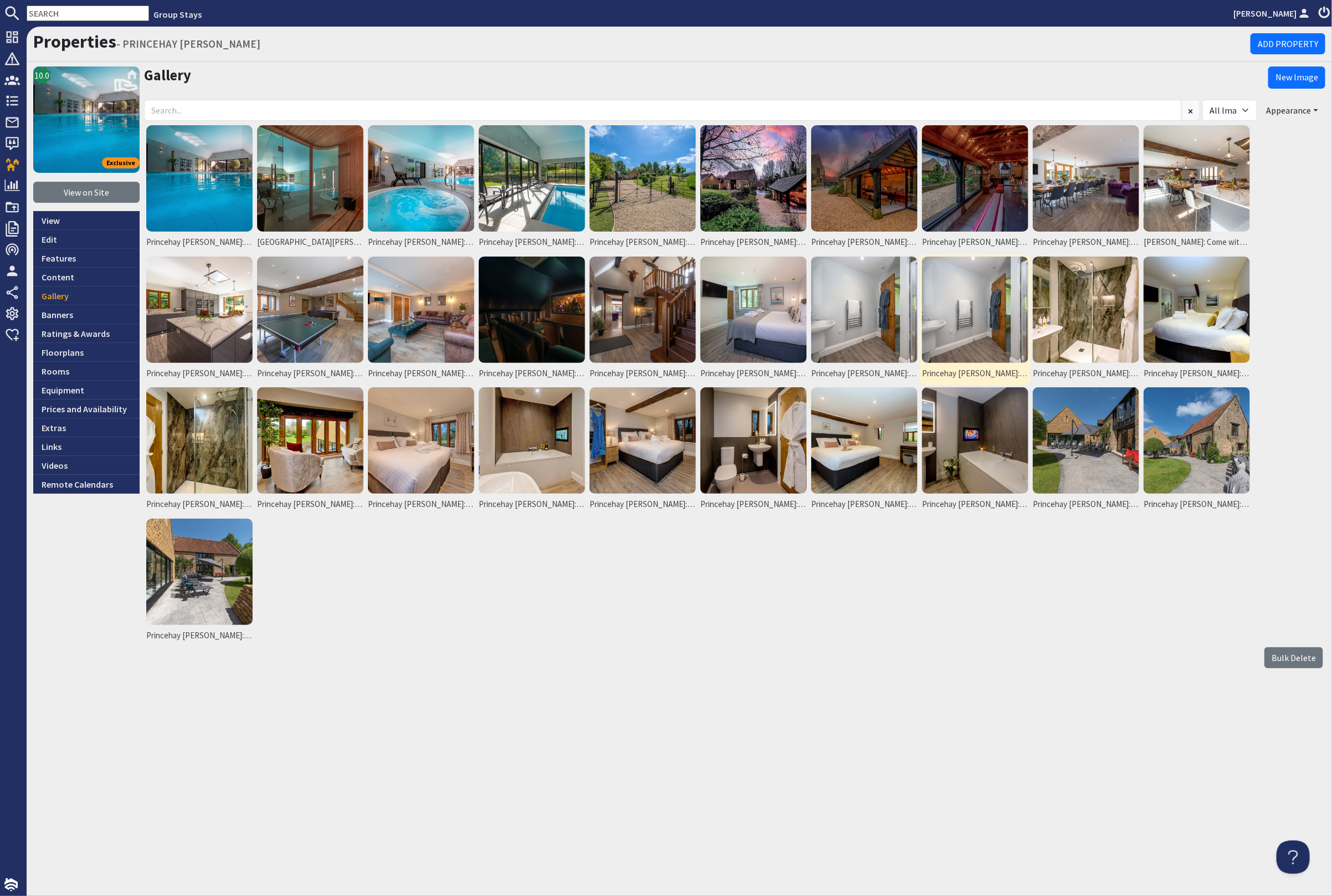
click at [945, 323] on img at bounding box center [975, 310] width 107 height 107
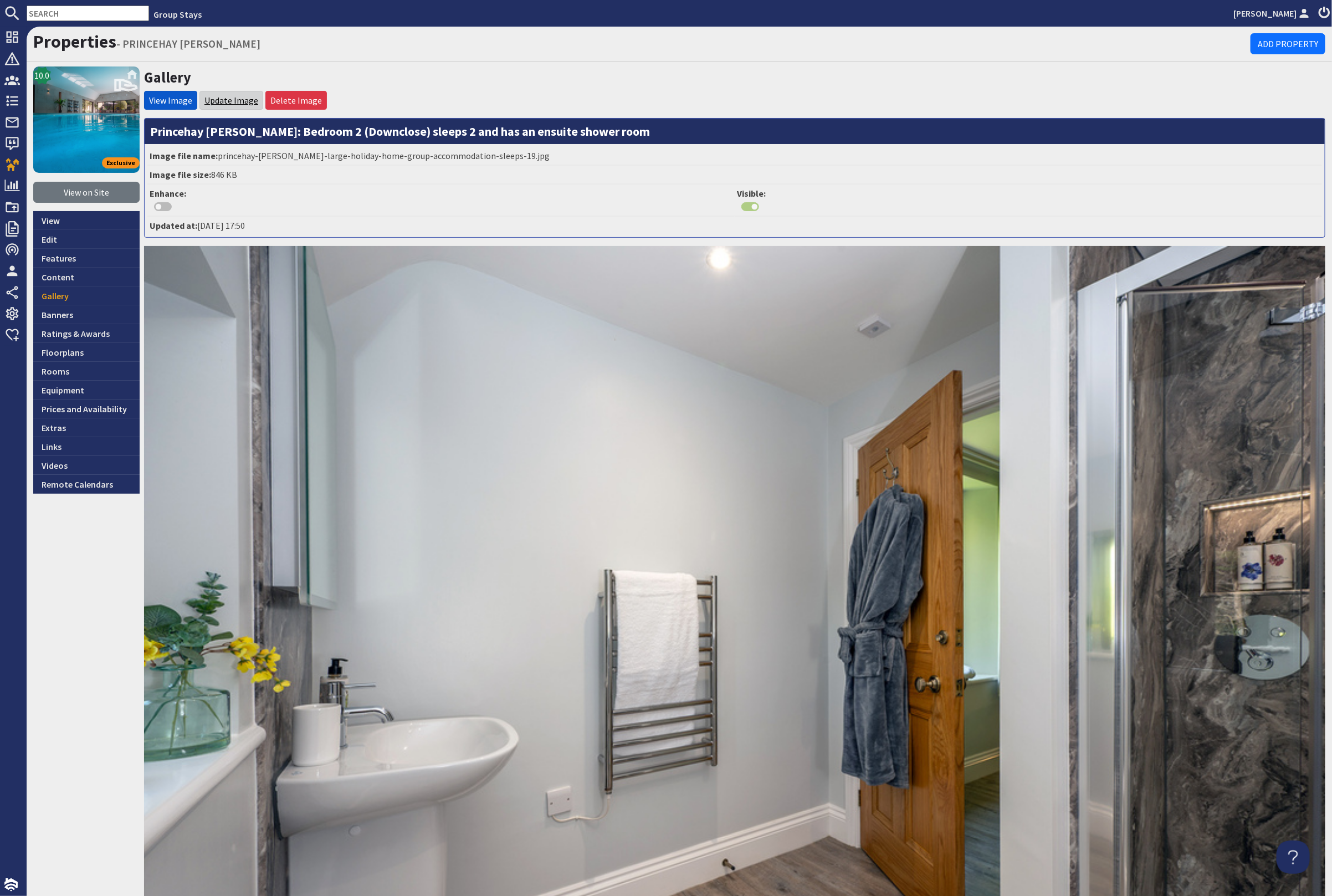
click at [219, 102] on link "Update Image" at bounding box center [231, 100] width 53 height 11
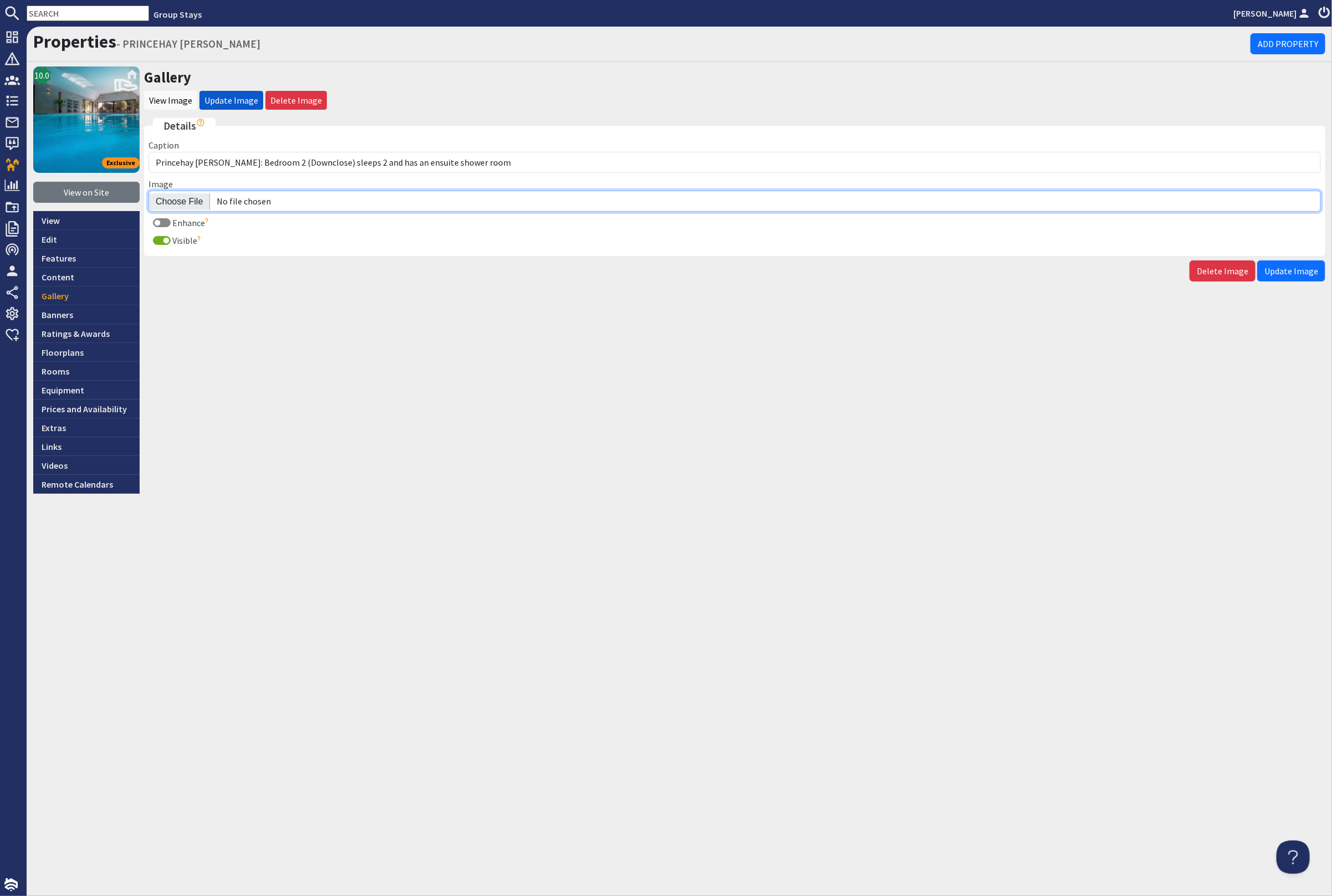
click at [185, 197] on input "Image" at bounding box center [734, 201] width 1173 height 21
type input "C:\fakepath\princehay-[PERSON_NAME]-large-holiday-home-group-accommodation-slee…"
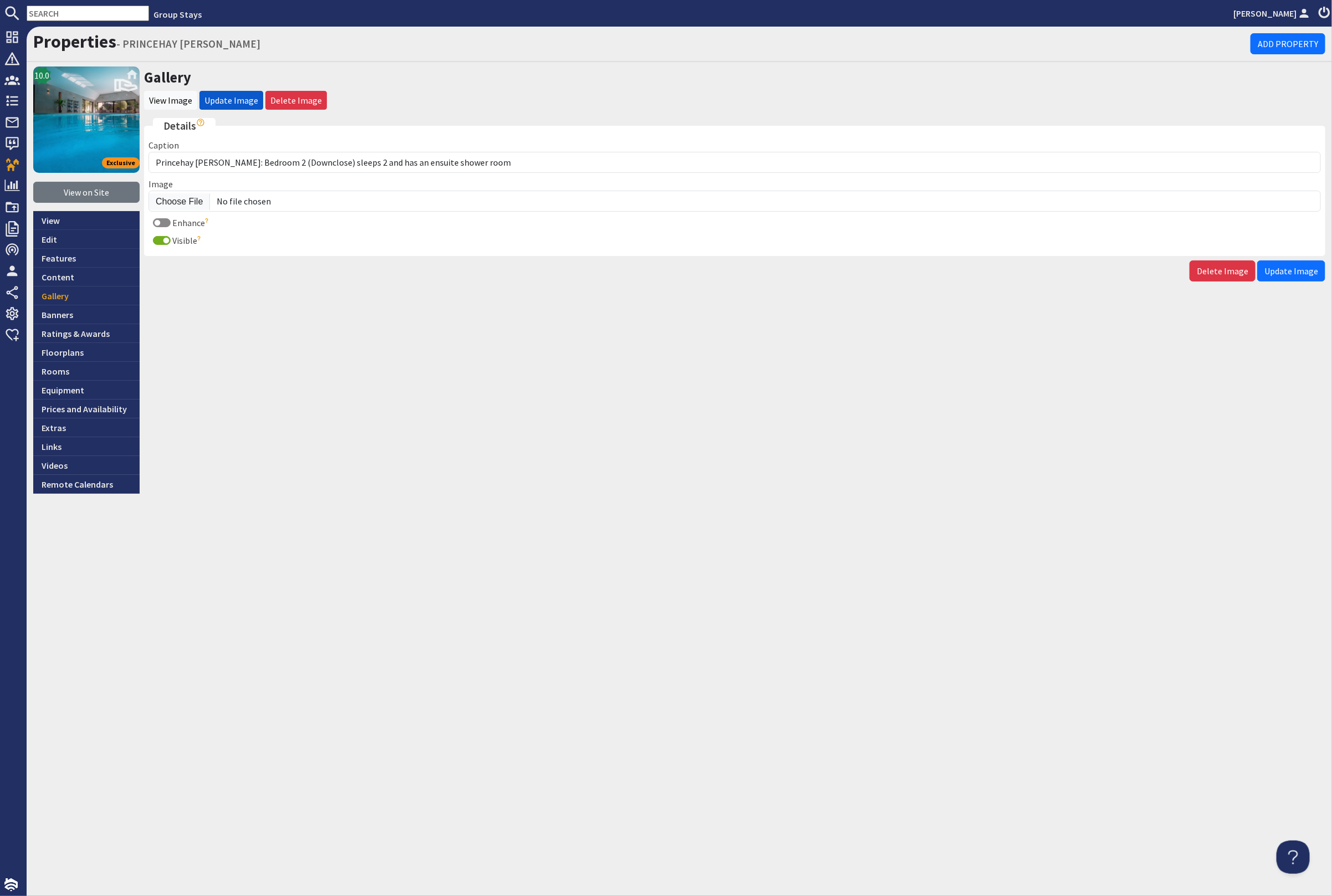
click at [1305, 268] on span "Update Image" at bounding box center [1291, 270] width 53 height 11
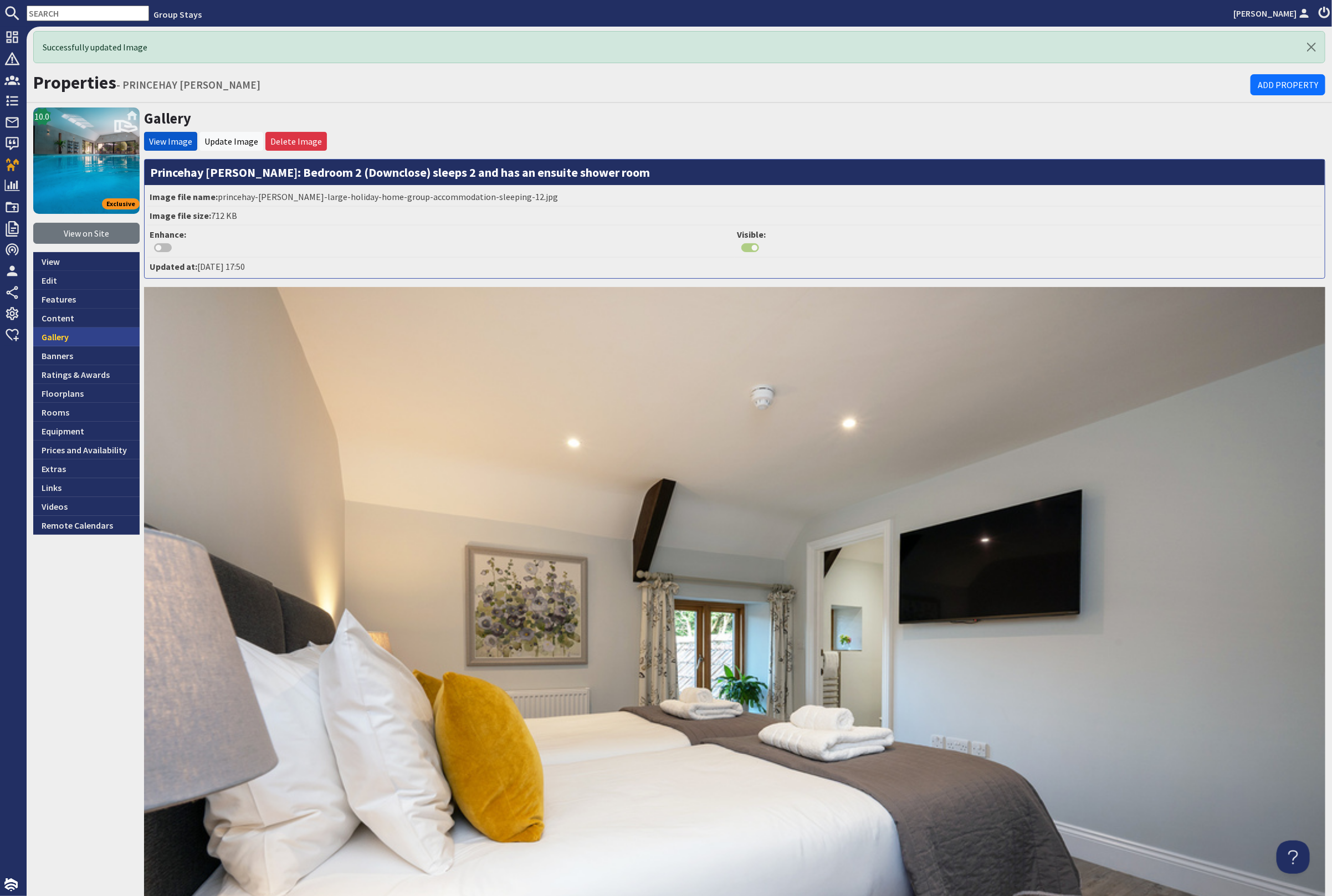
click at [47, 336] on link "Gallery" at bounding box center [87, 337] width 107 height 19
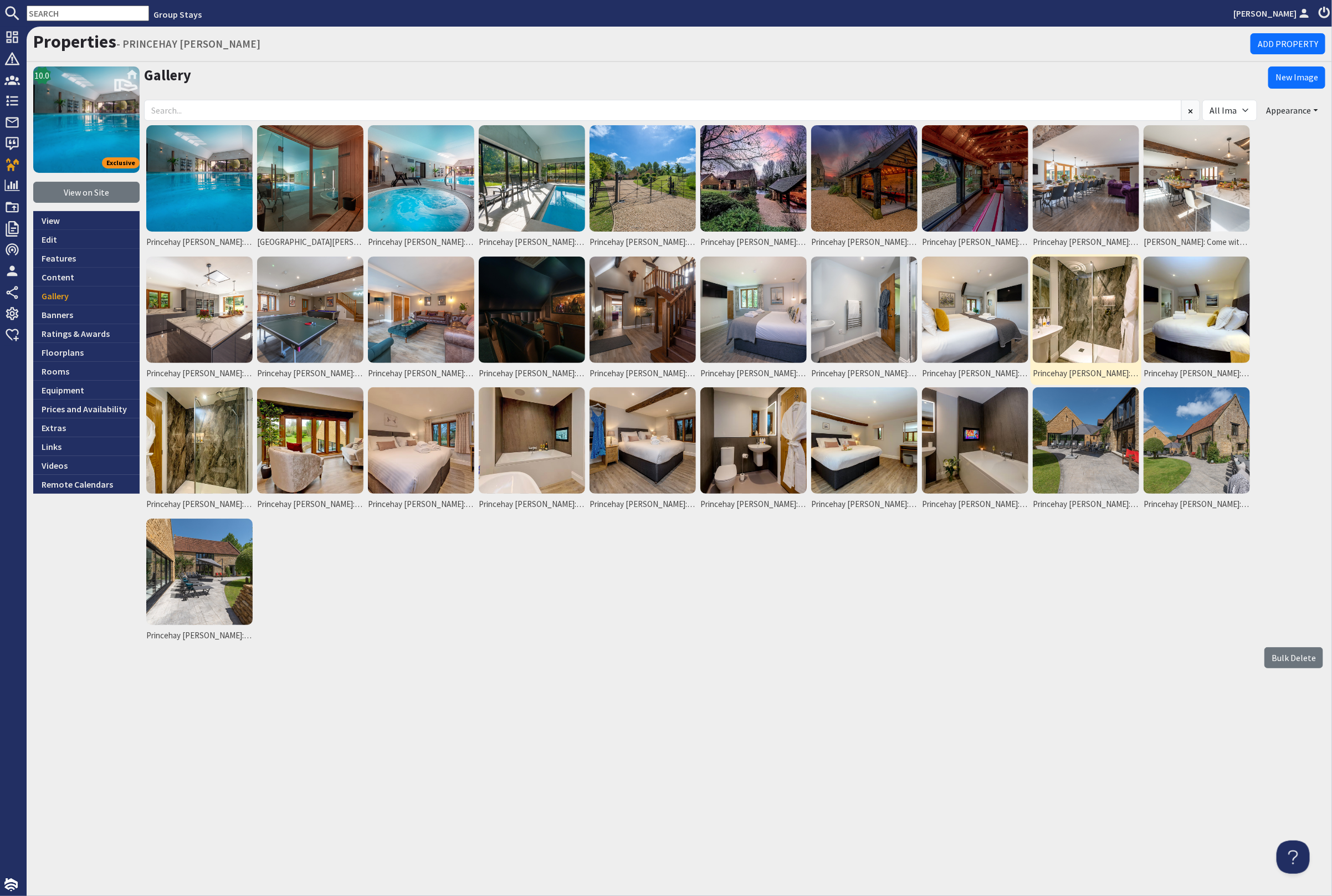
drag, startPoint x: 1109, startPoint y: 278, endPoint x: 1114, endPoint y: 278, distance: 5.0
click at [1109, 279] on img at bounding box center [1086, 310] width 107 height 107
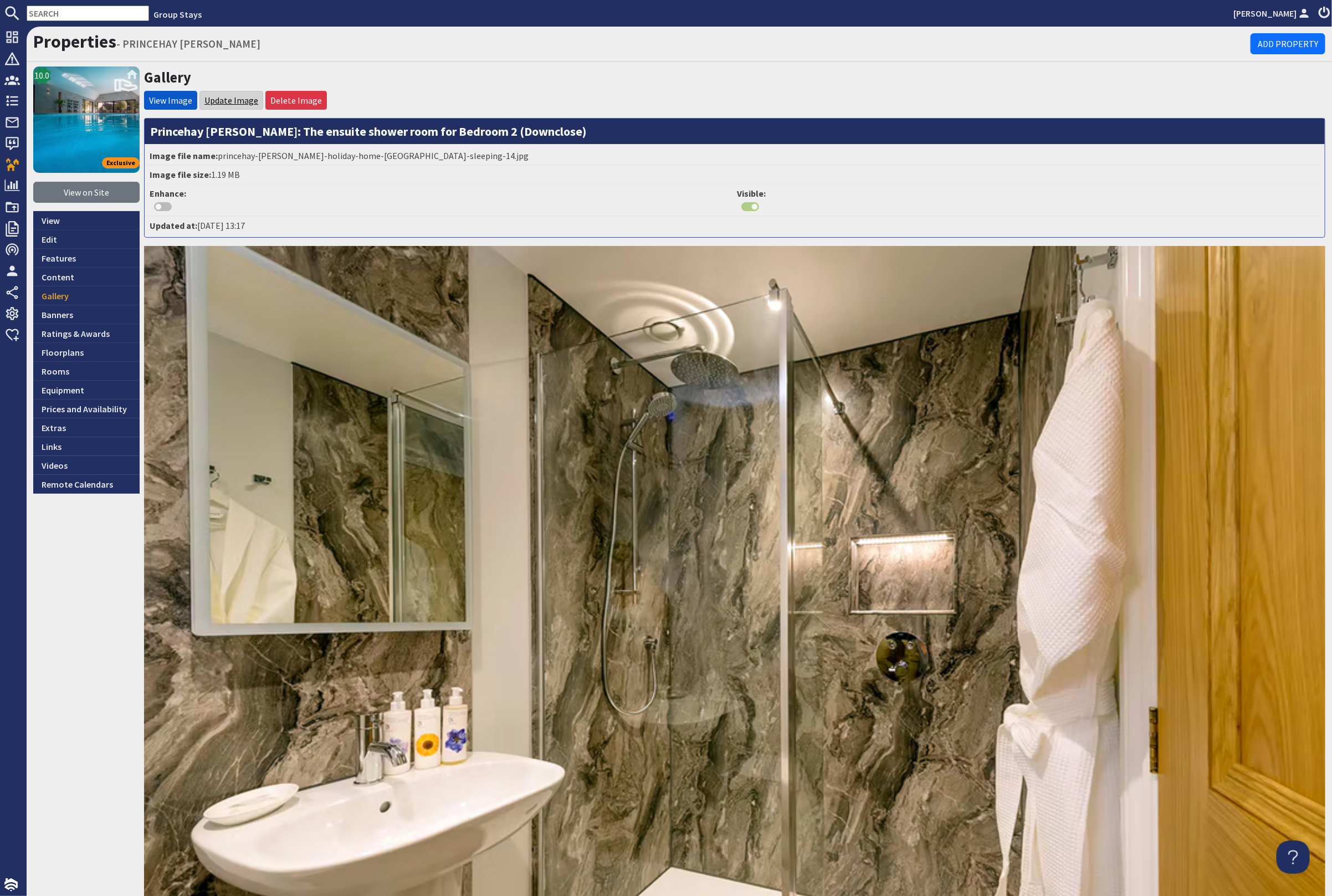
click at [233, 103] on link "Update Image" at bounding box center [231, 100] width 53 height 11
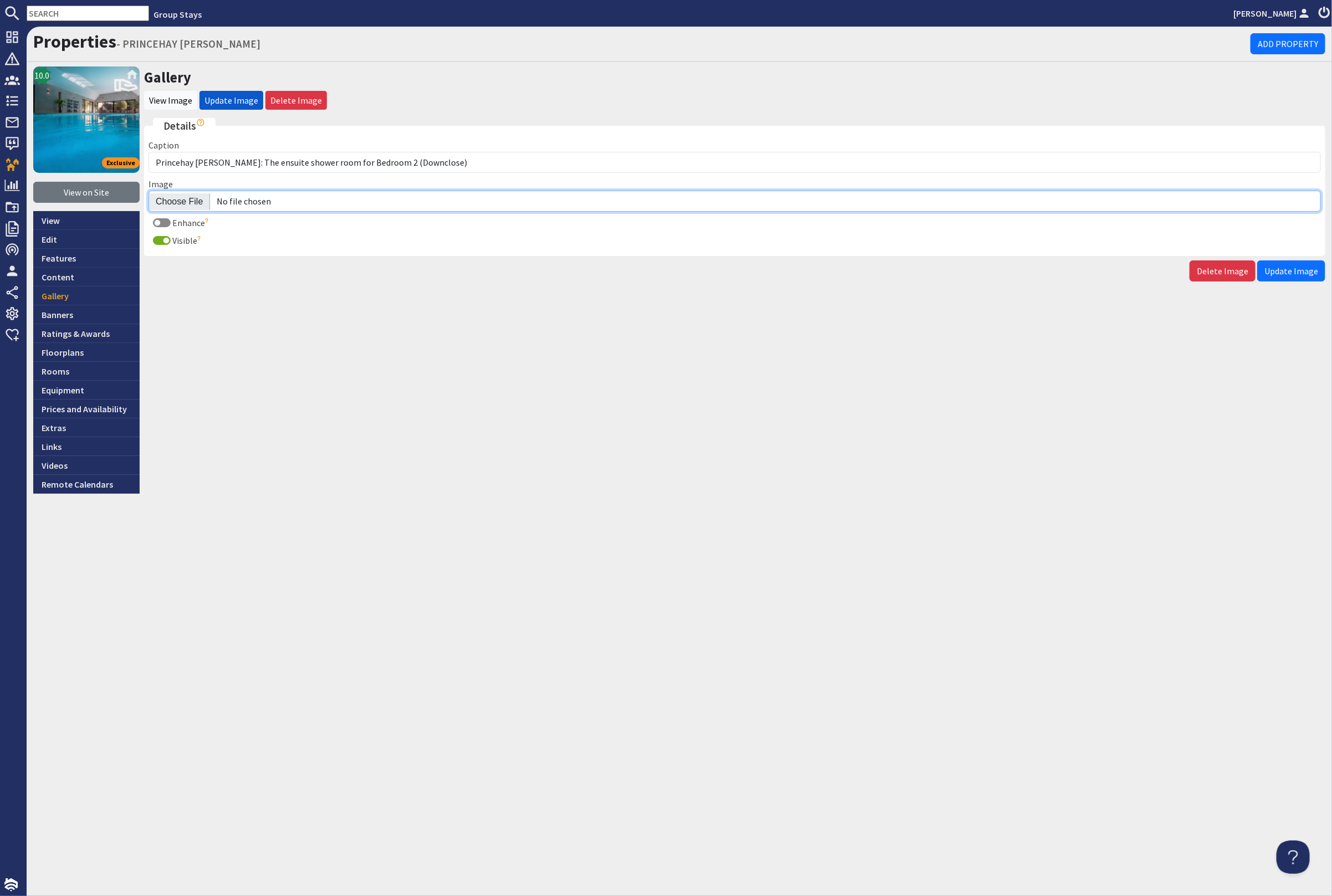
click at [168, 200] on input "Image" at bounding box center [734, 201] width 1173 height 21
type input "C:\fakepath\princehay-barton-large-holiday-home-group-accommodation-sleeping-13…"
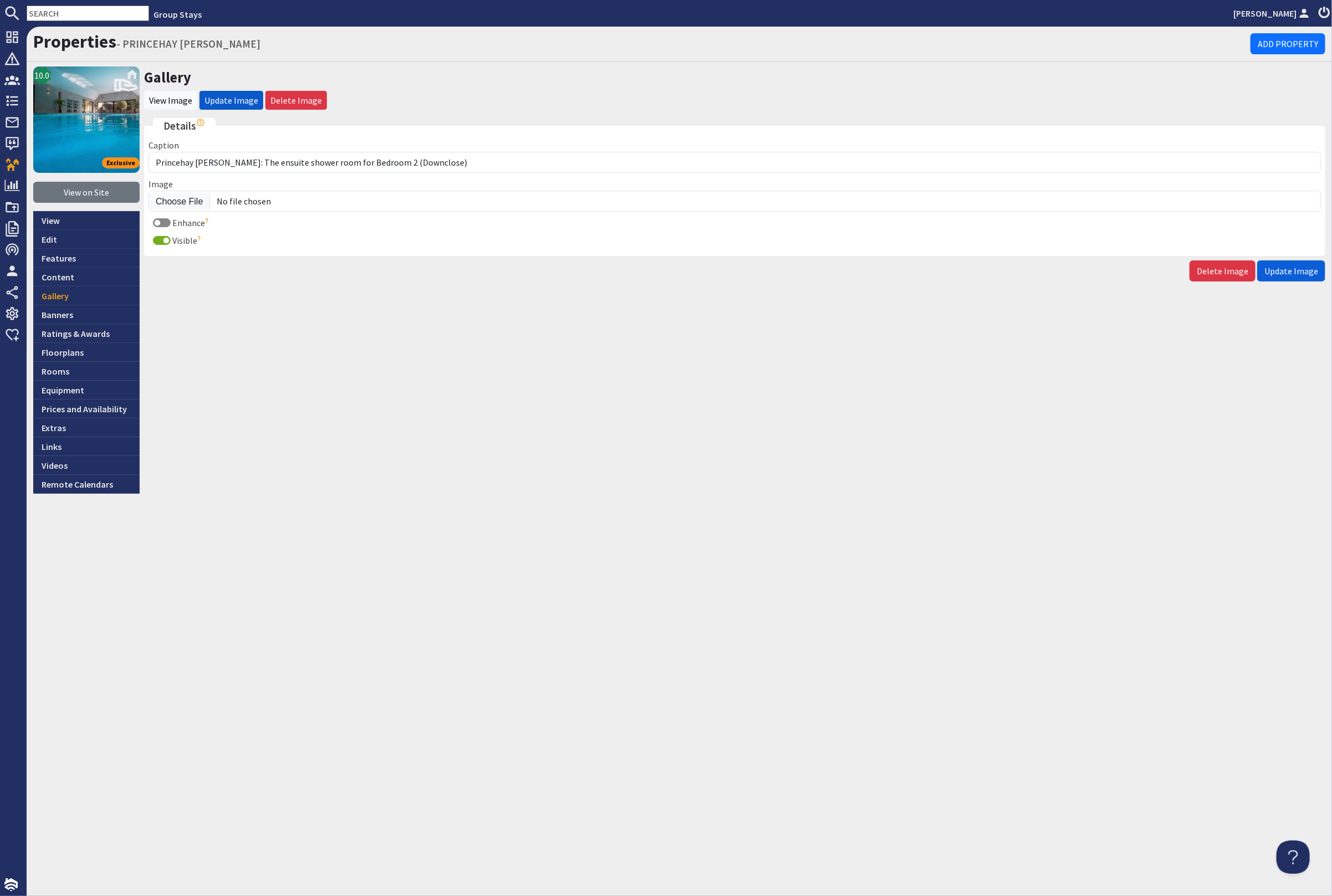
click at [1285, 260] on button "Update Image" at bounding box center [1292, 270] width 68 height 21
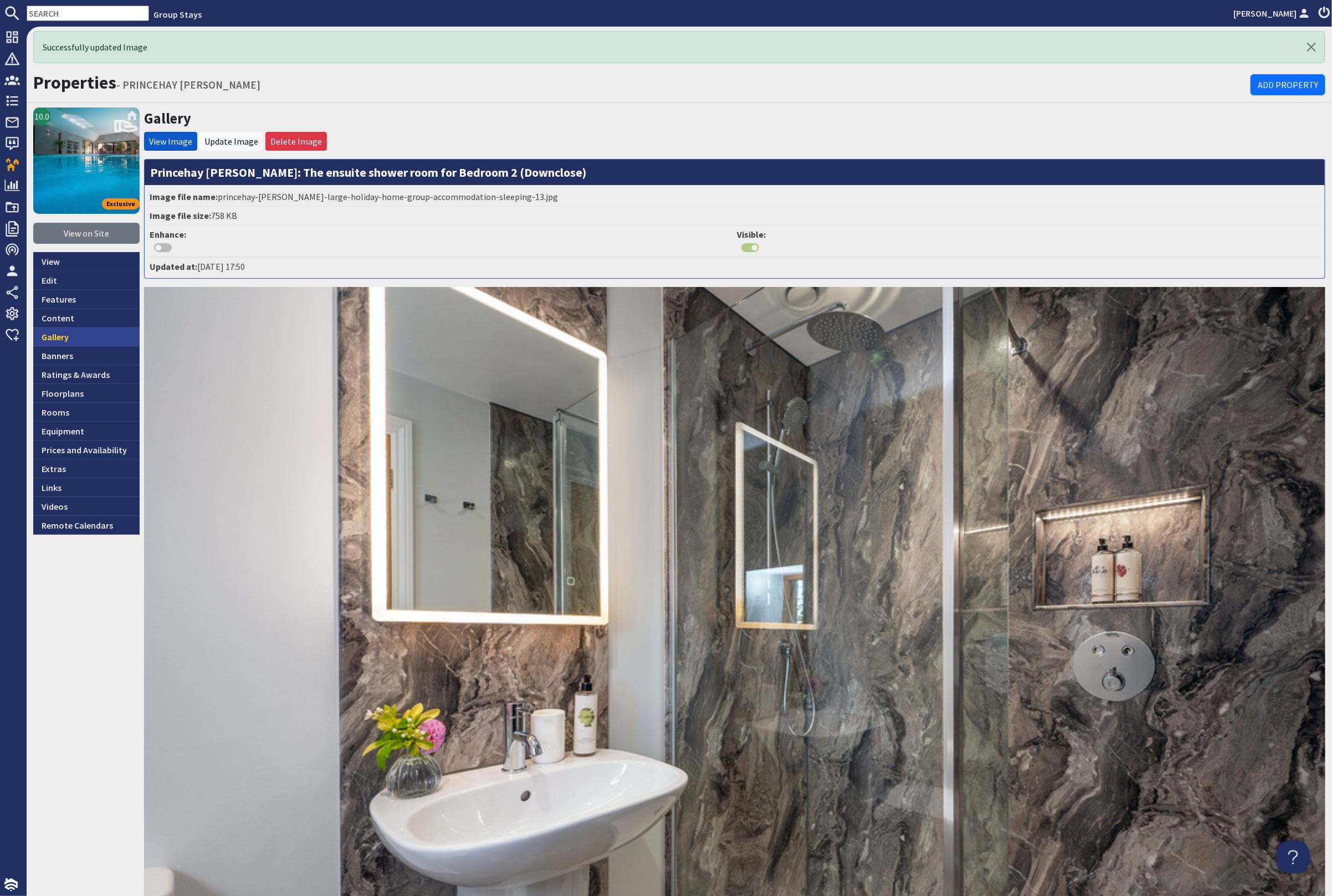
click at [98, 341] on link "Gallery" at bounding box center [87, 337] width 107 height 19
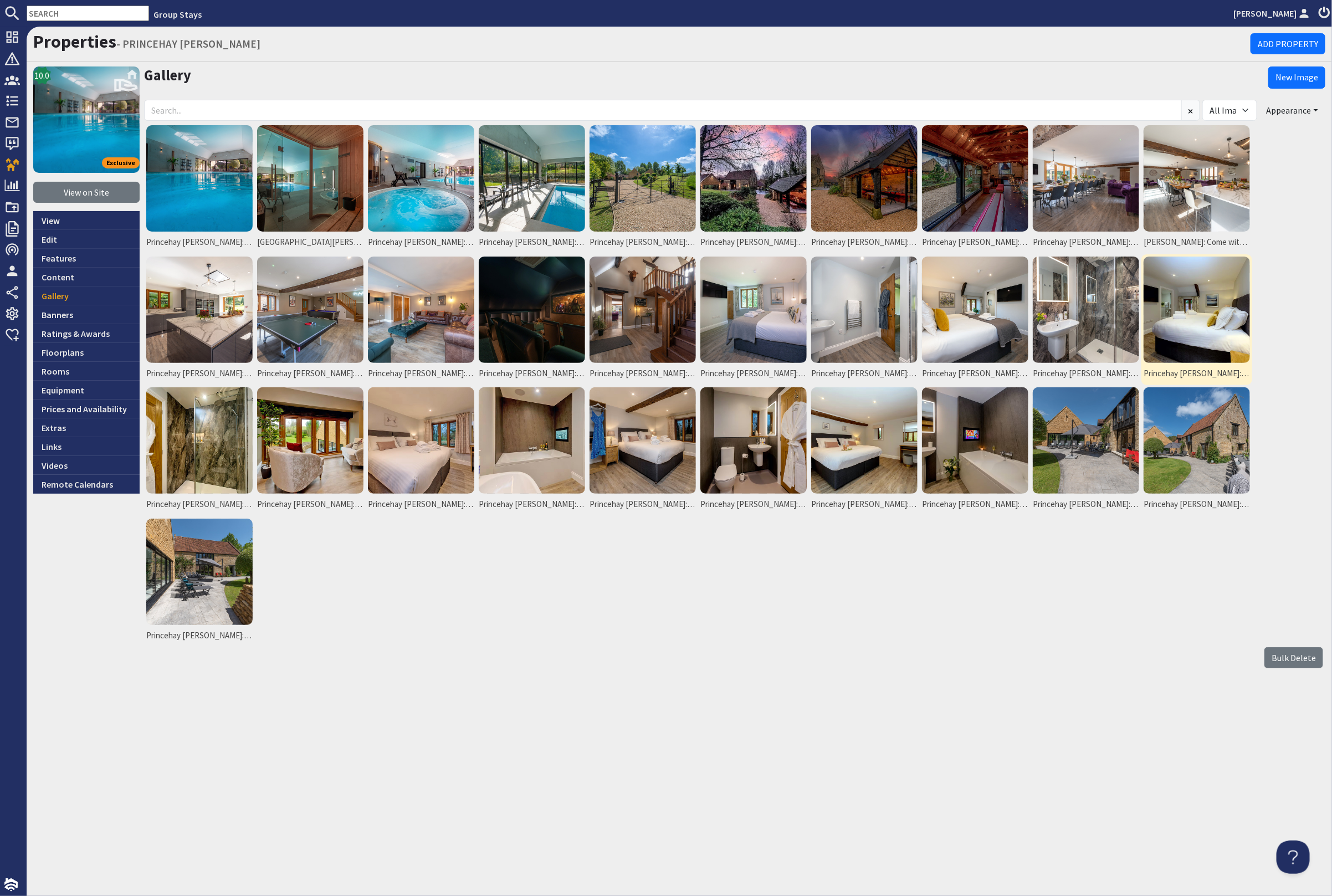
click at [1212, 341] on img at bounding box center [1197, 310] width 107 height 107
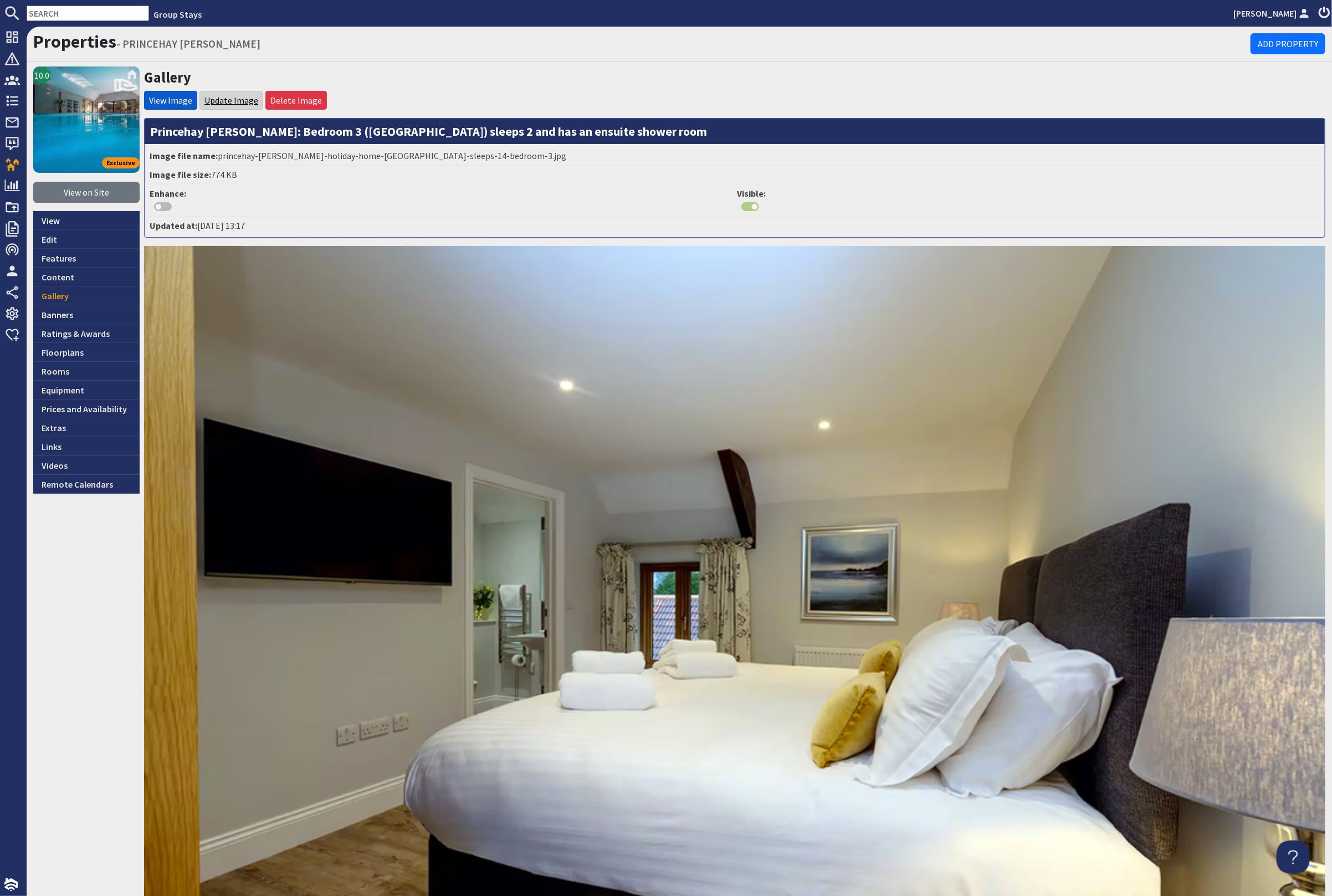
click at [223, 95] on link "Update Image" at bounding box center [231, 100] width 53 height 11
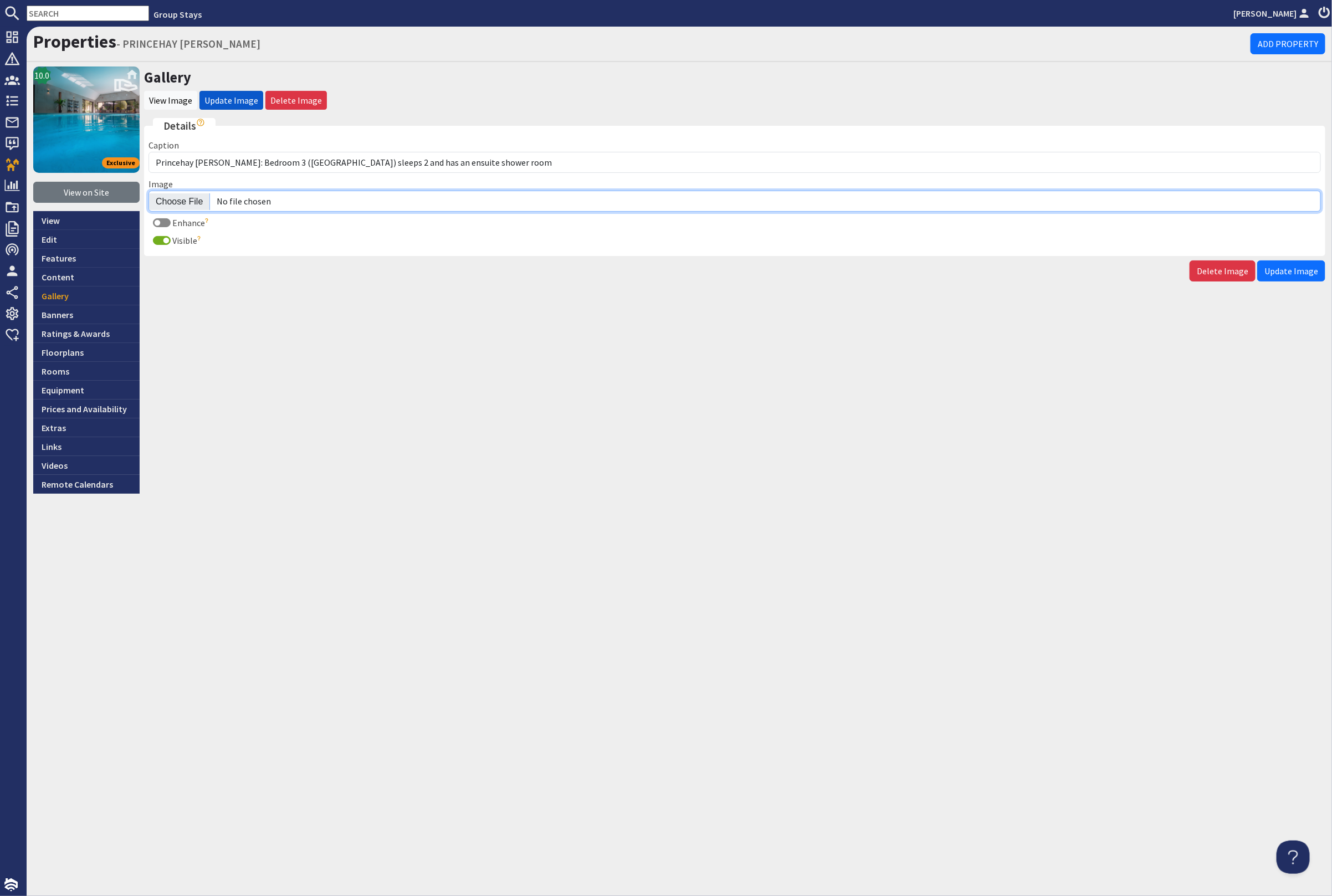
click at [185, 195] on input "Image" at bounding box center [734, 201] width 1173 height 21
type input "C:\fakepath\princehay-barton-large-holiday-home-group-accommodation-sleeping-14…"
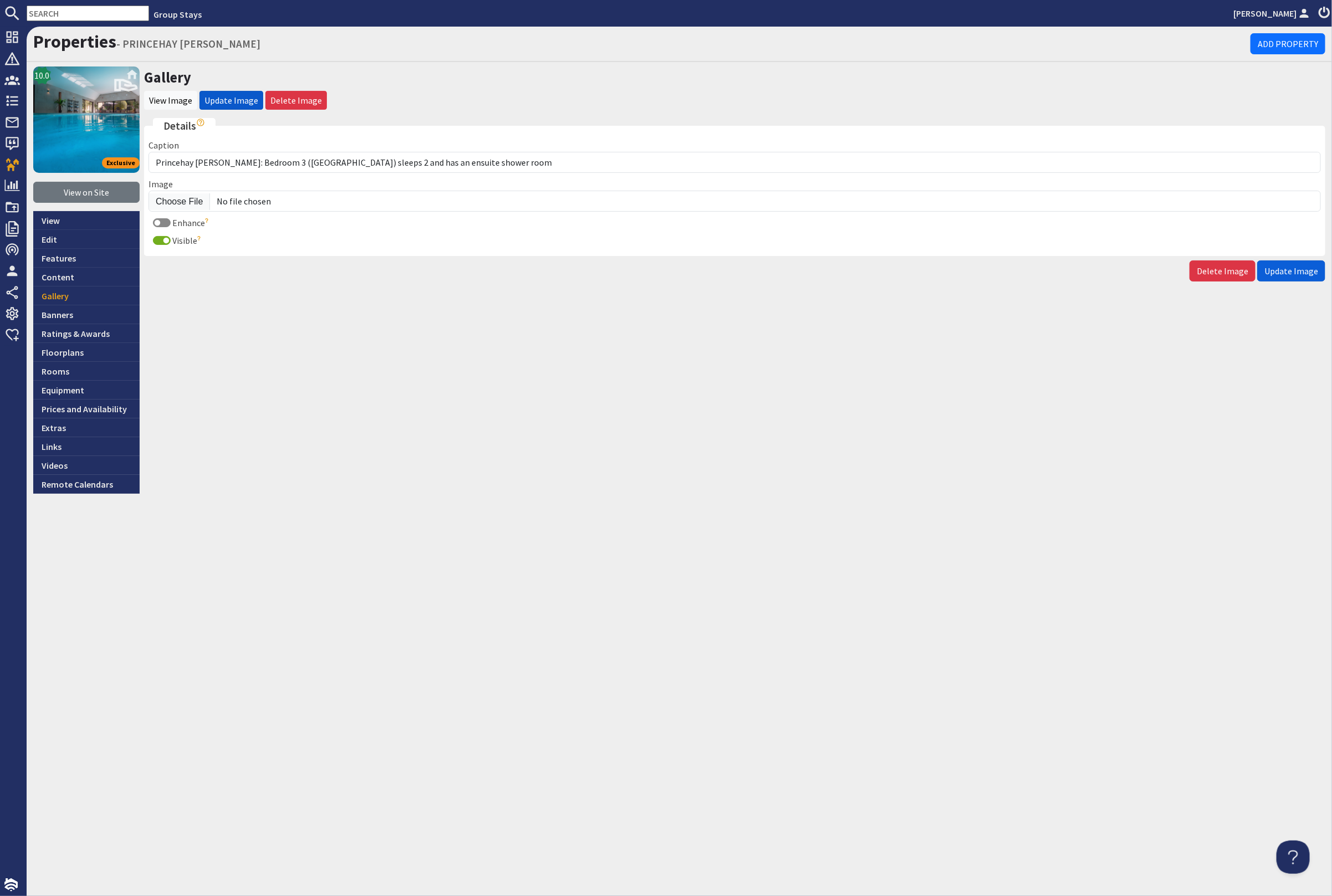
click at [1286, 270] on span "Update Image" at bounding box center [1291, 270] width 53 height 11
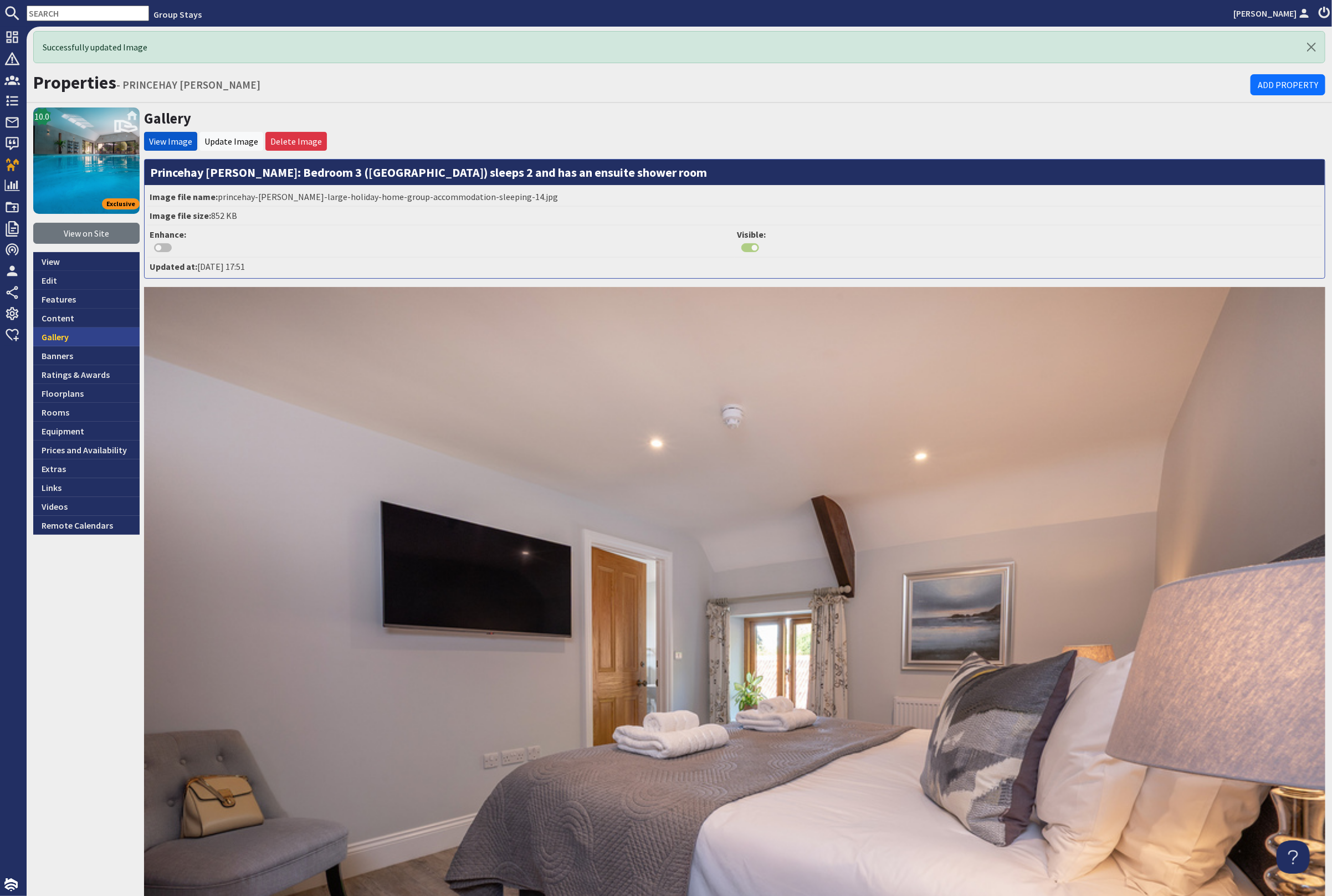
click at [71, 329] on link "Gallery" at bounding box center [87, 337] width 107 height 19
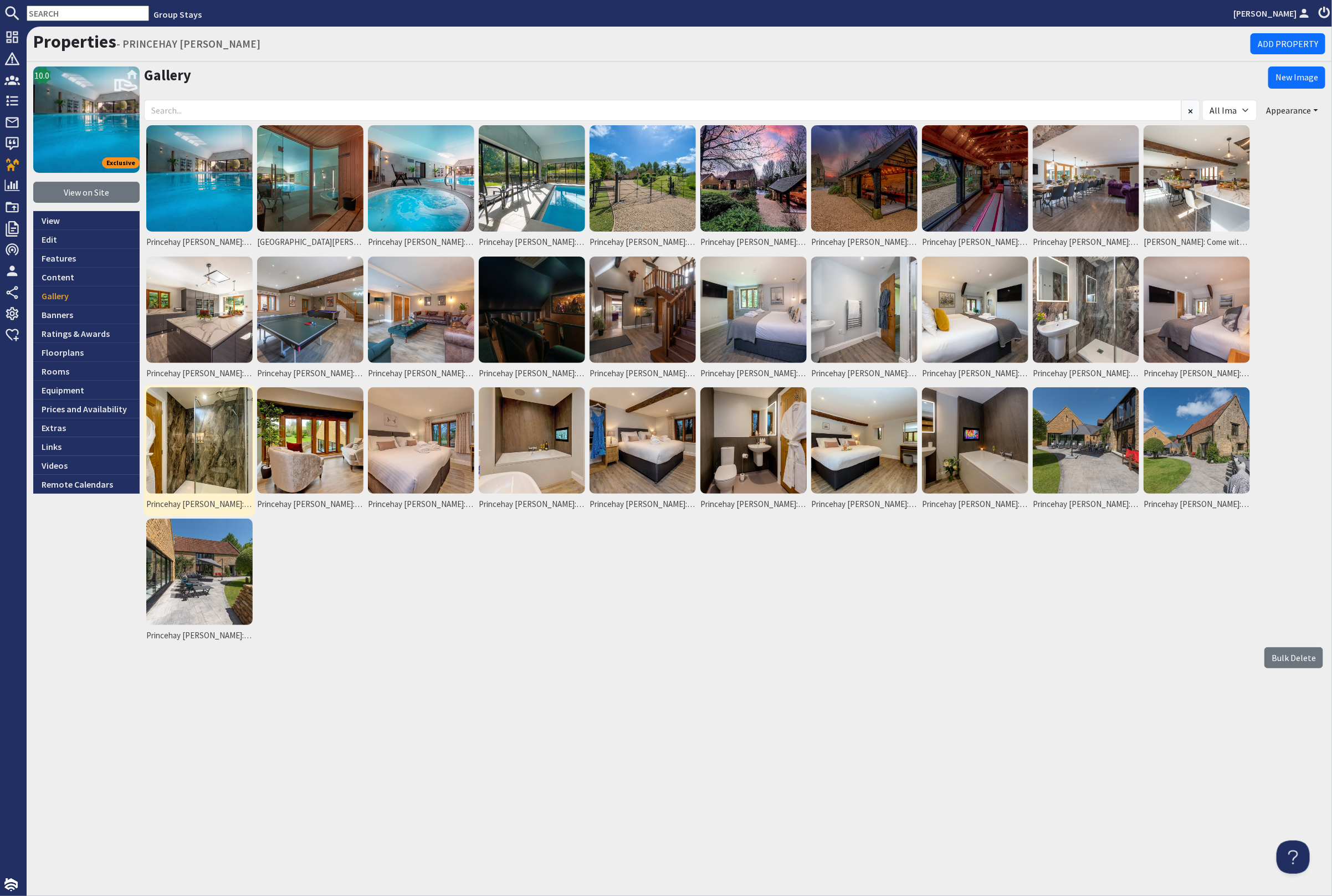
click at [176, 459] on img at bounding box center [200, 441] width 107 height 107
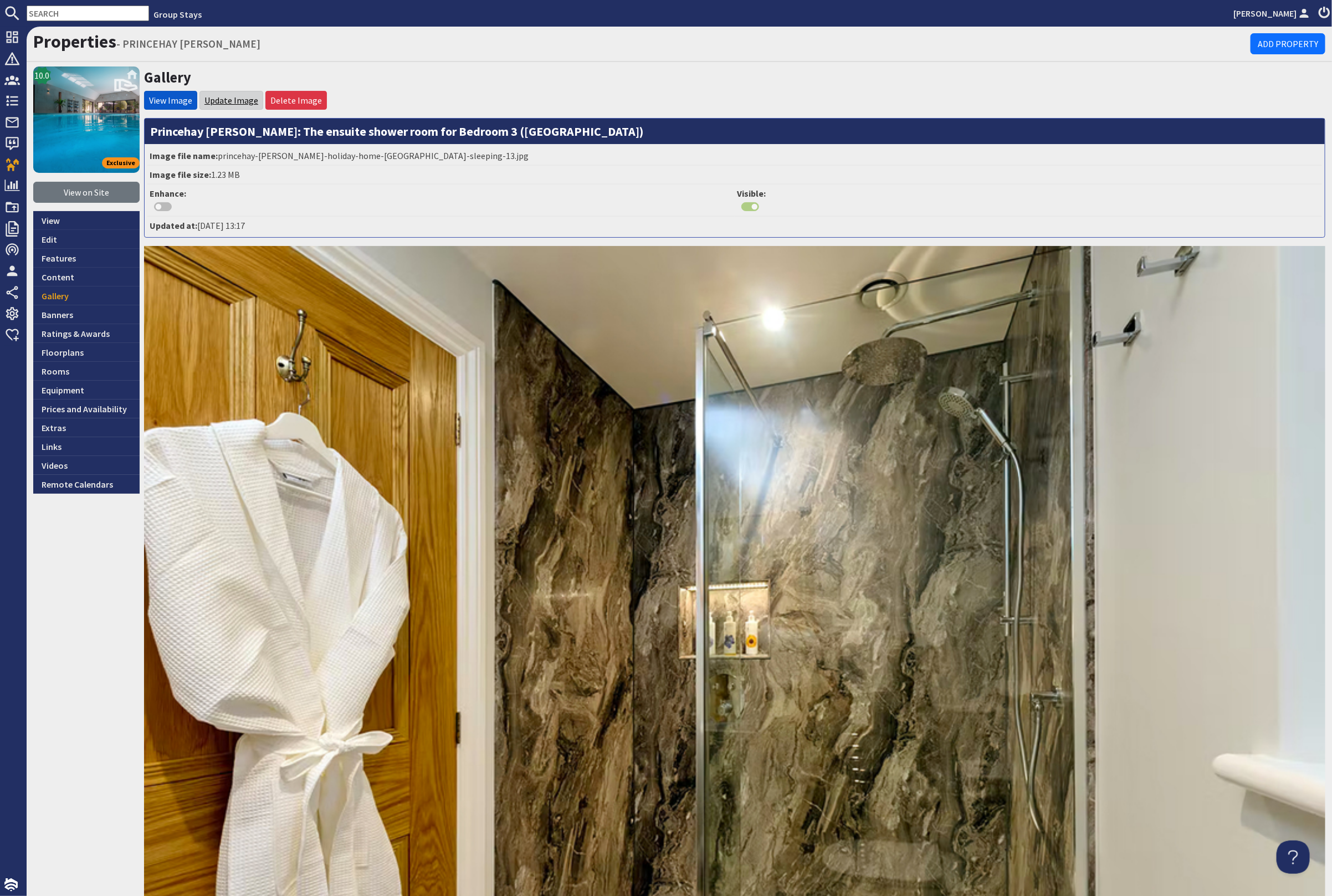
click at [225, 102] on link "Update Image" at bounding box center [231, 100] width 53 height 11
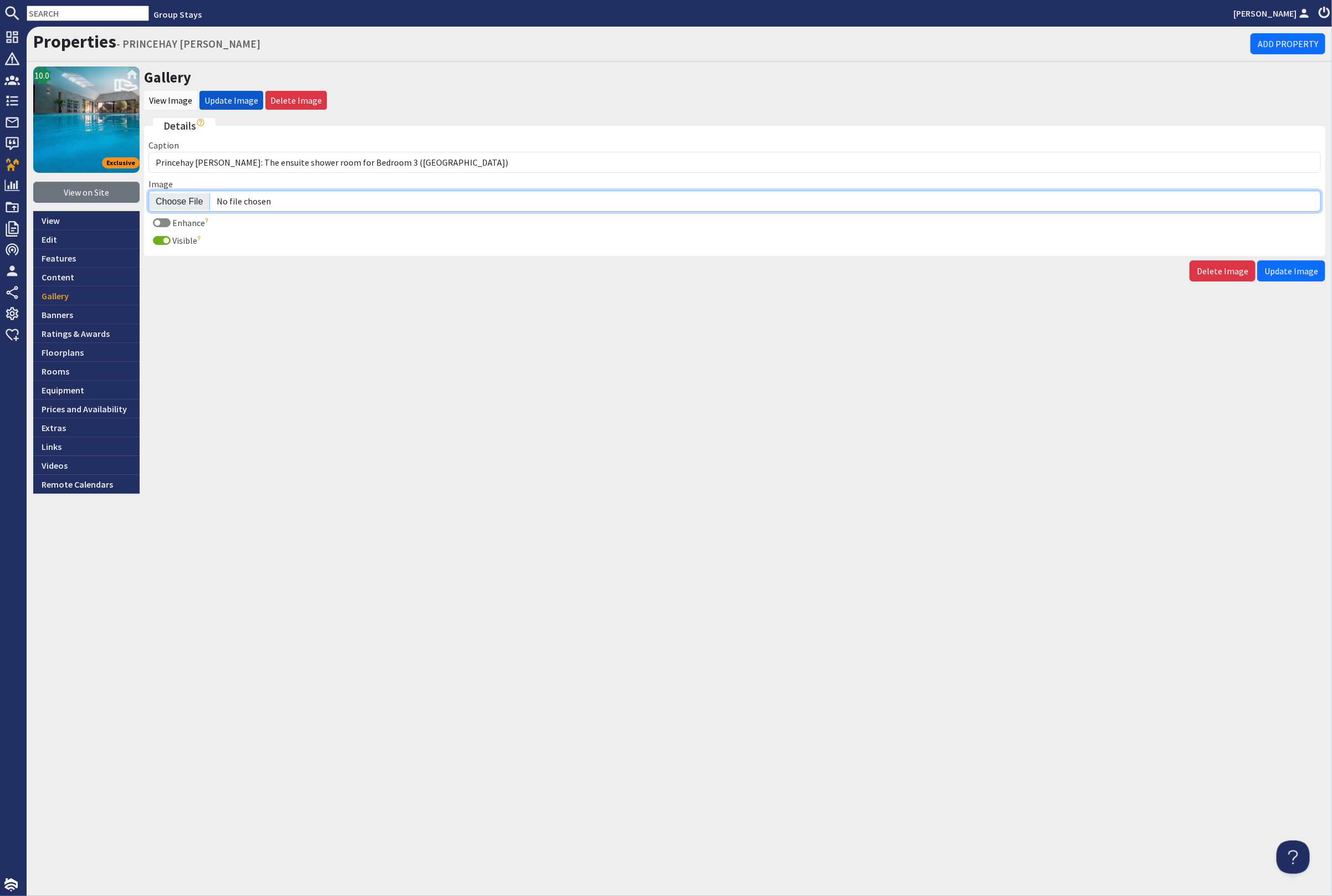
click at [177, 196] on input "Image" at bounding box center [734, 201] width 1173 height 21
type input "C:\fakepath\princehay-[PERSON_NAME]-large-holiday-home-group-accommodation-slee…"
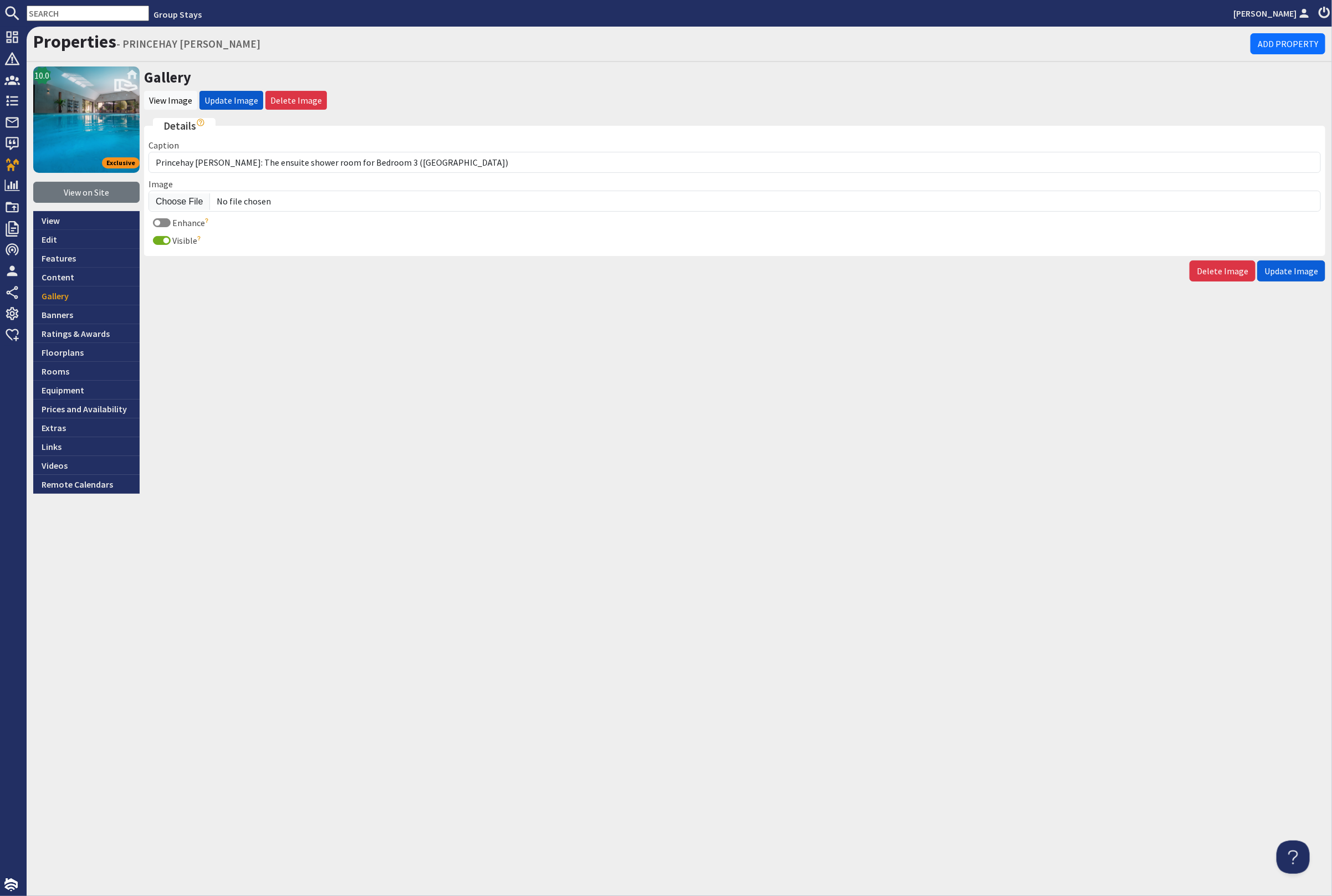
click at [1300, 268] on span "Update Image" at bounding box center [1291, 270] width 53 height 11
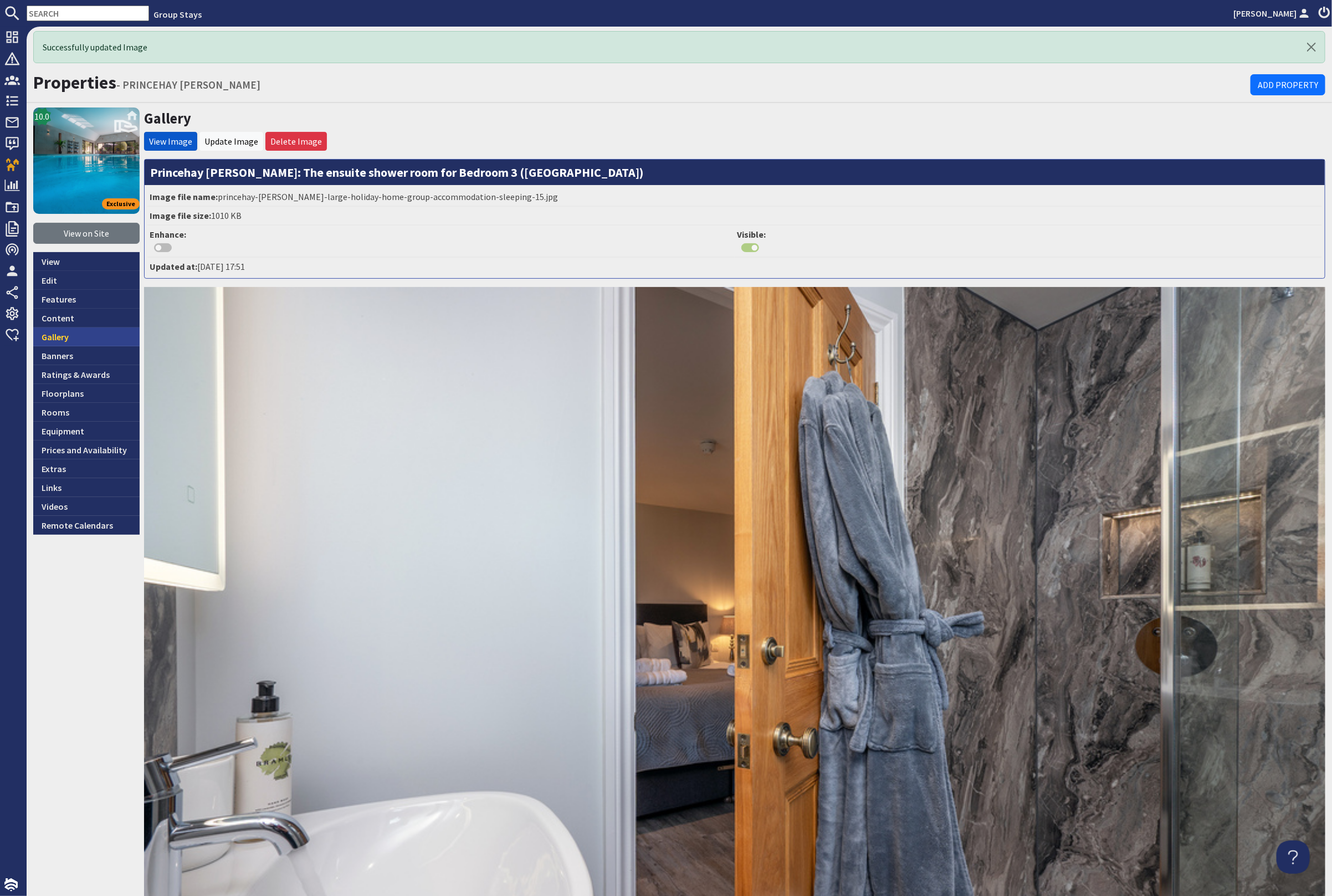
click at [85, 330] on link "Gallery" at bounding box center [87, 337] width 107 height 19
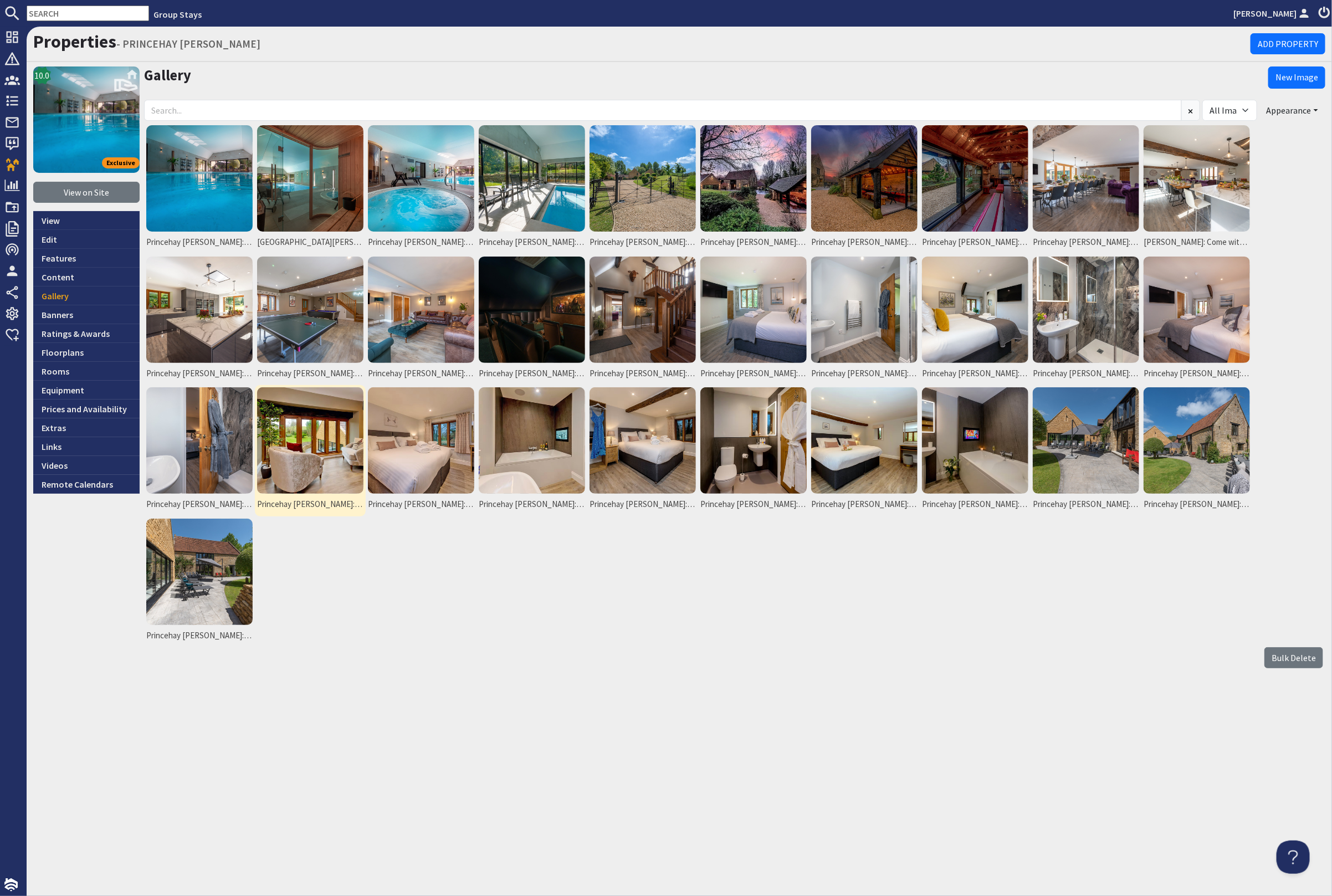
click at [330, 421] on img at bounding box center [311, 441] width 107 height 107
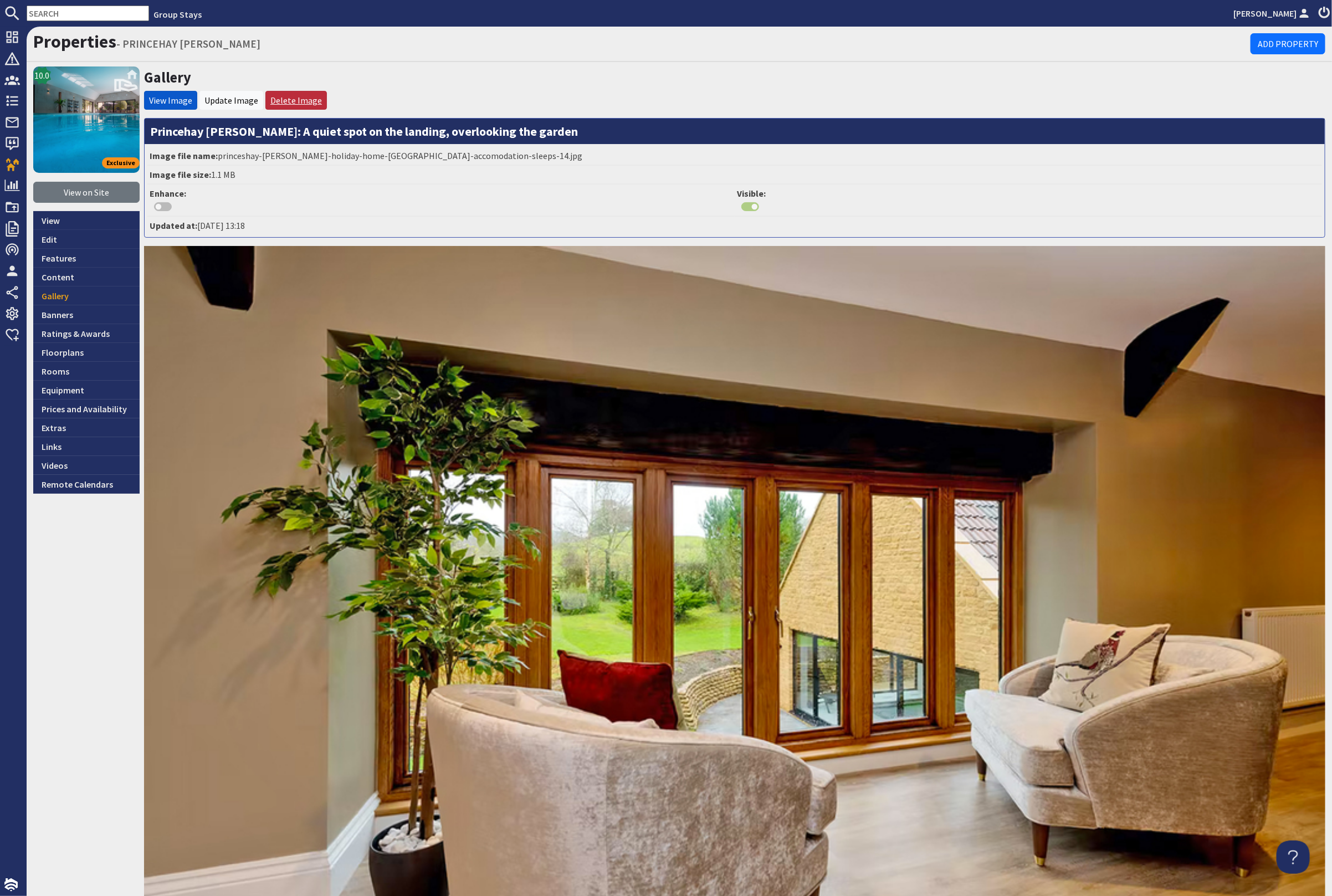
click at [293, 98] on link "Delete Image" at bounding box center [296, 100] width 52 height 11
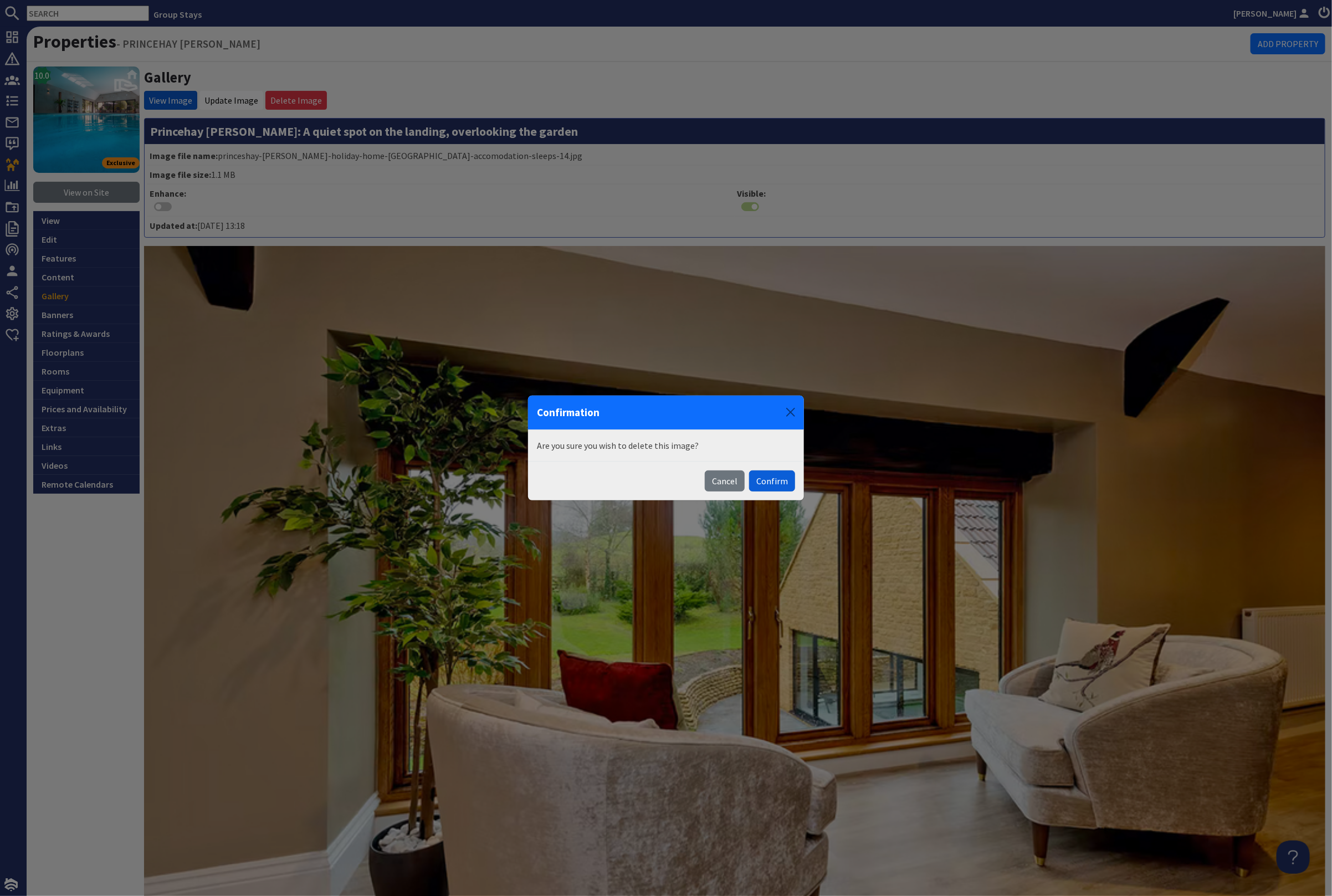
click at [782, 482] on button "Confirm" at bounding box center [772, 480] width 46 height 21
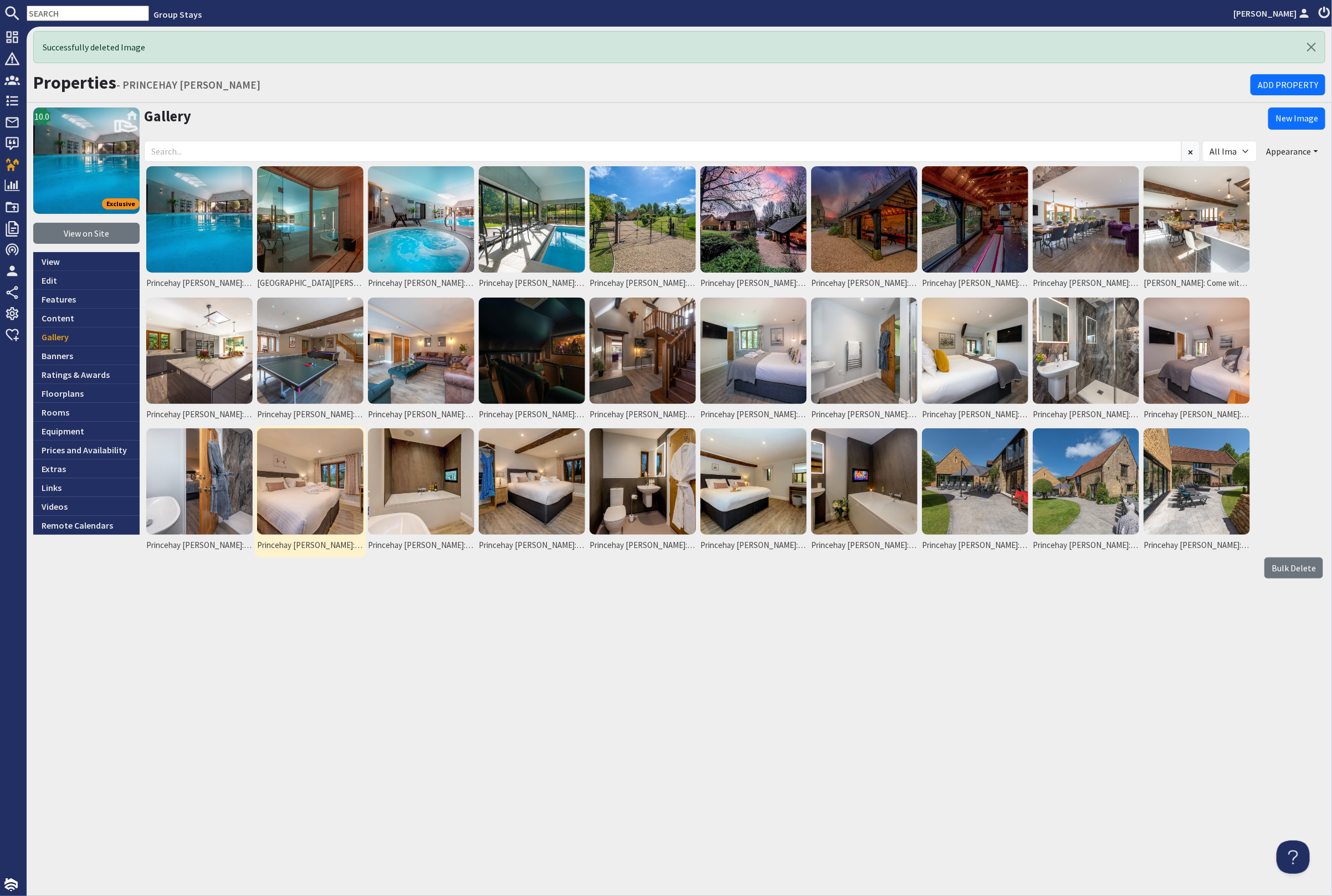
click at [340, 483] on img at bounding box center [311, 482] width 107 height 107
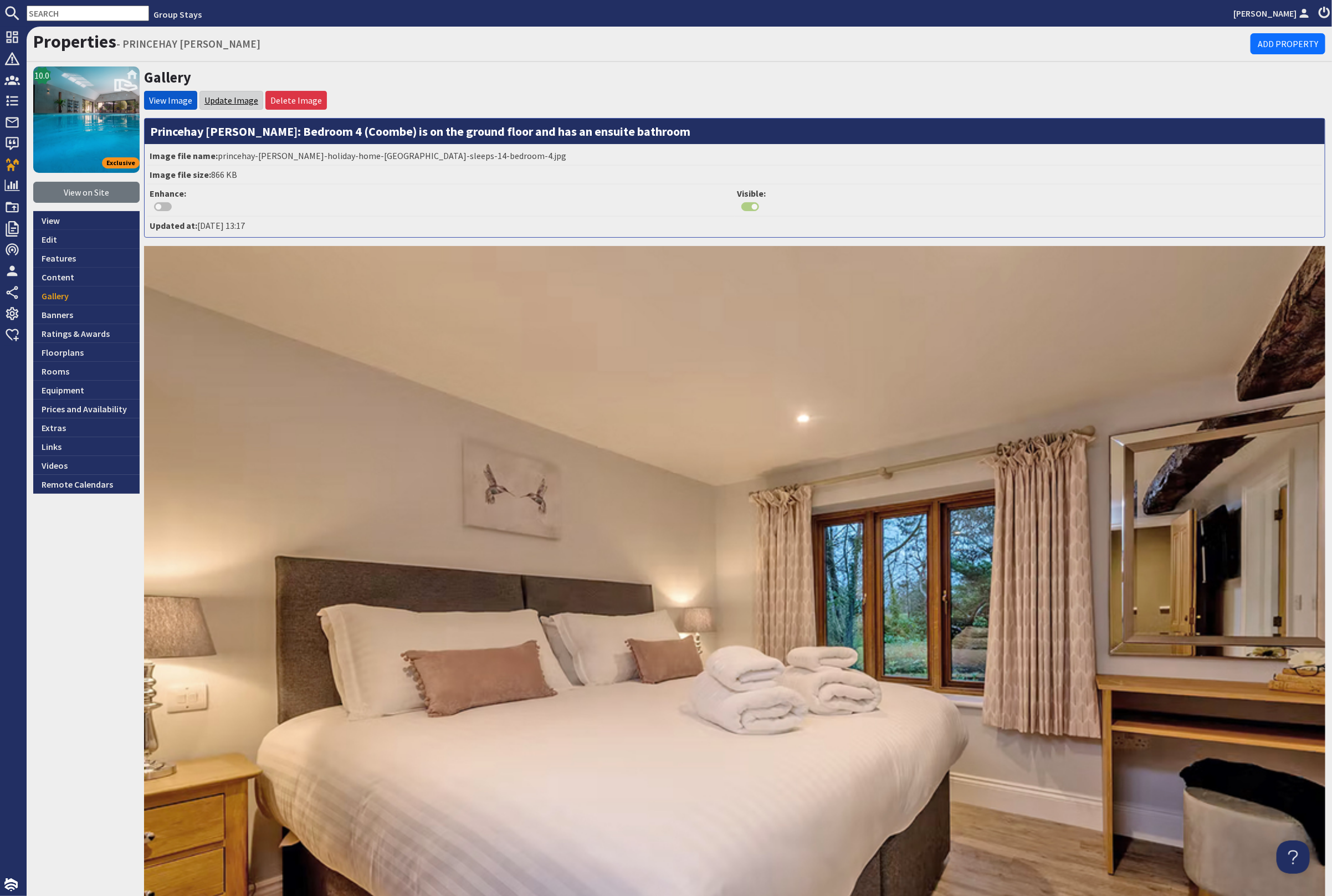
click at [224, 98] on link "Update Image" at bounding box center [231, 100] width 53 height 11
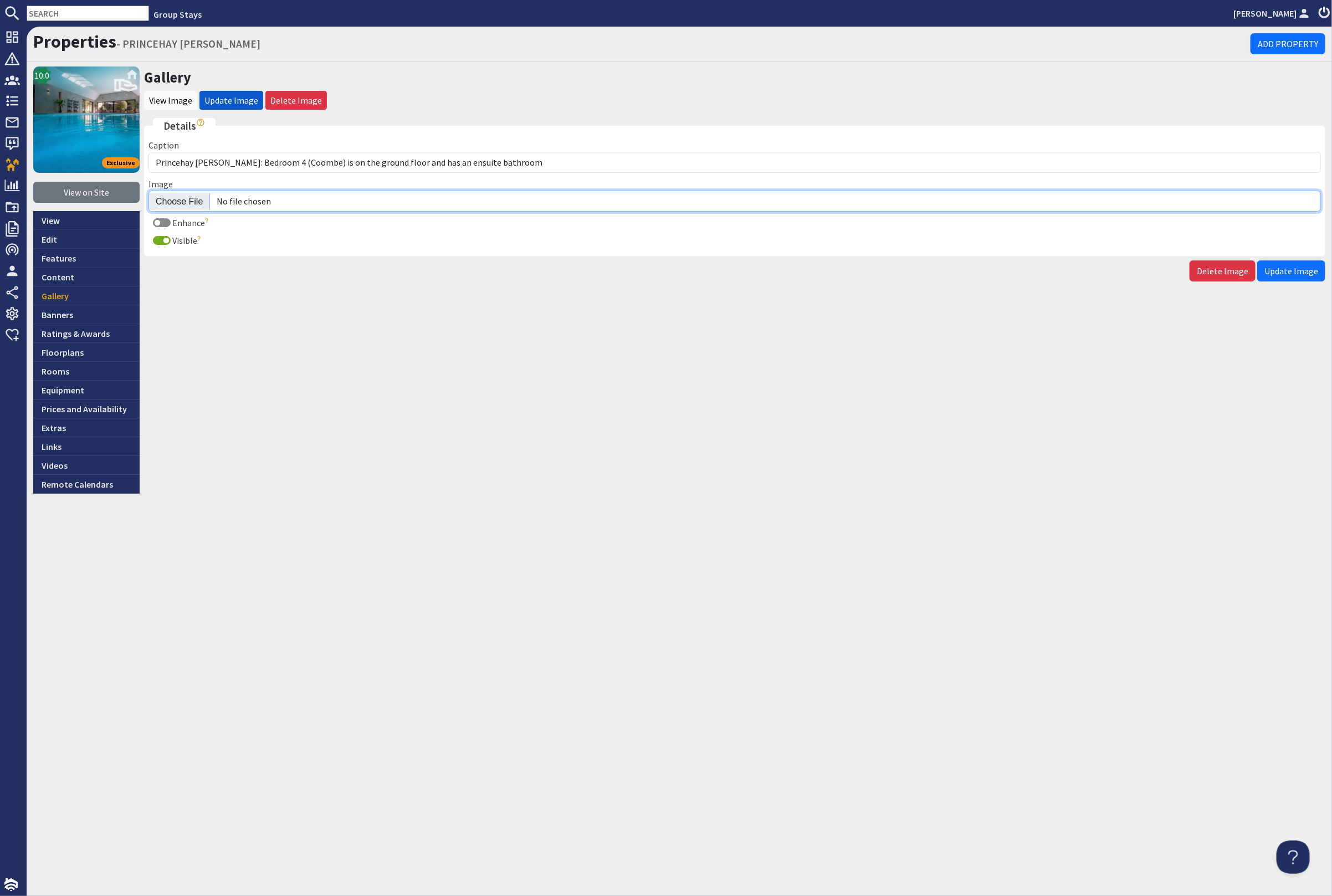
click at [193, 198] on input "Image" at bounding box center [734, 201] width 1173 height 21
type input "C:\fakepath\princehay-[PERSON_NAME]-large-holiday-home-group-accommodation-slee…"
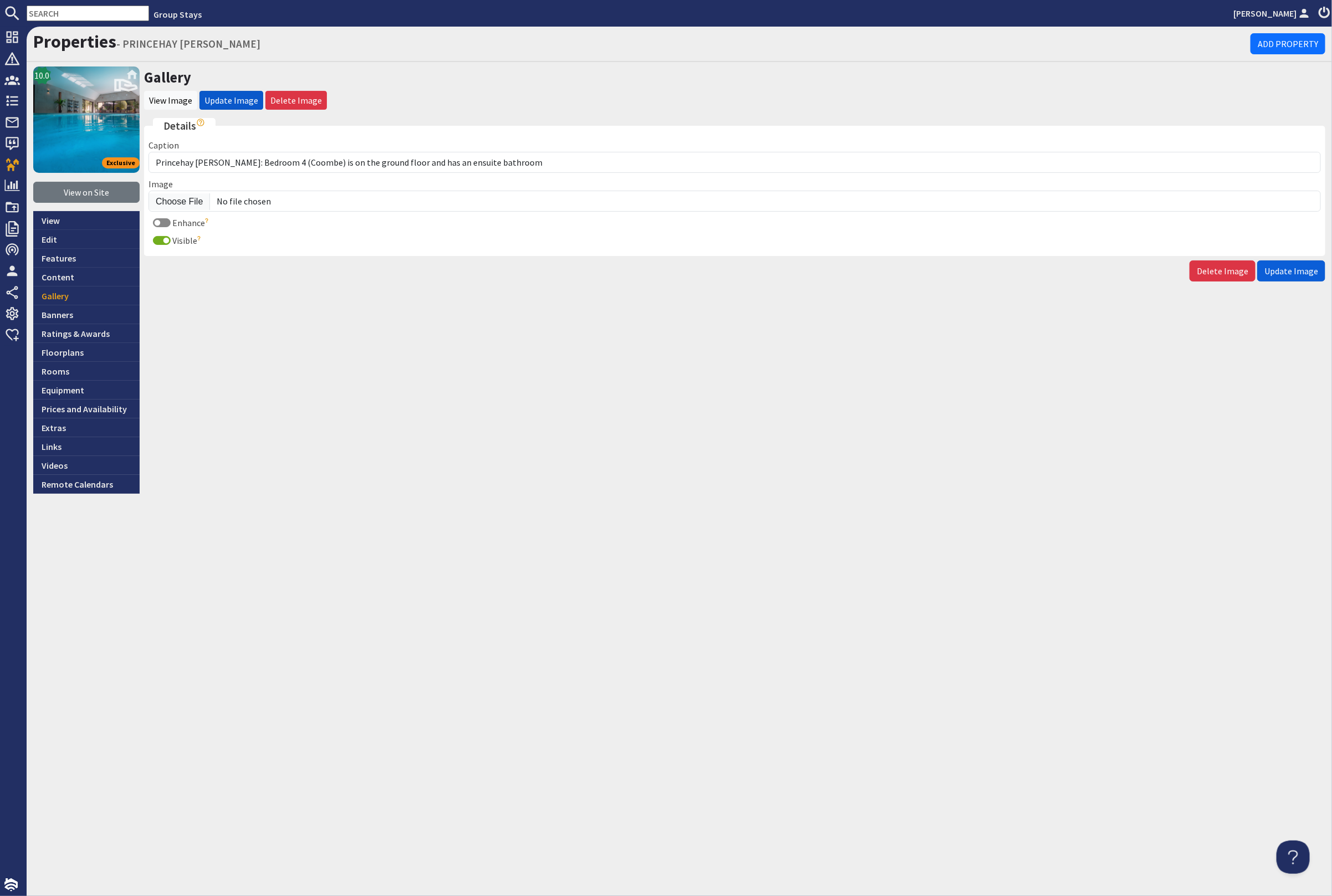
click at [1291, 271] on span "Update Image" at bounding box center [1291, 270] width 53 height 11
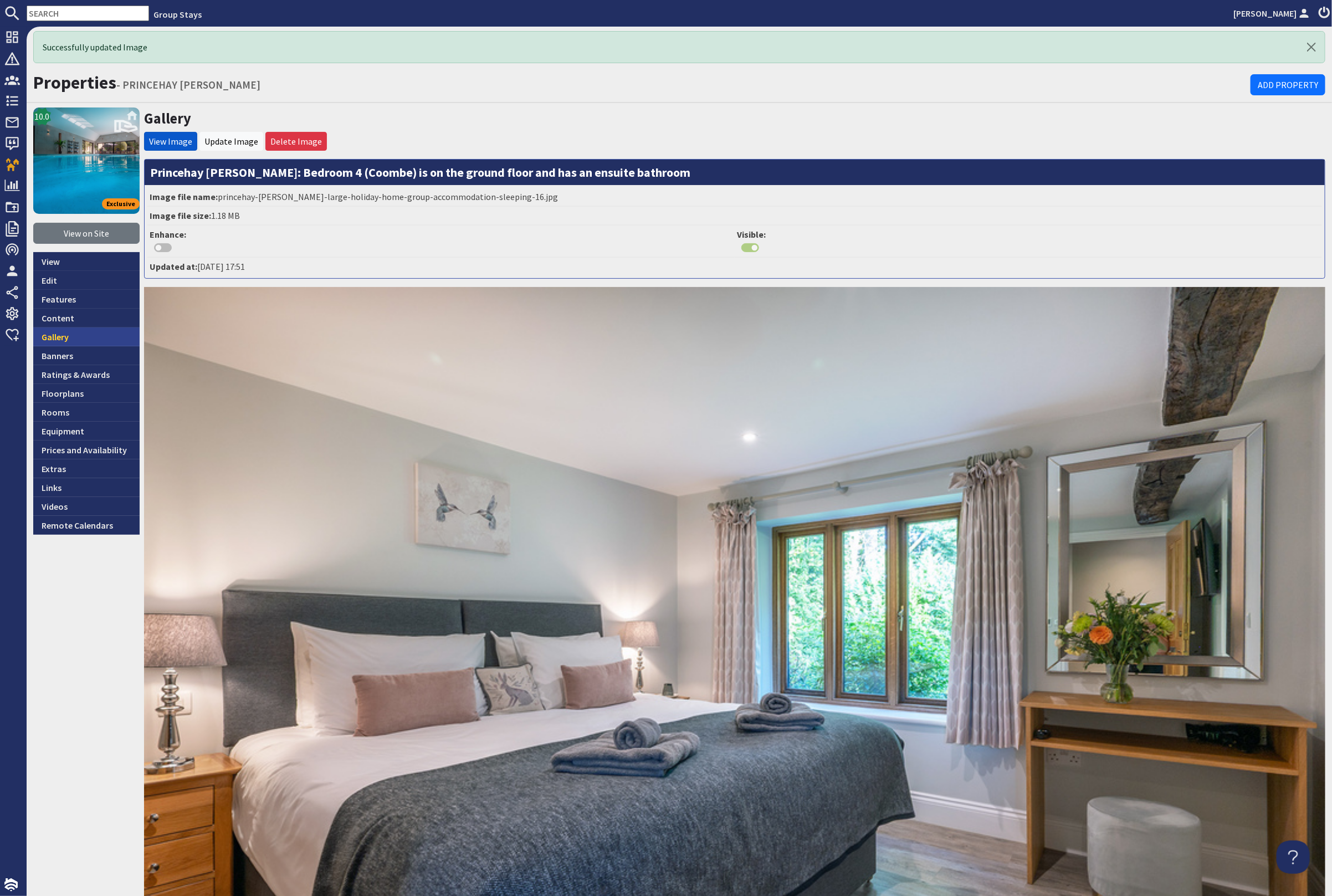
click at [90, 333] on link "Gallery" at bounding box center [87, 337] width 107 height 19
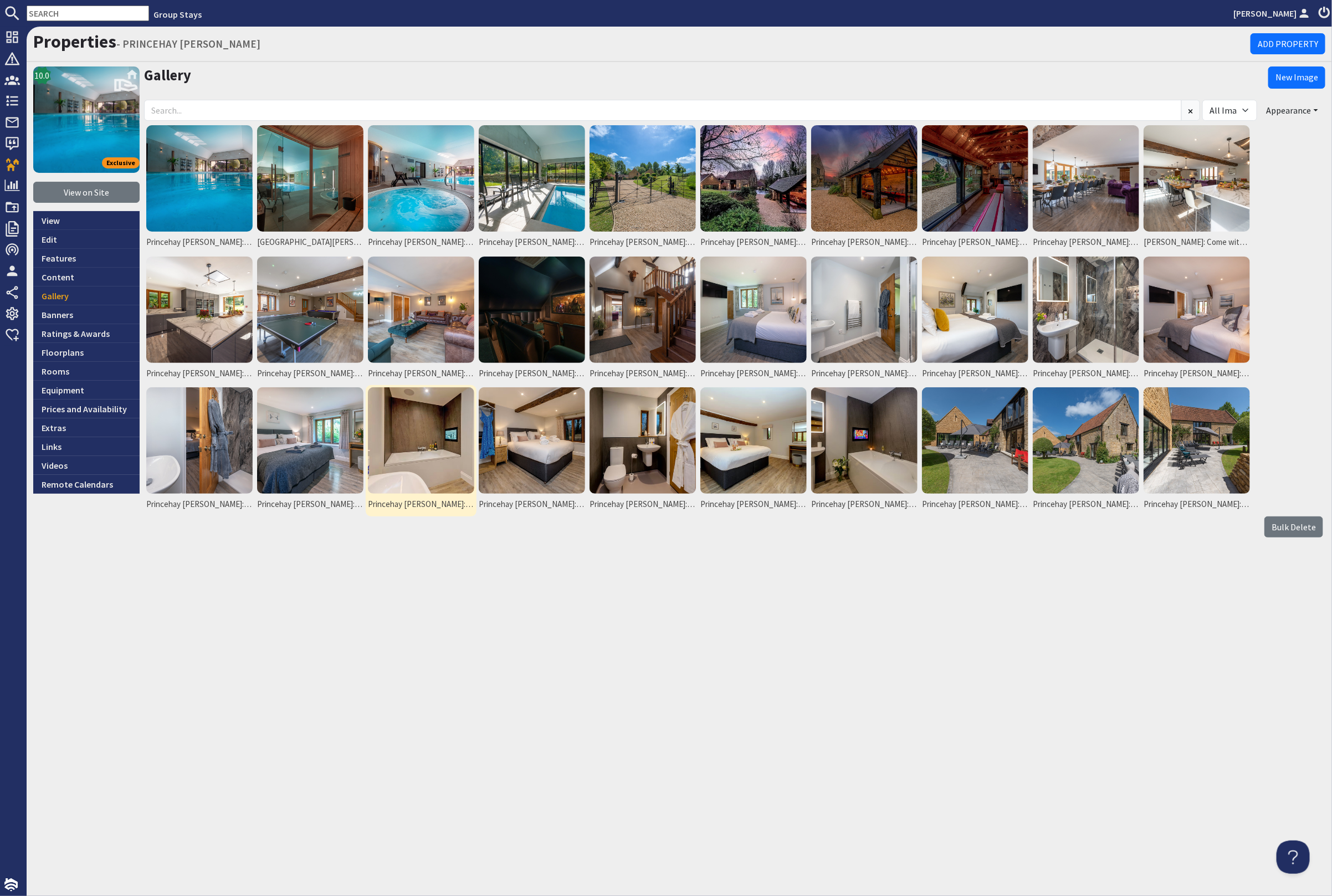
click at [442, 443] on img at bounding box center [421, 441] width 107 height 107
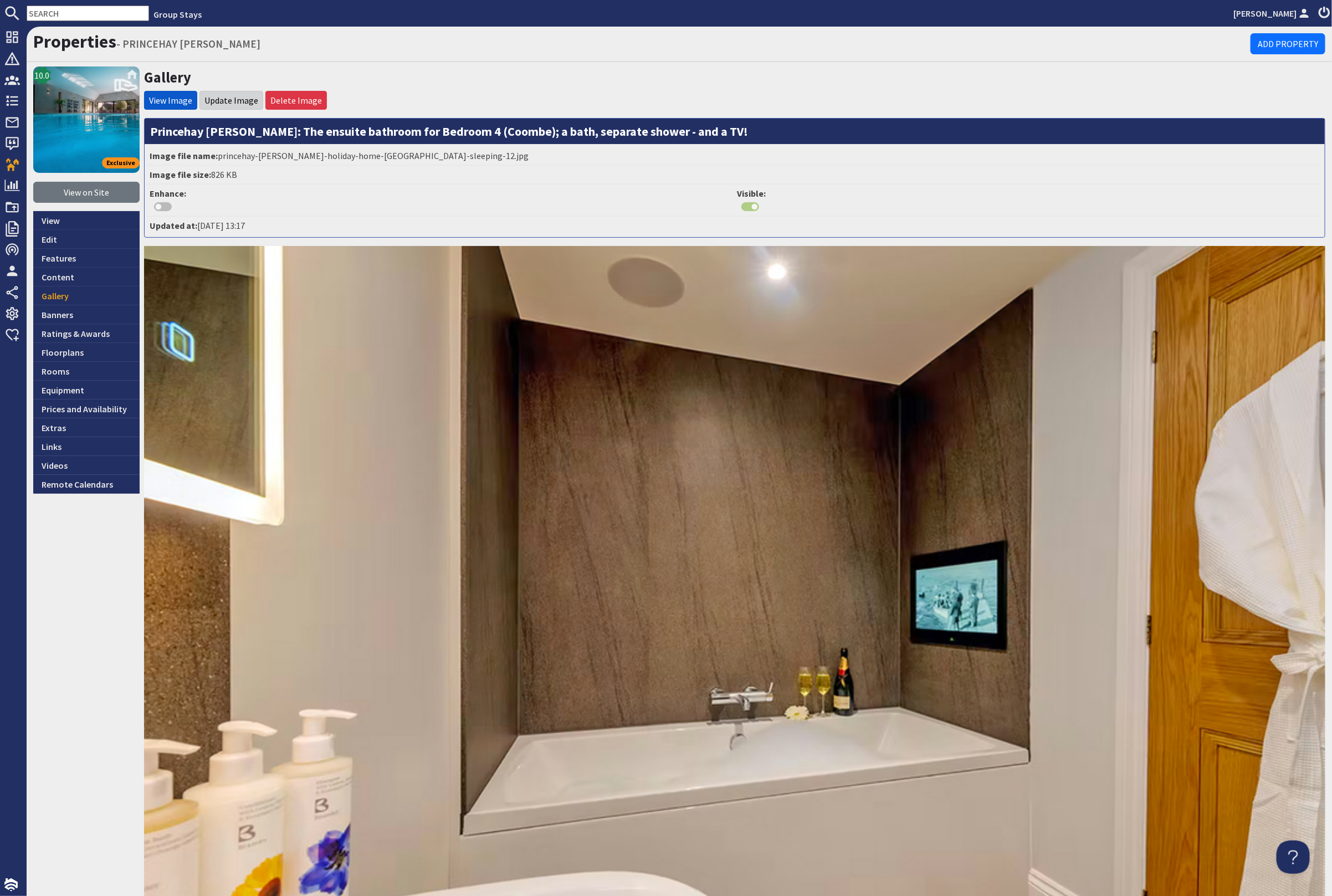
click at [211, 91] on li "Update Image" at bounding box center [231, 100] width 63 height 19
click at [212, 95] on link "Update Image" at bounding box center [231, 100] width 53 height 11
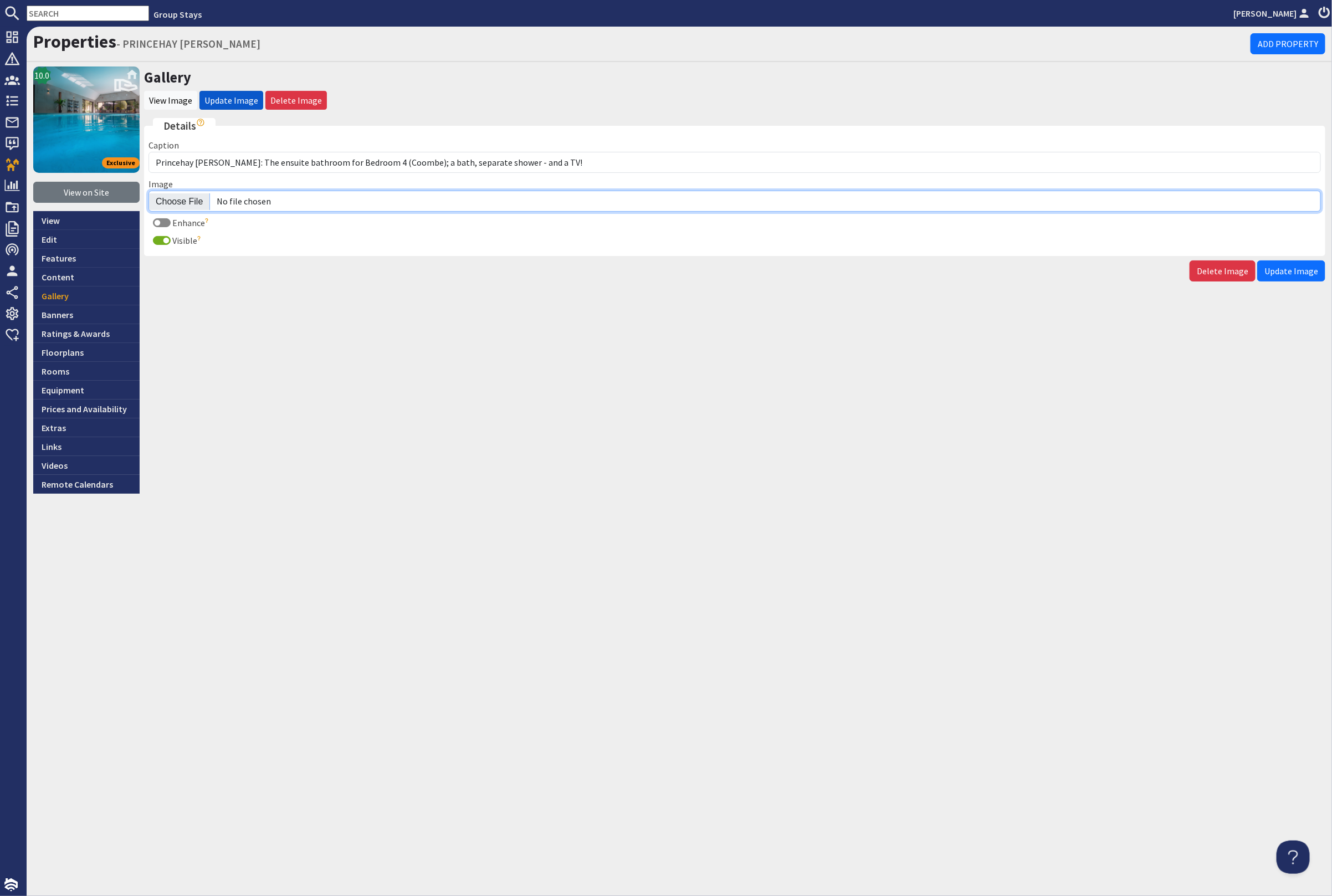
click at [183, 199] on input "Image" at bounding box center [734, 201] width 1173 height 21
type input "C:\fakepath\princehay-barton-large-holiday-home-group-accommodation-sleeping-17…"
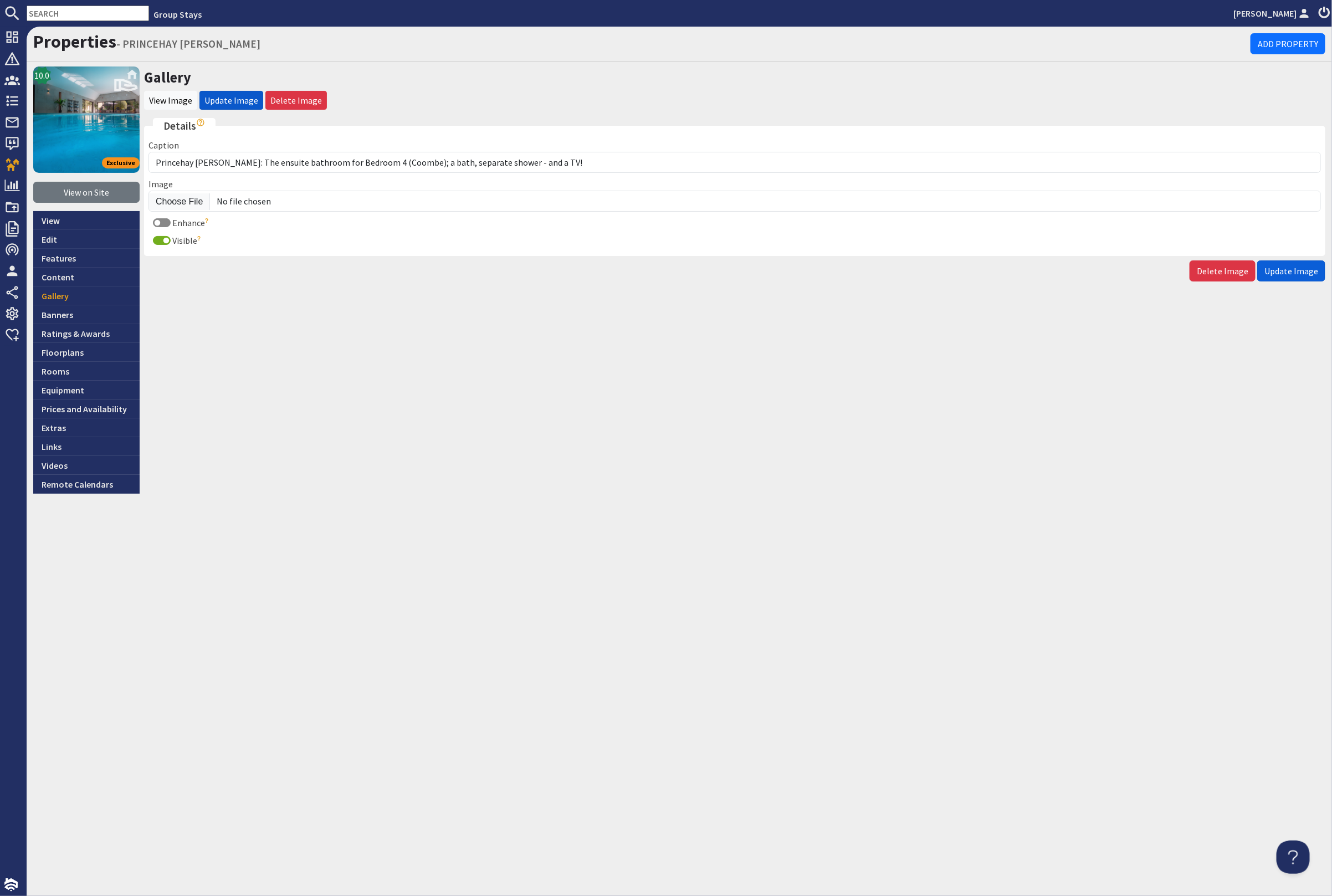
click at [1289, 267] on span "Update Image" at bounding box center [1291, 270] width 53 height 11
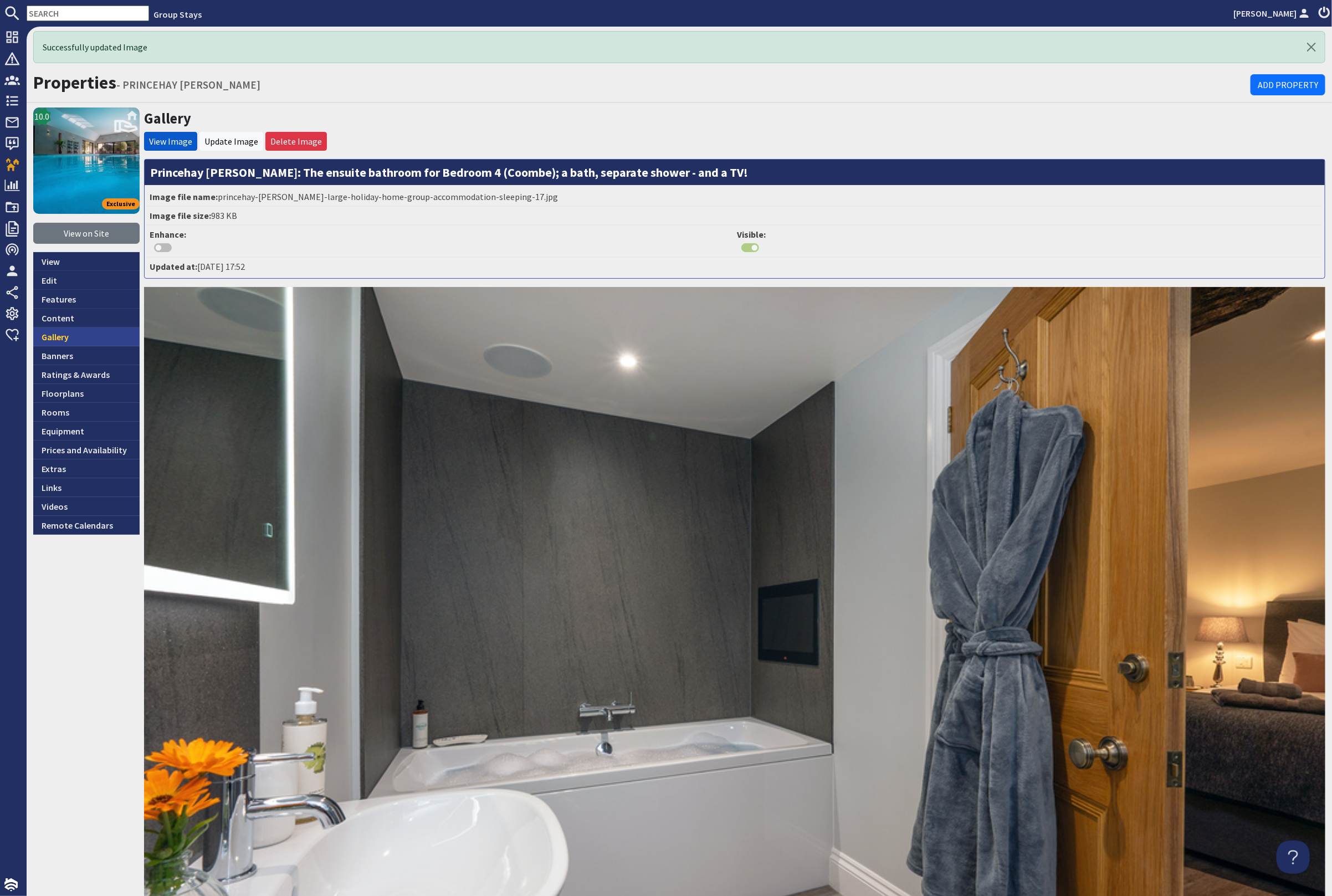
click at [63, 335] on link "Gallery" at bounding box center [87, 337] width 107 height 19
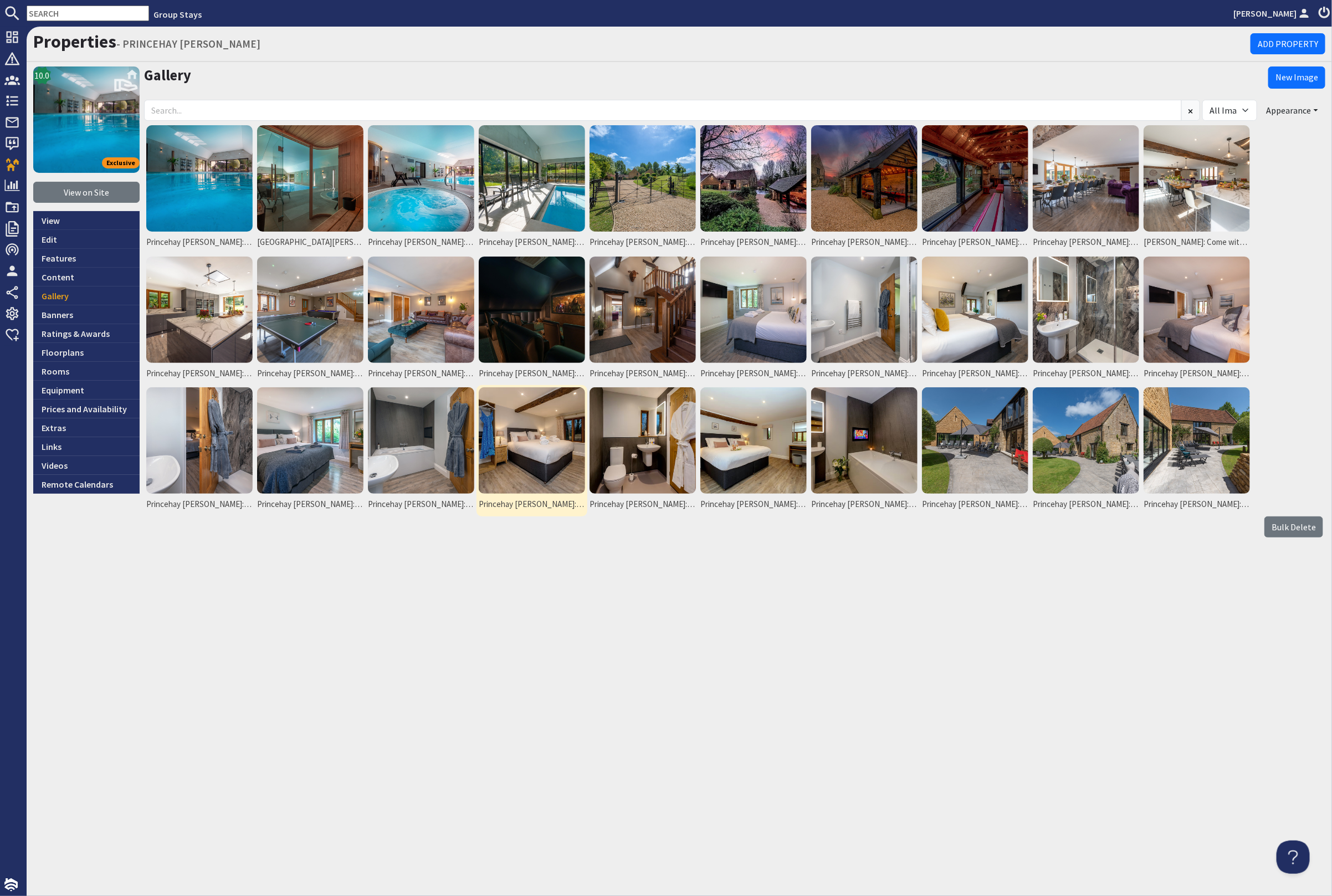
click at [557, 465] on img at bounding box center [532, 441] width 107 height 107
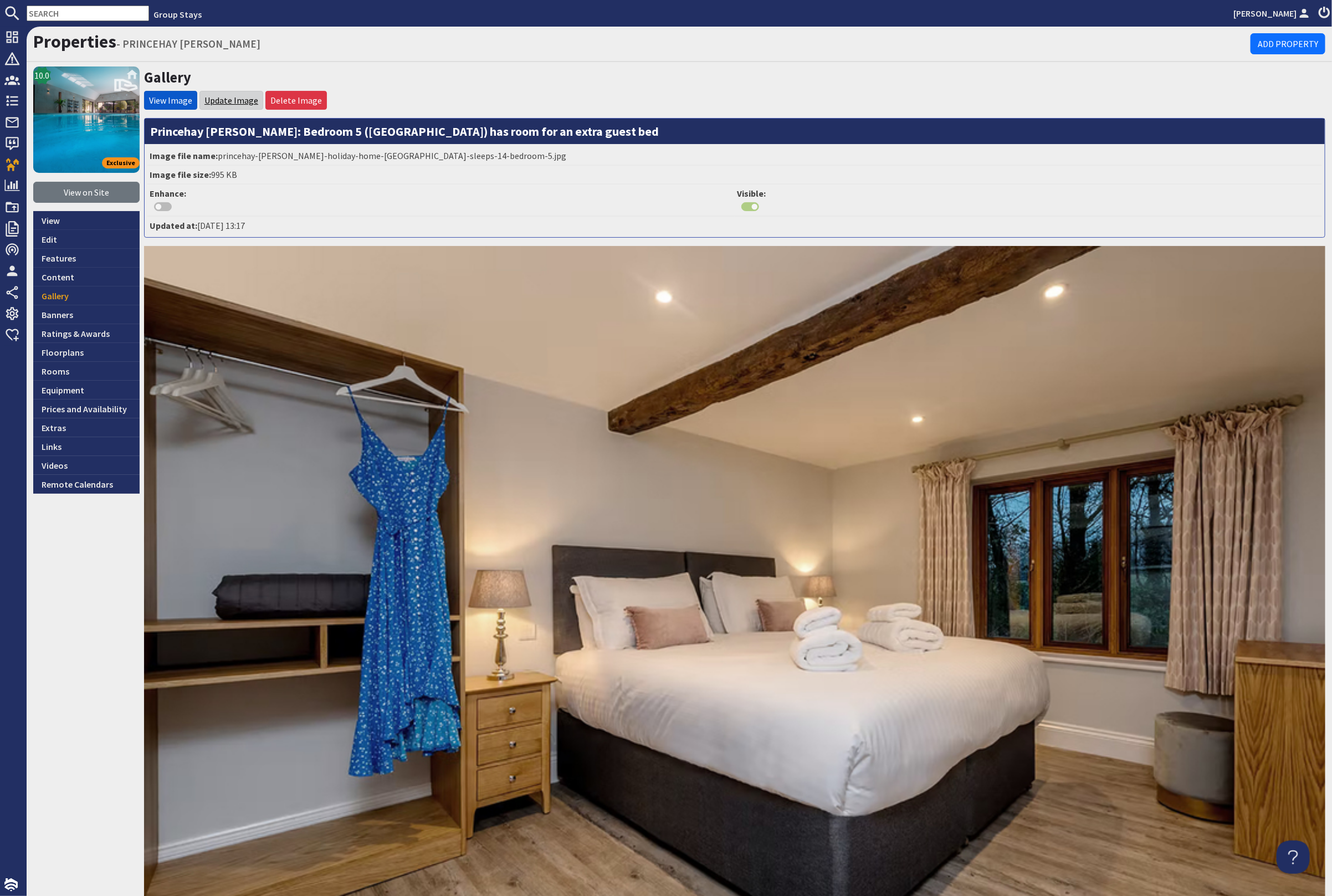
click at [233, 98] on link "Update Image" at bounding box center [231, 100] width 53 height 11
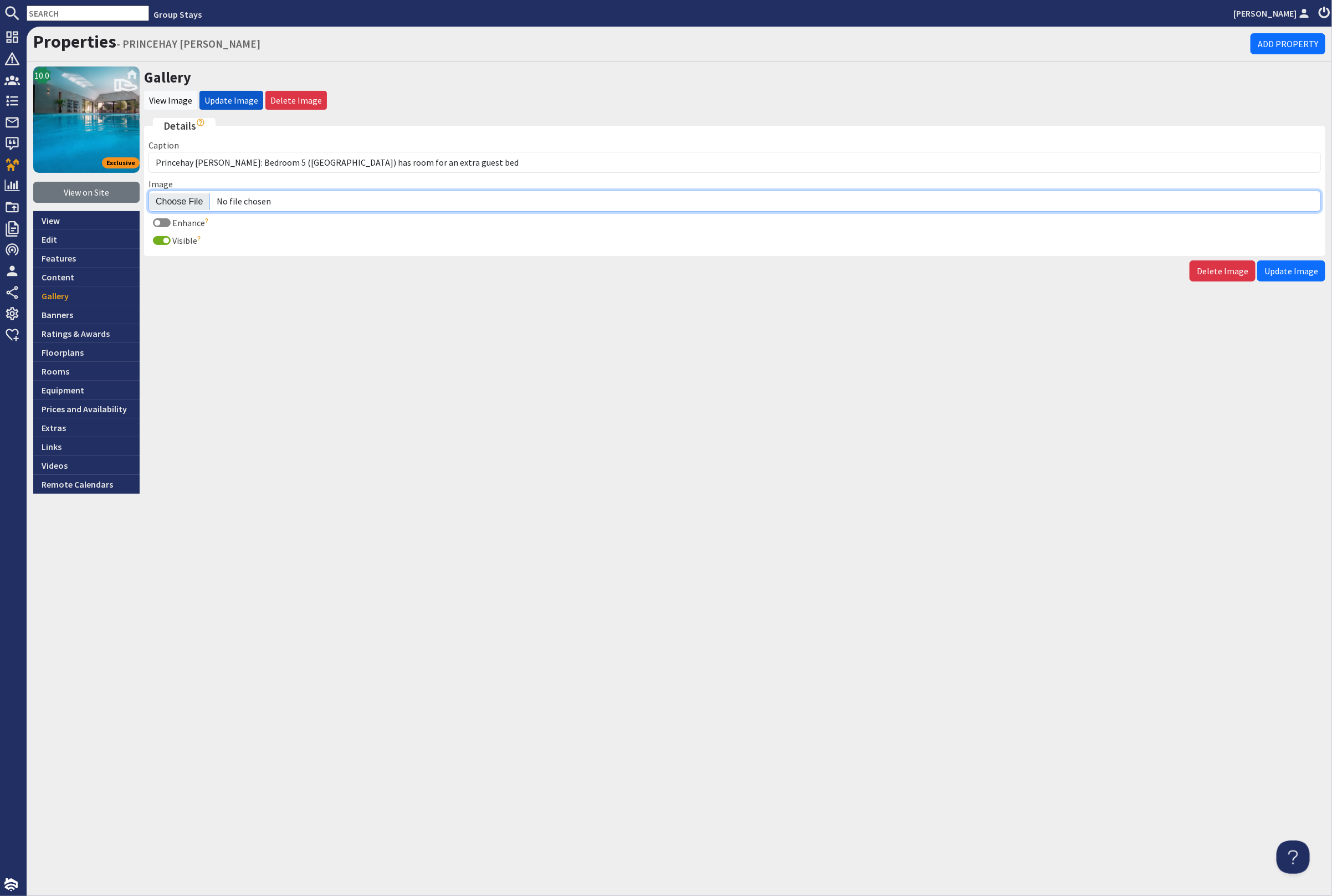
click at [173, 197] on input "Image" at bounding box center [734, 201] width 1173 height 21
type input "C:\fakepath\princehay-[PERSON_NAME]-large-holiday-home-group-accommodation-slee…"
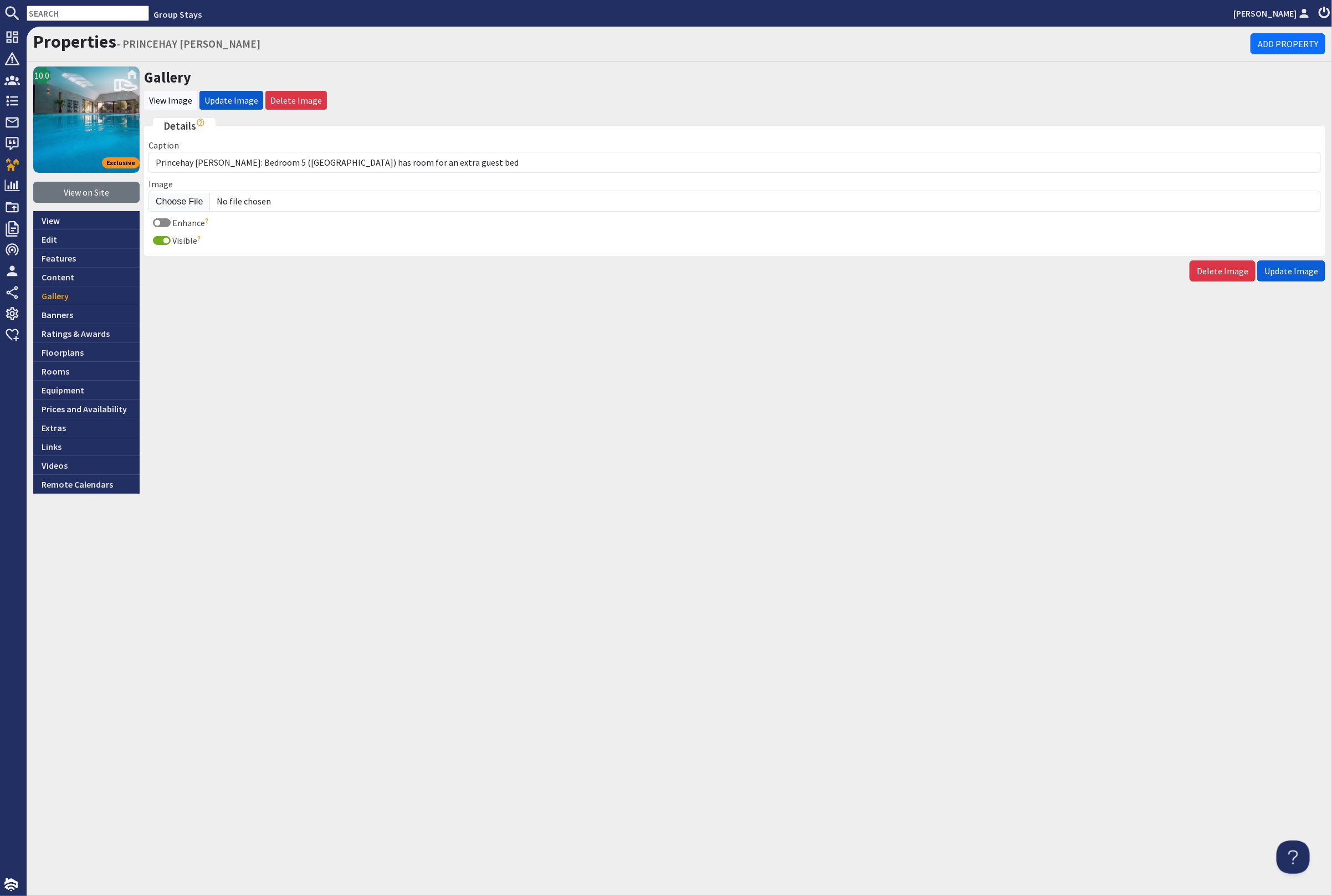
click at [1293, 270] on span "Update Image" at bounding box center [1291, 270] width 53 height 11
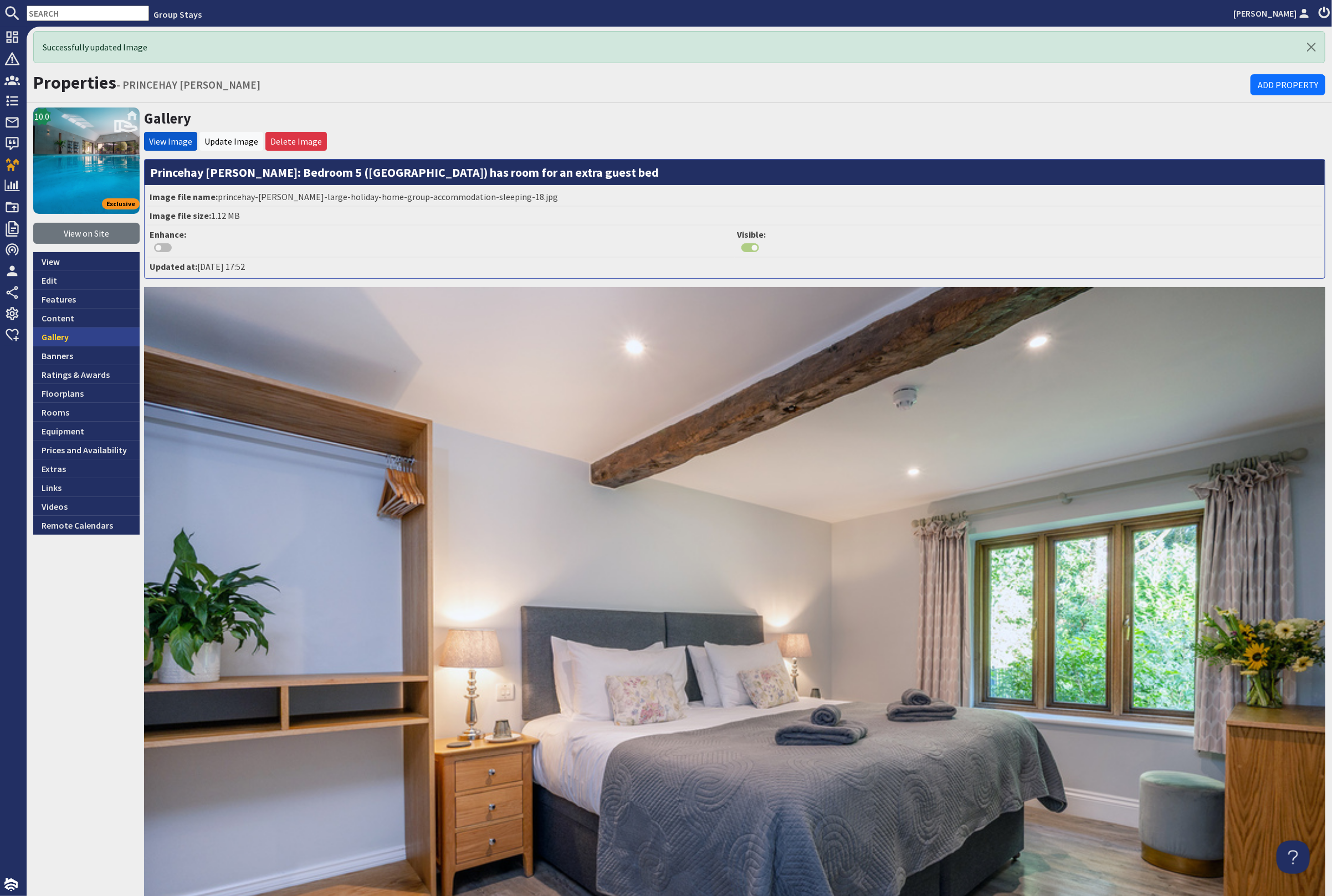
click at [96, 328] on link "Gallery" at bounding box center [87, 337] width 107 height 19
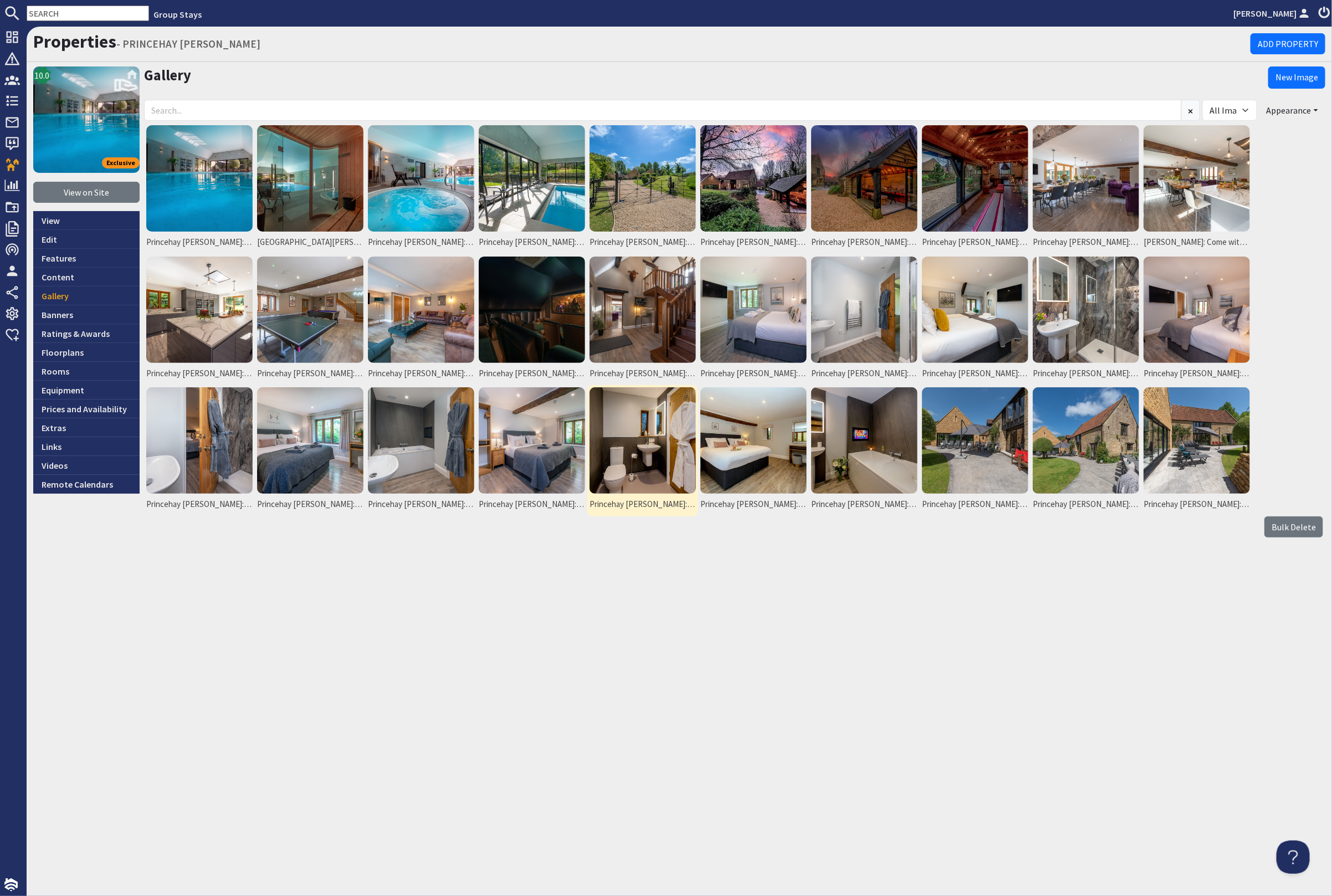
click at [661, 461] on img at bounding box center [643, 441] width 107 height 107
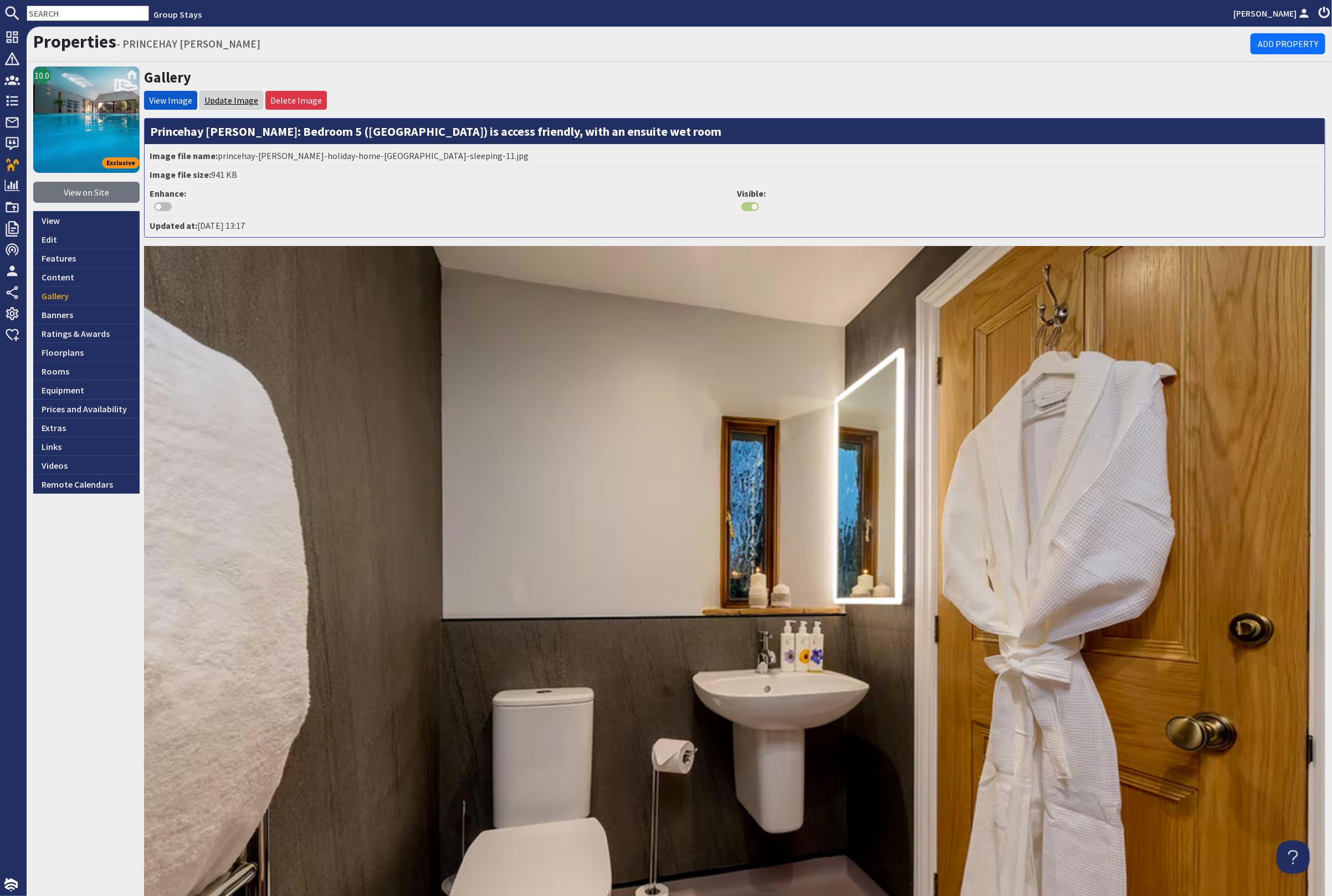
click at [231, 96] on link "Update Image" at bounding box center [231, 100] width 53 height 11
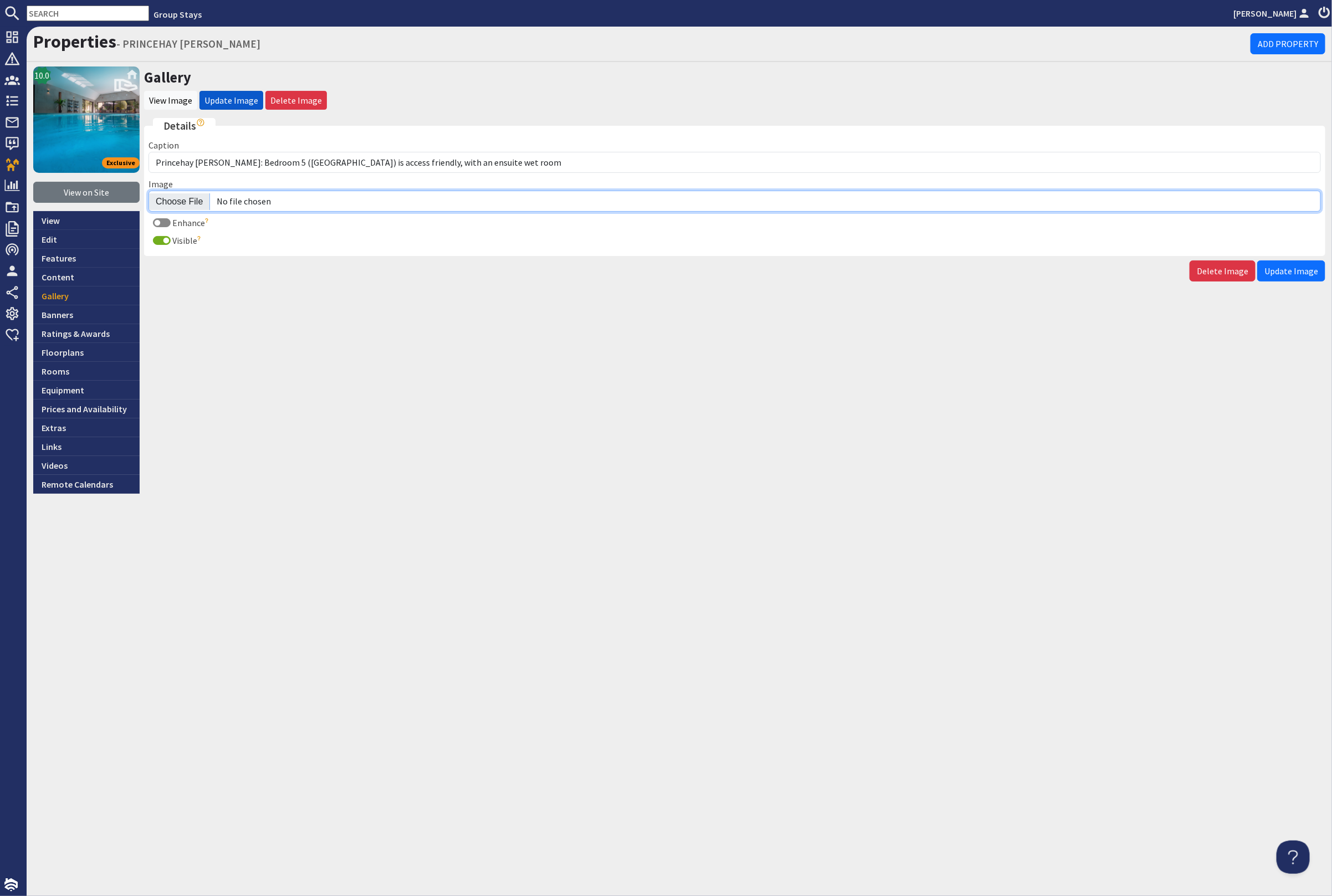
click at [187, 203] on input "Image" at bounding box center [734, 201] width 1173 height 21
type input "C:\fakepath\princehay-barton-large-holiday-home-group-accommodation-sleeping-19…"
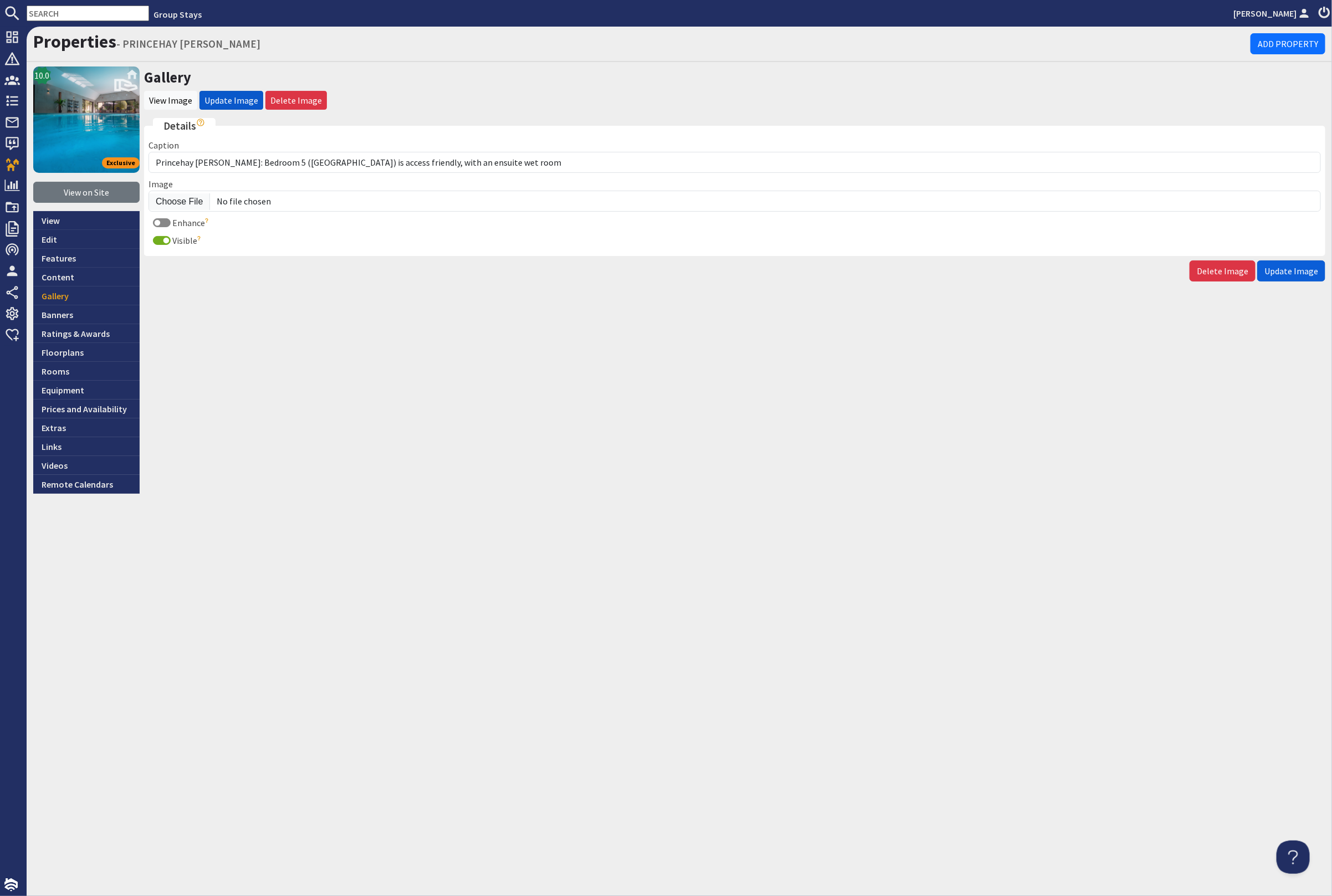
click at [1276, 265] on span "Update Image" at bounding box center [1291, 270] width 53 height 11
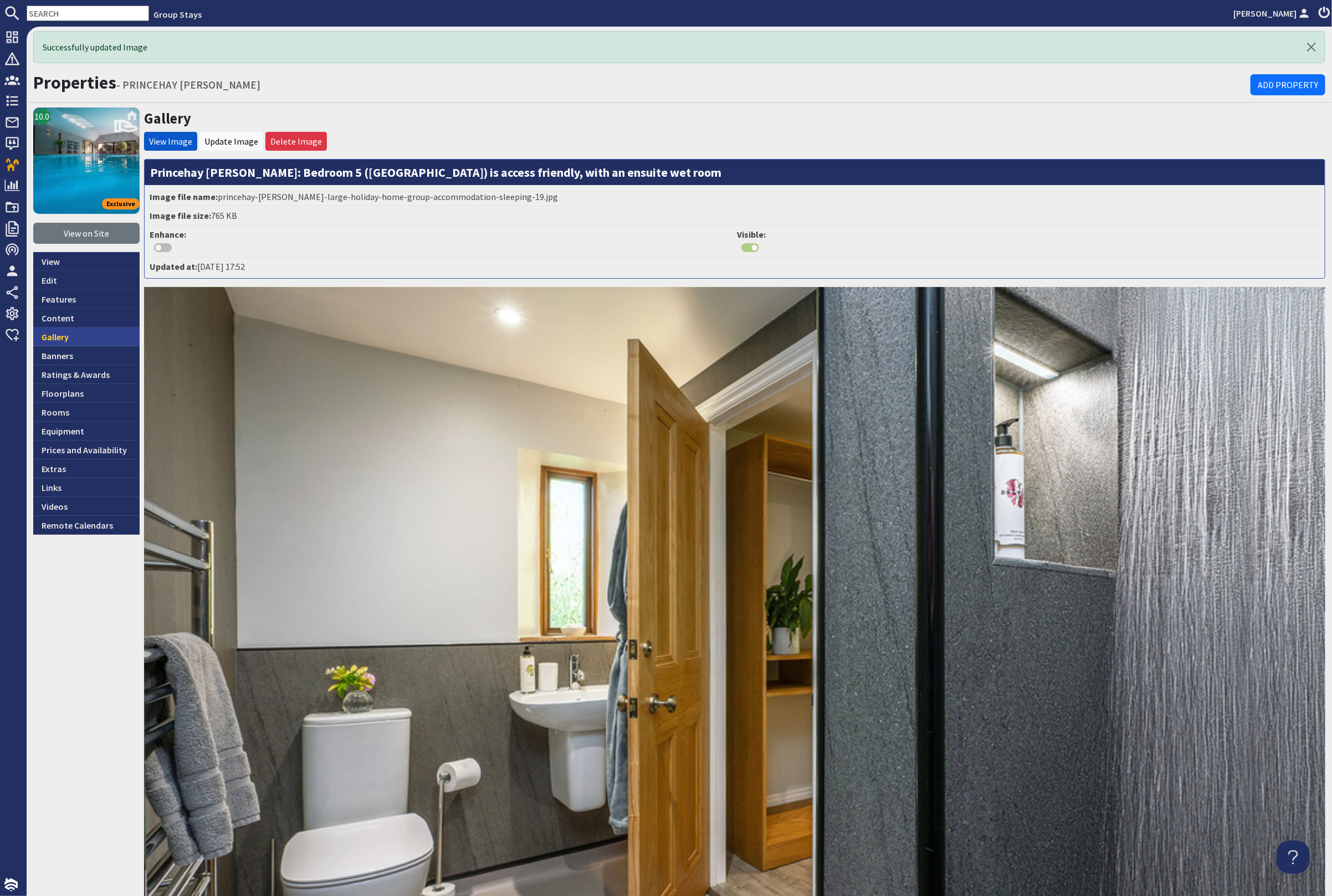
click at [82, 343] on link "Gallery" at bounding box center [87, 337] width 107 height 19
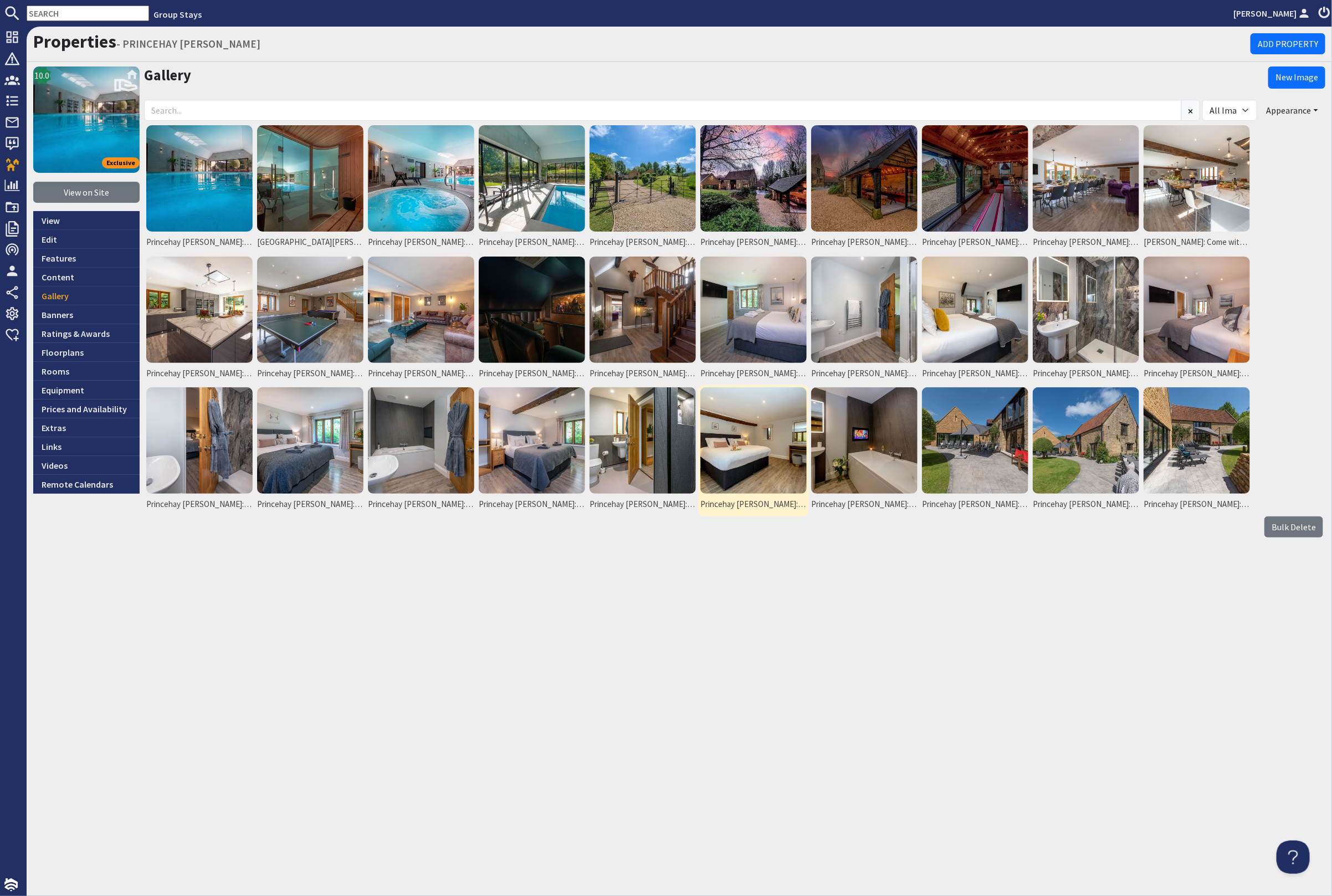
click at [748, 467] on img at bounding box center [754, 441] width 107 height 107
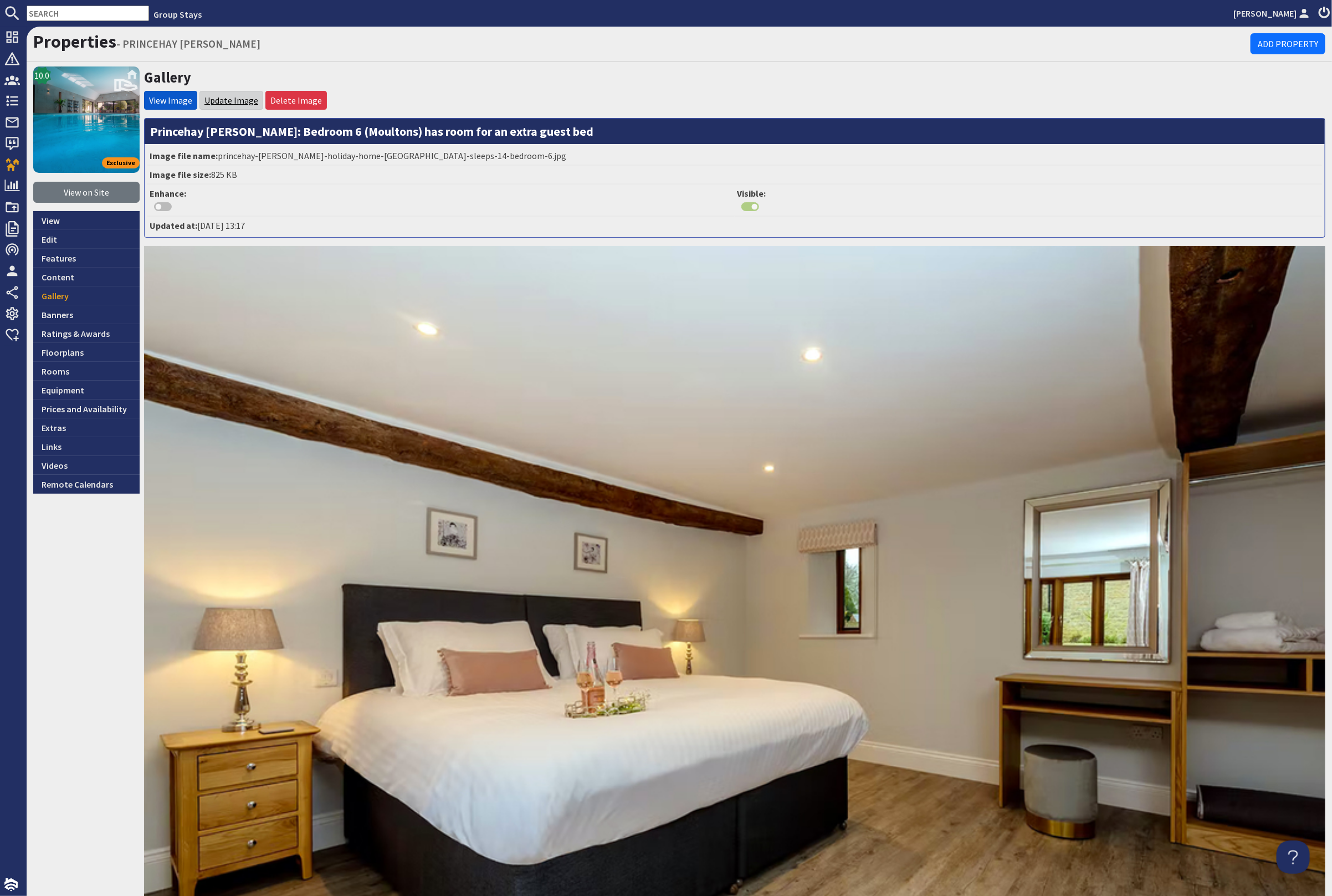
click at [228, 99] on link "Update Image" at bounding box center [231, 100] width 53 height 11
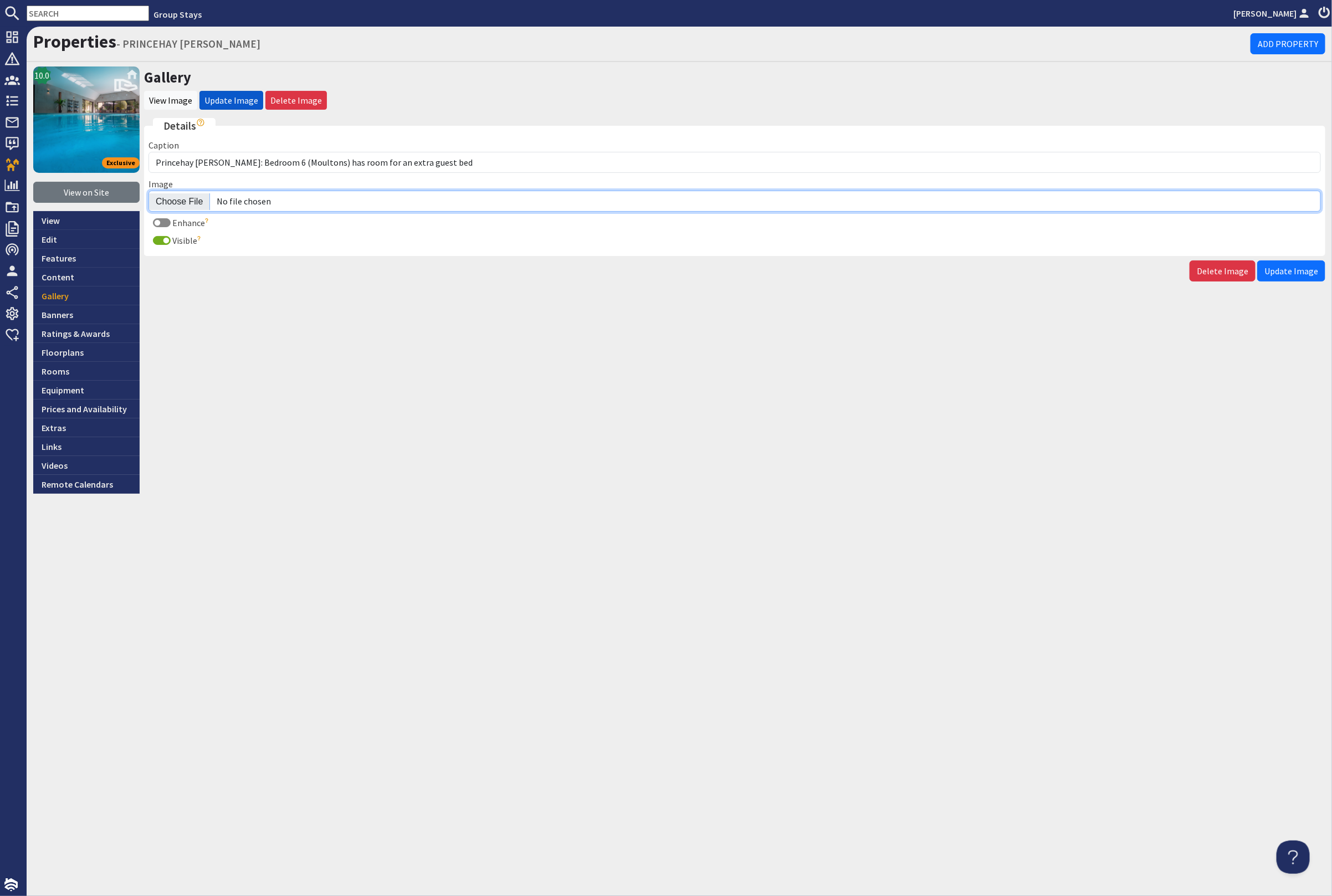
click at [195, 198] on input "Image" at bounding box center [734, 201] width 1173 height 21
type input "C:\fakepath\princehay-[PERSON_NAME]-large-holiday-home-group-accommodation-slee…"
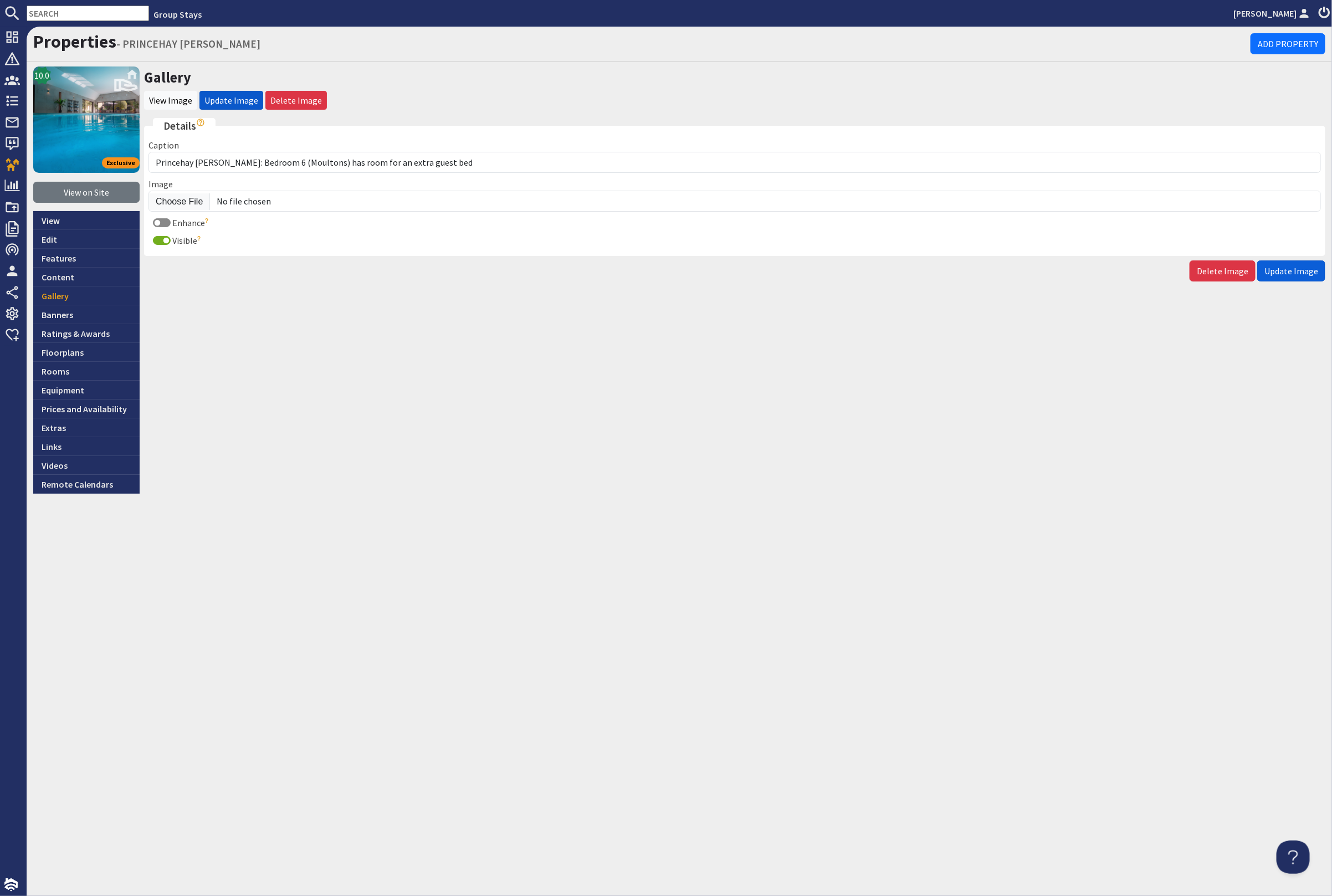
click at [1297, 265] on span "Update Image" at bounding box center [1291, 270] width 53 height 11
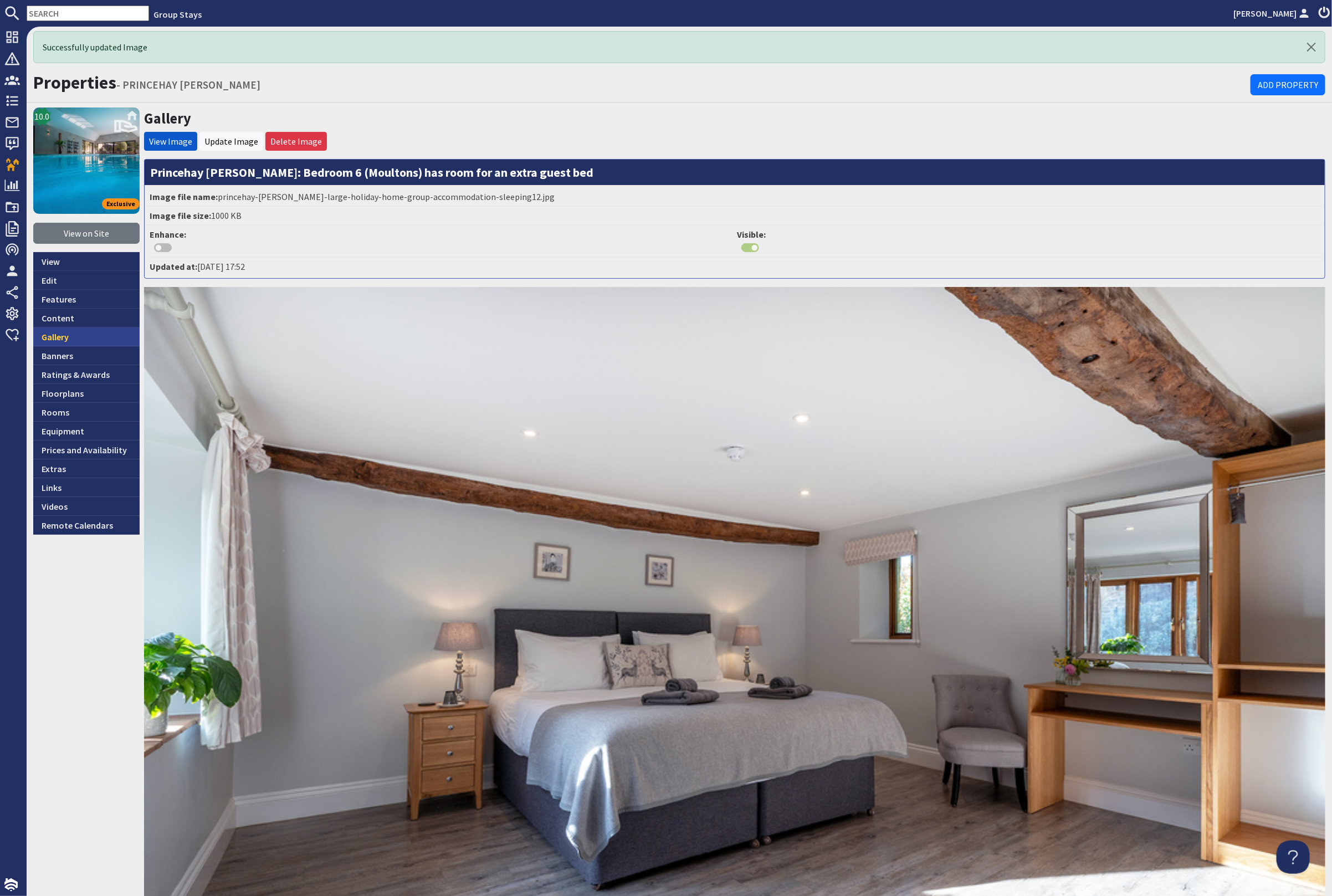
click at [88, 332] on link "Gallery" at bounding box center [87, 337] width 107 height 19
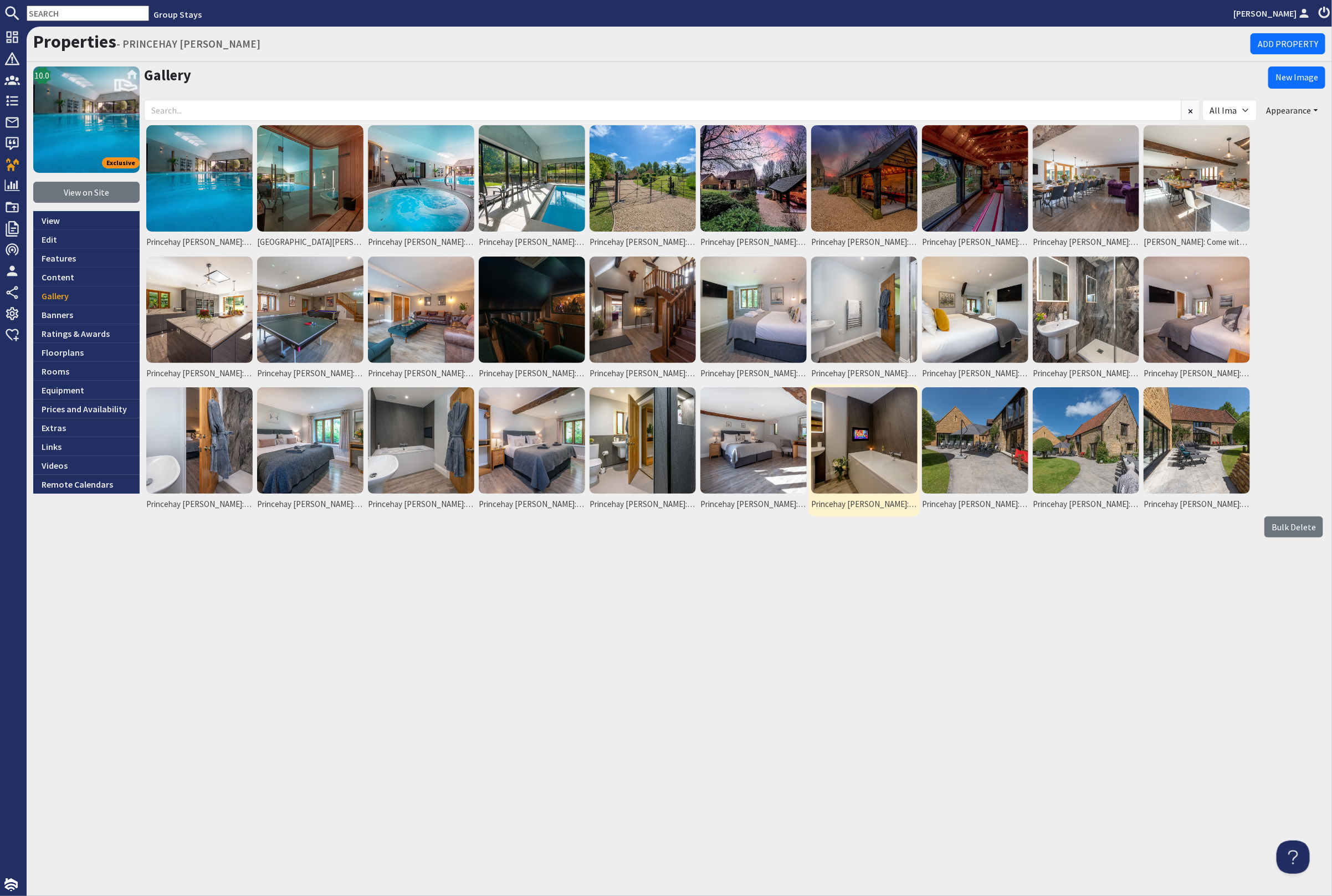
click at [875, 454] on img at bounding box center [864, 441] width 107 height 107
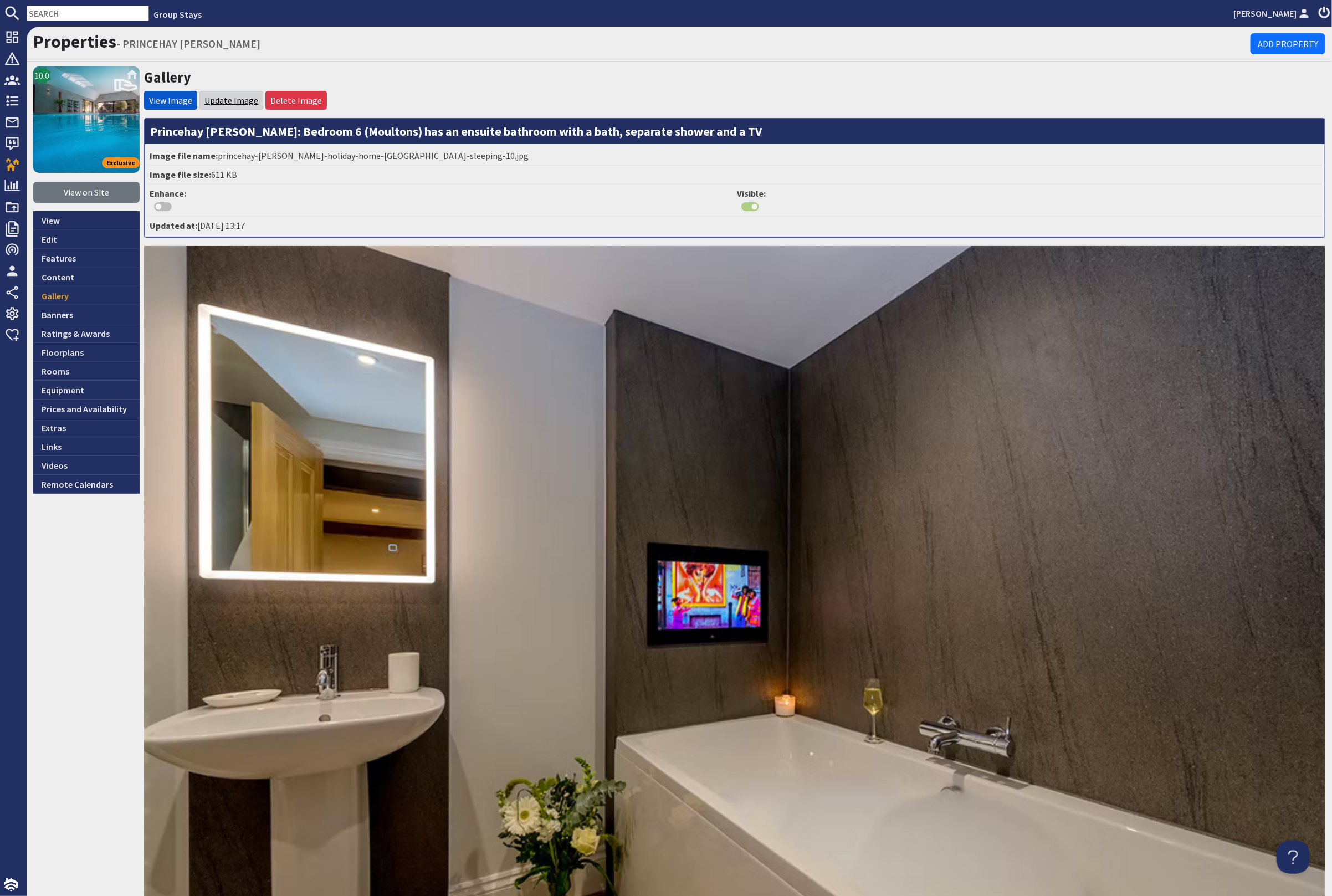
click at [228, 97] on link "Update Image" at bounding box center [231, 100] width 53 height 11
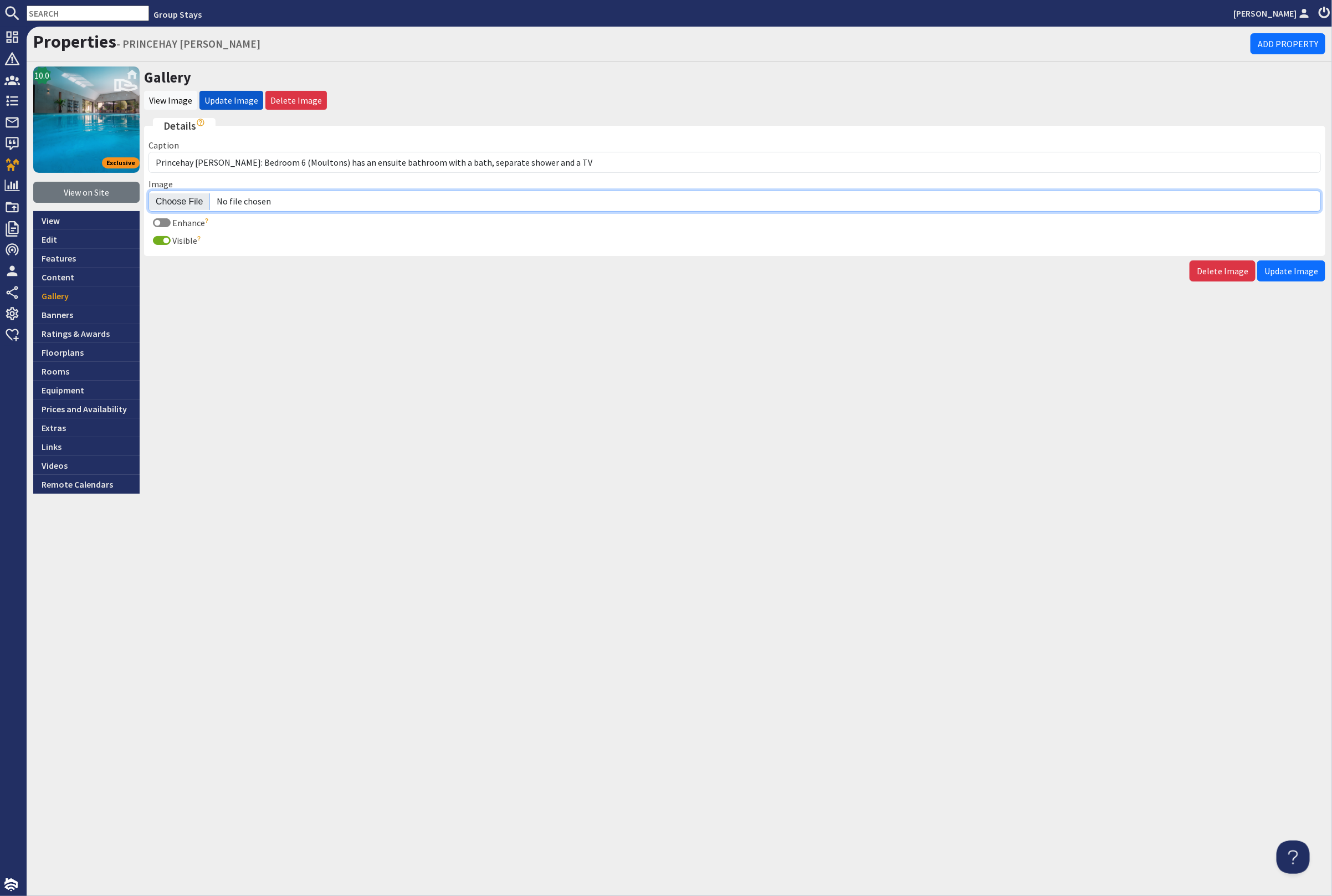
click at [173, 195] on input "Image" at bounding box center [734, 201] width 1173 height 21
type input "C:\fakepath\princehay-barton-large-holiday-home-group-accommodation-sleeping13.…"
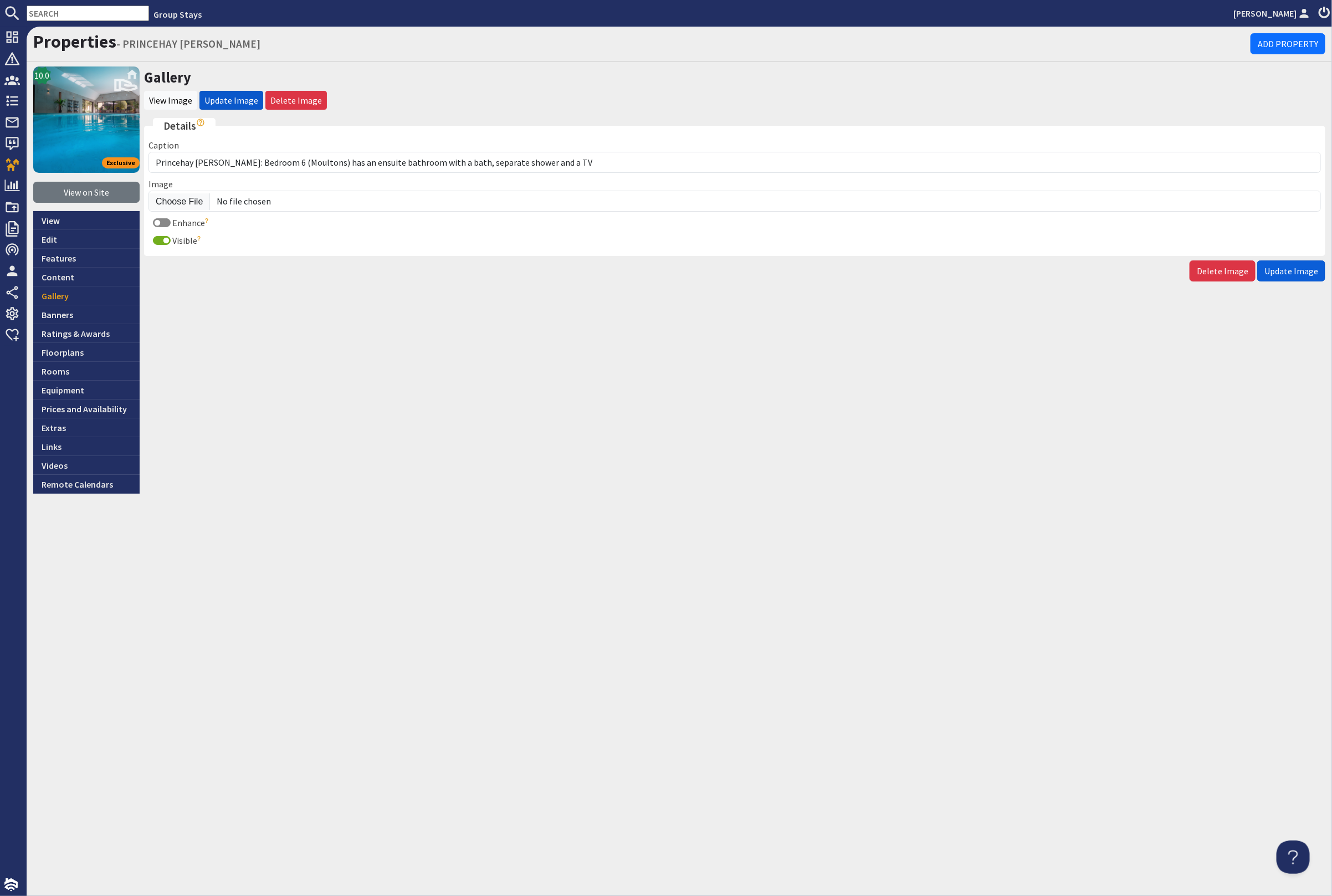
click at [1295, 275] on button "Update Image" at bounding box center [1292, 270] width 68 height 21
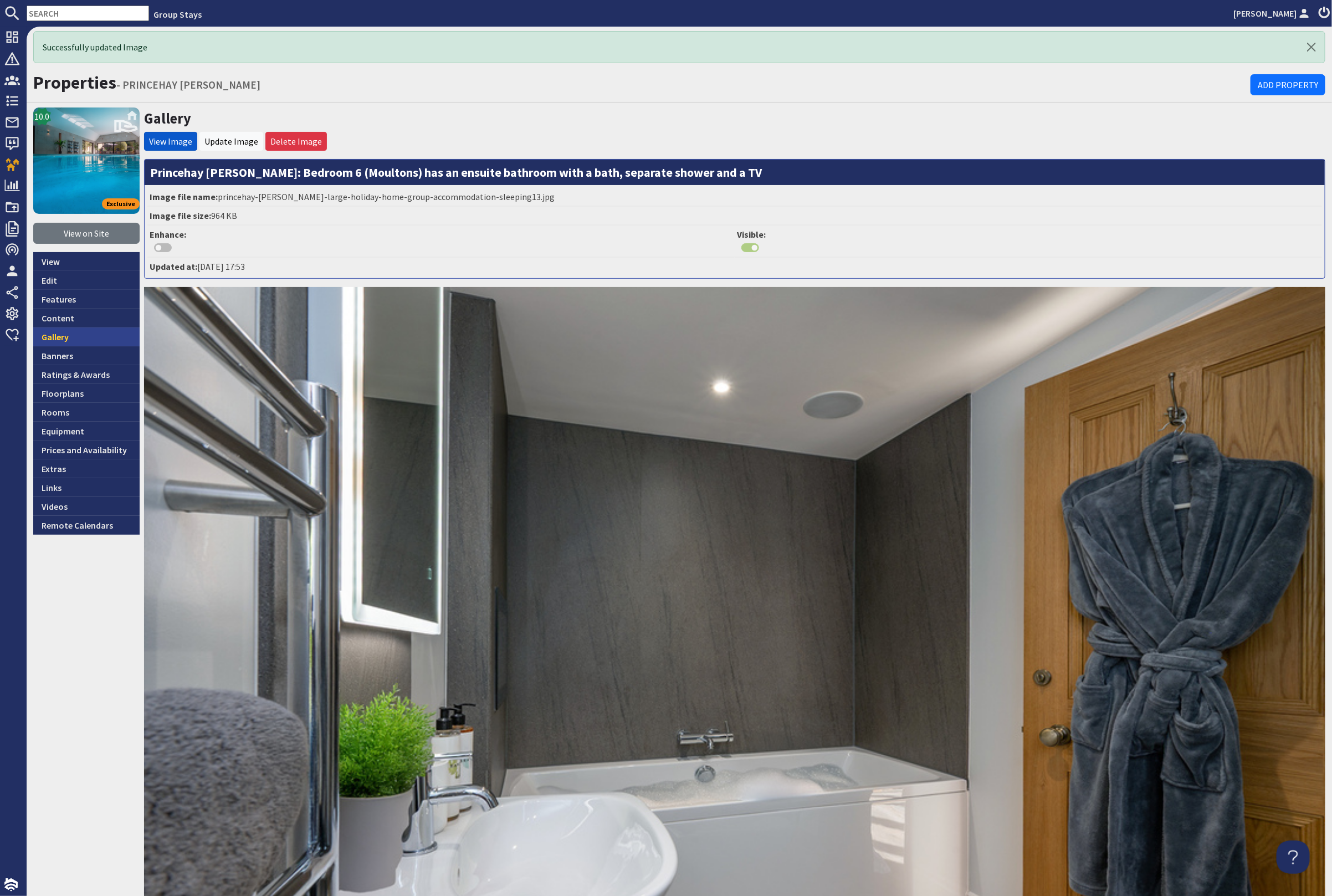
click at [81, 335] on link "Gallery" at bounding box center [87, 337] width 107 height 19
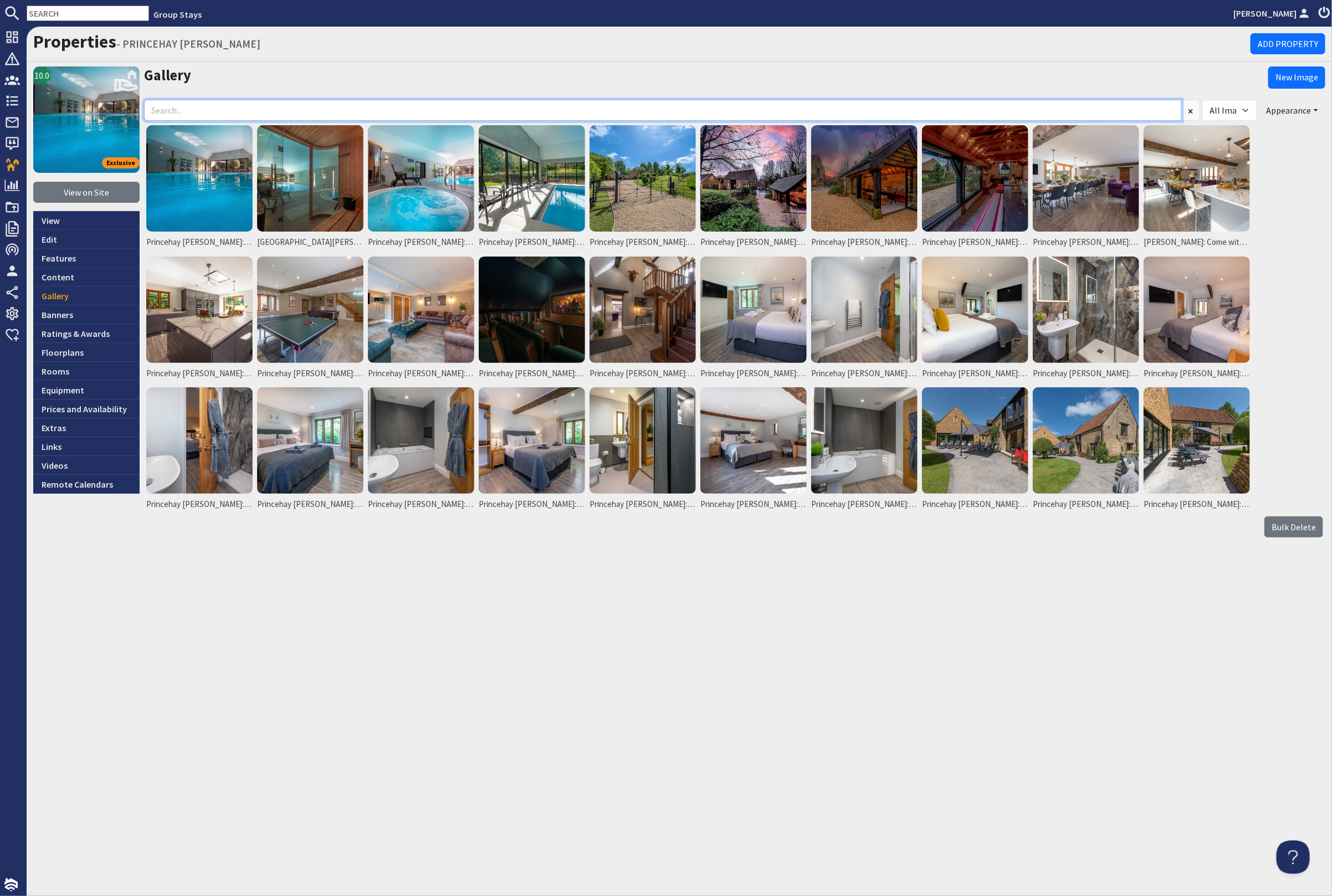
click at [208, 107] on input at bounding box center [663, 110] width 1038 height 21
paste input "Princehay Barton: Luxury holiday house in Somerset with pool, hot tub, sauna, g…"
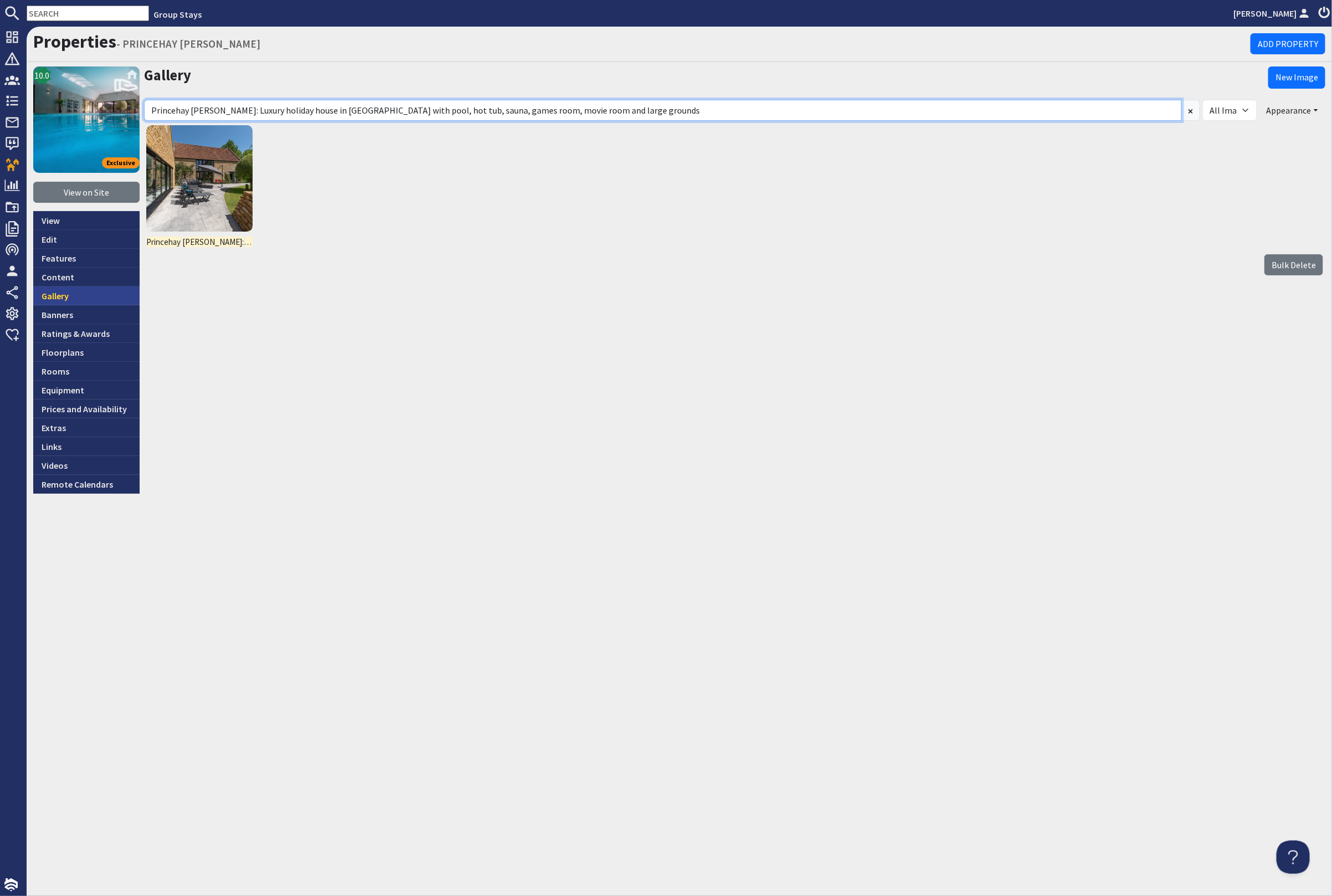
type input "Princehay Barton: Luxury holiday house in Somerset with pool, hot tub, sauna, g…"
click at [88, 295] on link "Gallery" at bounding box center [87, 296] width 107 height 19
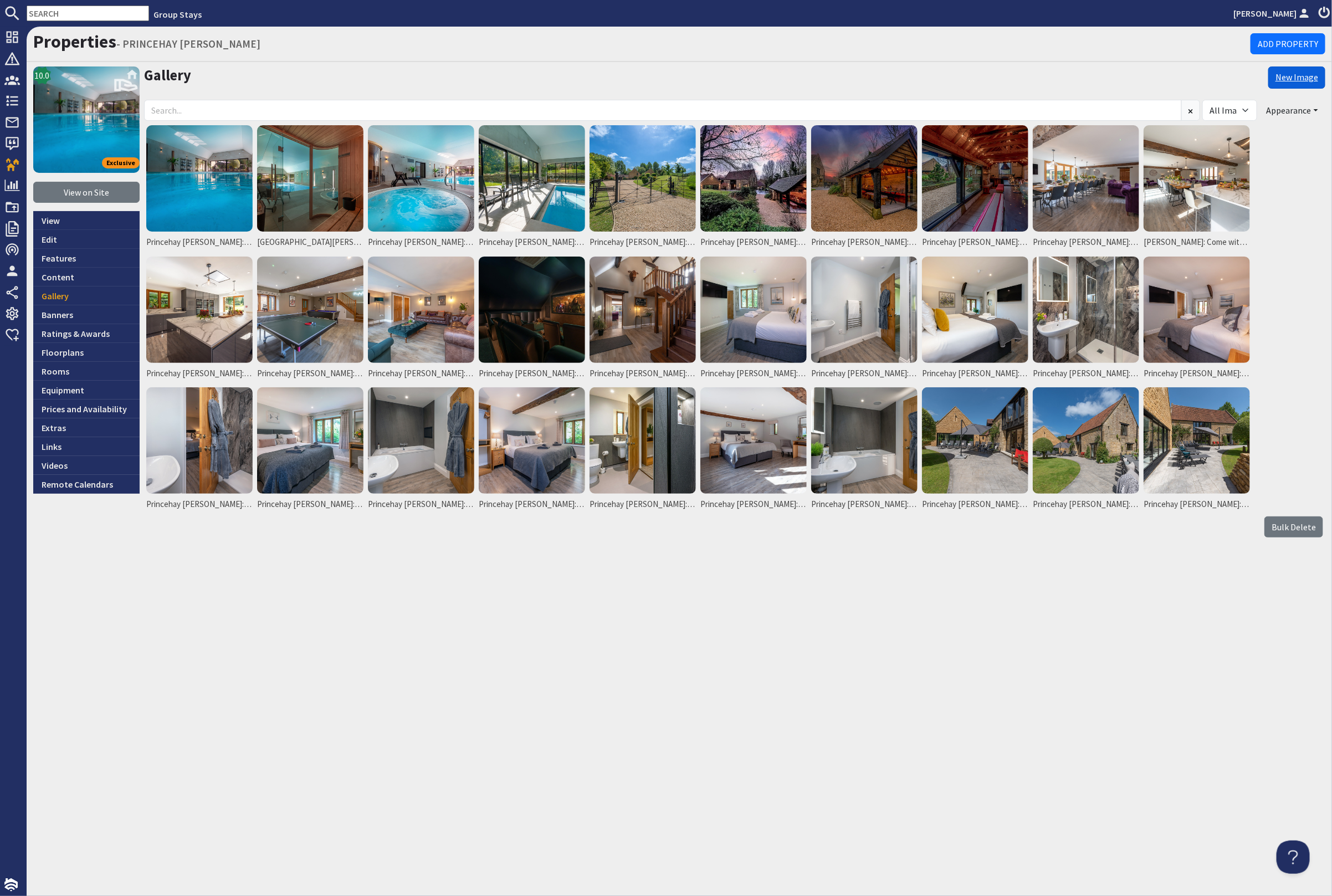
click at [1301, 78] on link "New Image" at bounding box center [1297, 78] width 57 height 23
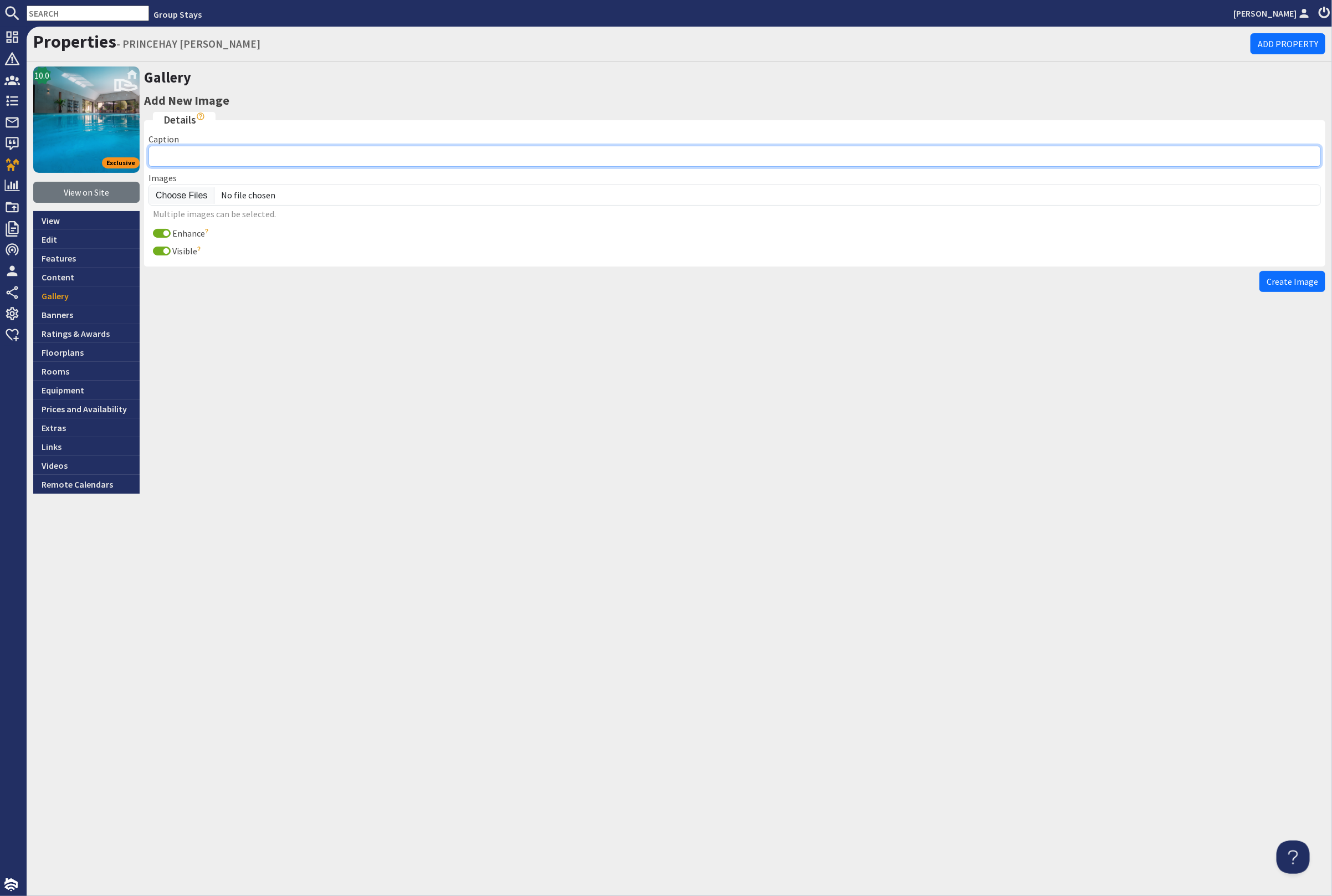
click at [234, 153] on input "Caption" at bounding box center [734, 156] width 1173 height 21
paste input "Princehay Barton: Luxury holiday house in Somerset with pool, hot tub, sauna, g…"
type input "Princehay Barton: Luxury holiday house in Somerset with pool, hot tub, sauna, g…"
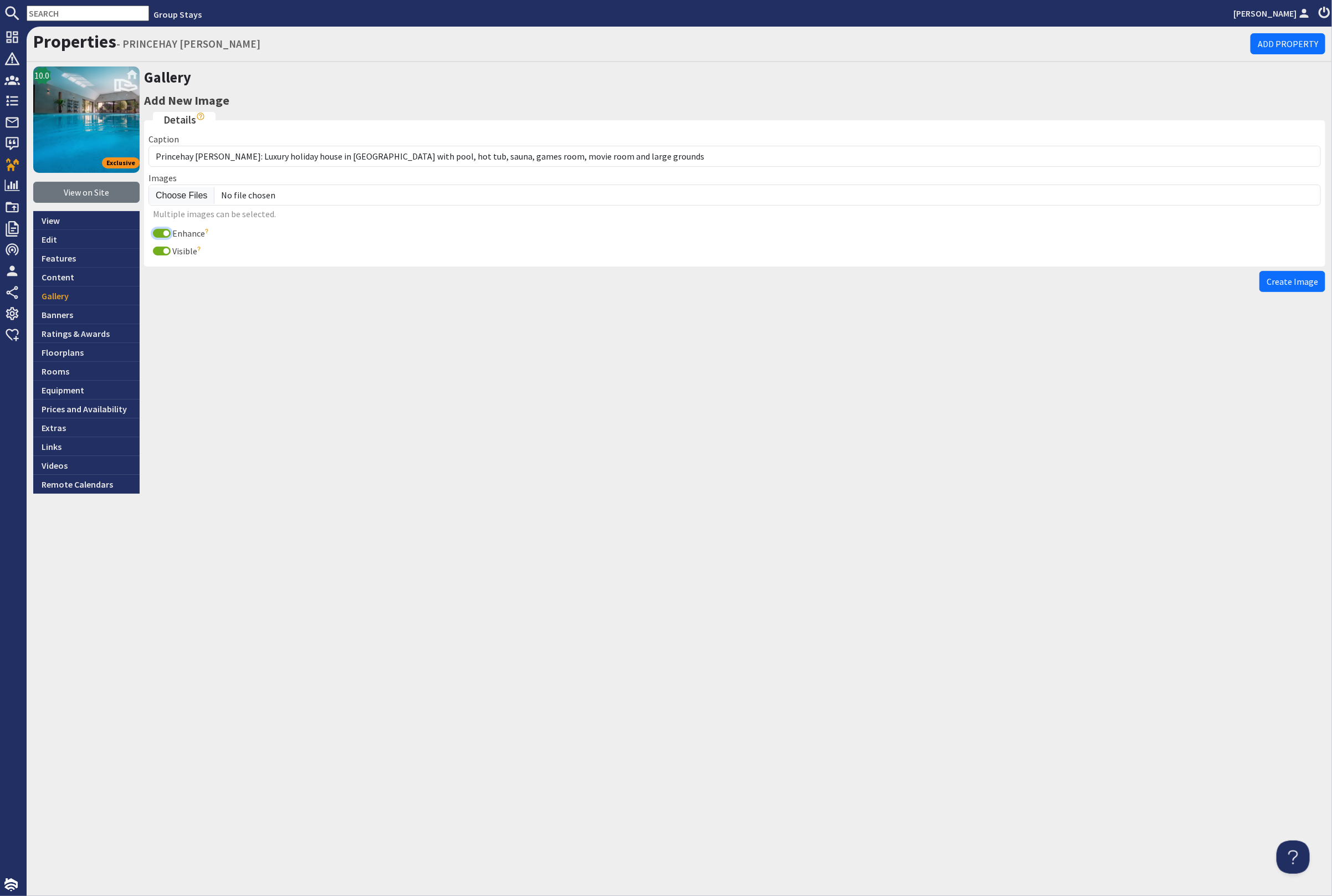
click at [158, 230] on input "Enhance" at bounding box center [162, 233] width 18 height 9
checkbox input "false"
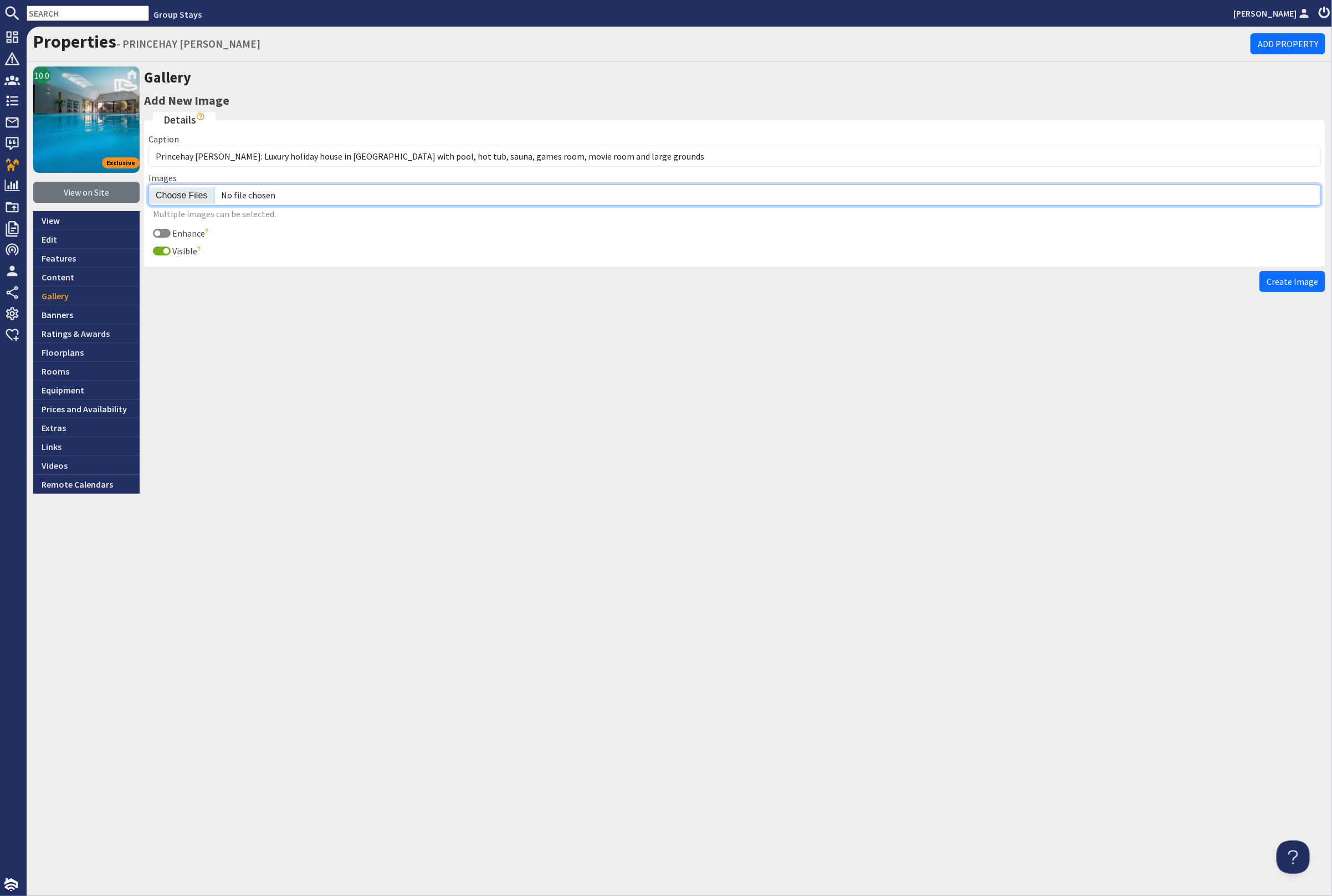
click at [184, 191] on input "file" at bounding box center [734, 194] width 1173 height 21
type input "C:\fakepath\princehay-barton-large-holiday-home-group-accommodation-sleeps-14.j…"
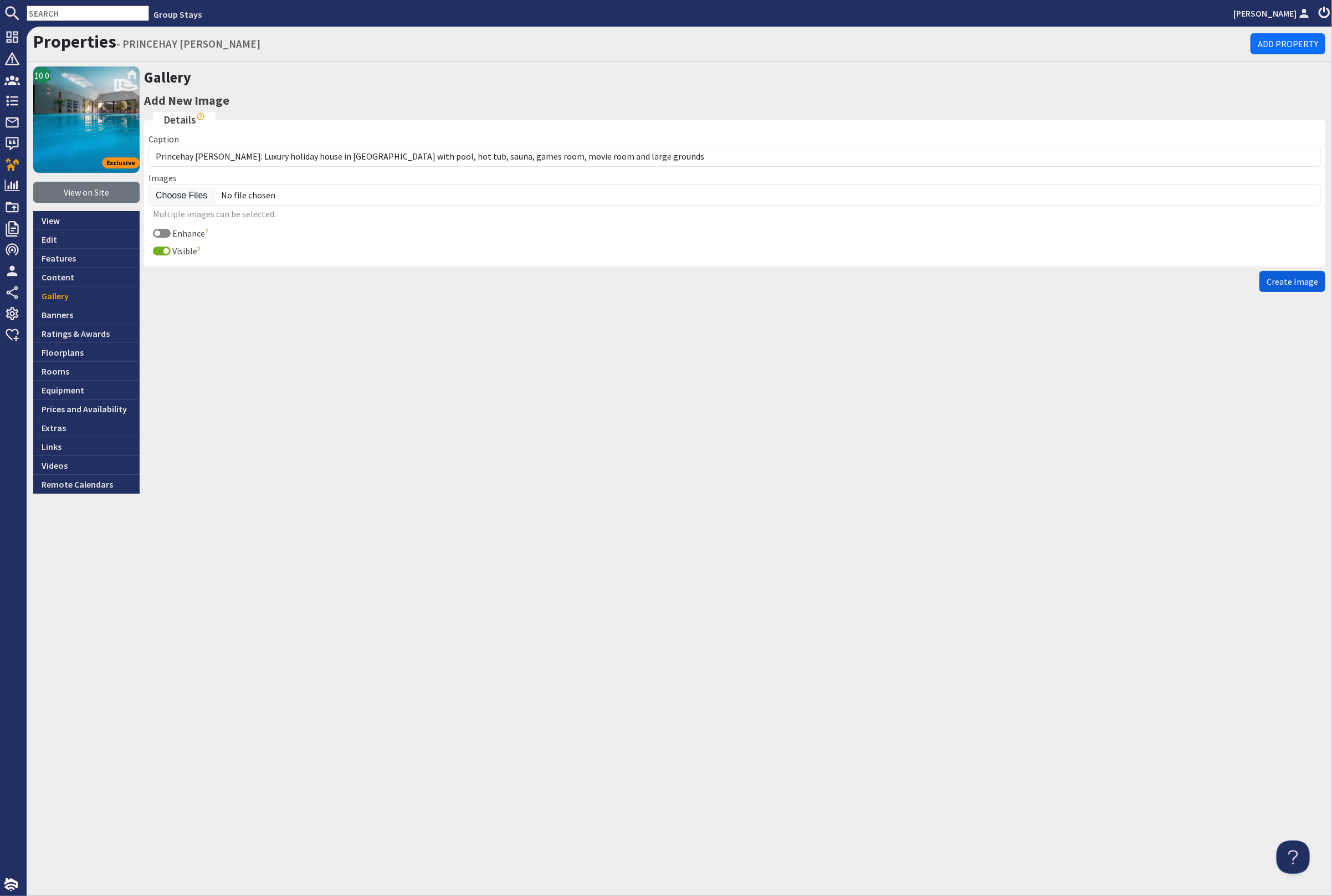
click at [1309, 280] on span "Create Image" at bounding box center [1293, 281] width 52 height 11
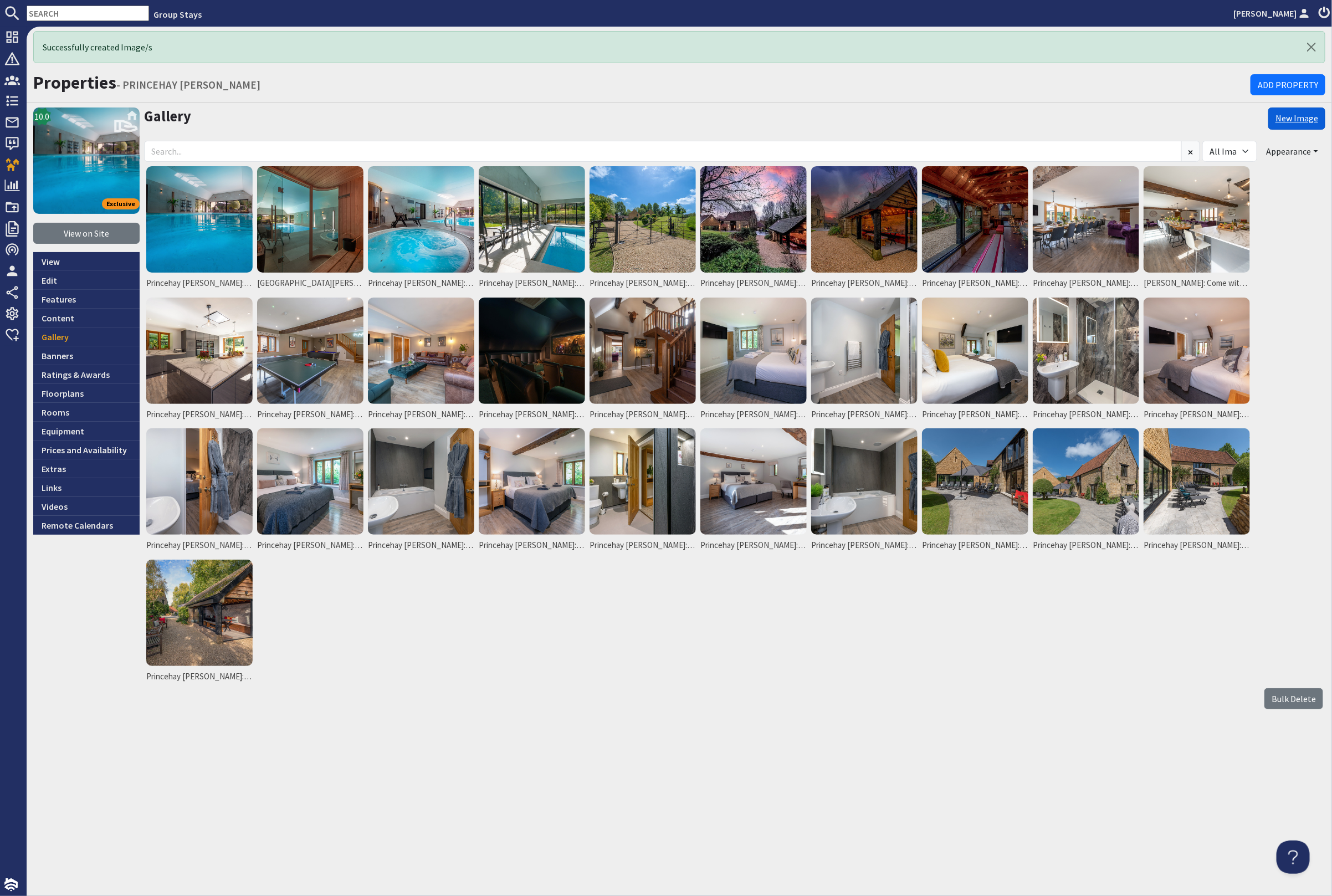
click at [1308, 117] on link "New Image" at bounding box center [1297, 118] width 57 height 23
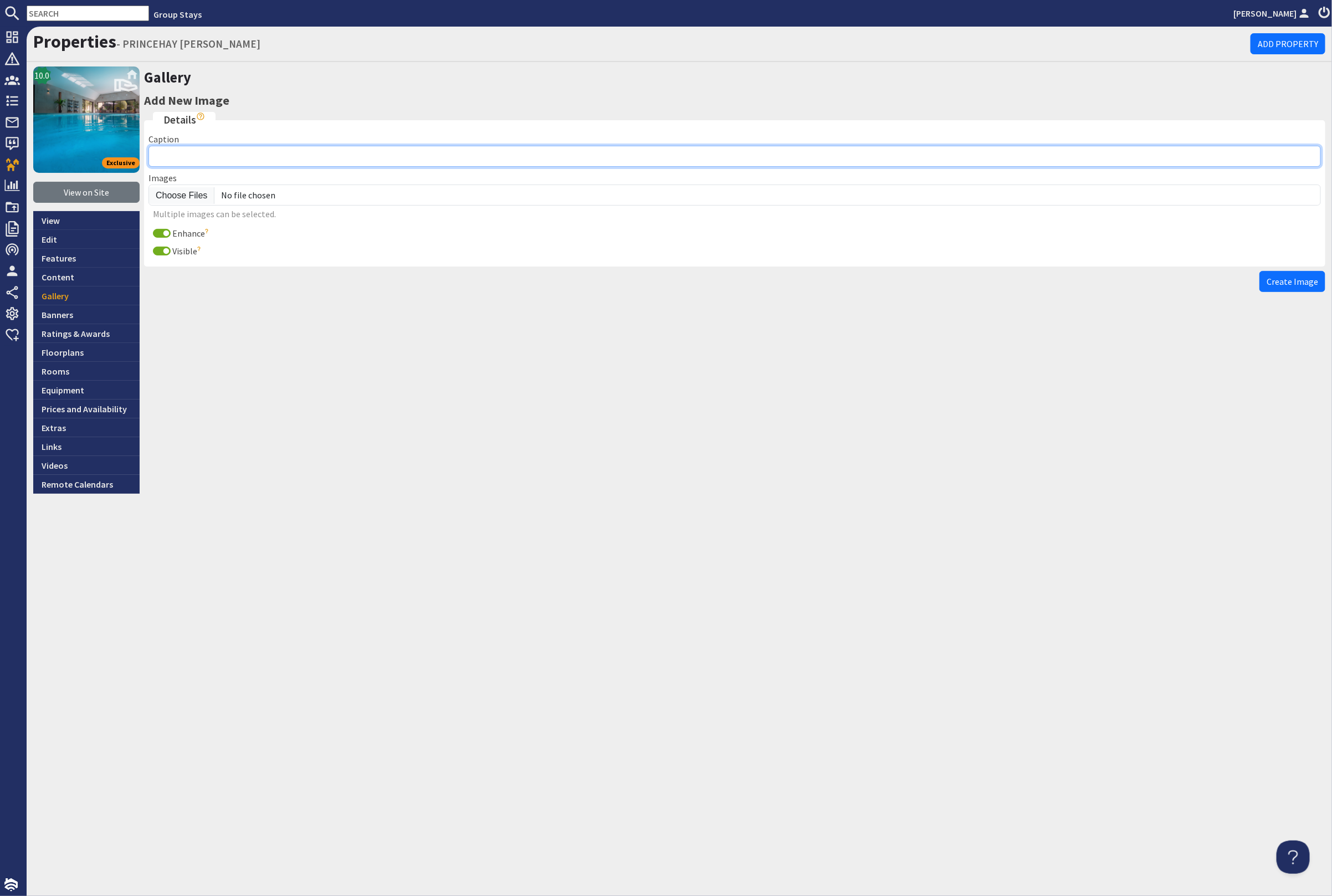
click at [269, 152] on input "Caption" at bounding box center [734, 156] width 1173 height 21
paste input "Princehay Barton: Luxury holiday house in Somerset with pool, hot tub, sauna, g…"
type input "Princehay Barton: Luxury holiday house in Somerset with pool, hot tub, sauna, g…"
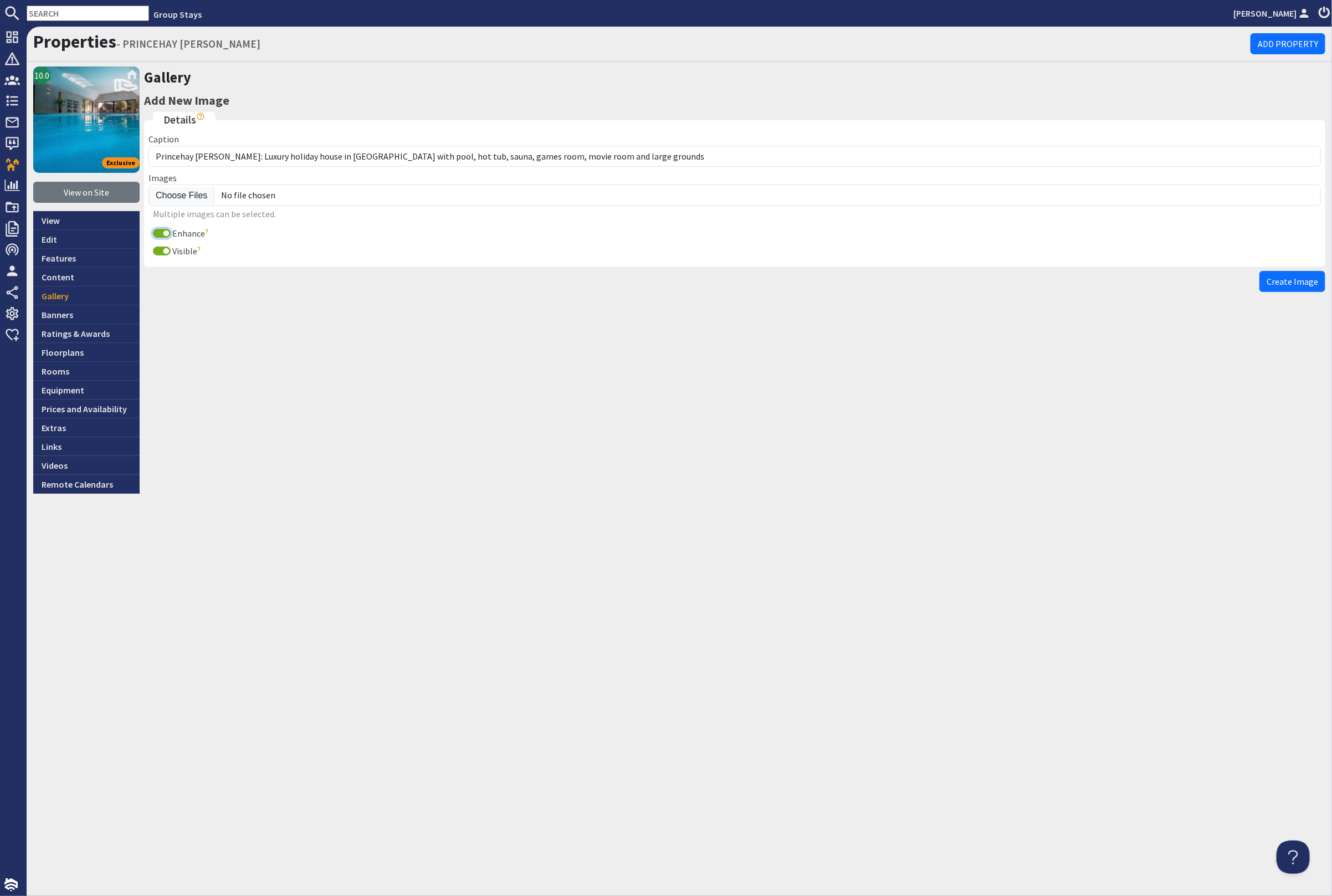
click at [162, 231] on input "Enhance" at bounding box center [162, 233] width 18 height 9
checkbox input "false"
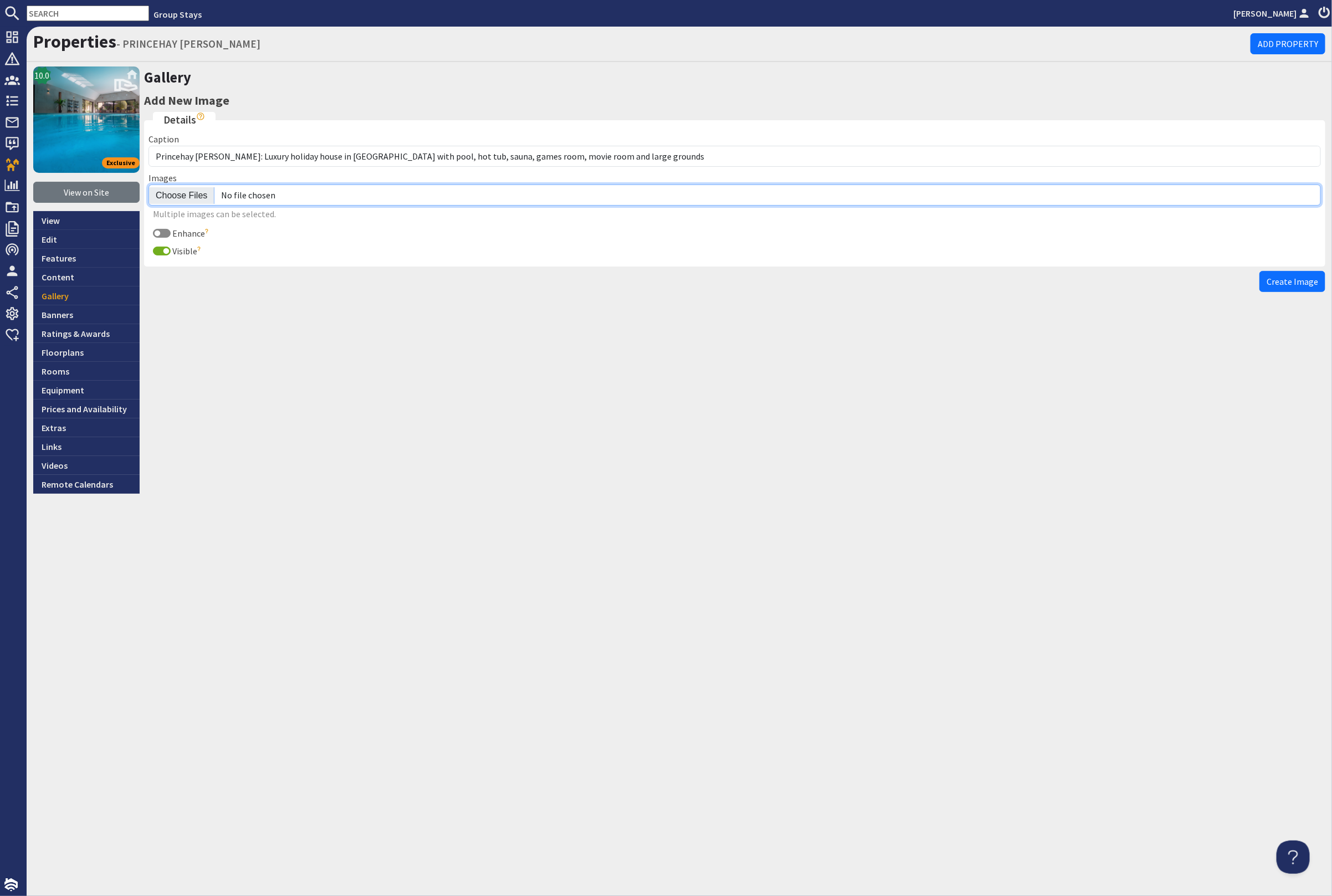
click at [178, 193] on input "file" at bounding box center [734, 194] width 1173 height 21
type input "C:\fakepath\princehay-barton-large-holiday-home-group-accommodation-sleeps13.jpg"
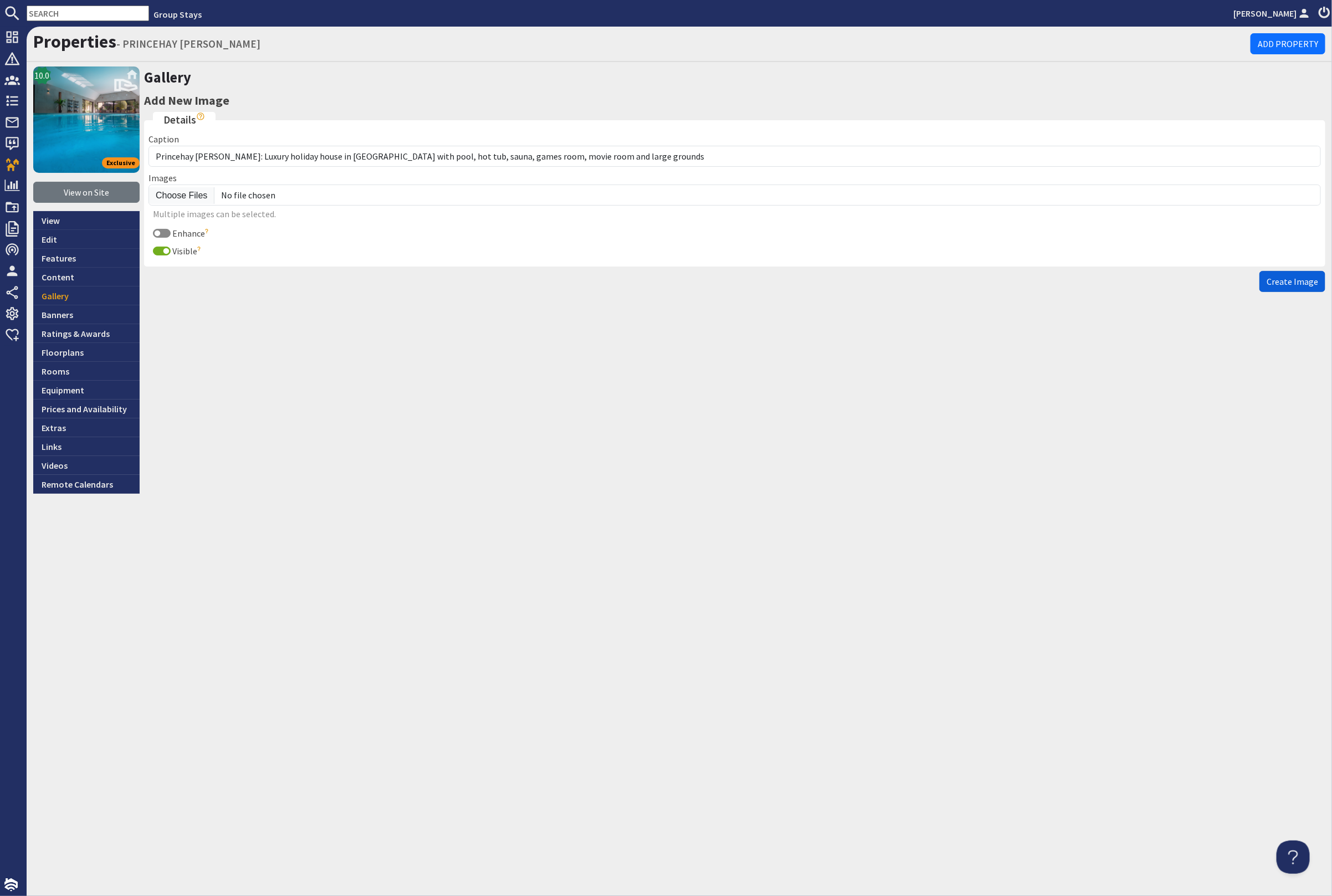
click at [1304, 278] on span "Create Image" at bounding box center [1293, 281] width 52 height 11
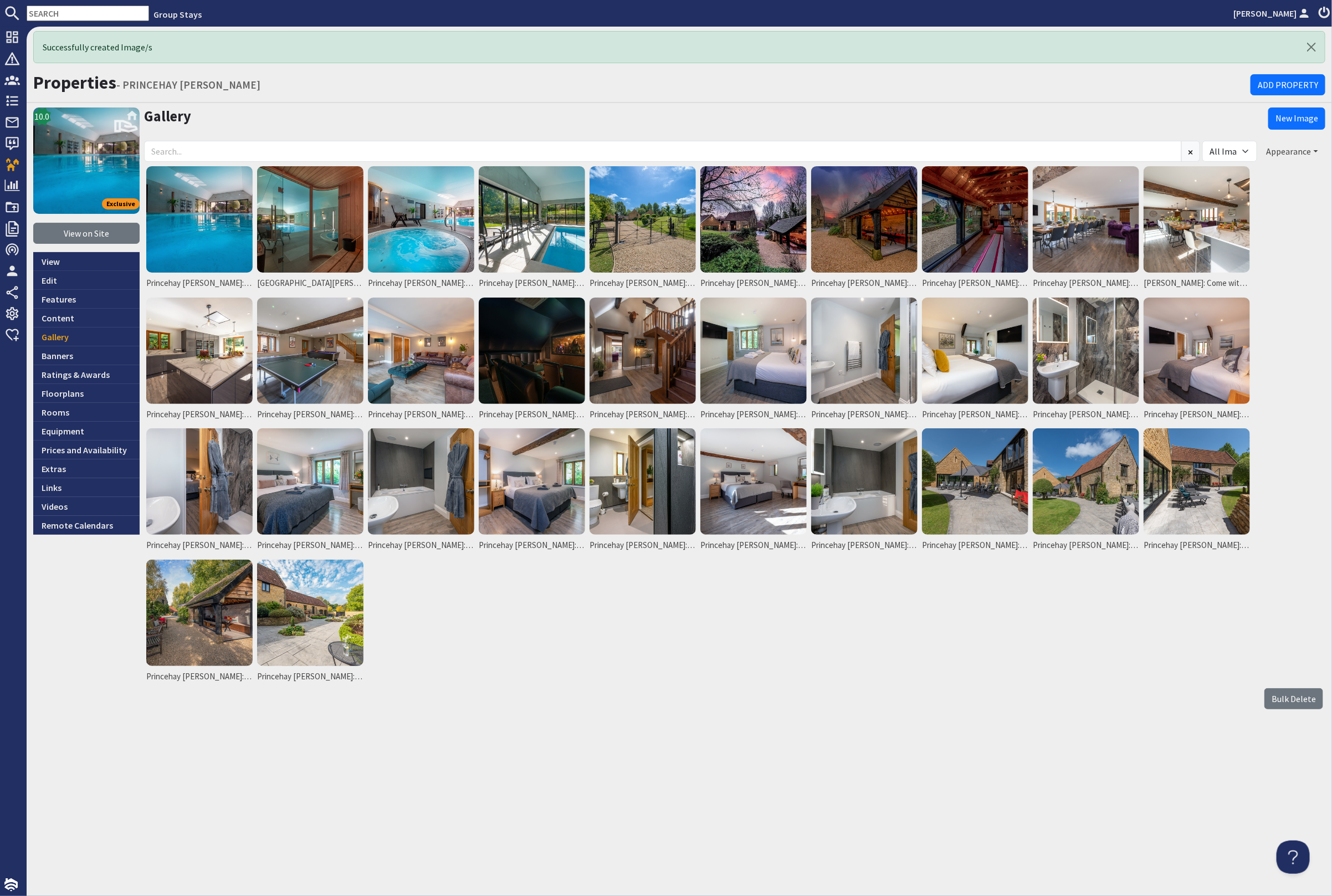
click at [1295, 148] on button "Appearance" at bounding box center [1292, 151] width 66 height 21
click at [1291, 110] on link "New Image" at bounding box center [1297, 118] width 57 height 23
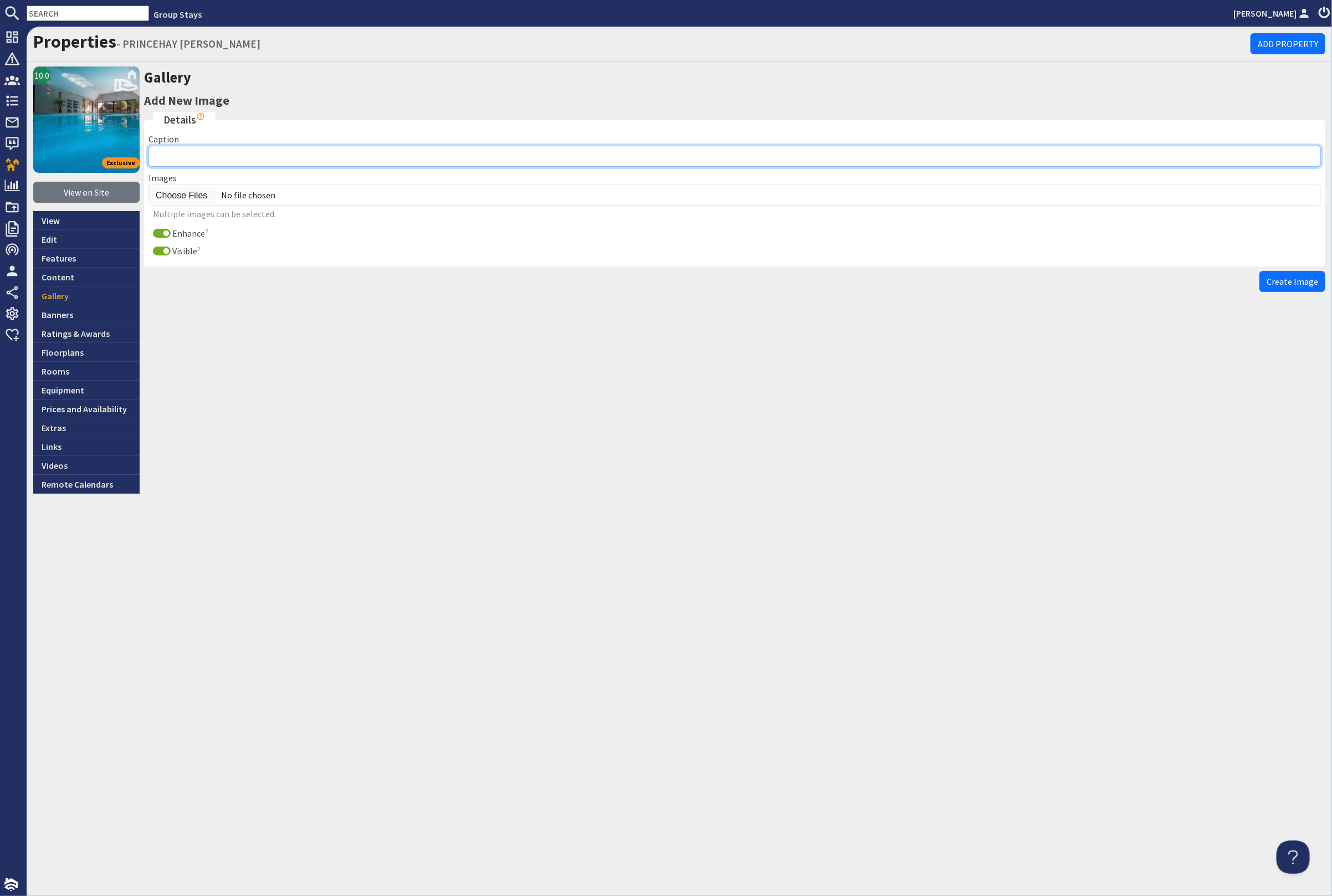
click at [171, 148] on input "Caption" at bounding box center [734, 156] width 1173 height 21
paste input "Princehay Barton: Luxury holiday house in Somerset with pool, hot tub, sauna, g…"
type input "Princehay Barton: Luxury holiday house in Somerset with pool, hot tub, sauna, g…"
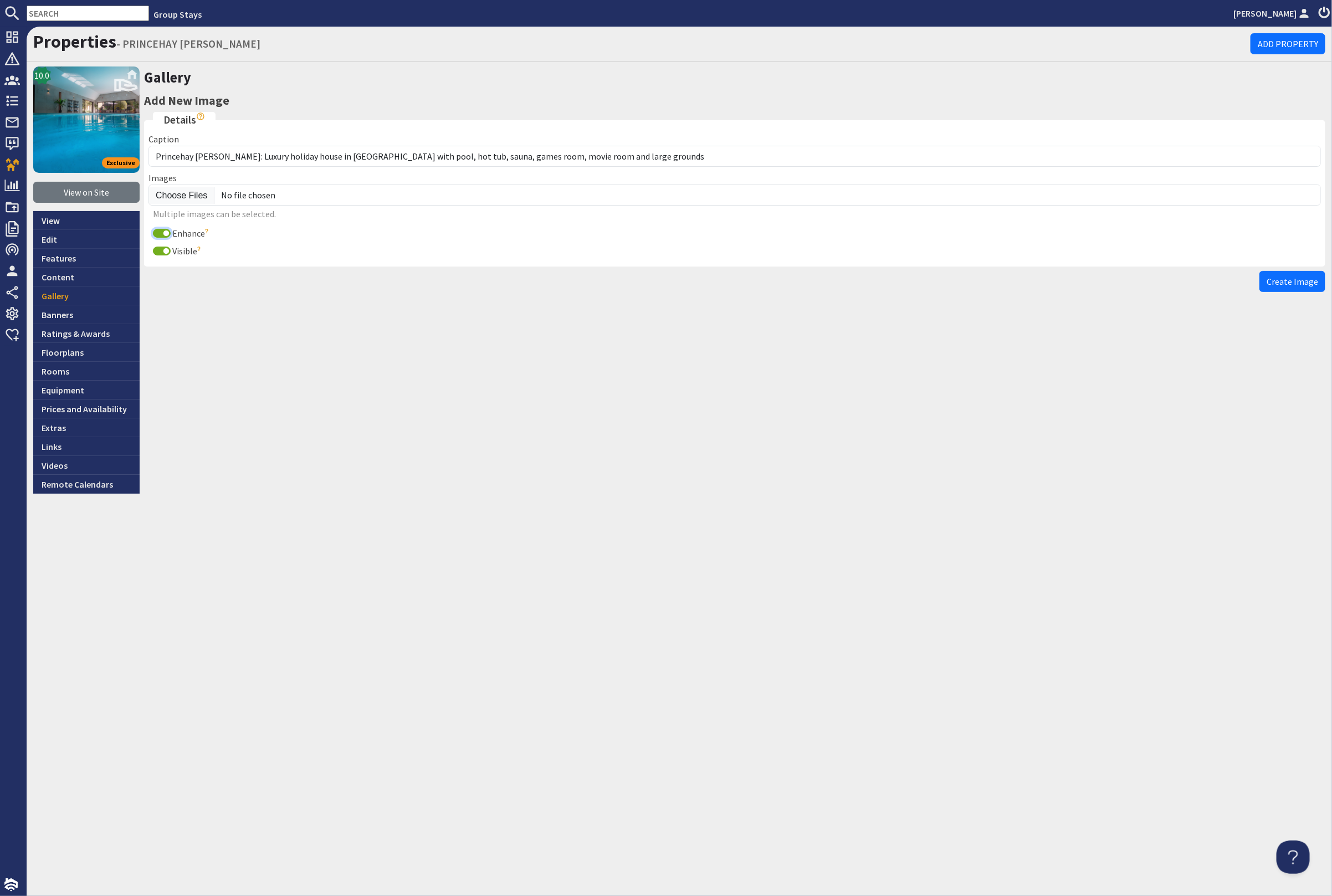
click at [156, 229] on input "Enhance" at bounding box center [162, 233] width 18 height 9
checkbox input "false"
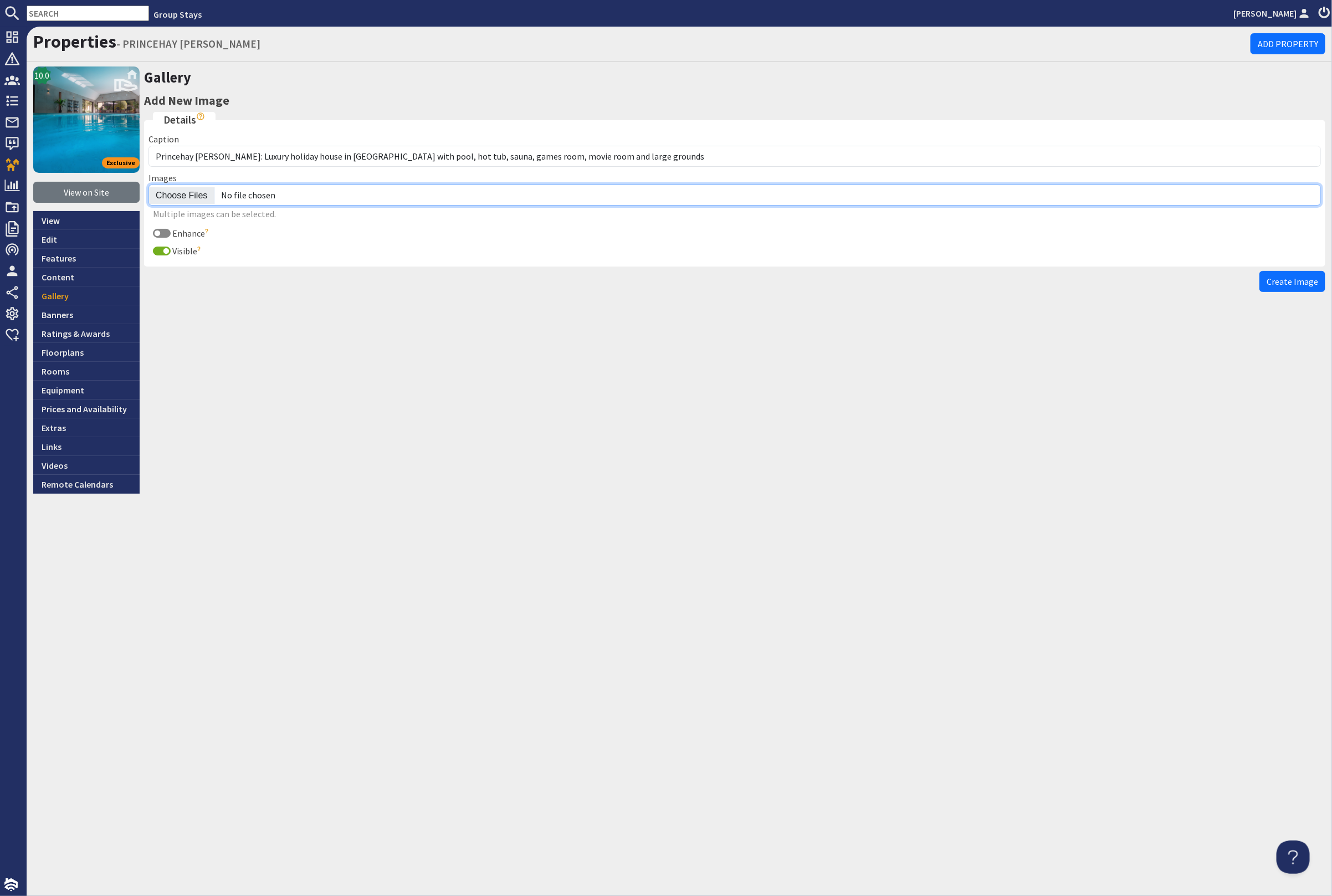
click at [176, 193] on input "file" at bounding box center [734, 194] width 1173 height 21
type input "C:\fakepath\princehay-barton-large-holiday-home-group-accommodation-sleeps14.jpg"
drag, startPoint x: 1299, startPoint y: 284, endPoint x: 1302, endPoint y: 279, distance: 5.8
click at [1299, 283] on span "Create Image" at bounding box center [1293, 281] width 52 height 11
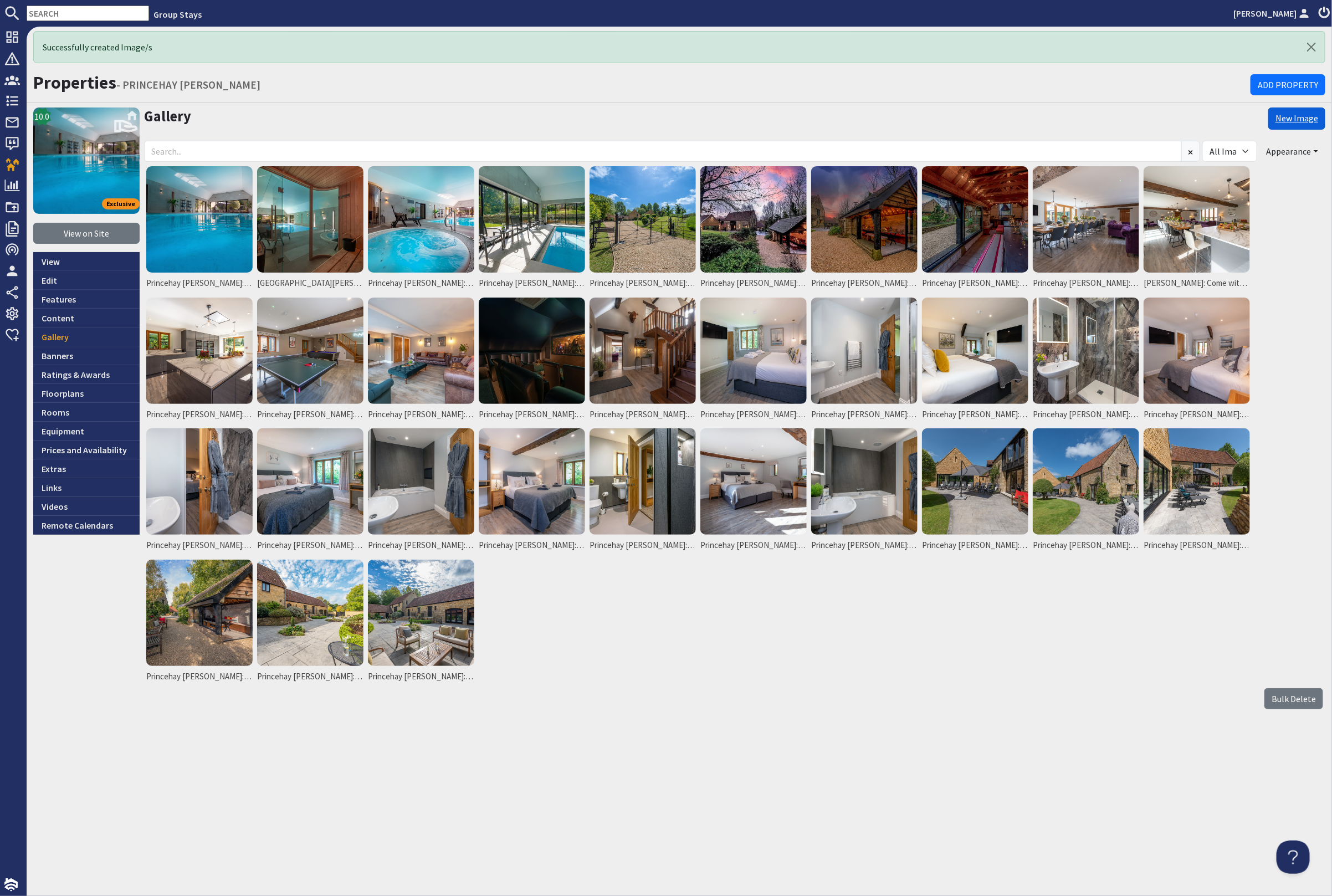
click at [1292, 115] on link "New Image" at bounding box center [1297, 118] width 57 height 23
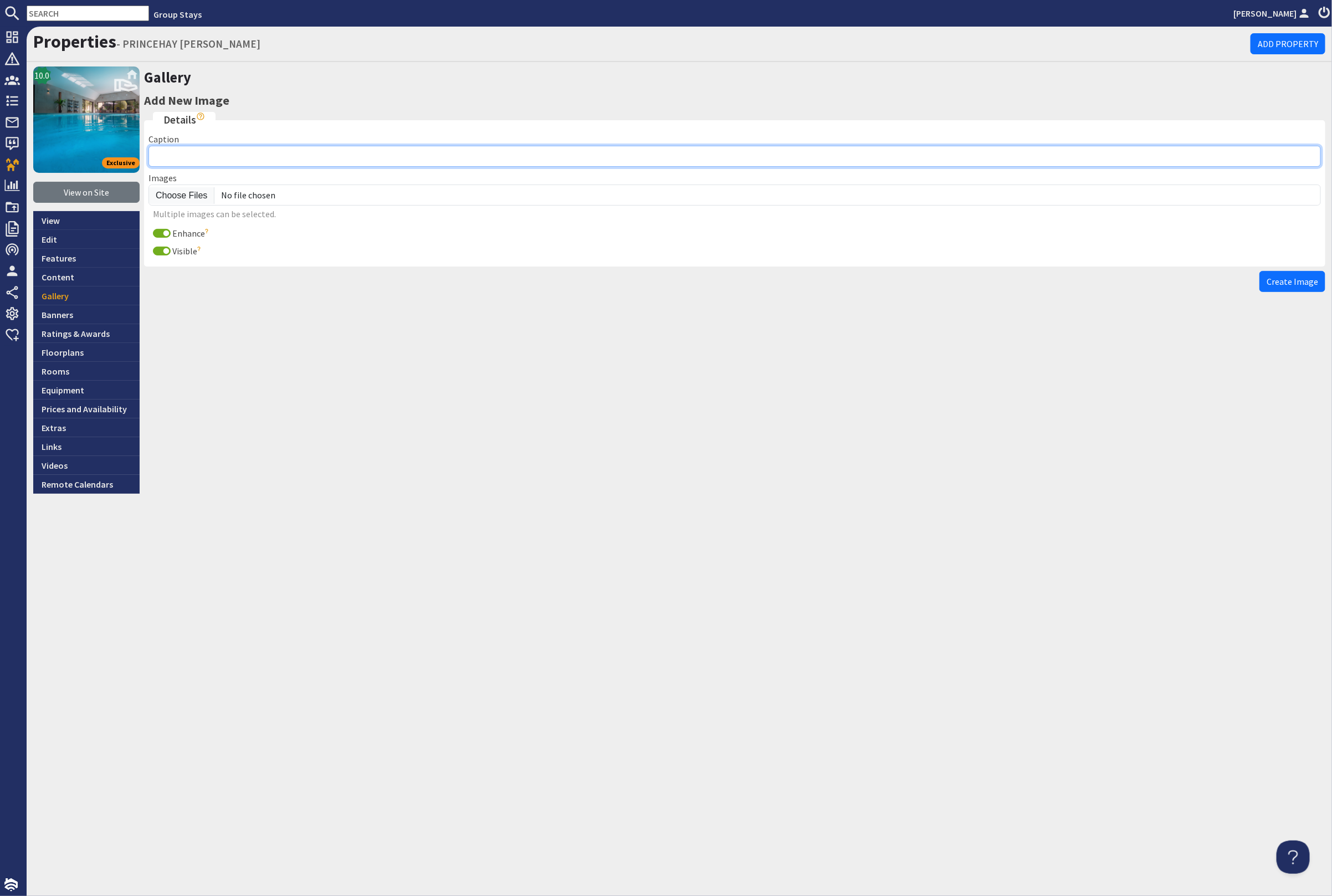
click at [209, 148] on input "Caption" at bounding box center [734, 156] width 1173 height 21
paste input "Princehay Barton: Luxury holiday house in Somerset with pool, hot tub, sauna, g…"
type input "Princehay Barton: Luxury holiday house in Somerset with pool, hot tub, sauna, g…"
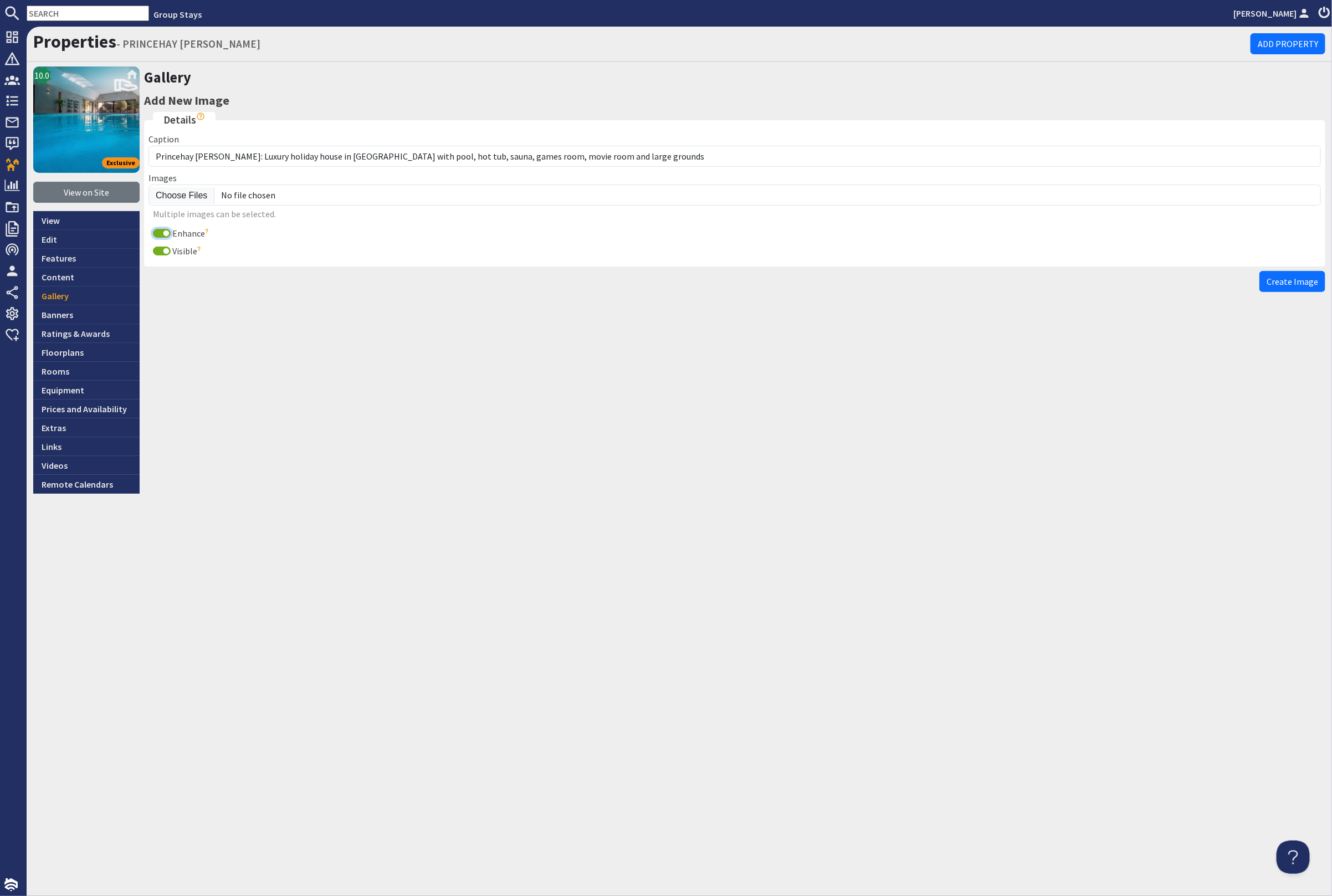
click at [156, 231] on input "Enhance" at bounding box center [162, 233] width 18 height 9
checkbox input "false"
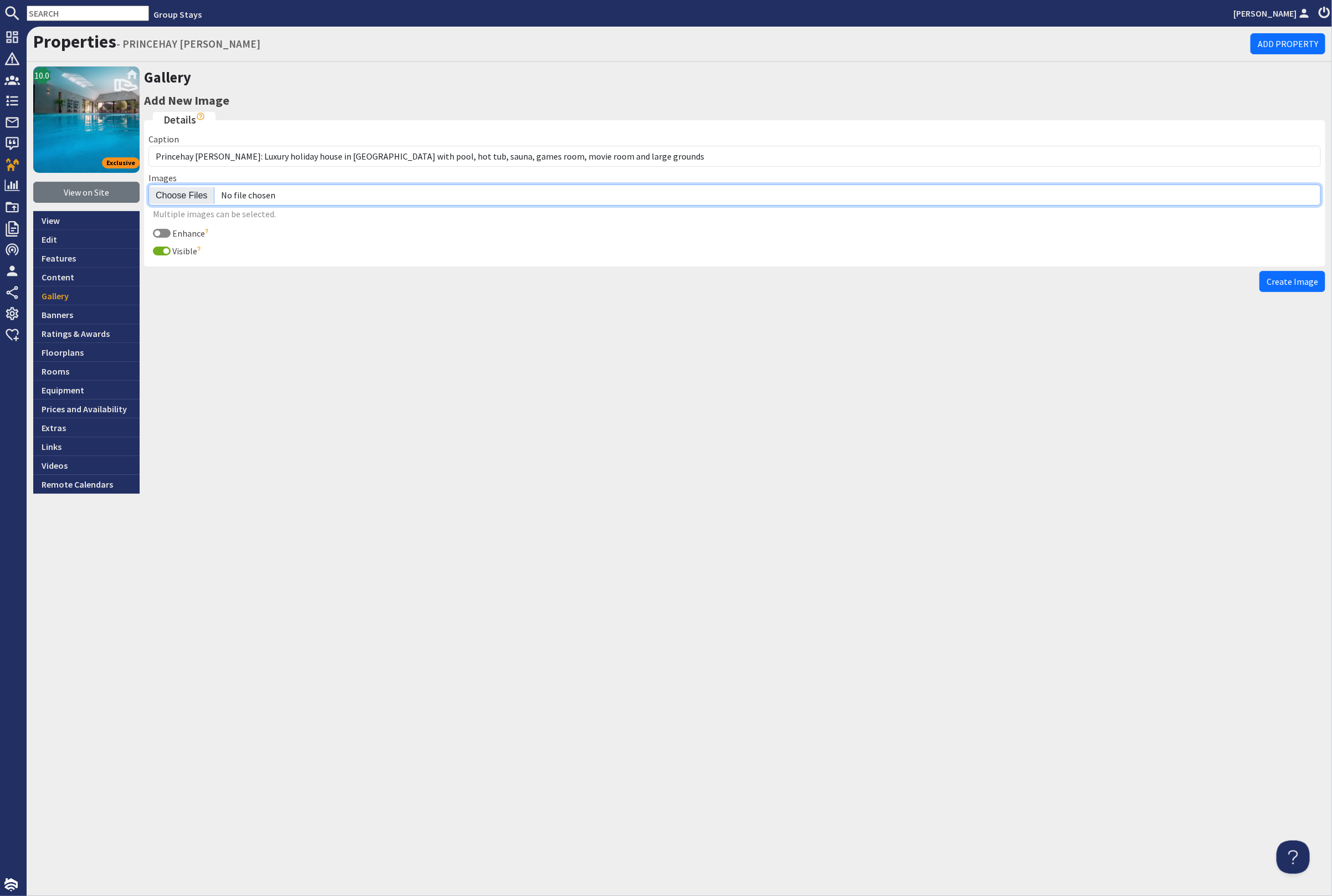
click at [183, 196] on input "file" at bounding box center [734, 194] width 1173 height 21
type input "C:\fakepath\princehay-barton-large-holiday-home-group-accommodation-sleeps20.jpg"
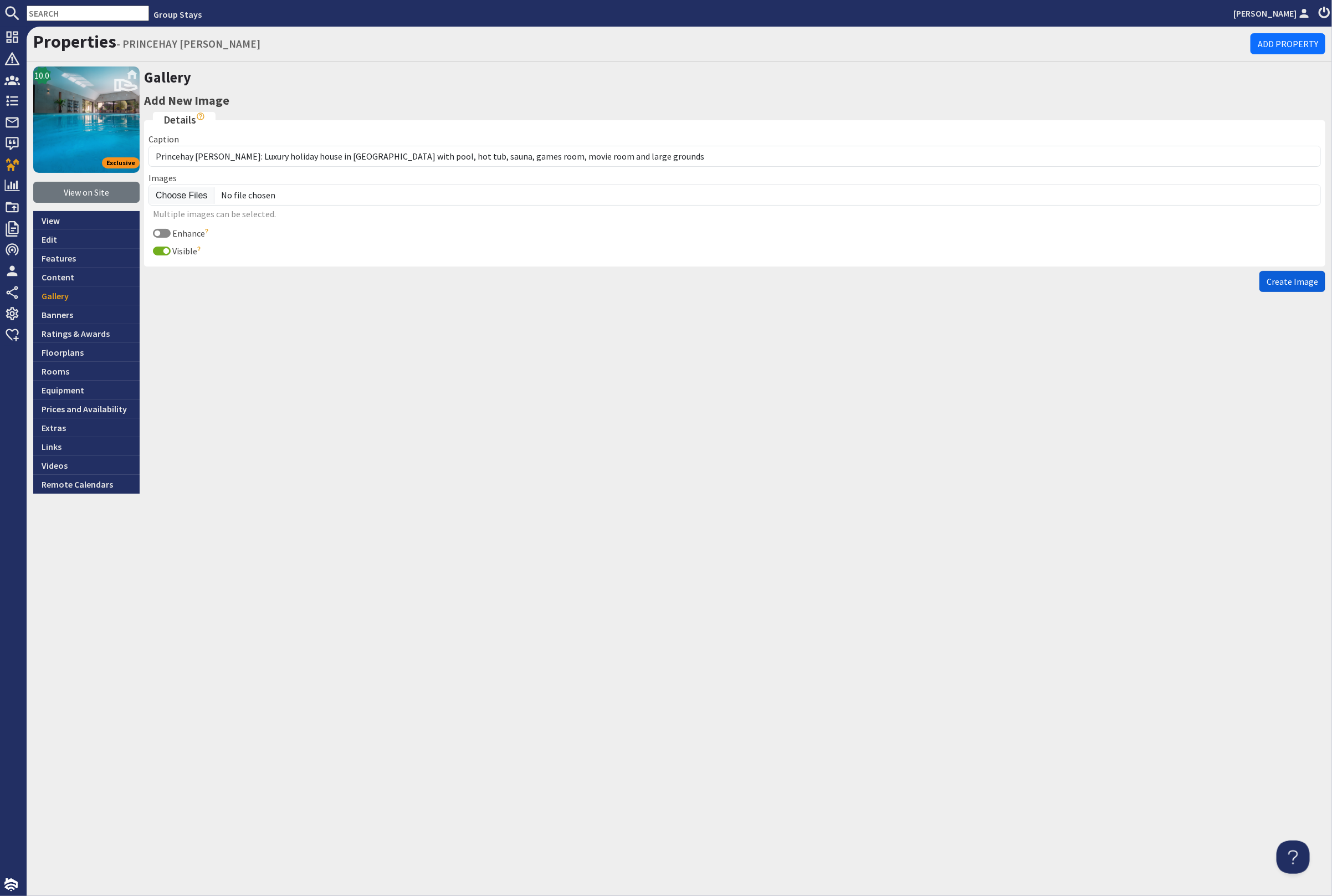
click at [1299, 276] on span "Create Image" at bounding box center [1293, 281] width 52 height 11
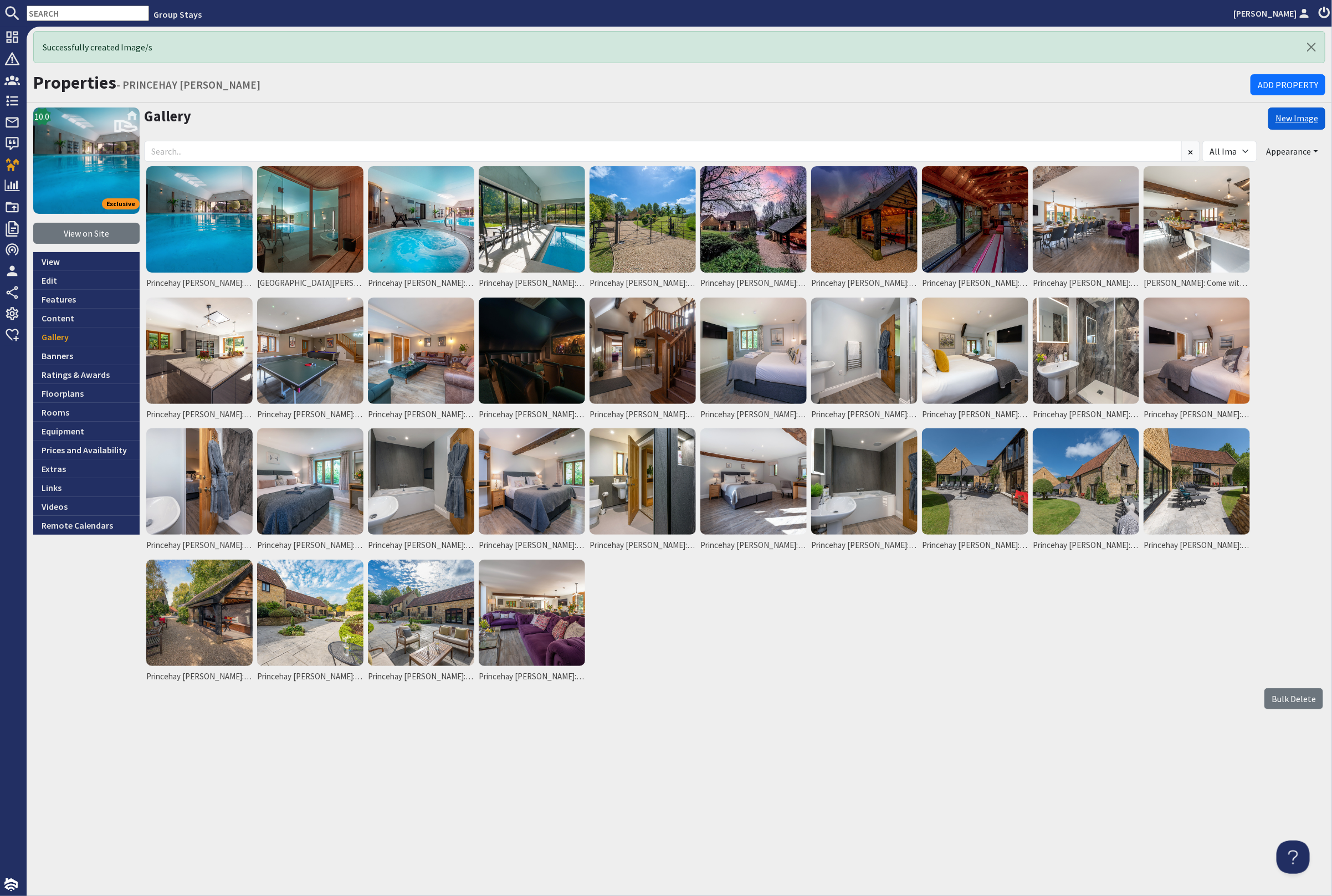
click at [1292, 120] on link "New Image" at bounding box center [1297, 118] width 57 height 23
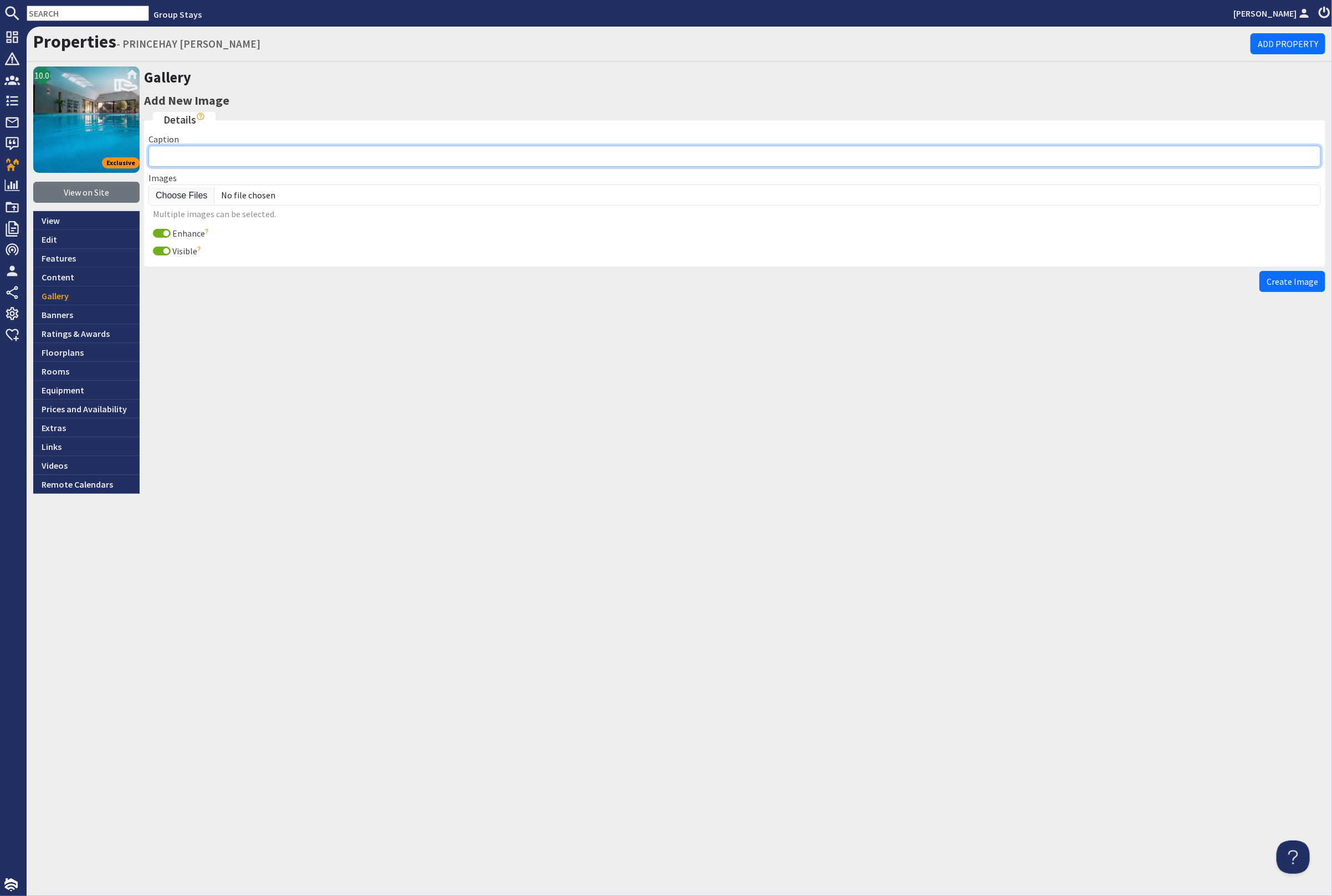
click at [228, 156] on input "Caption" at bounding box center [734, 156] width 1173 height 21
paste input "Princehay Barton: Luxury holiday house in Somerset with pool, hot tub, sauna, g…"
type input "Princehay Barton: Luxury holiday house in Somerset with pool, hot tub, sauna, g…"
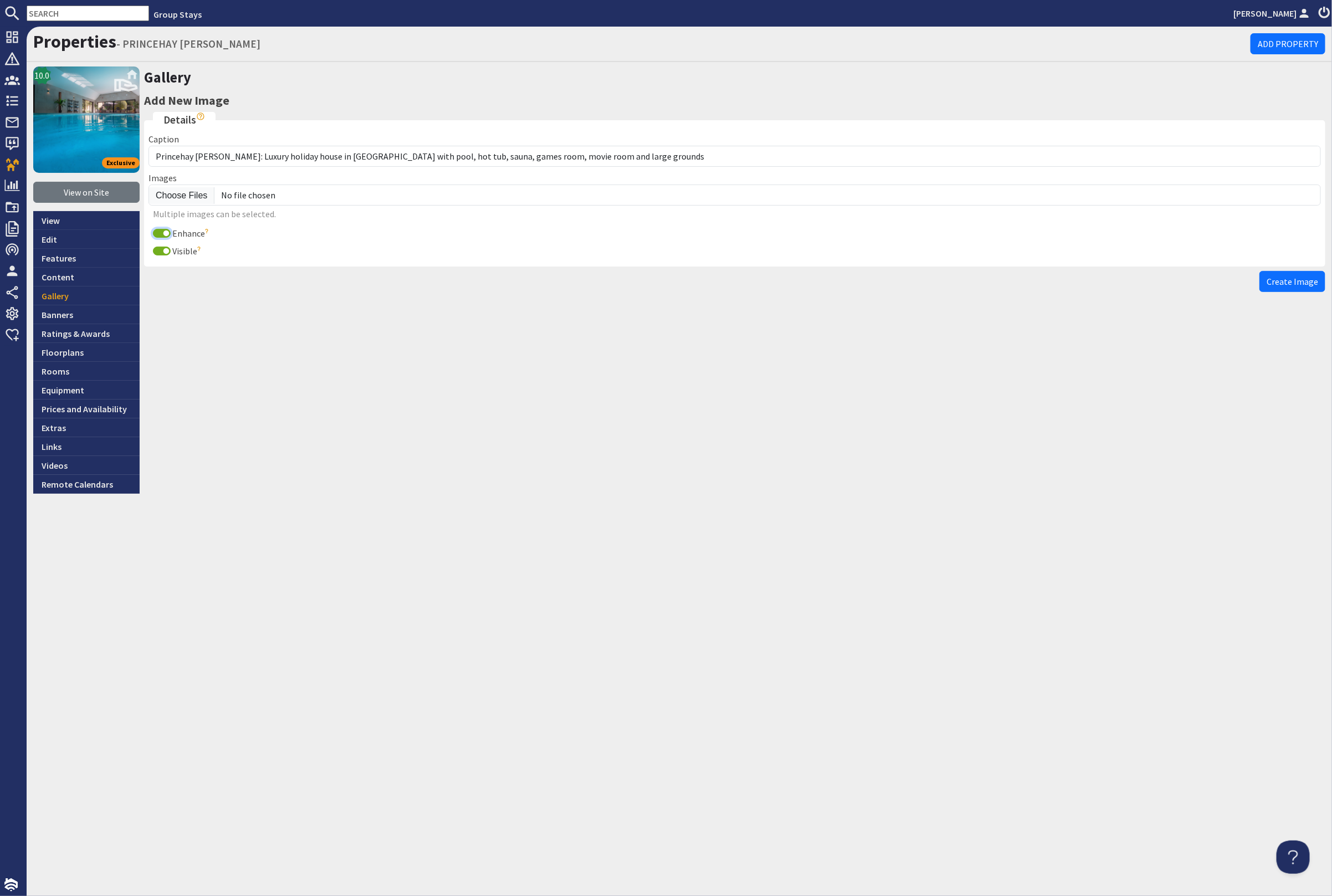
click at [160, 233] on input "Enhance" at bounding box center [162, 233] width 18 height 9
checkbox input "false"
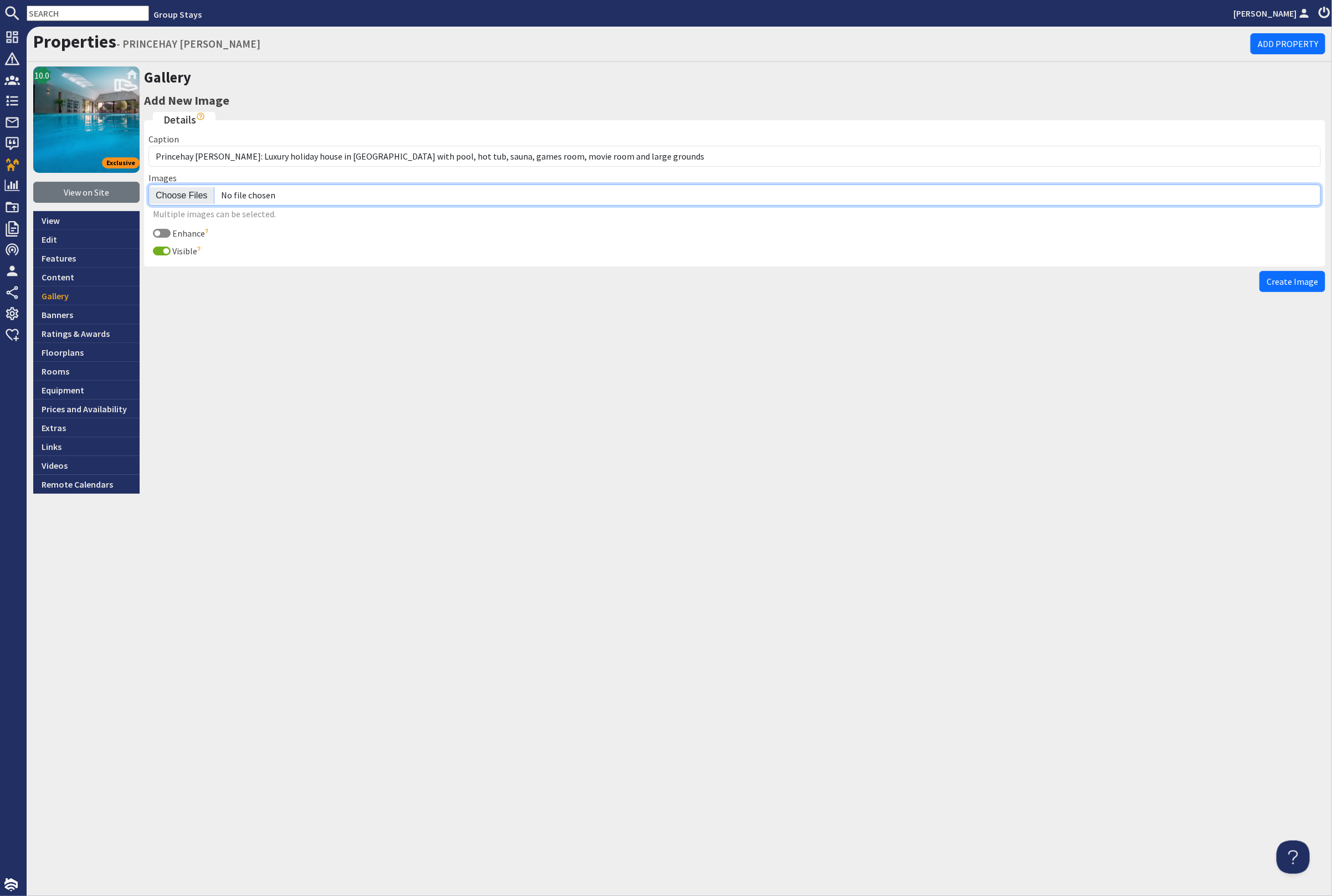
click at [173, 197] on input "file" at bounding box center [734, 194] width 1173 height 21
type input "C:\fakepath\princehay-barton-large-home-group-accommodation-sleeping-18.jpg"
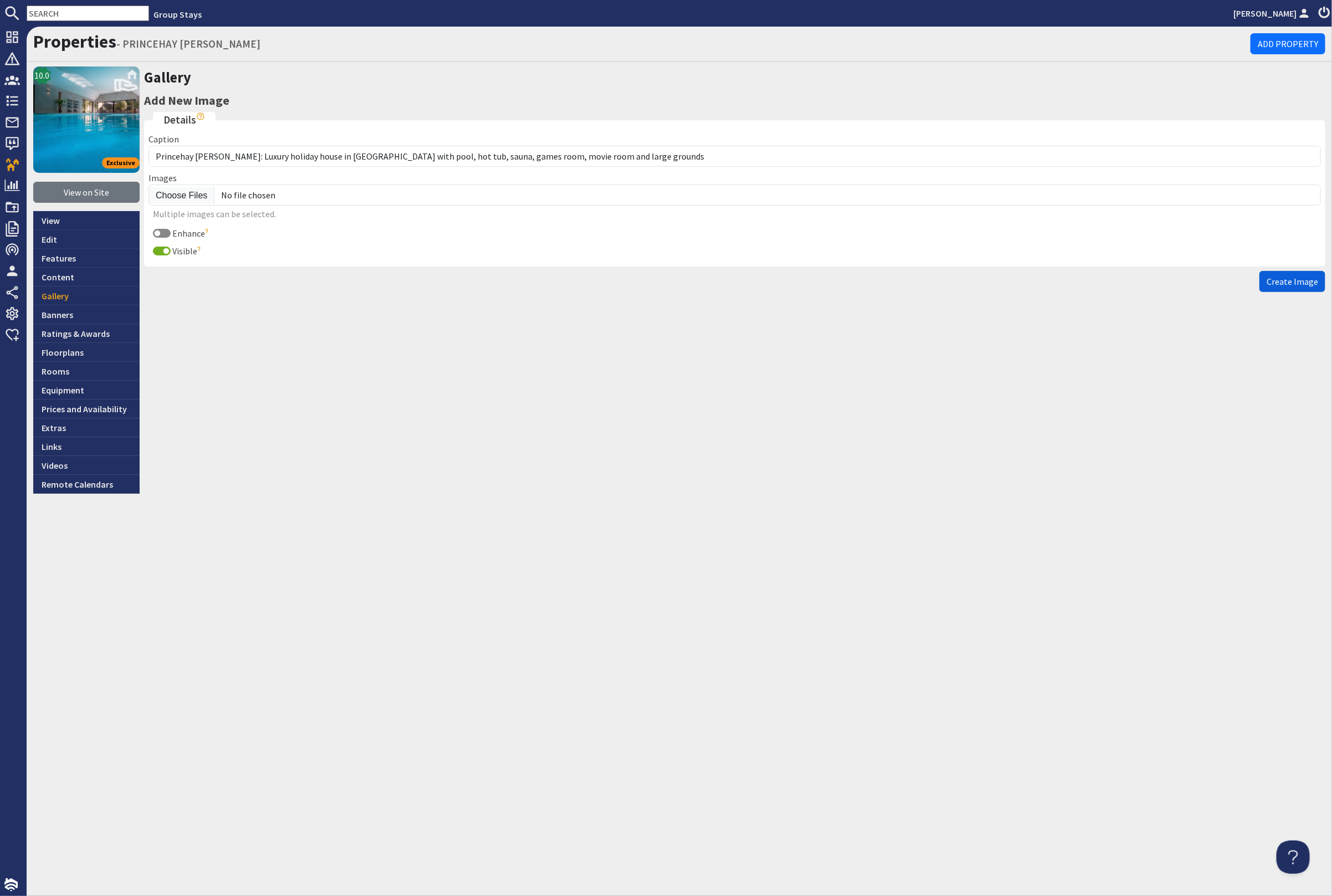
click at [1312, 278] on span "Create Image" at bounding box center [1293, 281] width 52 height 11
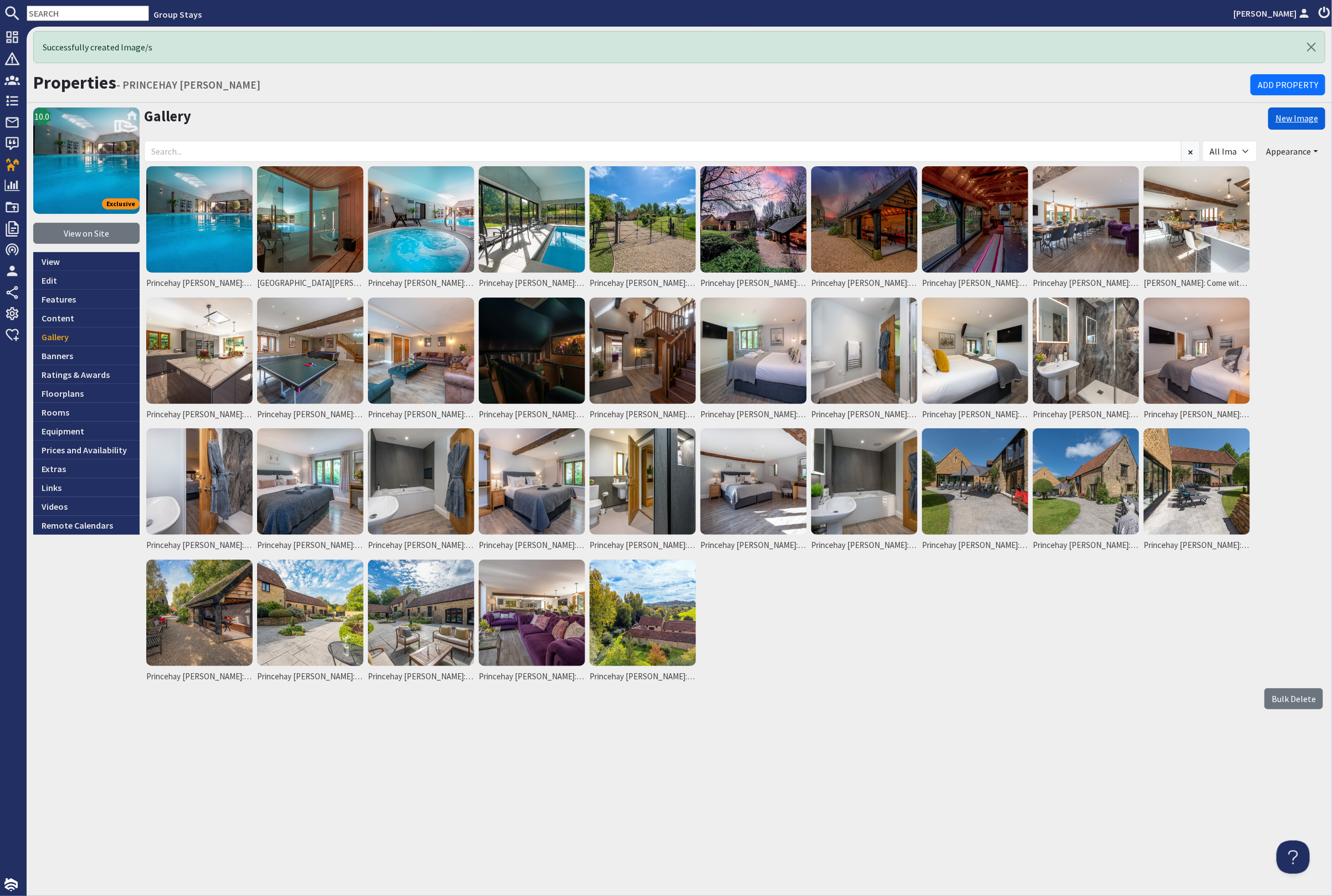
click at [1291, 117] on link "New Image" at bounding box center [1297, 118] width 57 height 23
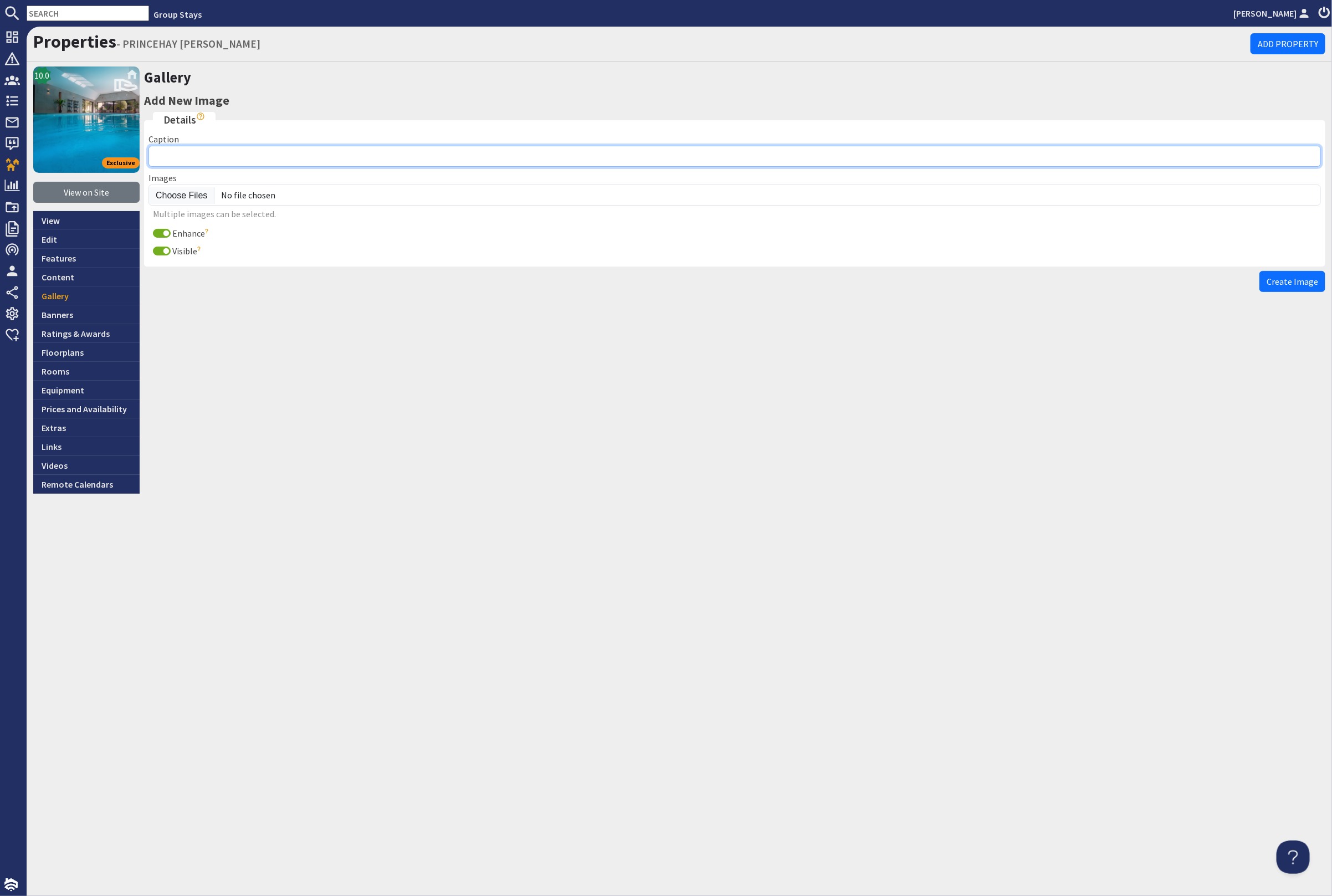
click at [228, 158] on input "Caption" at bounding box center [734, 156] width 1173 height 21
paste input "Princehay Barton: Luxury holiday house in Somerset with pool, hot tub, sauna, g…"
type input "Princehay Barton: Luxury holiday house in Somerset with pool, hot tub, sauna, g…"
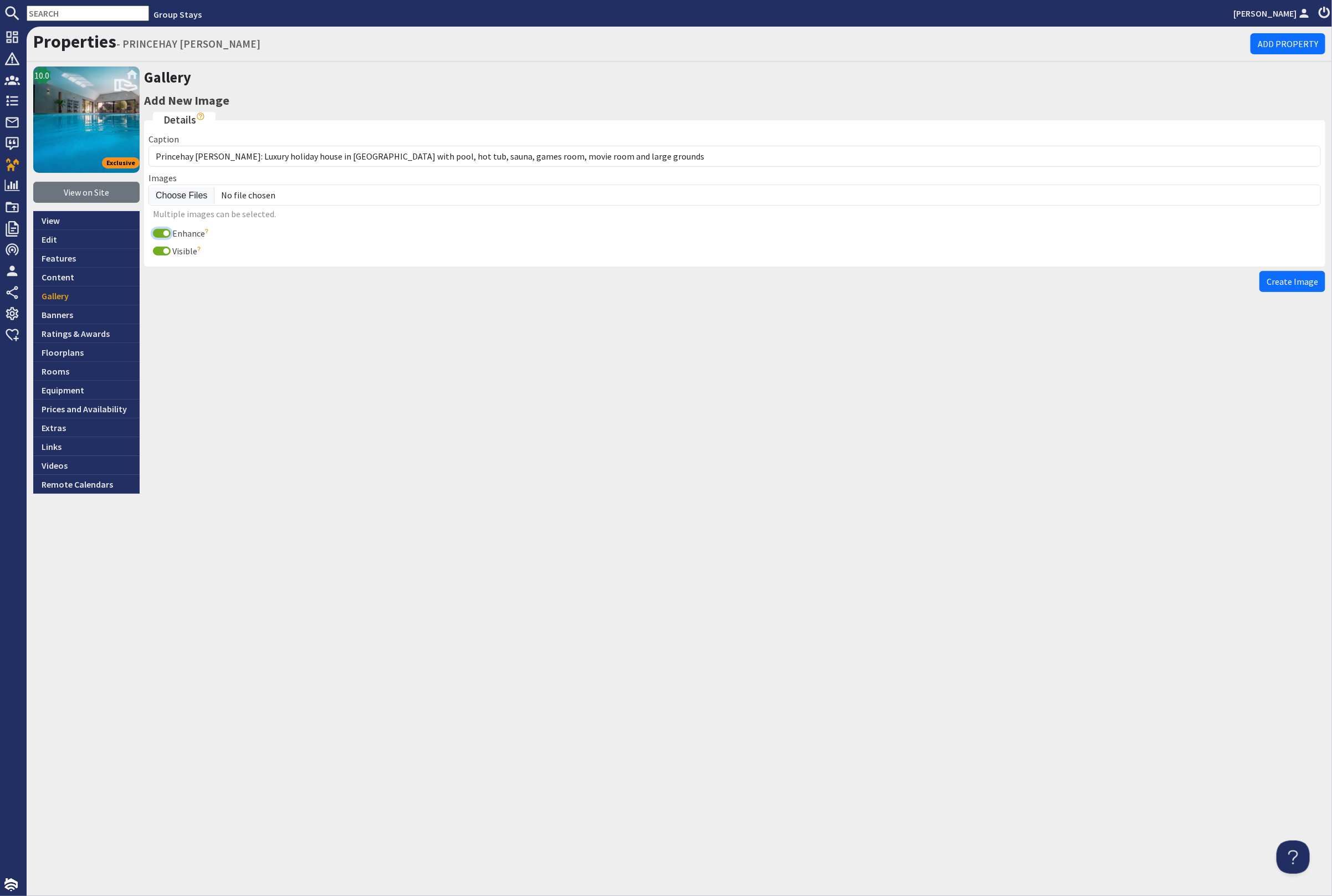
click at [158, 232] on input "Enhance" at bounding box center [162, 233] width 18 height 9
checkbox input "false"
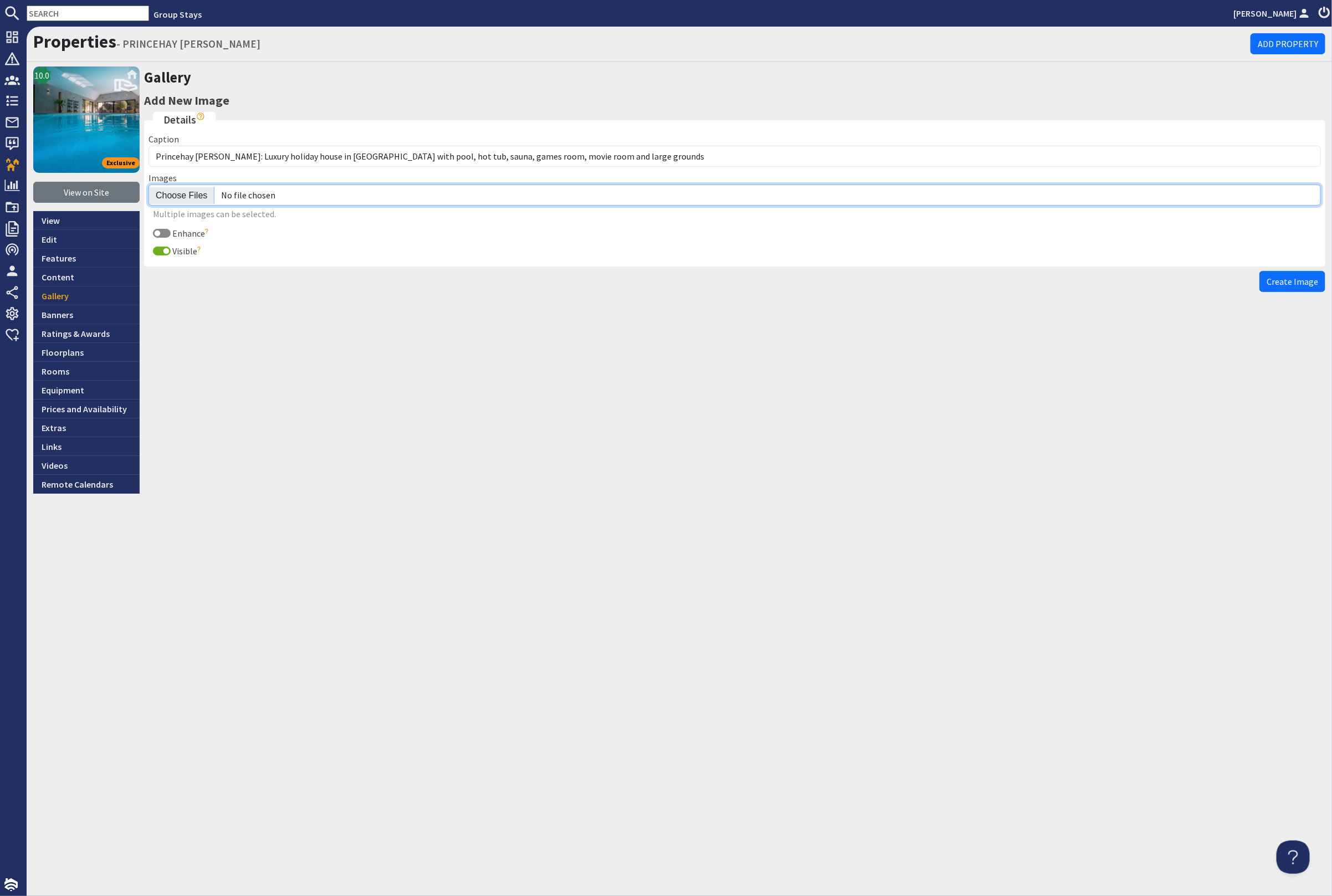
click at [191, 197] on input "file" at bounding box center [734, 194] width 1173 height 21
type input "C:\fakepath\princehay-barton-large-home-group-accommodation-sleeping-17.jpg"
click at [1294, 280] on span "Create Image" at bounding box center [1293, 281] width 52 height 11
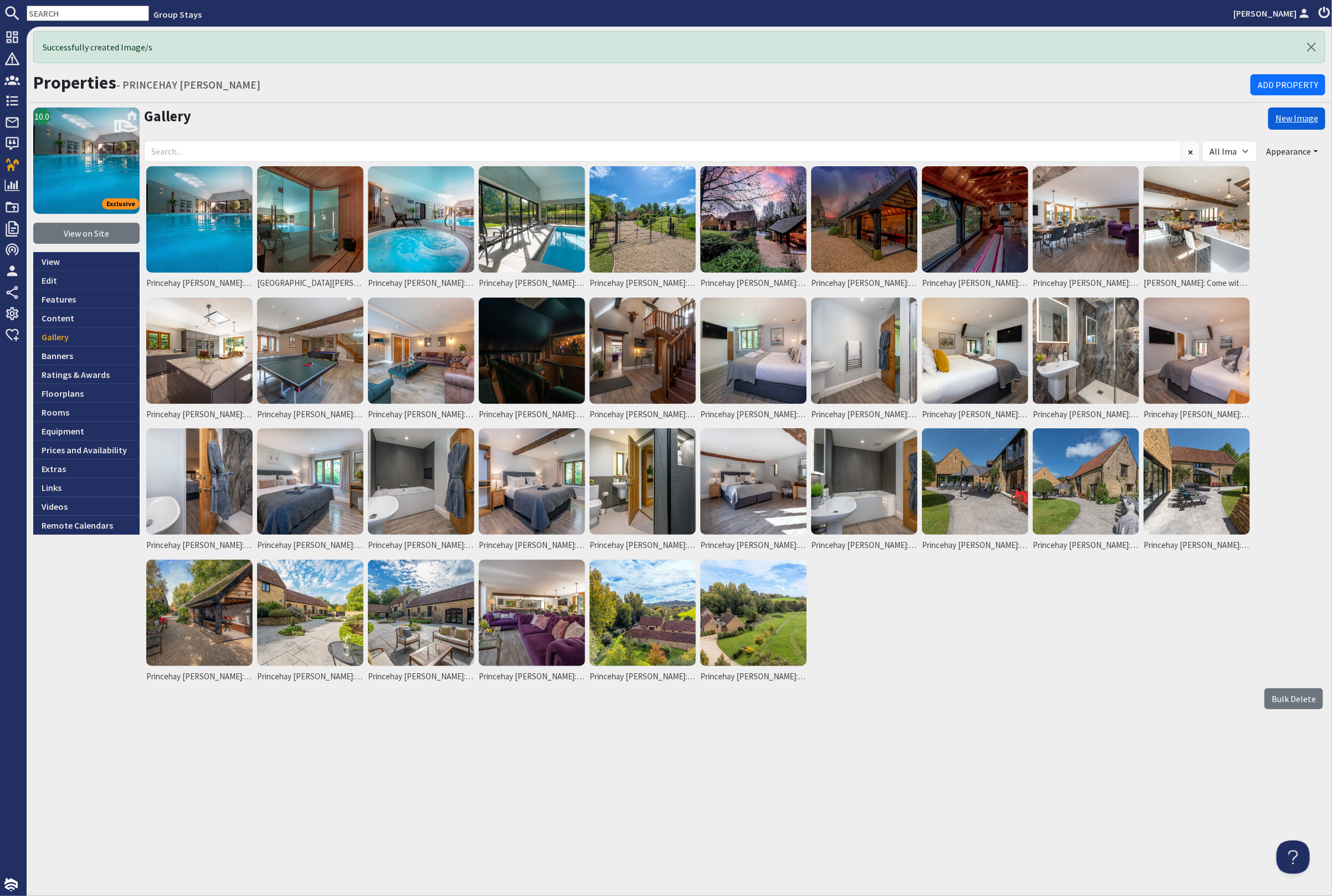
click at [1295, 113] on link "New Image" at bounding box center [1297, 118] width 57 height 23
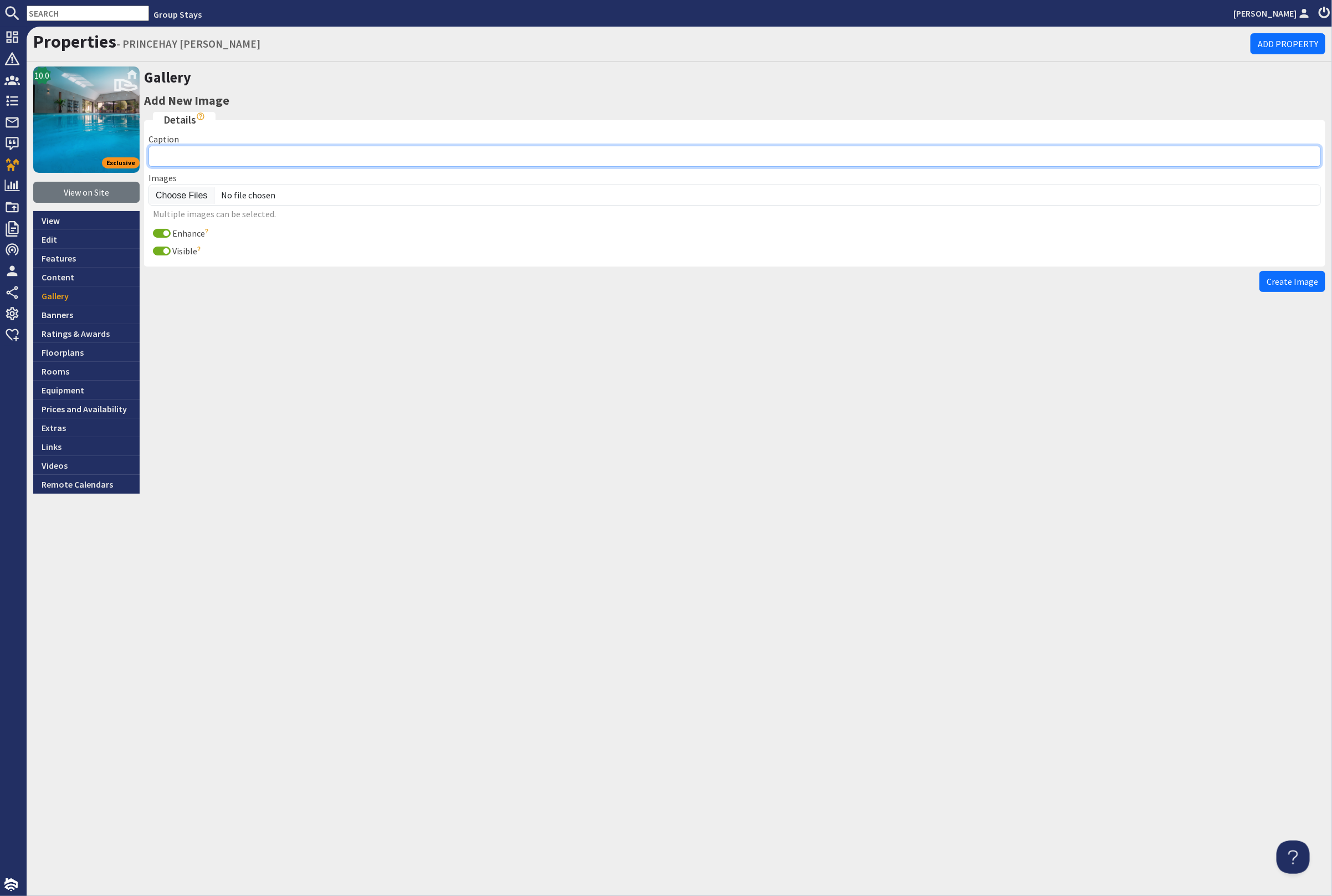
click at [191, 150] on input "Caption" at bounding box center [734, 156] width 1173 height 21
paste input "Princehay Barton: Luxury holiday house in Somerset with pool, hot tub, sauna, g…"
type input "Princehay Barton: Luxury holiday house in Somerset with pool, hot tub, sauna, g…"
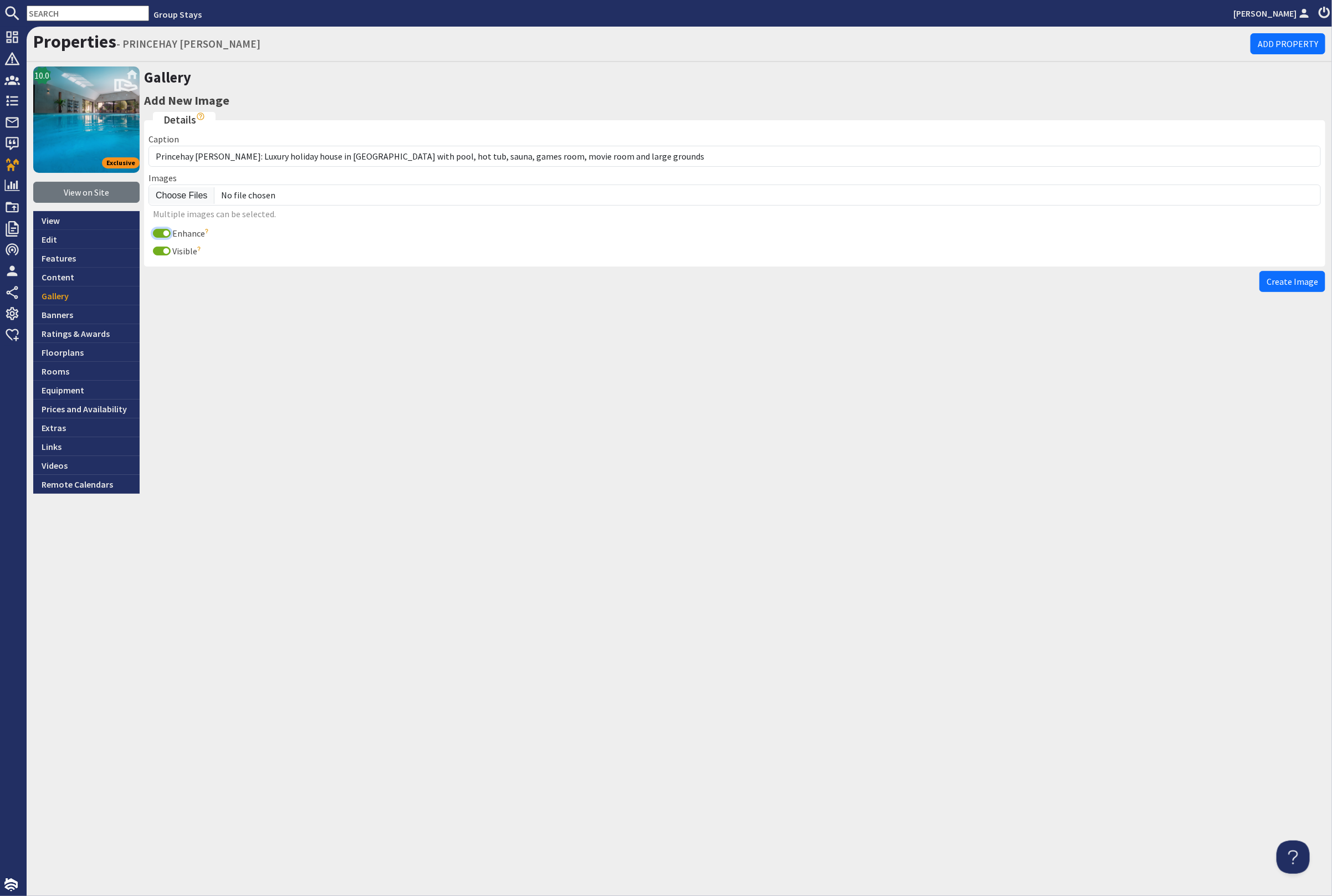
click at [158, 233] on input "Enhance" at bounding box center [162, 233] width 18 height 9
checkbox input "false"
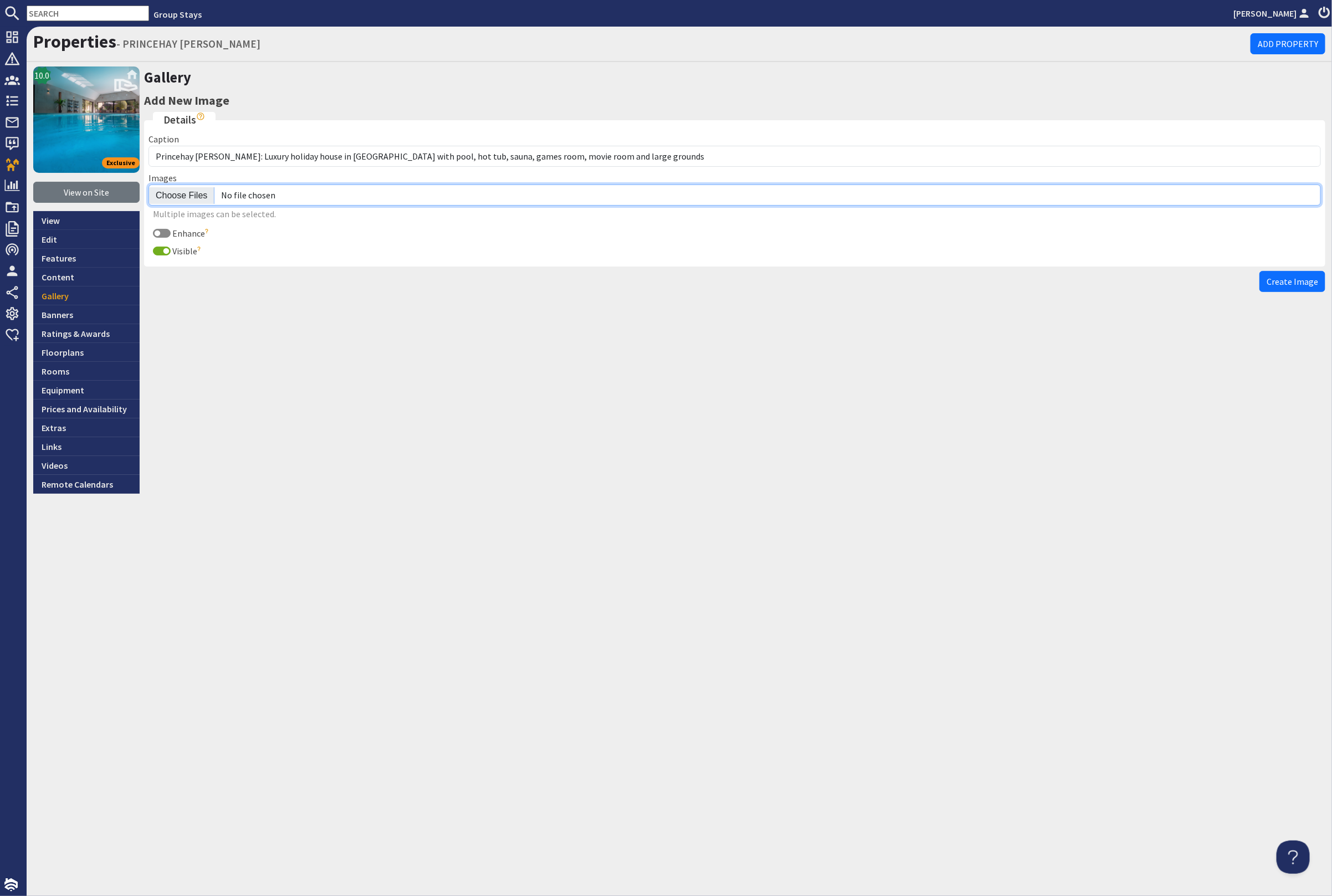
click at [179, 198] on input "file" at bounding box center [734, 194] width 1173 height 21
type input "C:\fakepath\princehay-barton-large-home-group-accommodation-sleeping-16.jpg"
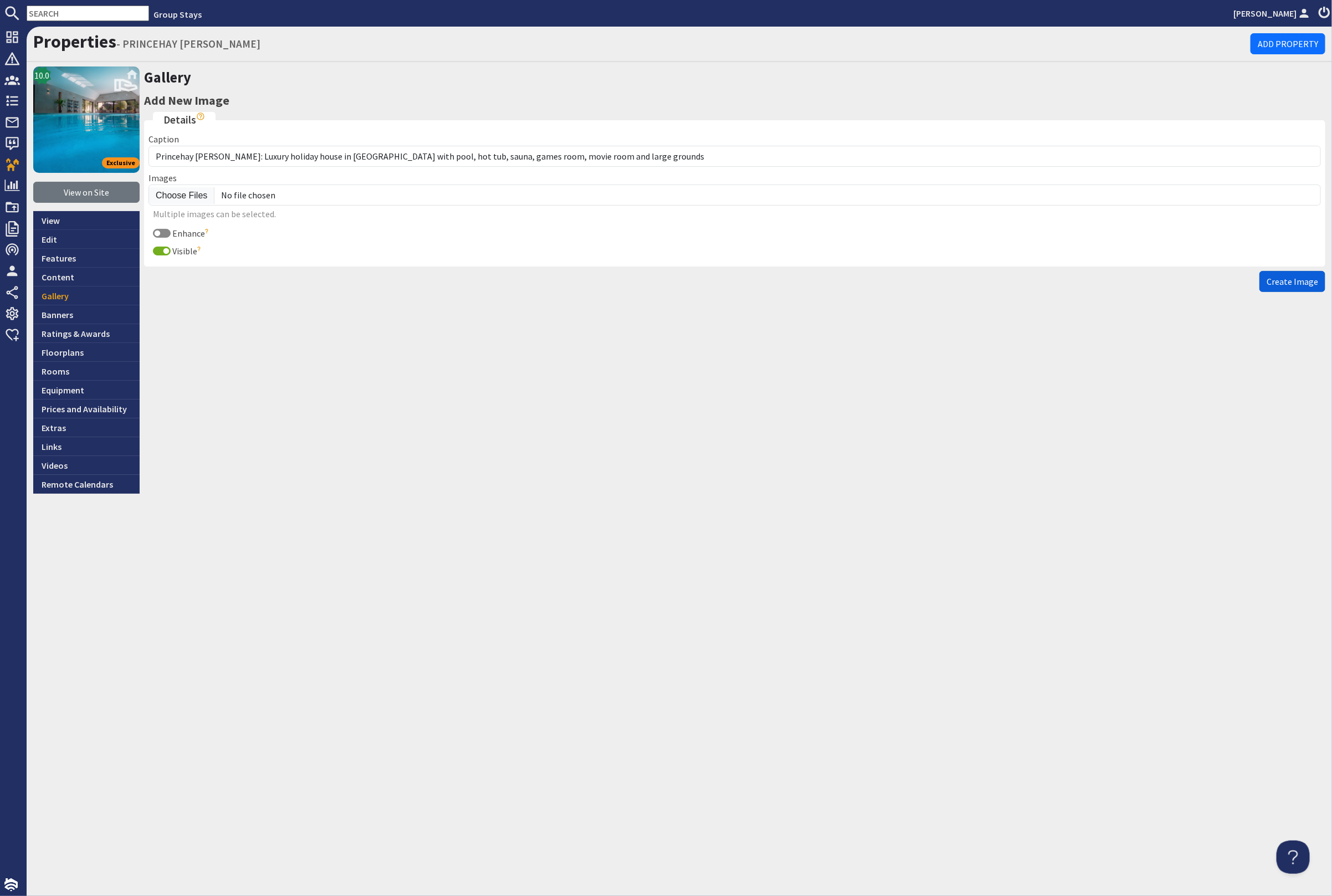
click at [1306, 277] on span "Create Image" at bounding box center [1293, 281] width 52 height 11
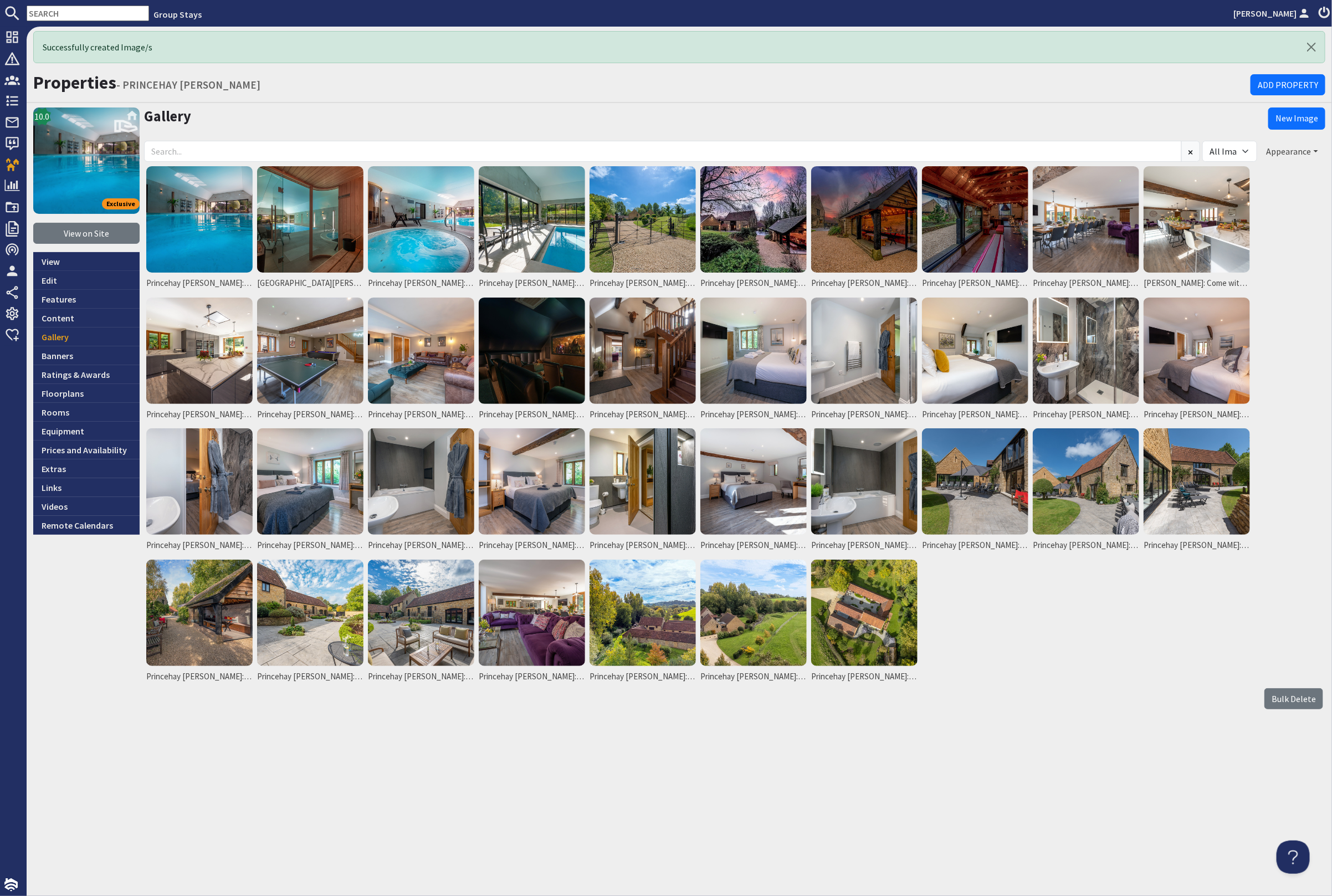
click at [1279, 153] on button "Appearance" at bounding box center [1292, 151] width 66 height 21
click at [1278, 174] on link "Reorder" at bounding box center [1262, 173] width 44 height 11
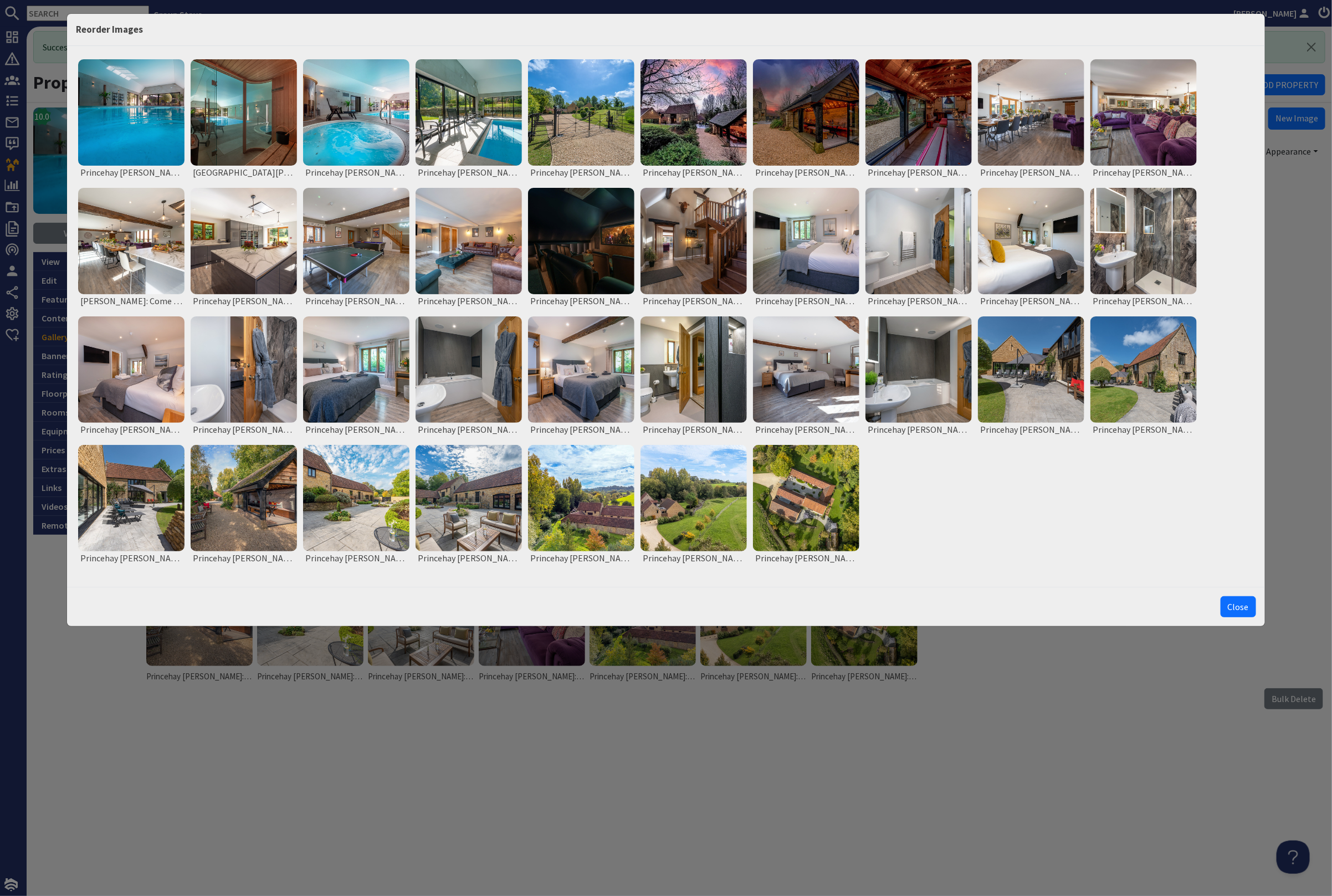
click at [1234, 608] on button "Close" at bounding box center [1239, 606] width 36 height 21
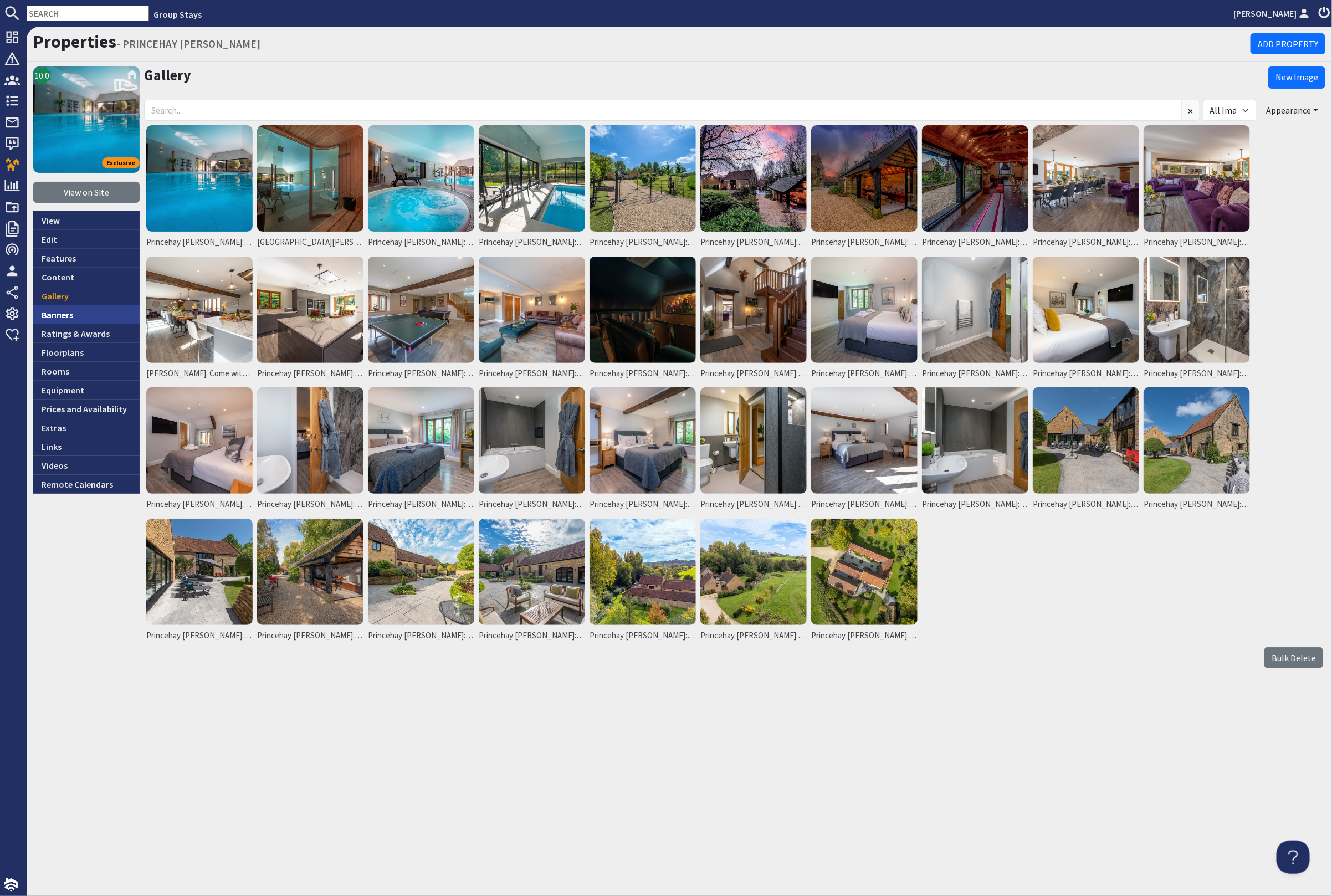
click at [81, 308] on link "Banners" at bounding box center [87, 314] width 107 height 19
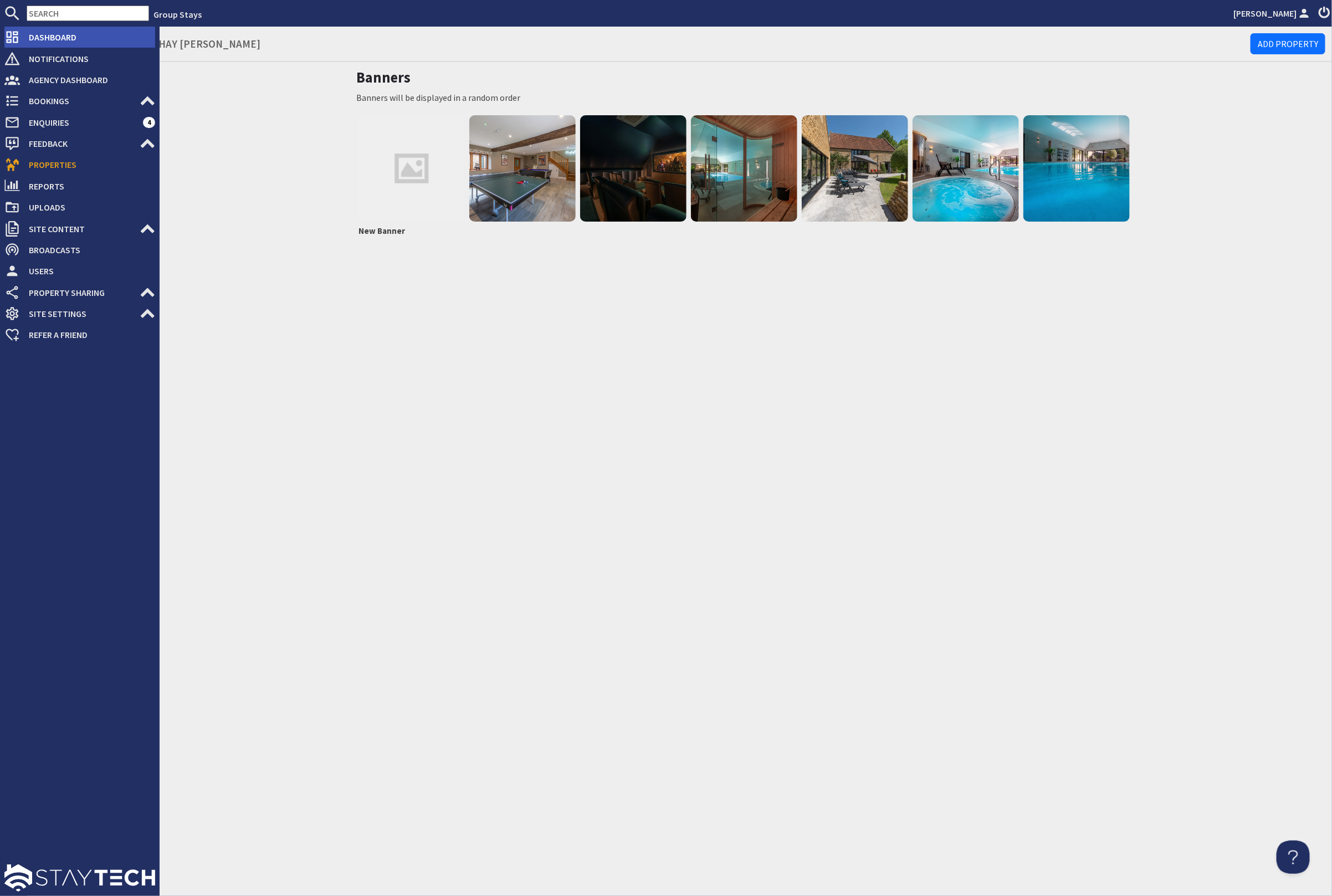
click at [62, 39] on span "Dashboard" at bounding box center [88, 37] width 135 height 18
